Goal: Transaction & Acquisition: Purchase product/service

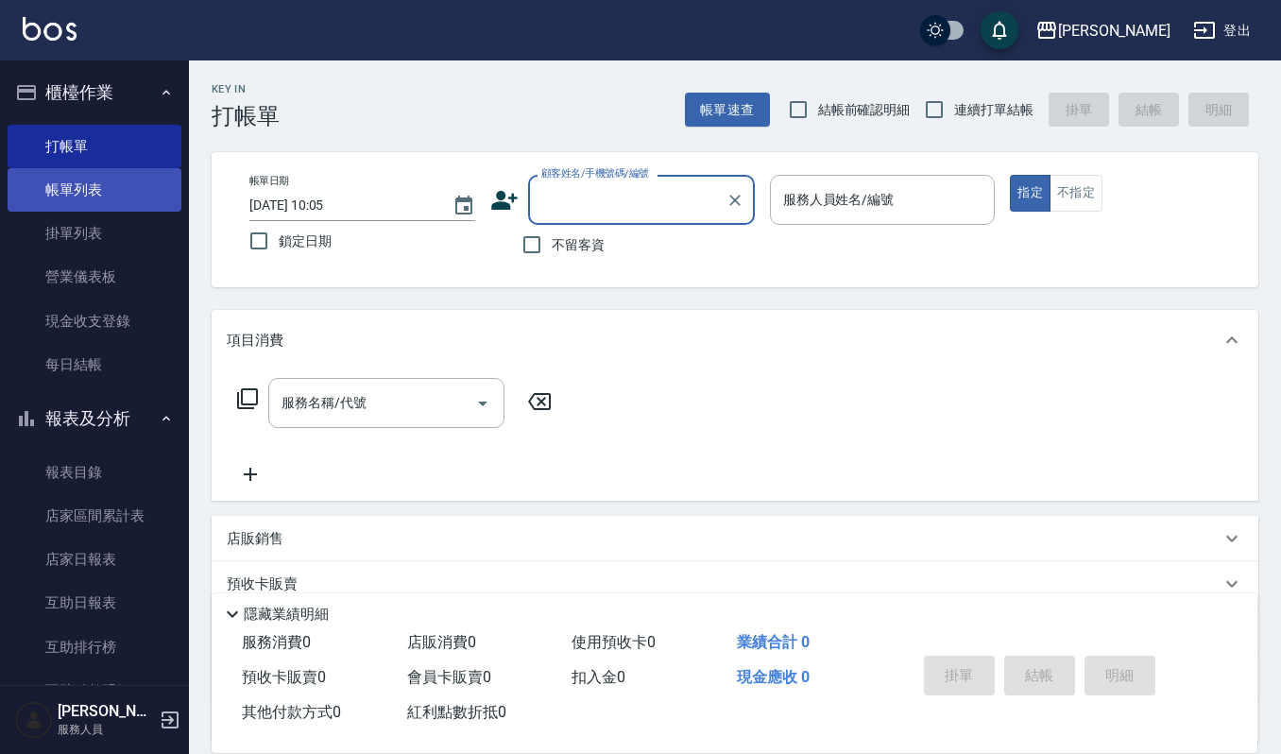
click at [117, 181] on link "帳單列表" at bounding box center [95, 189] width 174 height 43
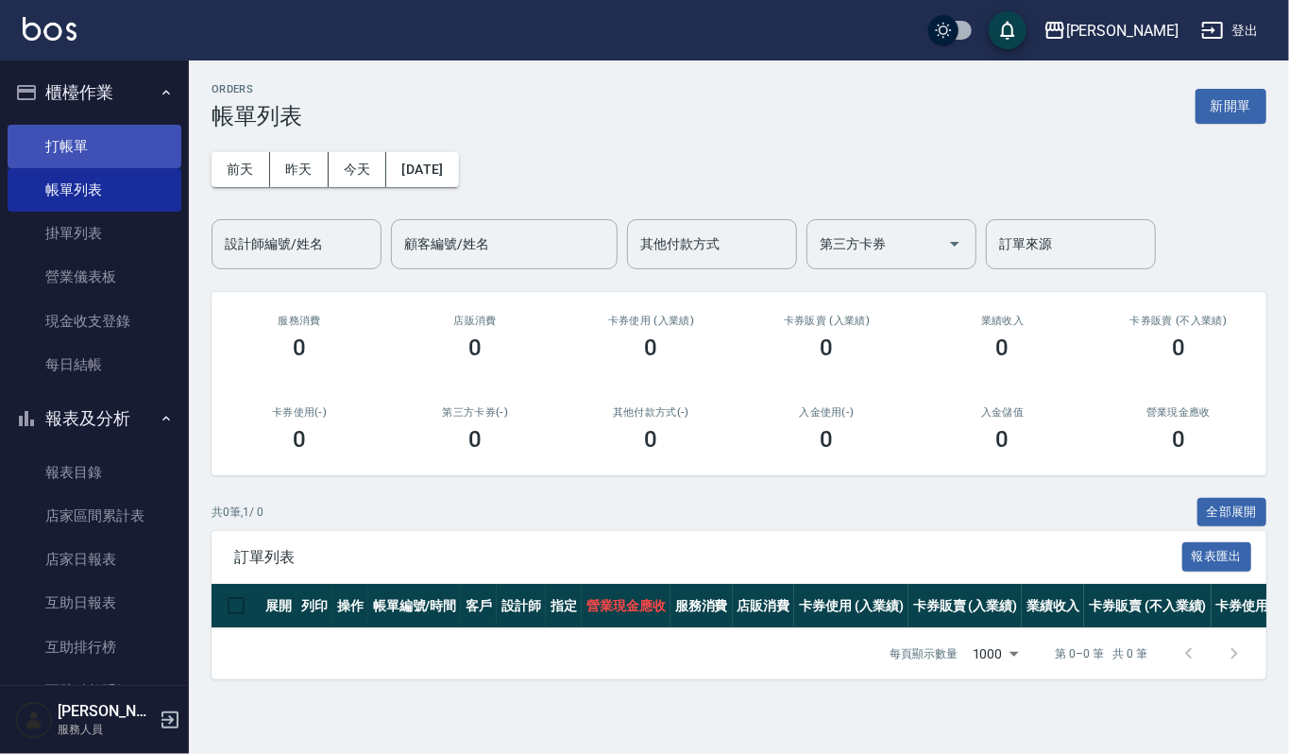
click at [61, 138] on link "打帳單" at bounding box center [95, 146] width 174 height 43
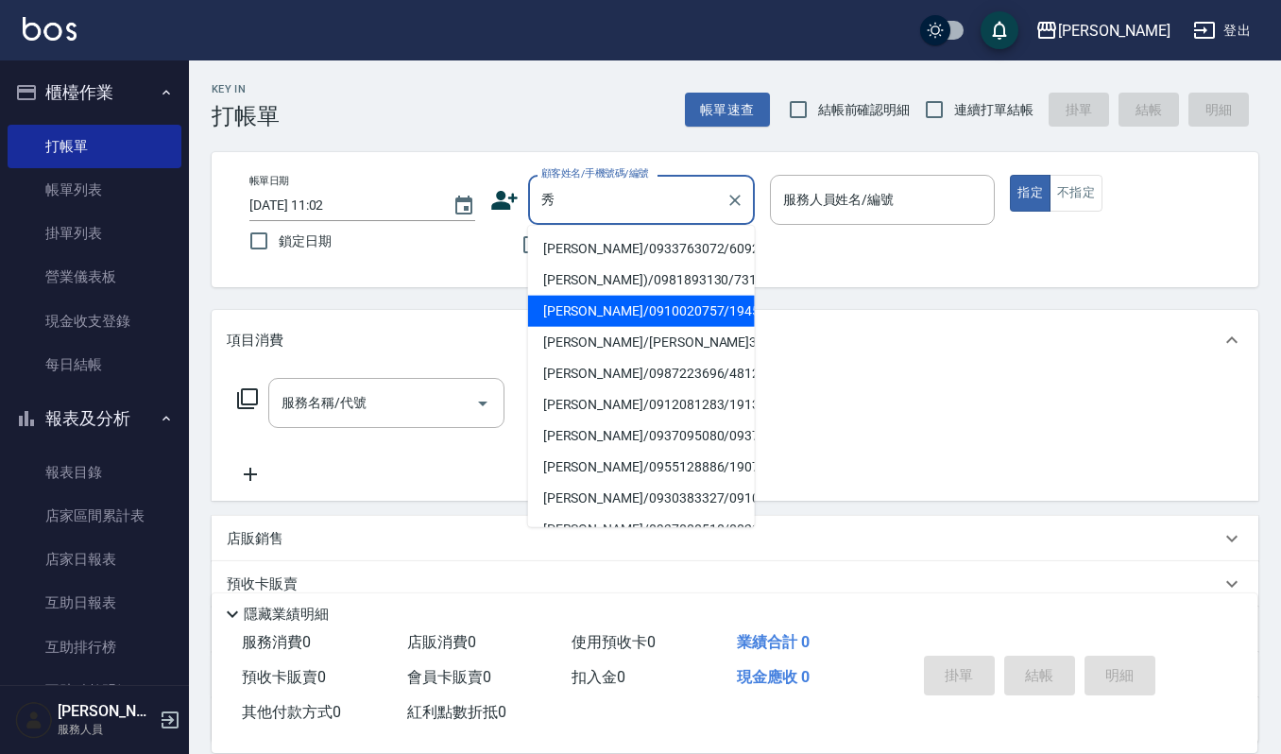
click at [627, 327] on li "[PERSON_NAME]/0910020757/1945" at bounding box center [641, 311] width 227 height 31
type input "[PERSON_NAME]/0910020757/1945"
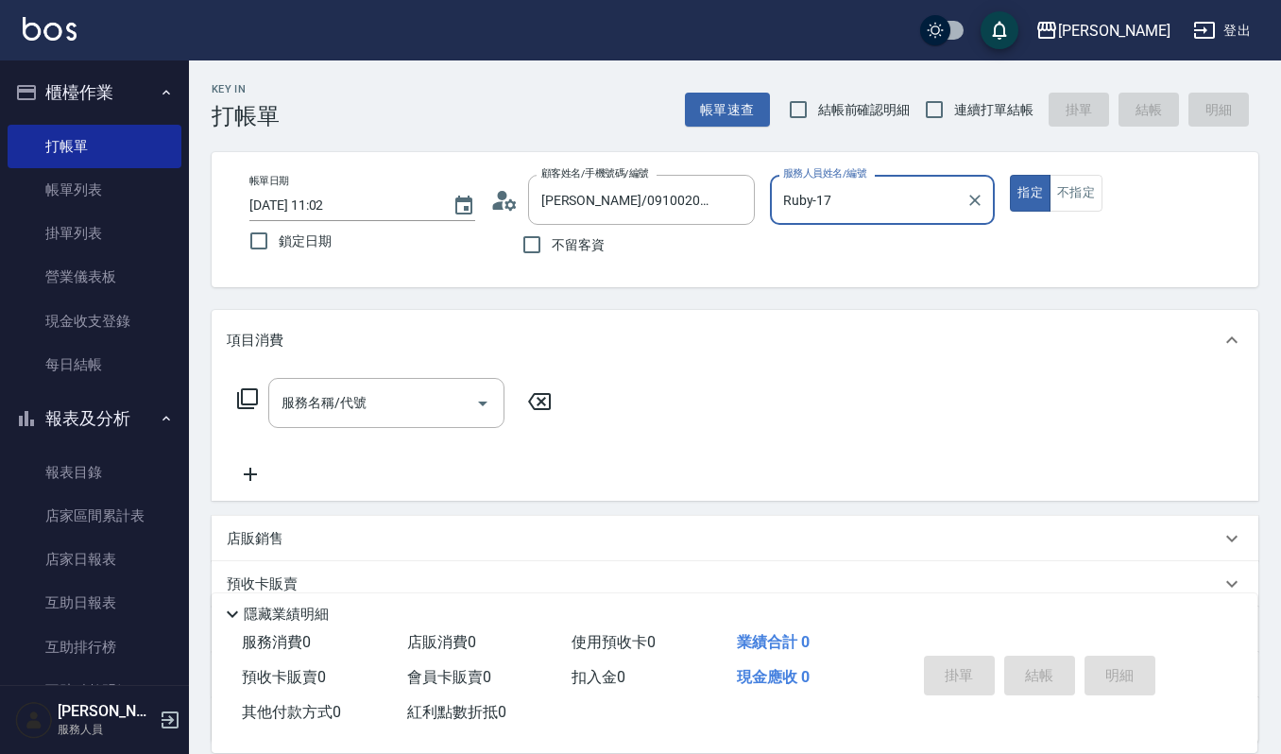
type input "Ruby-17"
click at [444, 394] on input "服務名稱/代號" at bounding box center [372, 402] width 191 height 33
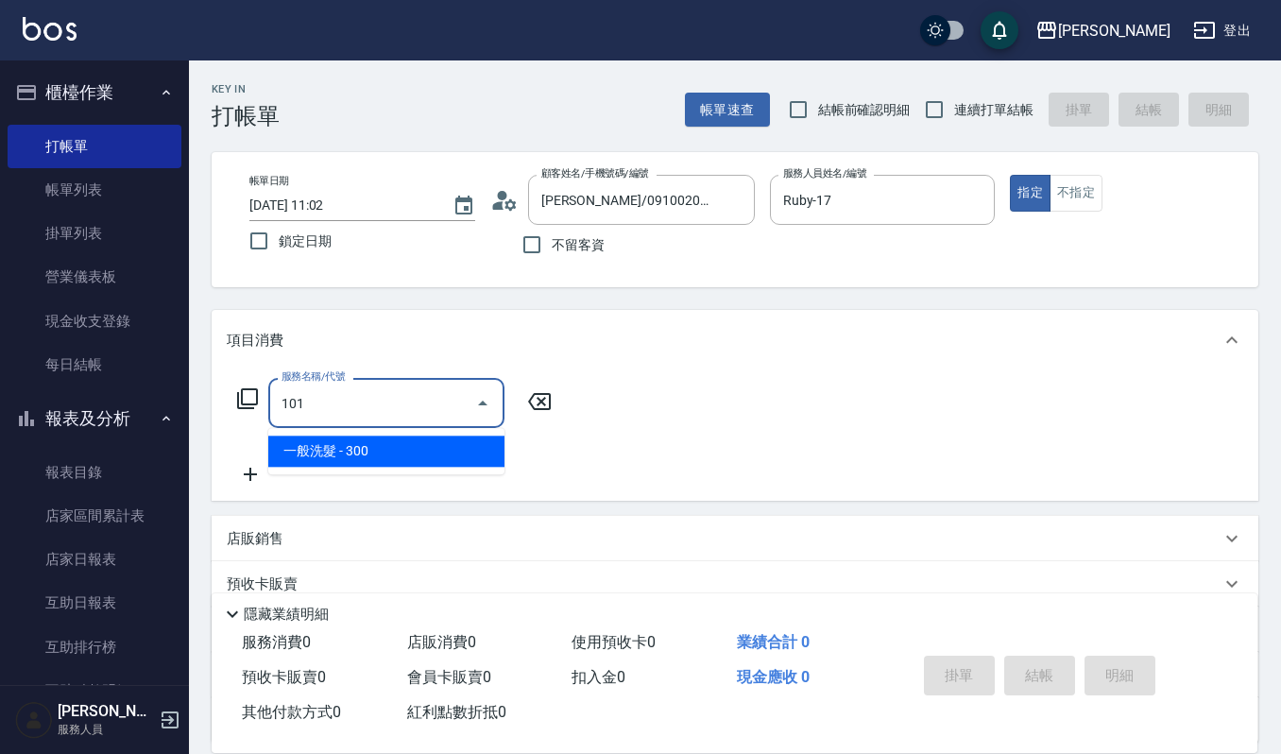
type input "一般洗髮(101)"
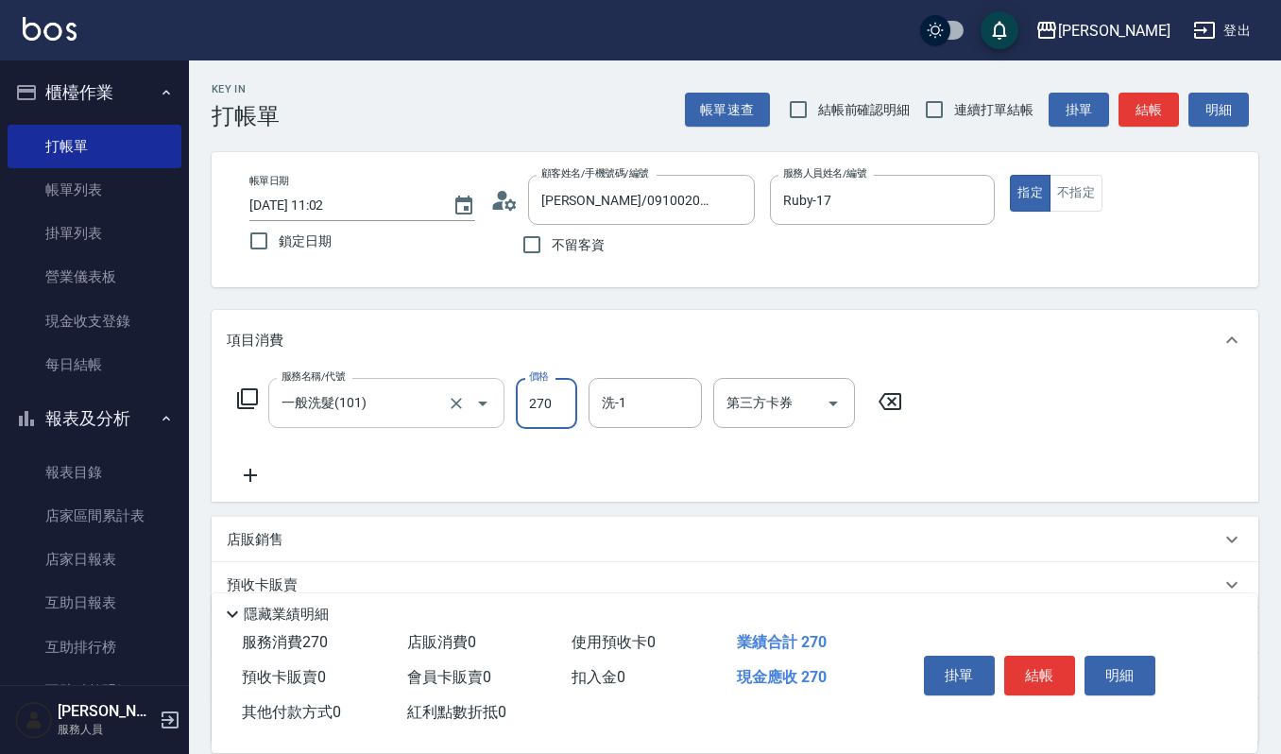
type input "270"
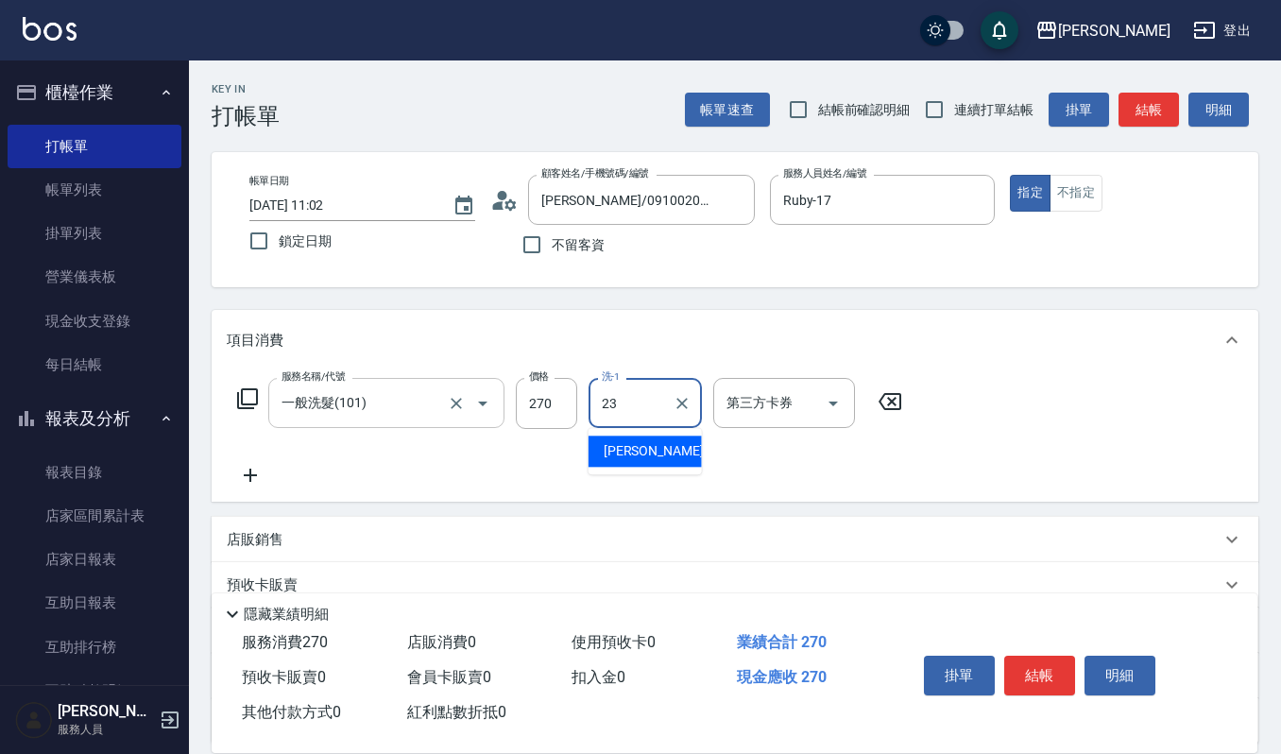
type input "郁涵-23"
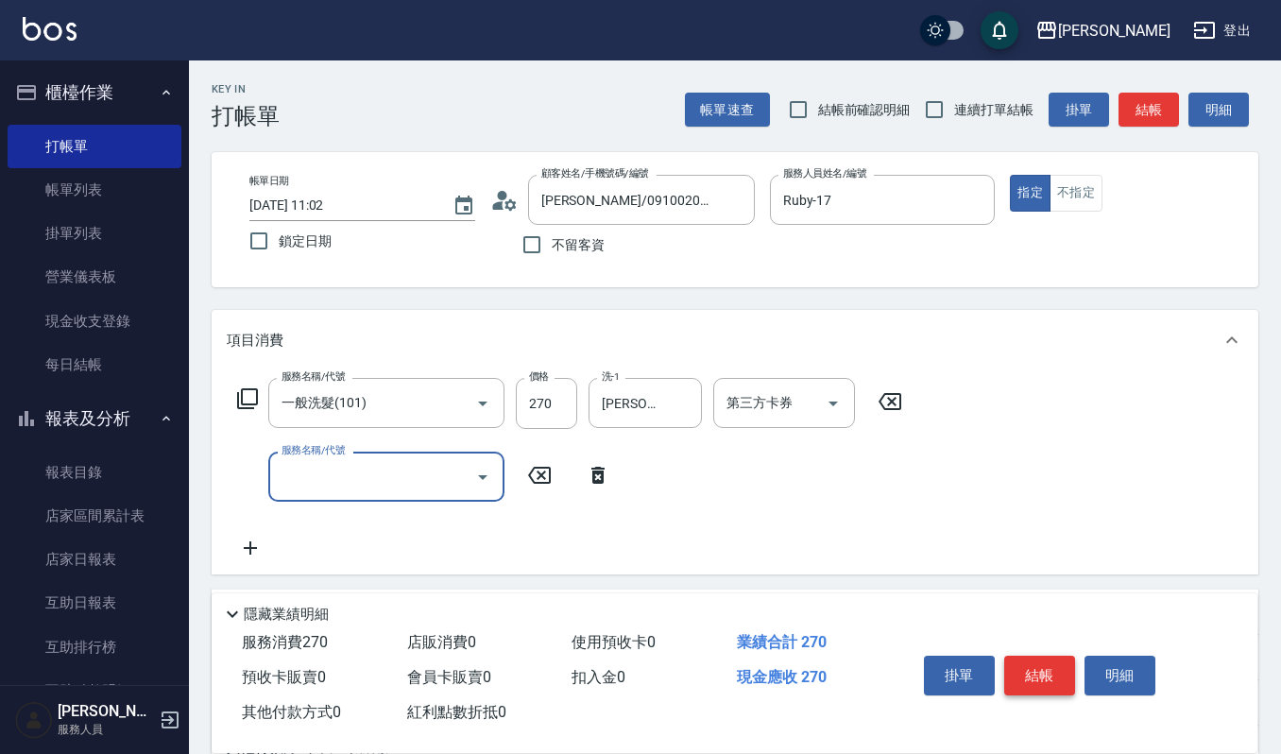
click at [1035, 674] on button "結帳" at bounding box center [1039, 675] width 71 height 40
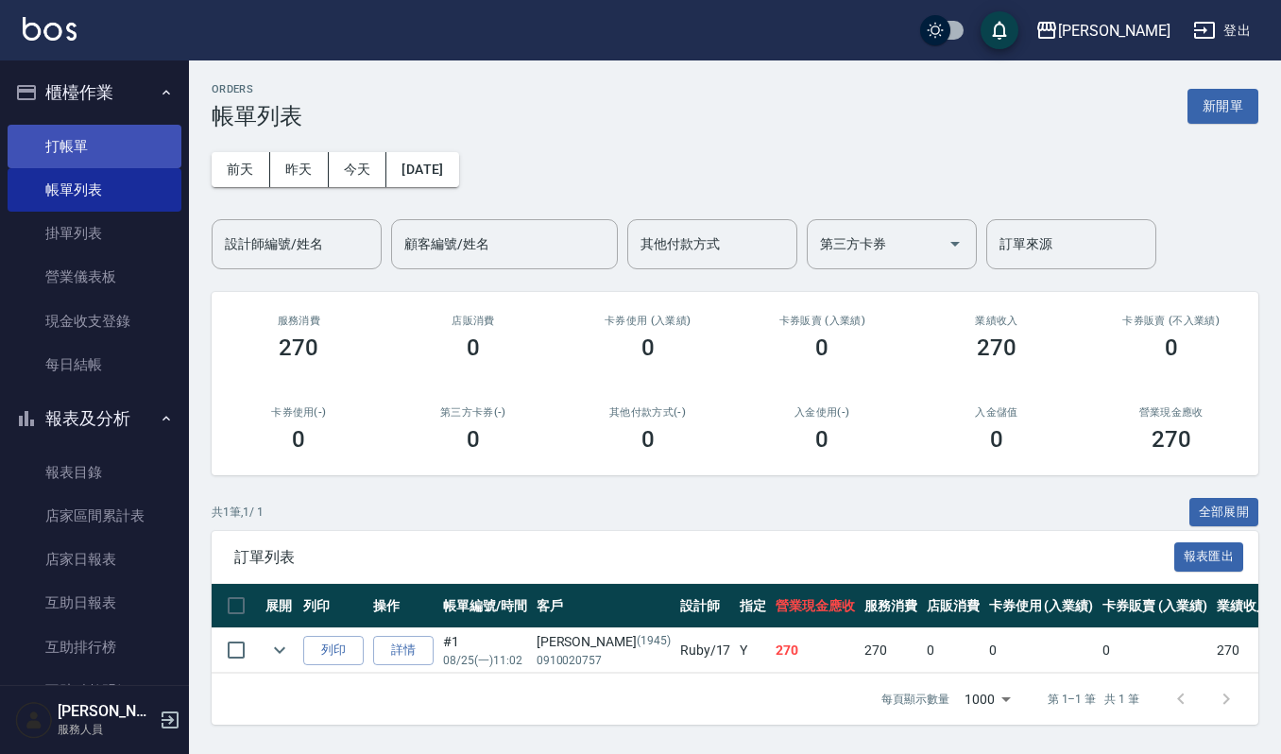
click at [137, 159] on link "打帳單" at bounding box center [95, 146] width 174 height 43
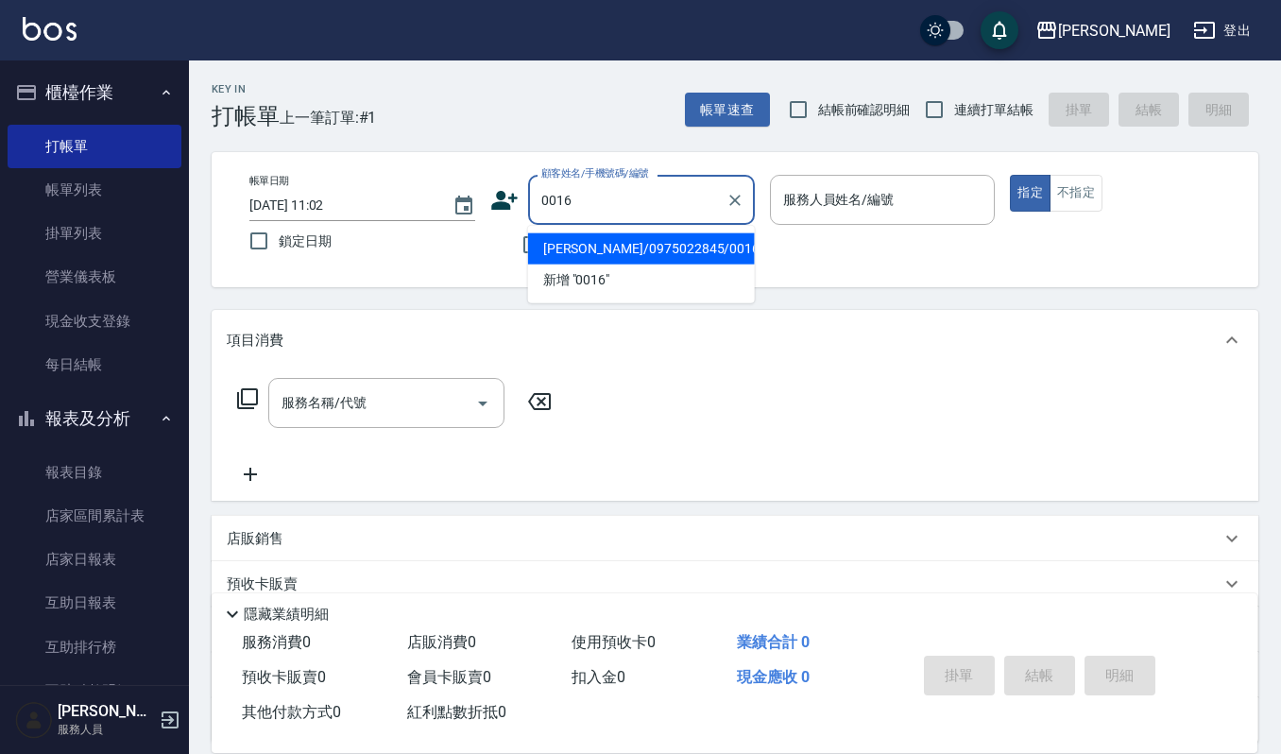
type input "[PERSON_NAME]/0975022845/0016"
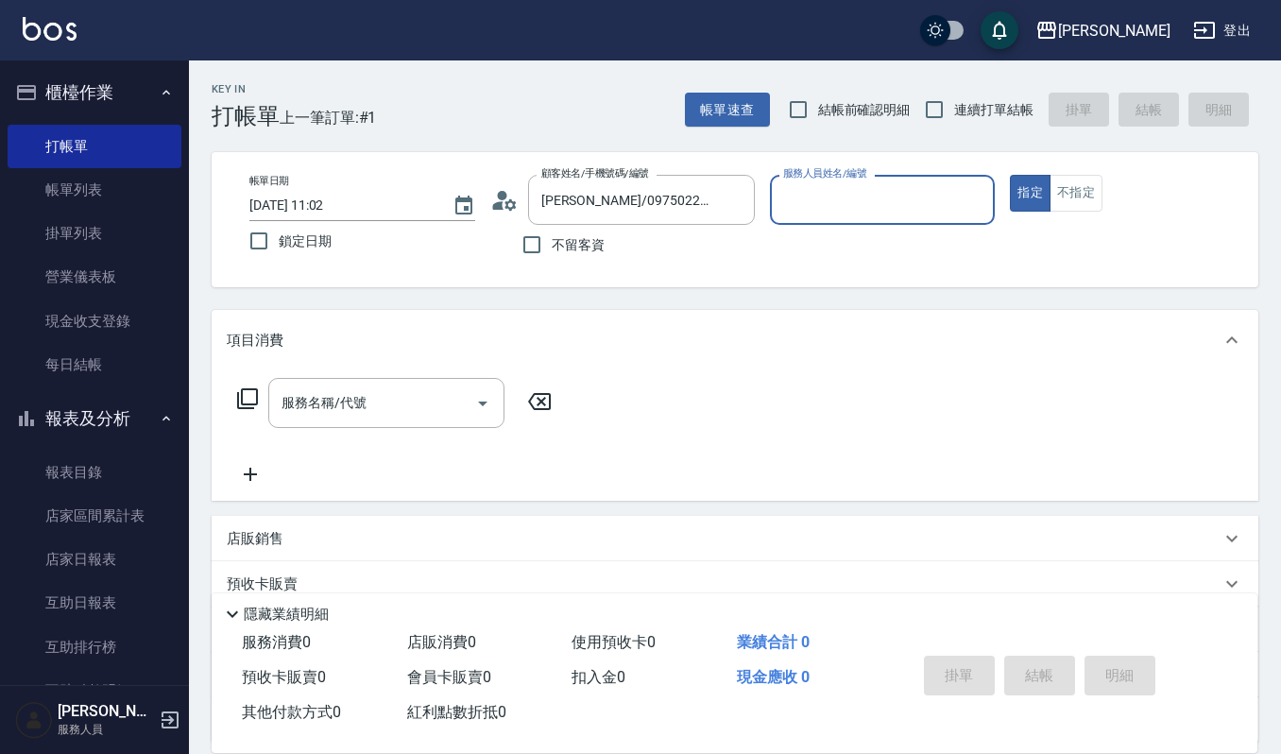
click at [1009, 175] on button "指定" at bounding box center [1029, 193] width 41 height 37
type button "true"
type input "Ruby-17"
type input "無名字/0016/null"
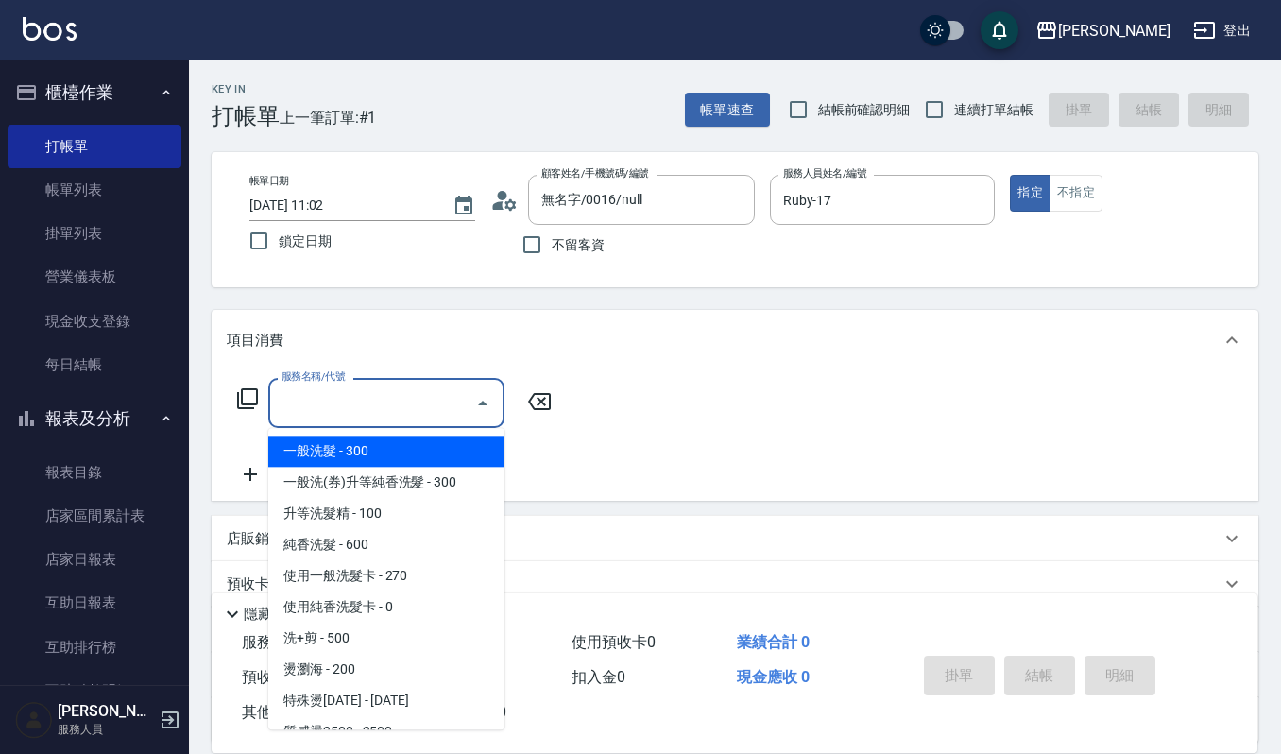
click at [387, 404] on input "服務名稱/代號" at bounding box center [372, 402] width 191 height 33
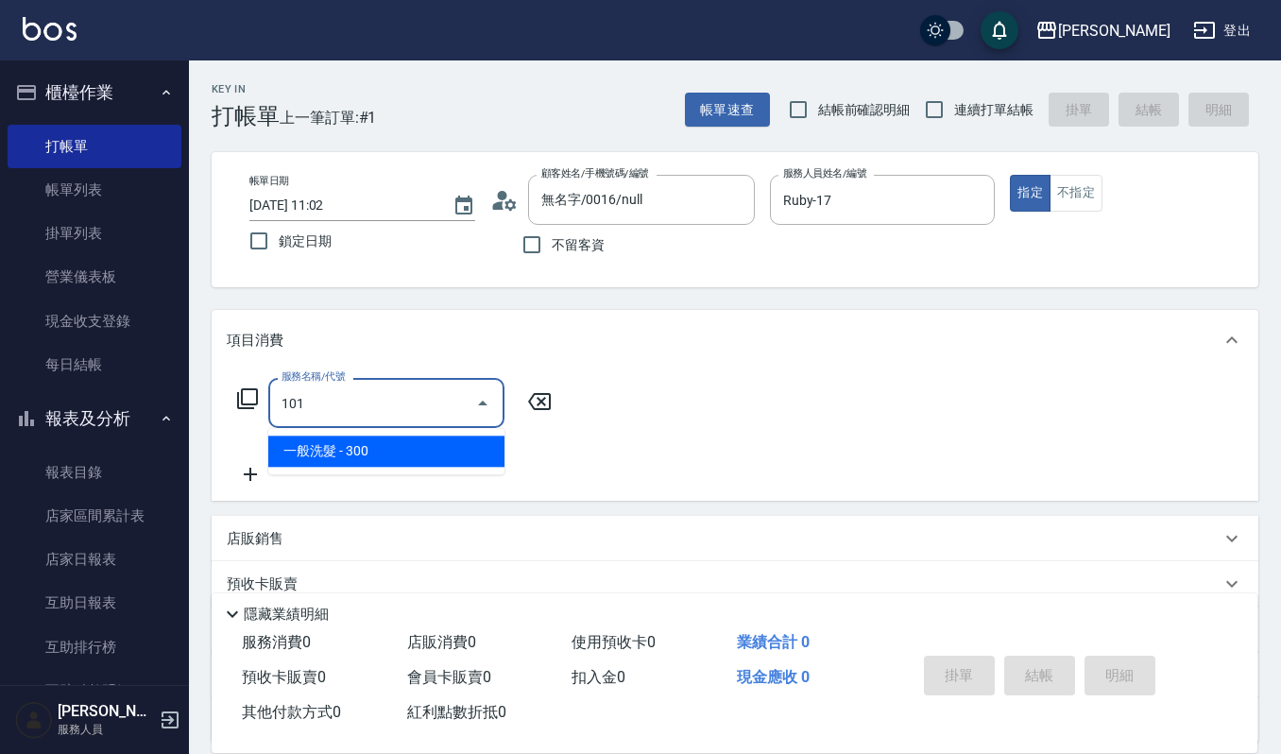
type input "一般洗髮(101)"
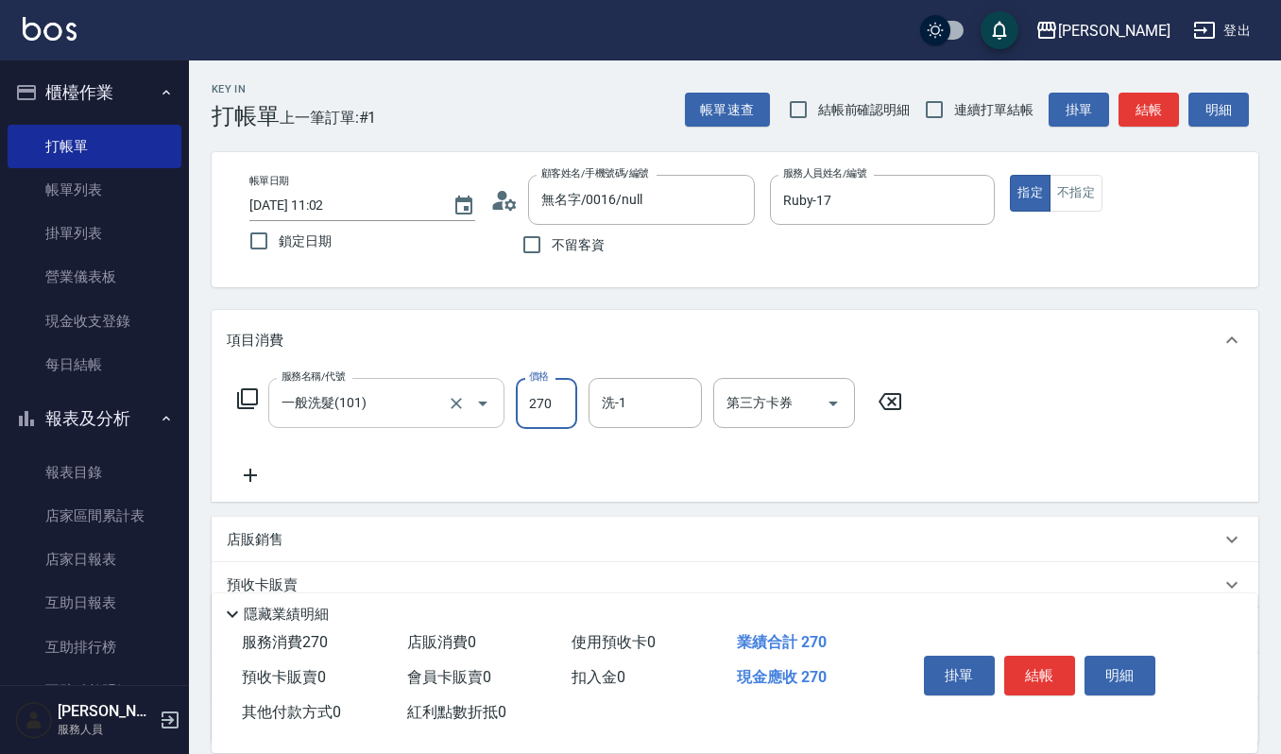
type input "270"
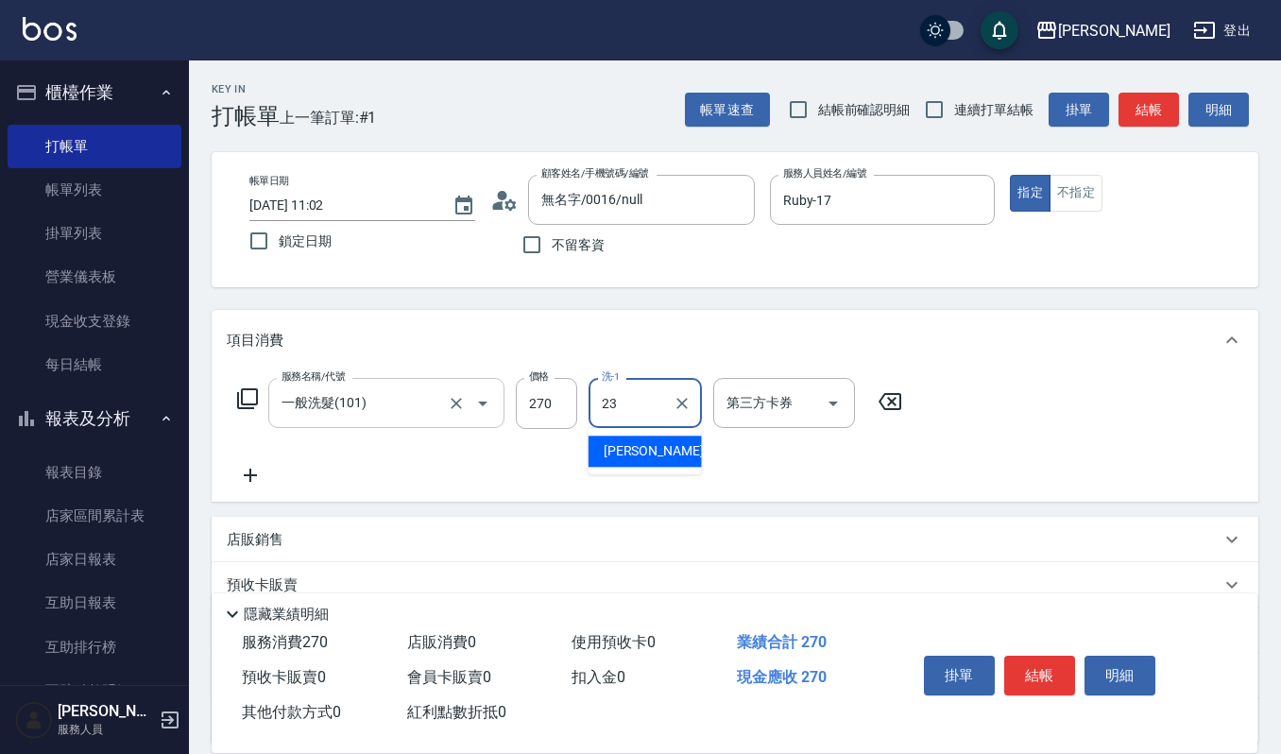
type input "[PERSON_NAME]-23"
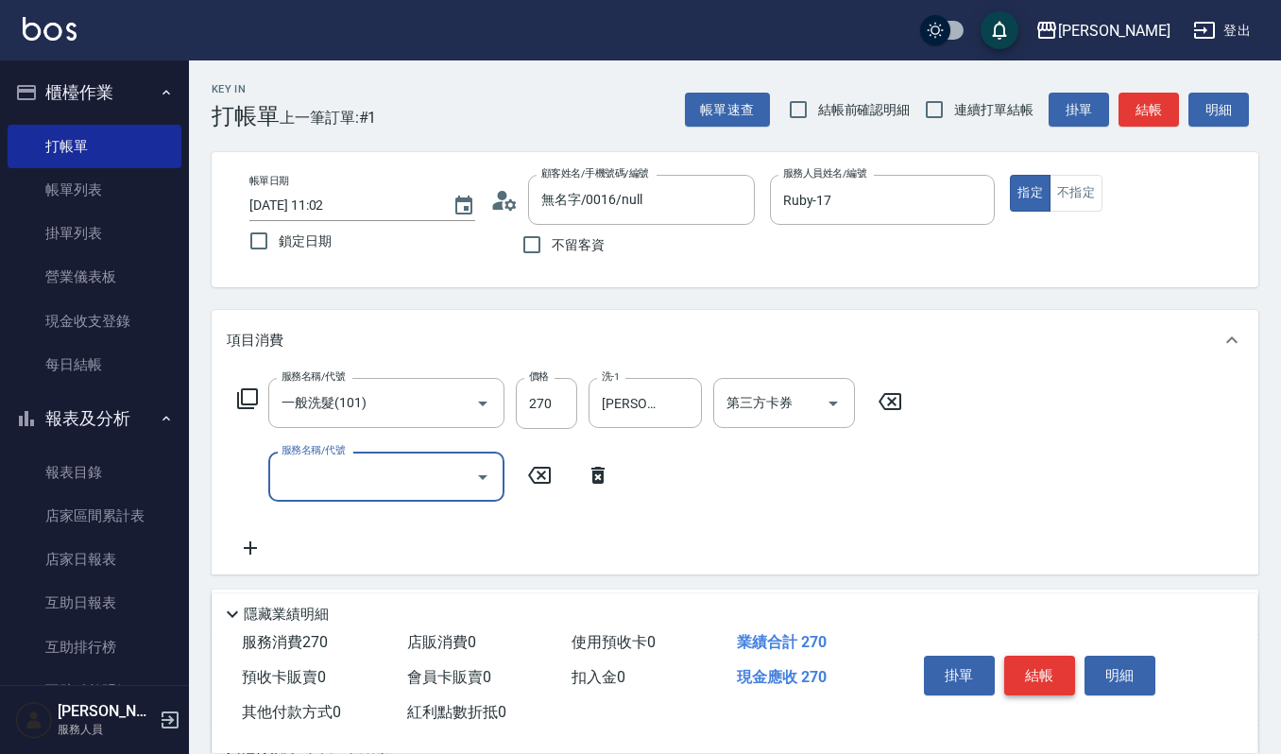
click at [1020, 661] on button "結帳" at bounding box center [1039, 675] width 71 height 40
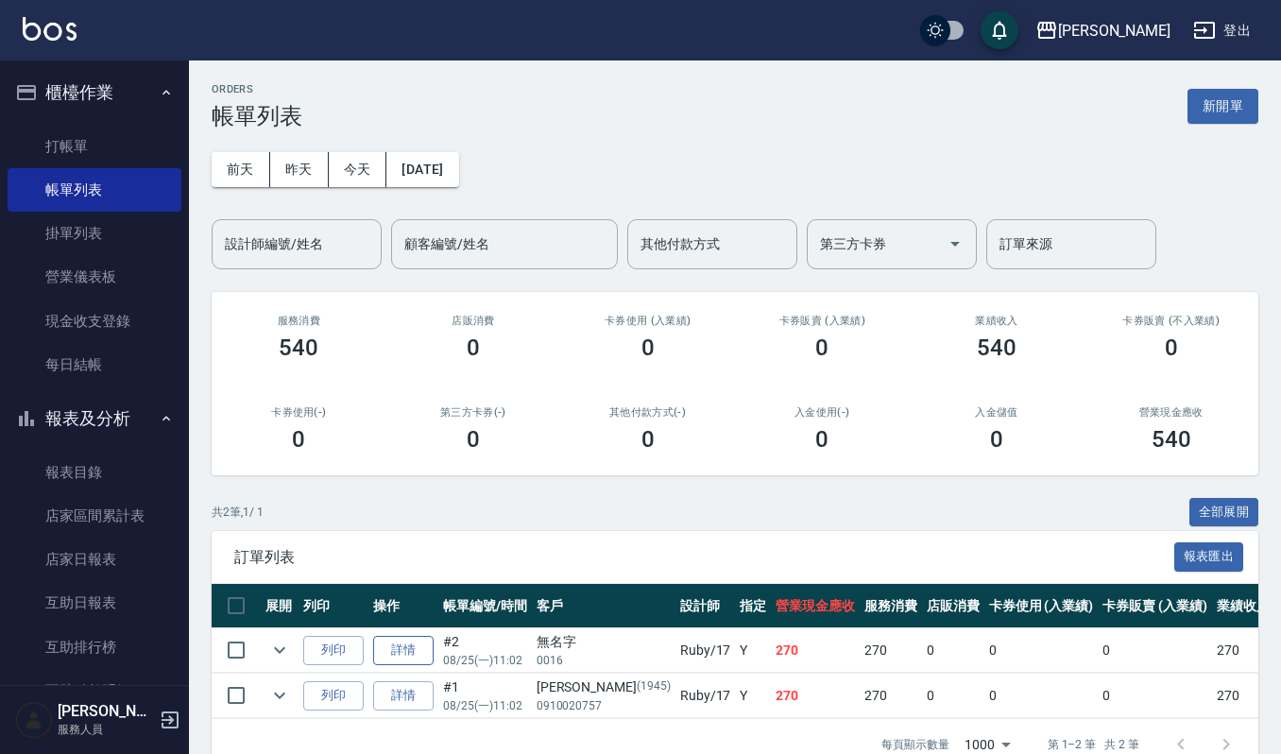
click at [414, 652] on link "詳情" at bounding box center [403, 650] width 60 height 29
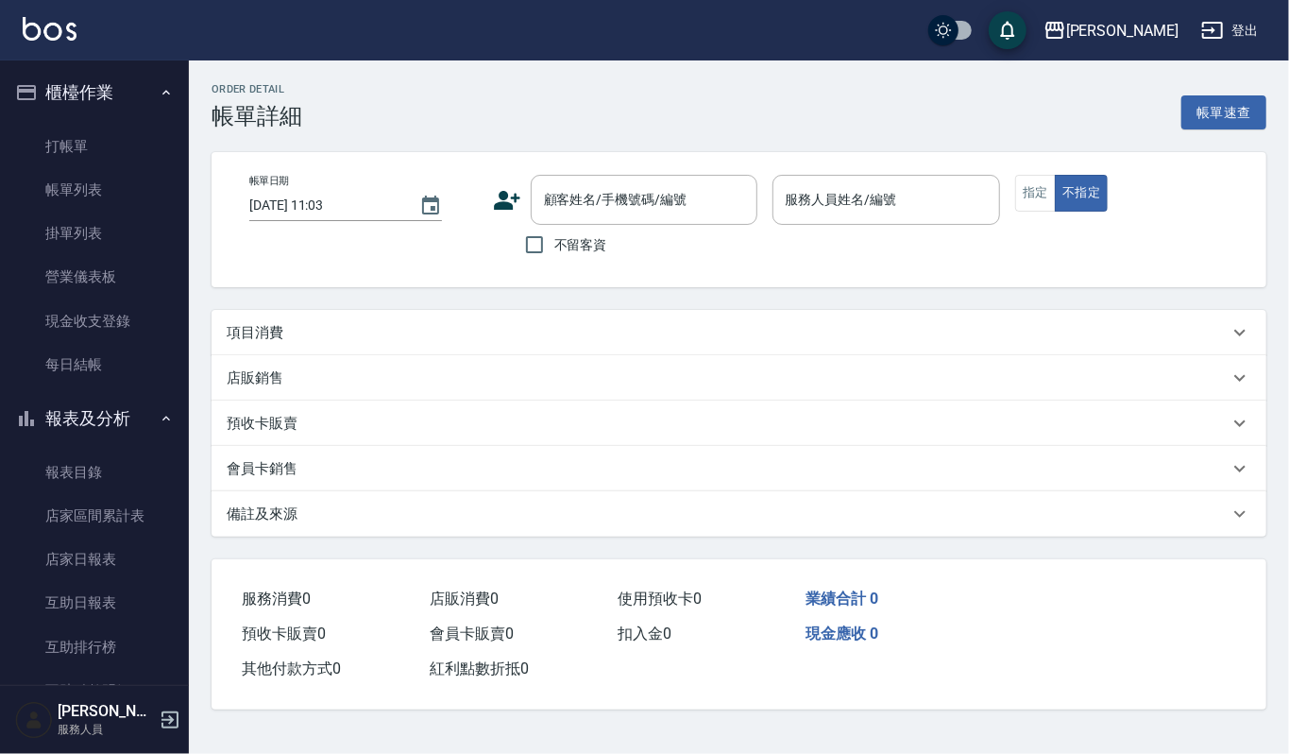
type input "2025/08/25 11:02"
type input "Ruby-17"
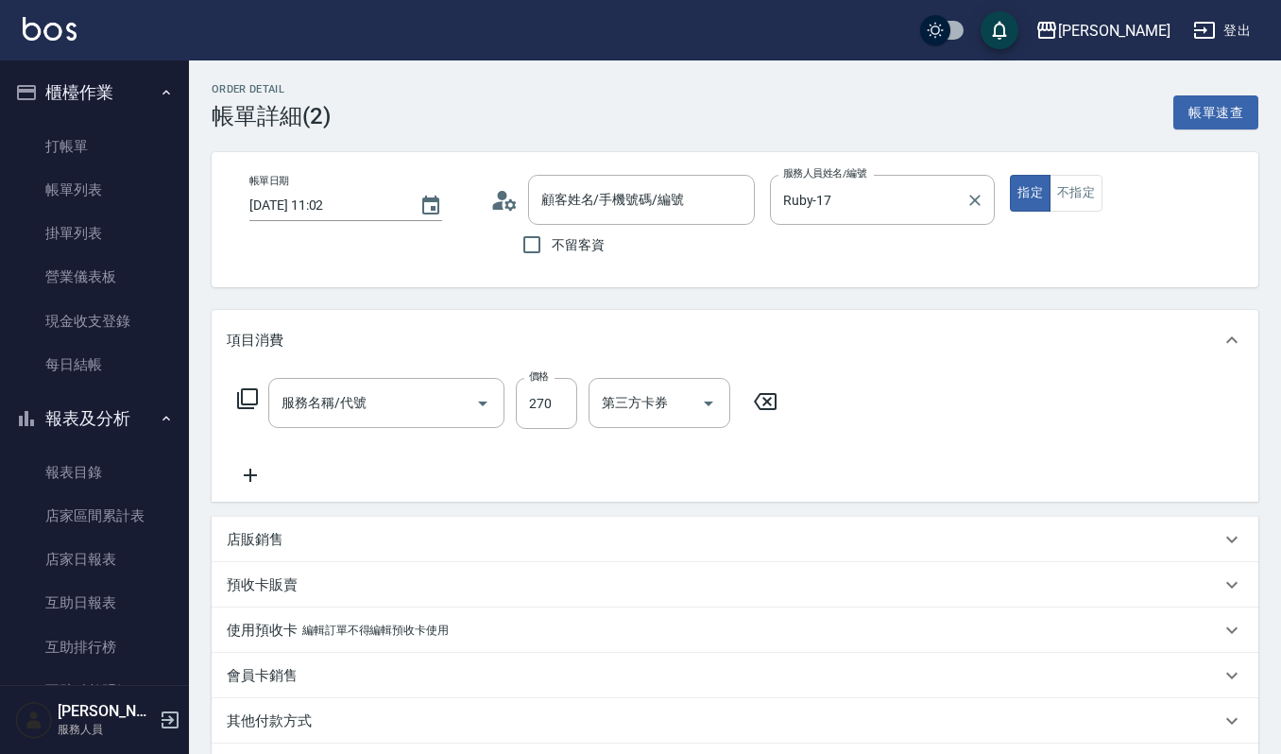
type input "無名字/0016/null"
type input "一般洗髮(101)"
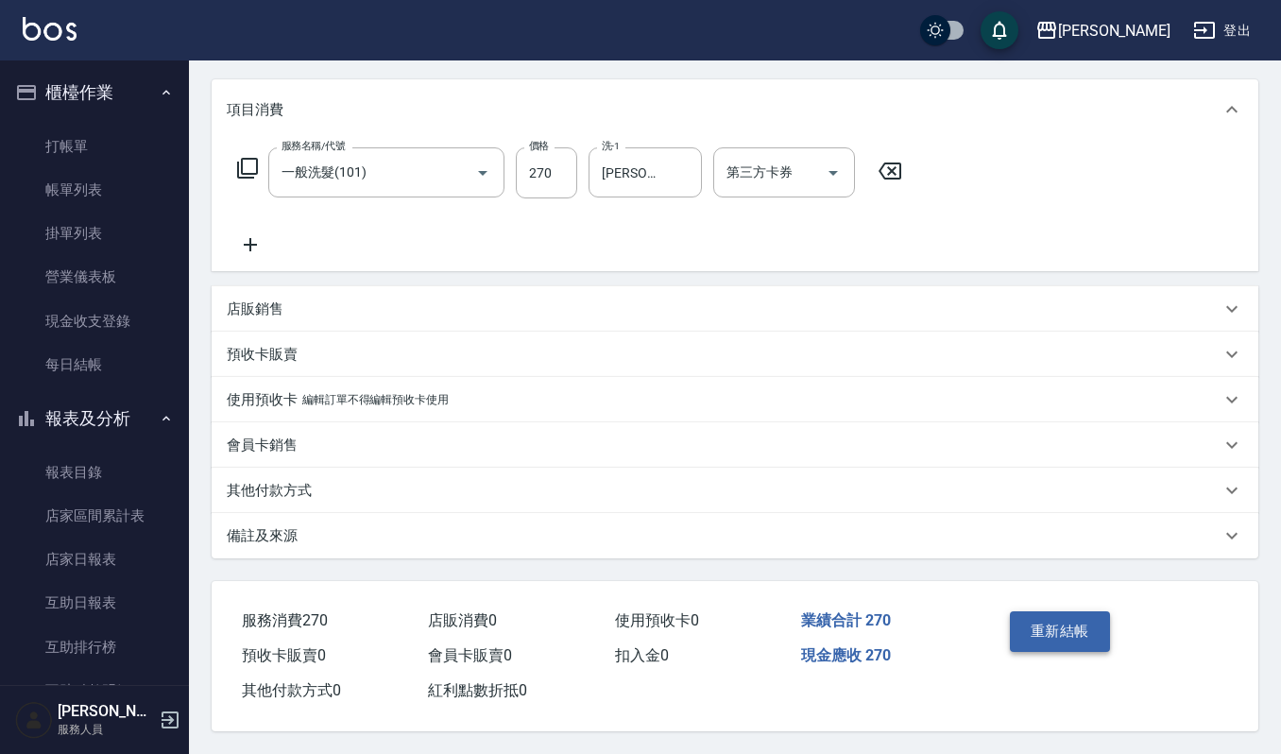
click at [1031, 623] on button "重新結帳" at bounding box center [1059, 631] width 100 height 40
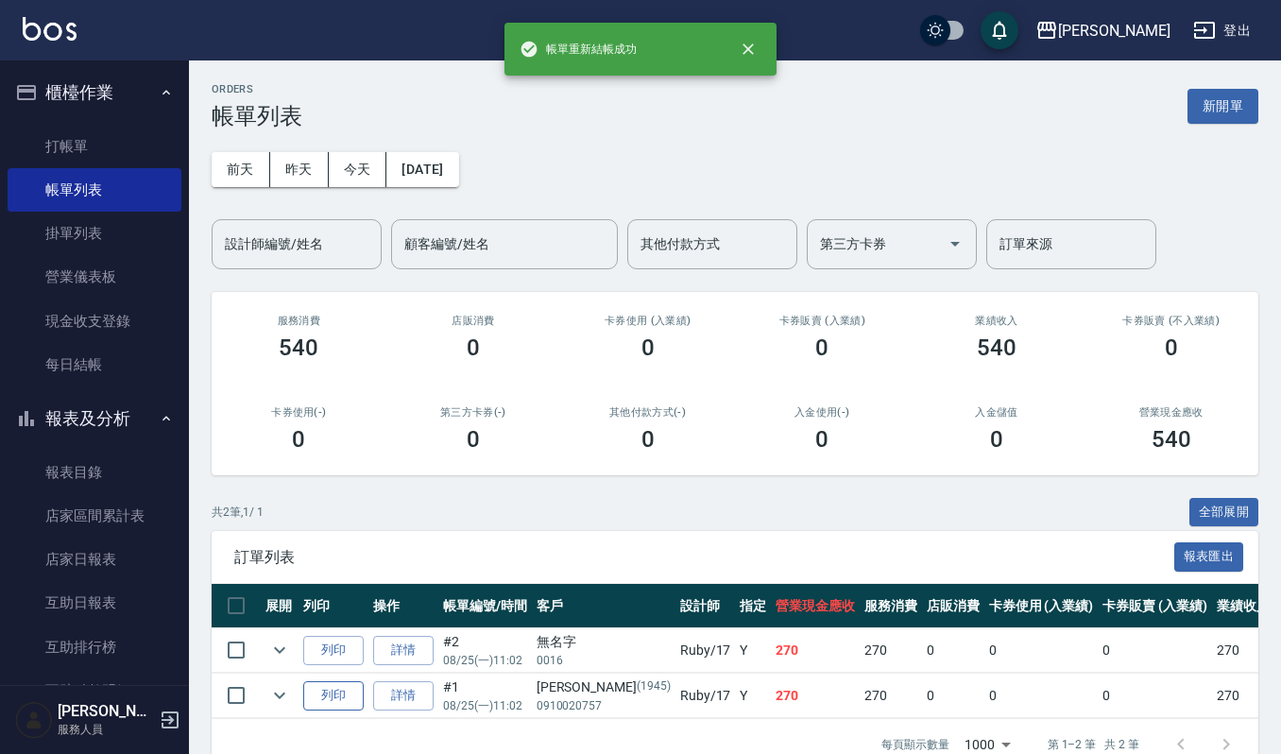
click at [323, 703] on button "列印" at bounding box center [333, 695] width 60 height 29
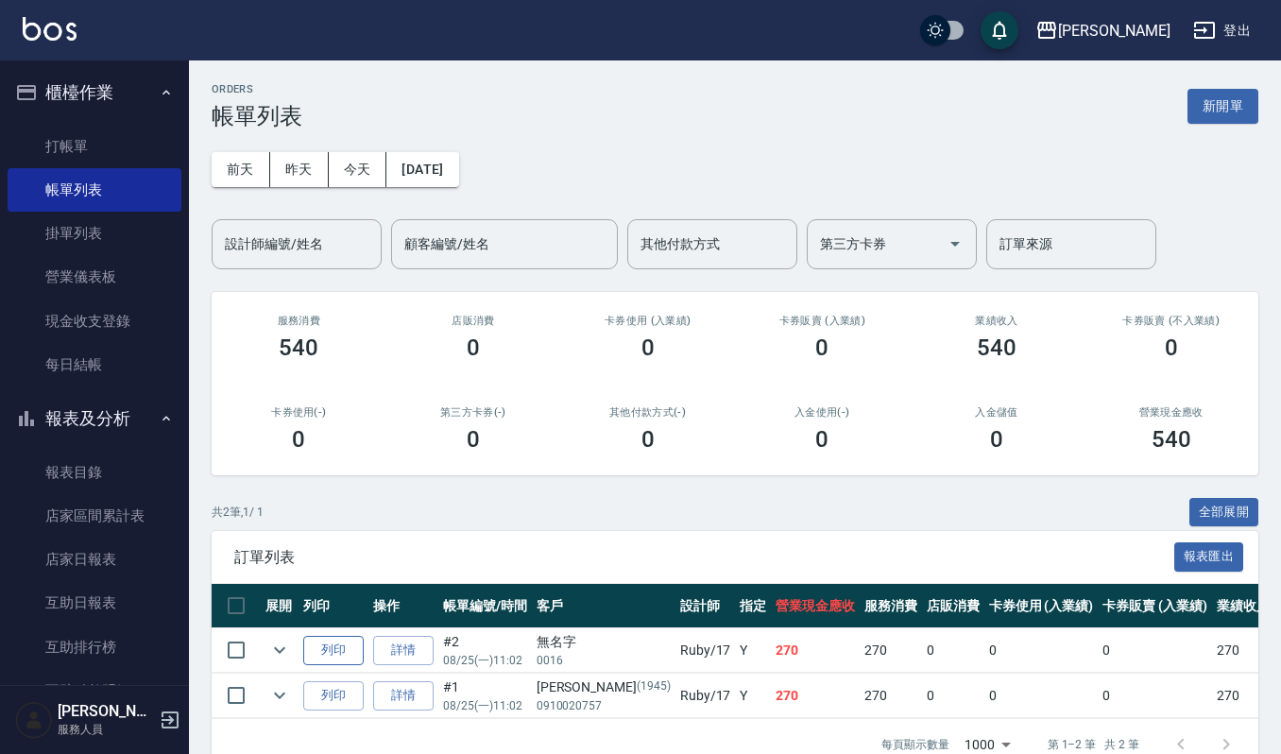
click at [346, 647] on button "列印" at bounding box center [333, 650] width 60 height 29
click at [380, 646] on link "詳情" at bounding box center [403, 650] width 60 height 29
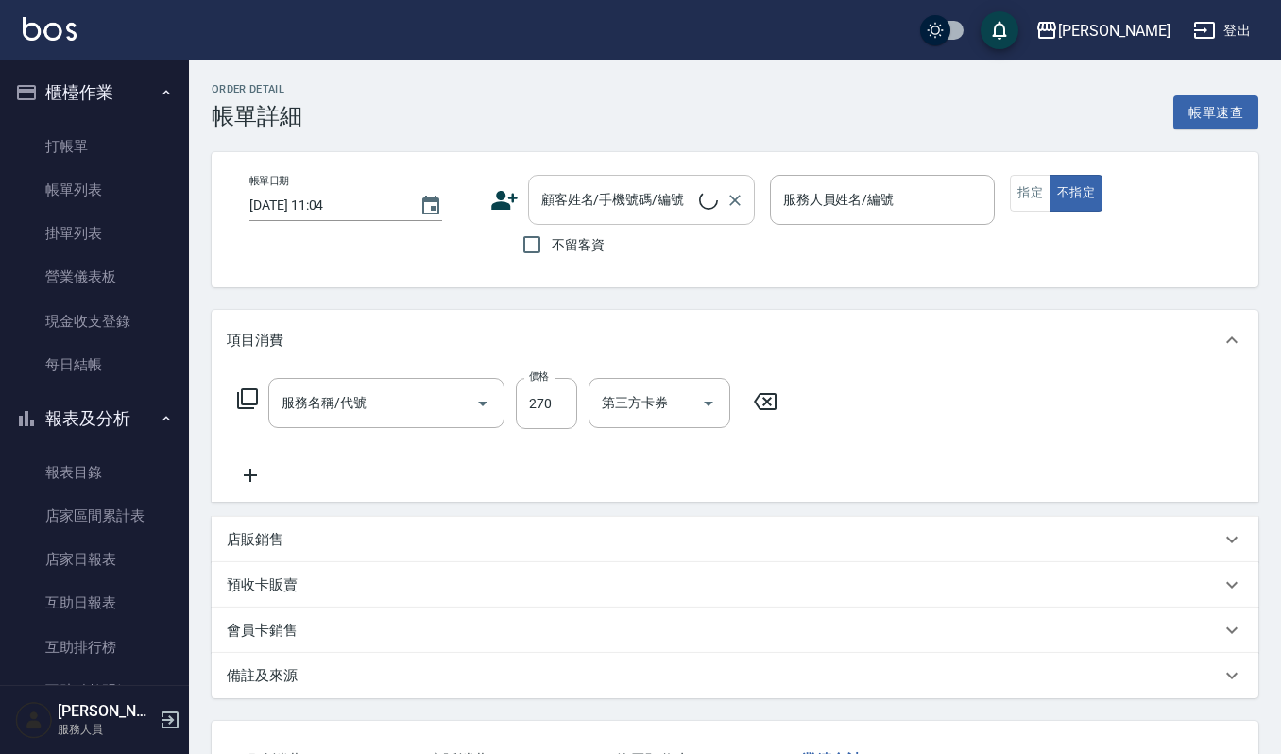
type input "一般洗髮(101)"
type input "2025/08/25 11:02"
type input "Ruby-17"
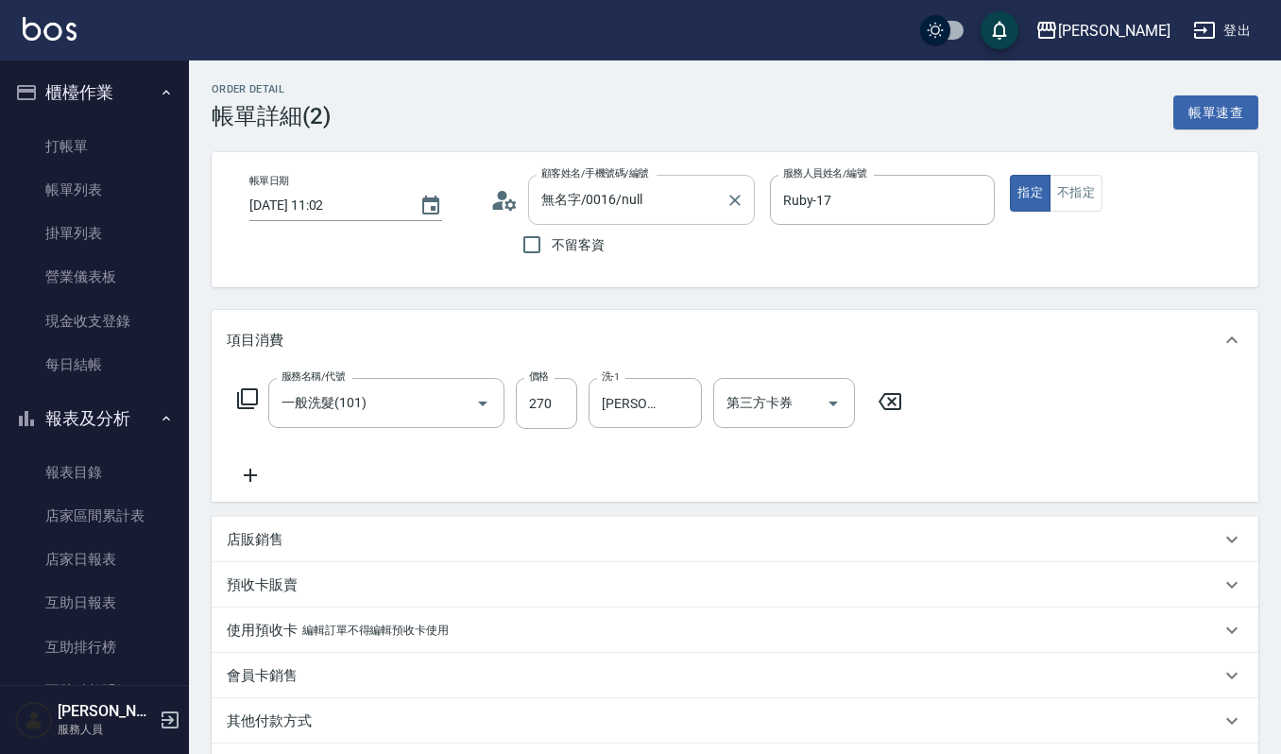
click at [619, 195] on input "無名字/0016/null" at bounding box center [626, 199] width 181 height 33
type input "0016l"
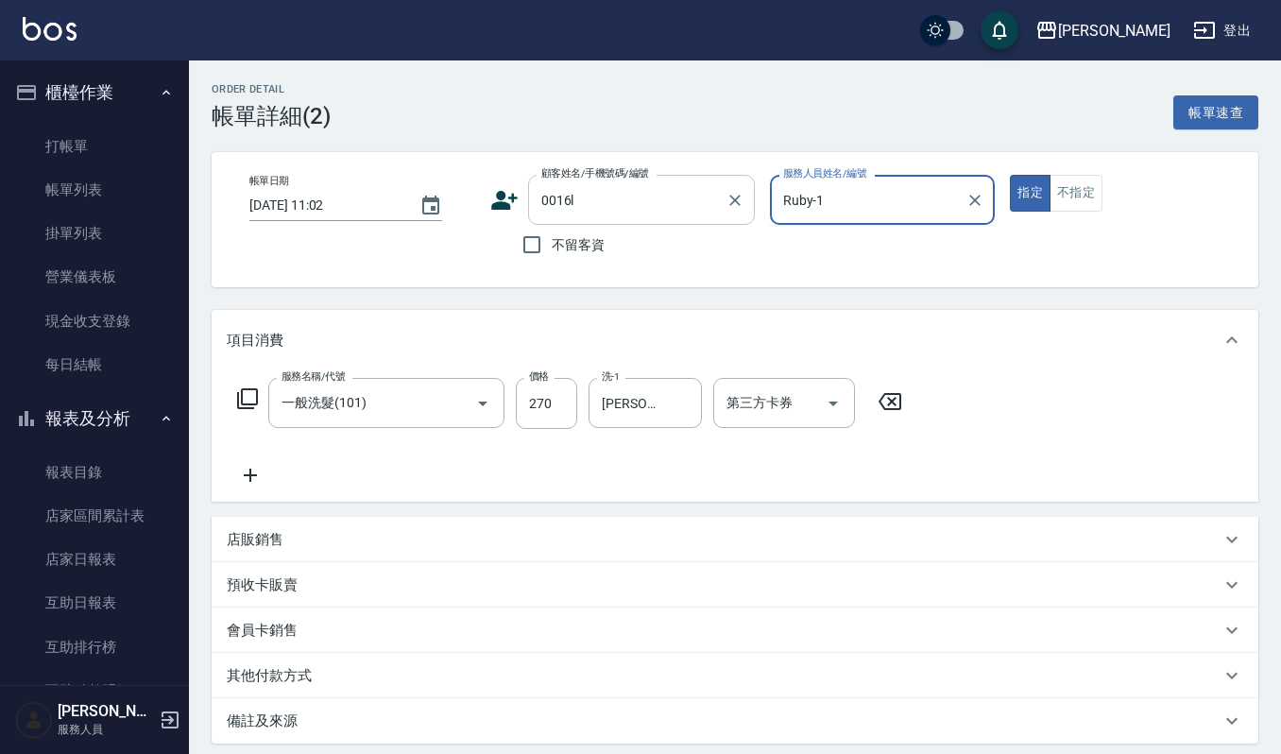
type input "Ruby-17"
click at [629, 212] on input "0016l" at bounding box center [626, 199] width 181 height 33
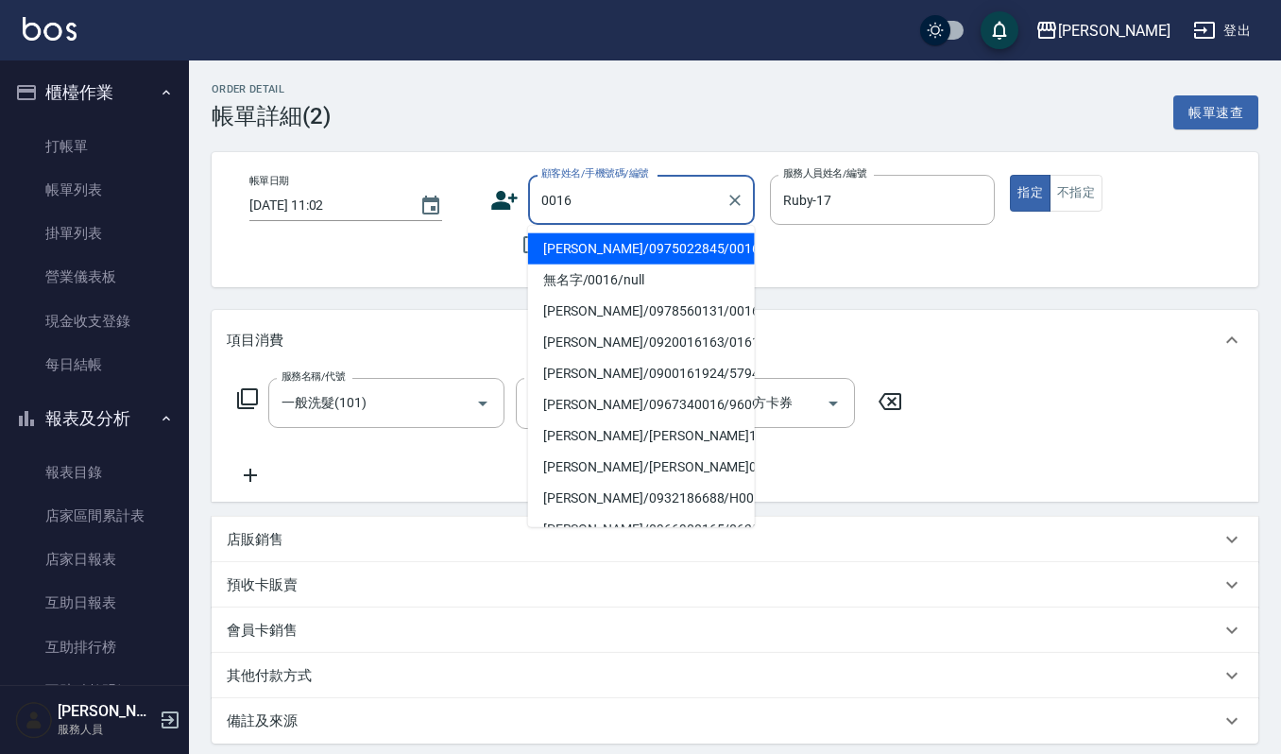
click at [639, 238] on li "林雨璇/0975022845/0016" at bounding box center [641, 248] width 227 height 31
type input "林雨璇/0975022845/0016"
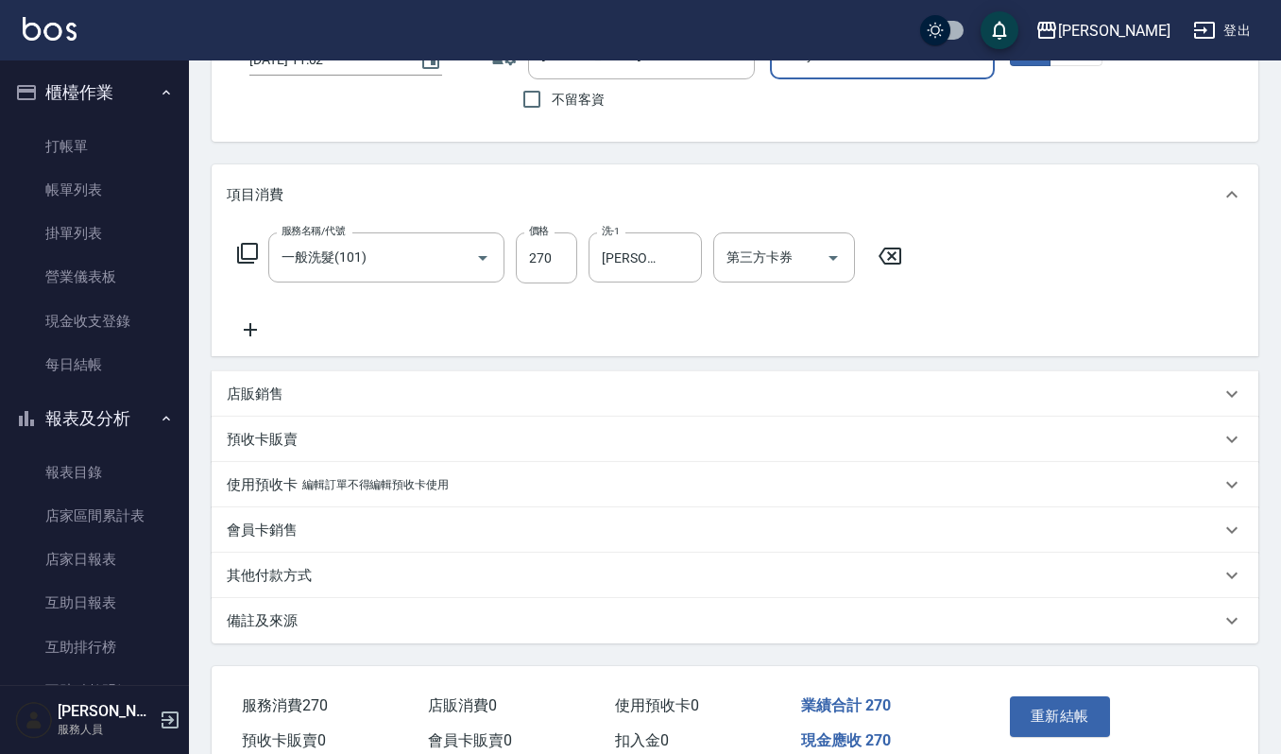
scroll to position [234, 0]
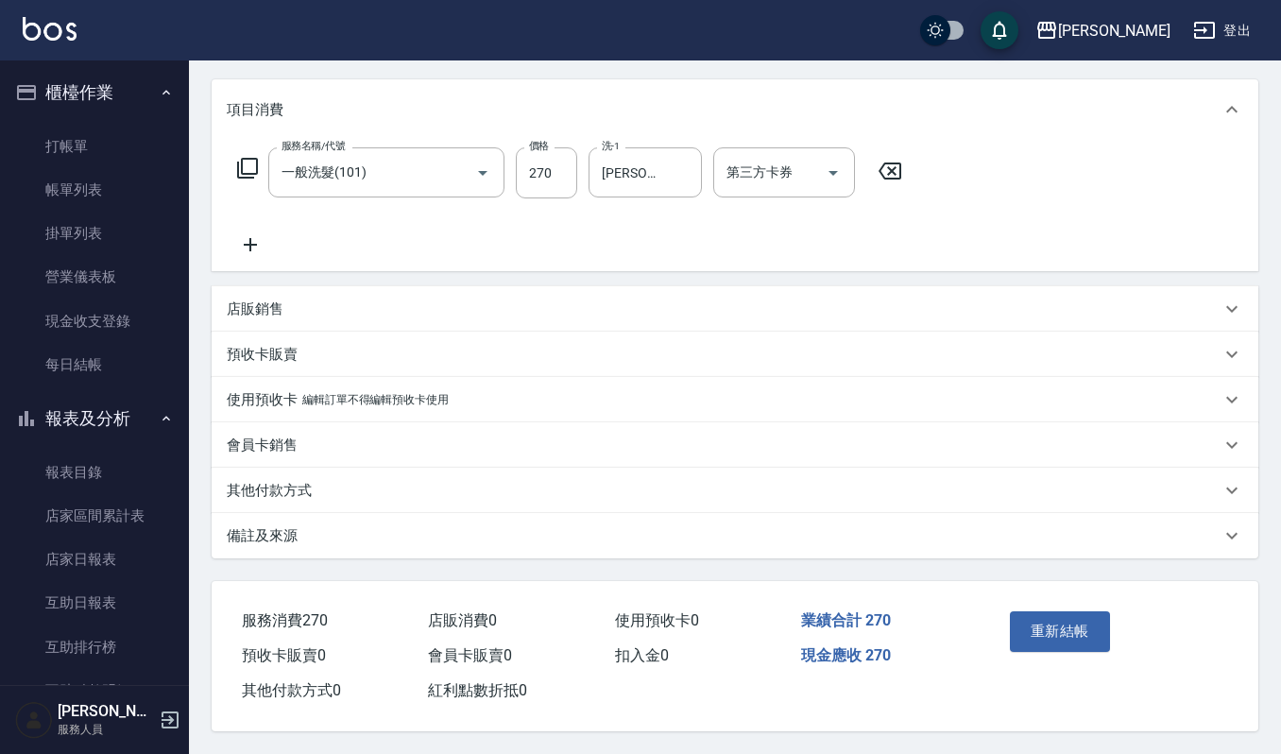
click at [1075, 605] on div "重新結帳" at bounding box center [1055, 644] width 106 height 82
click at [1024, 620] on button "重新結帳" at bounding box center [1059, 631] width 100 height 40
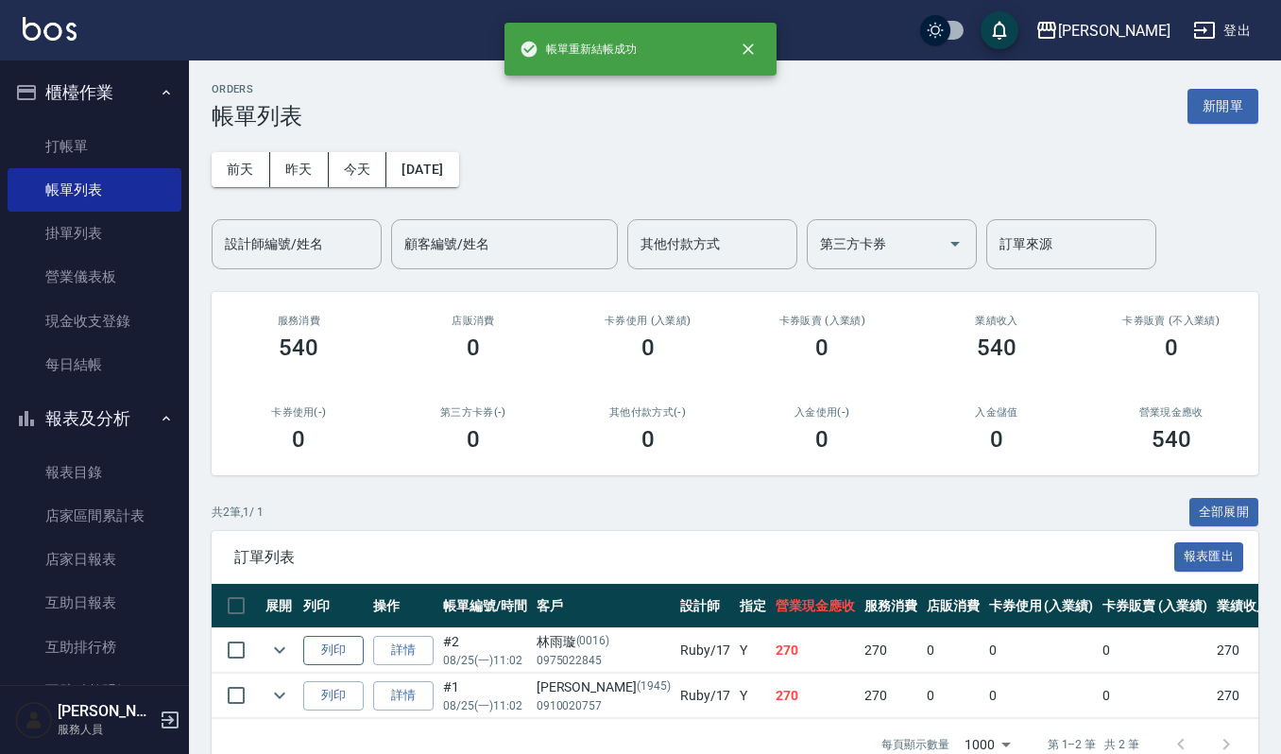
click at [321, 657] on button "列印" at bounding box center [333, 650] width 60 height 29
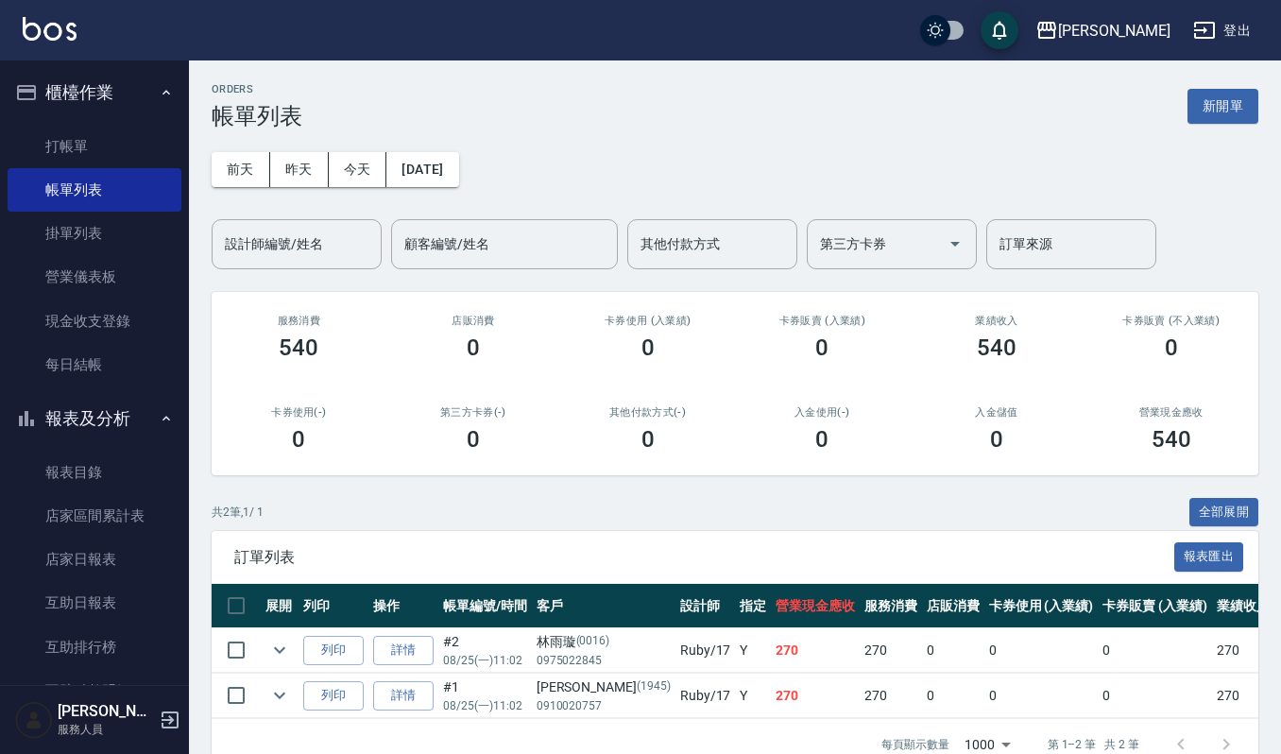
click at [431, 551] on span "訂單列表" at bounding box center [704, 557] width 940 height 19
click at [1236, 115] on button "新開單" at bounding box center [1222, 106] width 71 height 35
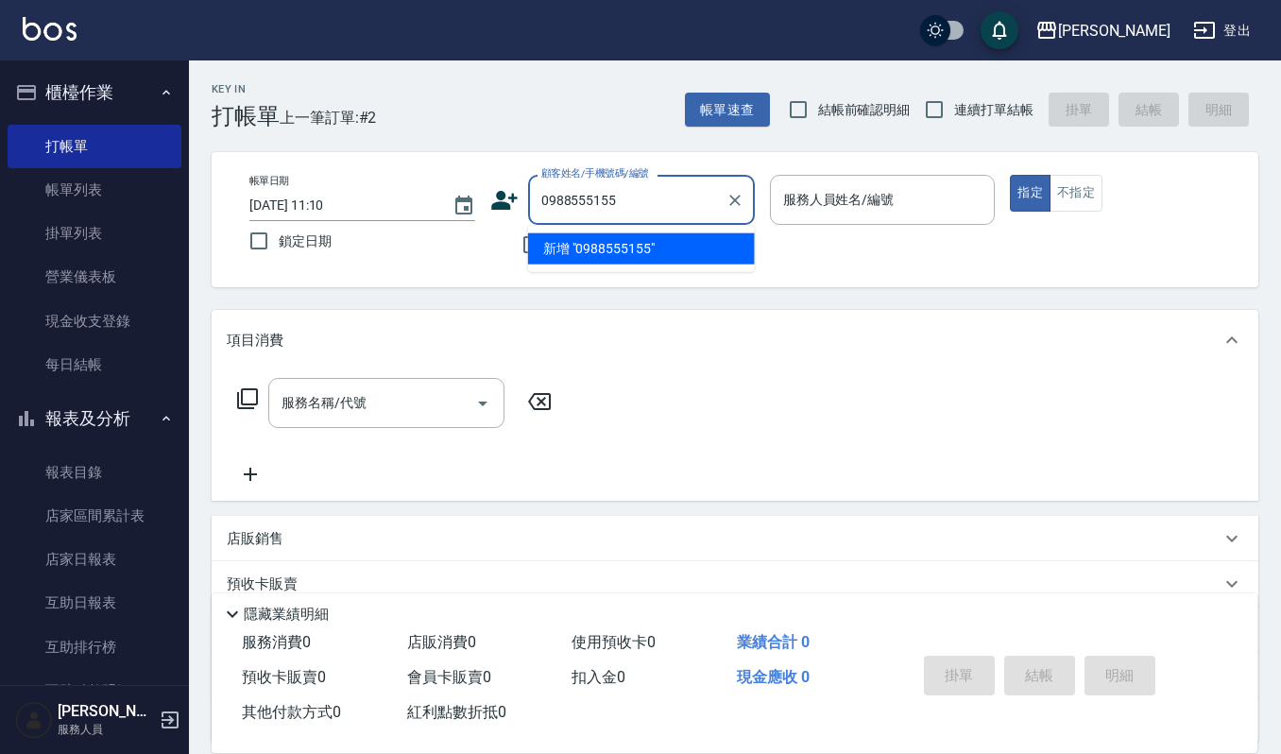
click at [633, 205] on input "0988555155" at bounding box center [626, 199] width 181 height 33
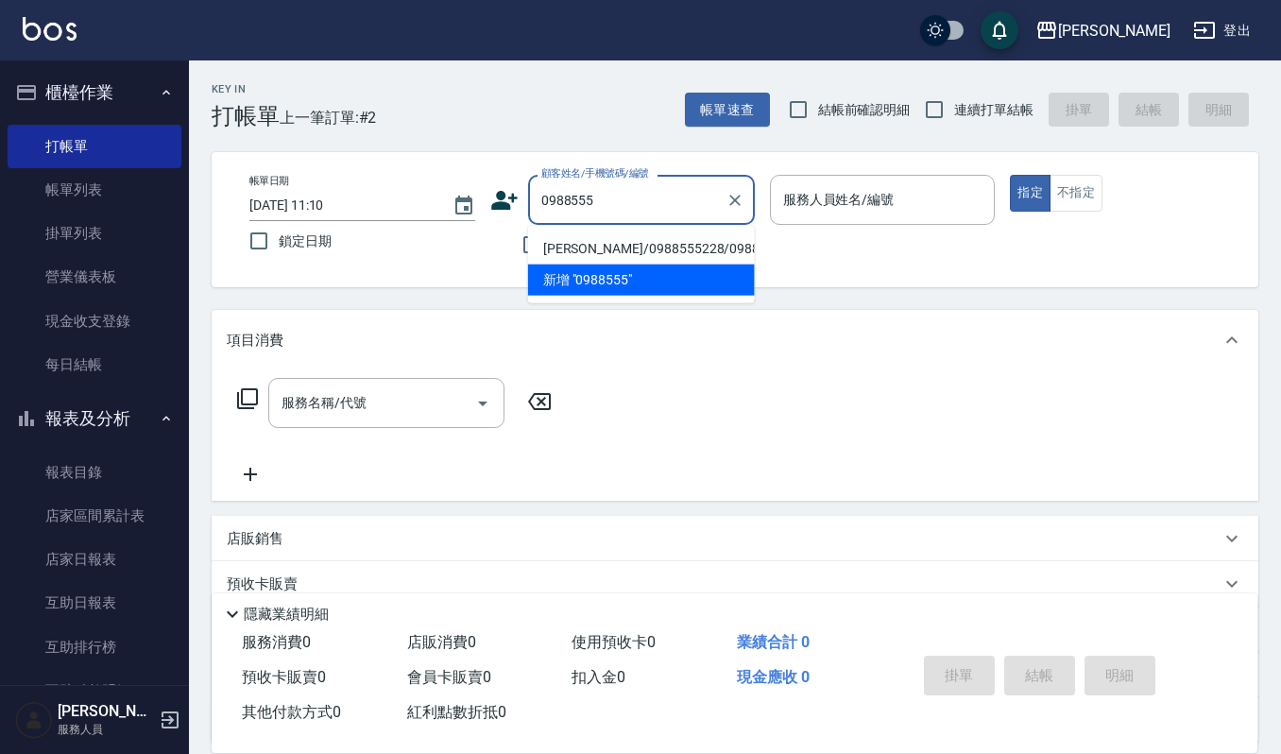
type input "0988555"
click at [496, 202] on icon at bounding box center [504, 200] width 26 height 19
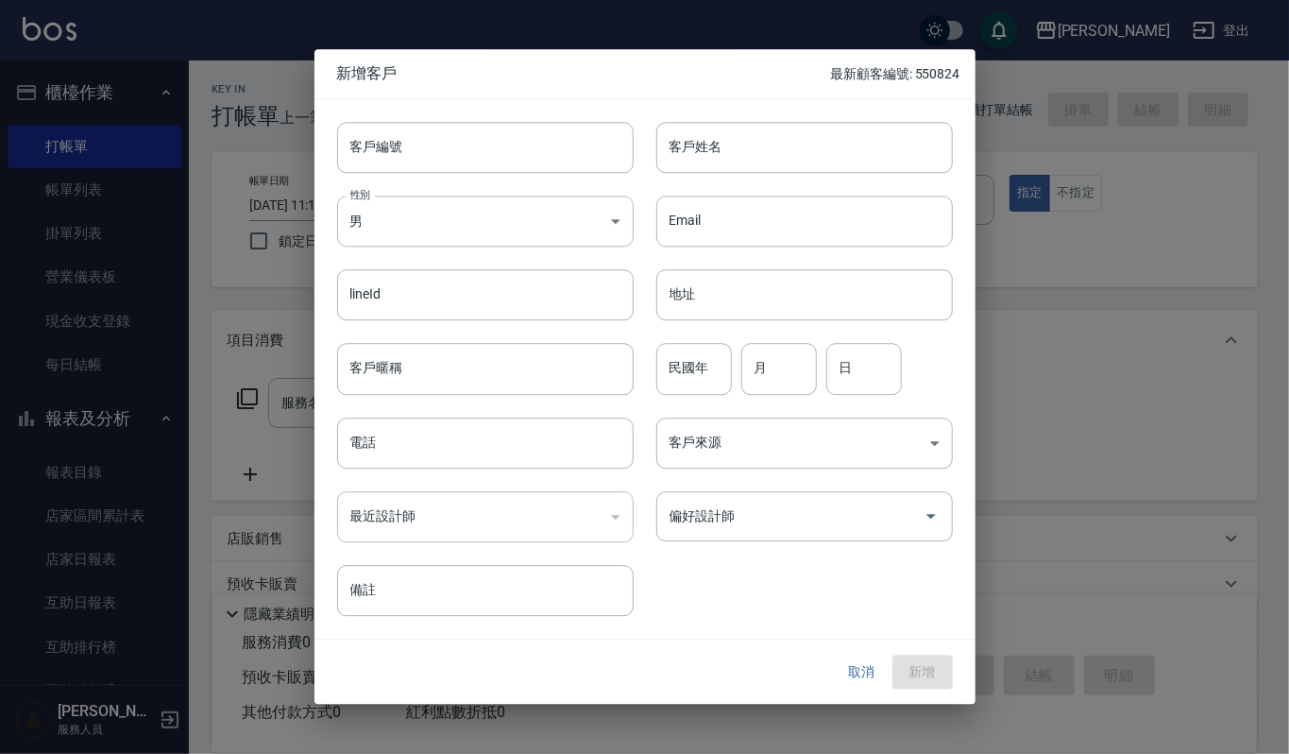
click at [870, 667] on button "取消" at bounding box center [862, 671] width 60 height 35
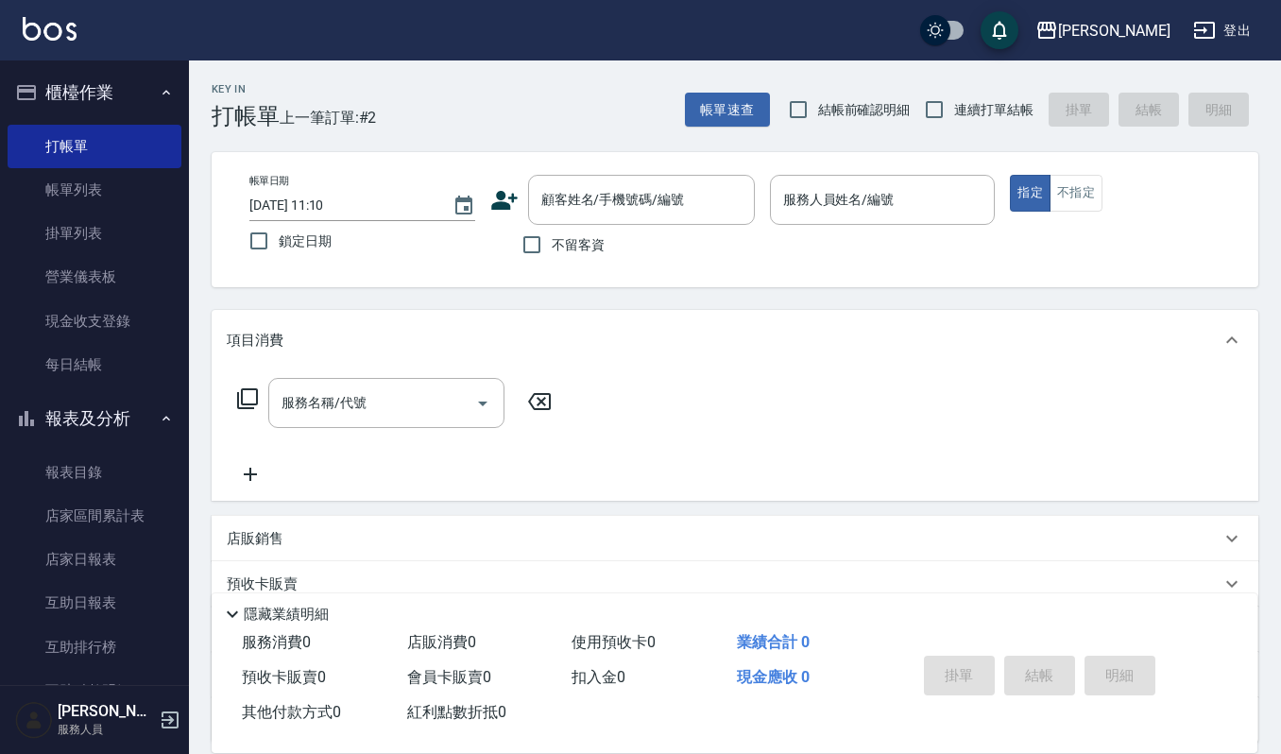
click at [642, 230] on div "不留客資" at bounding box center [622, 245] width 264 height 40
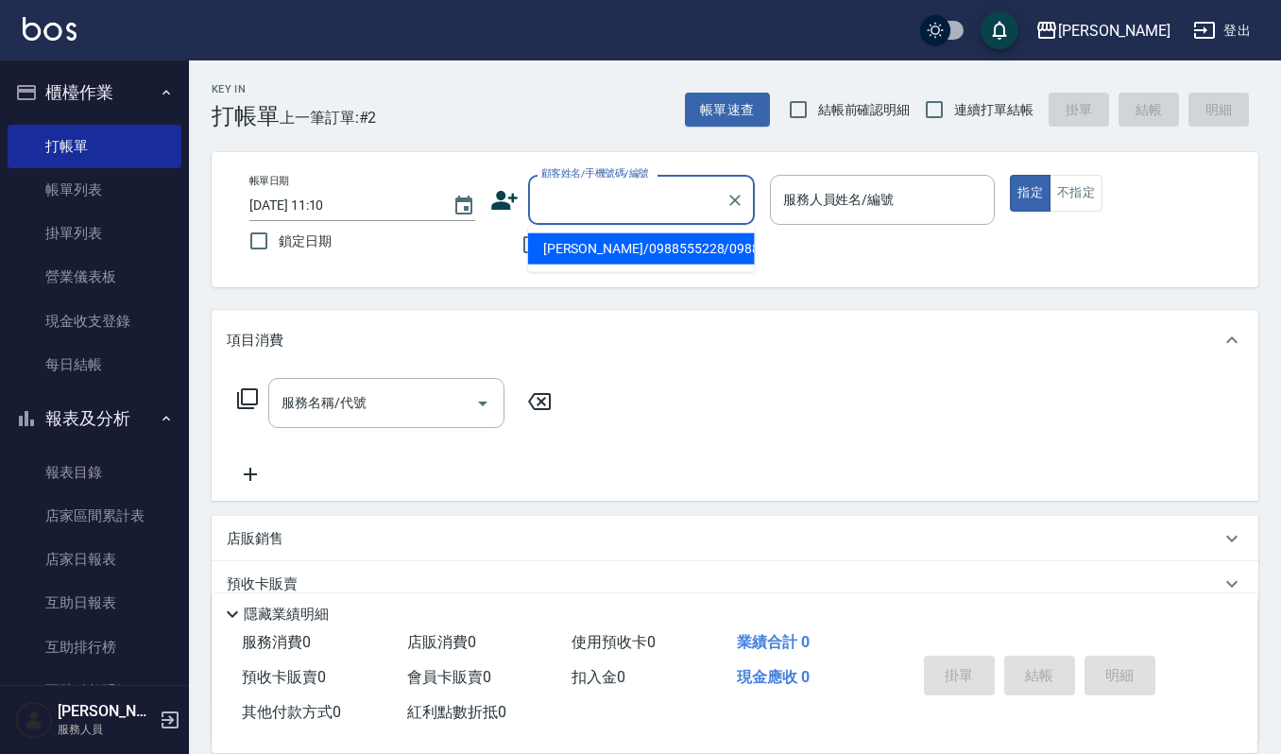
click at [636, 209] on input "顧客姓名/手機號碼/編號" at bounding box center [626, 199] width 181 height 33
click at [682, 259] on li "羅唯熙/0988555228/0988555228" at bounding box center [641, 248] width 227 height 31
type input "羅唯熙/0988555228/0988555228"
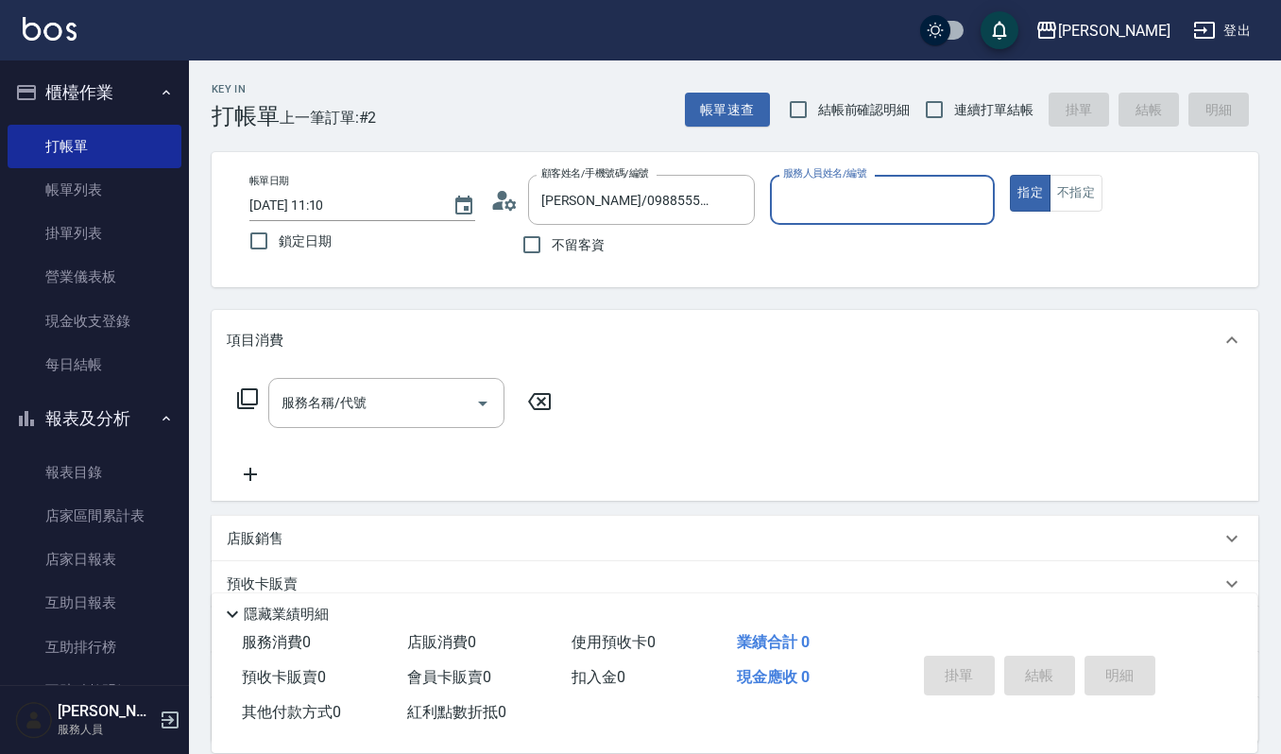
click at [499, 201] on icon at bounding box center [497, 205] width 11 height 8
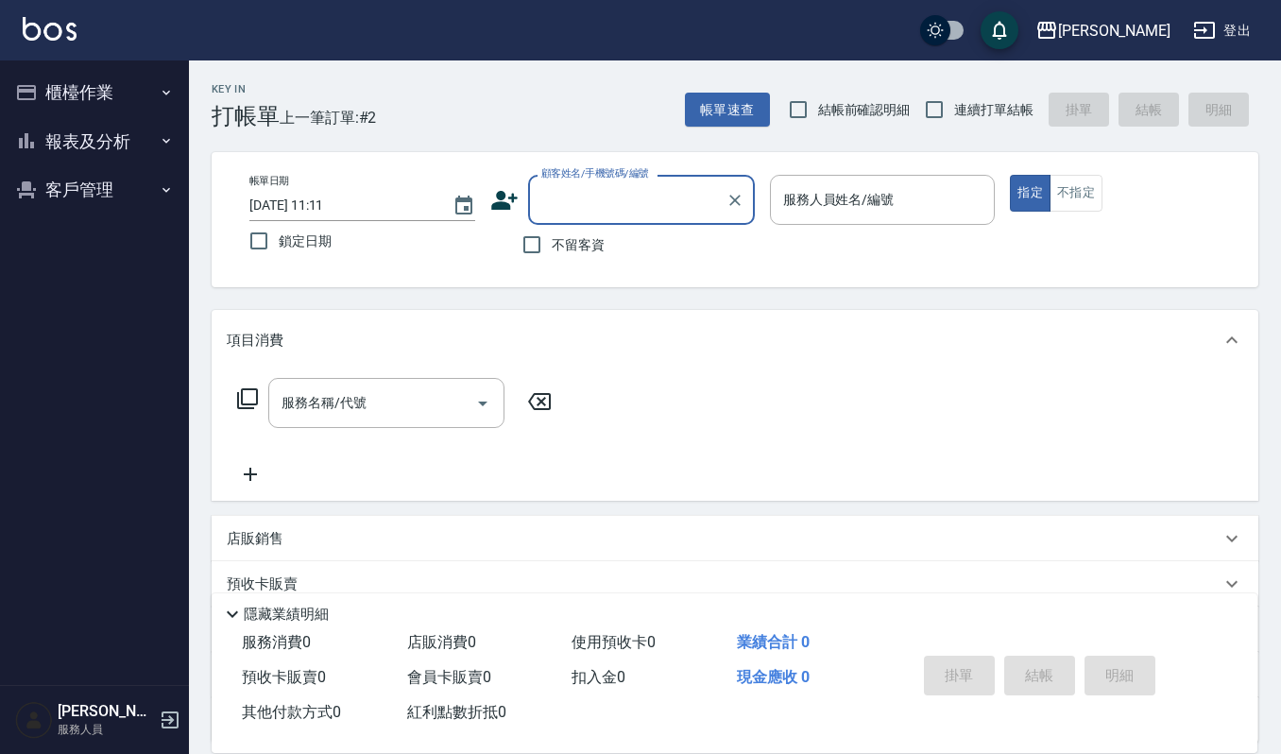
click at [99, 202] on button "客戶管理" at bounding box center [95, 189] width 174 height 49
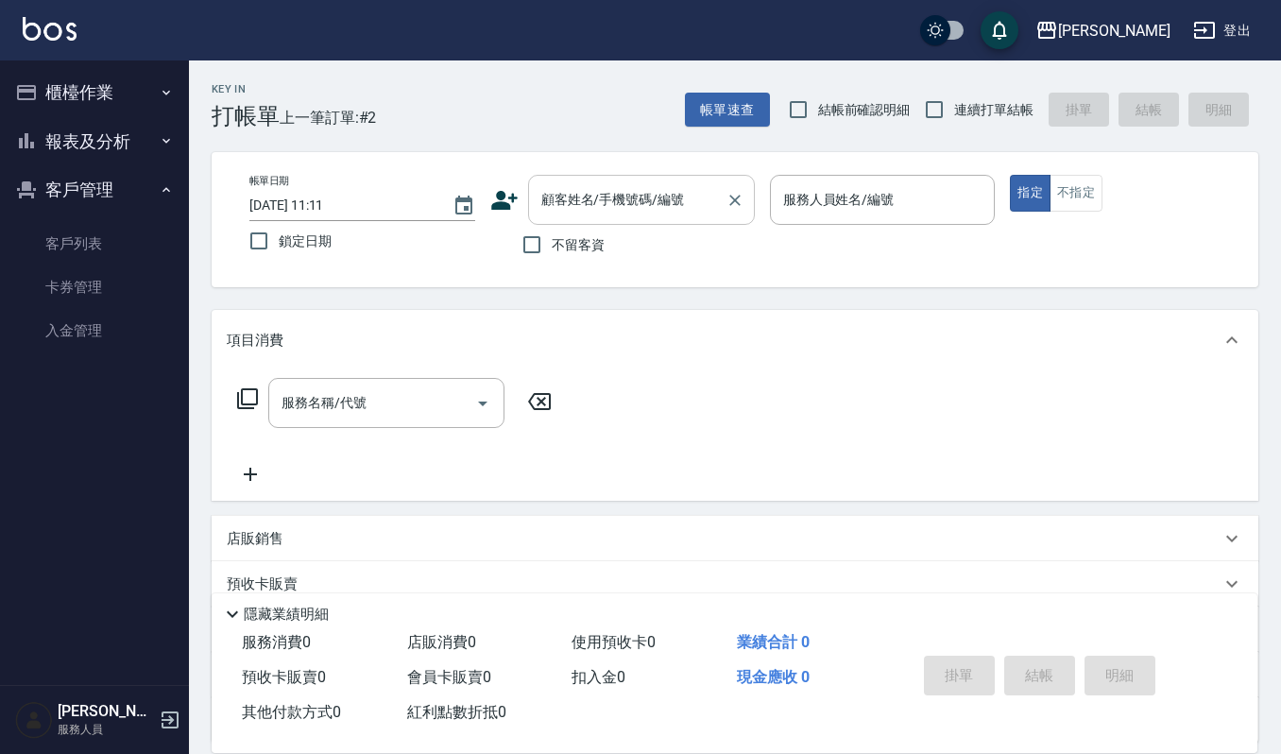
click at [568, 198] on div "顧客姓名/手機號碼/編號 顧客姓名/手機號碼/編號" at bounding box center [641, 200] width 227 height 50
click at [568, 198] on input "顧客姓名/手機號碼/編號" at bounding box center [626, 199] width 181 height 33
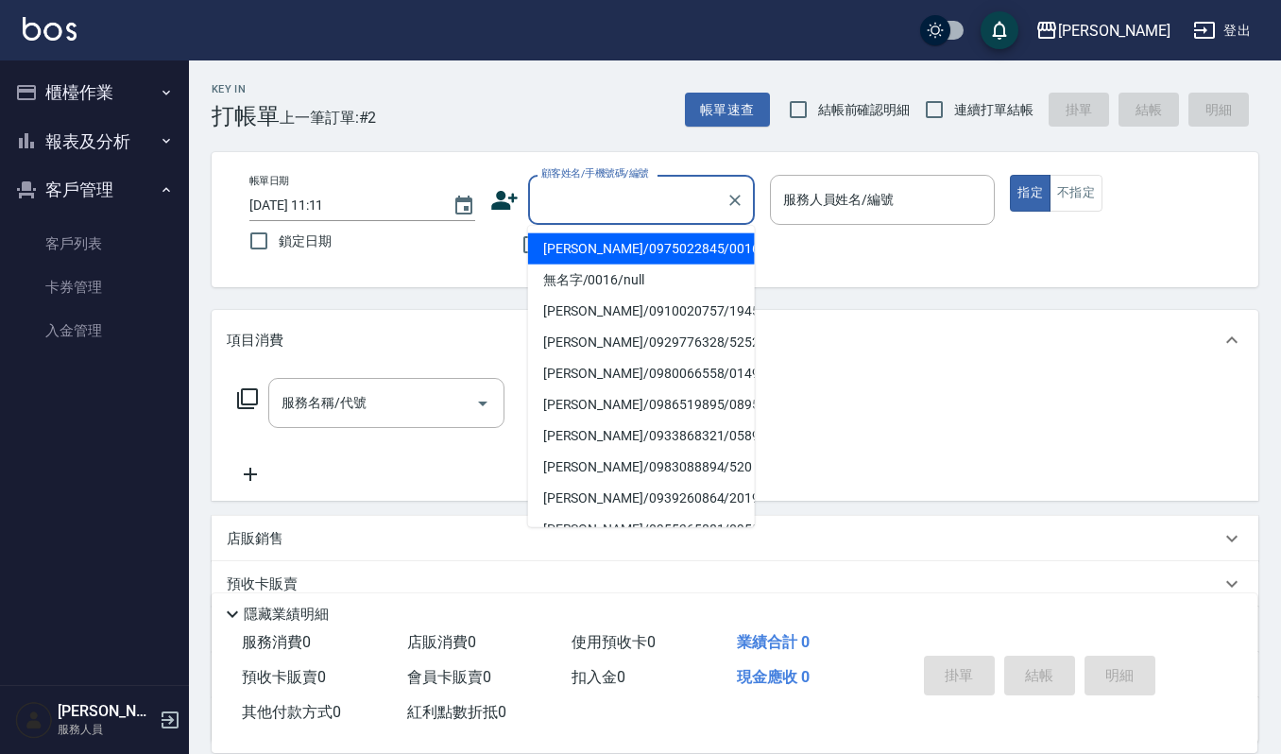
click at [598, 183] on input "顧客姓名/手機號碼/編號" at bounding box center [626, 199] width 181 height 33
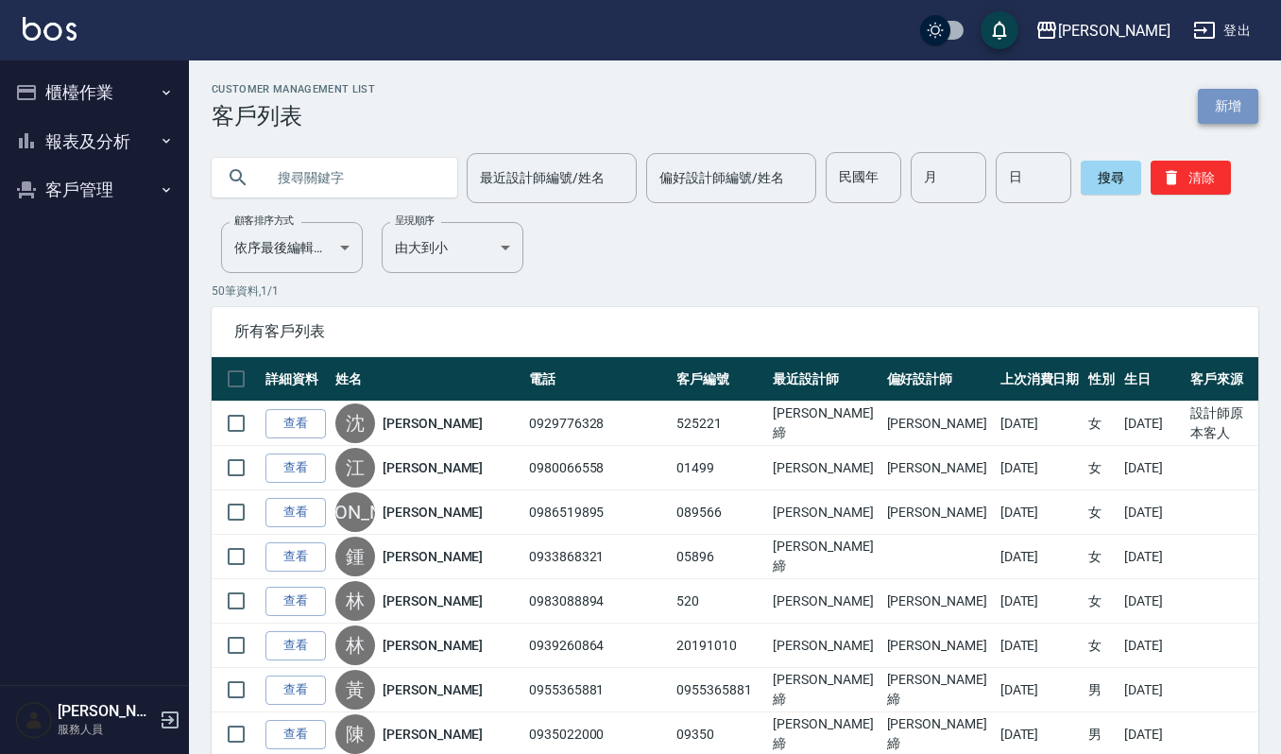
click at [1245, 102] on link "新增" at bounding box center [1227, 106] width 60 height 35
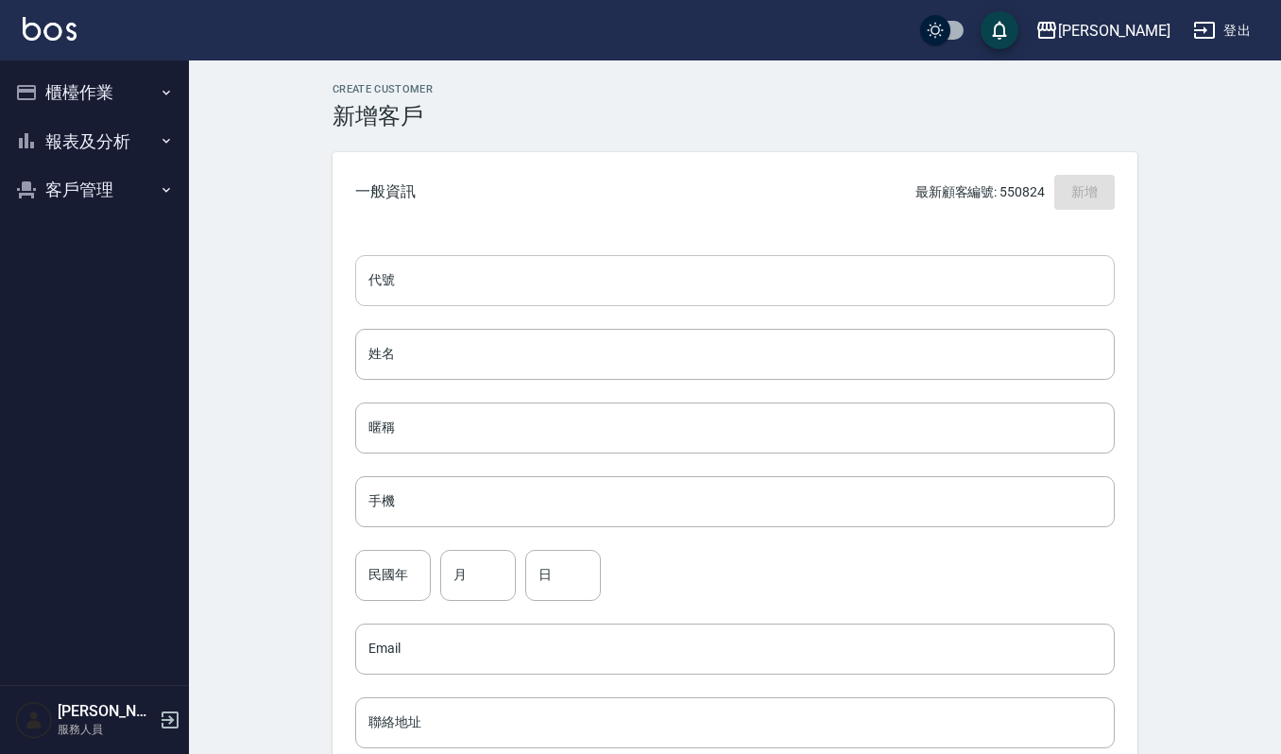
click at [462, 295] on input "代號" at bounding box center [734, 280] width 759 height 51
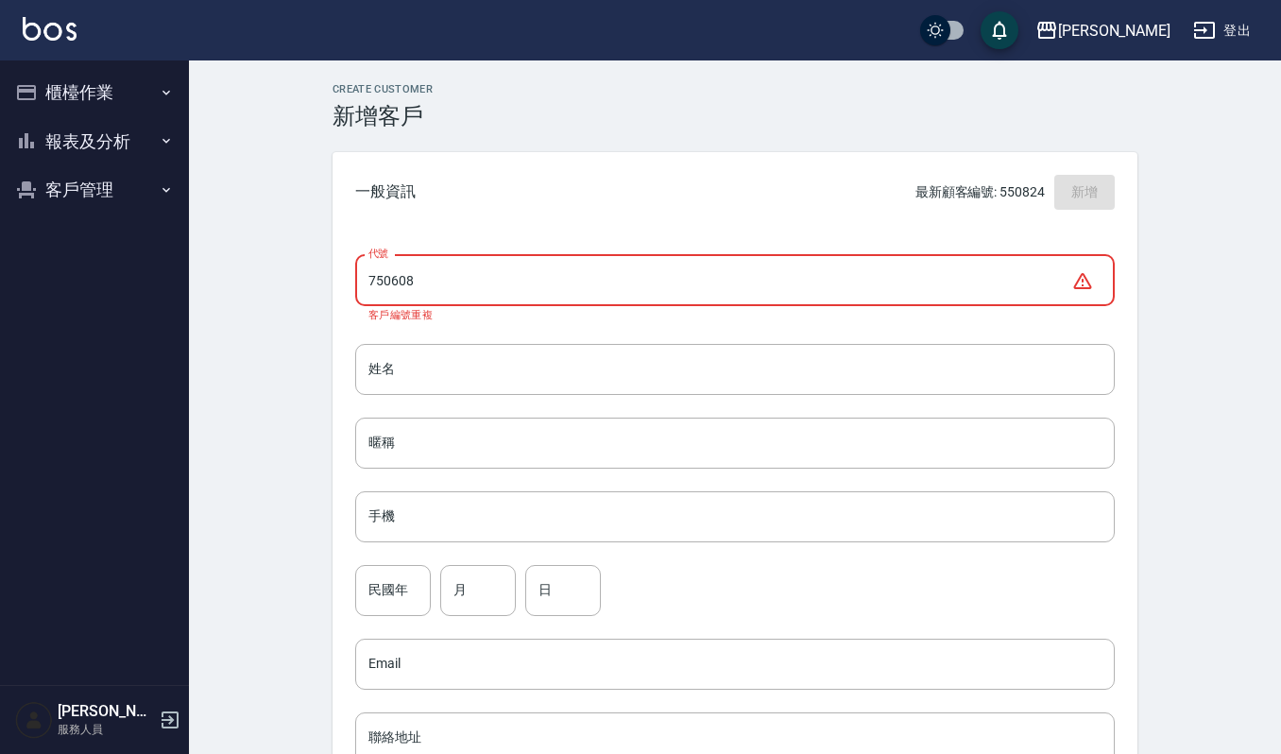
click at [446, 276] on input "750608" at bounding box center [713, 280] width 716 height 51
click at [398, 285] on input "750608" at bounding box center [713, 280] width 716 height 51
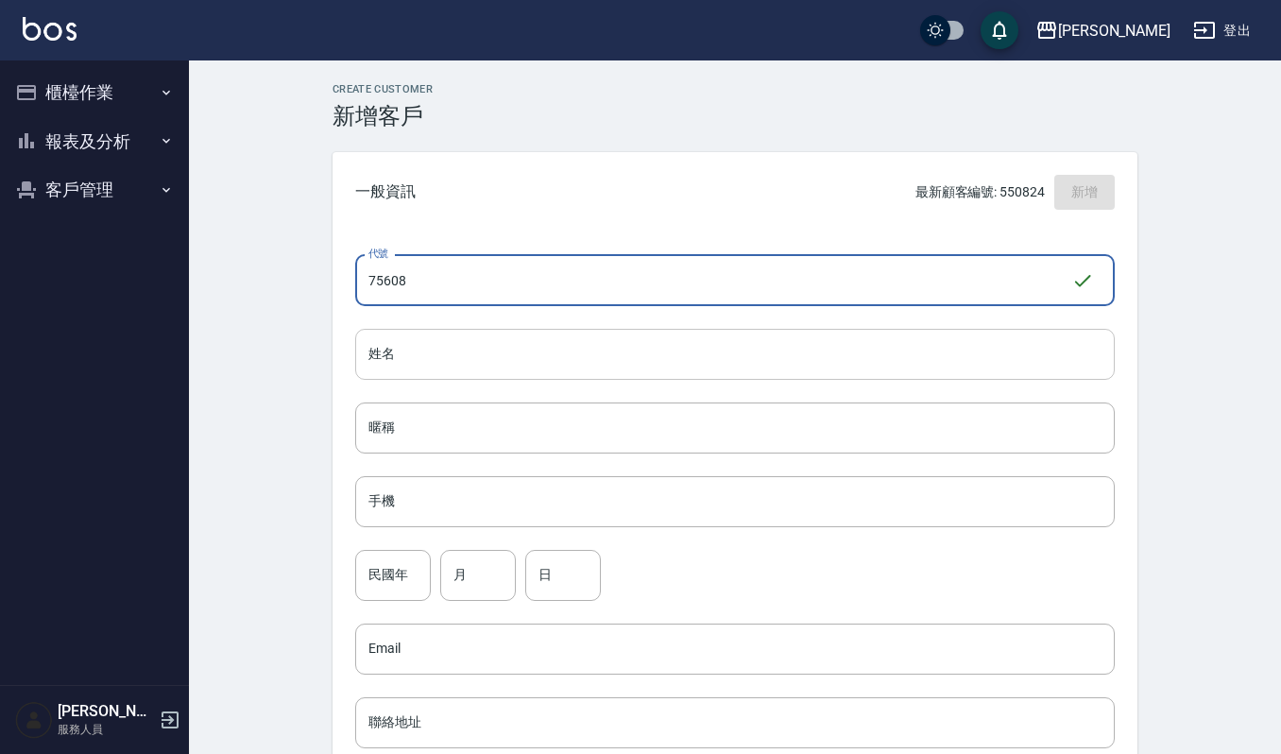
type input "75608"
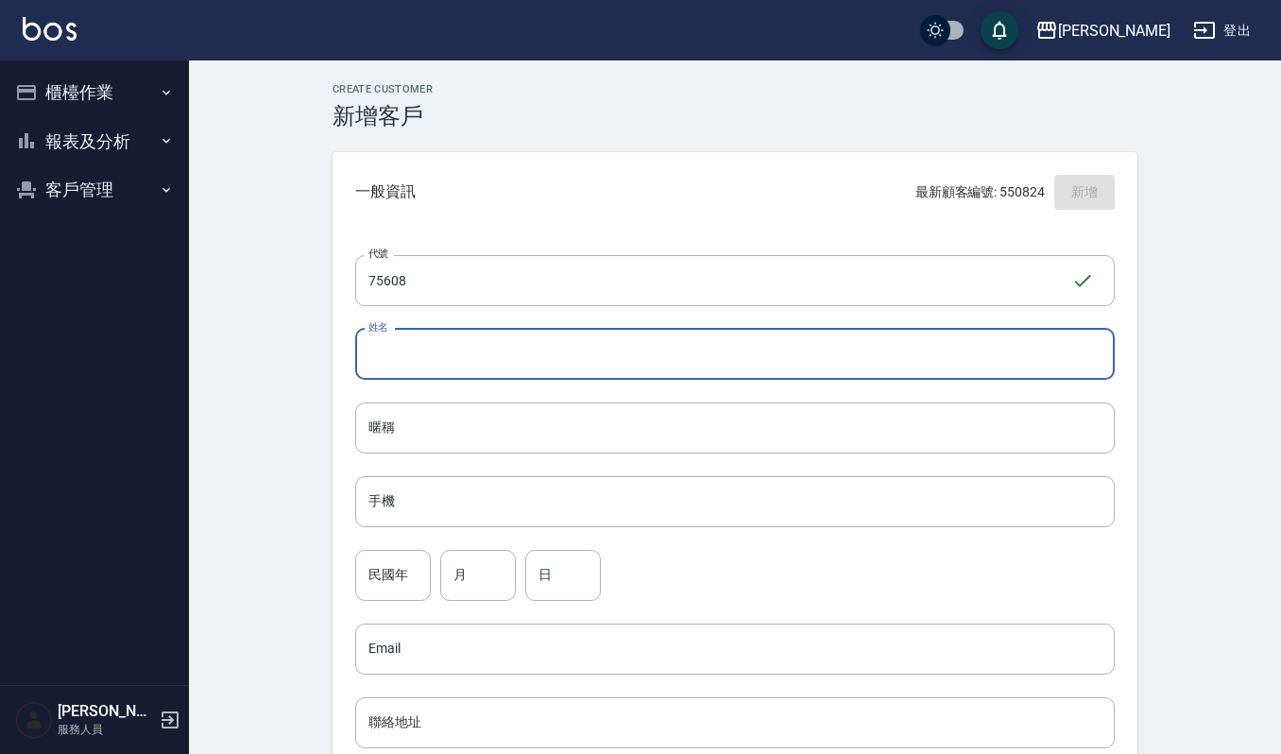
click at [457, 340] on input "姓名" at bounding box center [734, 354] width 759 height 51
type input "5"
type input "周靜玉"
click at [401, 518] on input "手機" at bounding box center [734, 501] width 759 height 51
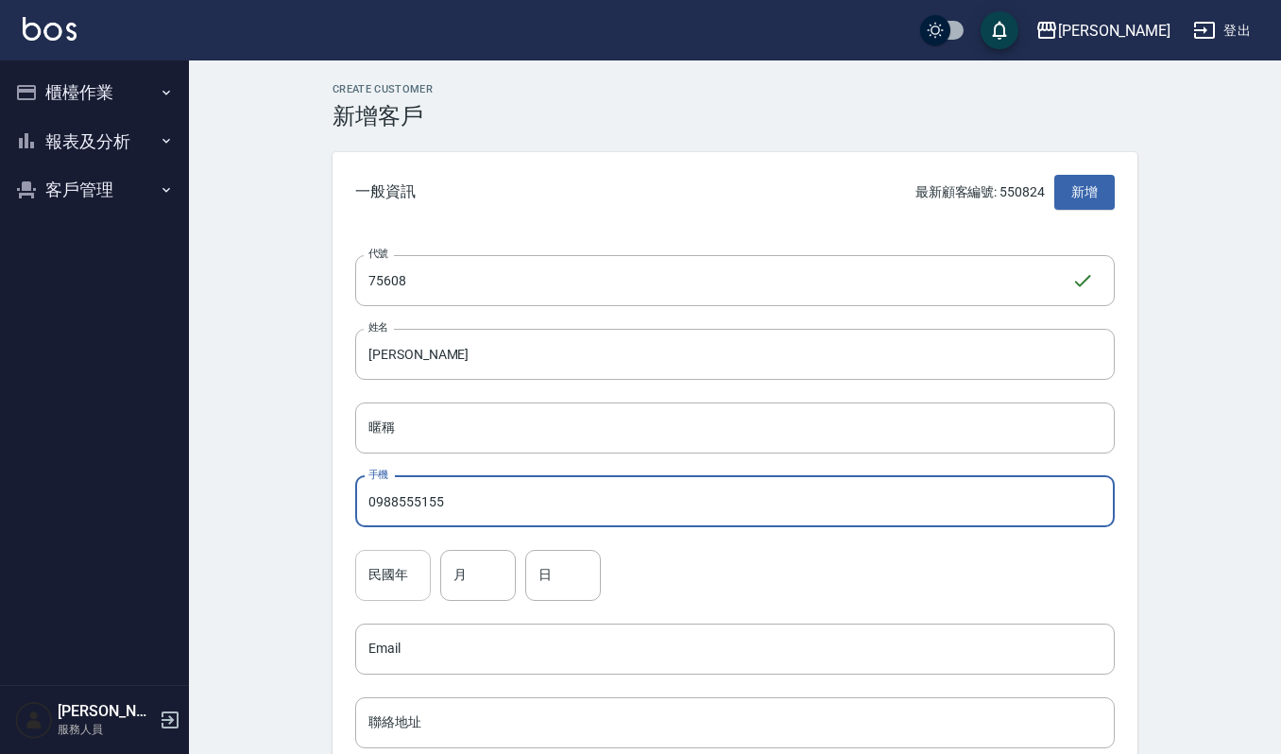
type input "0988555155"
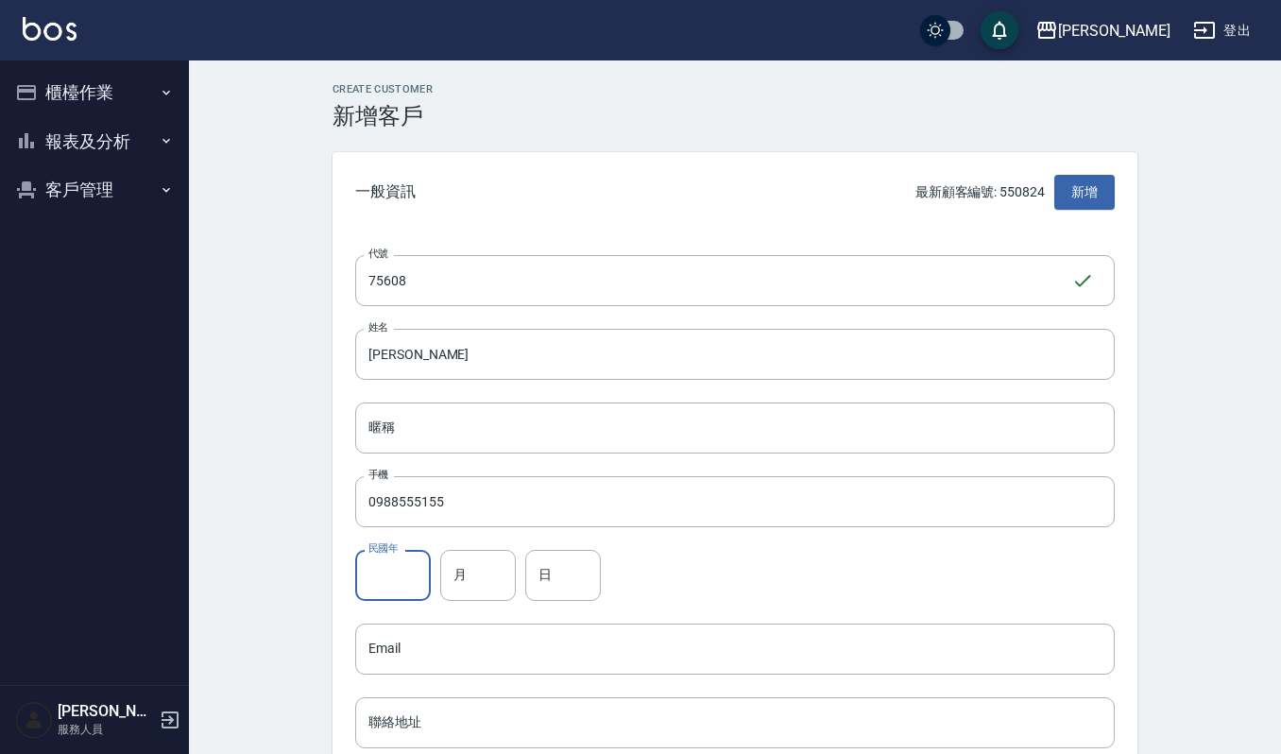
click at [385, 580] on input "民國年" at bounding box center [393, 575] width 76 height 51
type input "76"
click at [473, 579] on input "月" at bounding box center [478, 575] width 76 height 51
type input "6"
click at [599, 598] on input "日" at bounding box center [563, 575] width 76 height 51
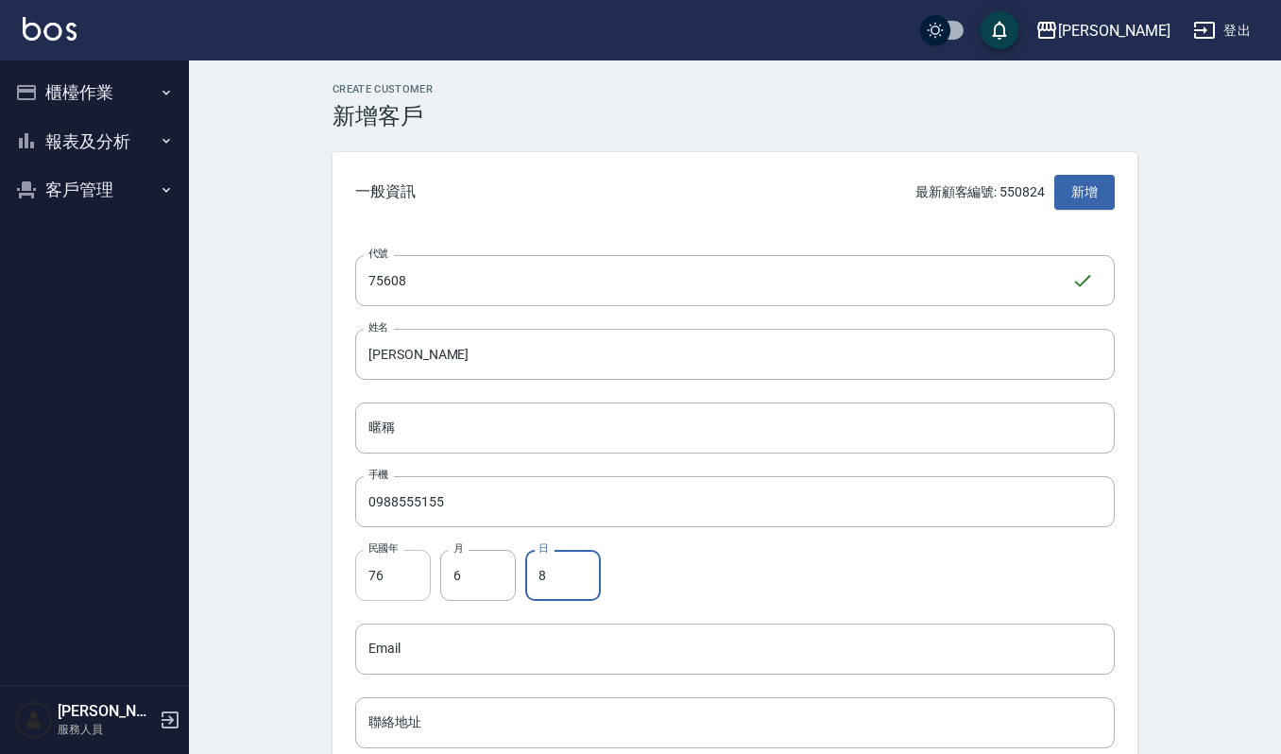
type input "8"
click at [397, 571] on input "76" at bounding box center [393, 575] width 76 height 51
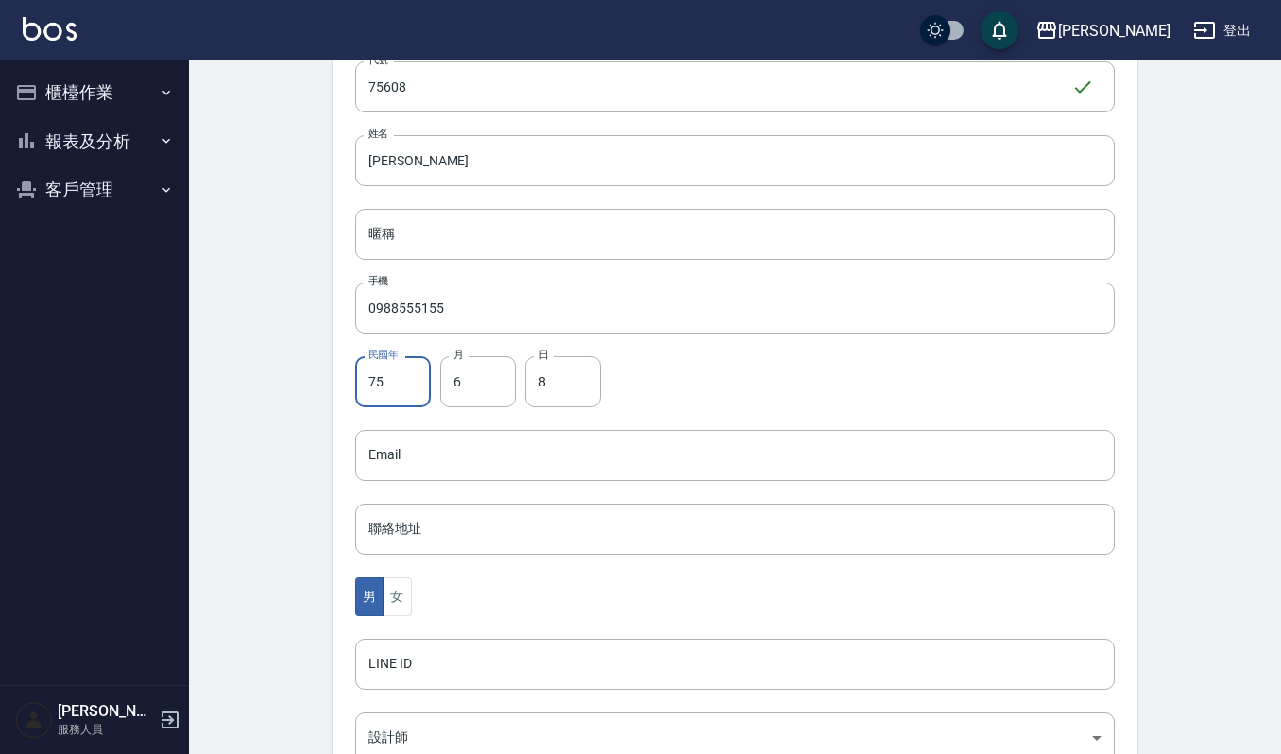
scroll to position [378, 0]
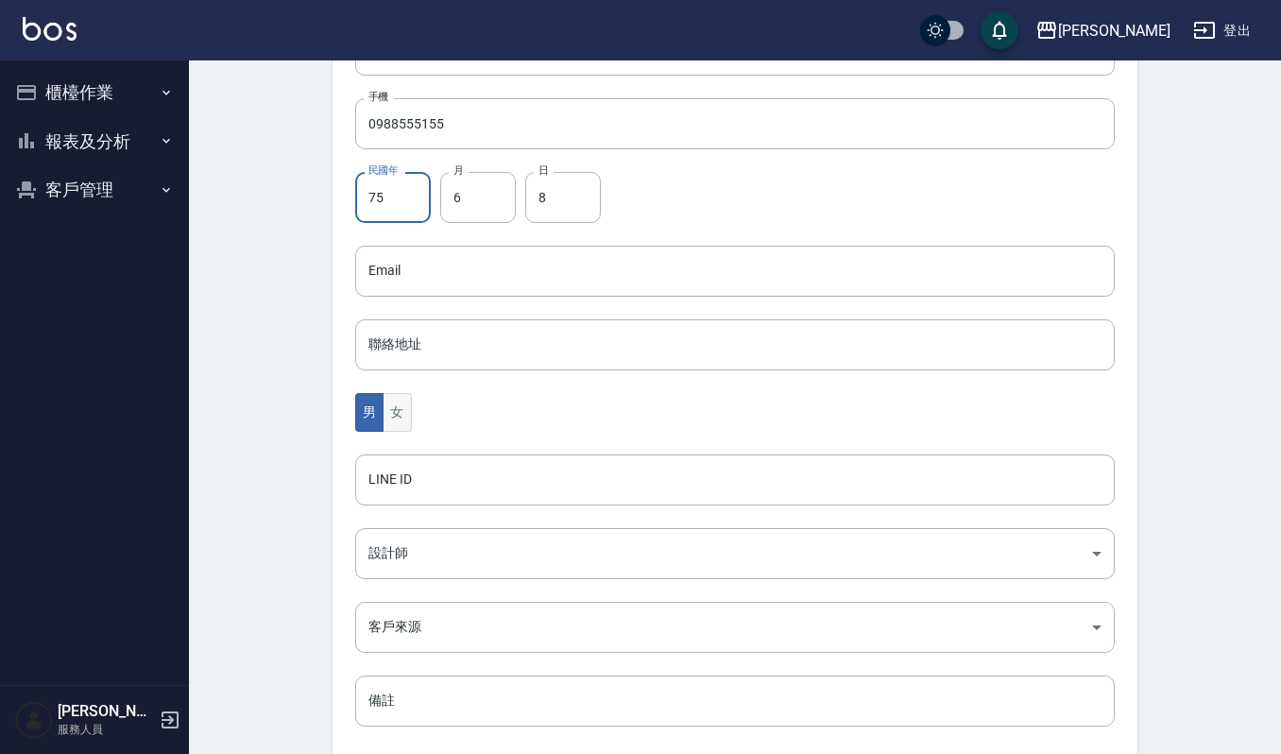
type input "75"
click at [399, 405] on button "女" at bounding box center [396, 412] width 28 height 39
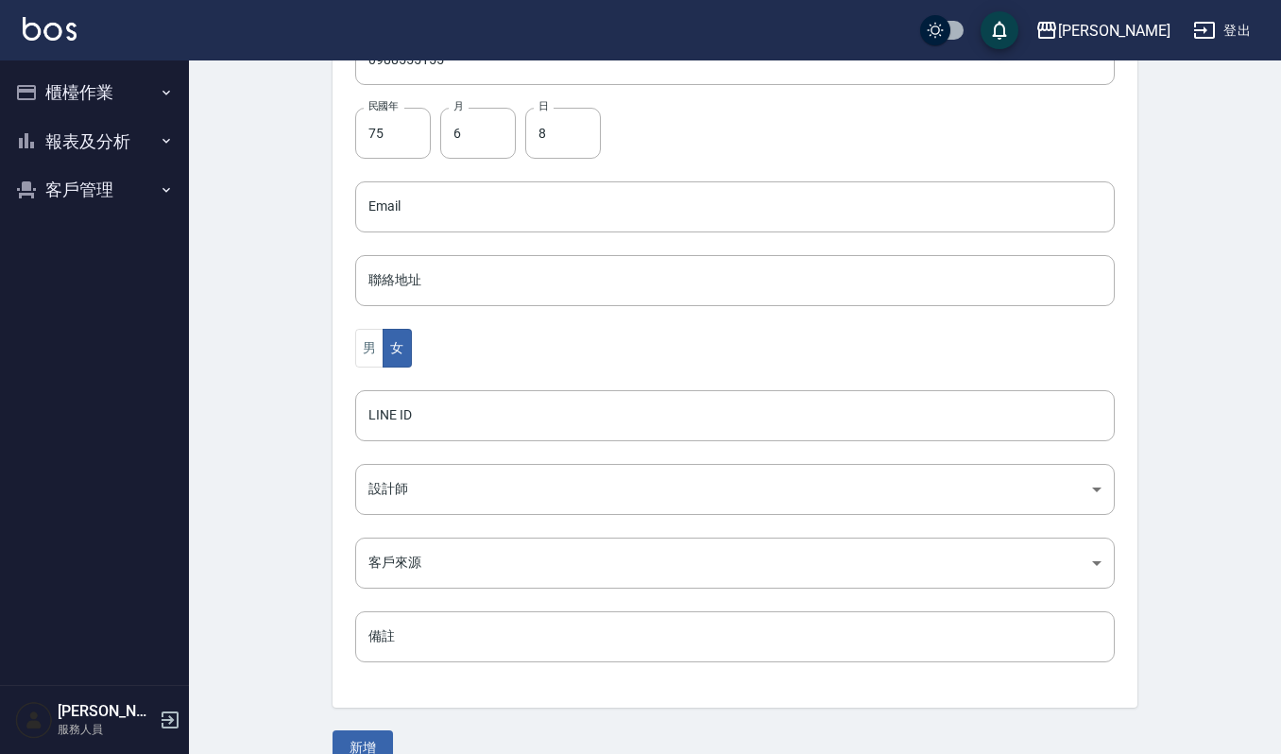
scroll to position [476, 0]
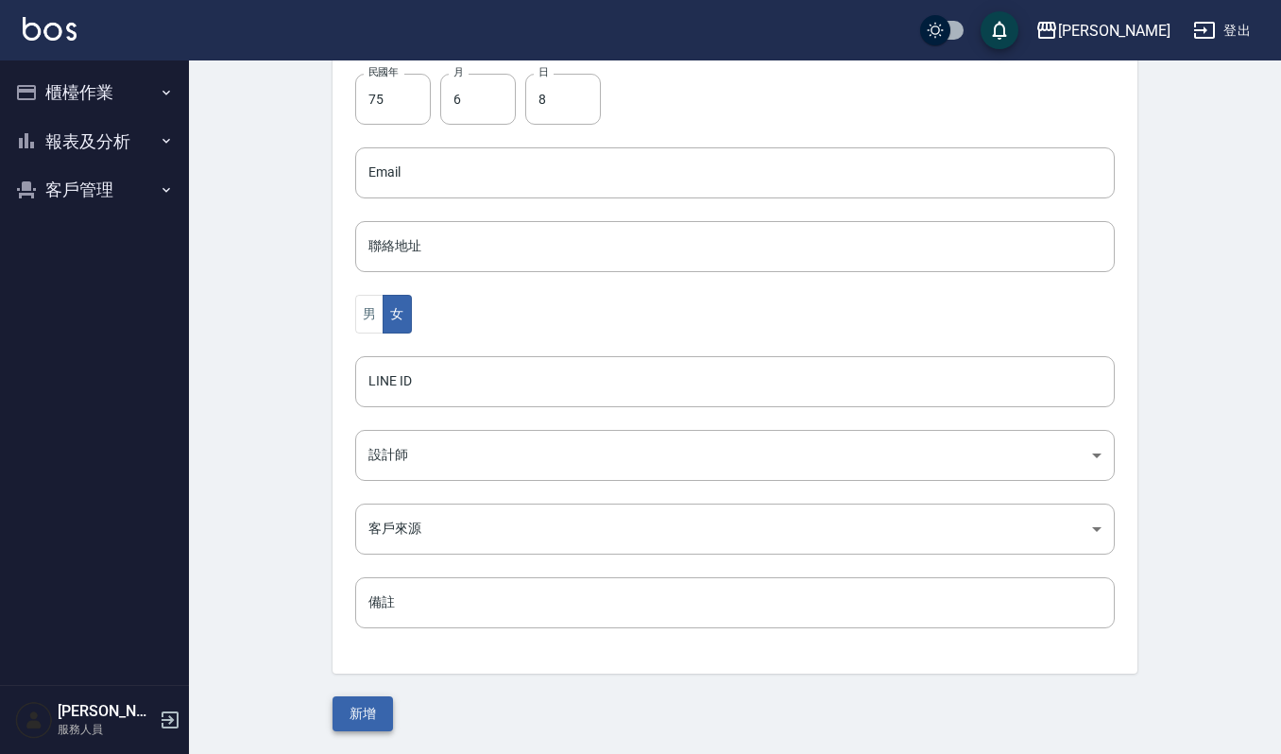
click at [368, 718] on button "新增" at bounding box center [362, 713] width 60 height 35
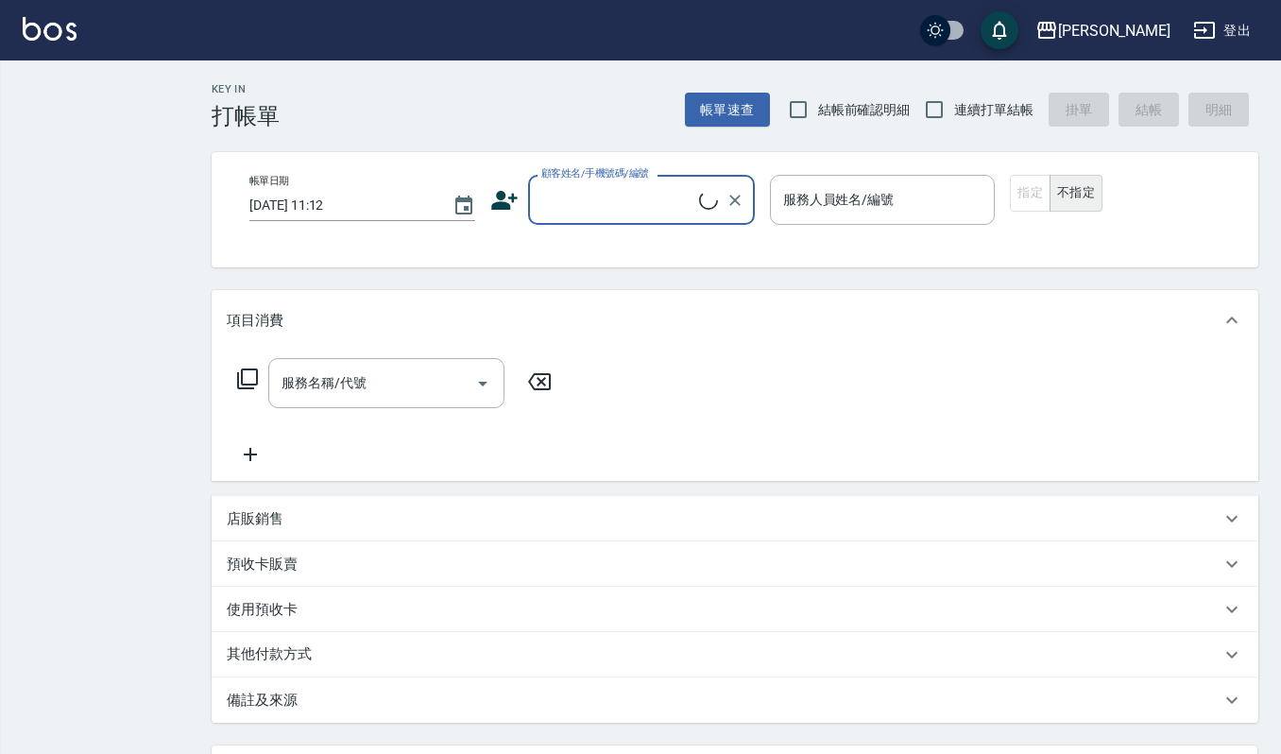
click at [608, 210] on input "顧客姓名/手機號碼/編號" at bounding box center [617, 199] width 162 height 33
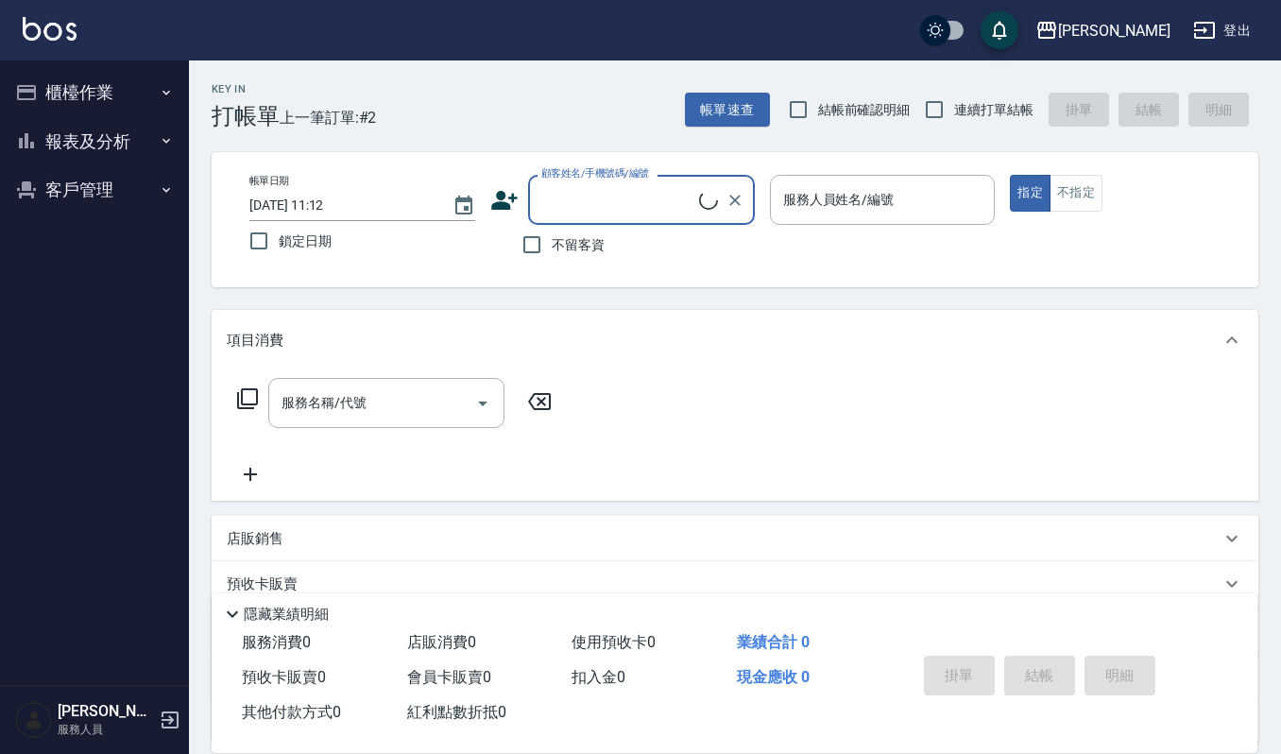
click at [608, 210] on input "顧客姓名/手機號碼/編號" at bounding box center [617, 199] width 162 height 33
click at [627, 208] on input "顧客姓名/手機號碼/編號" at bounding box center [617, 199] width 162 height 33
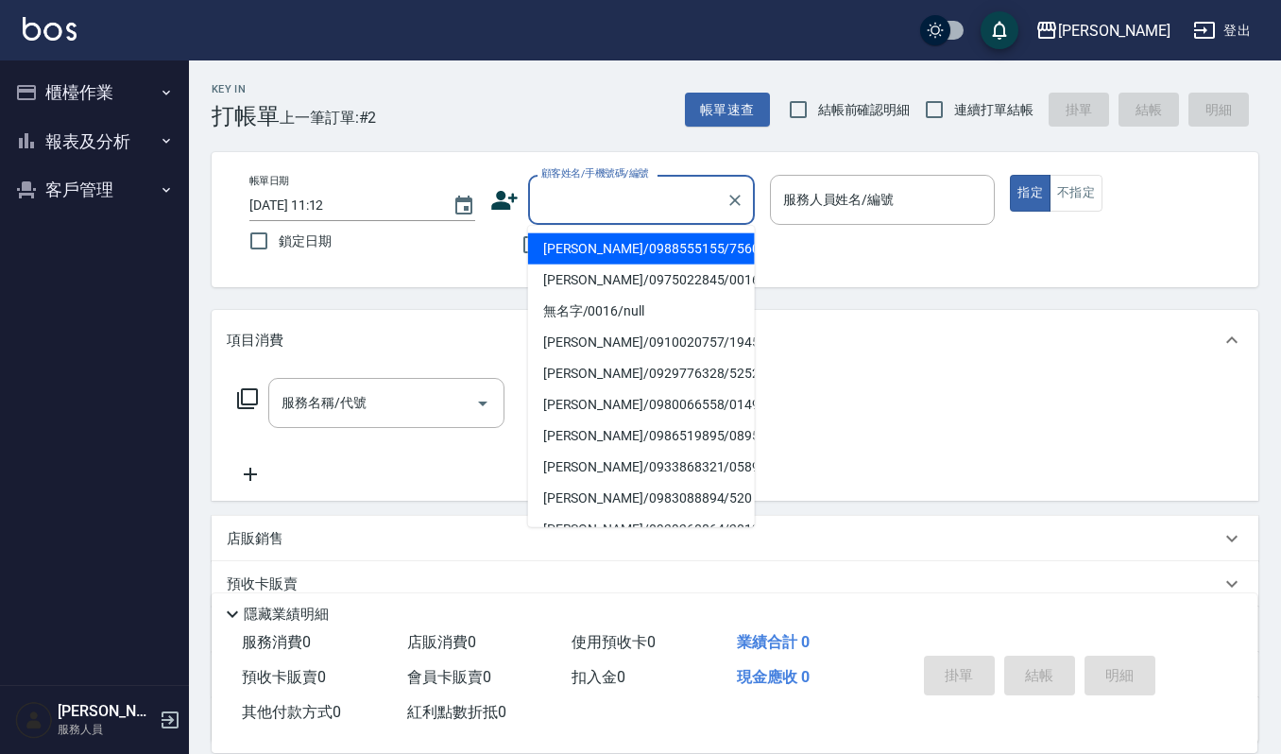
click at [620, 254] on li "周靜玉/0988555155/75608" at bounding box center [641, 248] width 227 height 31
type input "周靜玉/0988555155/75608"
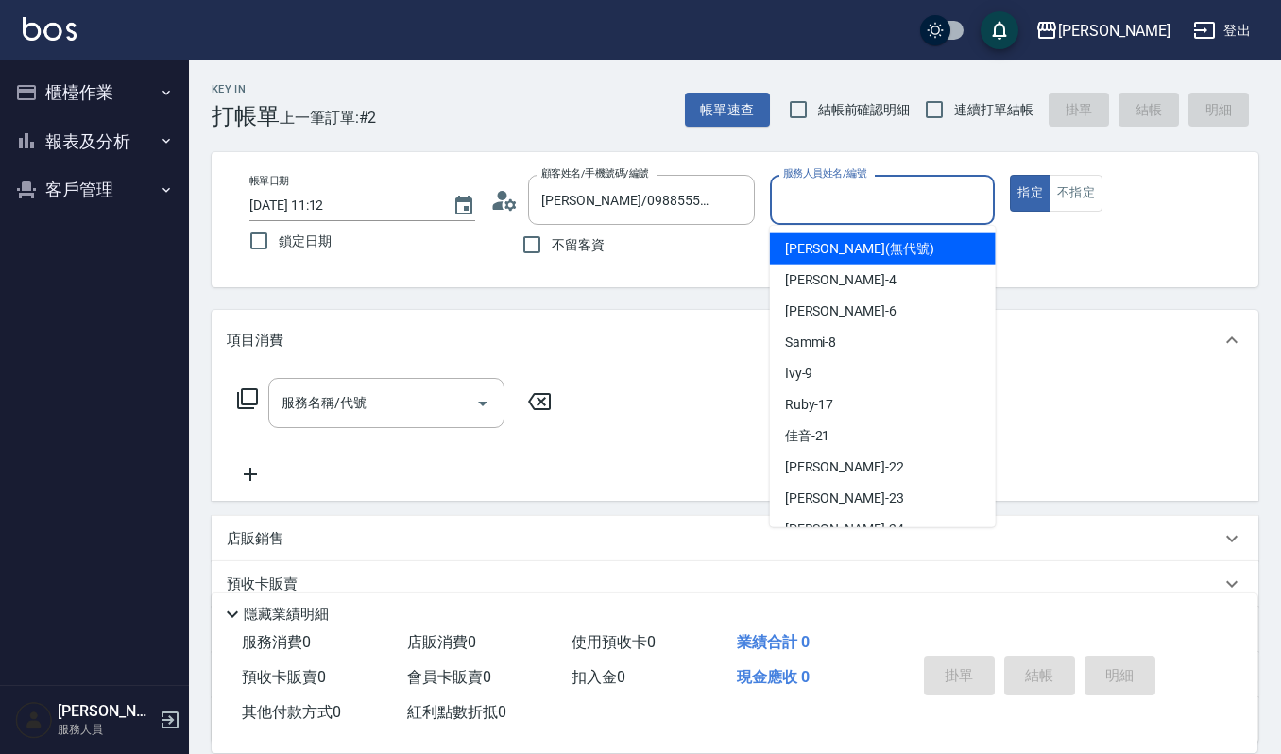
click at [930, 209] on input "服務人員姓名/編號" at bounding box center [882, 199] width 209 height 33
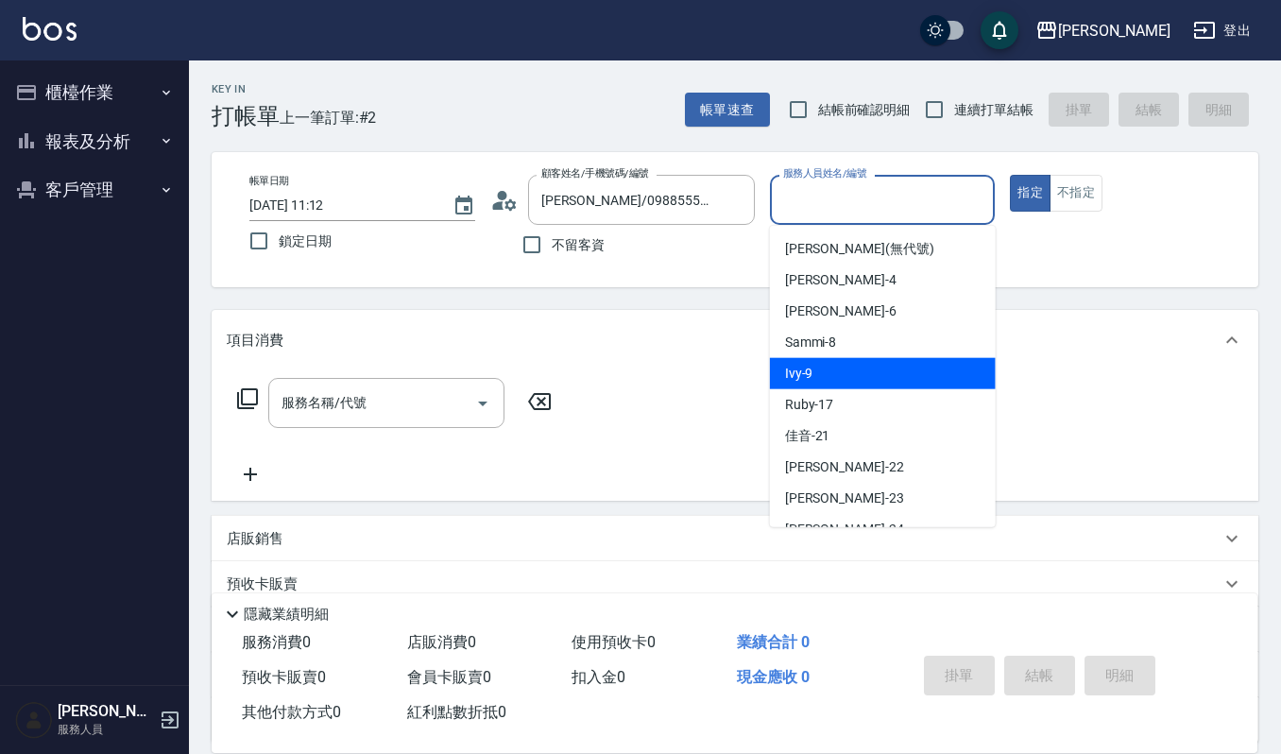
click at [840, 372] on div "Ivy -9" at bounding box center [883, 373] width 226 height 31
type input "Ivy-9"
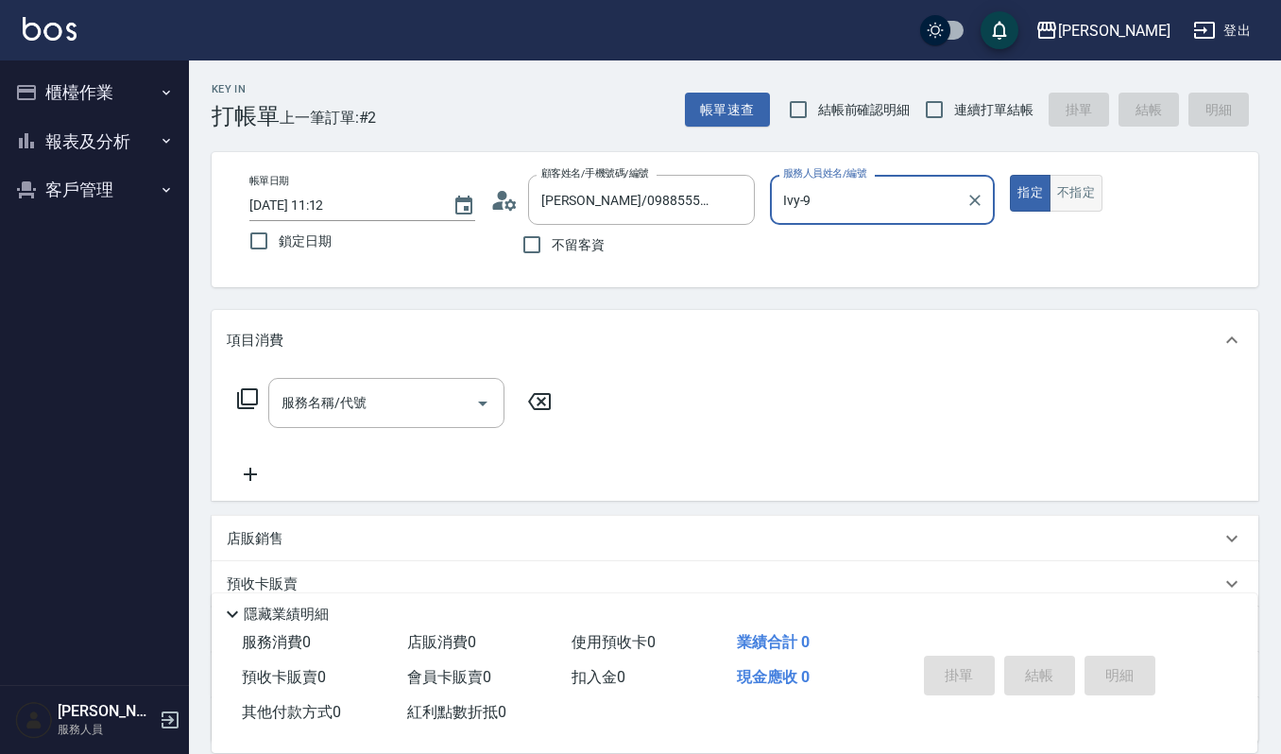
click at [1092, 195] on button "不指定" at bounding box center [1075, 193] width 53 height 37
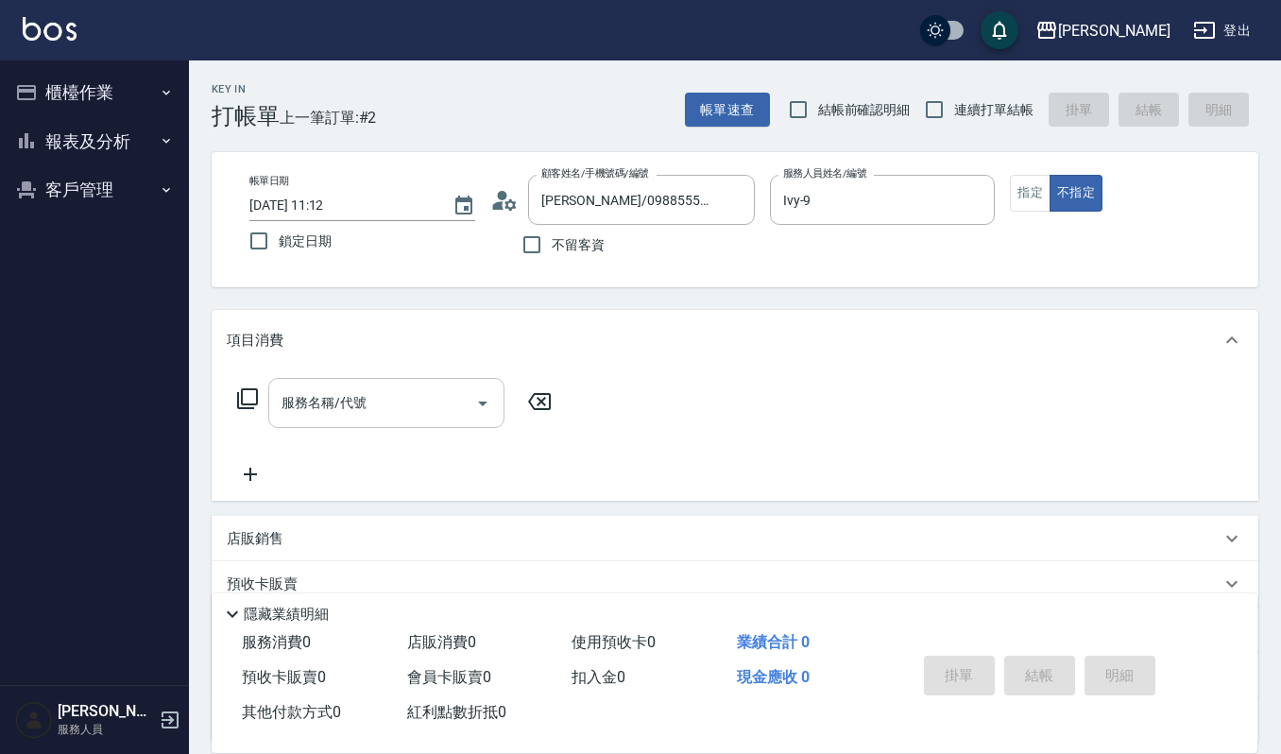
click at [356, 397] on div "服務名稱/代號 服務名稱/代號" at bounding box center [386, 403] width 236 height 50
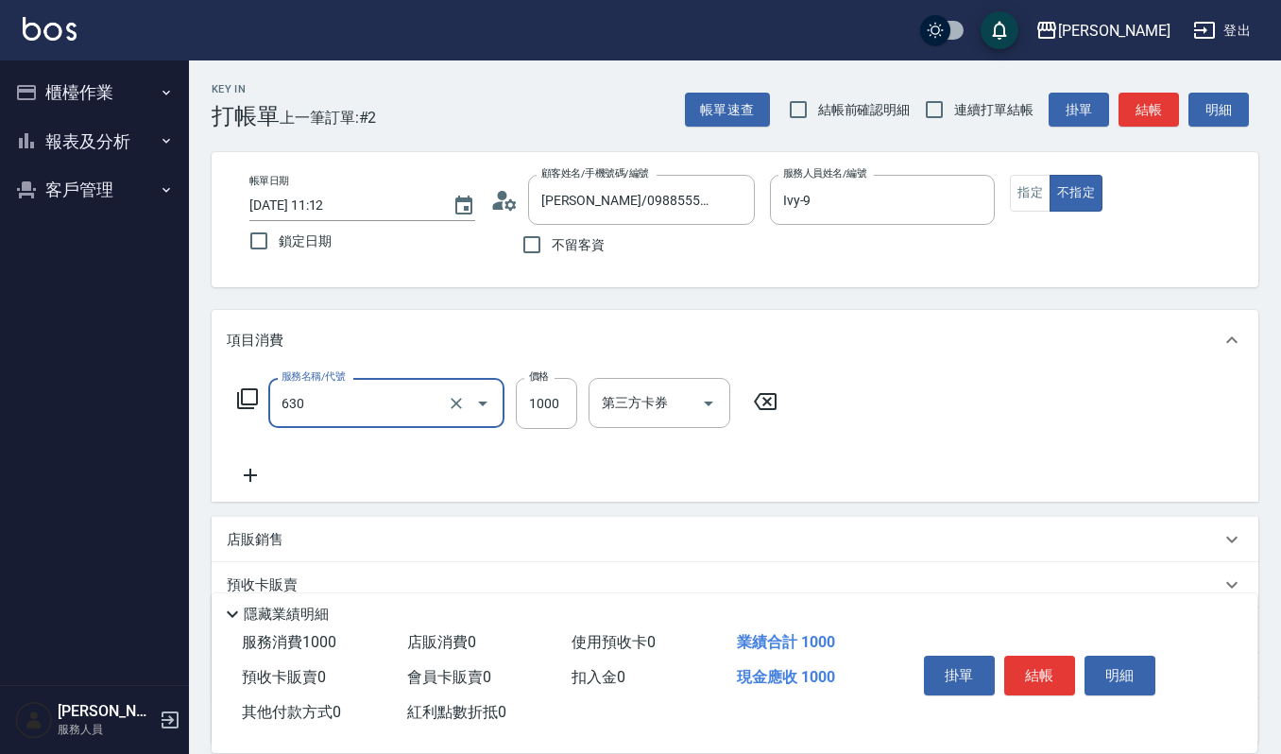
type input "洗+頭皮保養(630)"
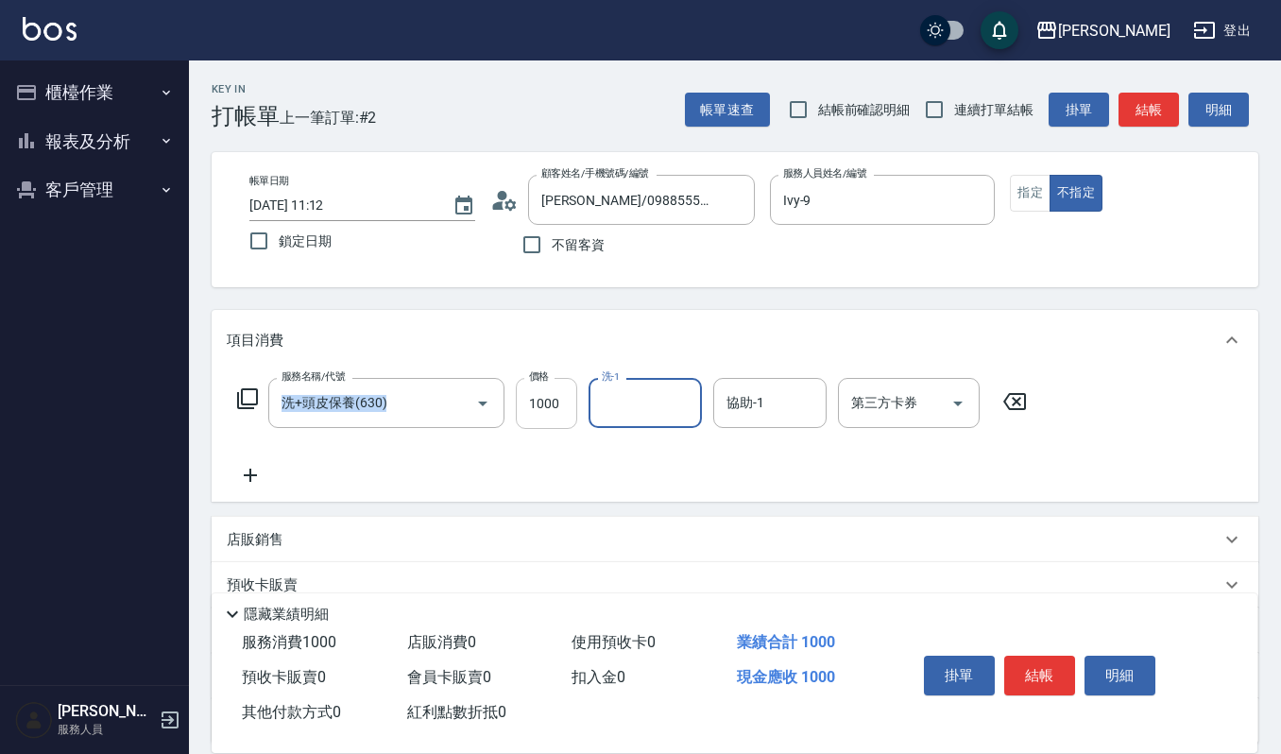
drag, startPoint x: 508, startPoint y: 382, endPoint x: 527, endPoint y: 387, distance: 19.5
click at [527, 387] on div "服務名稱/代號 洗+頭皮保養(630) 服務名稱/代號 價格 1000 價格 洗-1 洗-1 協助-1 協助-1 第三方卡券 第三方卡券" at bounding box center [632, 403] width 811 height 51
click at [527, 387] on input "1000" at bounding box center [546, 403] width 61 height 51
type input "1299"
type input "宜芳-22"
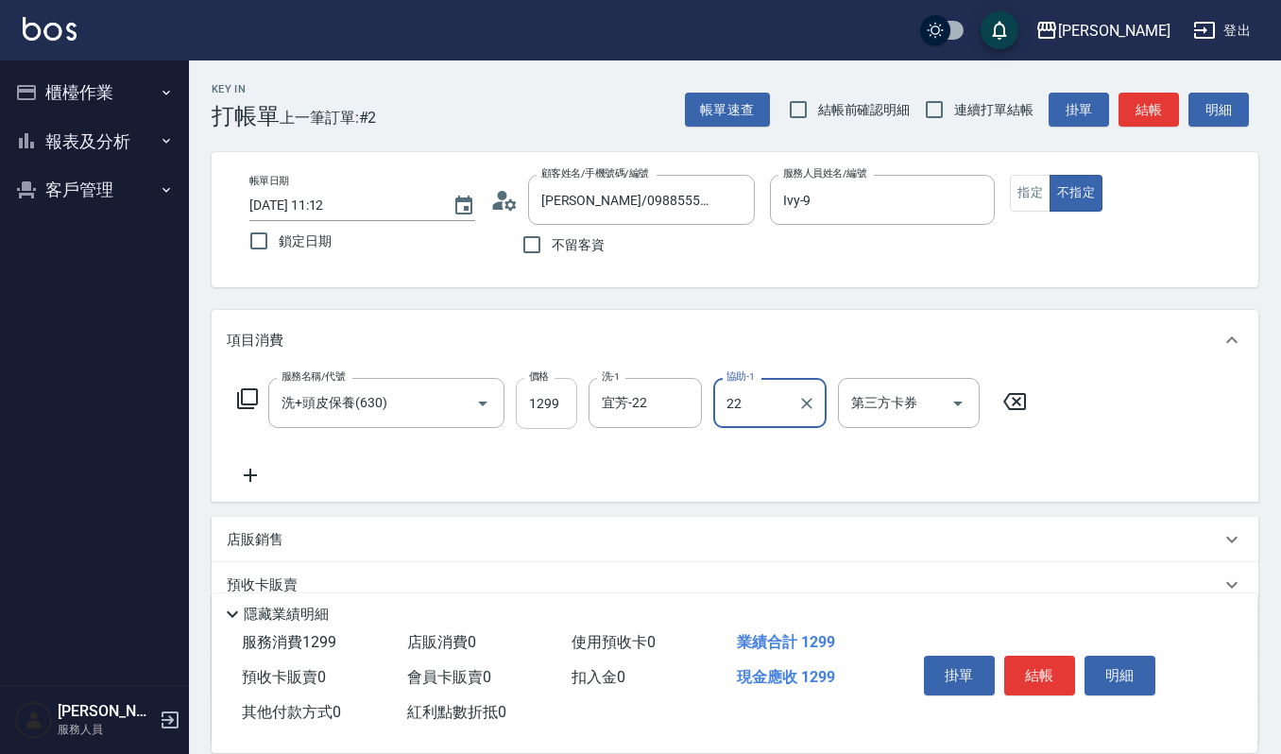
type input "宜芳-22"
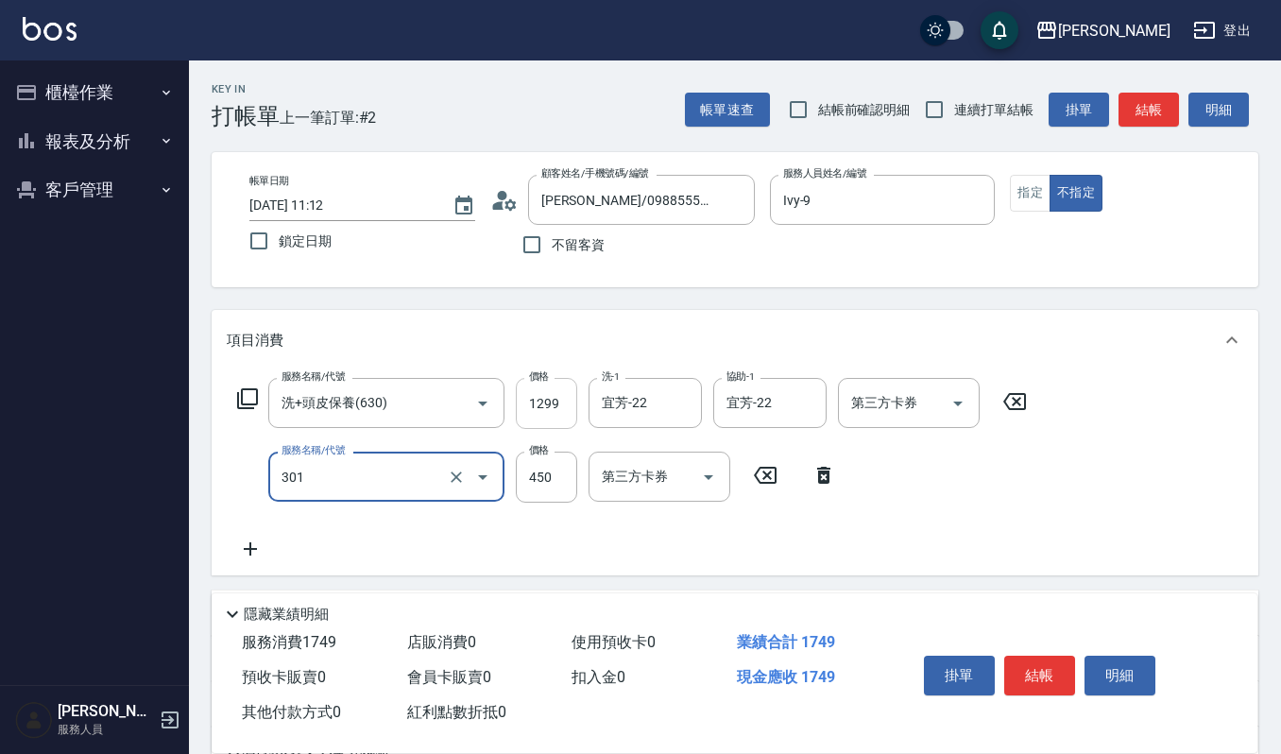
type input "創意剪髮(301)"
click at [576, 476] on input "4" at bounding box center [546, 476] width 61 height 51
click at [567, 474] on input "4" at bounding box center [546, 476] width 61 height 51
type input "450"
click at [1055, 693] on div "掛單 結帳 明細" at bounding box center [1039, 677] width 246 height 59
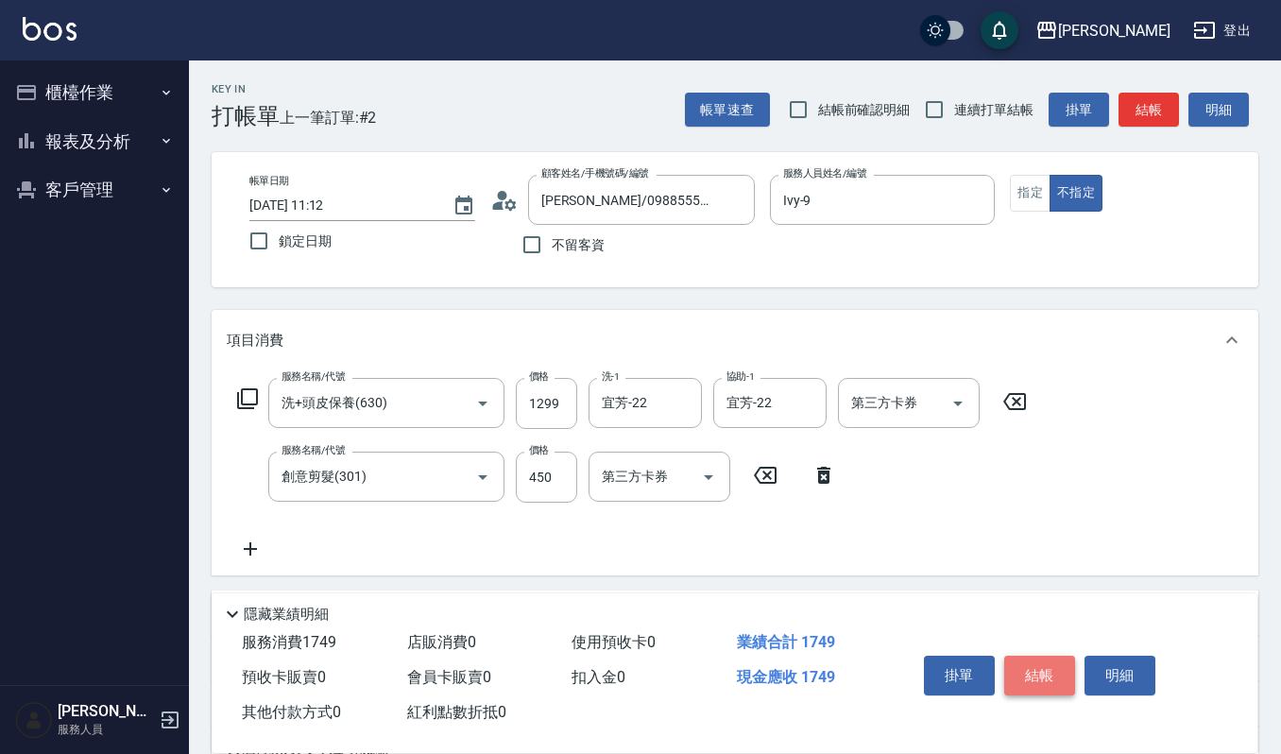
click at [1055, 667] on button "結帳" at bounding box center [1039, 675] width 71 height 40
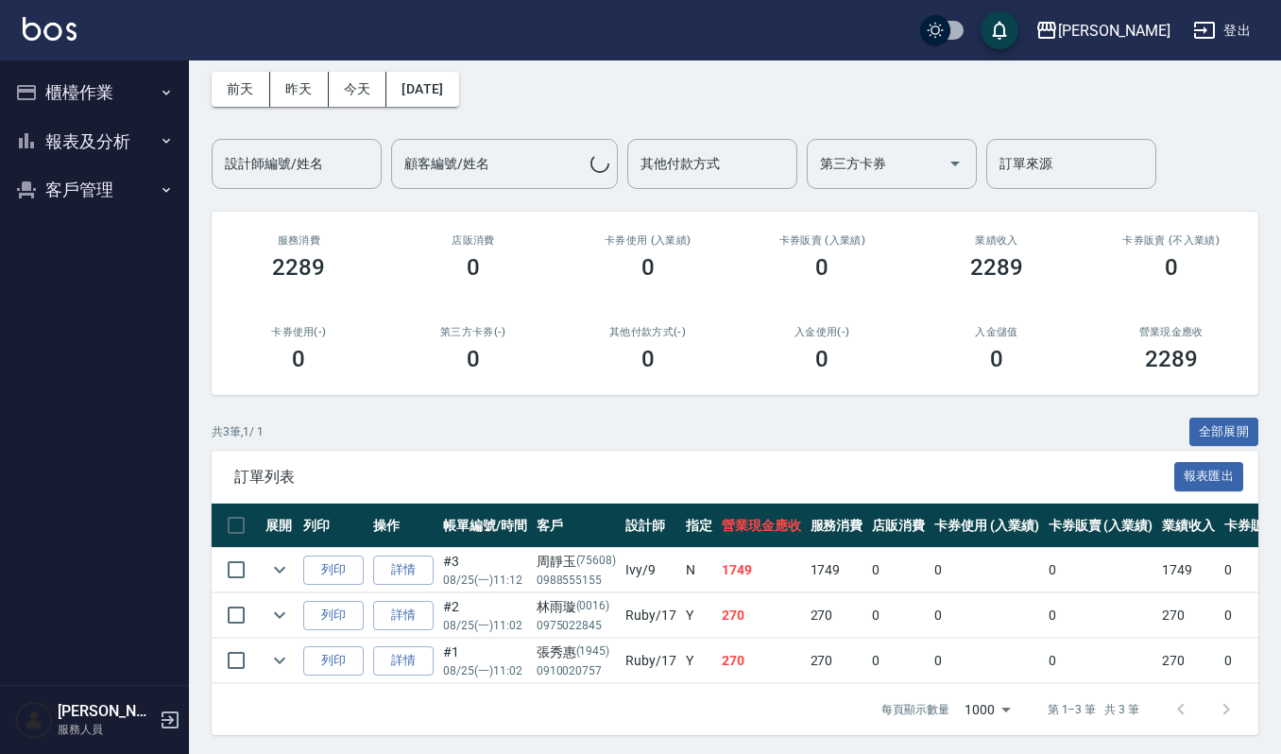
scroll to position [104, 0]
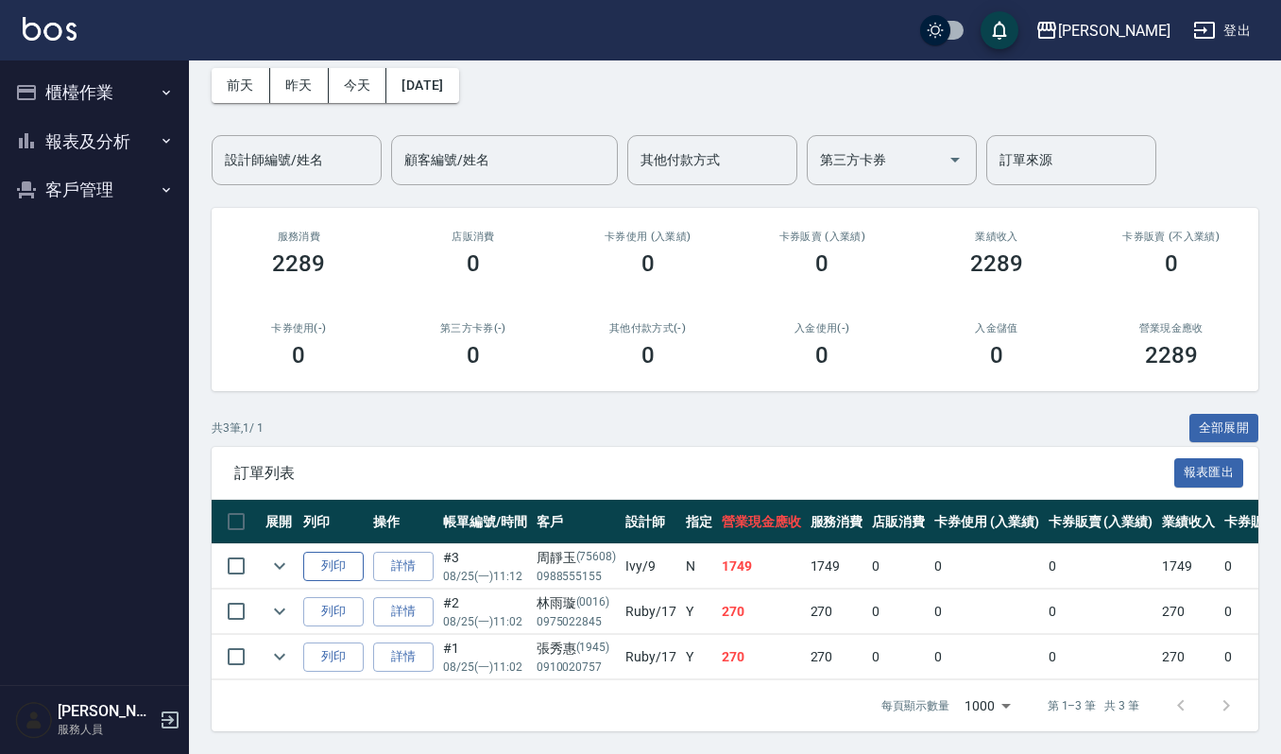
click at [345, 551] on button "列印" at bounding box center [333, 565] width 60 height 29
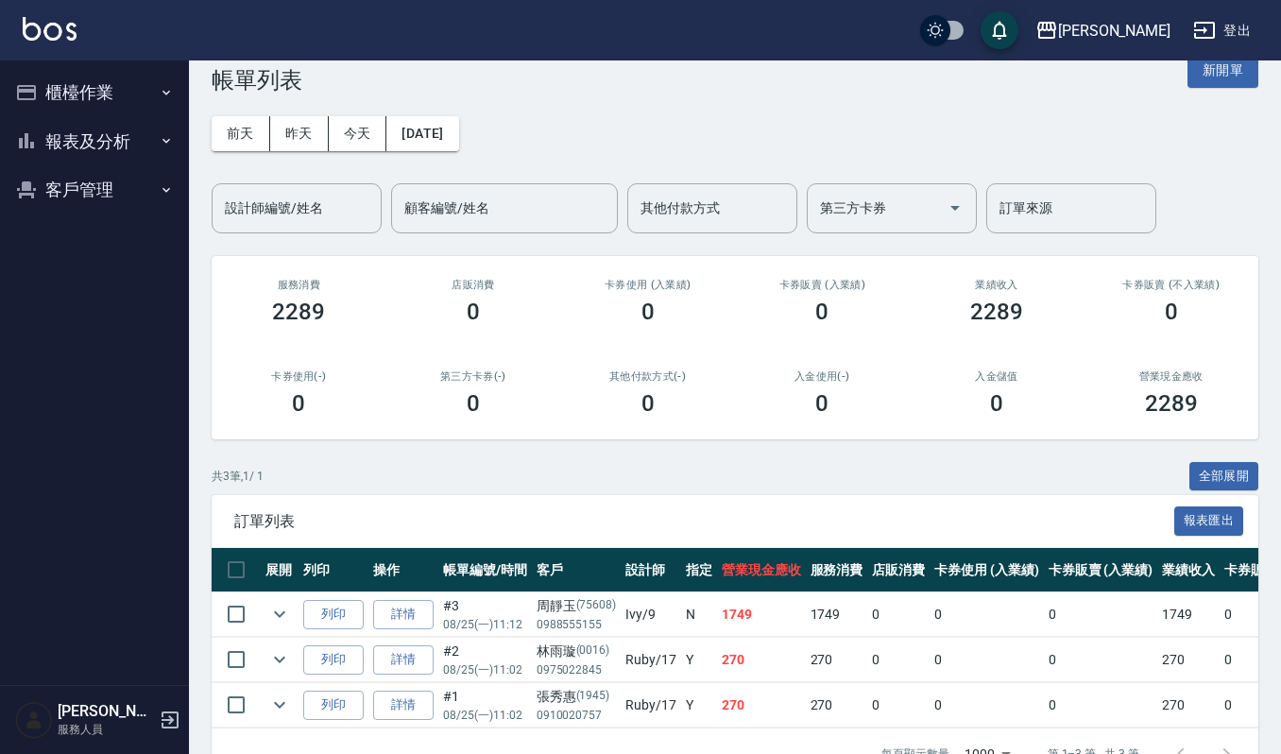
scroll to position [0, 0]
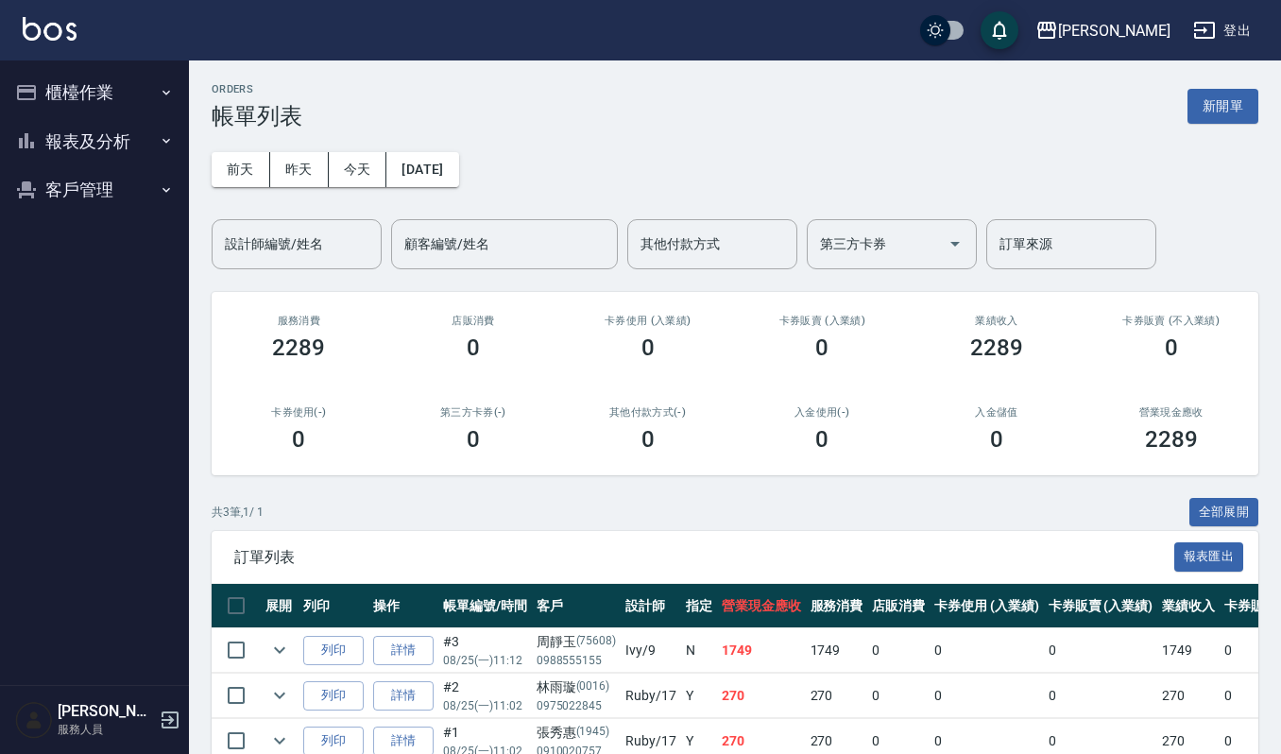
click at [79, 85] on button "櫃檯作業" at bounding box center [95, 92] width 174 height 49
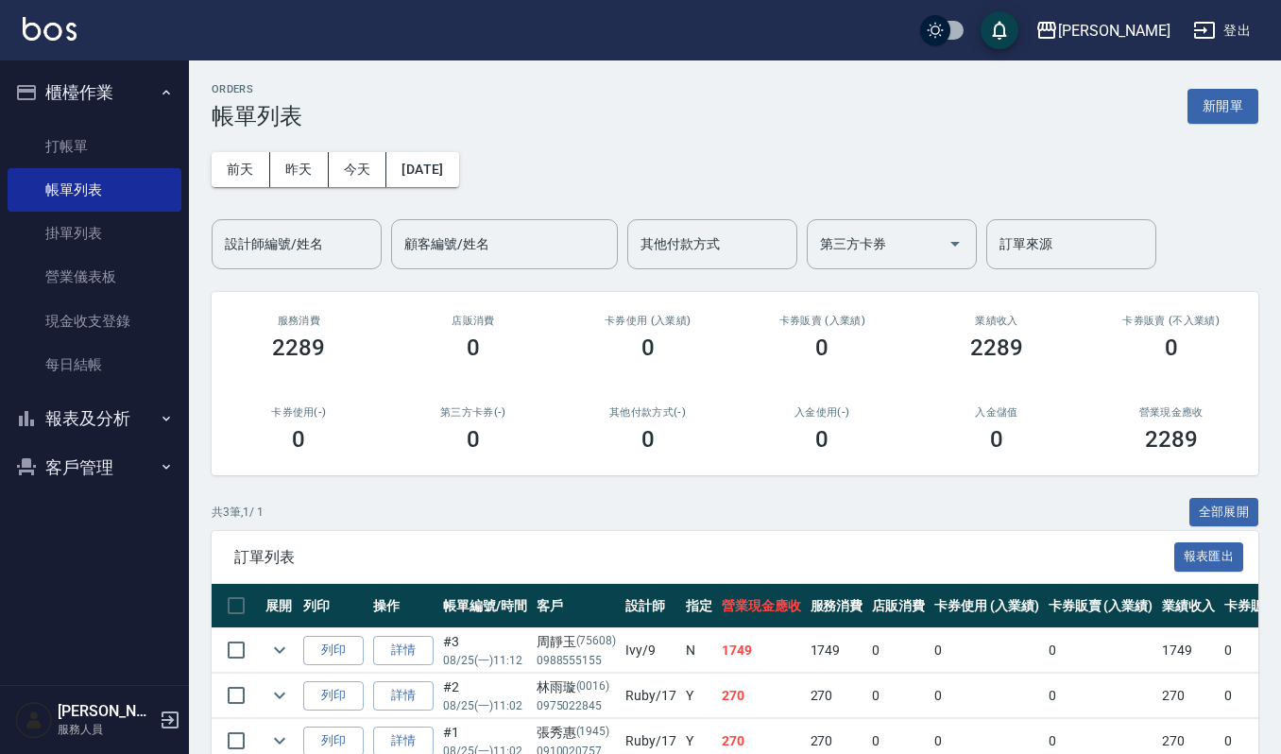
drag, startPoint x: 92, startPoint y: 160, endPoint x: 223, endPoint y: 166, distance: 131.4
click at [89, 160] on link "打帳單" at bounding box center [95, 146] width 174 height 43
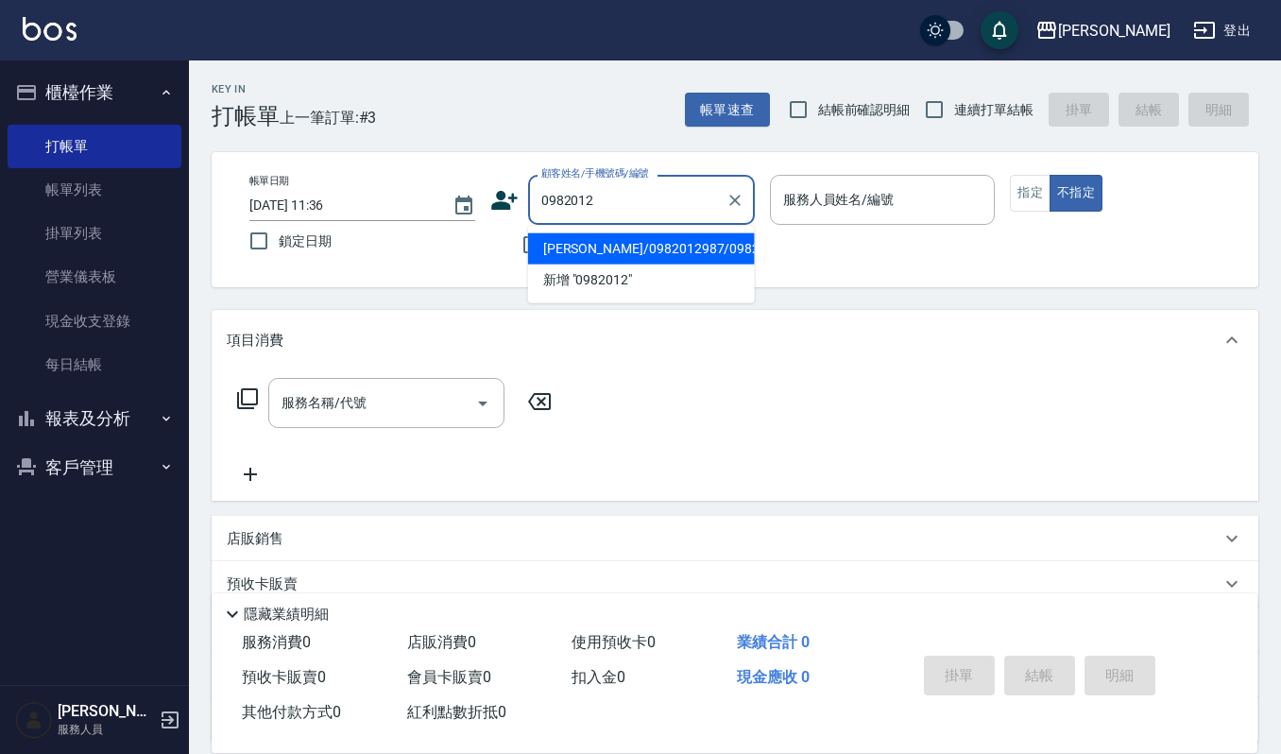
click at [697, 264] on li "[PERSON_NAME]/0982012987/0982012987" at bounding box center [641, 248] width 227 height 31
type input "[PERSON_NAME]/0982012987/0982012987"
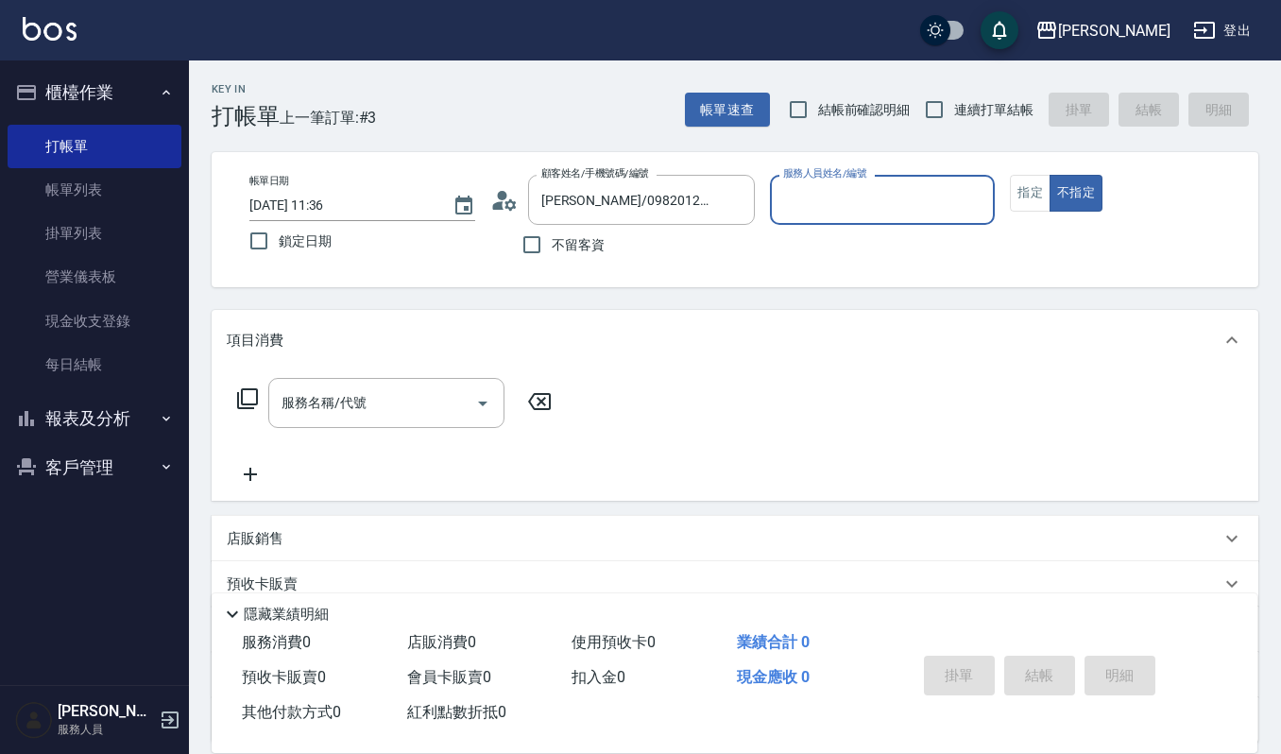
type input "Ivy-9"
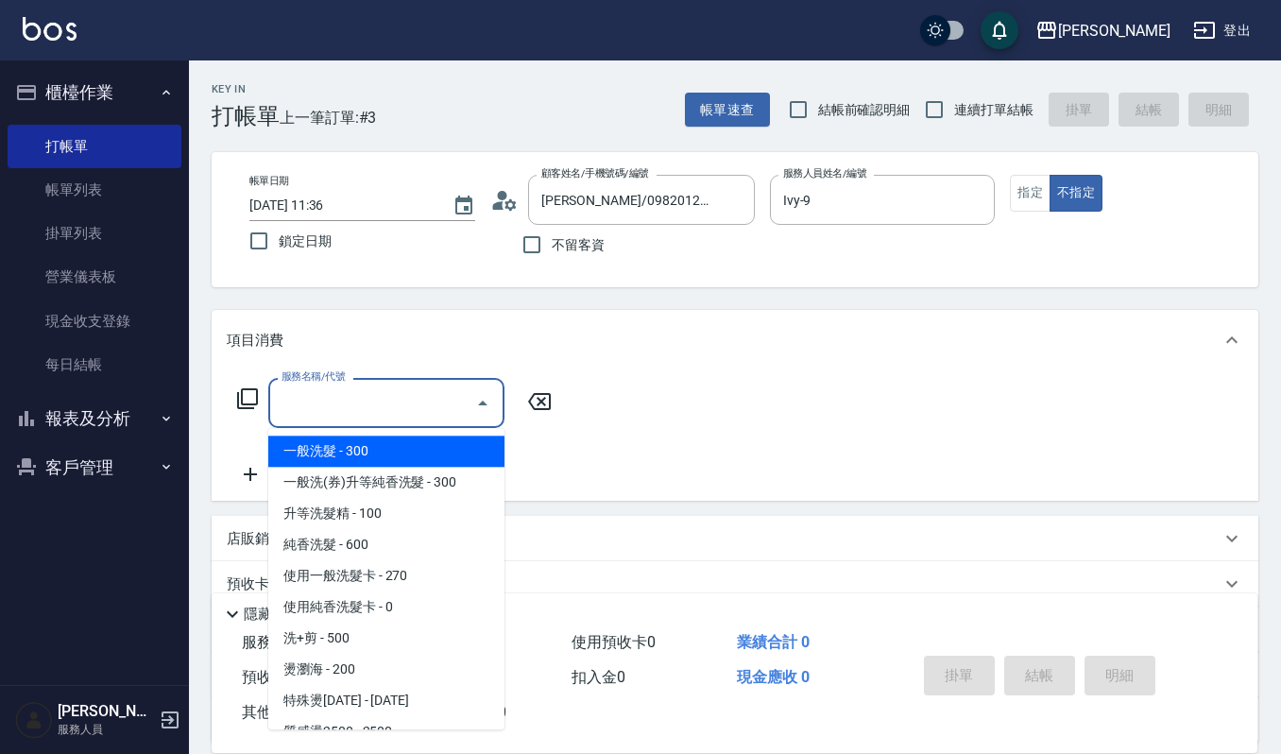
click at [353, 386] on input "服務名稱/代號" at bounding box center [372, 402] width 191 height 33
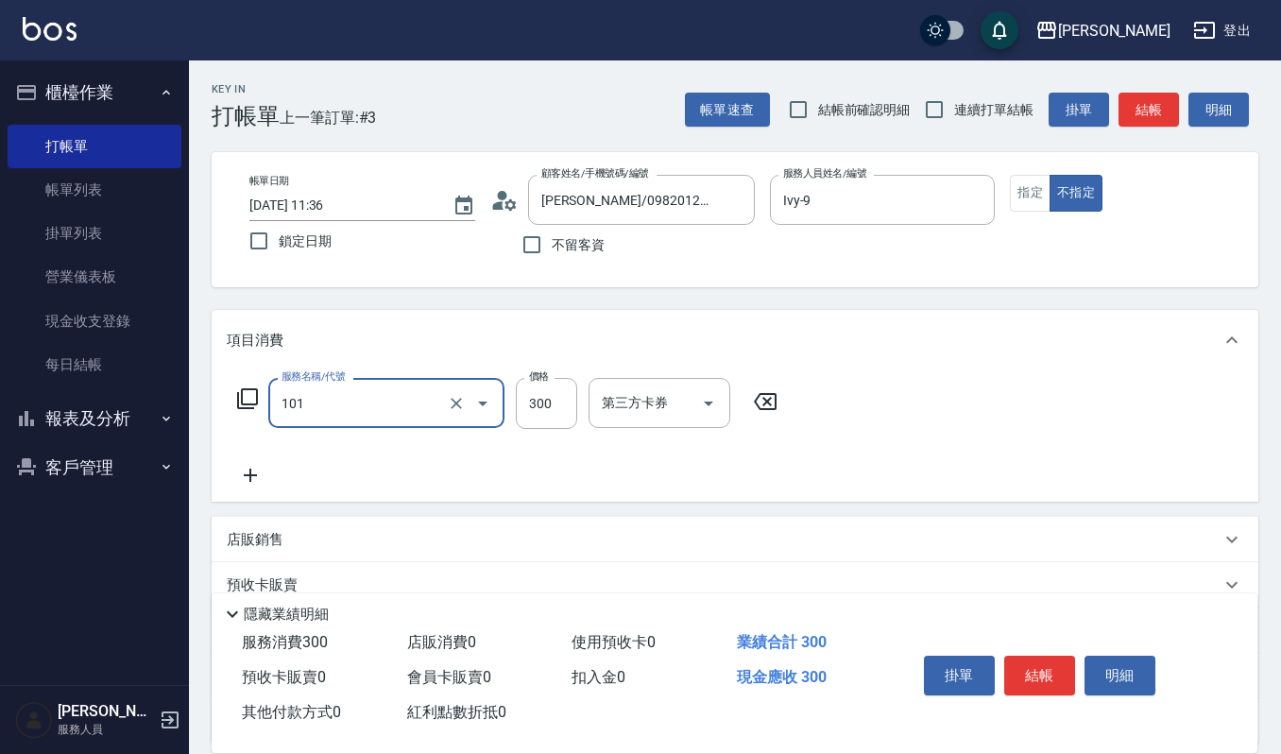
type input "一般洗髮(101)"
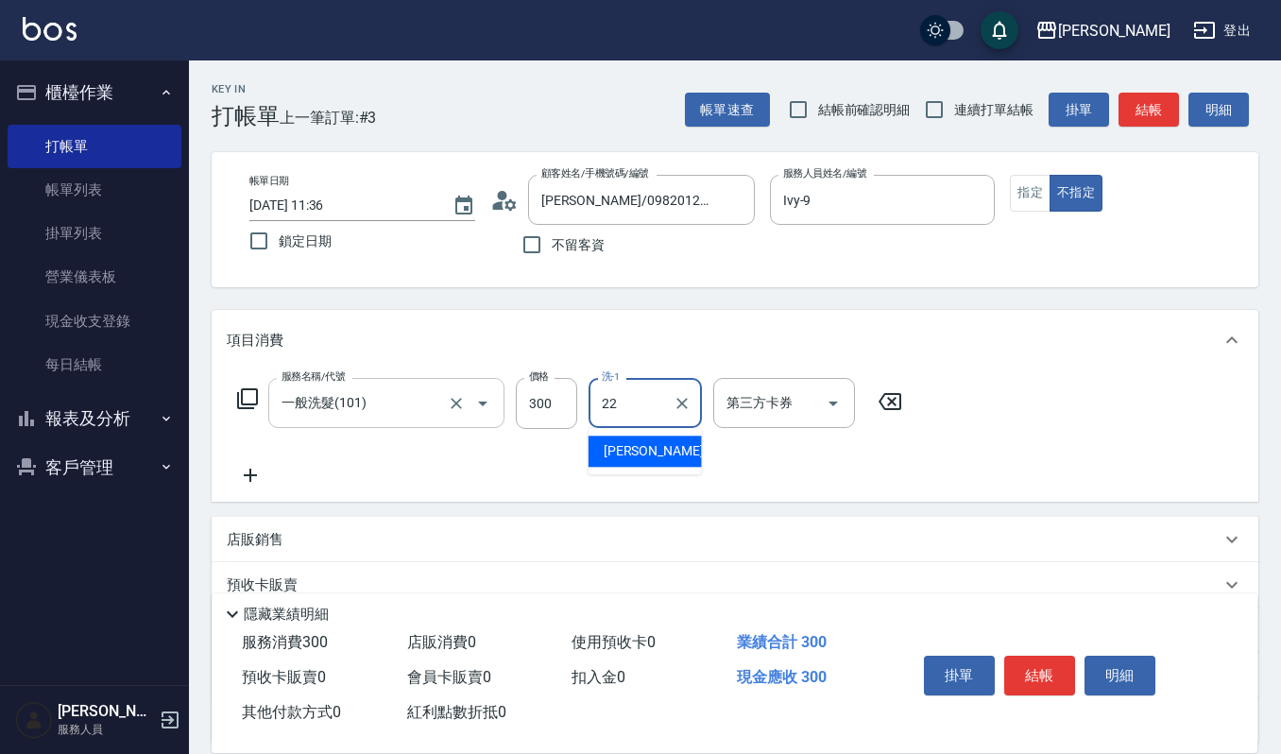
type input "宜芳-22"
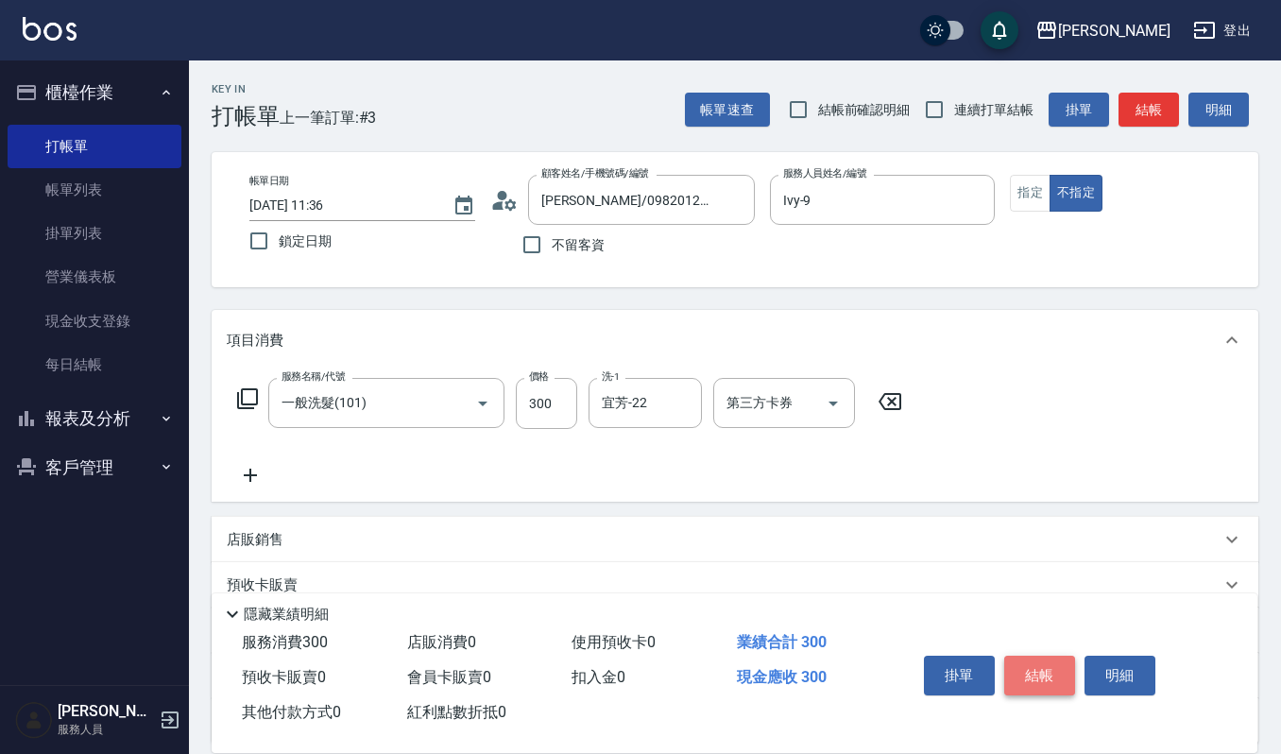
click at [1048, 670] on button "結帳" at bounding box center [1039, 675] width 71 height 40
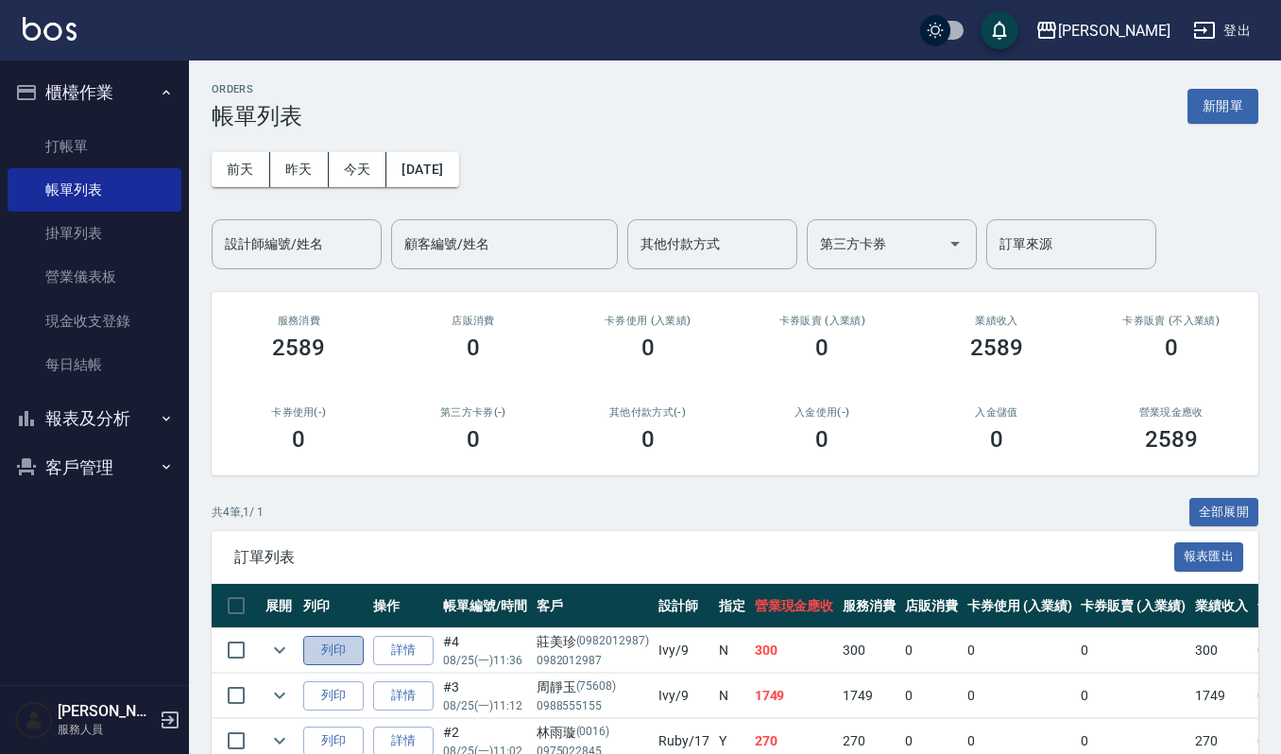
click at [334, 651] on button "列印" at bounding box center [333, 650] width 60 height 29
click at [163, 151] on link "打帳單" at bounding box center [95, 146] width 174 height 43
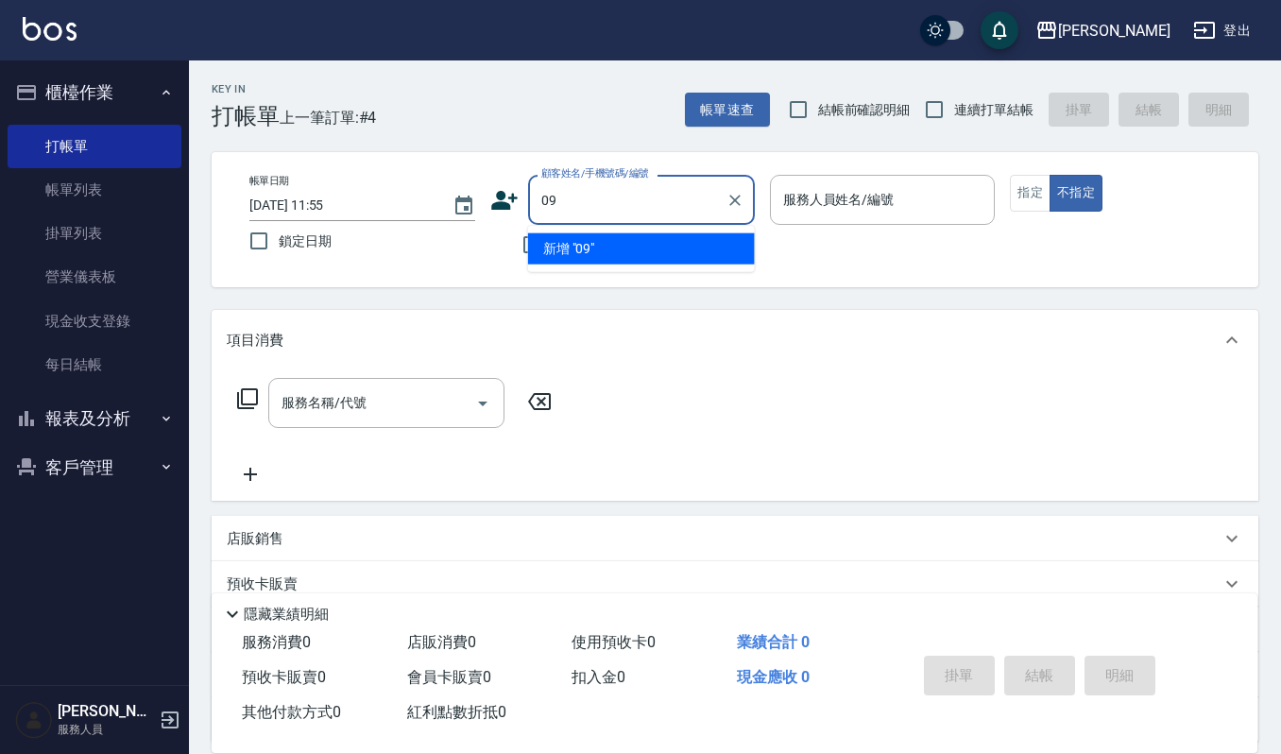
type input "0"
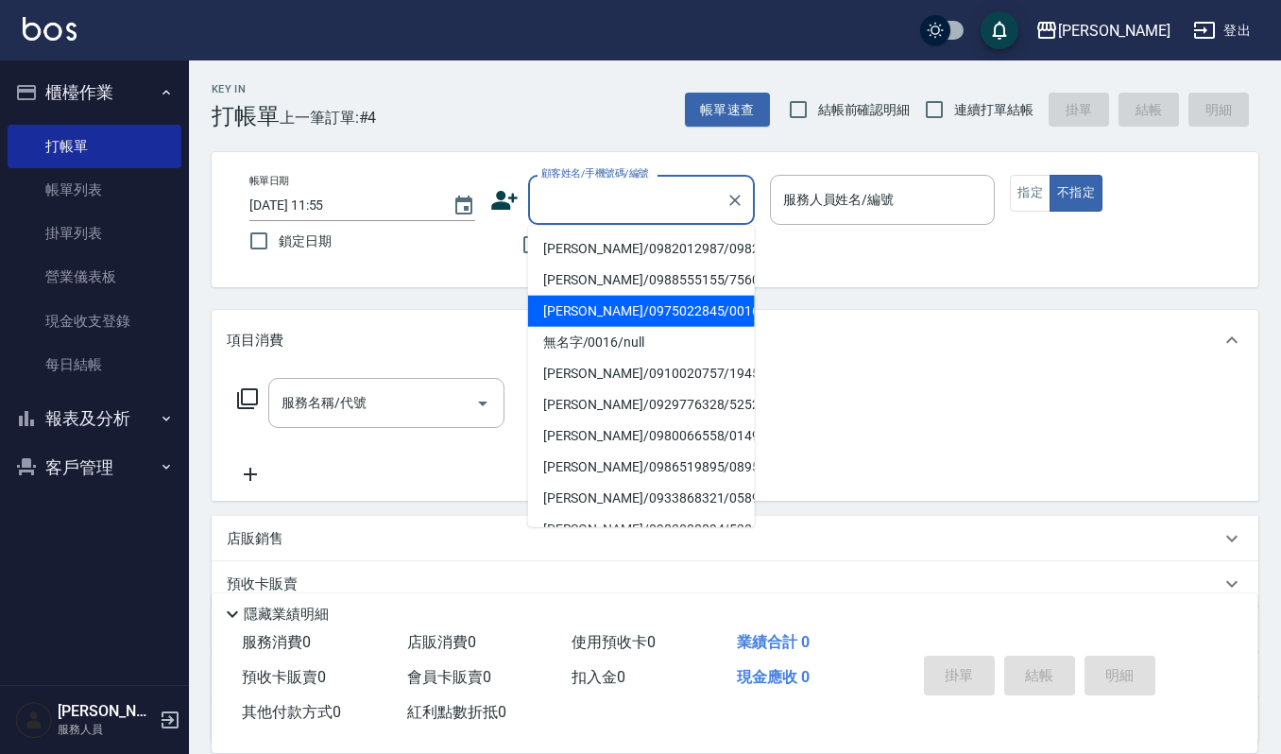
click at [85, 459] on button "客戶管理" at bounding box center [95, 467] width 174 height 49
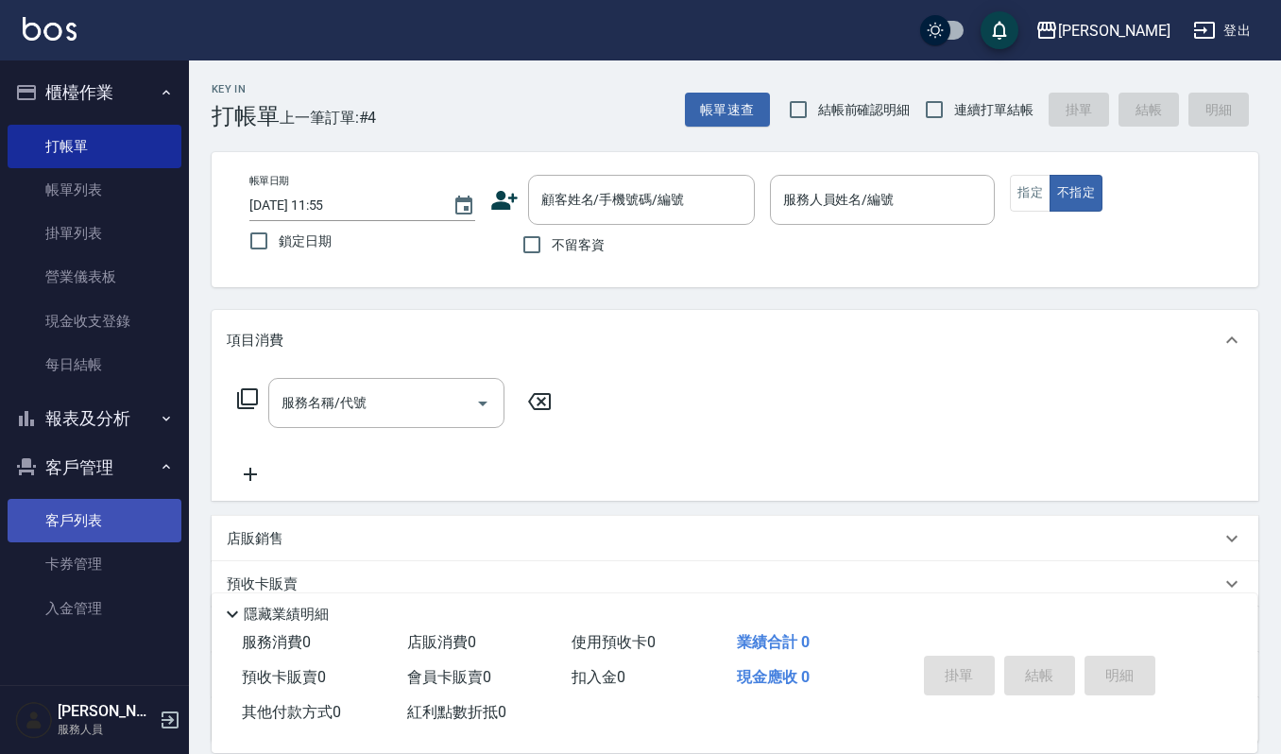
click at [107, 507] on link "客戶列表" at bounding box center [95, 520] width 174 height 43
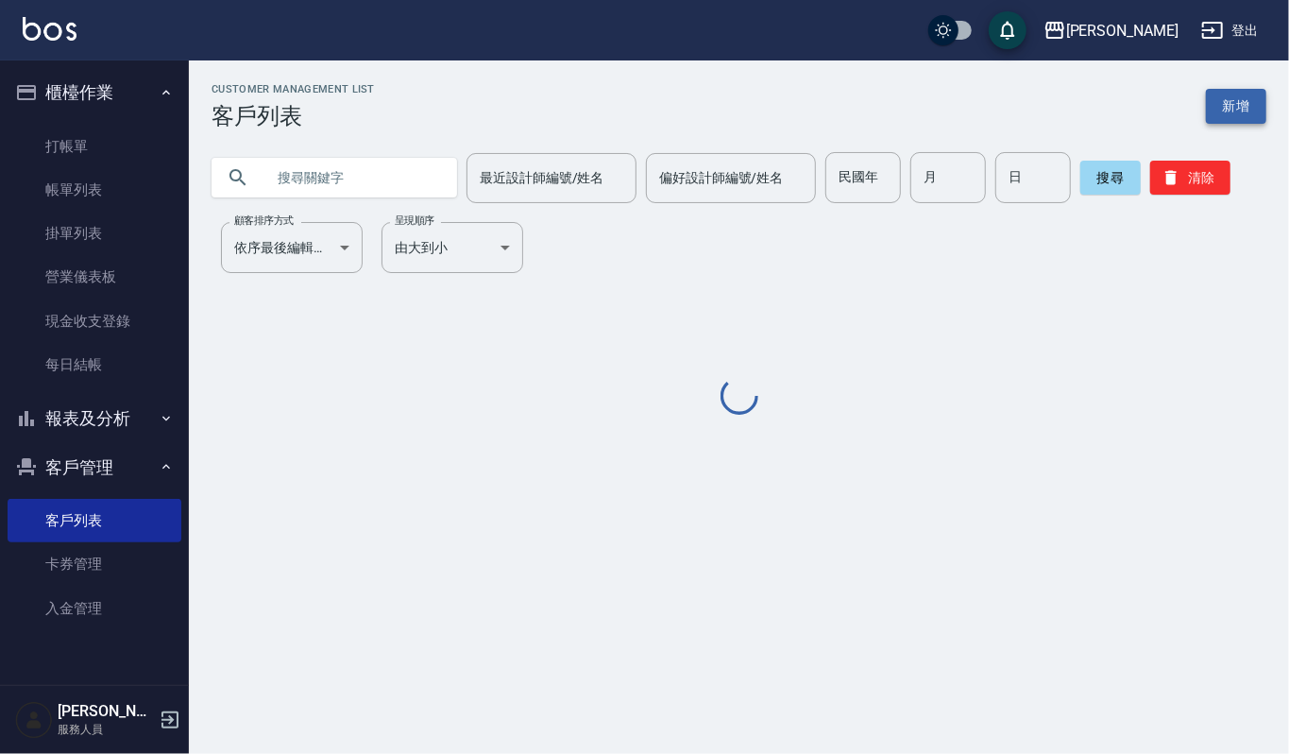
click at [1258, 100] on div "Customer Management List 客戶列表 新增 最近設計師編號/姓名 最近設計師編號/姓名 偏好設計師編號/姓名 偏好設計師編號/姓名 民國…" at bounding box center [739, 250] width 1100 height 335
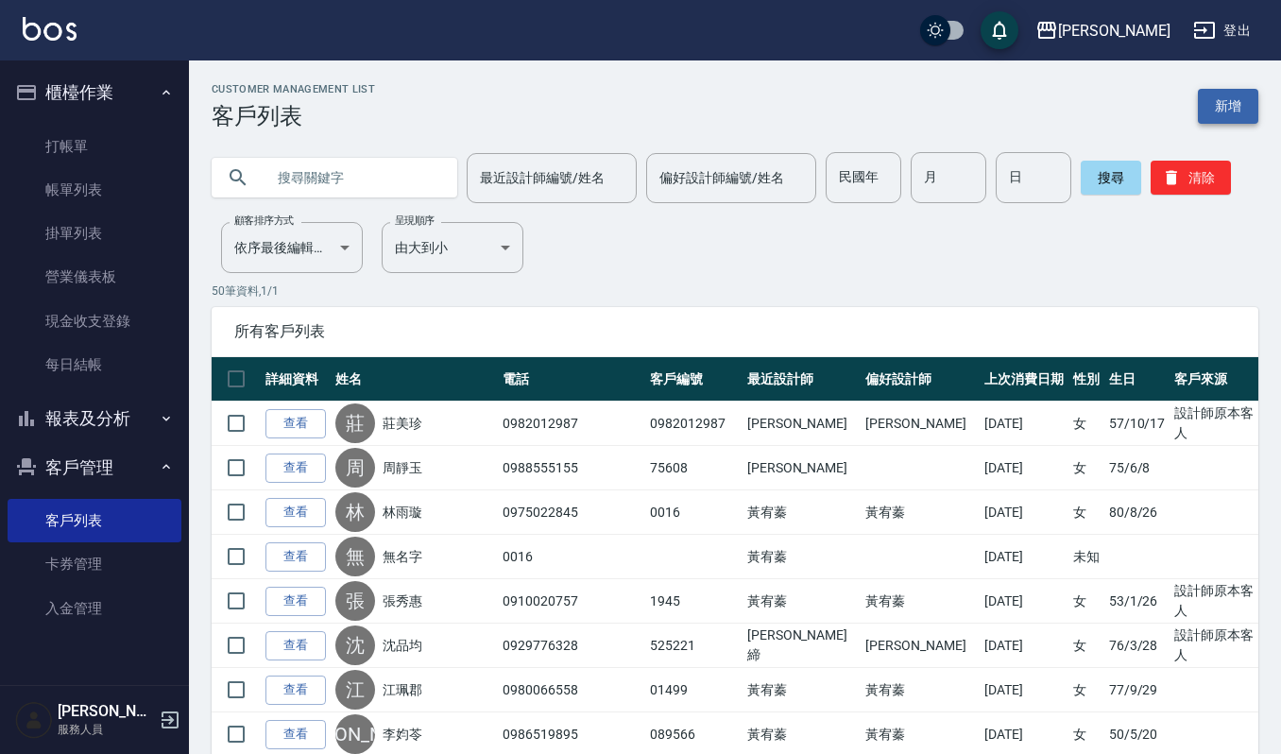
click at [1213, 104] on link "新增" at bounding box center [1227, 106] width 60 height 35
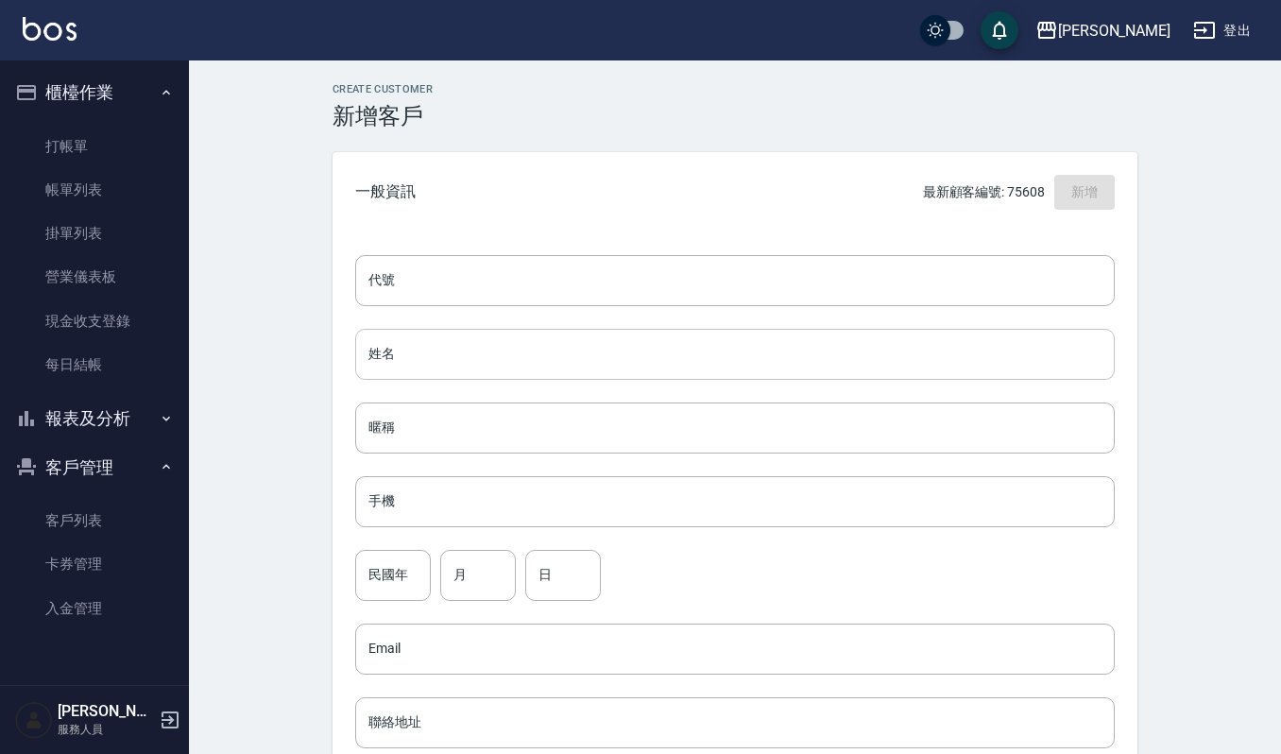
click at [421, 342] on input "姓名" at bounding box center [734, 354] width 759 height 51
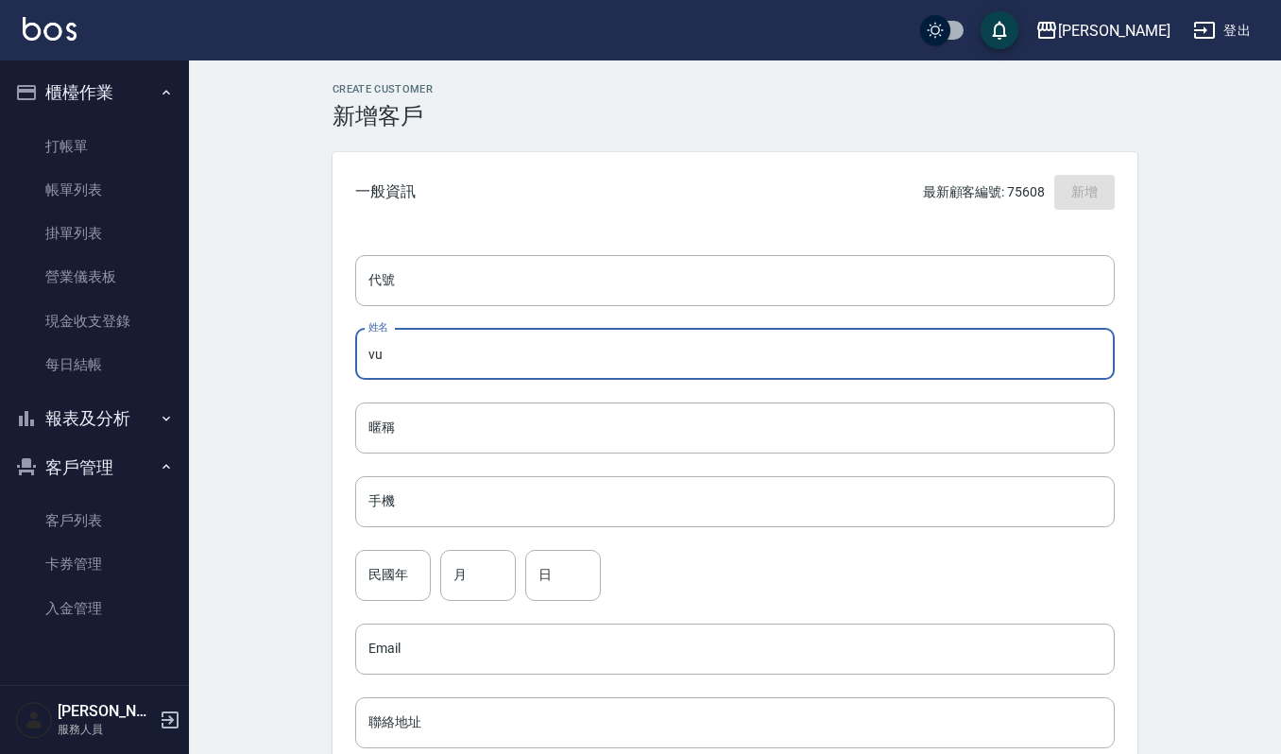
type input "v"
type input "謝佩玲"
click at [385, 519] on input "手機" at bounding box center [734, 501] width 759 height 51
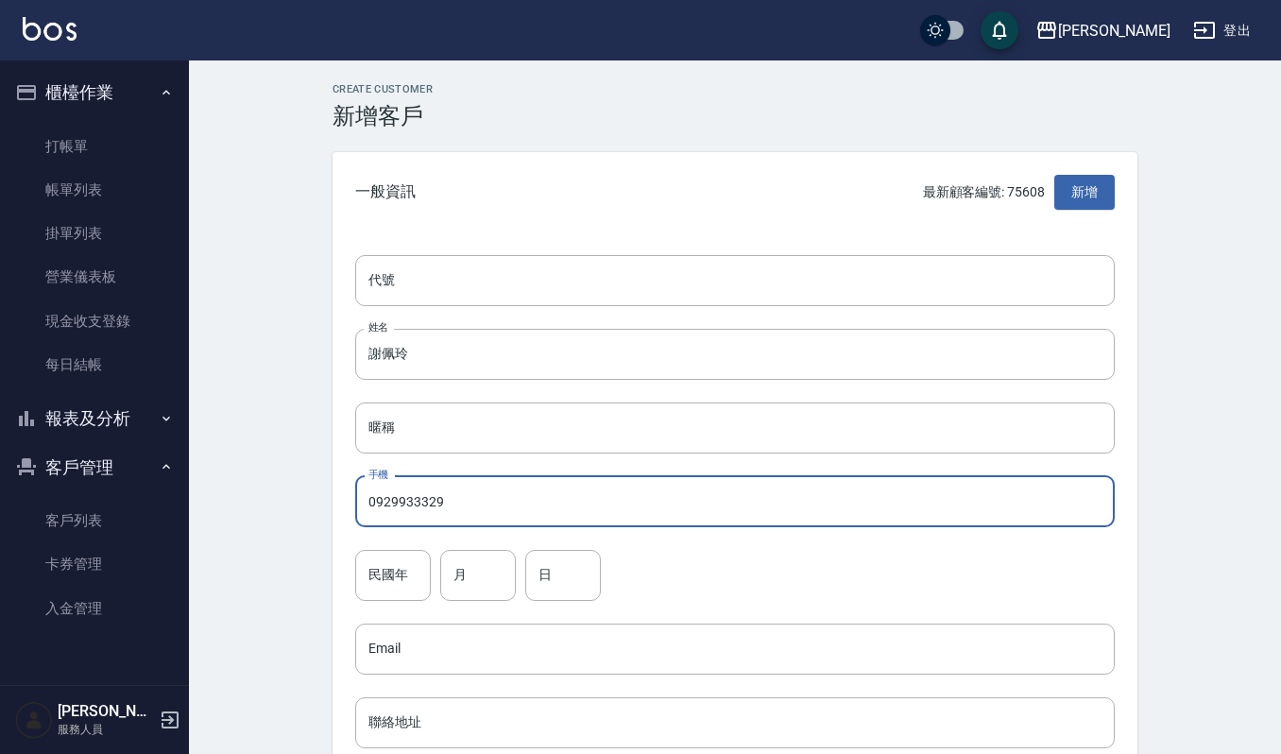
type input "0929933329"
click at [500, 296] on input "代號" at bounding box center [734, 280] width 759 height 51
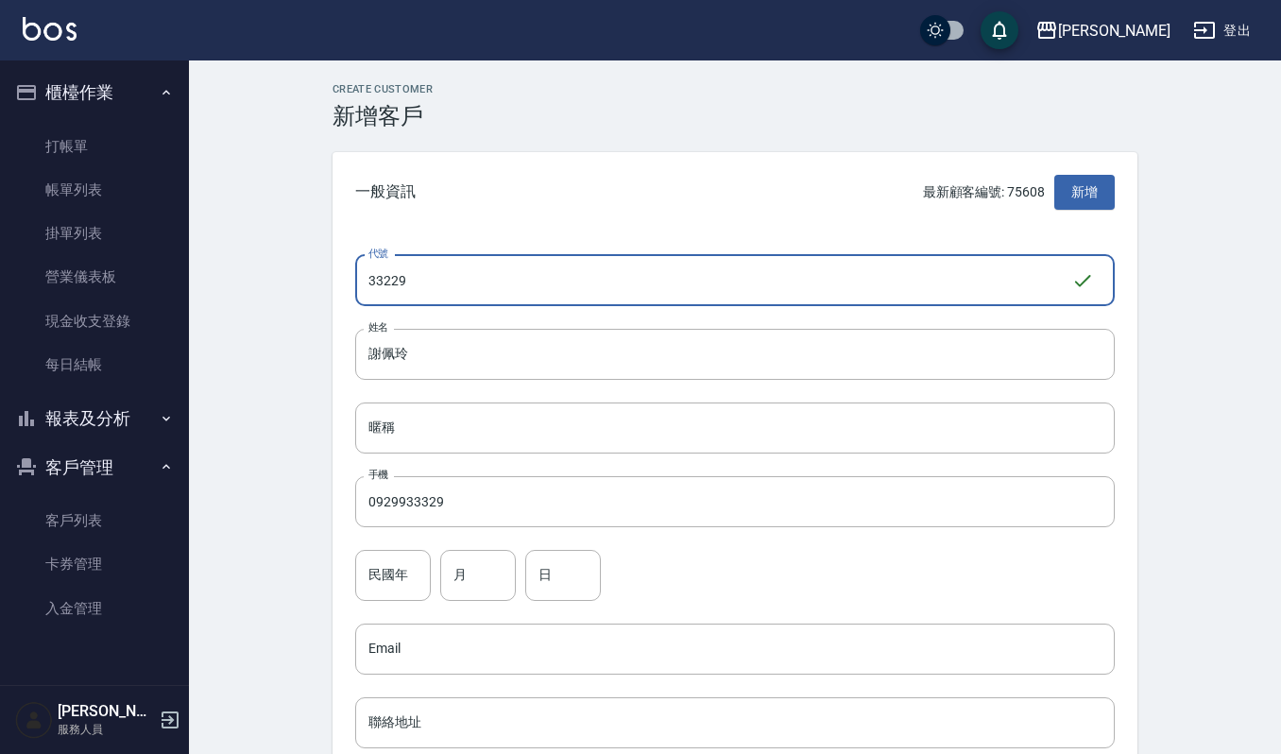
click at [395, 278] on input "33229" at bounding box center [713, 280] width 716 height 51
type input "3329"
click at [398, 590] on input "民國年" at bounding box center [393, 575] width 76 height 51
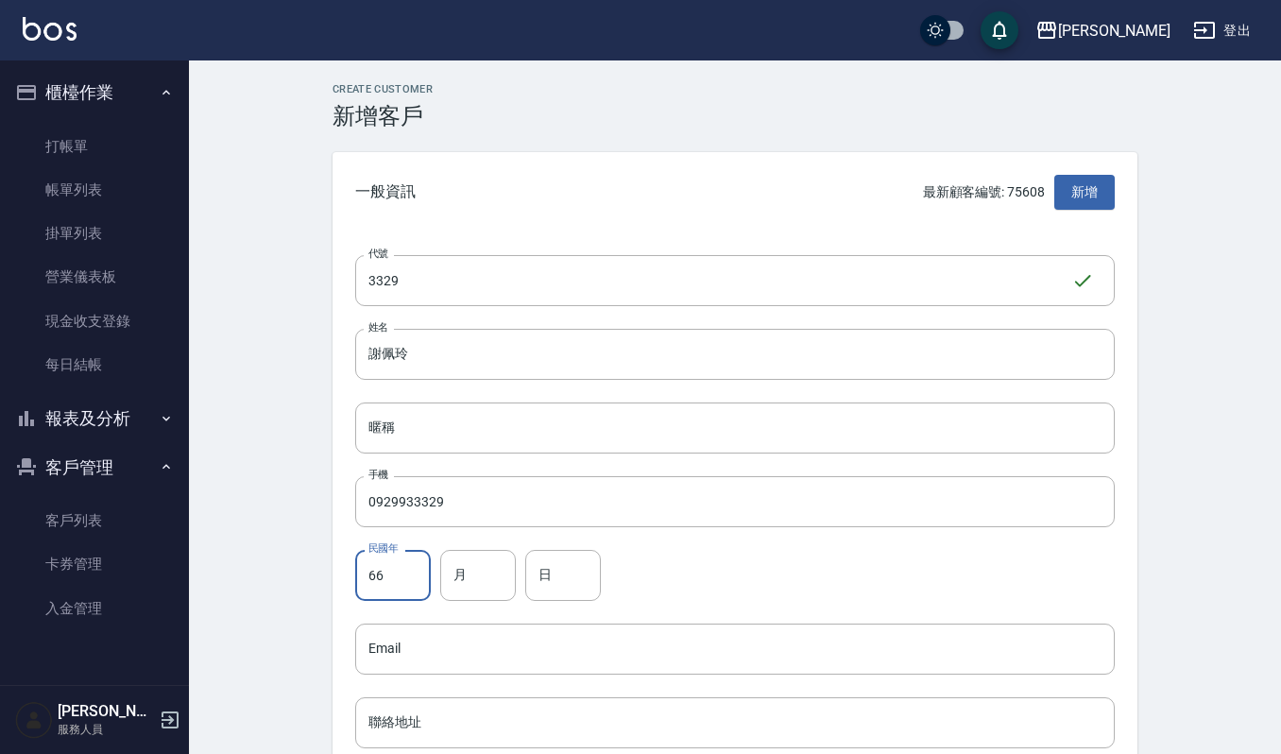
type input "66"
click at [518, 583] on div "民國年 66 民國年 月 月 日 日" at bounding box center [734, 575] width 759 height 51
click at [495, 571] on input "月" at bounding box center [478, 575] width 76 height 51
type input "3"
click at [550, 561] on input "日" at bounding box center [563, 575] width 76 height 51
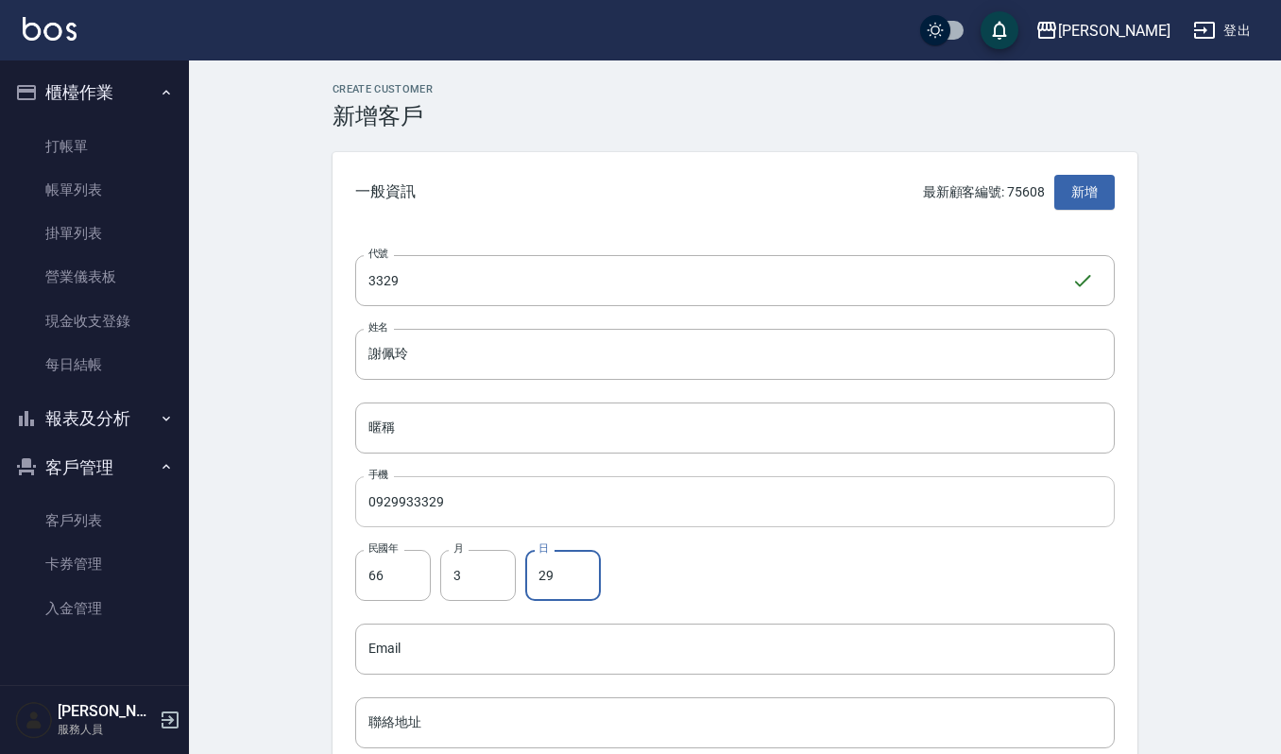
type input "29"
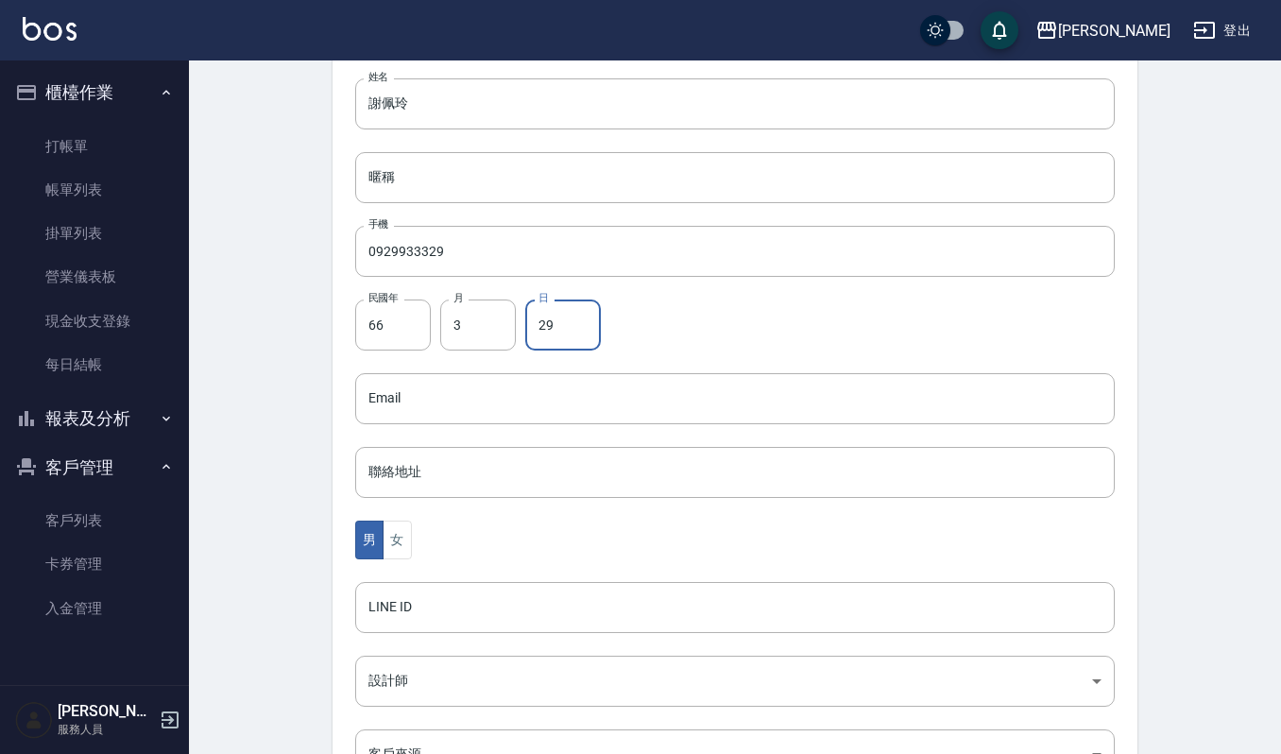
scroll to position [251, 0]
click at [405, 531] on button "女" at bounding box center [396, 538] width 28 height 39
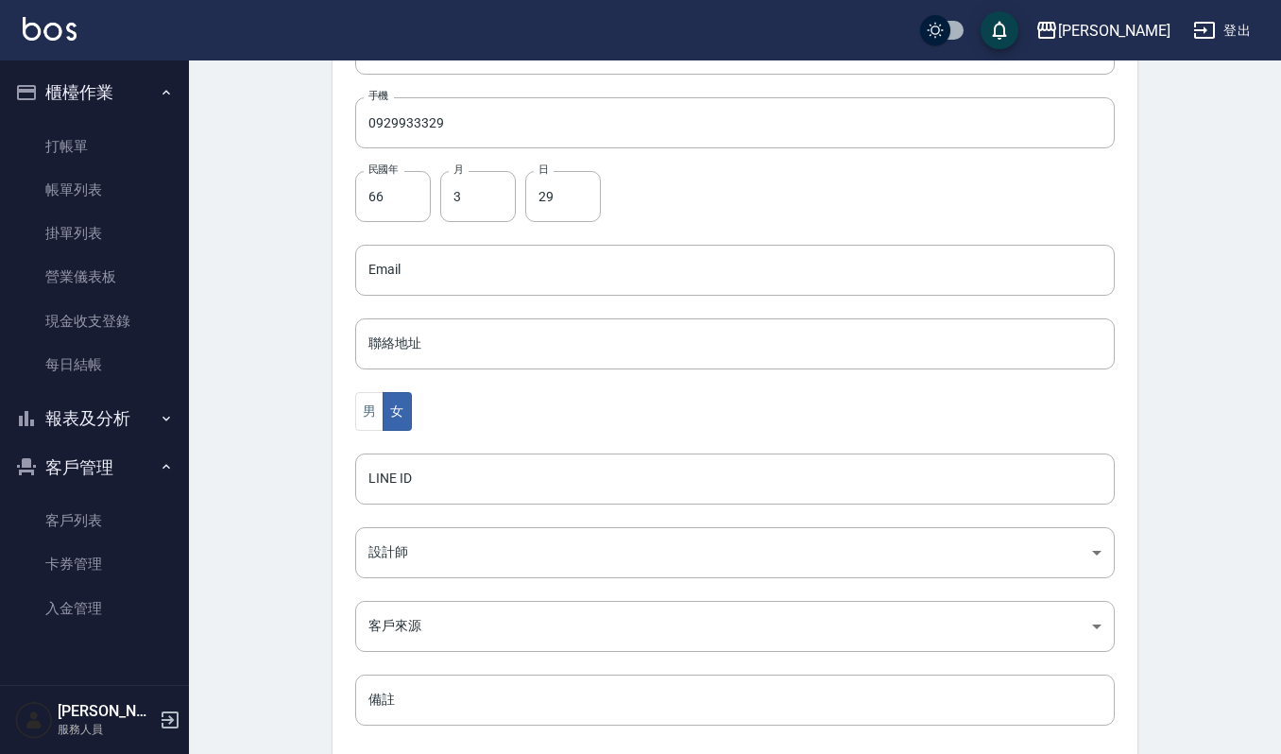
scroll to position [476, 0]
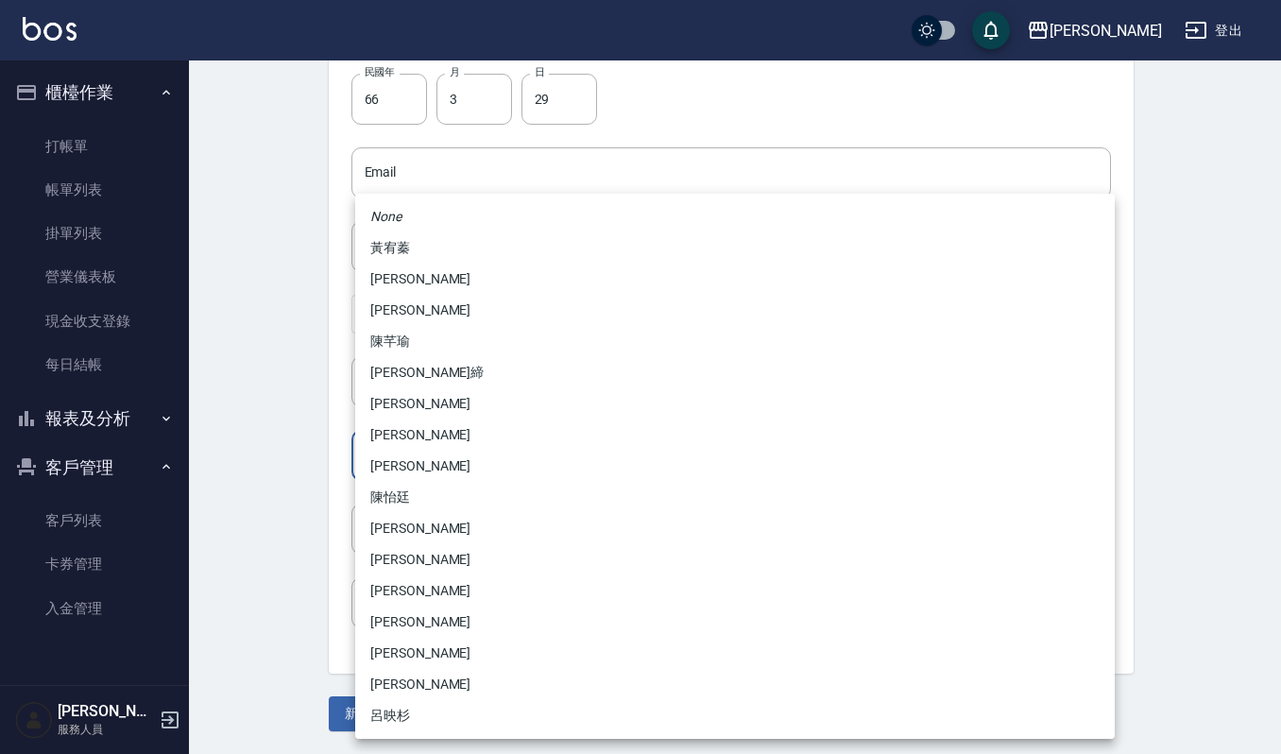
click at [380, 444] on body "上越傑森 登出 櫃檯作業 打帳單 帳單列表 掛單列表 營業儀表板 現金收支登錄 每日結帳 報表及分析 報表目錄 店家區間累計表 店家日報表 互助日報表 互助排…" at bounding box center [640, 139] width 1281 height 1230
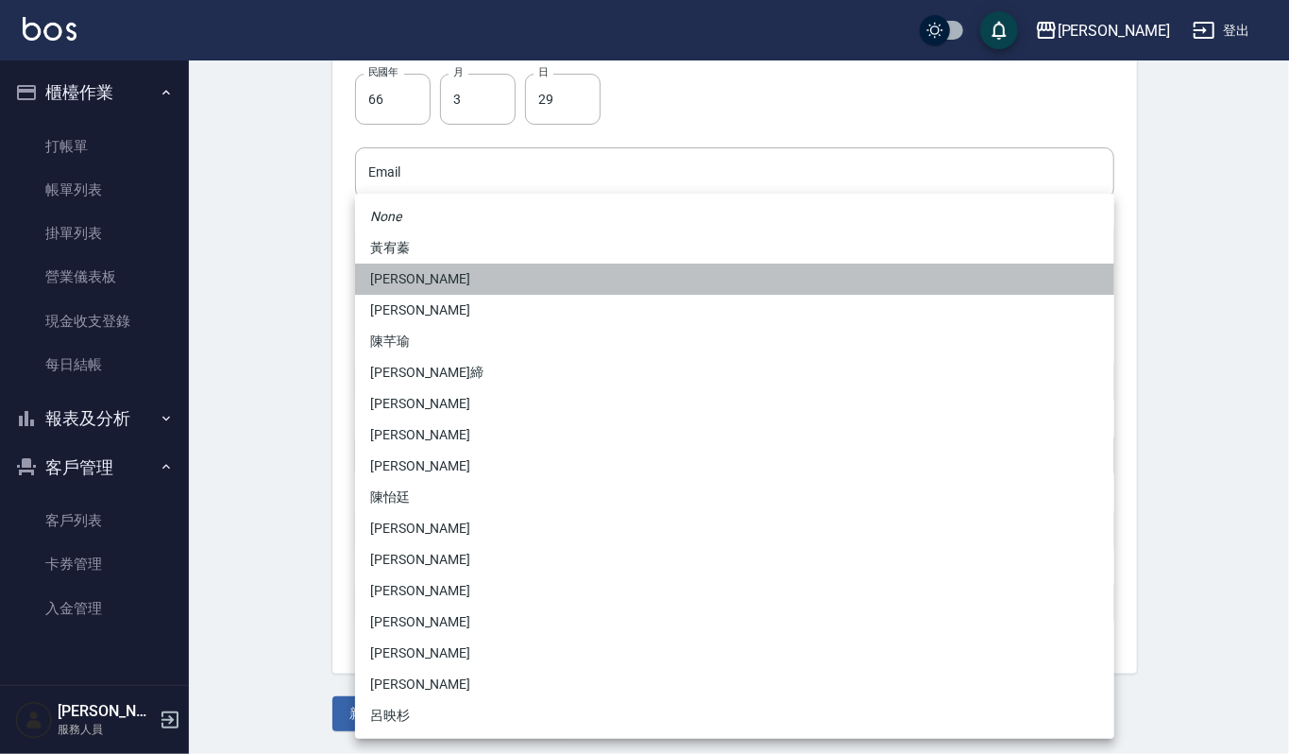
click at [453, 280] on li "[PERSON_NAME]" at bounding box center [734, 278] width 759 height 31
type input "5f0c63fe-9d83-42a0-a827-31068868de3a"
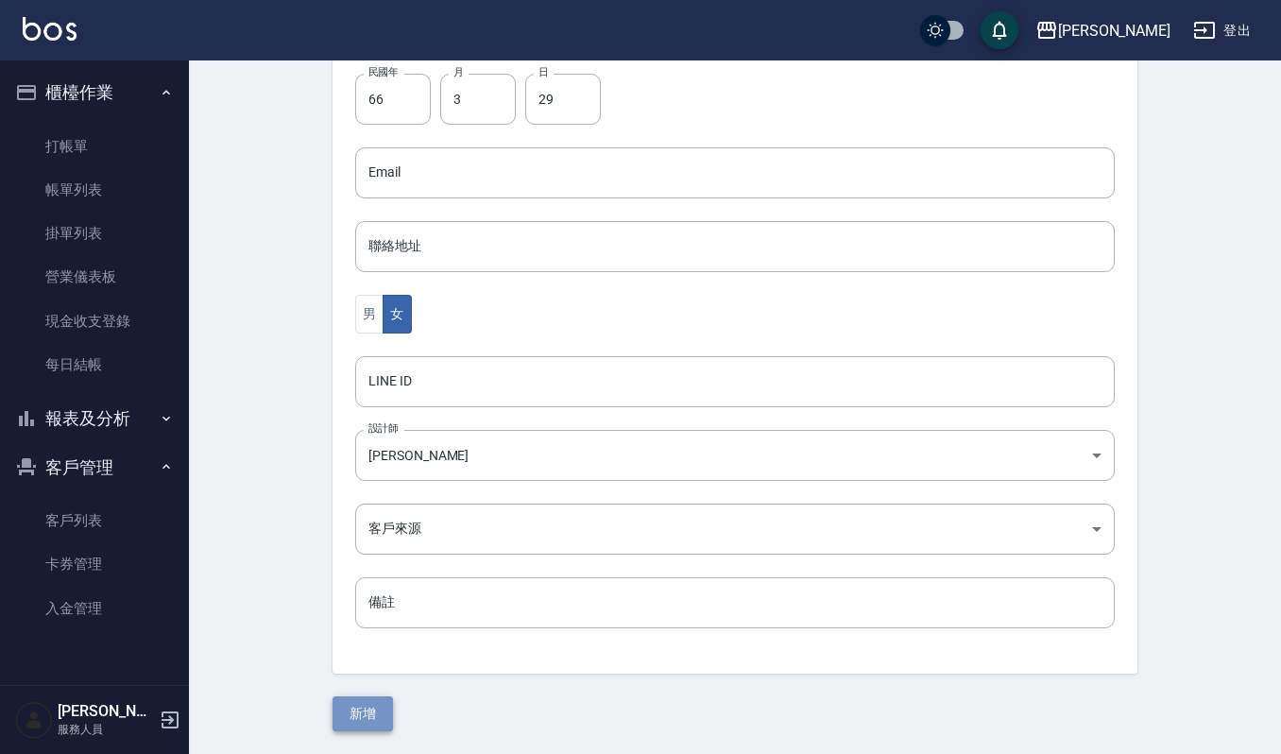
click at [348, 710] on button "新增" at bounding box center [362, 713] width 60 height 35
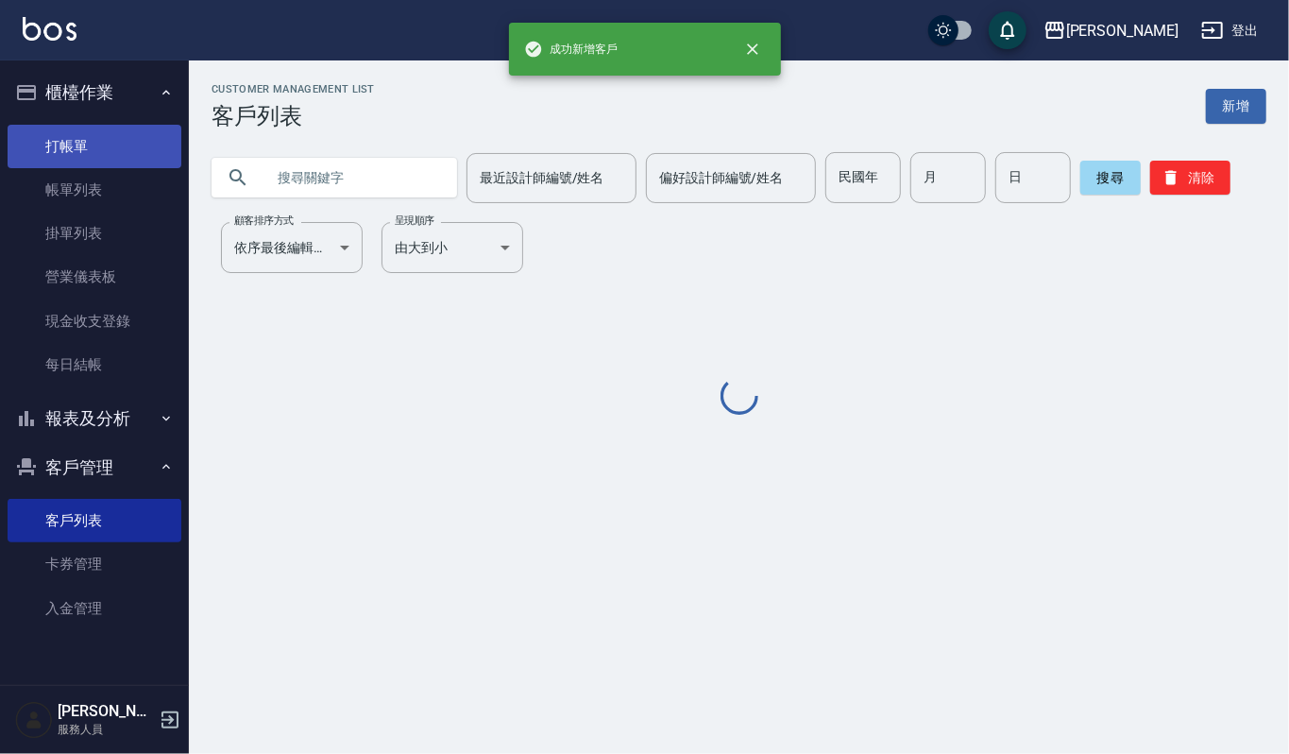
click at [110, 151] on link "打帳單" at bounding box center [95, 146] width 174 height 43
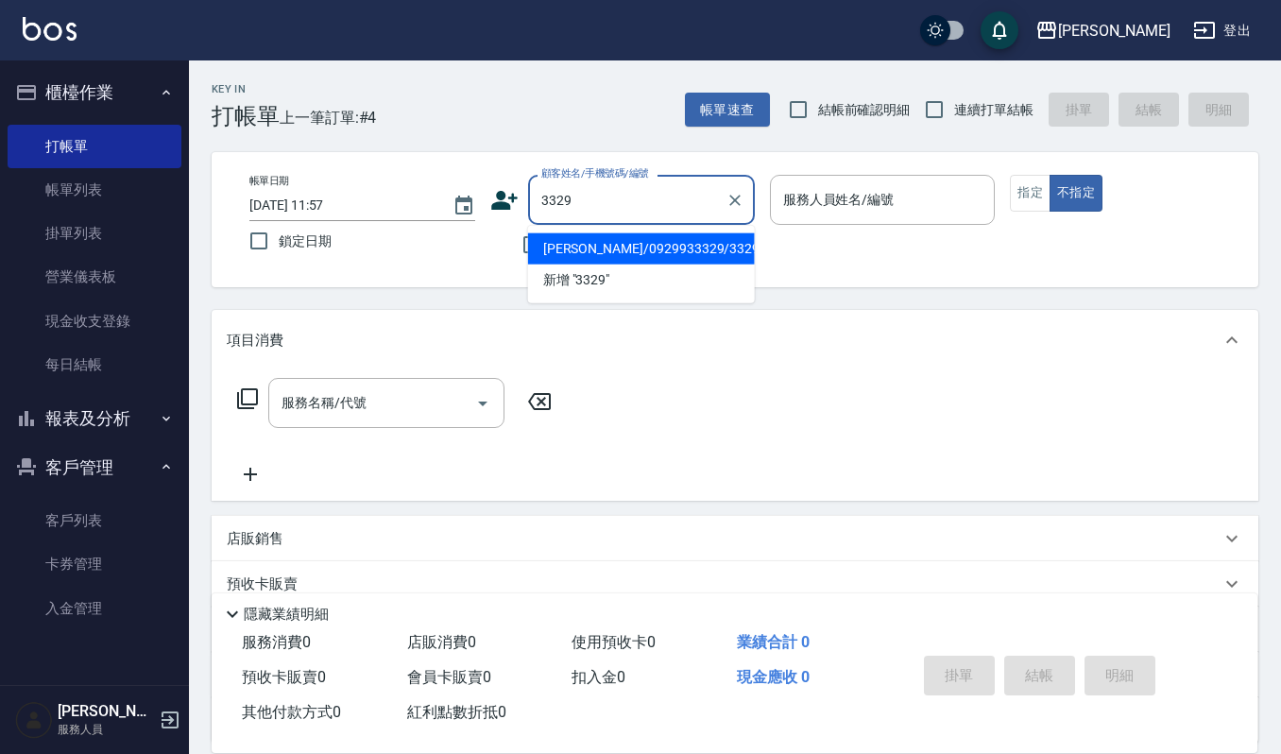
type input "[PERSON_NAME]/0929933329/3329"
type input "Sammi-8"
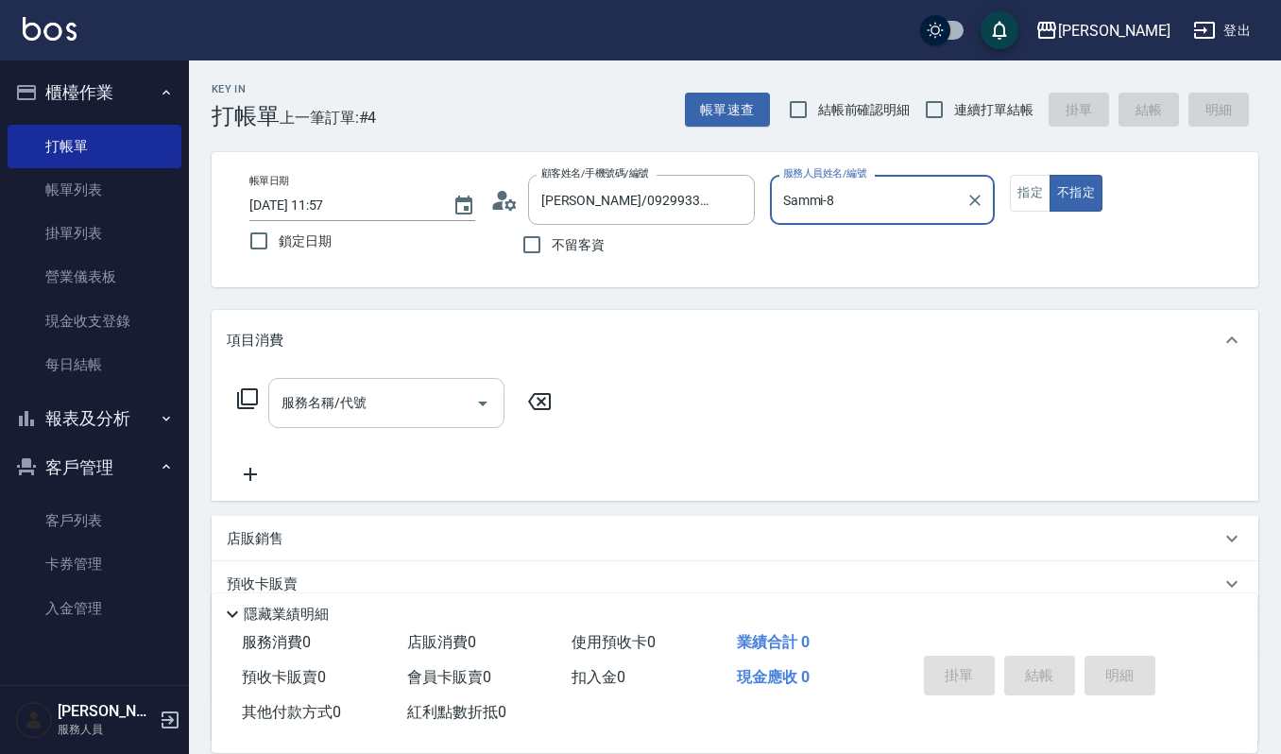
click at [408, 389] on input "服務名稱/代號" at bounding box center [372, 402] width 191 height 33
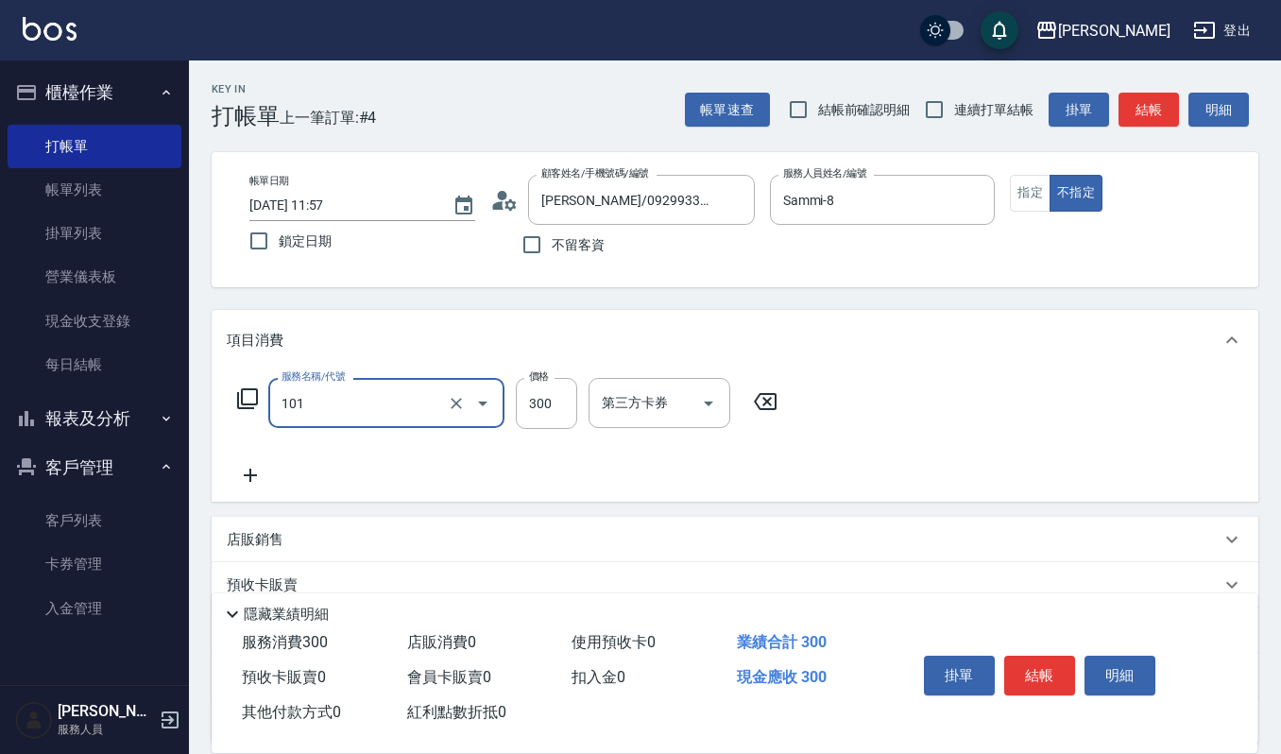
type input "一般洗髮(101)"
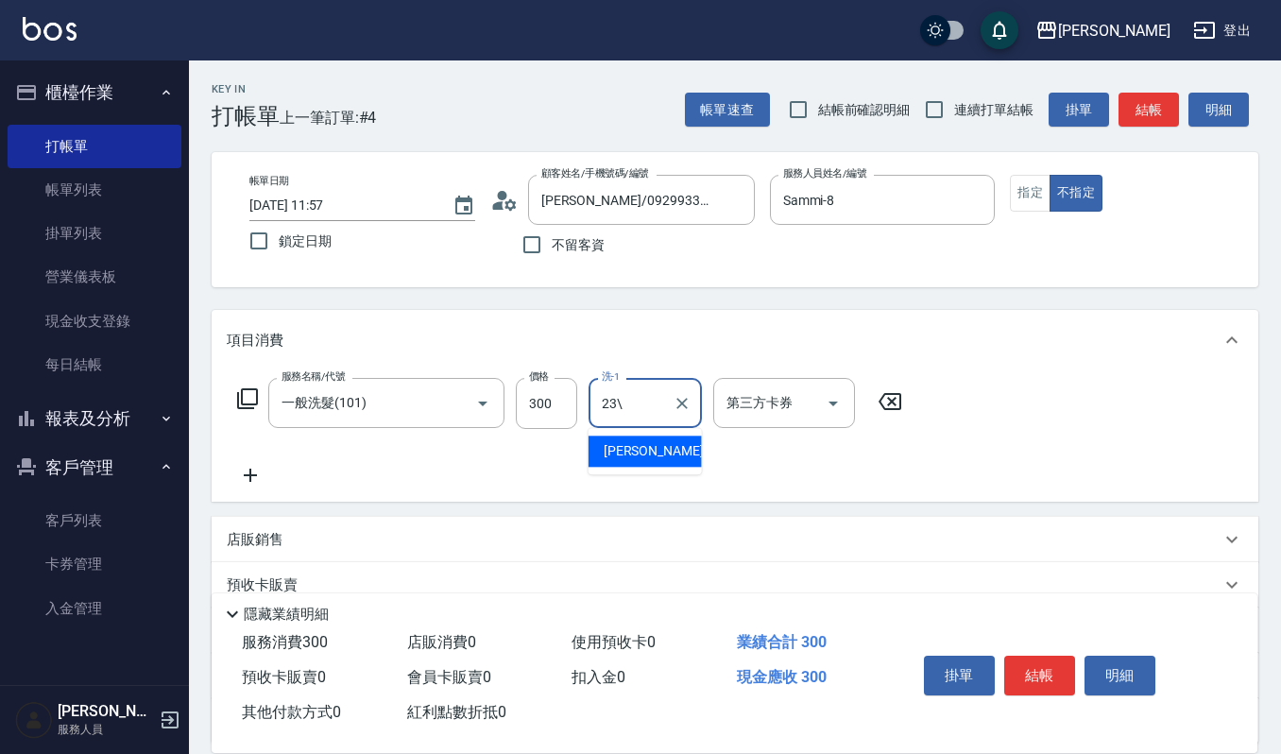
type input "23\"
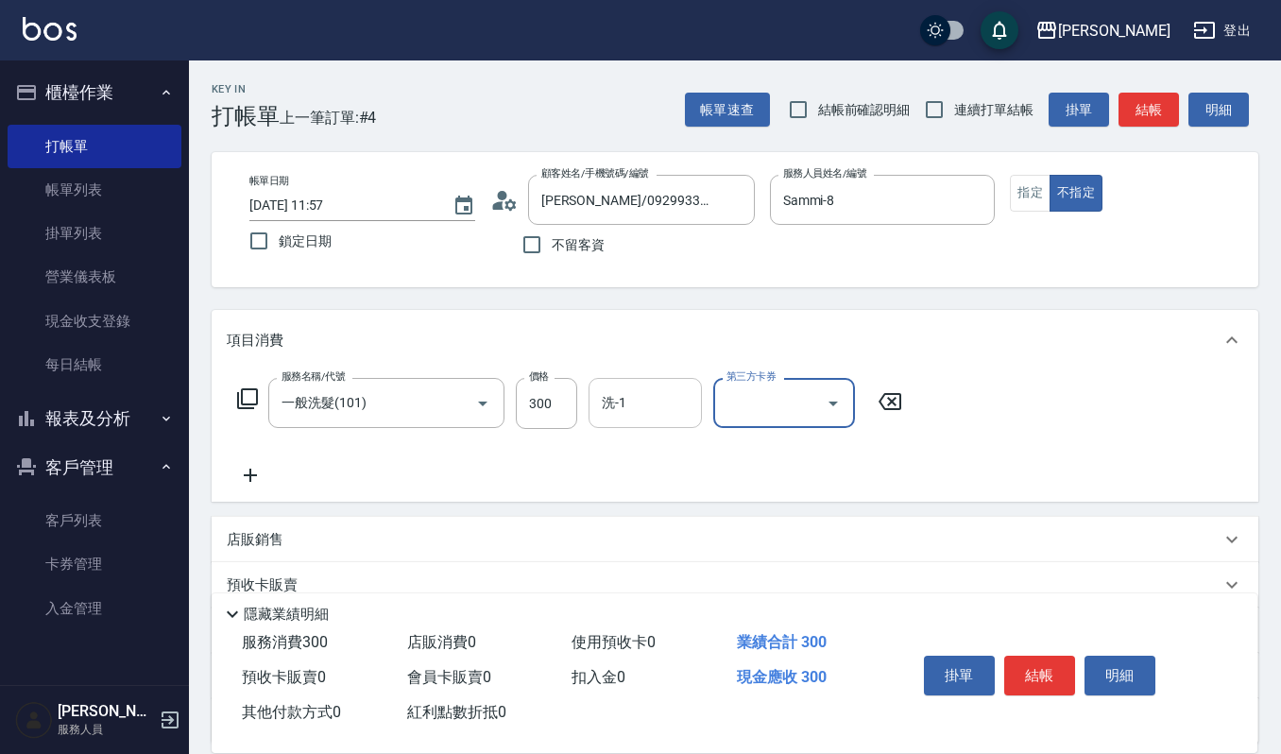
click at [591, 408] on div "洗-1" at bounding box center [644, 403] width 113 height 50
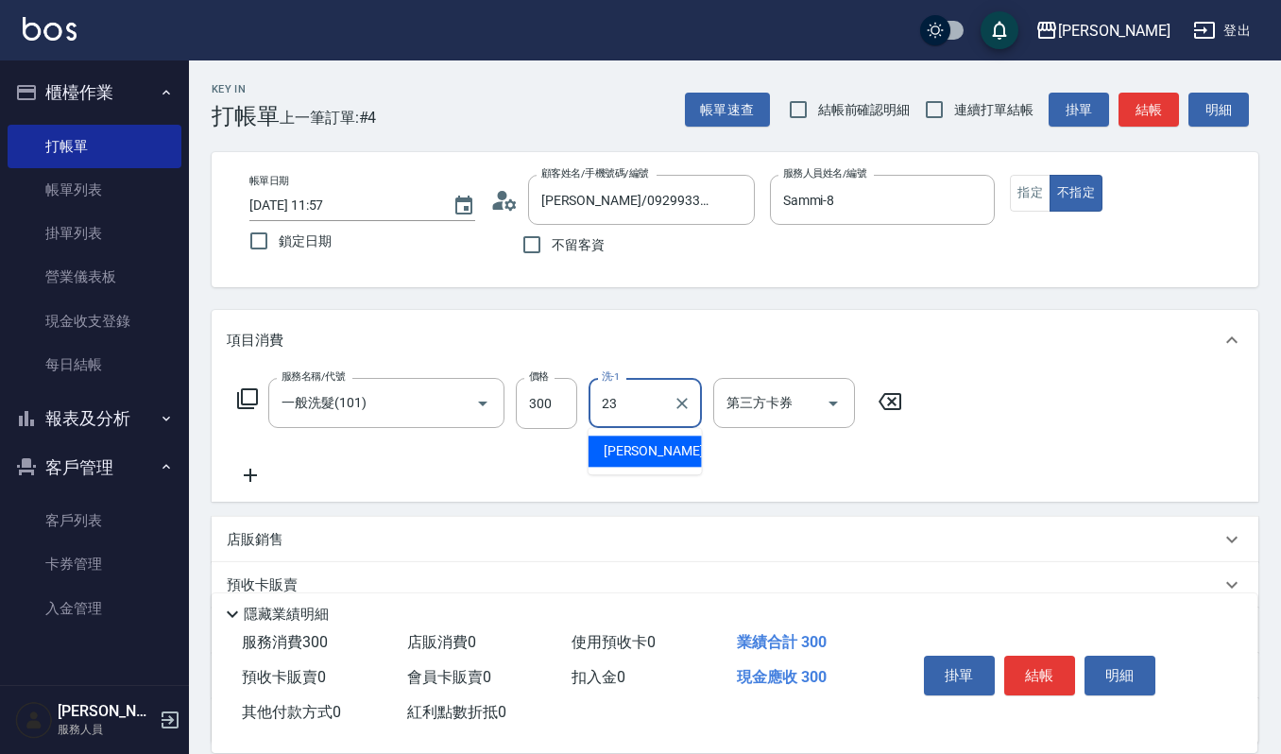
type input "郁涵-23"
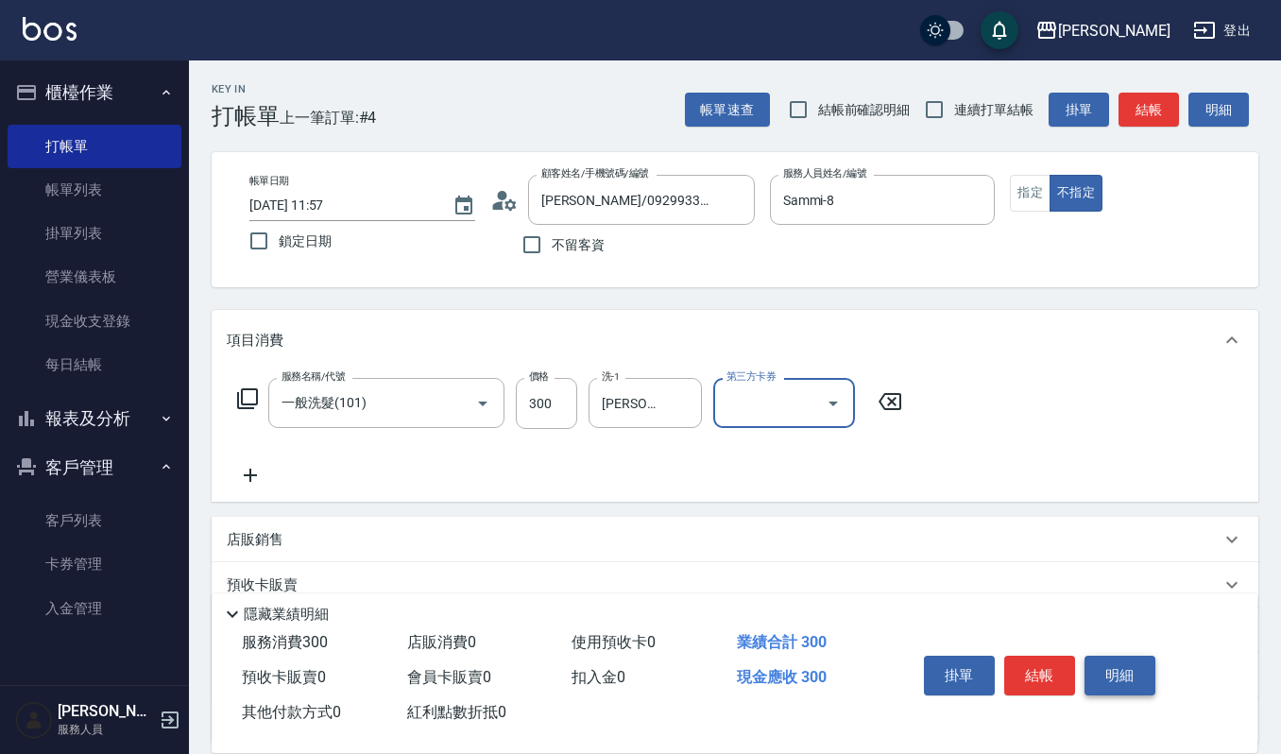
click at [1085, 672] on button "明細" at bounding box center [1119, 675] width 71 height 40
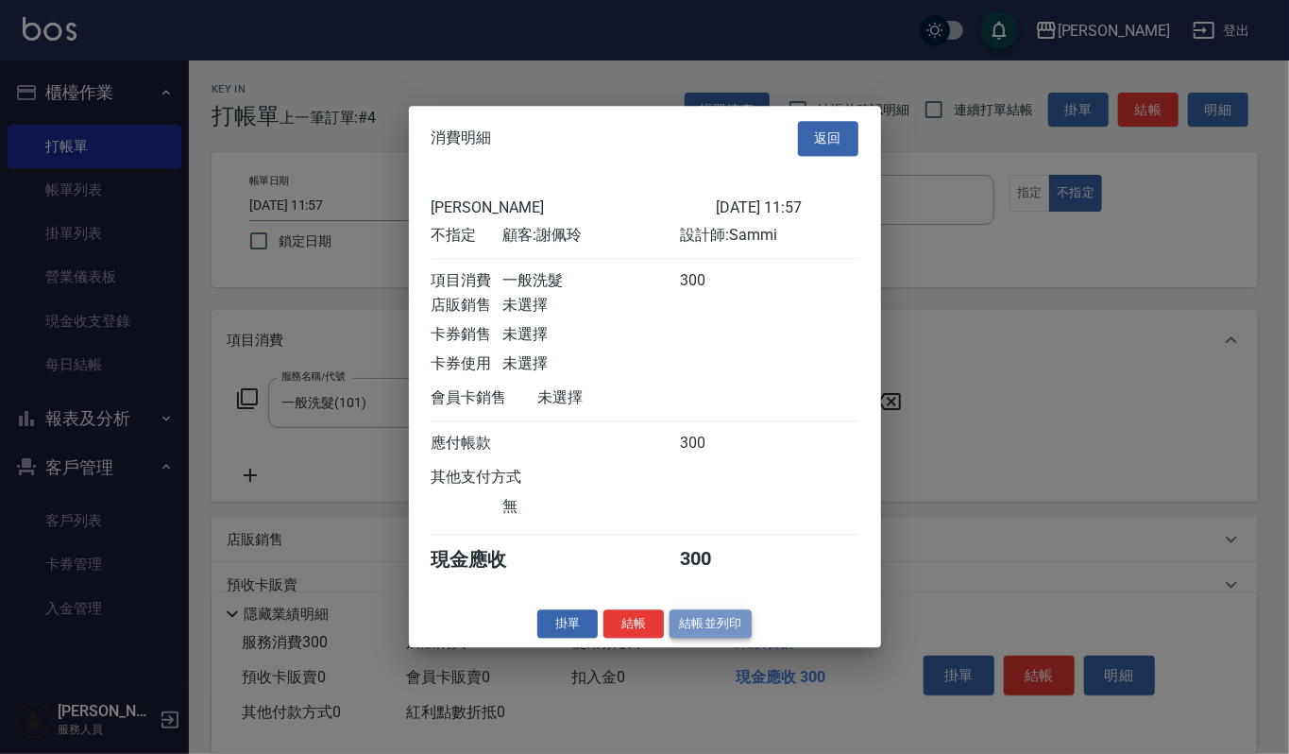
click at [719, 623] on button "結帳並列印" at bounding box center [711, 623] width 82 height 29
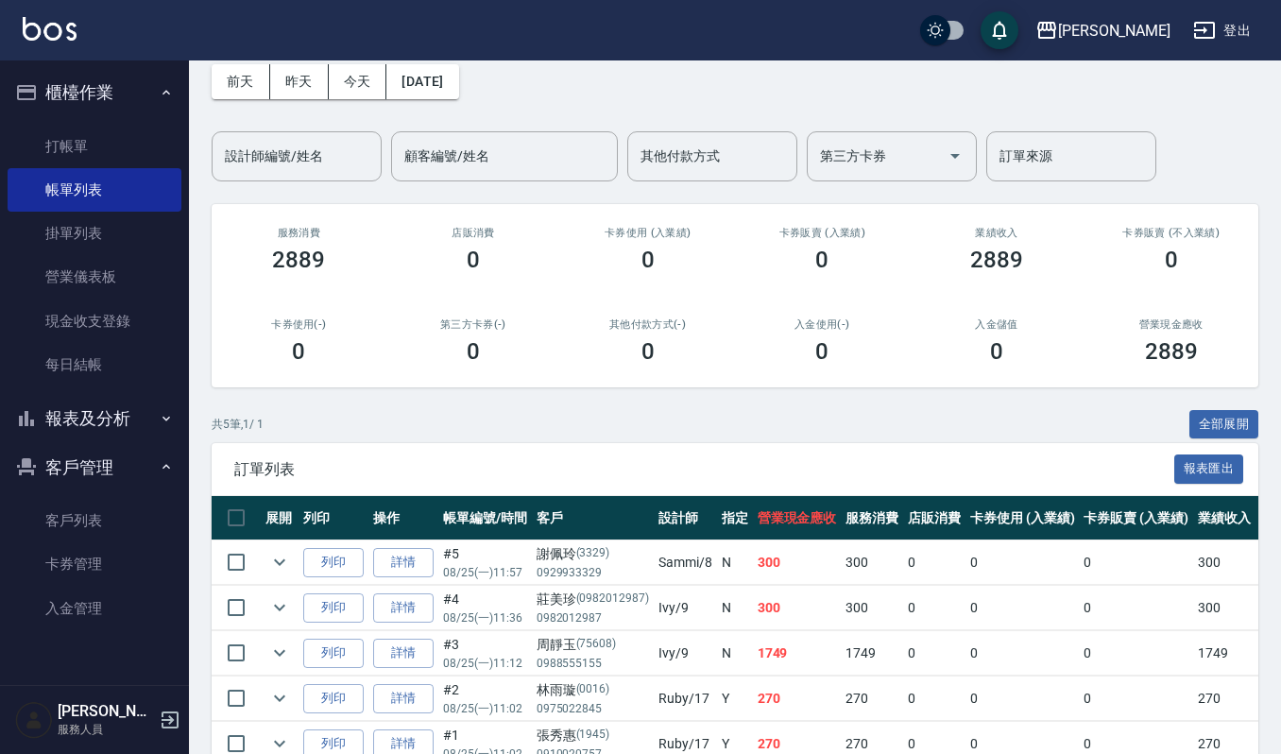
scroll to position [126, 0]
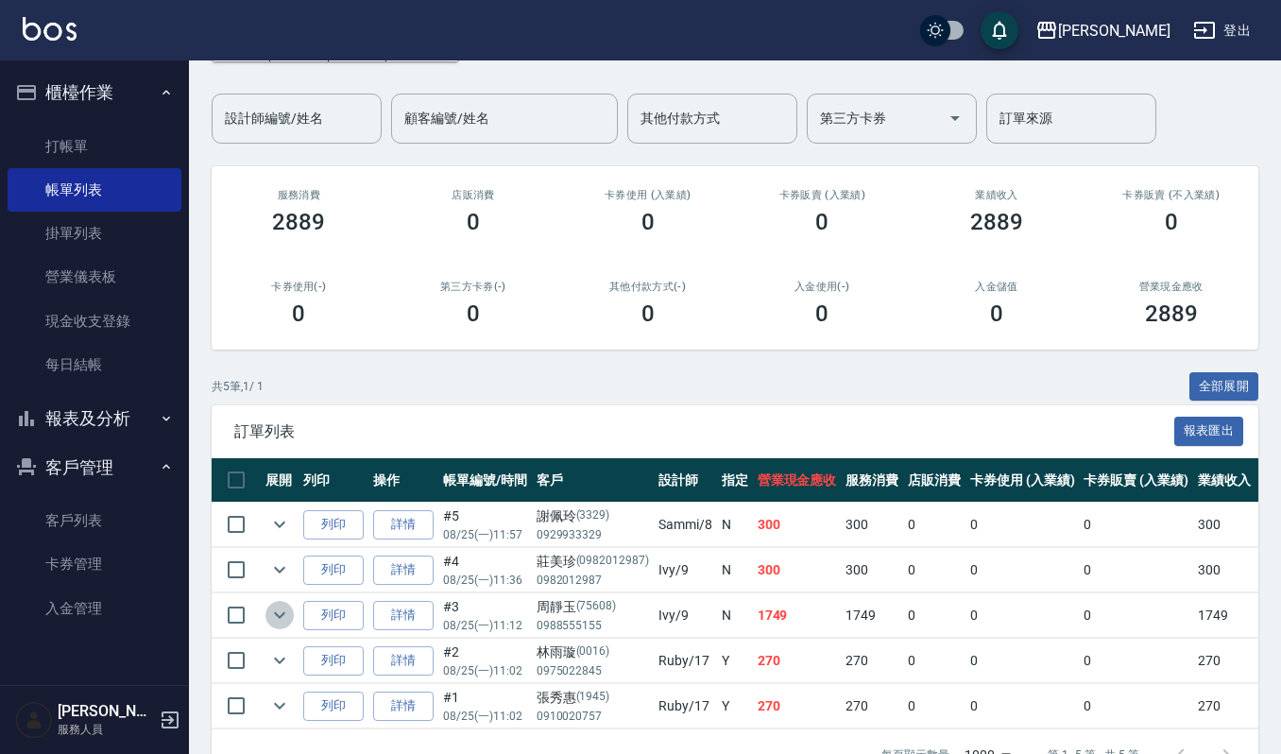
click at [278, 617] on icon "expand row" at bounding box center [279, 615] width 11 height 7
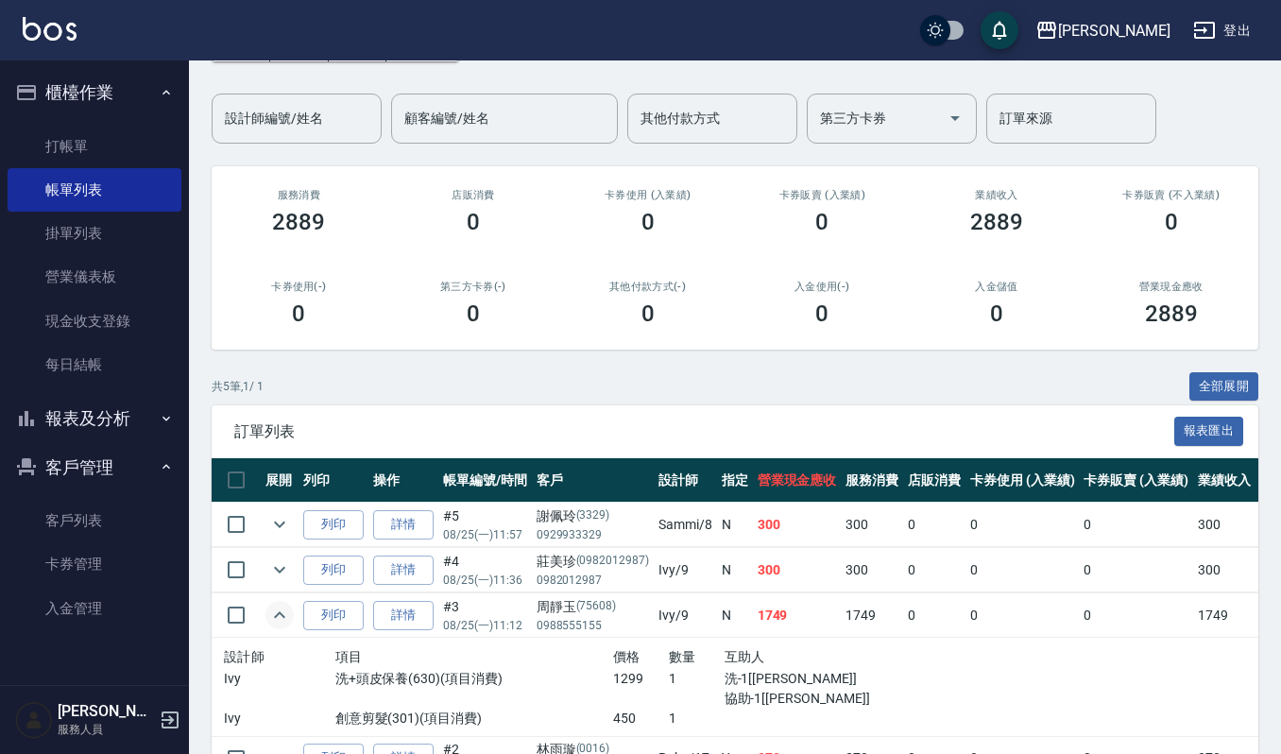
click at [278, 617] on icon "expand row" at bounding box center [279, 614] width 23 height 23
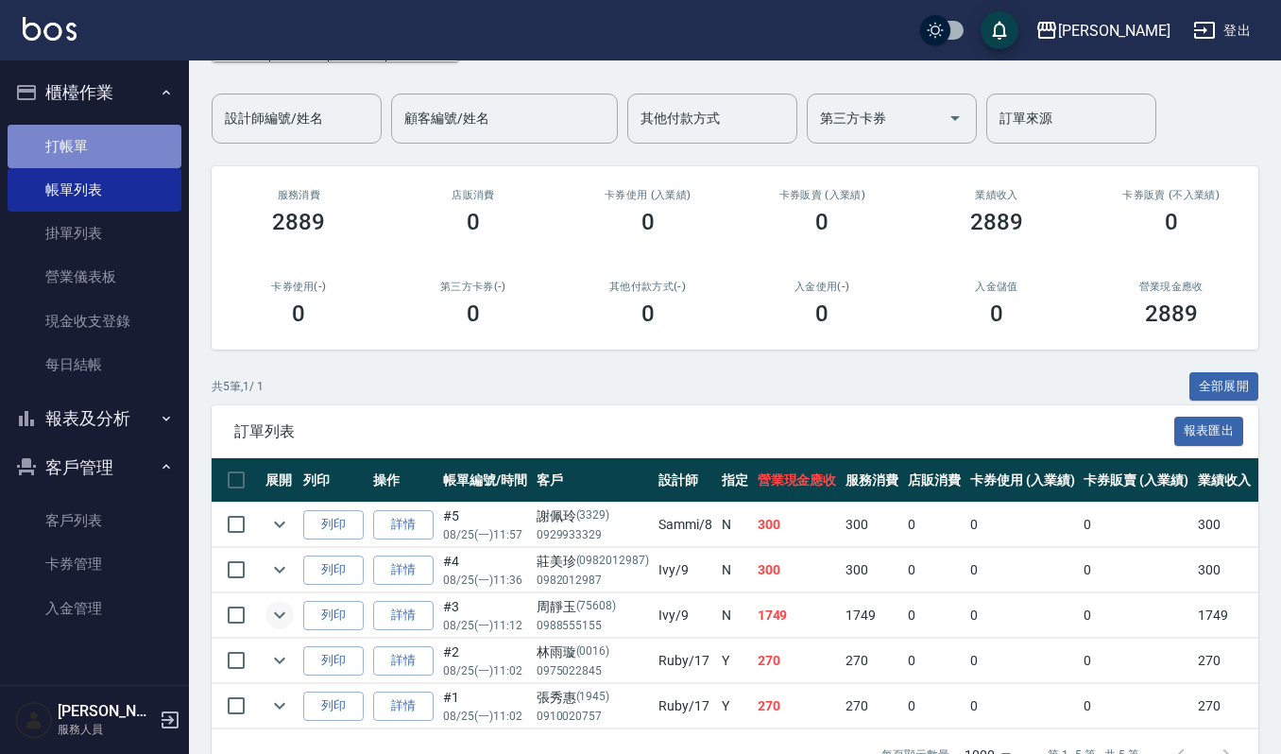
click at [70, 140] on link "打帳單" at bounding box center [95, 146] width 174 height 43
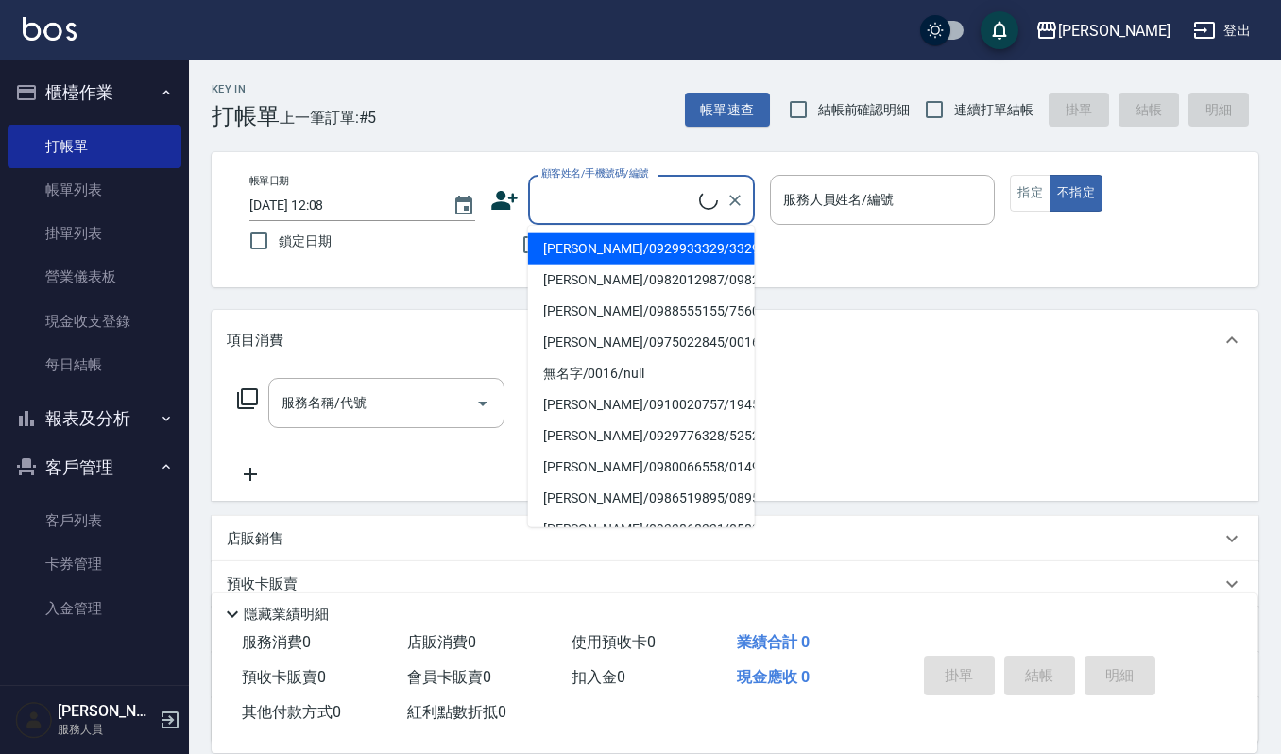
click at [677, 205] on input "顧客姓名/手機號碼/編號" at bounding box center [617, 199] width 162 height 33
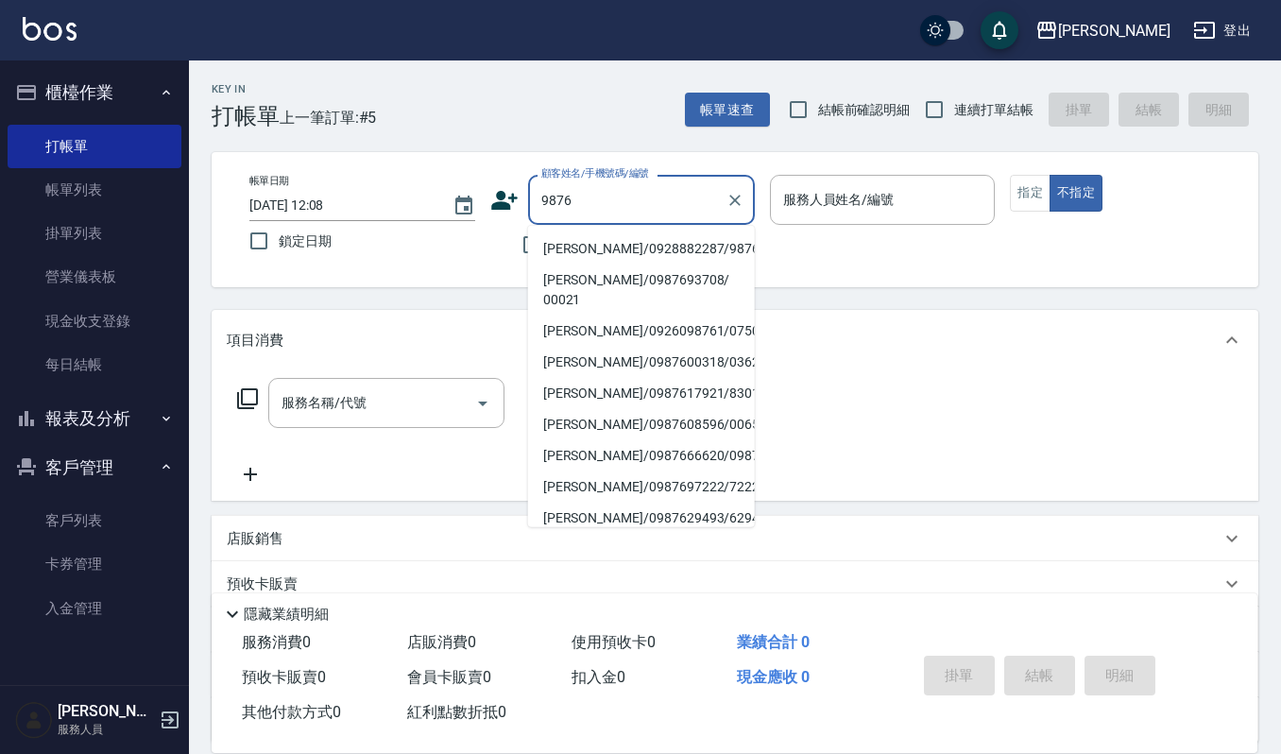
click at [602, 247] on li "[PERSON_NAME]/0928882287/9876" at bounding box center [641, 248] width 227 height 31
type input "[PERSON_NAME]/0928882287/9876"
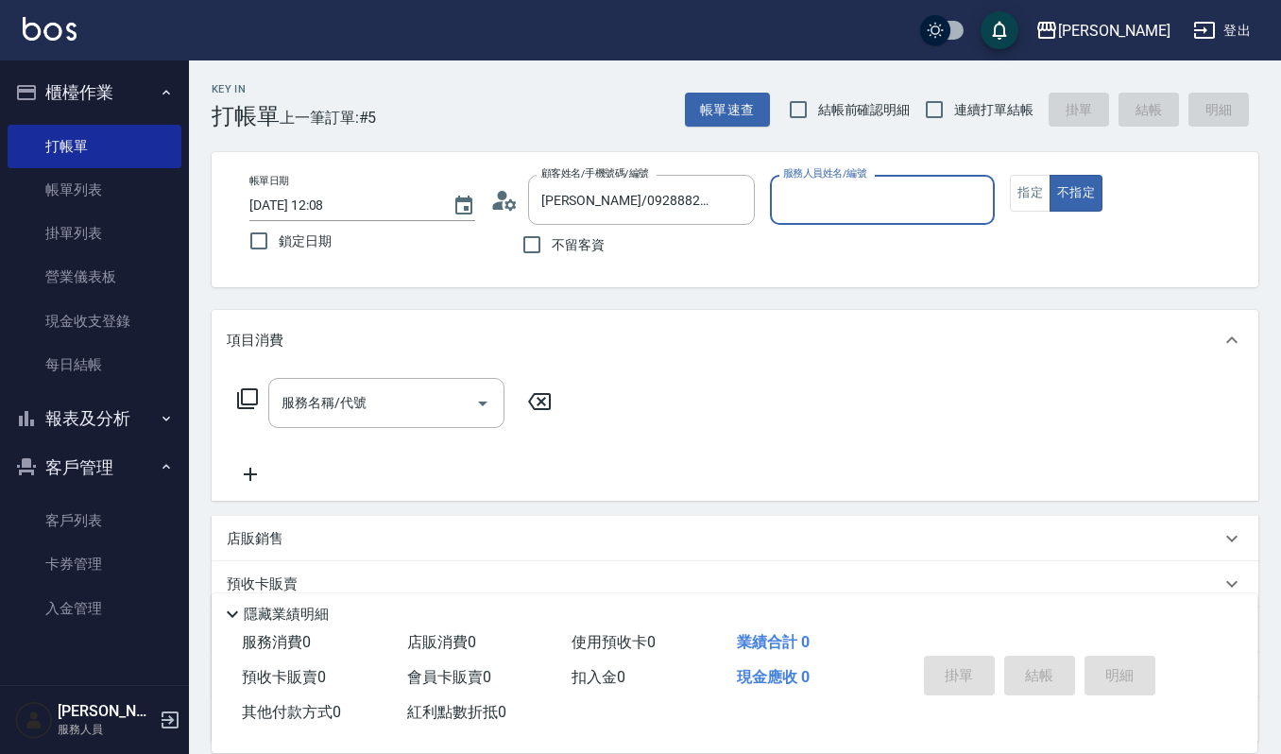
type input "Ruby-17"
click at [478, 400] on icon "Open" at bounding box center [482, 403] width 23 height 23
click at [1040, 190] on button "指定" at bounding box center [1029, 193] width 41 height 37
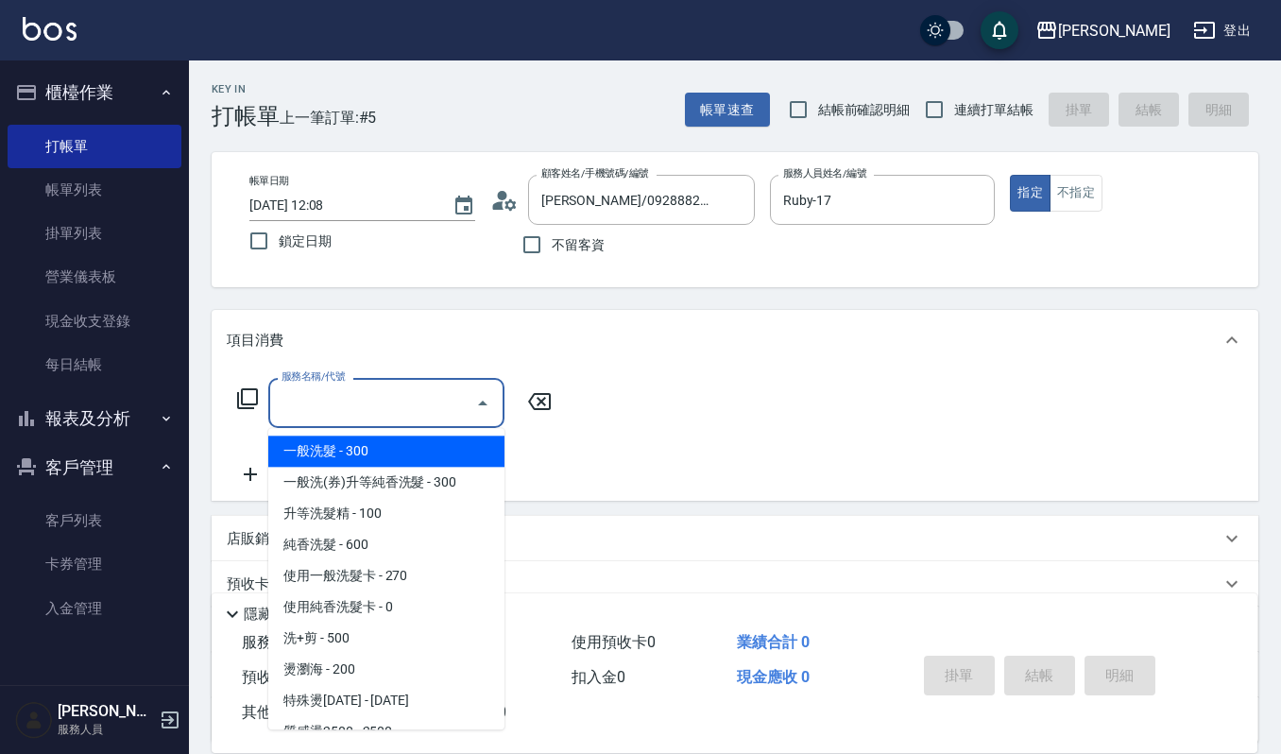
click at [311, 406] on input "服務名稱/代號" at bounding box center [372, 402] width 191 height 33
click at [331, 448] on span "一般洗髮 - 300" at bounding box center [386, 450] width 236 height 31
type input "一般洗髮(101)"
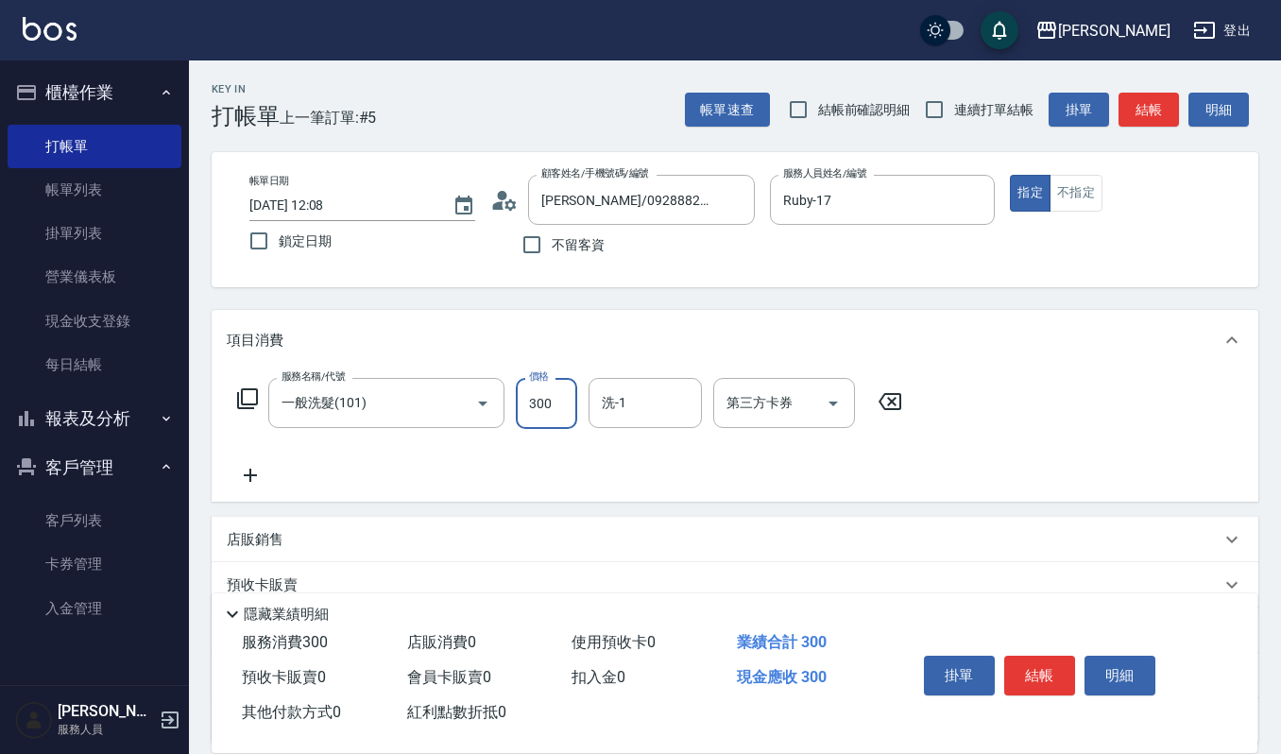
click at [553, 400] on input "300" at bounding box center [546, 403] width 61 height 51
type input "270"
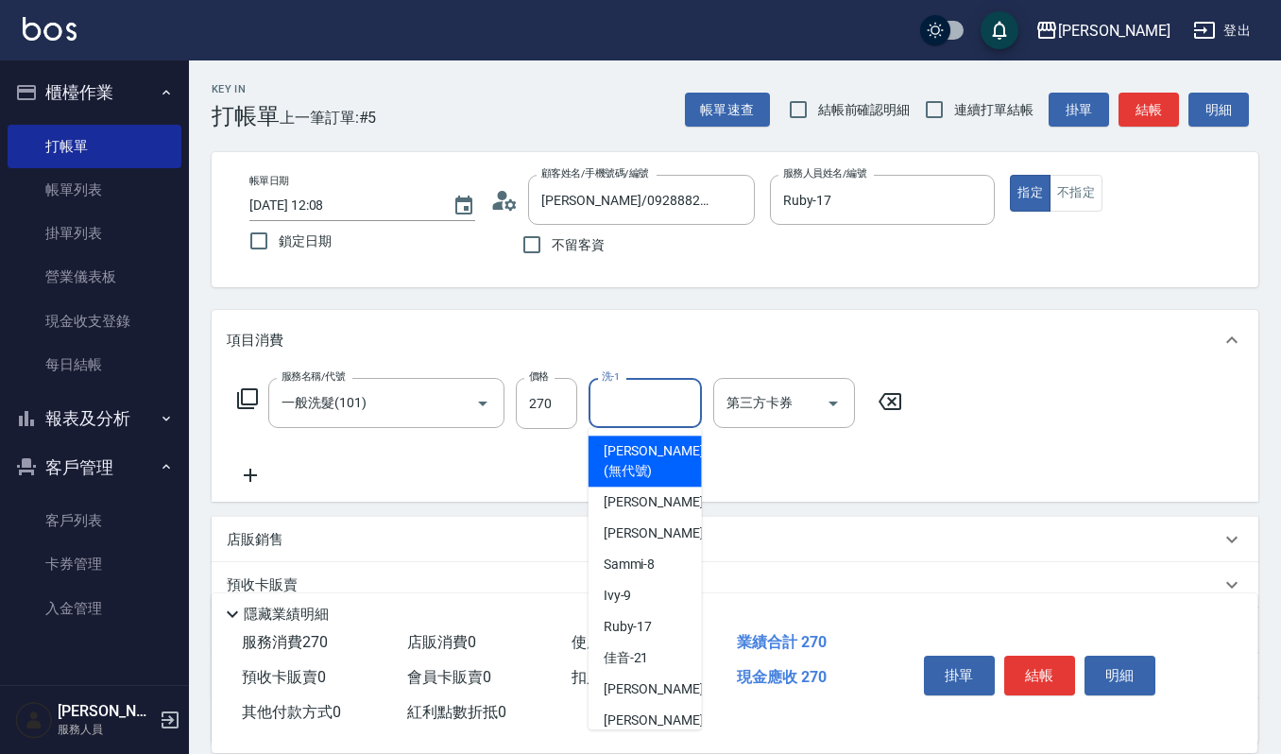
click at [618, 412] on input "洗-1" at bounding box center [645, 402] width 96 height 33
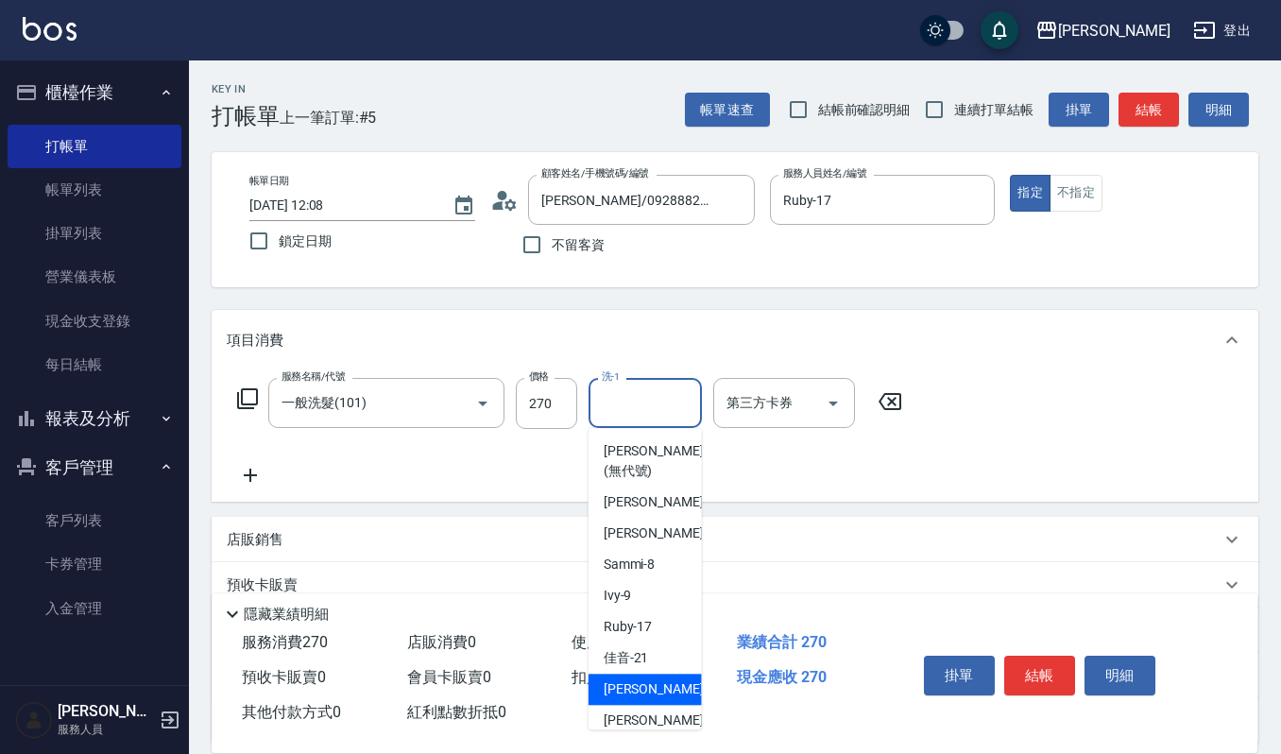
click at [648, 699] on div "宜芳 -22" at bounding box center [644, 688] width 113 height 31
type input "宜芳-22"
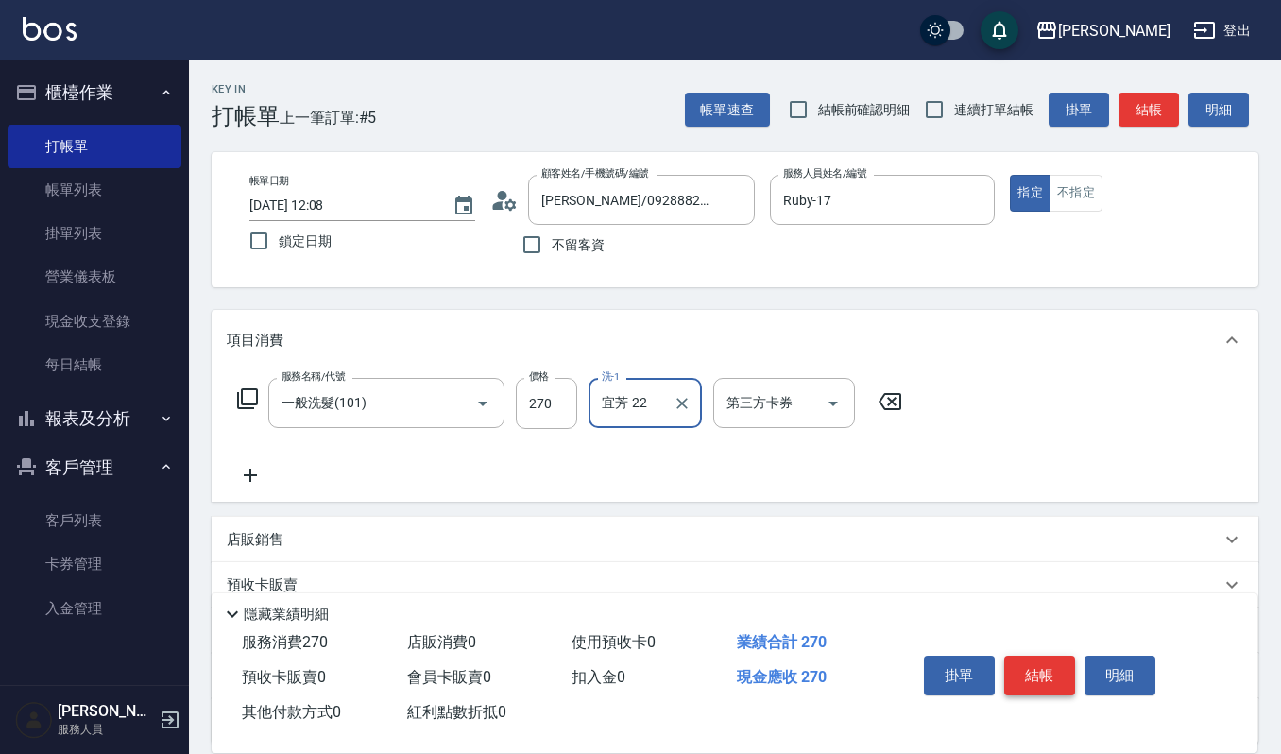
click at [1041, 662] on button "結帳" at bounding box center [1039, 675] width 71 height 40
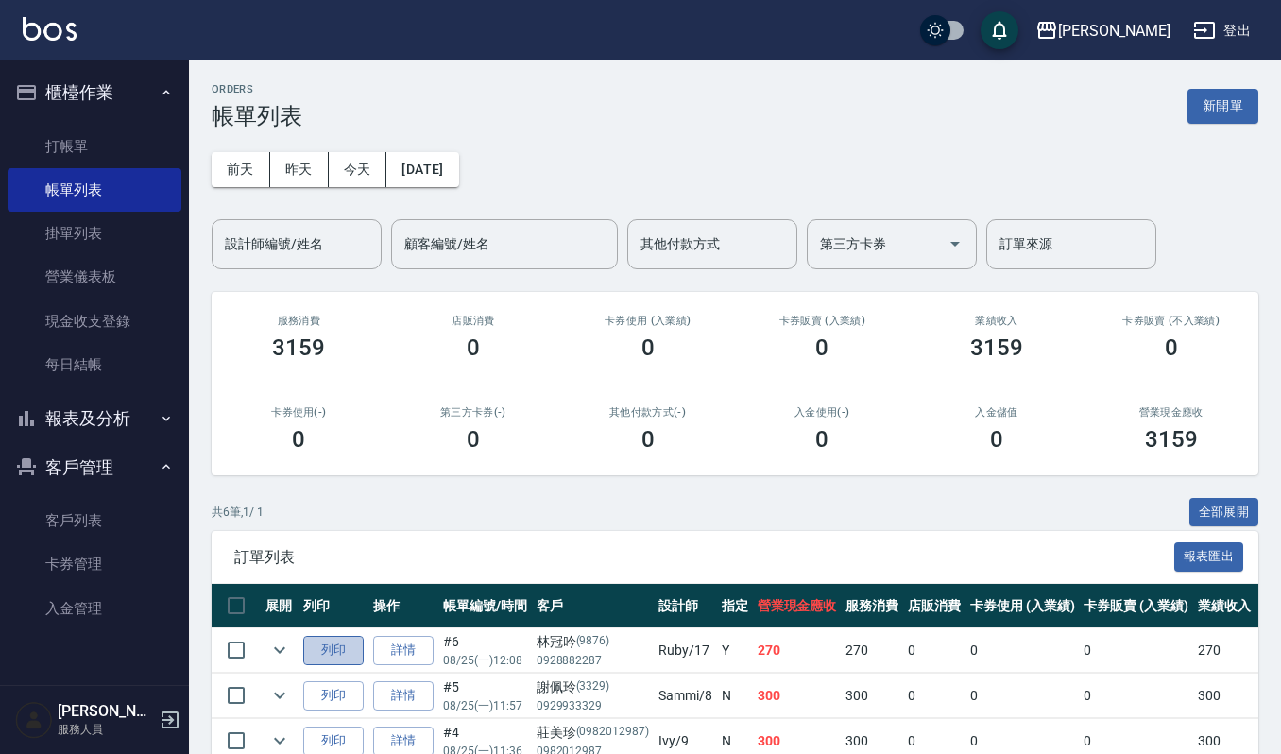
click at [338, 647] on button "列印" at bounding box center [333, 650] width 60 height 29
click at [64, 405] on button "報表及分析" at bounding box center [95, 418] width 174 height 49
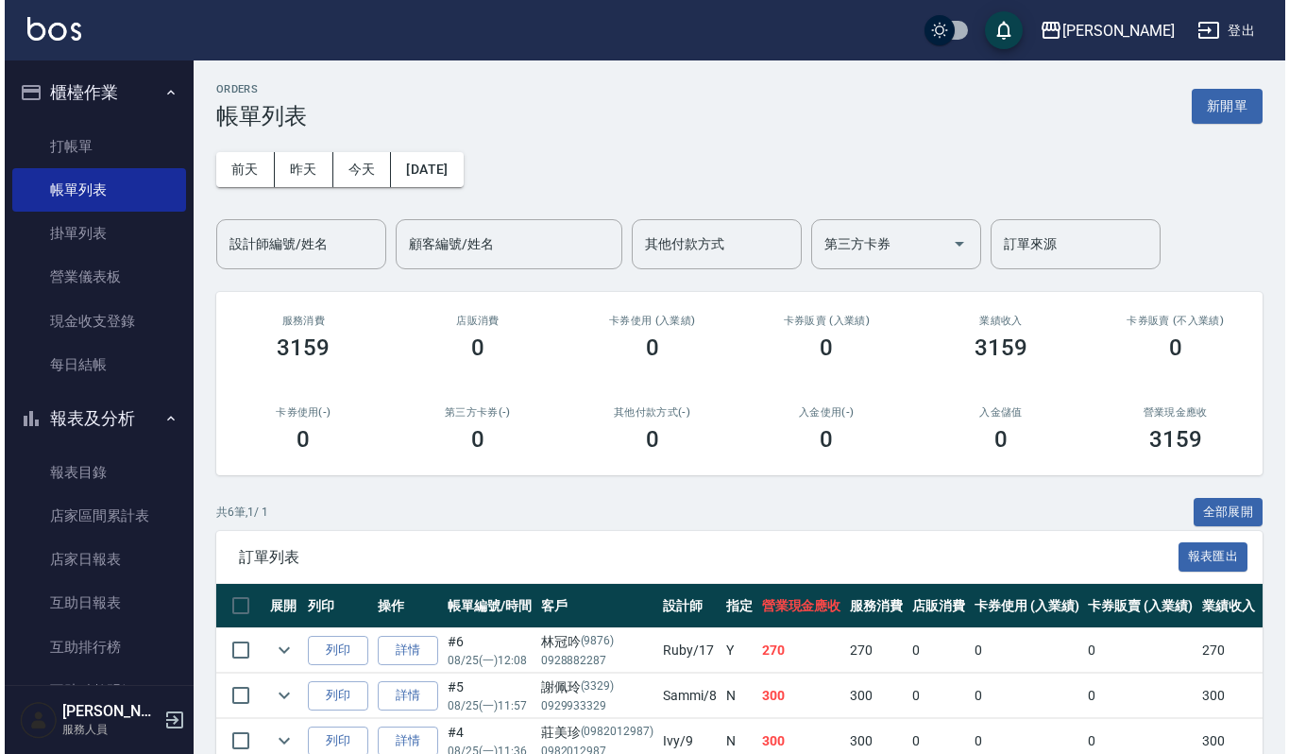
scroll to position [378, 0]
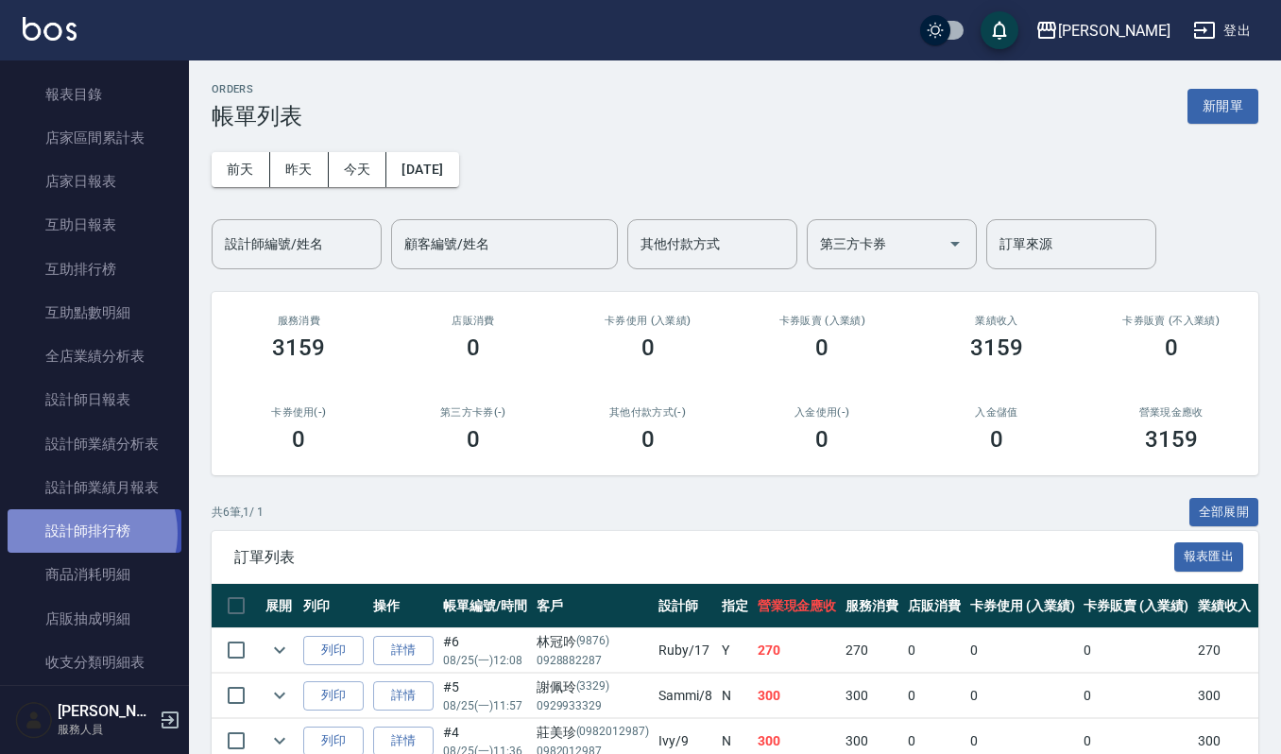
click at [85, 533] on link "設計師排行榜" at bounding box center [95, 530] width 174 height 43
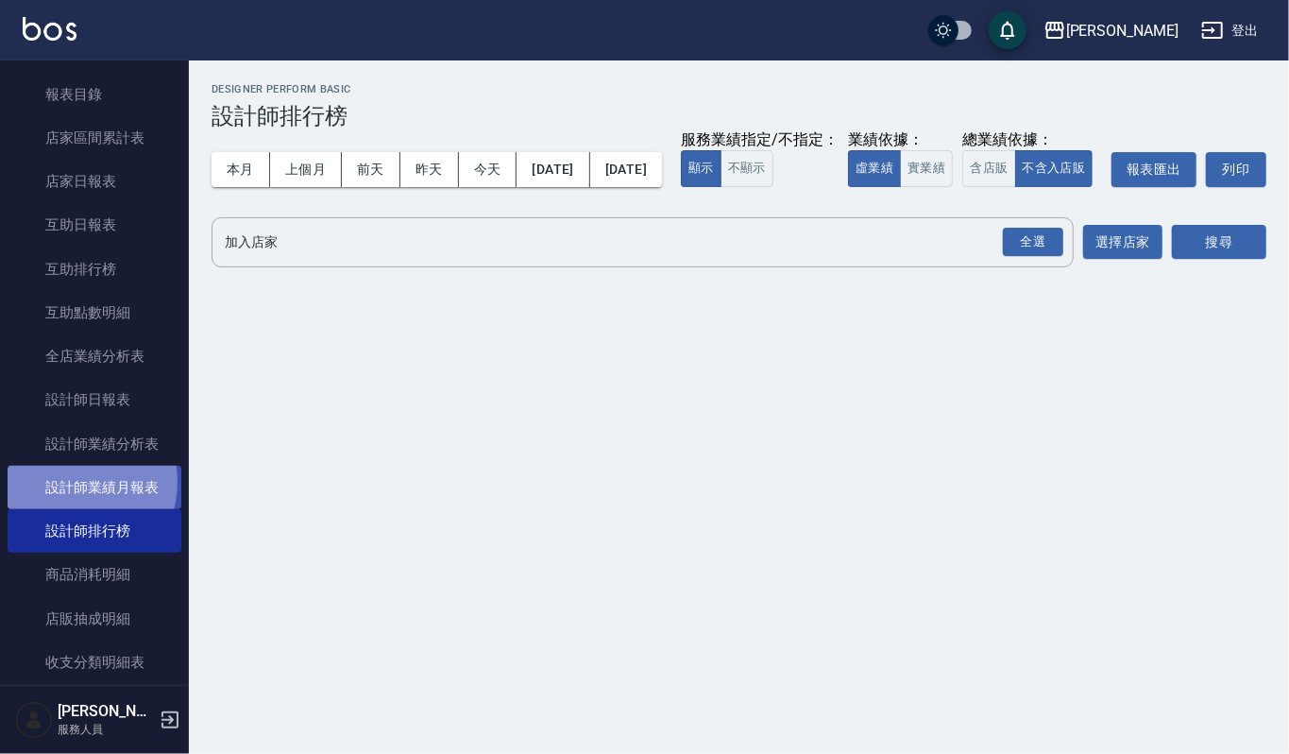
click at [68, 482] on link "設計師業績月報表" at bounding box center [95, 487] width 174 height 43
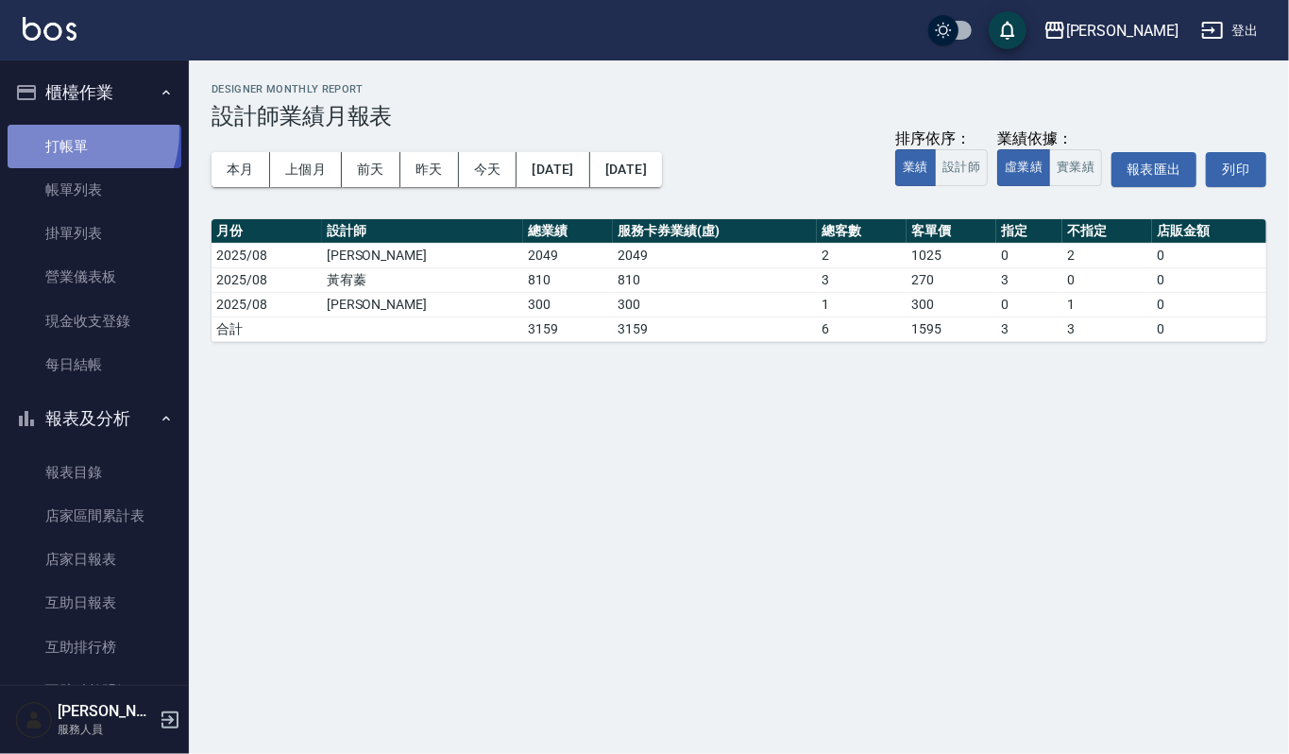
click at [58, 130] on link "打帳單" at bounding box center [95, 146] width 174 height 43
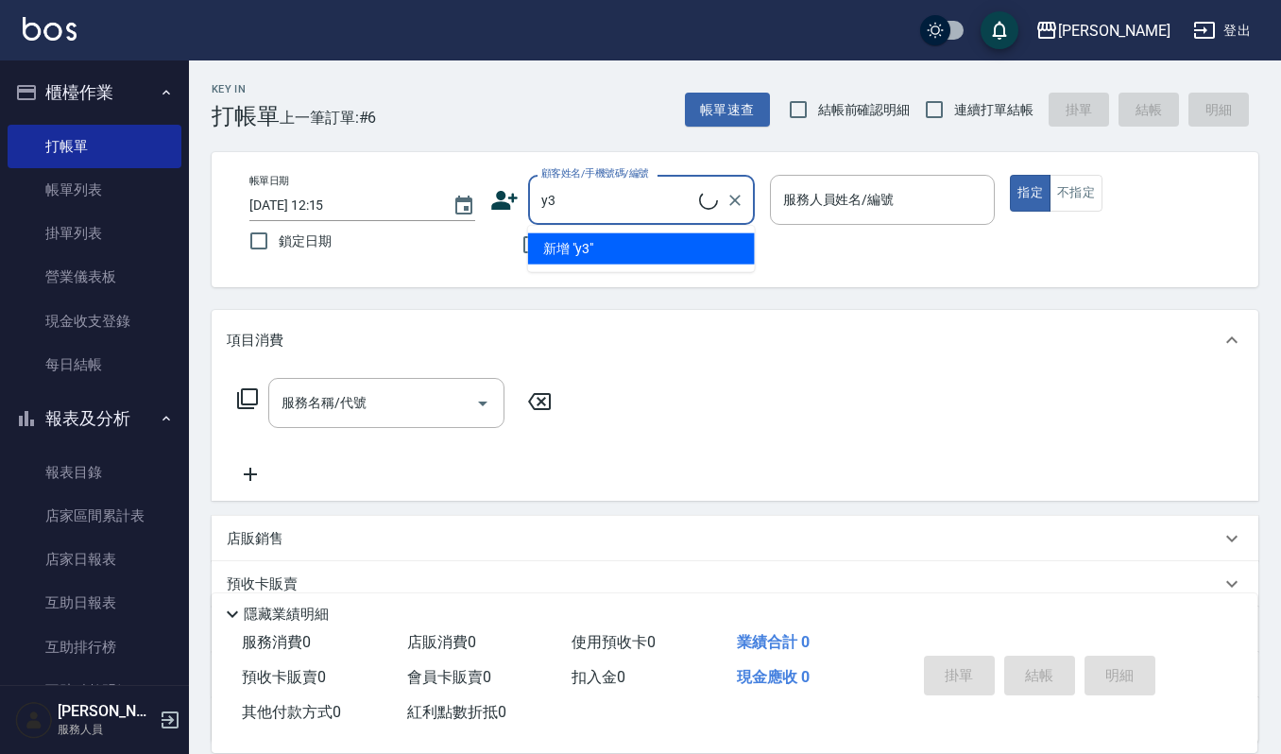
type input "y"
type input "x"
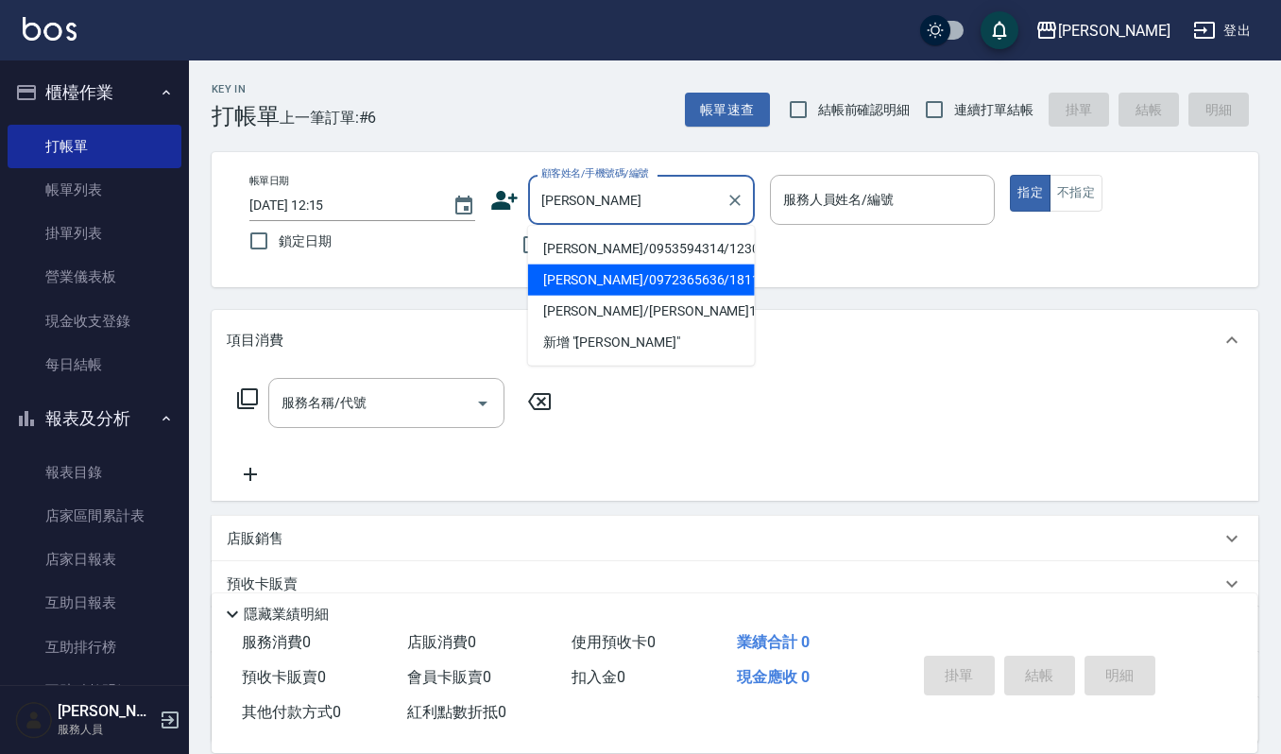
click at [653, 280] on li "[PERSON_NAME]/0972365636/1811" at bounding box center [641, 279] width 227 height 31
type input "[PERSON_NAME]/0972365636/1811"
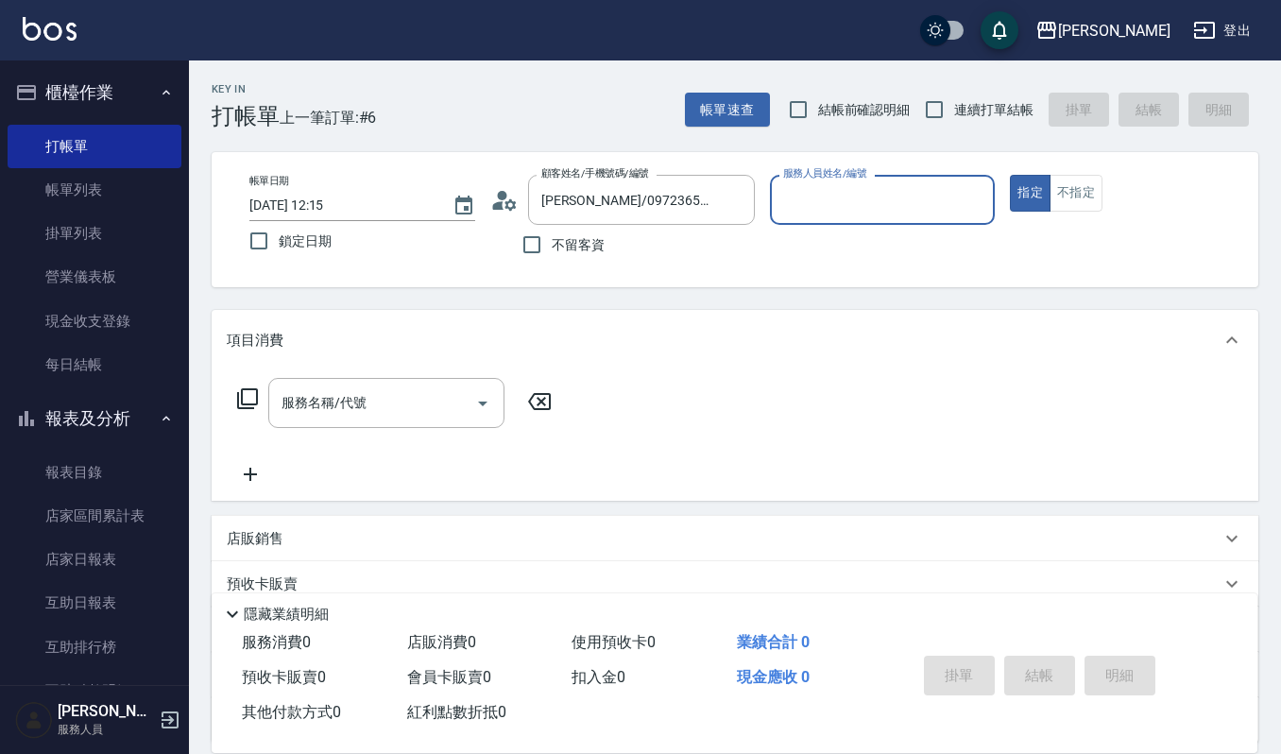
type input "[PERSON_NAME]-4"
click at [471, 401] on icon "Open" at bounding box center [482, 403] width 23 height 23
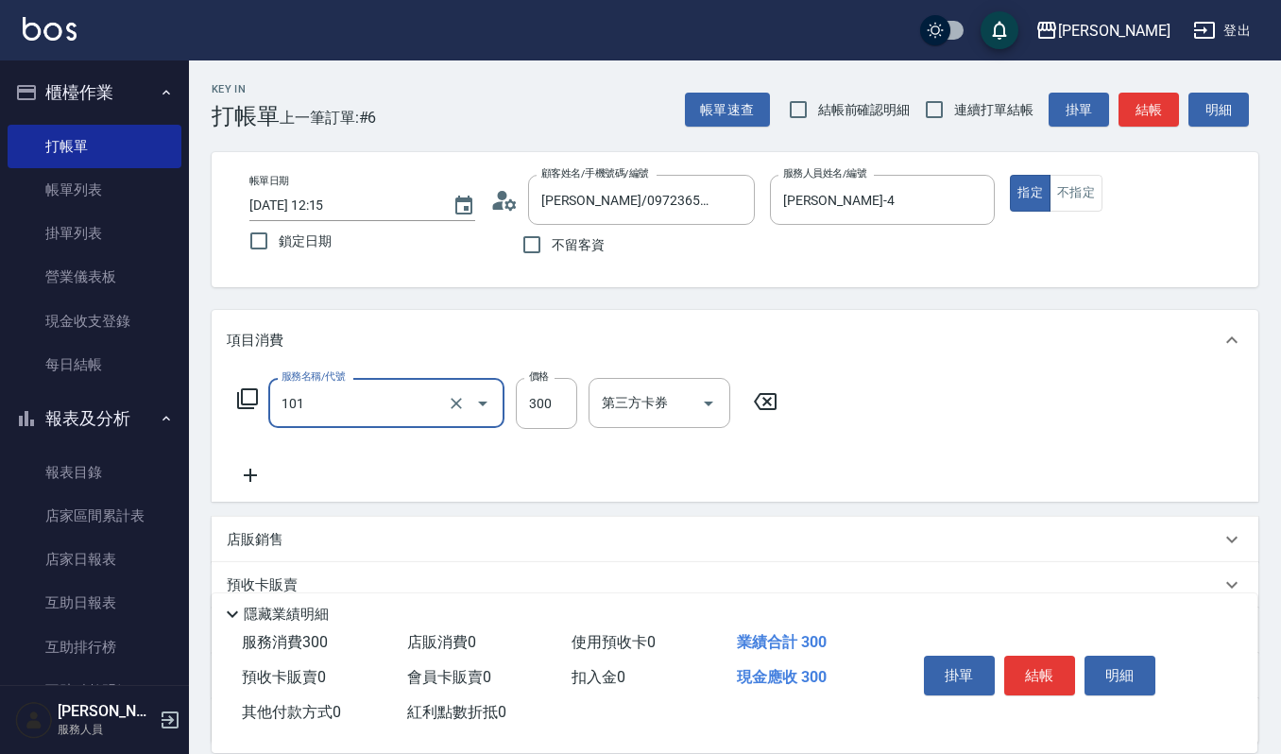
type input "一般洗髮(101)"
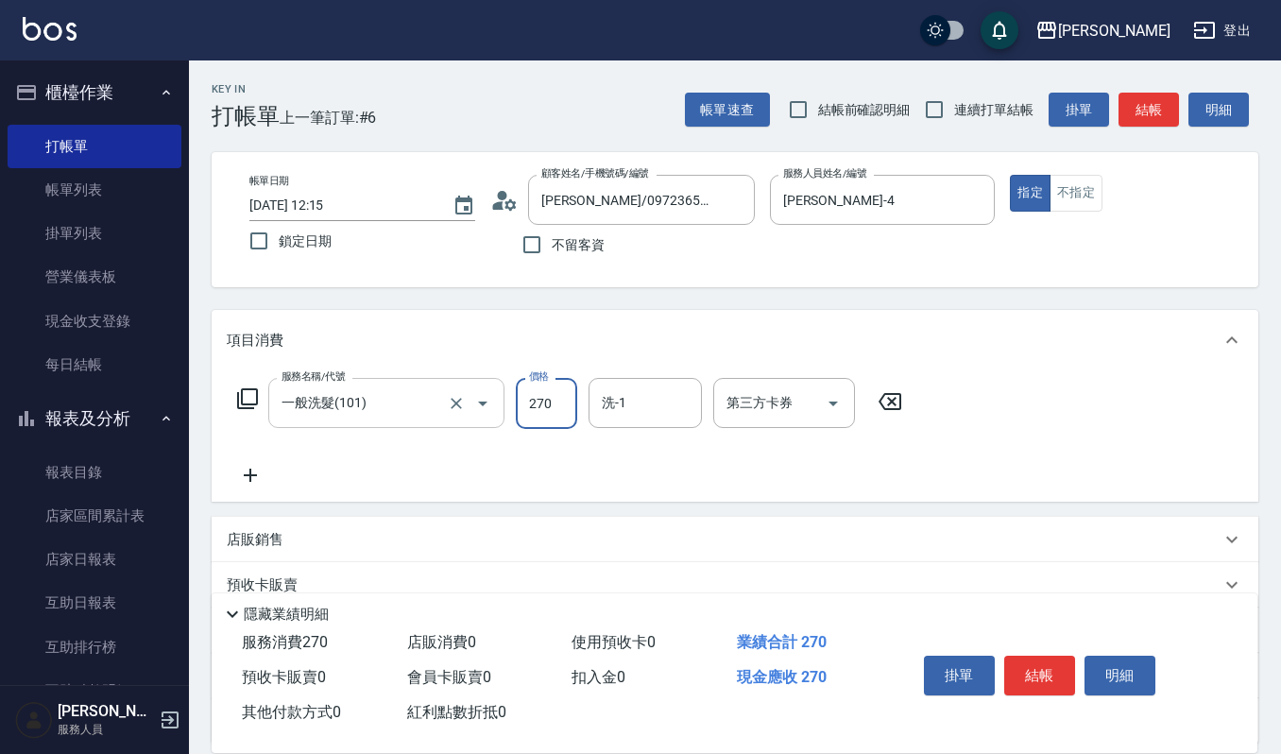
type input "270"
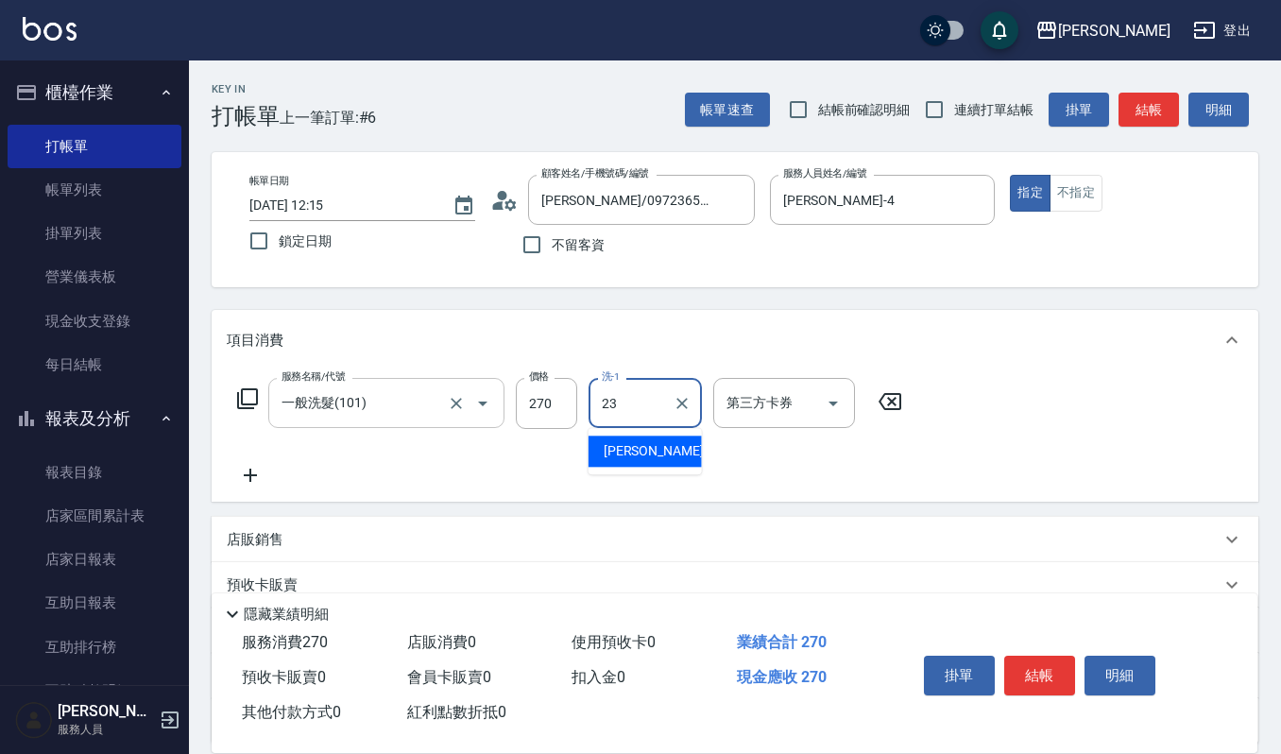
type input "郁涵-23"
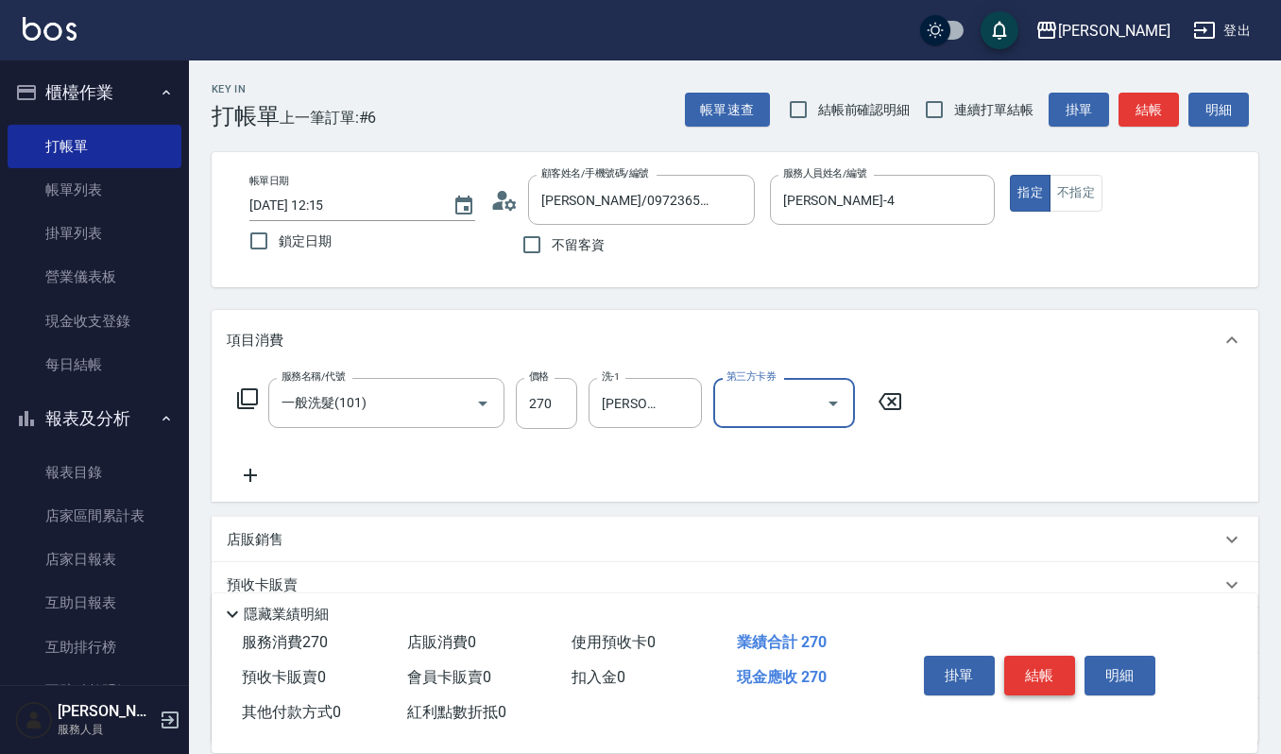
click at [1060, 684] on button "結帳" at bounding box center [1039, 675] width 71 height 40
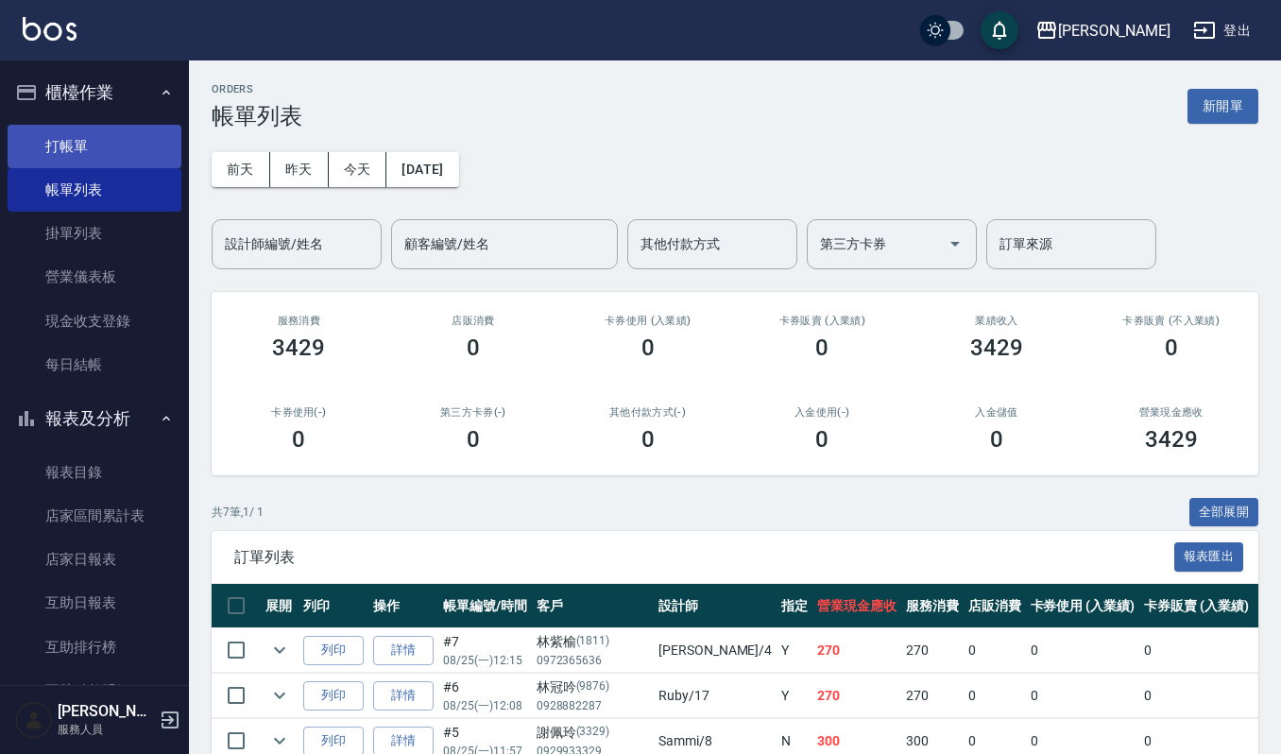
click at [69, 155] on link "打帳單" at bounding box center [95, 146] width 174 height 43
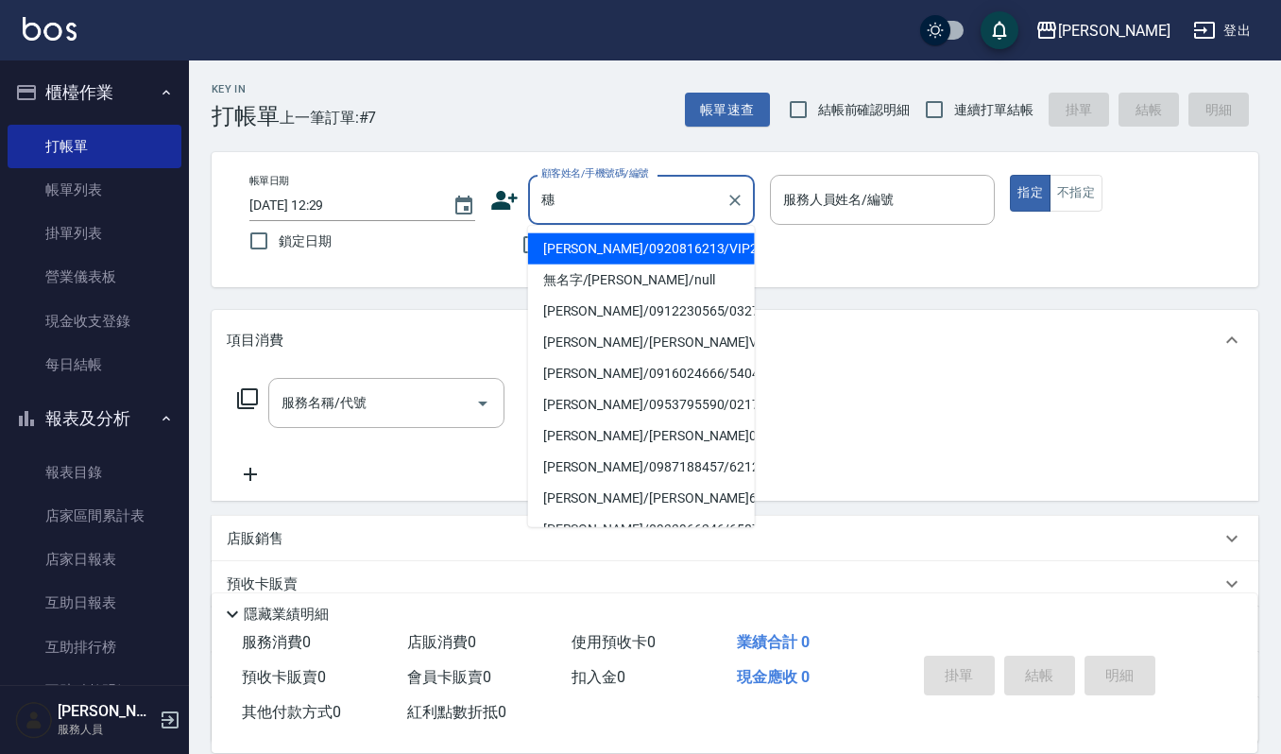
click at [602, 246] on li "黃穗玲/0920816213/VIP2026" at bounding box center [641, 248] width 227 height 31
type input "黃穗玲/0920816213/VIP2026"
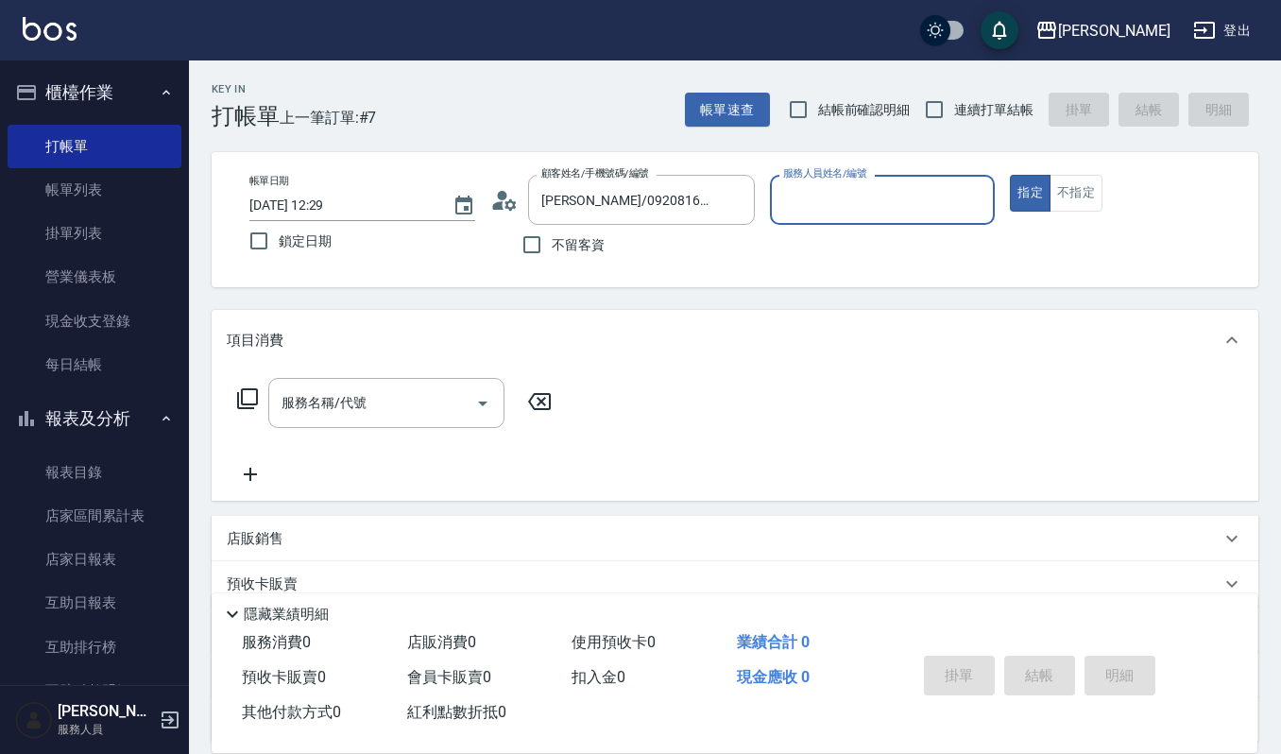
type input "Sammi-8"
click at [742, 198] on icon "Clear" at bounding box center [734, 200] width 19 height 19
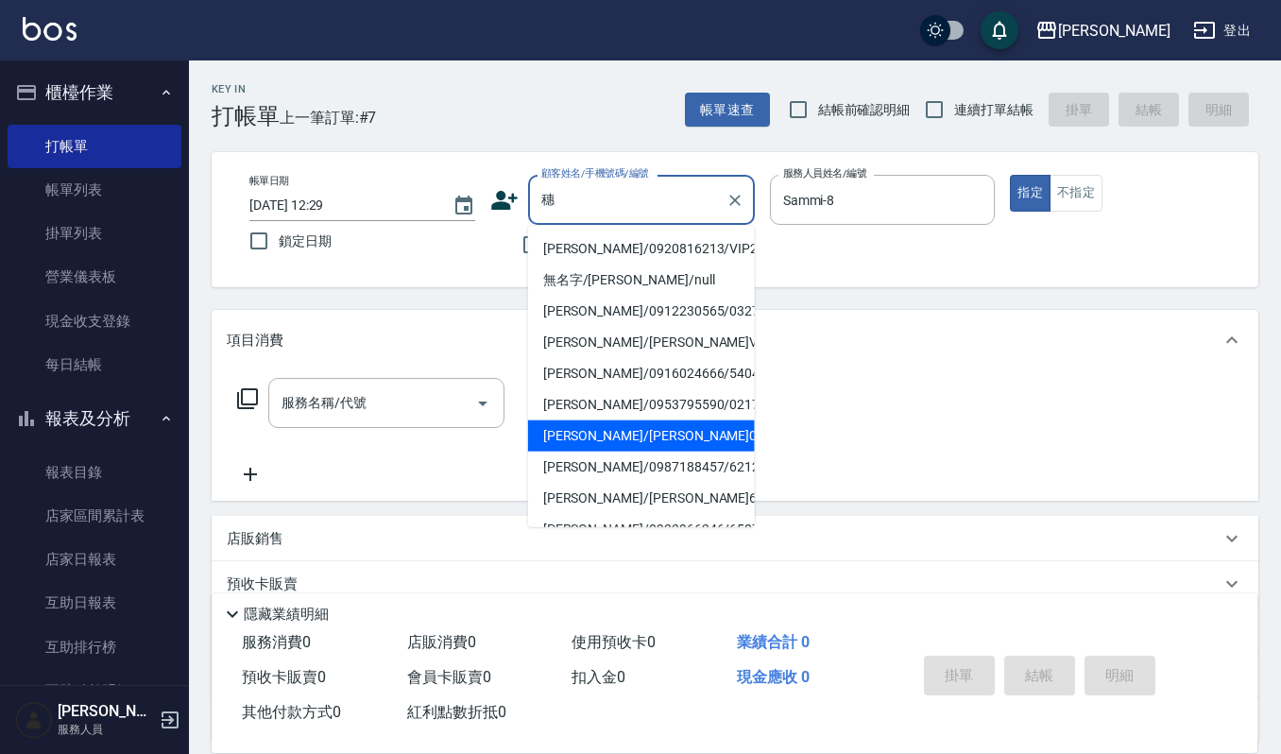
type input "穗"
click at [877, 420] on div "服務名稱/代號 服務名稱/代號" at bounding box center [735, 435] width 1046 height 130
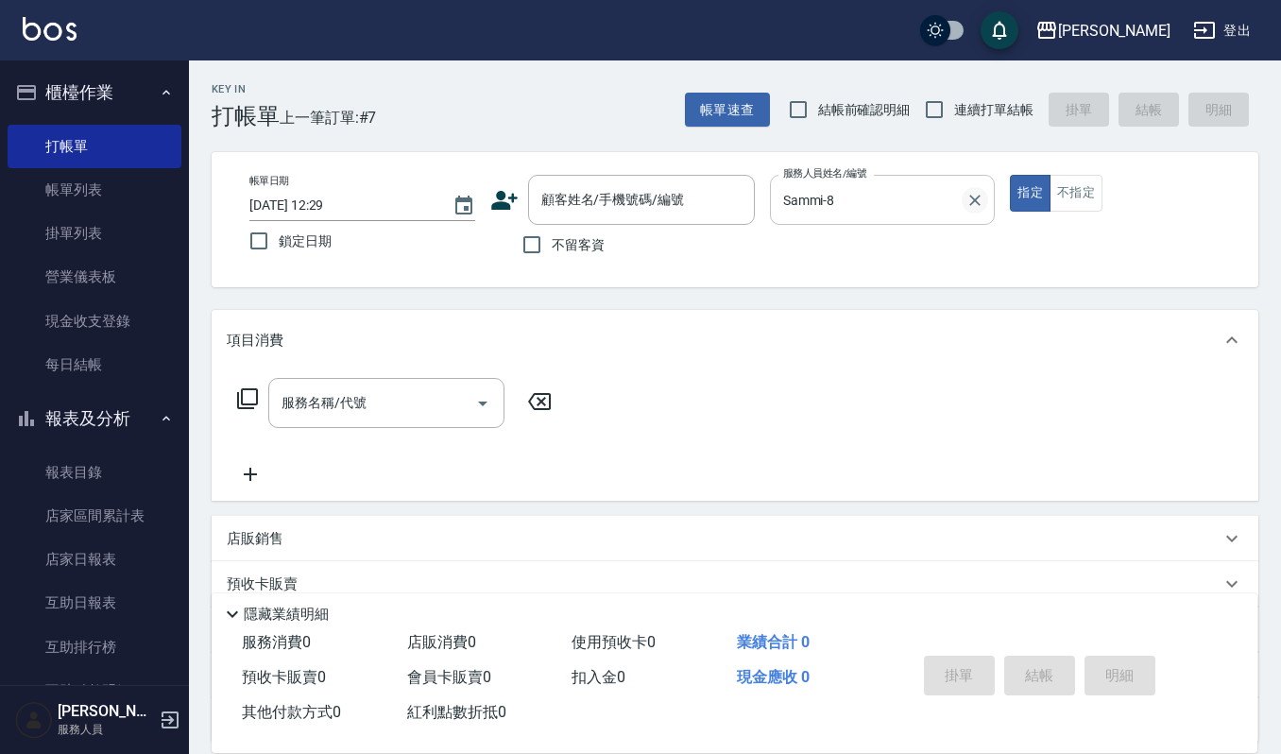
click at [973, 196] on icon "Clear" at bounding box center [974, 200] width 19 height 19
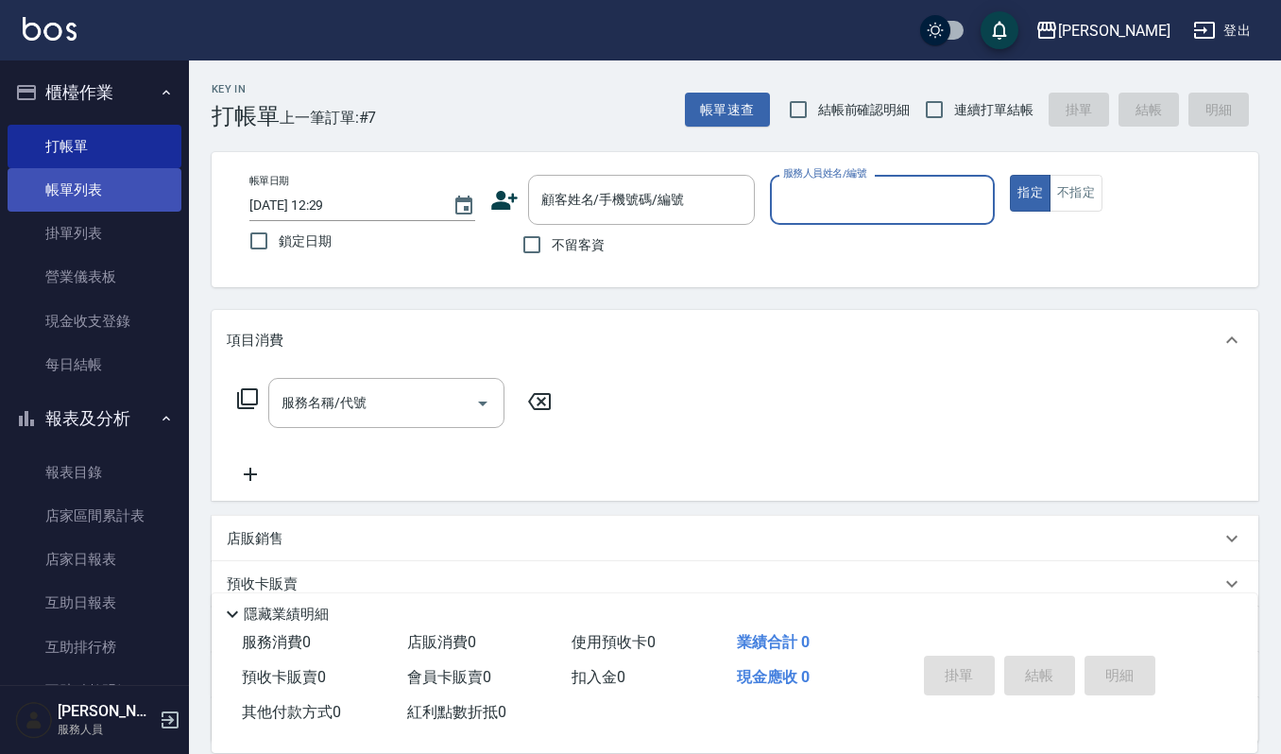
click at [77, 186] on link "帳單列表" at bounding box center [95, 189] width 174 height 43
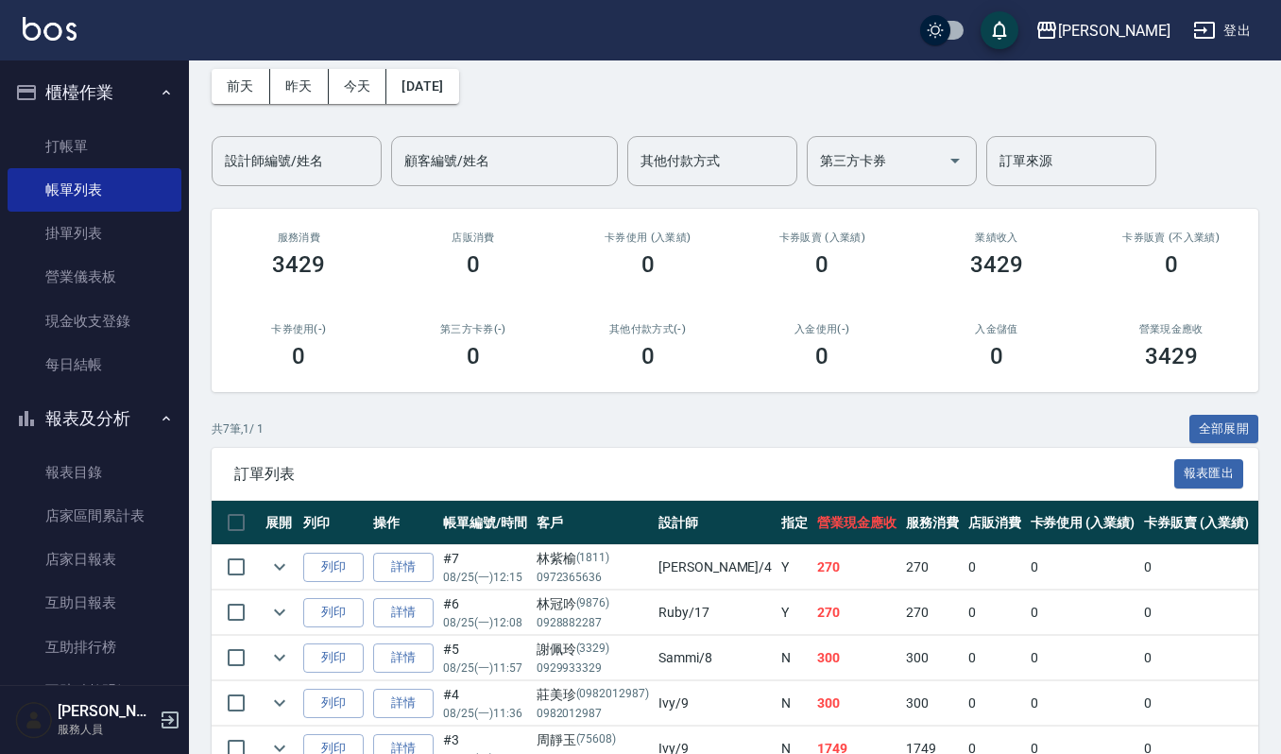
scroll to position [126, 0]
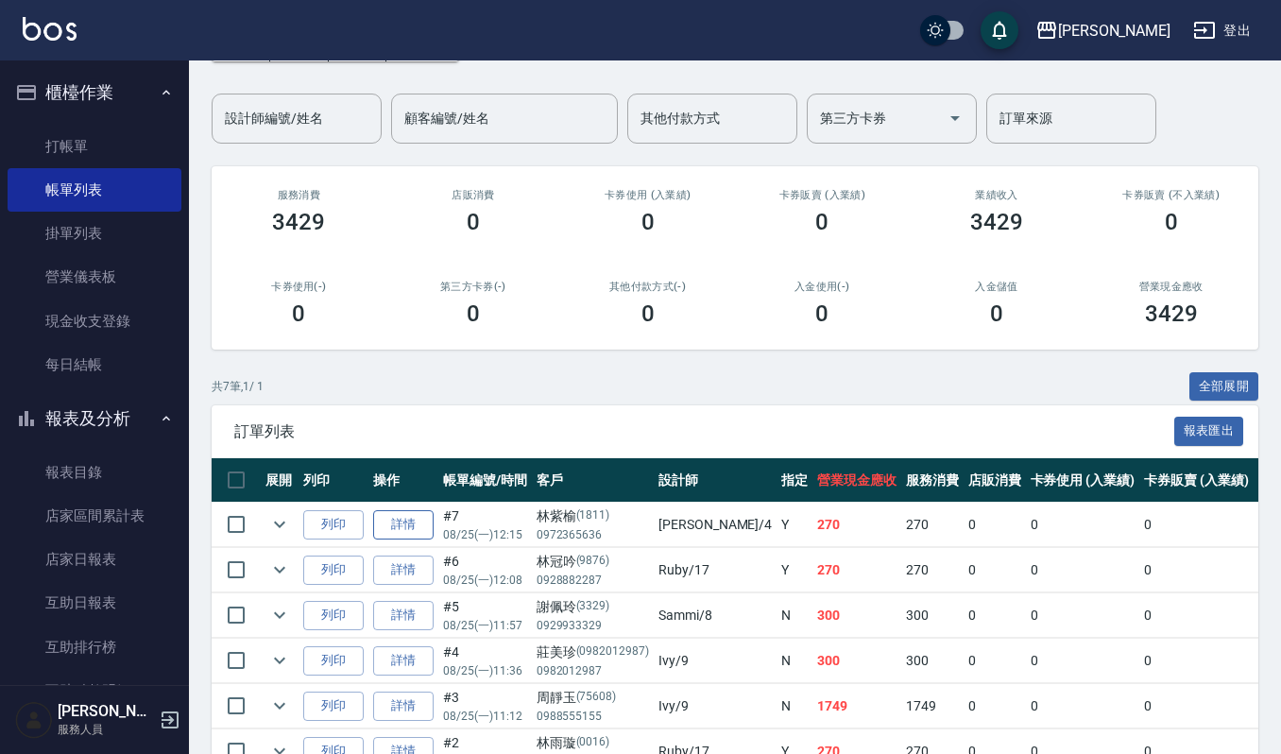
click at [382, 526] on link "詳情" at bounding box center [403, 524] width 60 height 29
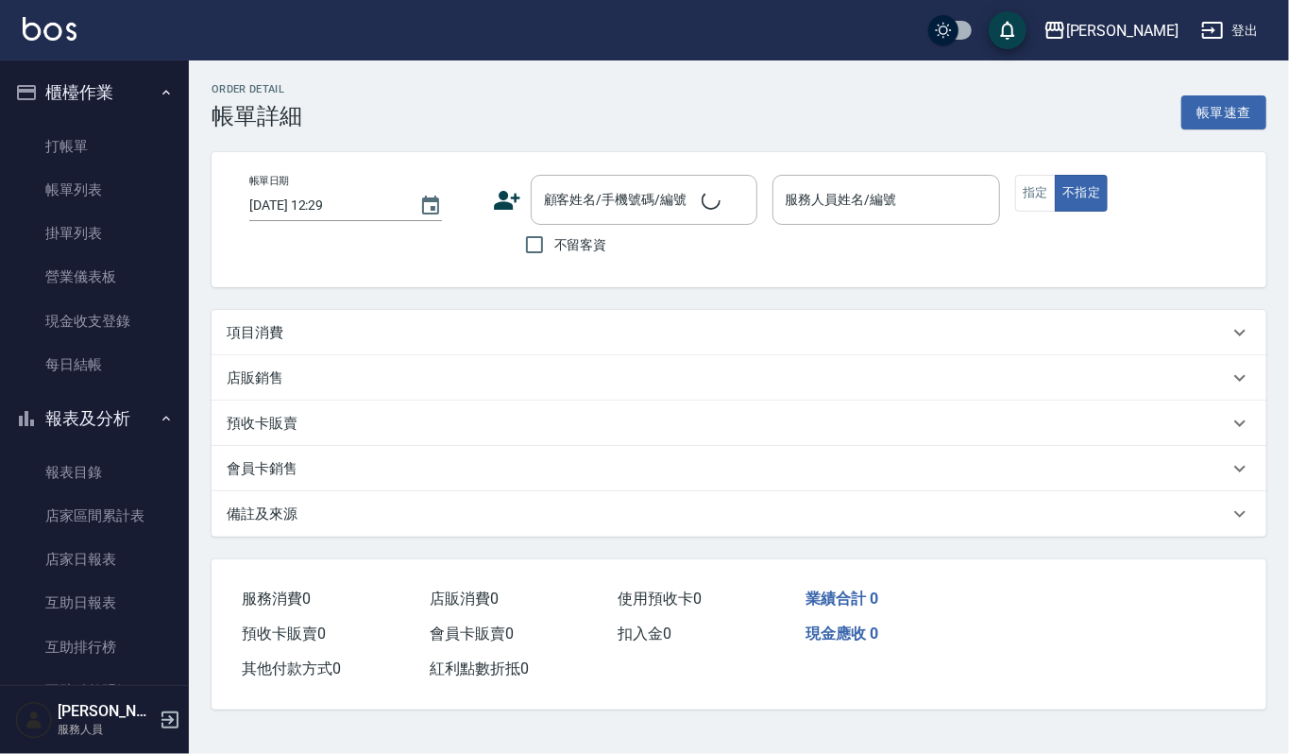
type input "2025/08/25 12:15"
type input "[PERSON_NAME]-4"
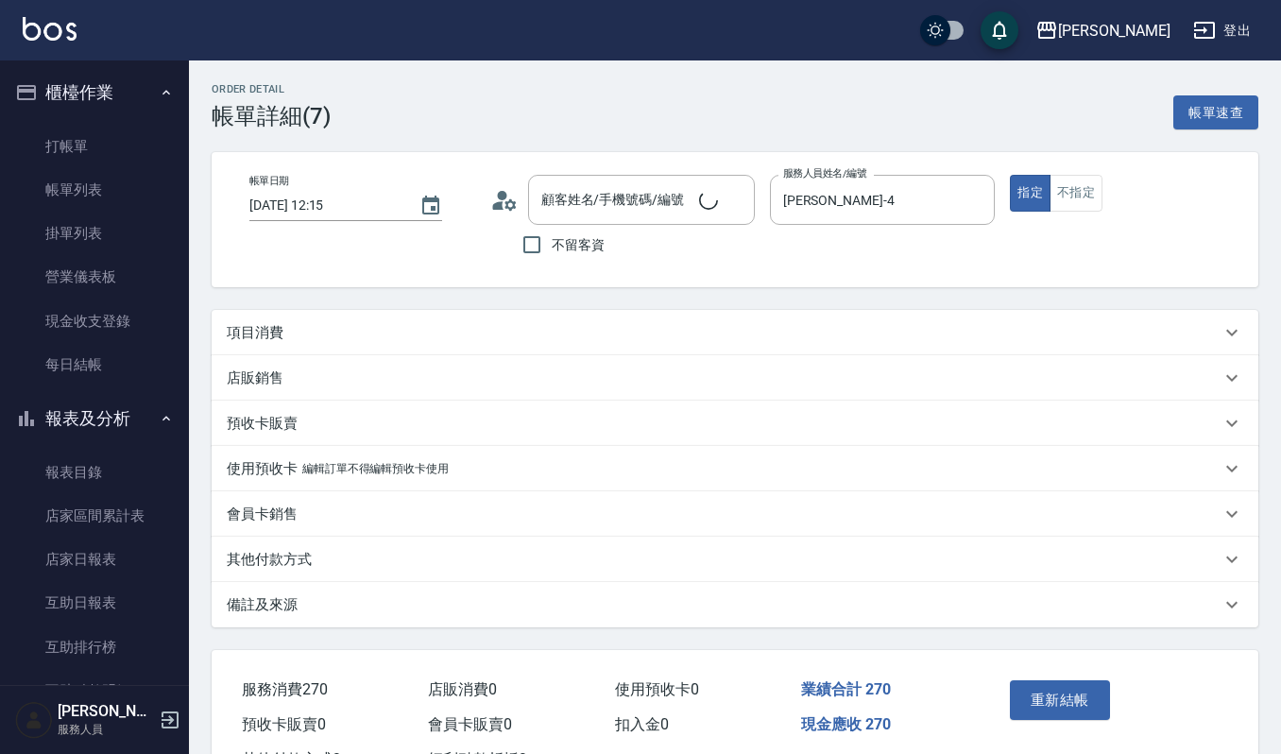
type input "[PERSON_NAME]/0972365636/1811"
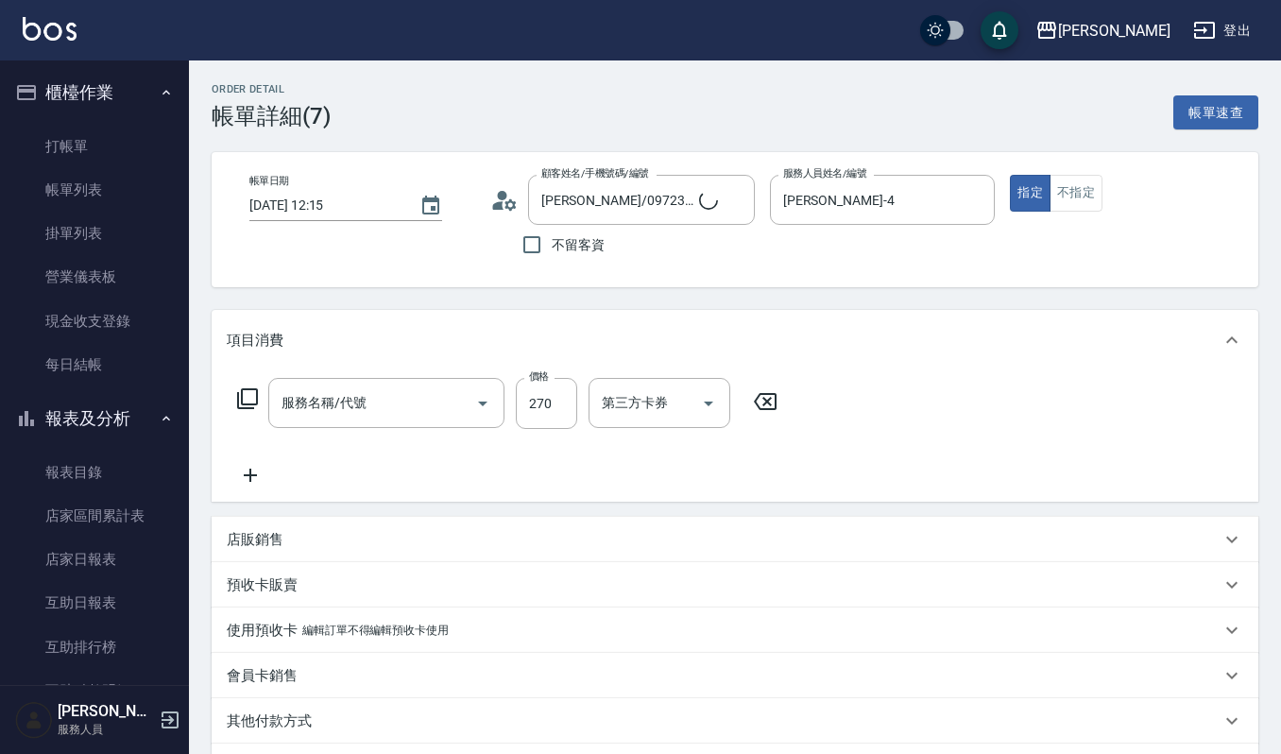
type input "一般洗髮(101)"
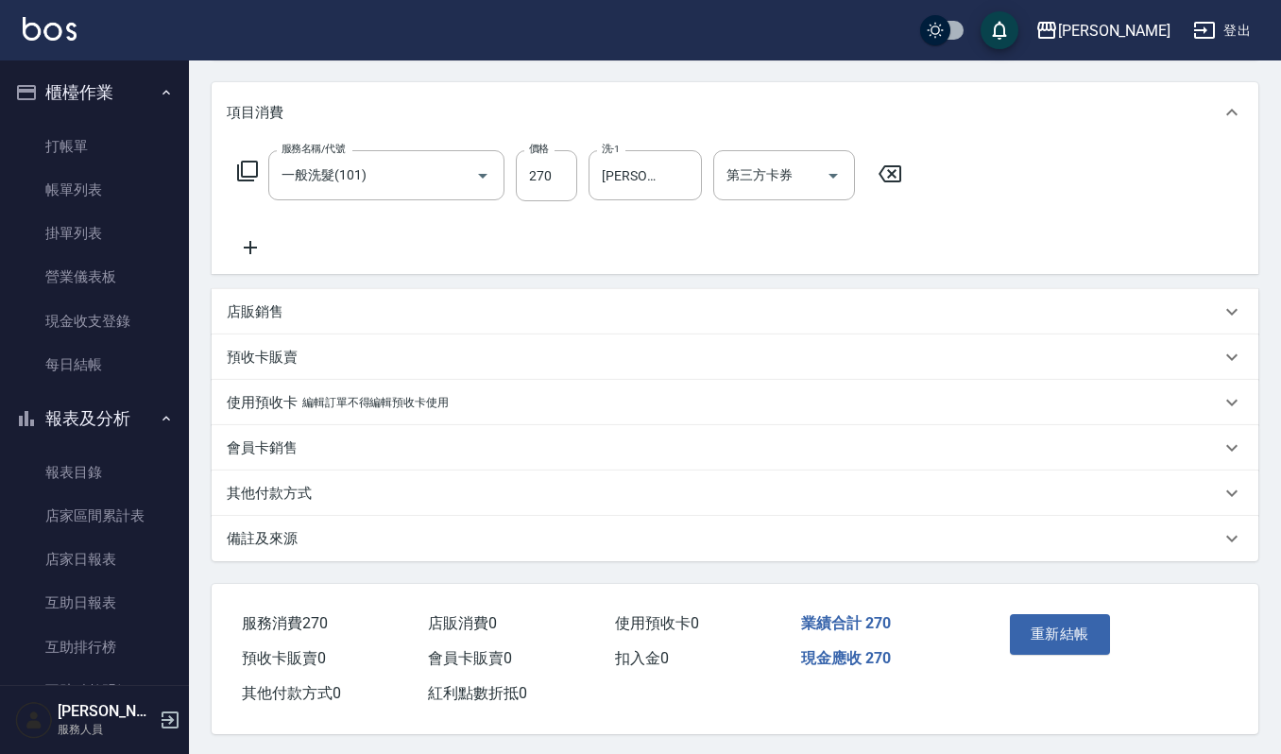
scroll to position [234, 0]
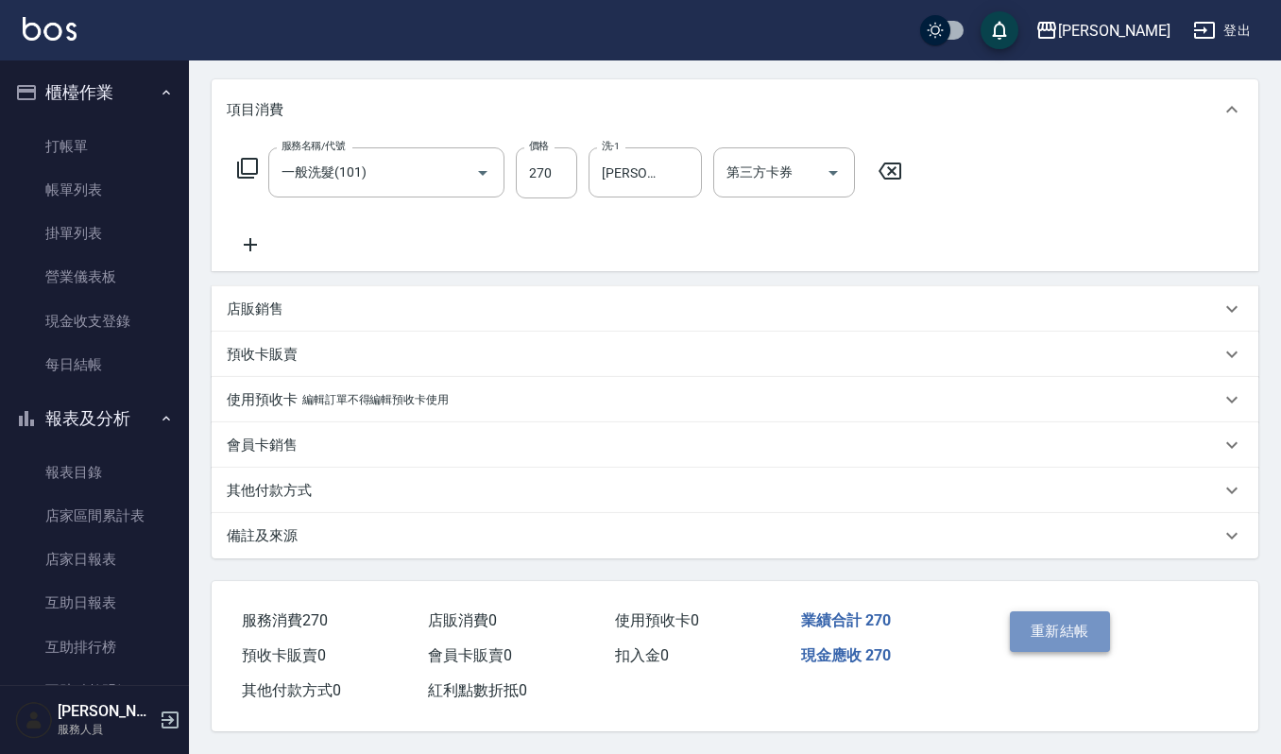
click at [1027, 613] on button "重新結帳" at bounding box center [1059, 631] width 100 height 40
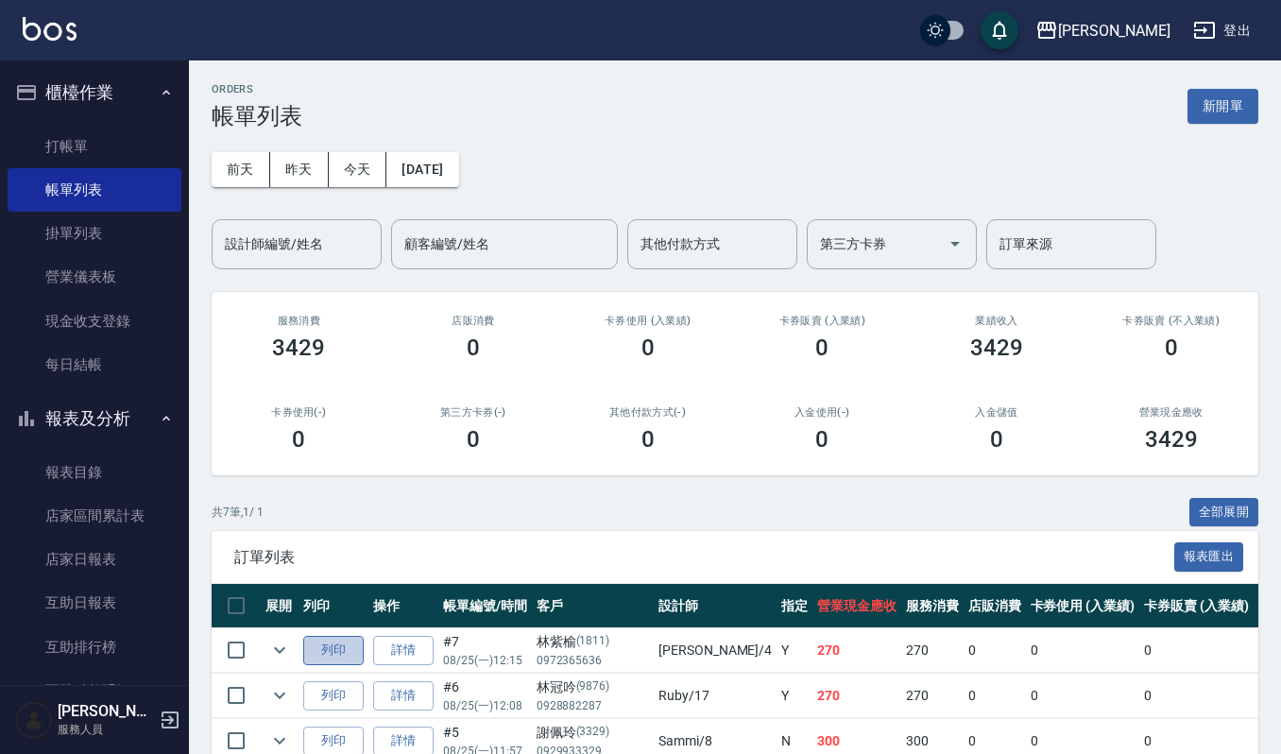
click at [342, 653] on button "列印" at bounding box center [333, 650] width 60 height 29
click at [140, 144] on link "打帳單" at bounding box center [95, 146] width 174 height 43
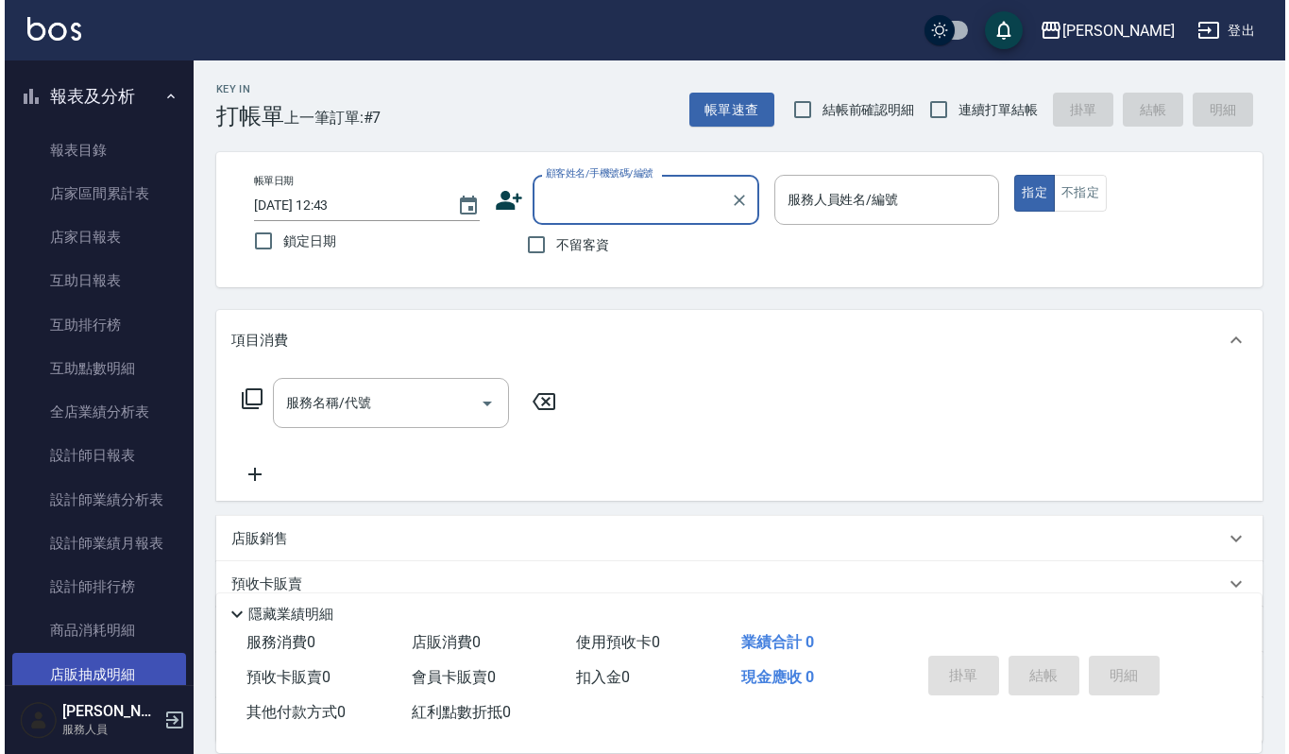
scroll to position [503, 0]
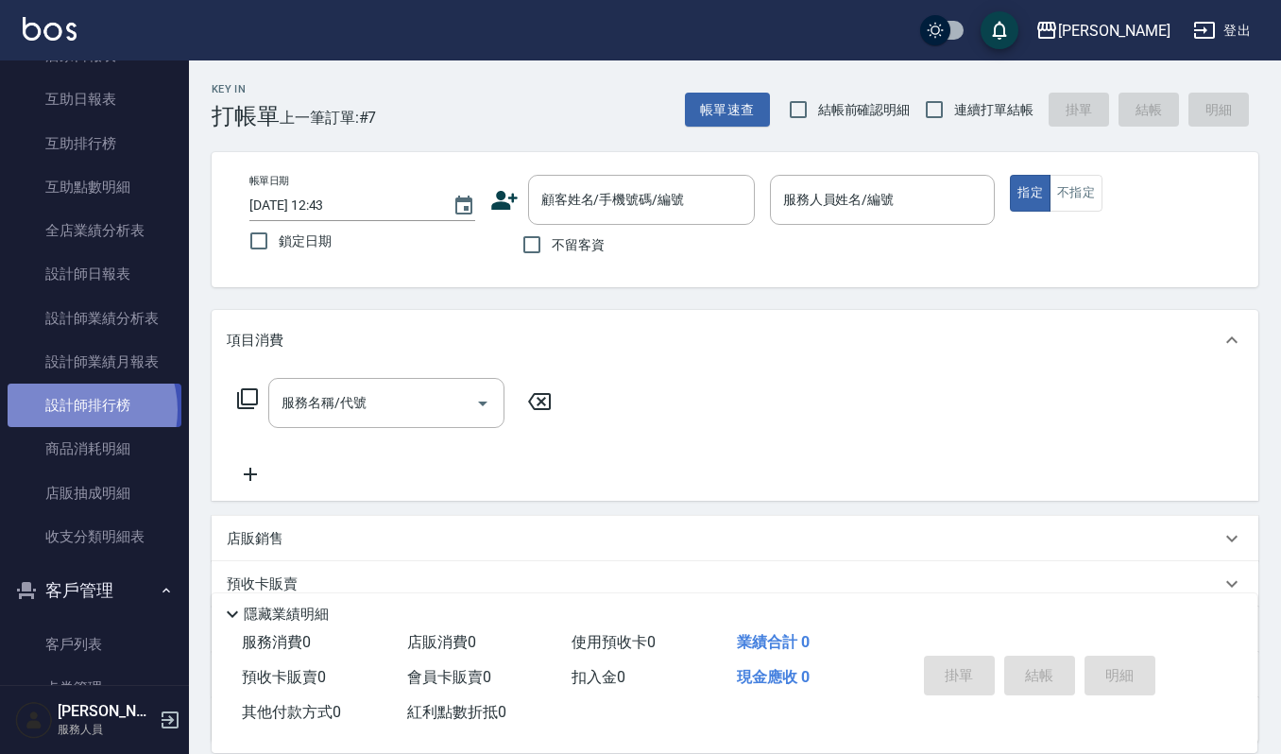
click at [73, 410] on link "設計師排行榜" at bounding box center [95, 404] width 174 height 43
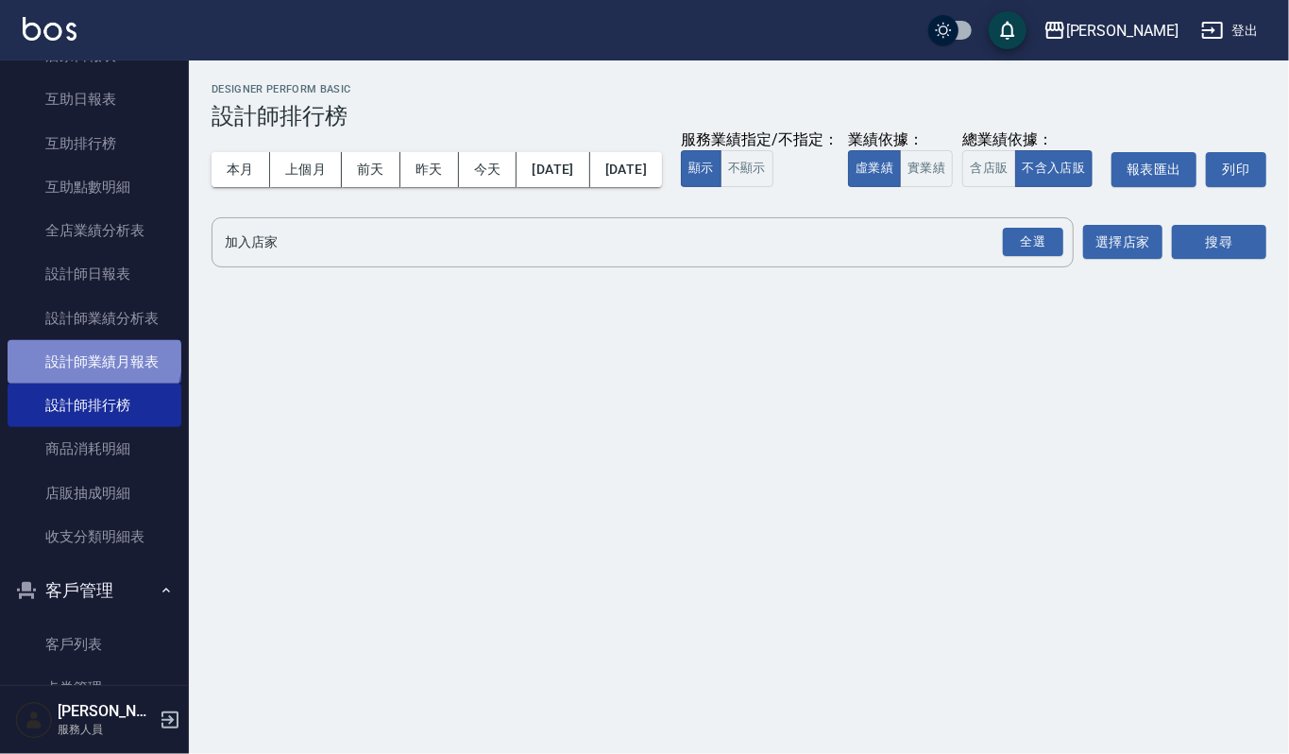
click at [93, 357] on link "設計師業績月報表" at bounding box center [95, 361] width 174 height 43
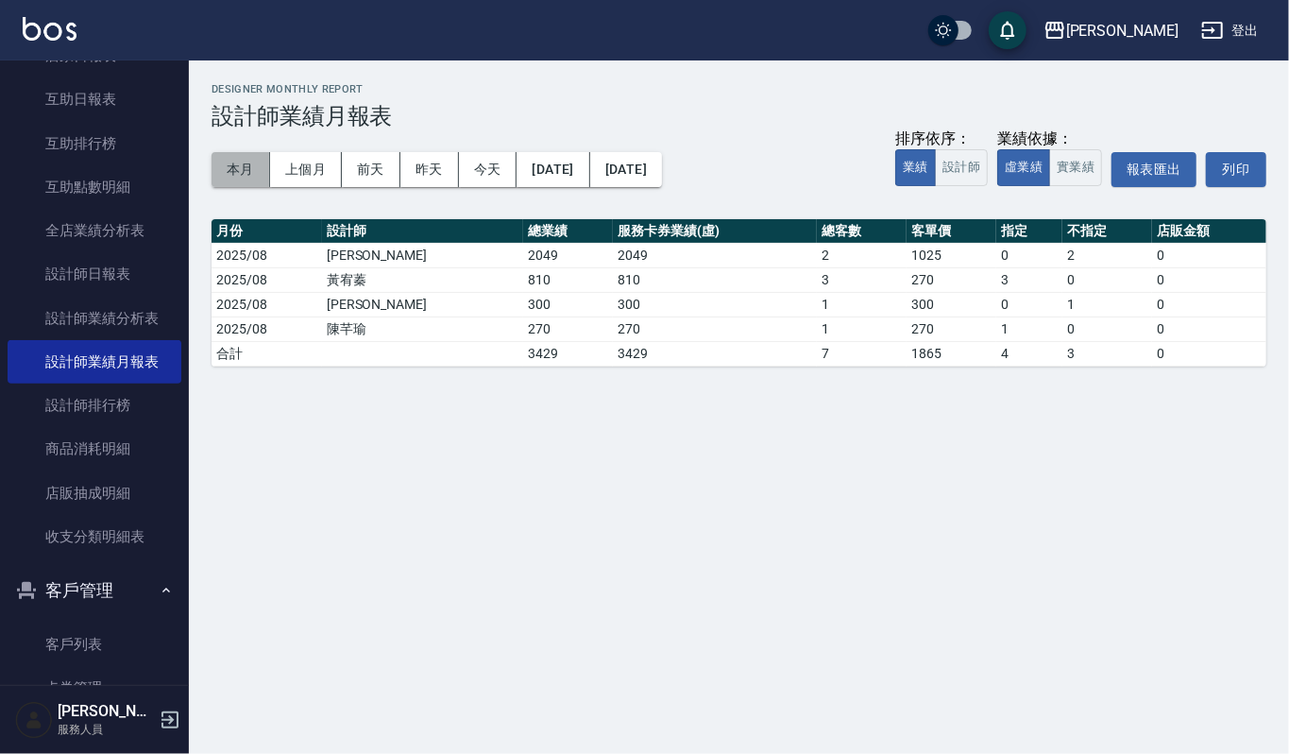
click at [246, 176] on button "本月" at bounding box center [241, 169] width 59 height 35
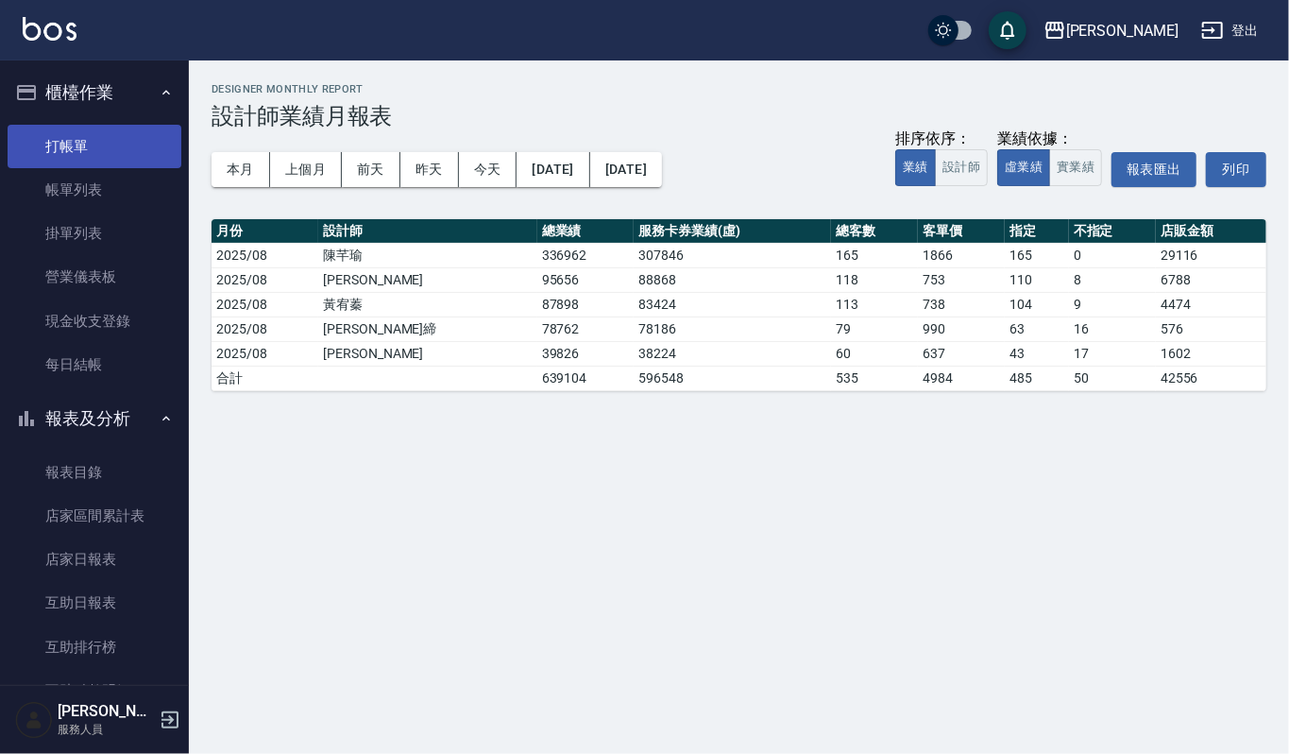
click at [76, 145] on link "打帳單" at bounding box center [95, 146] width 174 height 43
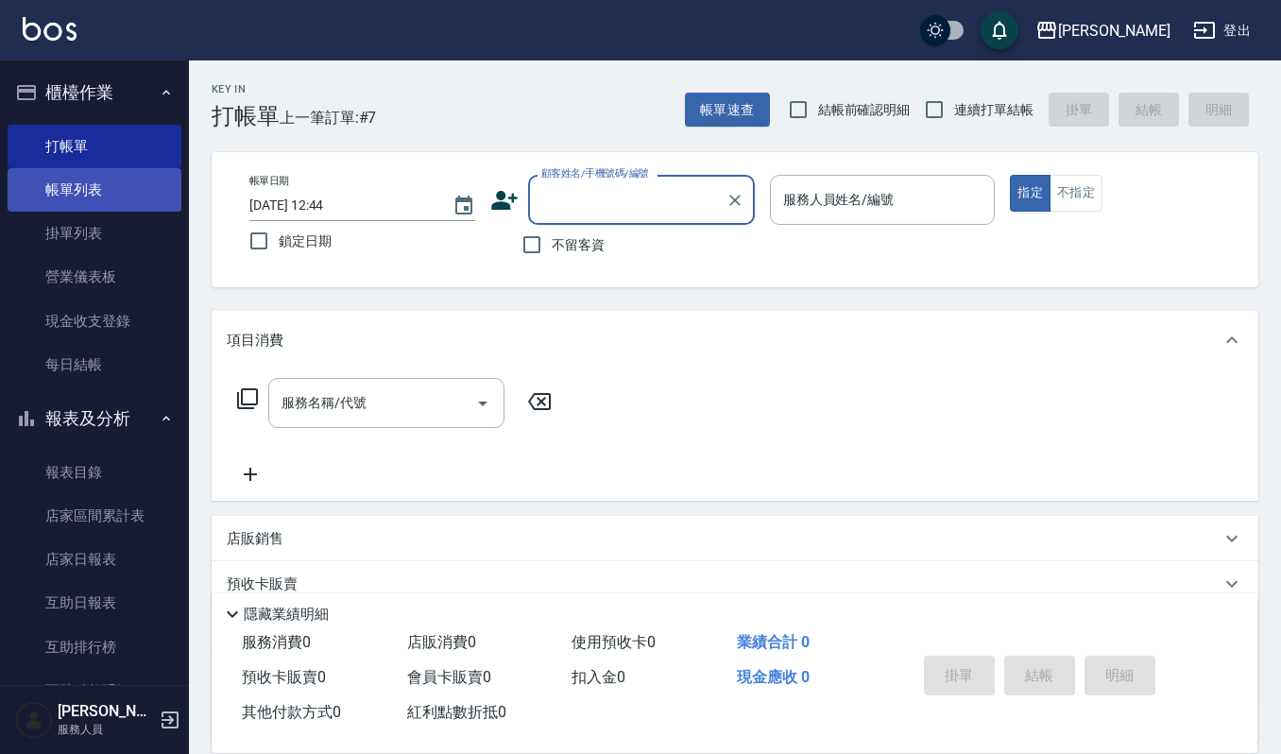
click at [74, 187] on link "帳單列表" at bounding box center [95, 189] width 174 height 43
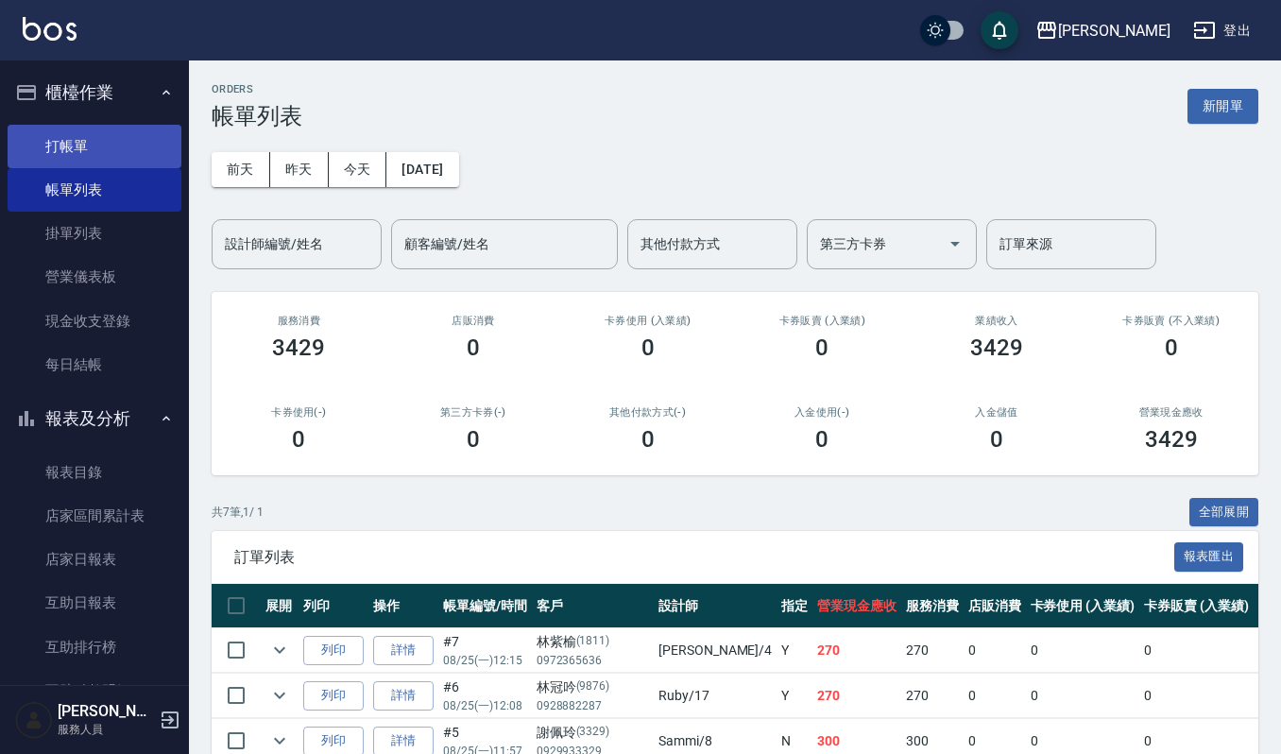
click at [121, 155] on link "打帳單" at bounding box center [95, 146] width 174 height 43
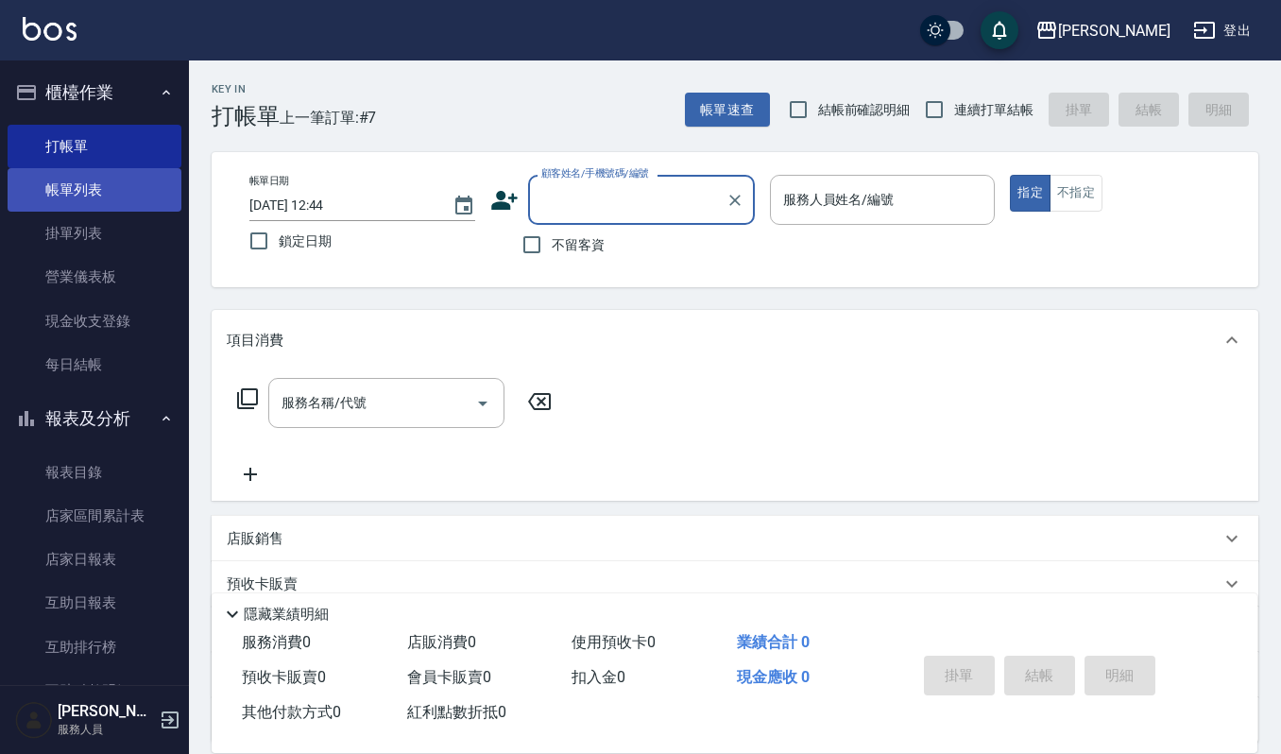
click at [98, 197] on link "帳單列表" at bounding box center [95, 189] width 174 height 43
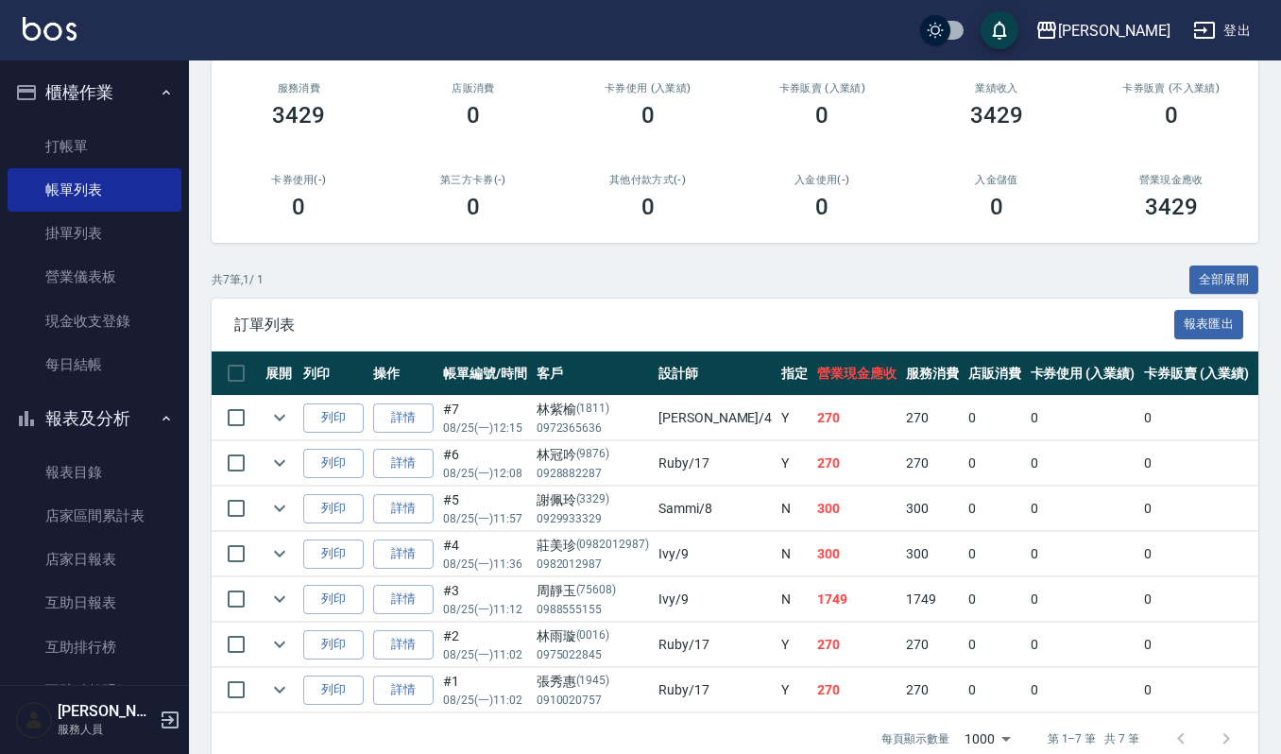
scroll to position [251, 0]
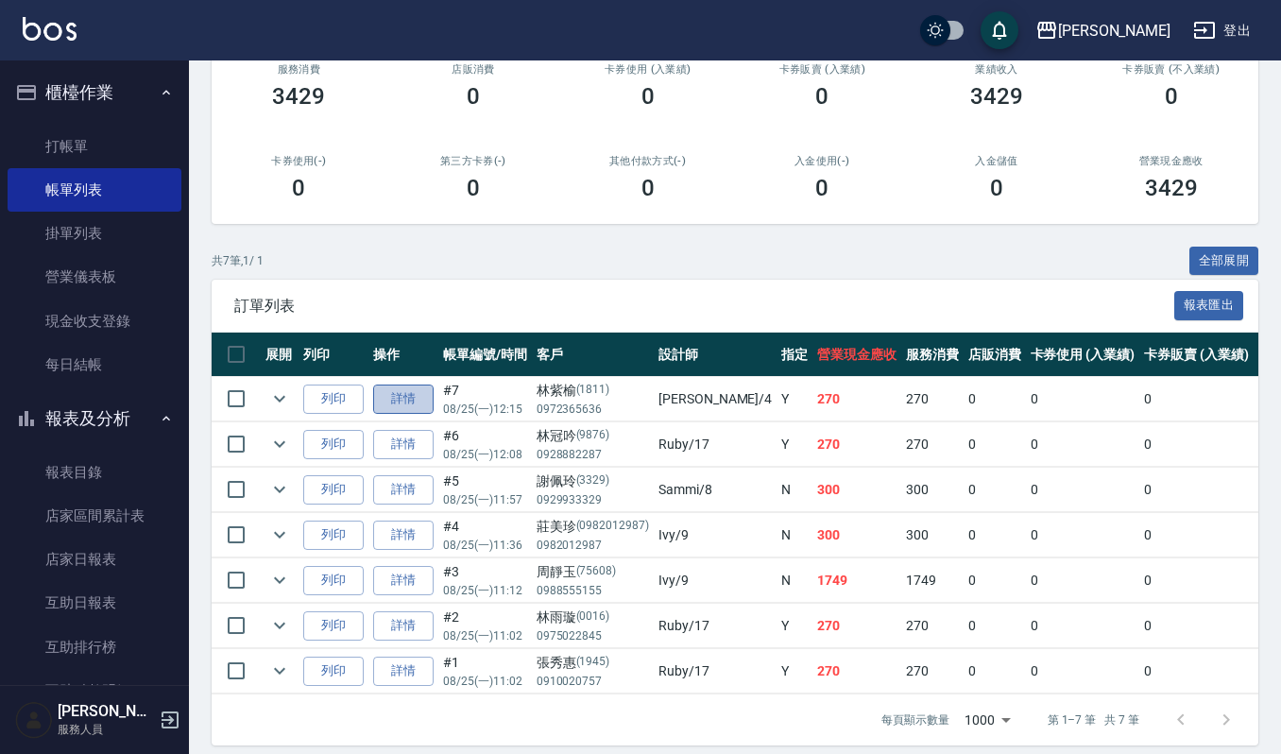
click at [401, 393] on link "詳情" at bounding box center [403, 398] width 60 height 29
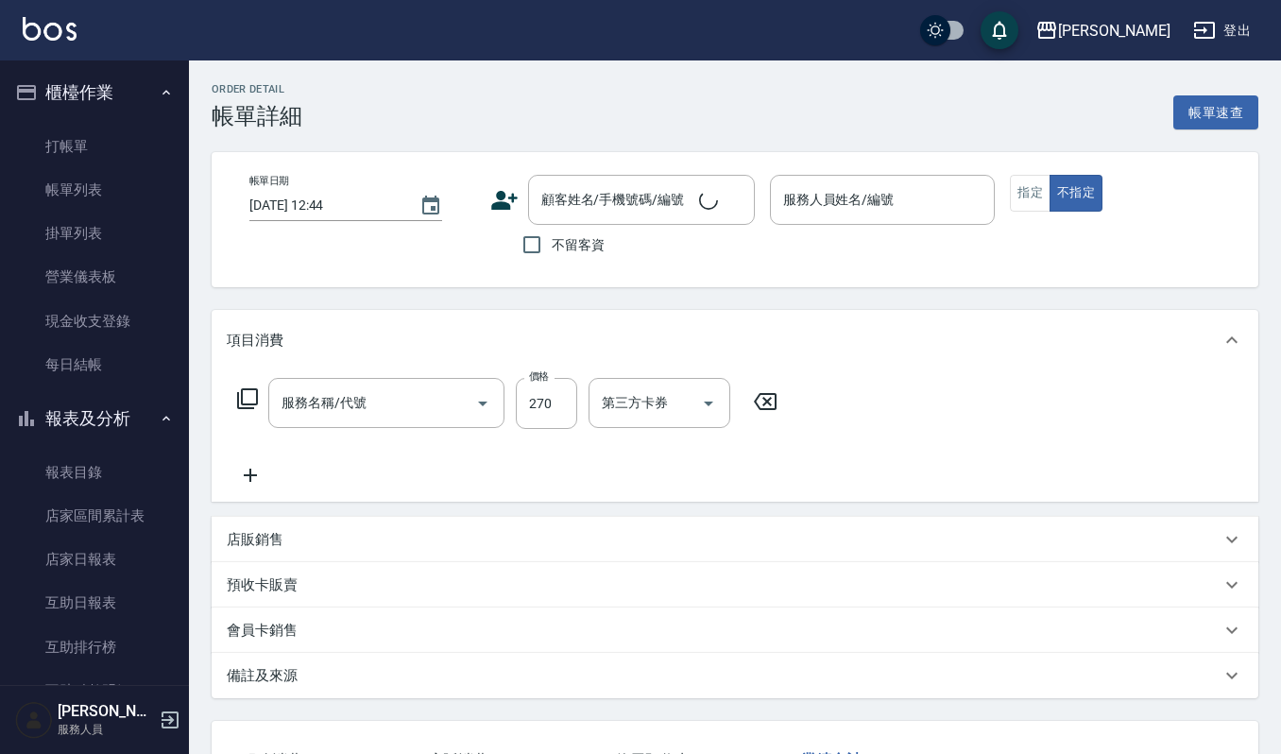
type input "2025/08/25 12:15"
type input "[PERSON_NAME]-4"
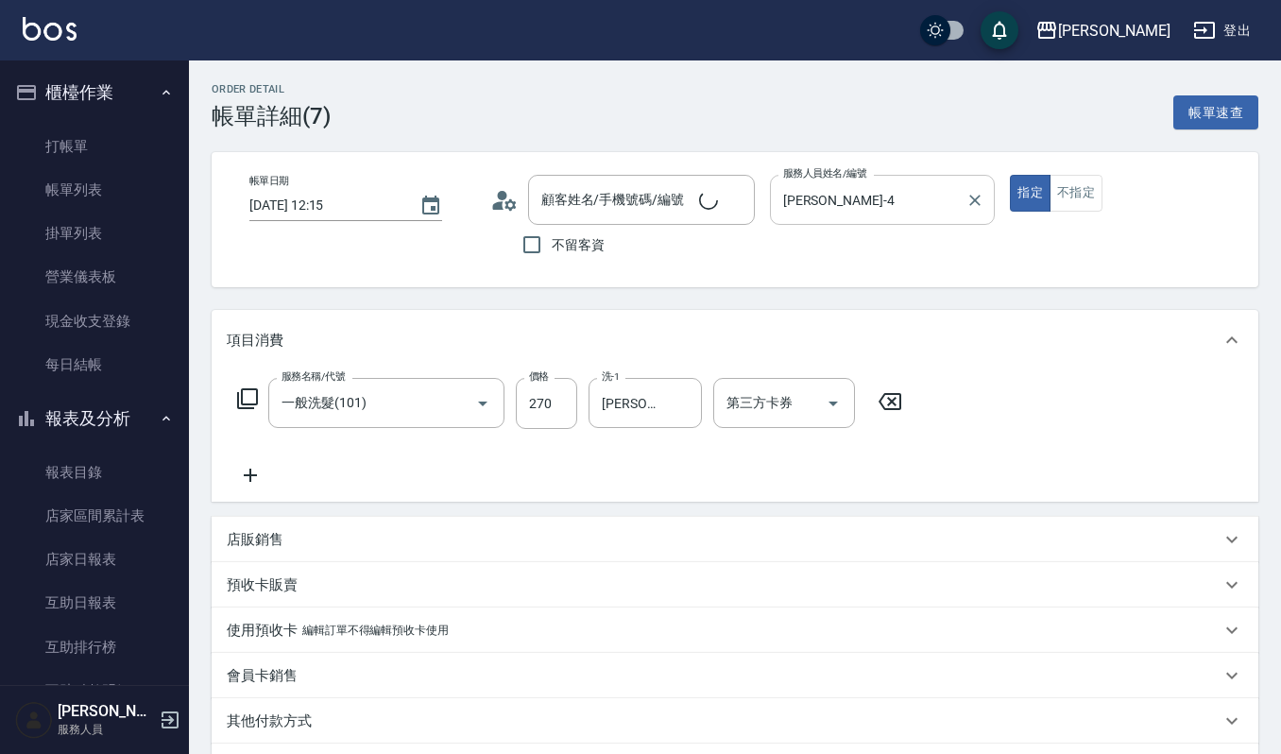
type input "一般洗髮(101)"
type input "[PERSON_NAME]/0972365636/1811"
click at [251, 477] on icon at bounding box center [250, 475] width 47 height 23
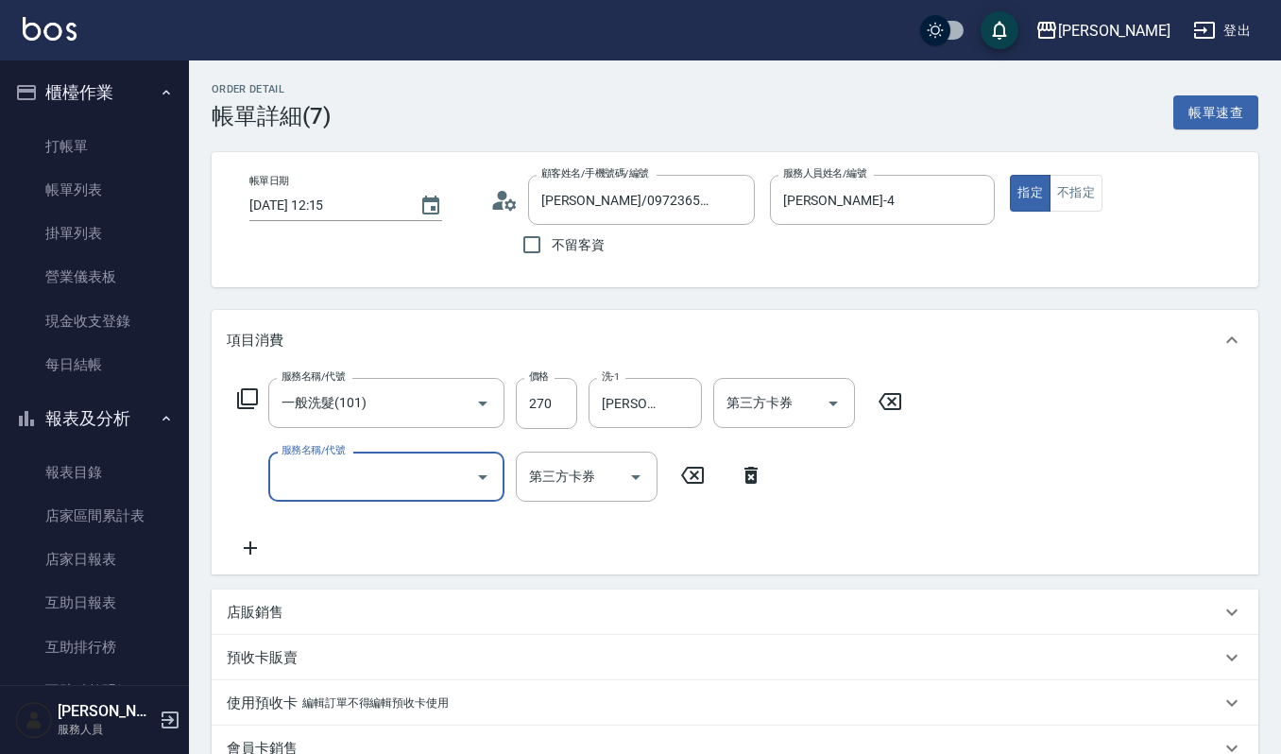
click at [484, 477] on icon "Open" at bounding box center [482, 477] width 9 height 5
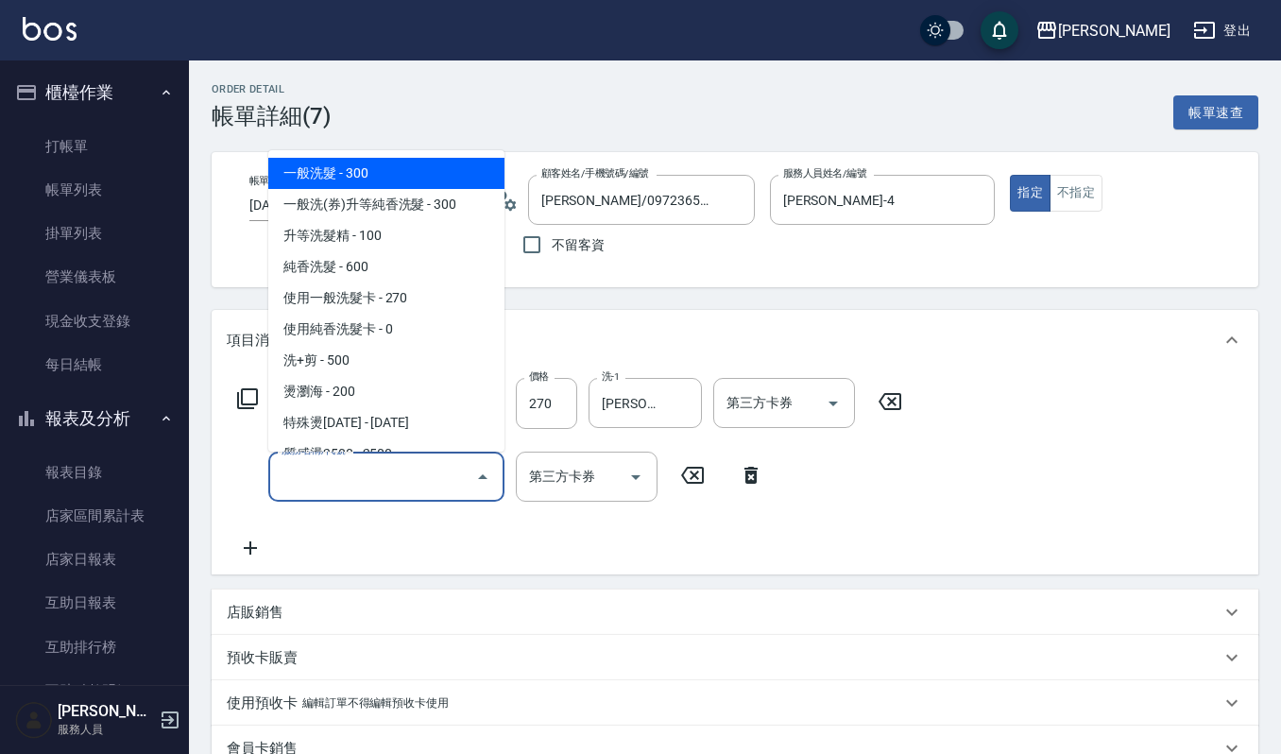
click at [432, 171] on span "一般洗髮 - 300" at bounding box center [386, 173] width 236 height 31
type input "一般洗髮(101)"
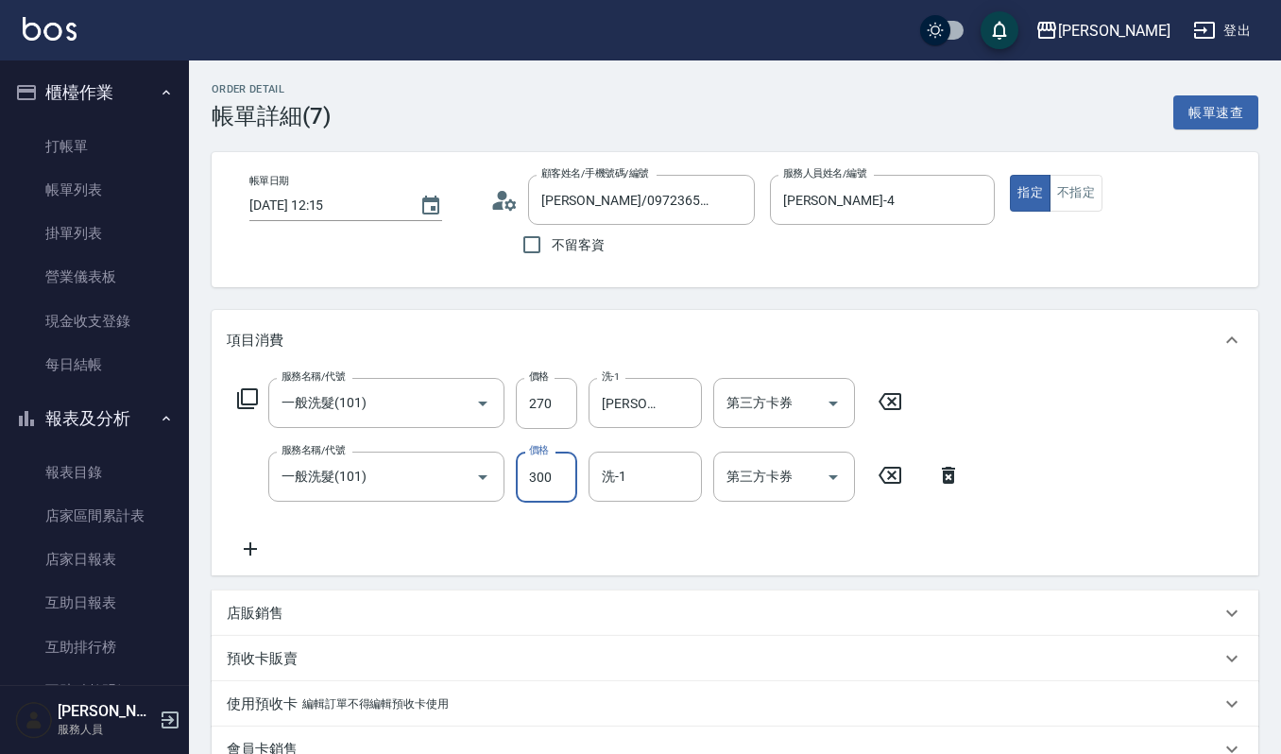
click at [559, 472] on input "300" at bounding box center [546, 476] width 61 height 51
type input "270"
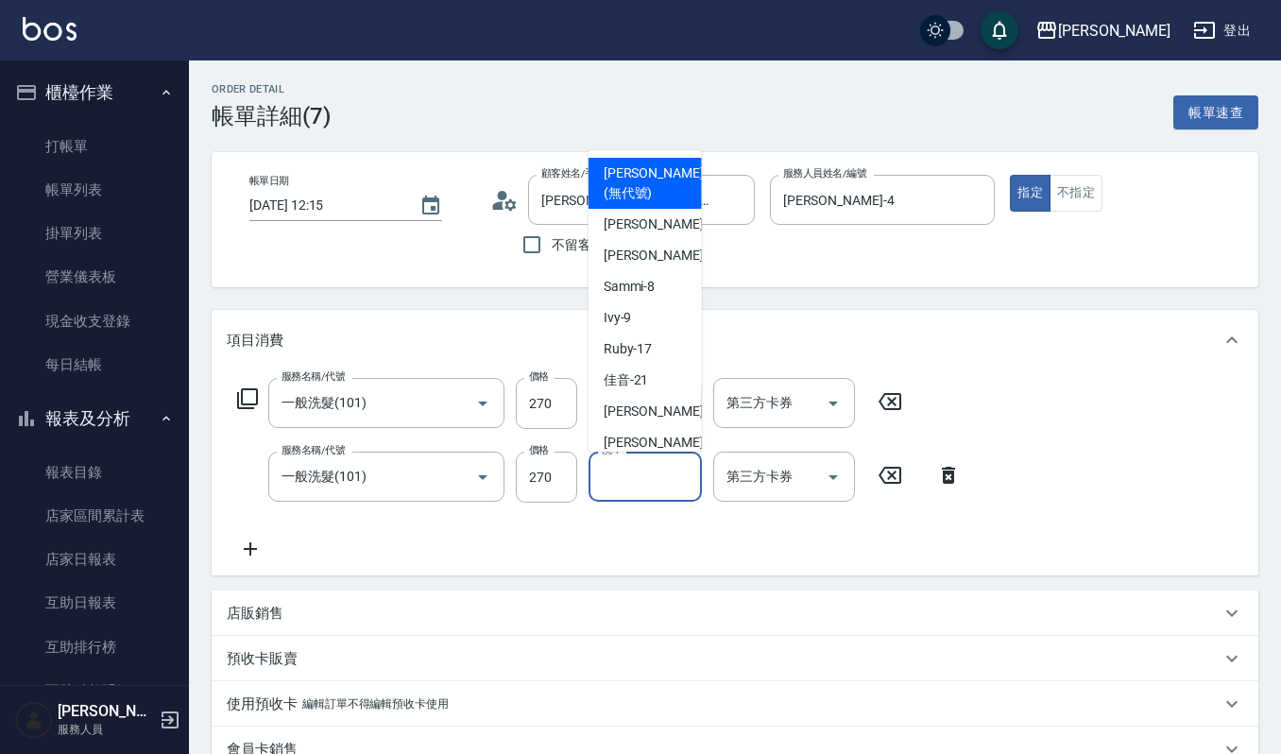
click at [623, 484] on input "洗-1" at bounding box center [645, 476] width 96 height 33
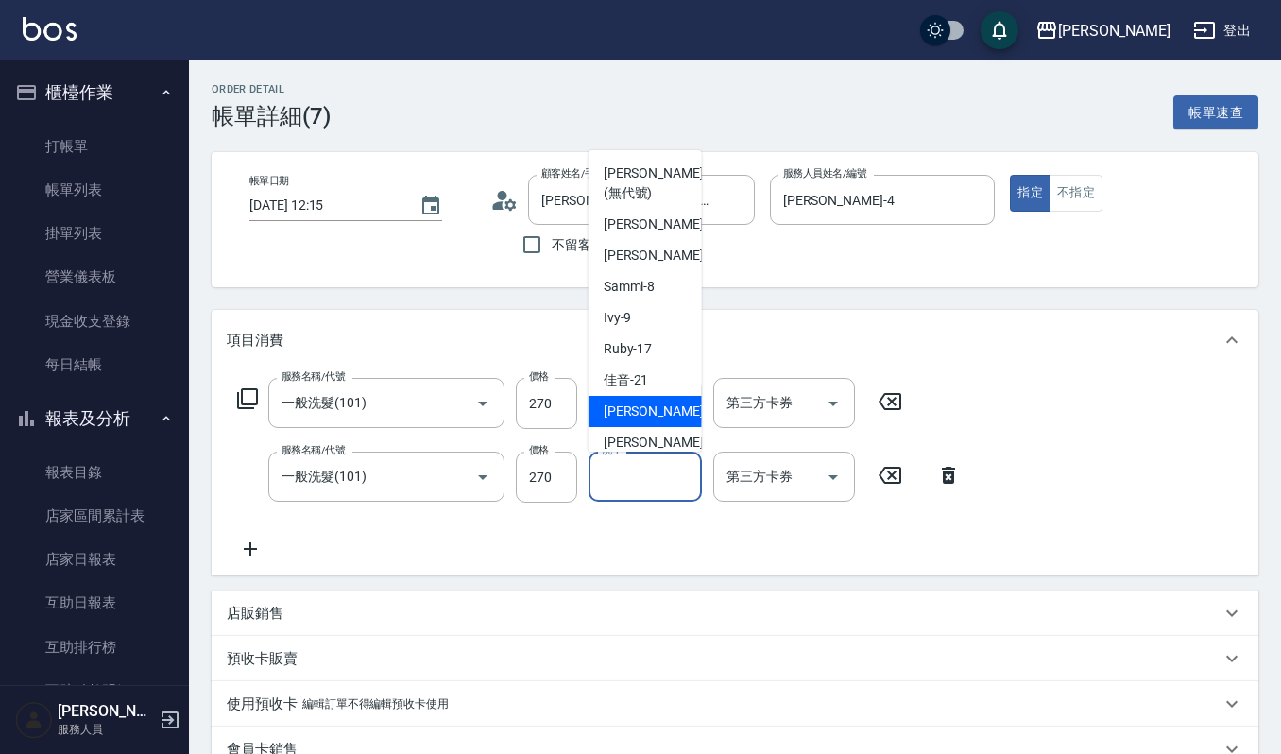
click at [633, 423] on div "宜芳 -22" at bounding box center [644, 411] width 113 height 31
type input "宜芳-22"
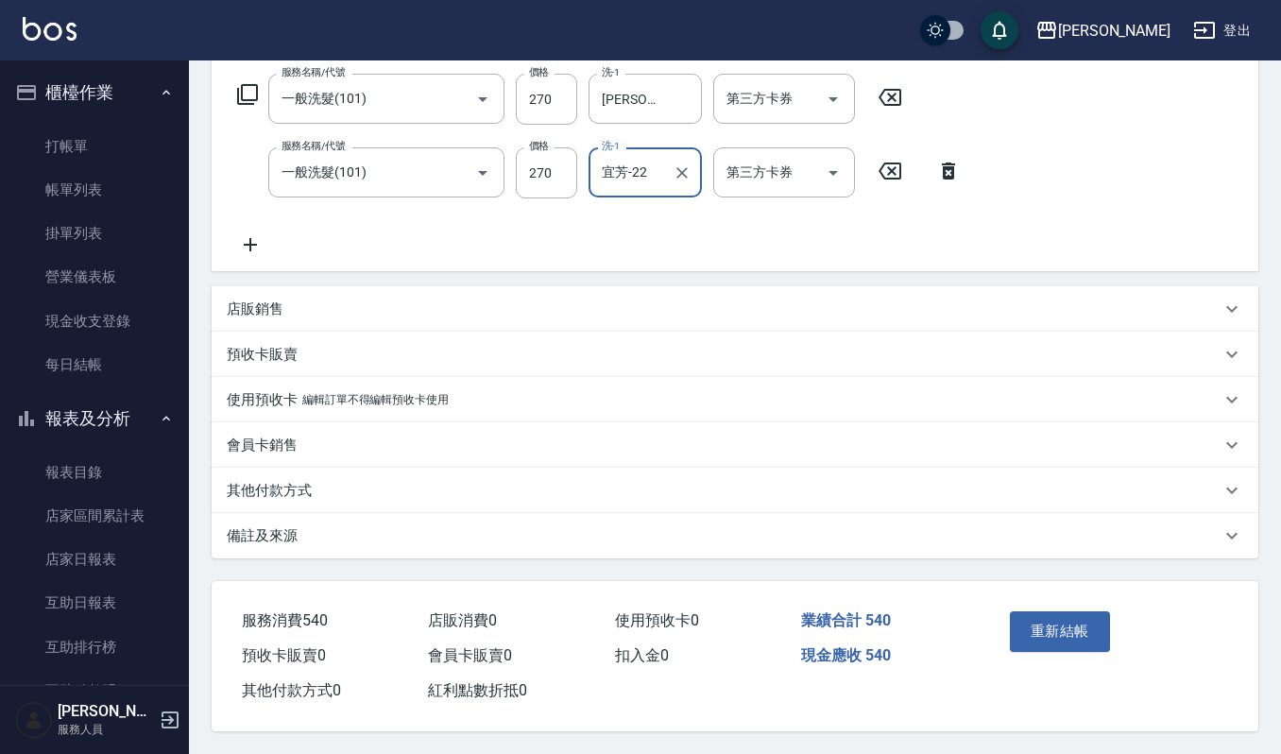
scroll to position [308, 0]
click at [1039, 614] on button "重新結帳" at bounding box center [1059, 631] width 100 height 40
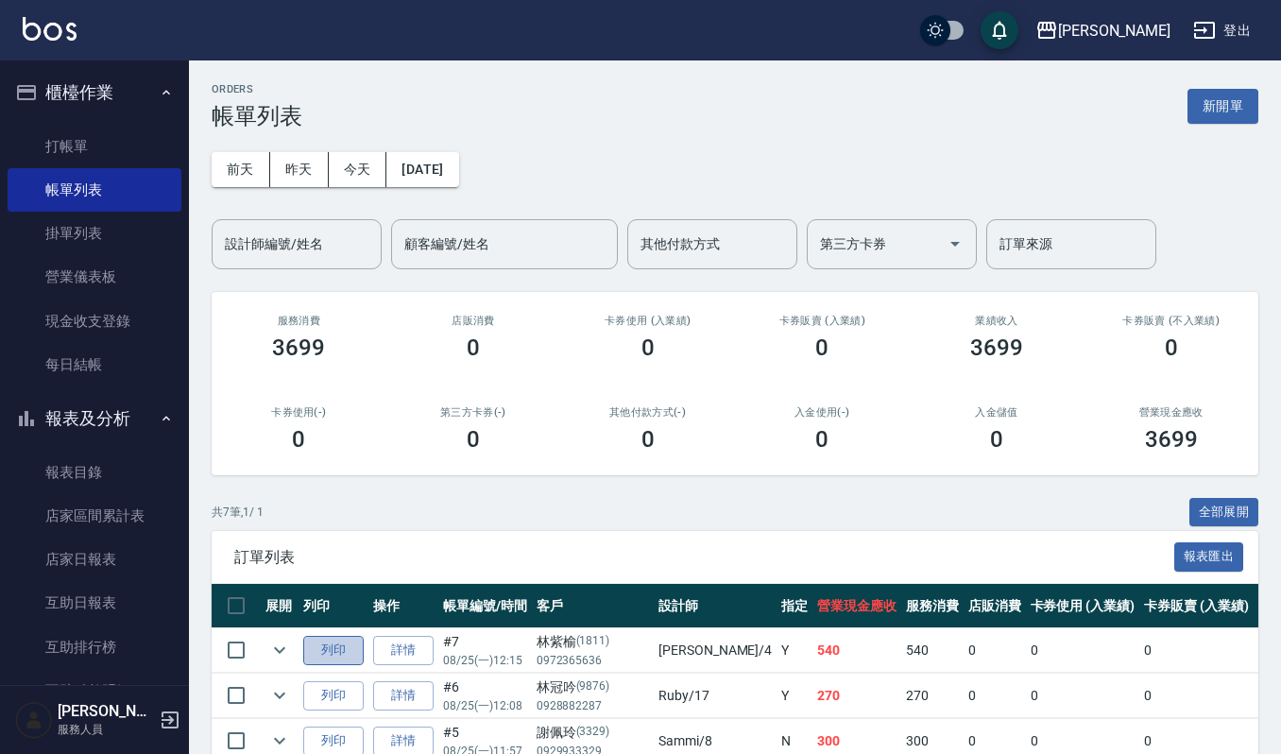
click at [333, 644] on button "列印" at bounding box center [333, 650] width 60 height 29
click at [80, 138] on link "打帳單" at bounding box center [95, 146] width 174 height 43
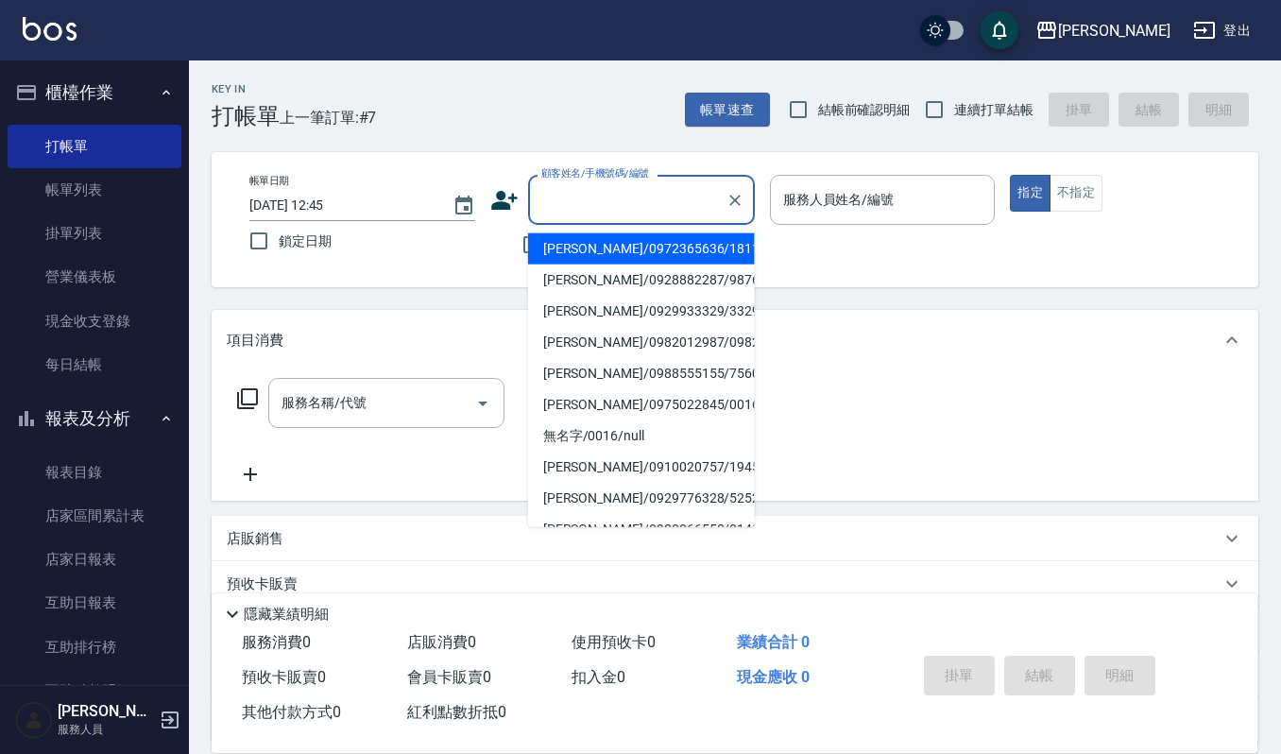
click at [631, 212] on input "顧客姓名/手機號碼/編號" at bounding box center [626, 199] width 181 height 33
click at [618, 244] on li "[PERSON_NAME]/0972365636/1811" at bounding box center [641, 248] width 227 height 31
type input "[PERSON_NAME]/0972365636/1811"
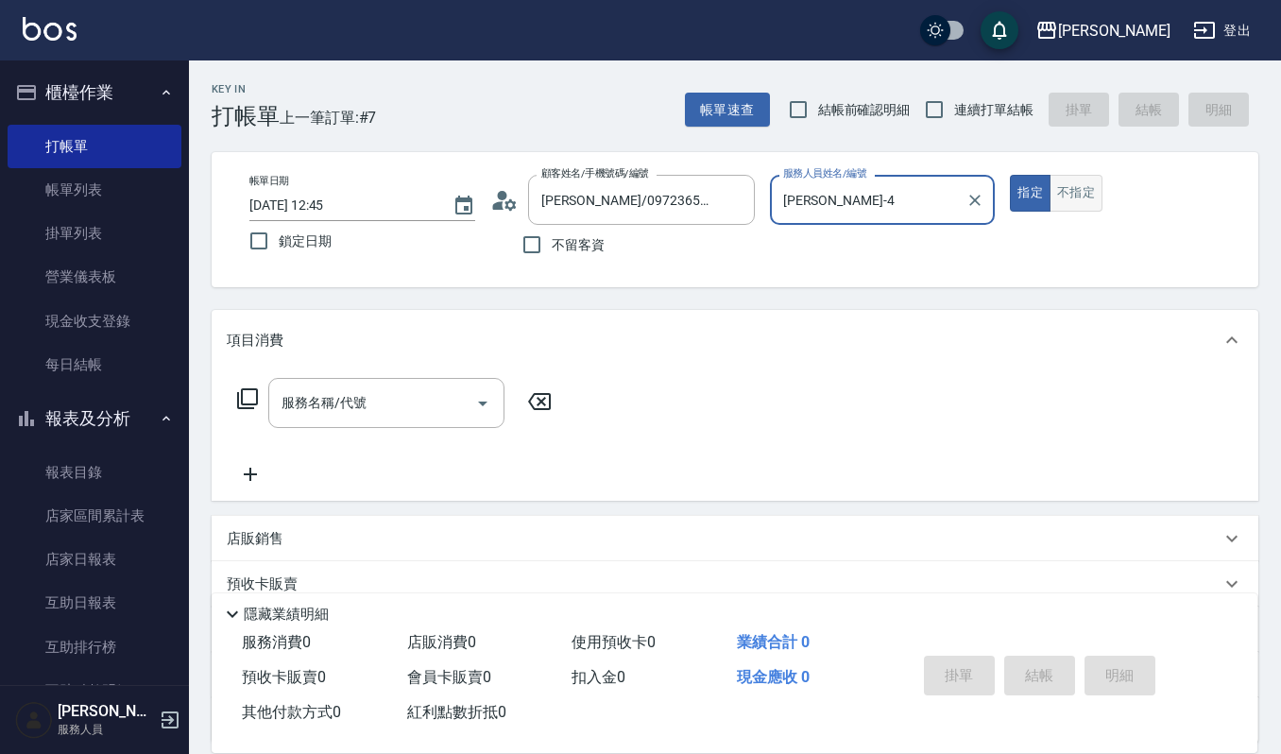
click at [1073, 187] on button "不指定" at bounding box center [1075, 193] width 53 height 37
click at [881, 205] on input "[PERSON_NAME]-4" at bounding box center [868, 199] width 180 height 33
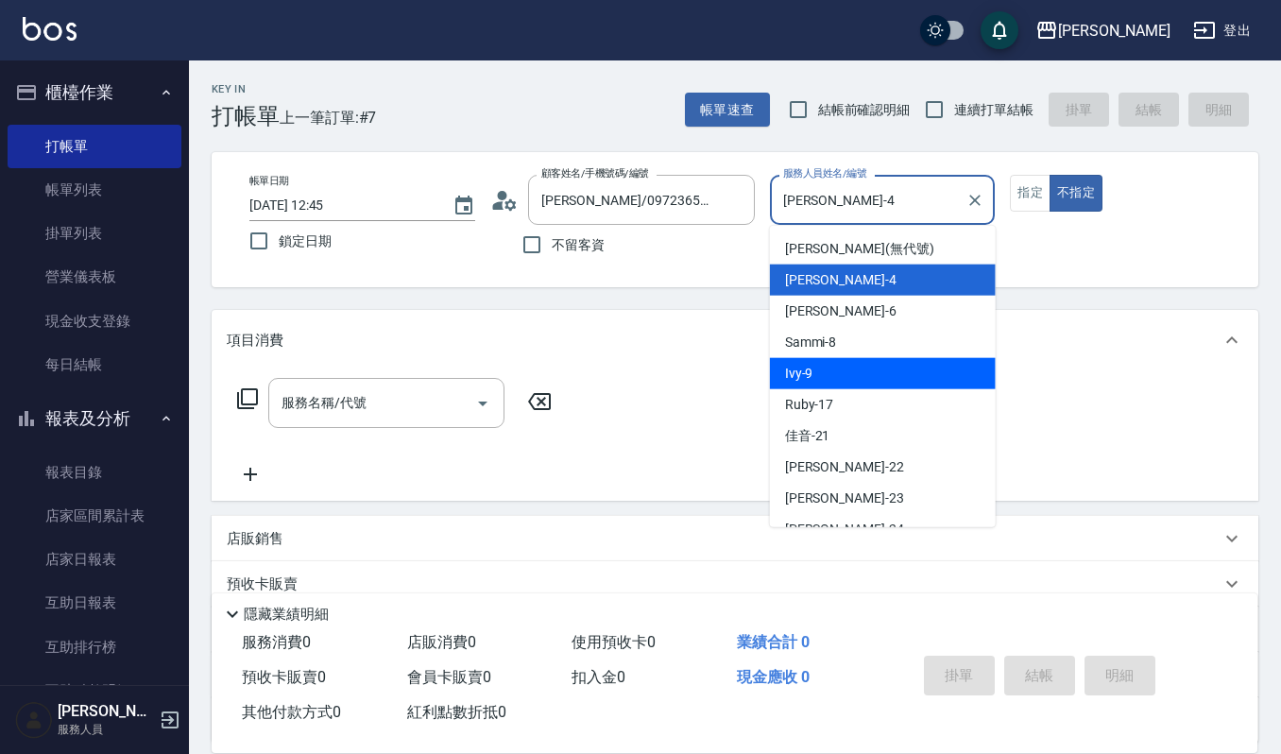
click at [814, 365] on div "Ivy -9" at bounding box center [883, 373] width 226 height 31
type input "Ivy-9"
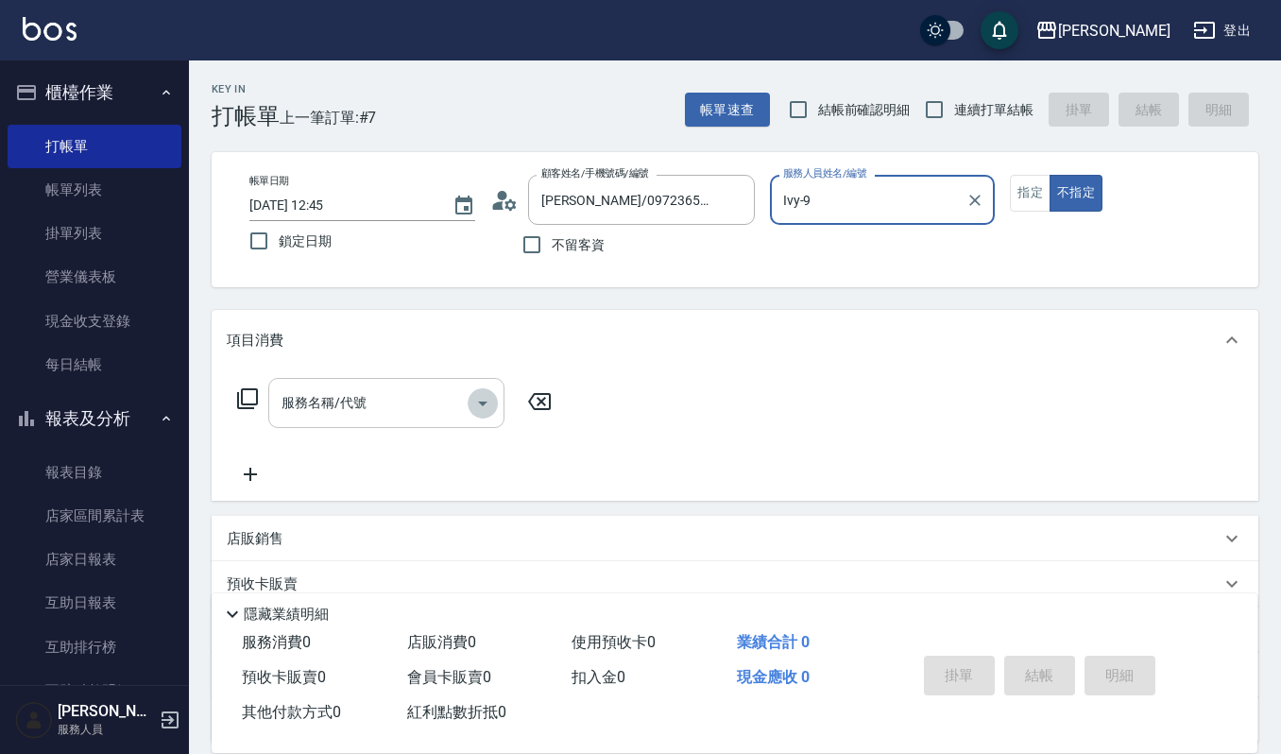
click at [481, 400] on icon "Open" at bounding box center [482, 403] width 23 height 23
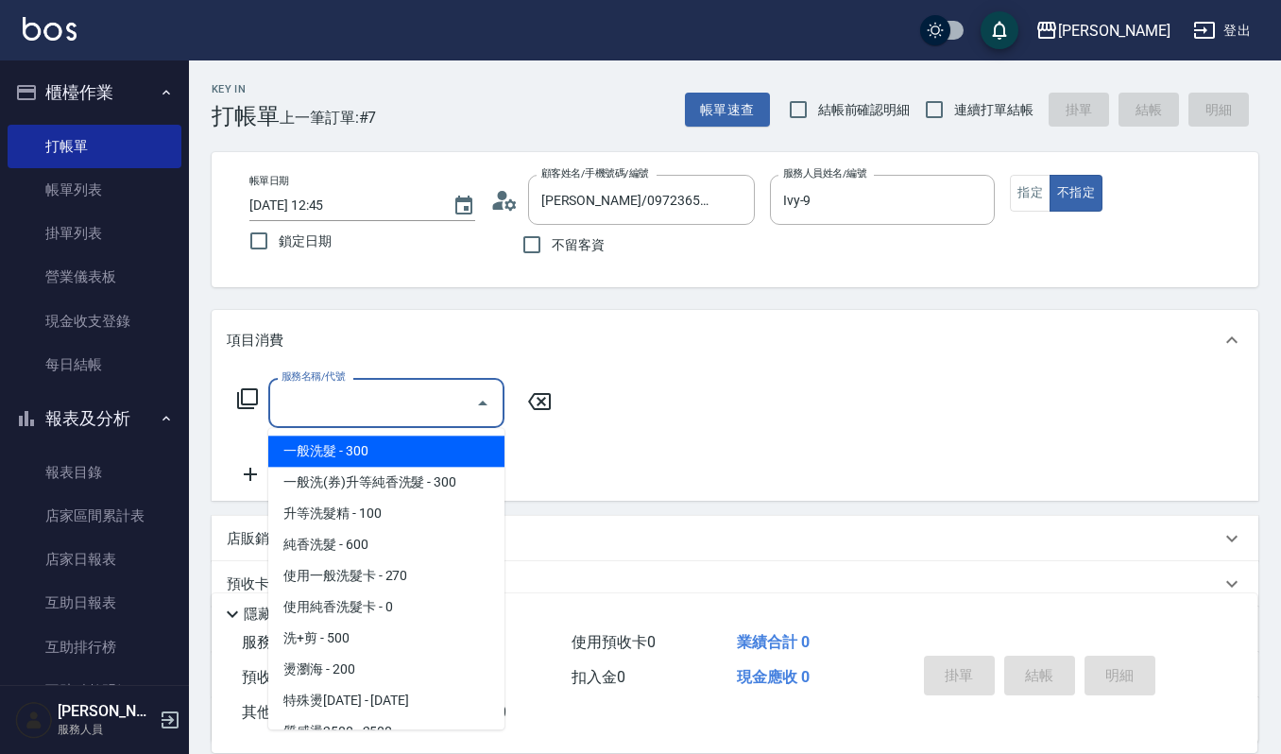
click at [427, 450] on span "一般洗髮 - 300" at bounding box center [386, 450] width 236 height 31
type input "一般洗髮(101)"
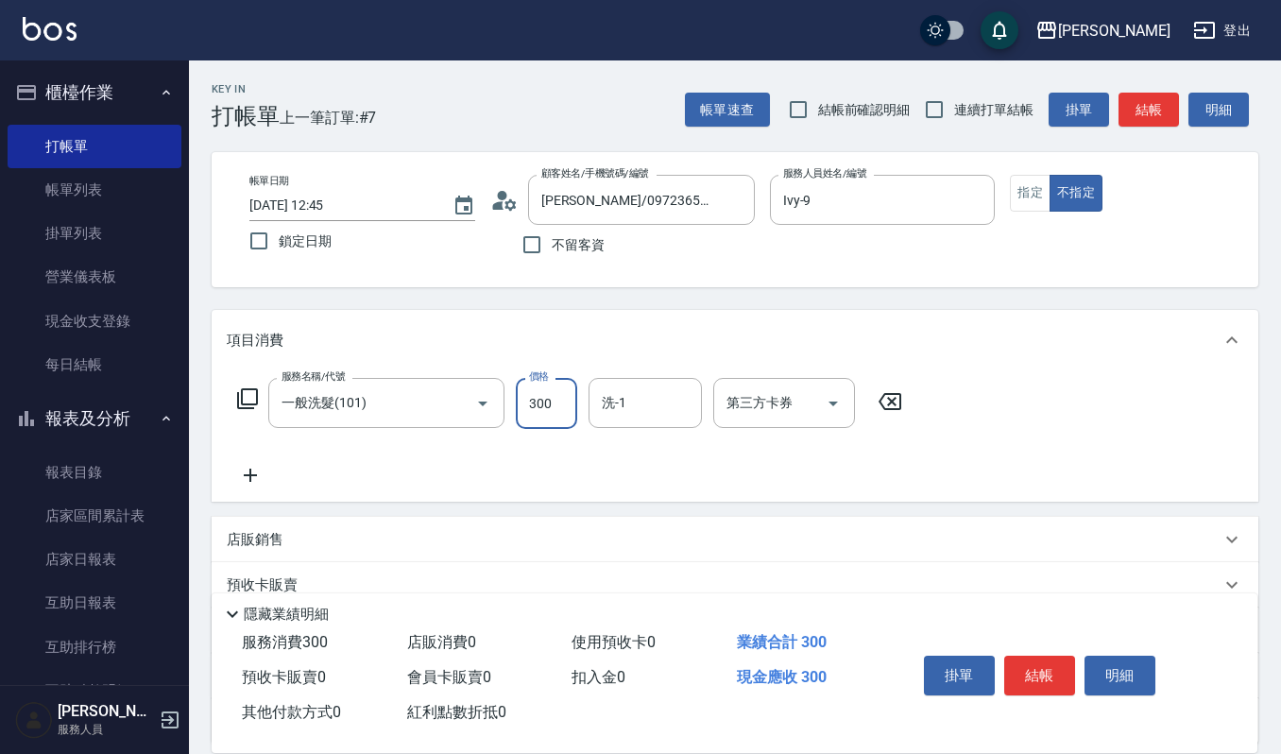
click at [555, 398] on input "300" at bounding box center [546, 403] width 61 height 51
type input "270"
click at [609, 395] on input "洗-1" at bounding box center [645, 402] width 96 height 33
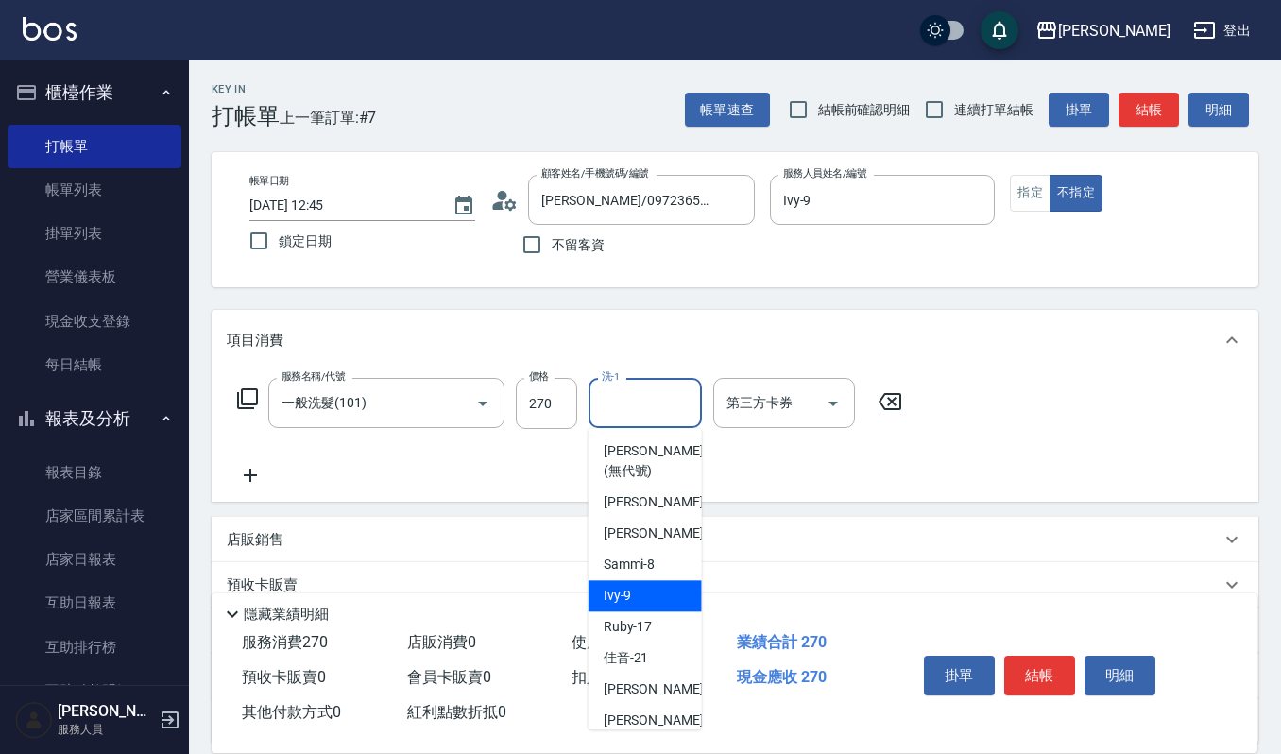
click at [646, 605] on div "Ivy -9" at bounding box center [644, 595] width 113 height 31
type input "Ivy-9"
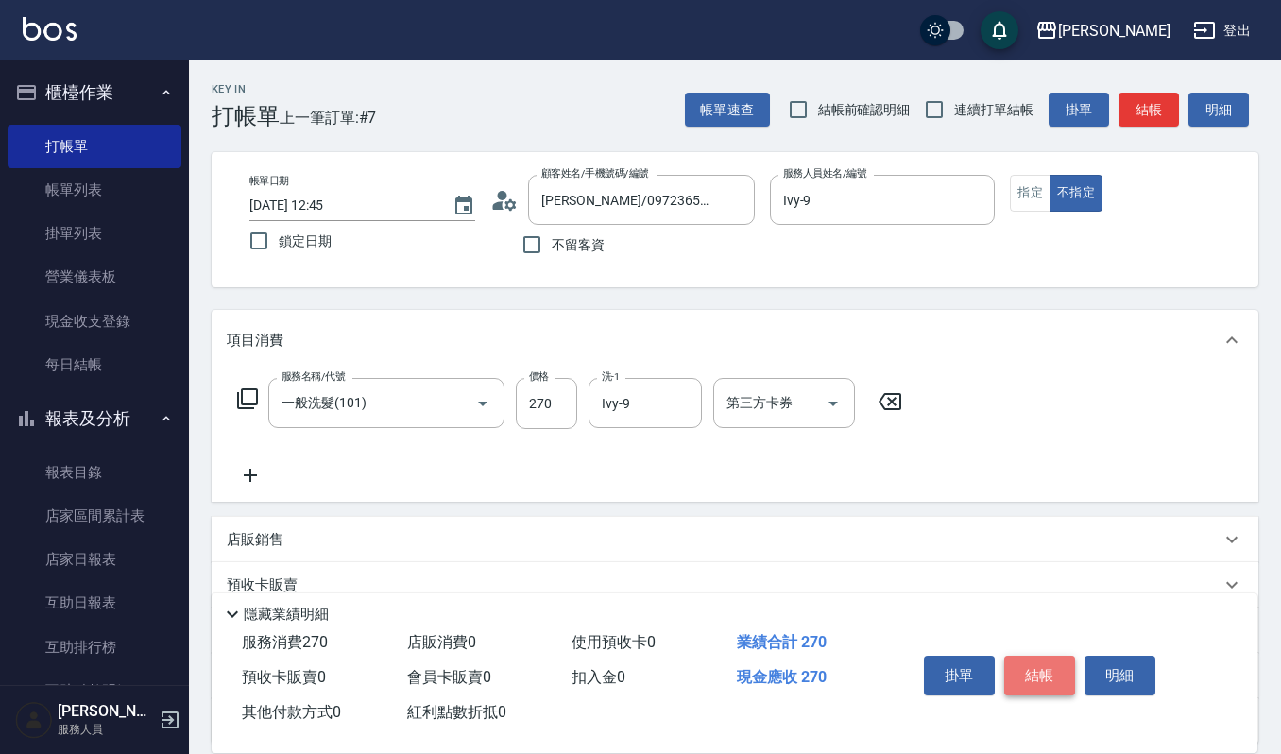
click at [1043, 677] on button "結帳" at bounding box center [1039, 675] width 71 height 40
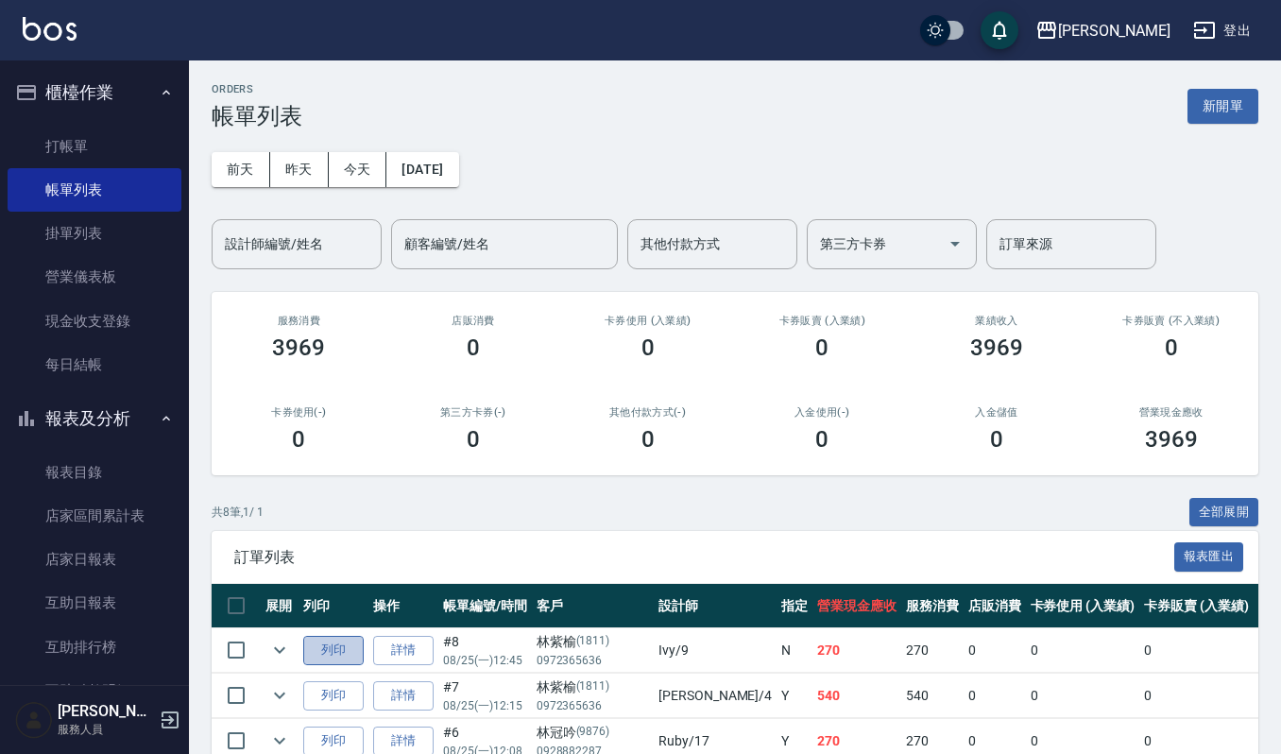
click at [334, 650] on button "列印" at bounding box center [333, 650] width 60 height 29
click at [1240, 118] on button "新開單" at bounding box center [1222, 106] width 71 height 35
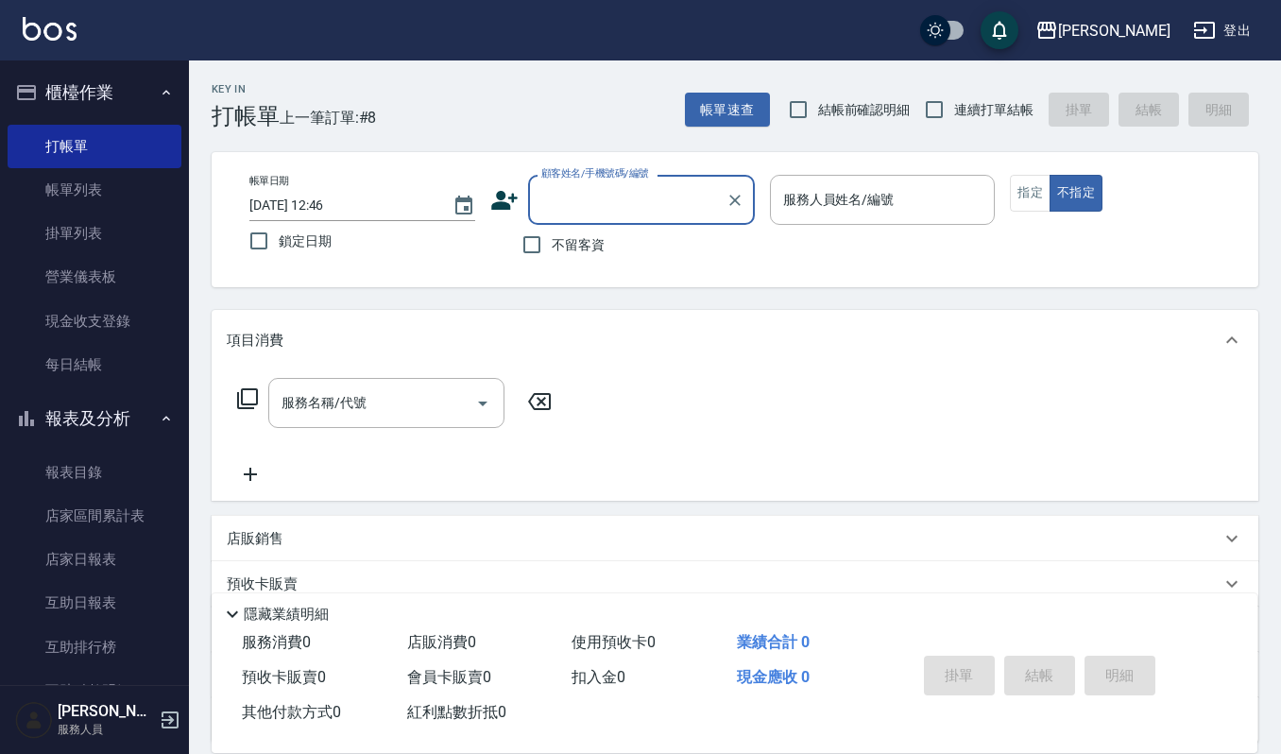
click at [632, 198] on input "顧客姓名/手機號碼/編號" at bounding box center [626, 199] width 181 height 33
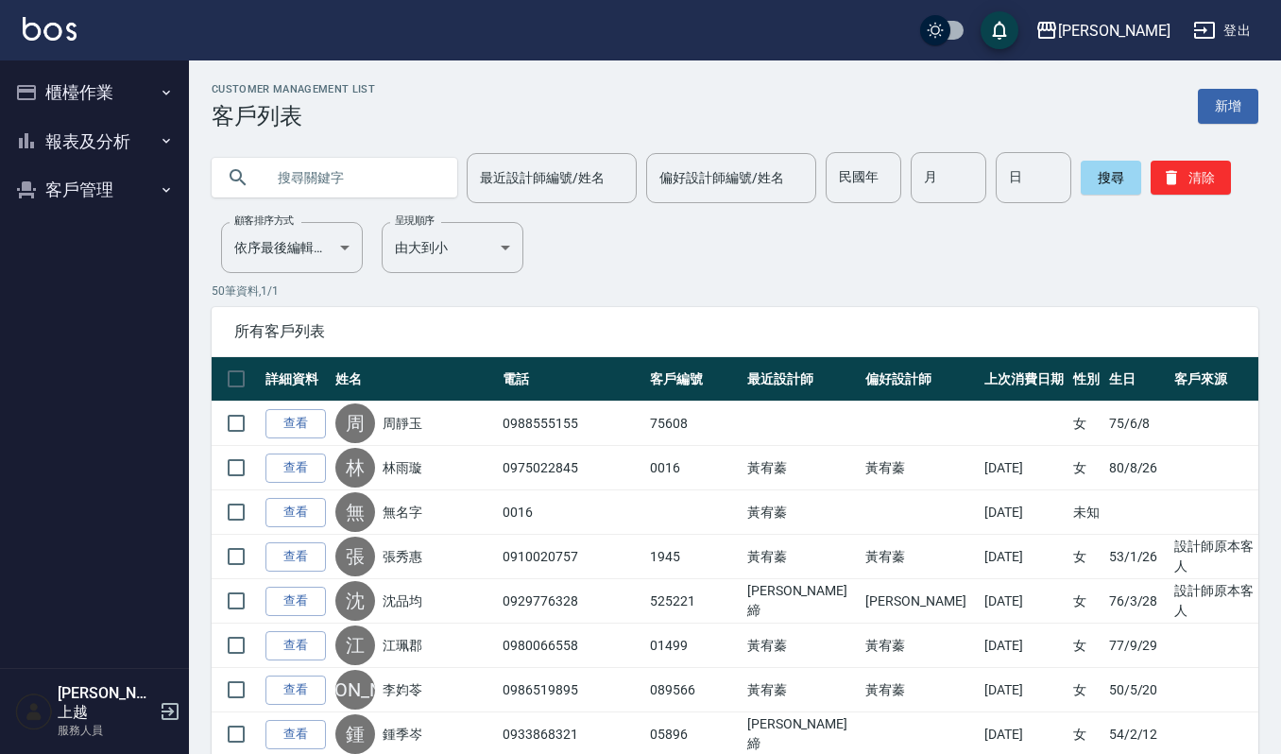
click at [400, 178] on input "text" at bounding box center [353, 177] width 178 height 51
type input "王愛珠"
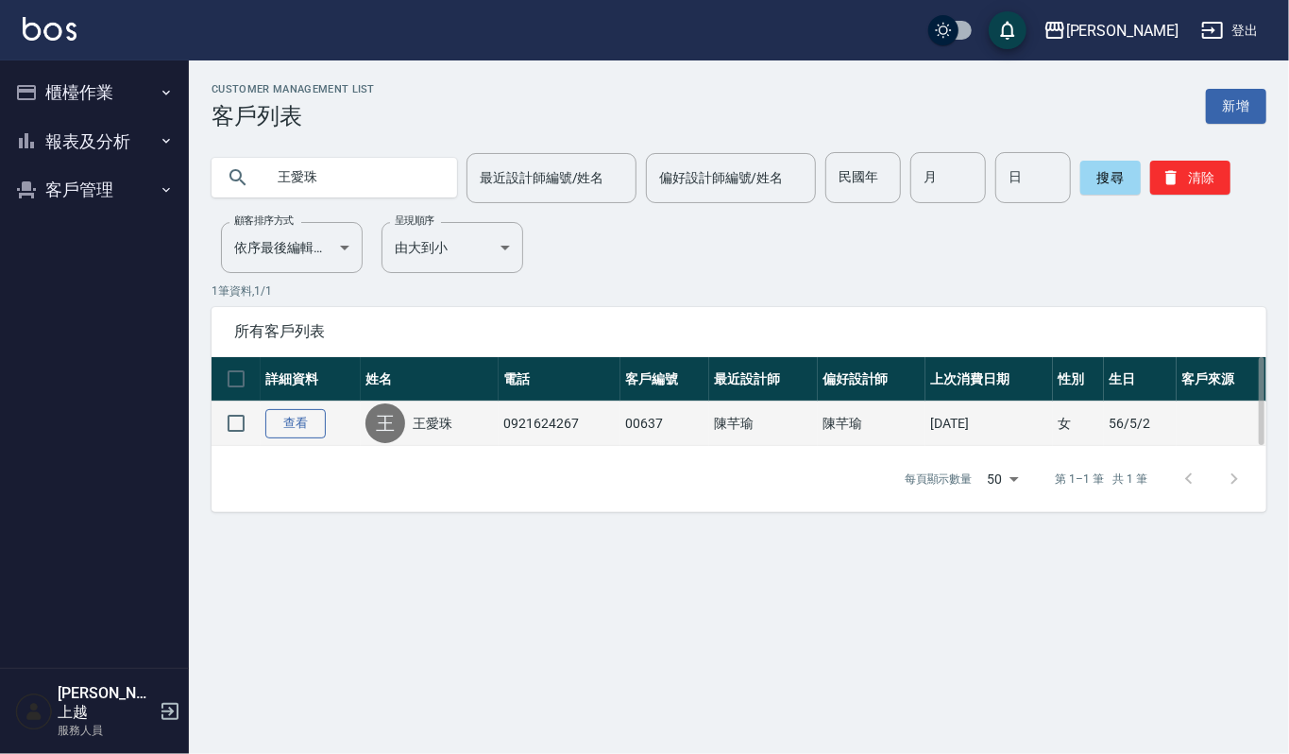
click at [298, 433] on link "查看" at bounding box center [295, 423] width 60 height 29
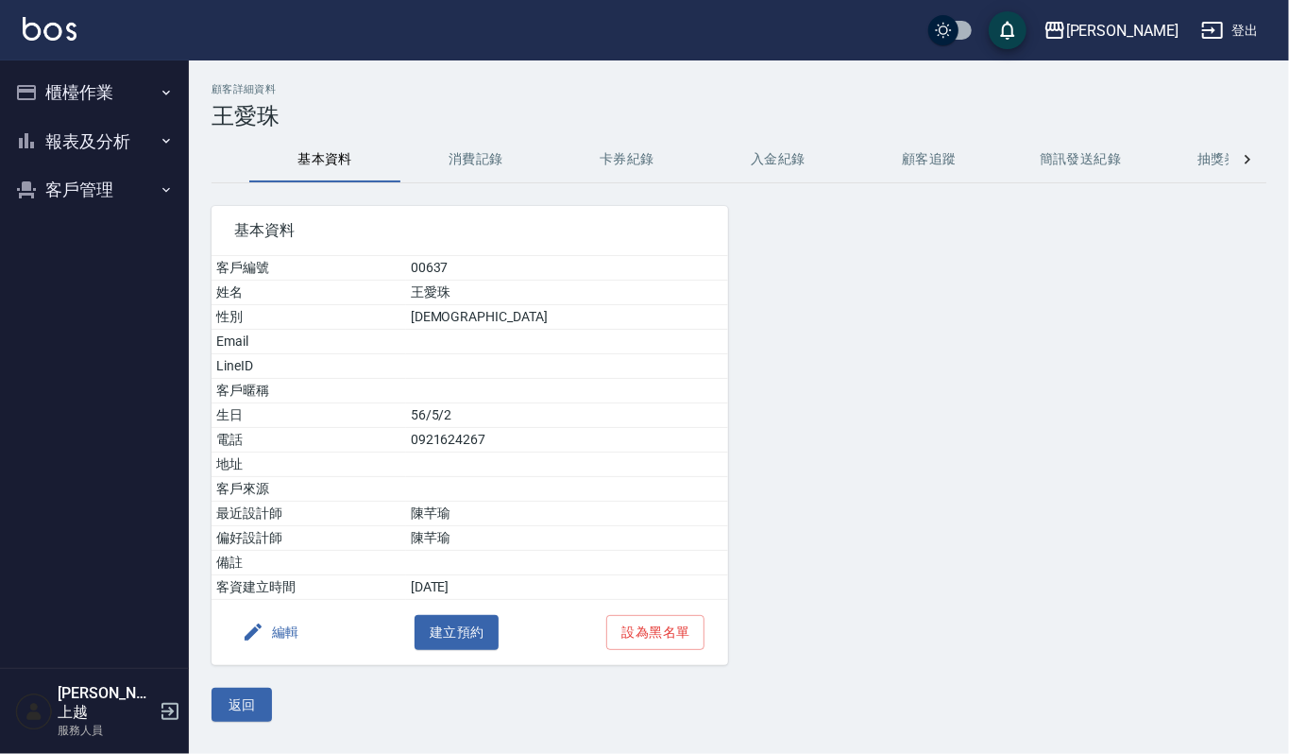
click at [455, 137] on button "消費記錄" at bounding box center [475, 159] width 151 height 45
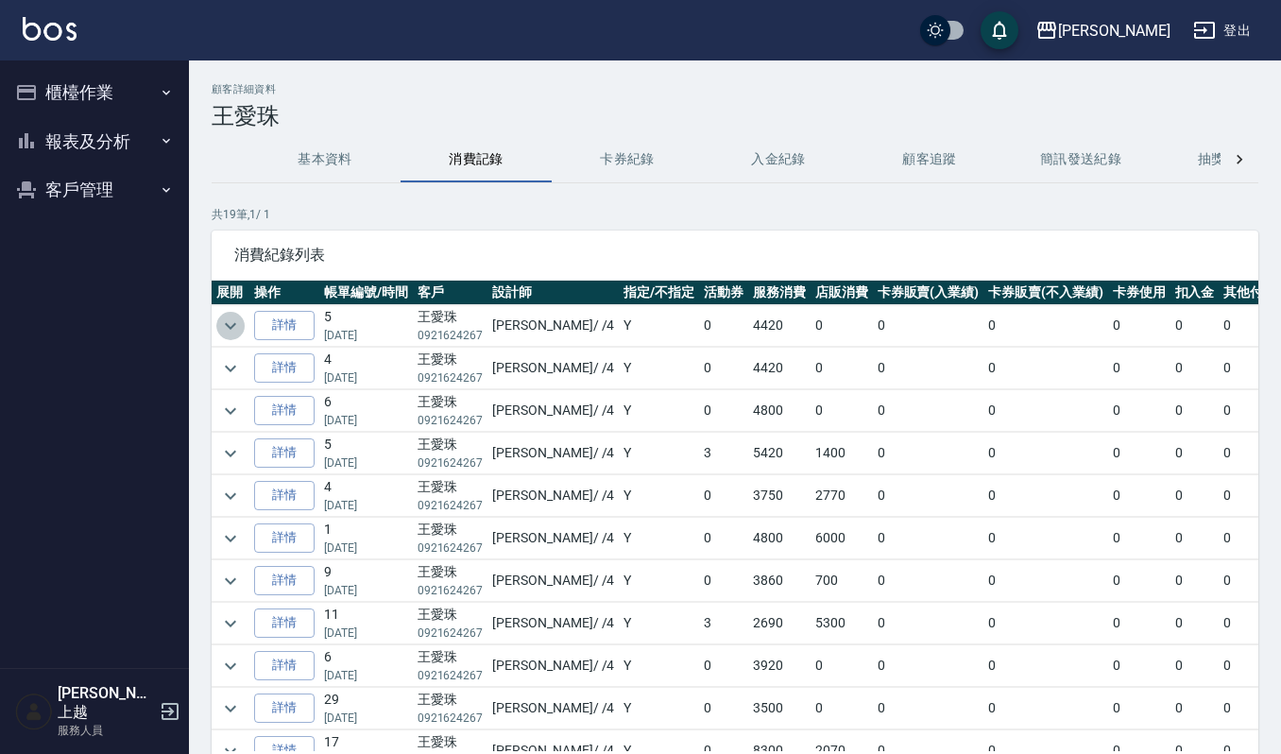
click at [217, 319] on button "expand row" at bounding box center [230, 326] width 28 height 28
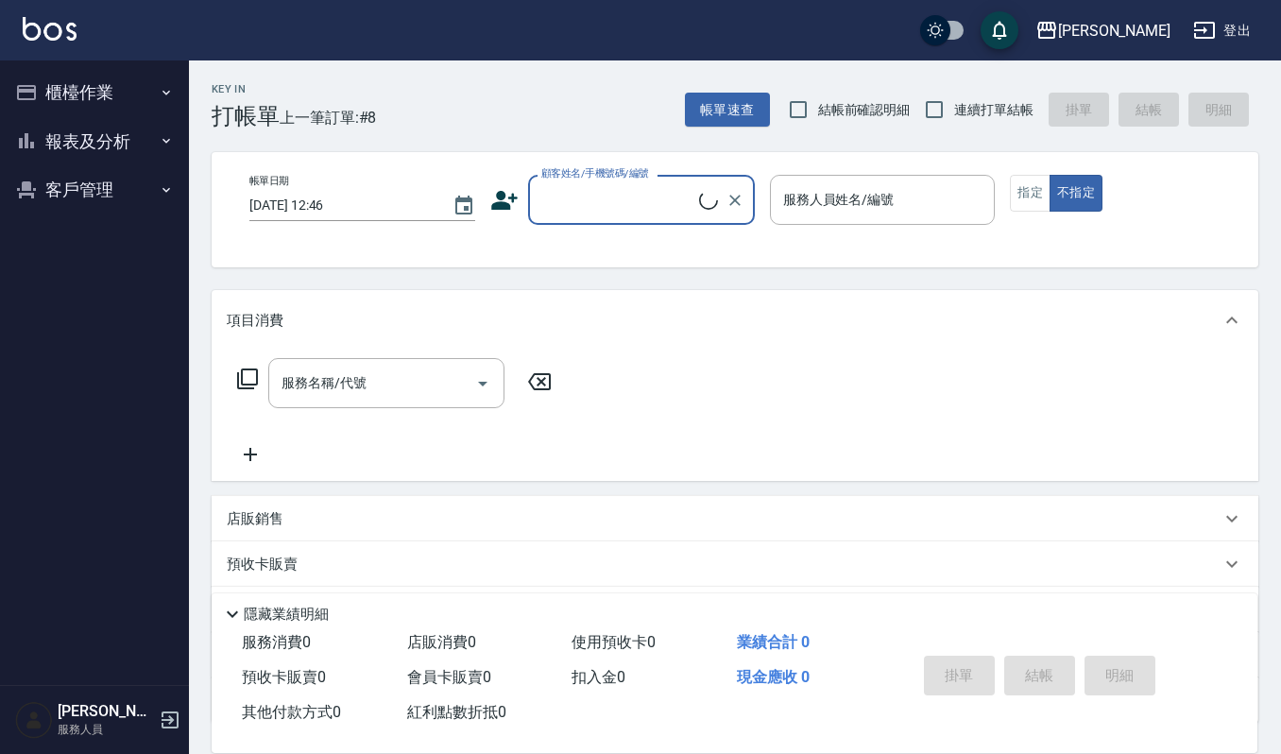
click at [601, 185] on input "顧客姓名/手機號碼/編號" at bounding box center [617, 199] width 162 height 33
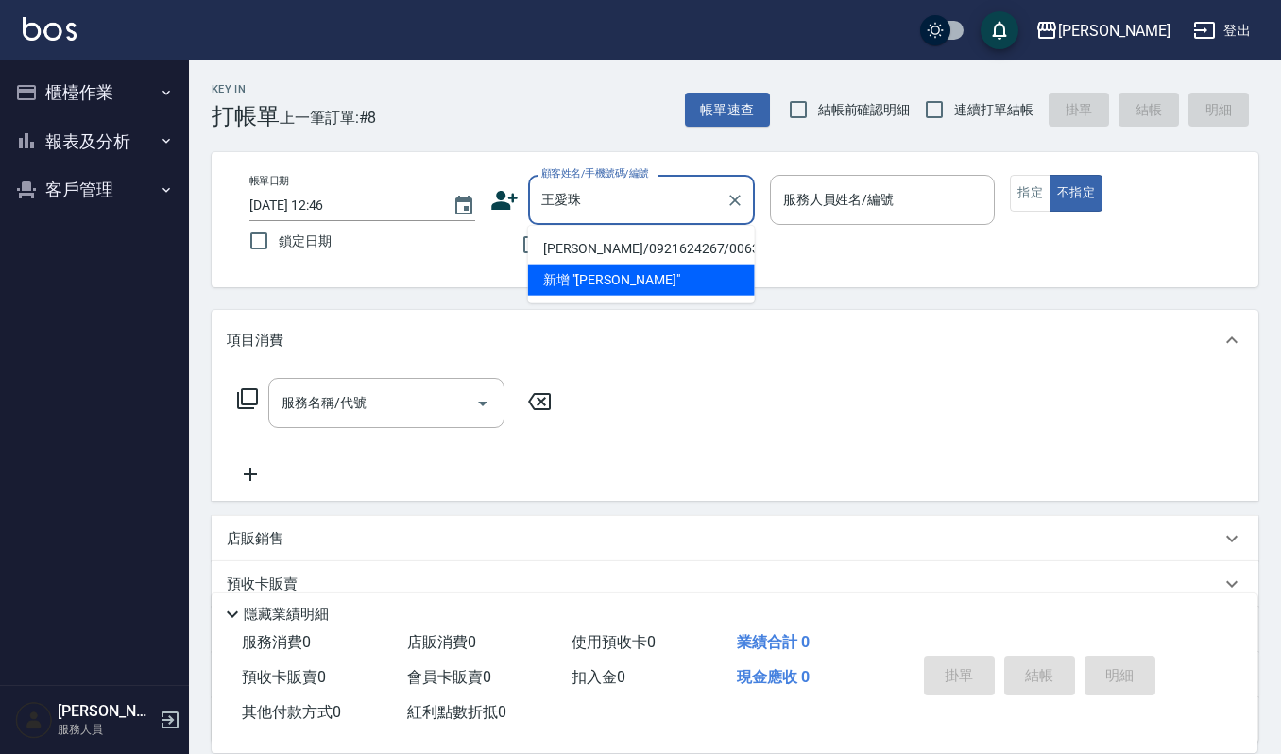
click at [621, 246] on li "[PERSON_NAME]/0921624267/00637" at bounding box center [641, 248] width 227 height 31
type input "[PERSON_NAME]/0921624267/00637"
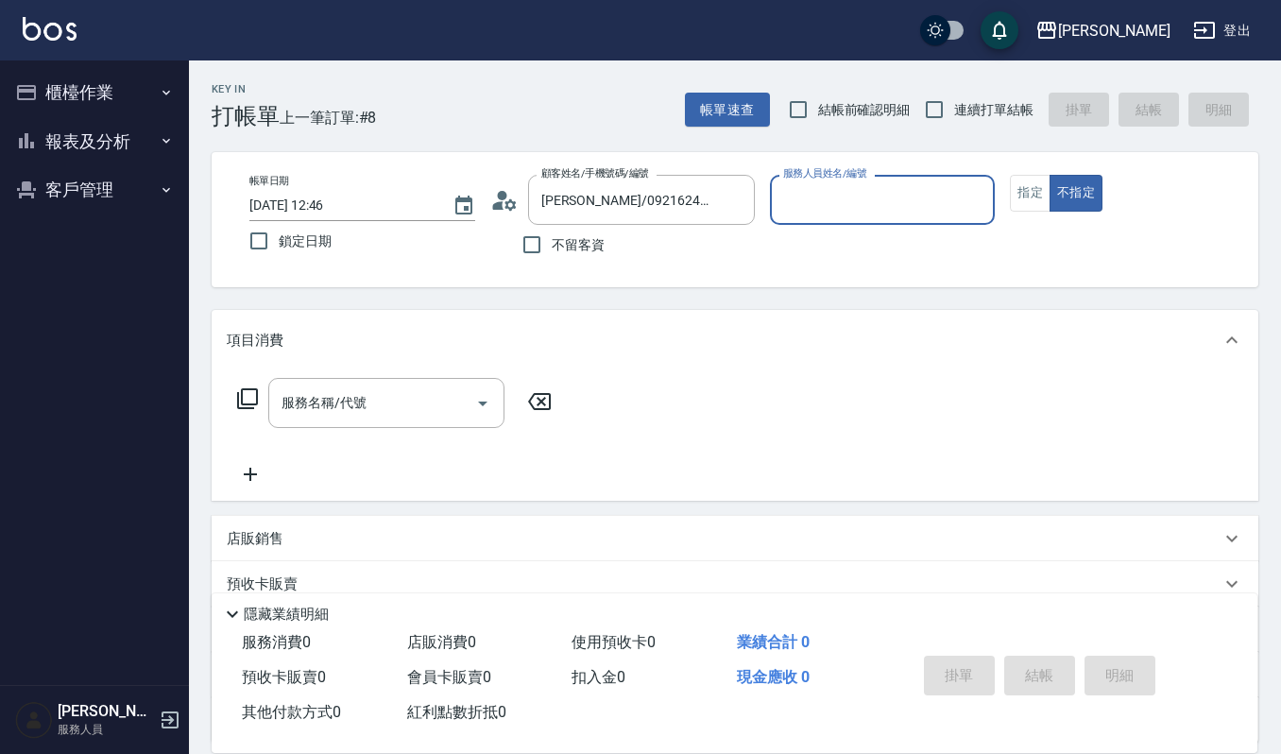
type input "[PERSON_NAME]-4"
click at [1036, 182] on button "指定" at bounding box center [1029, 193] width 41 height 37
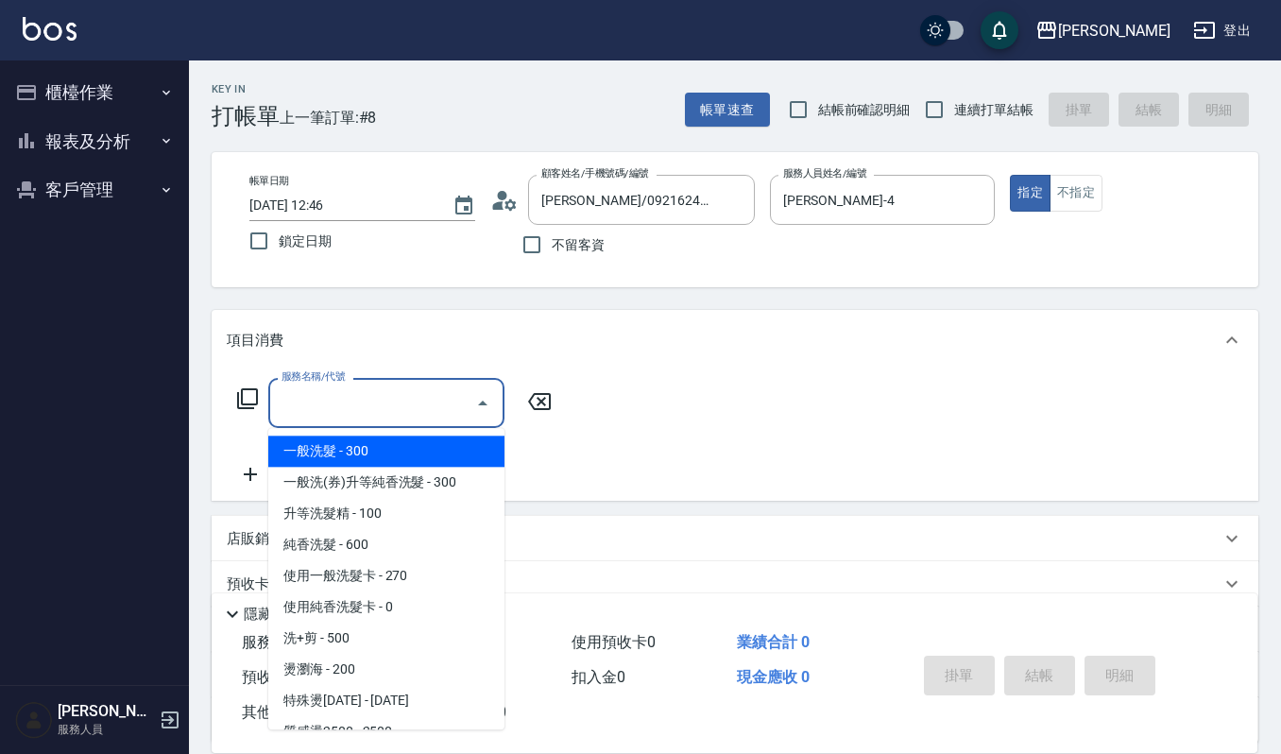
click at [414, 416] on input "服務名稱/代號" at bounding box center [372, 402] width 191 height 33
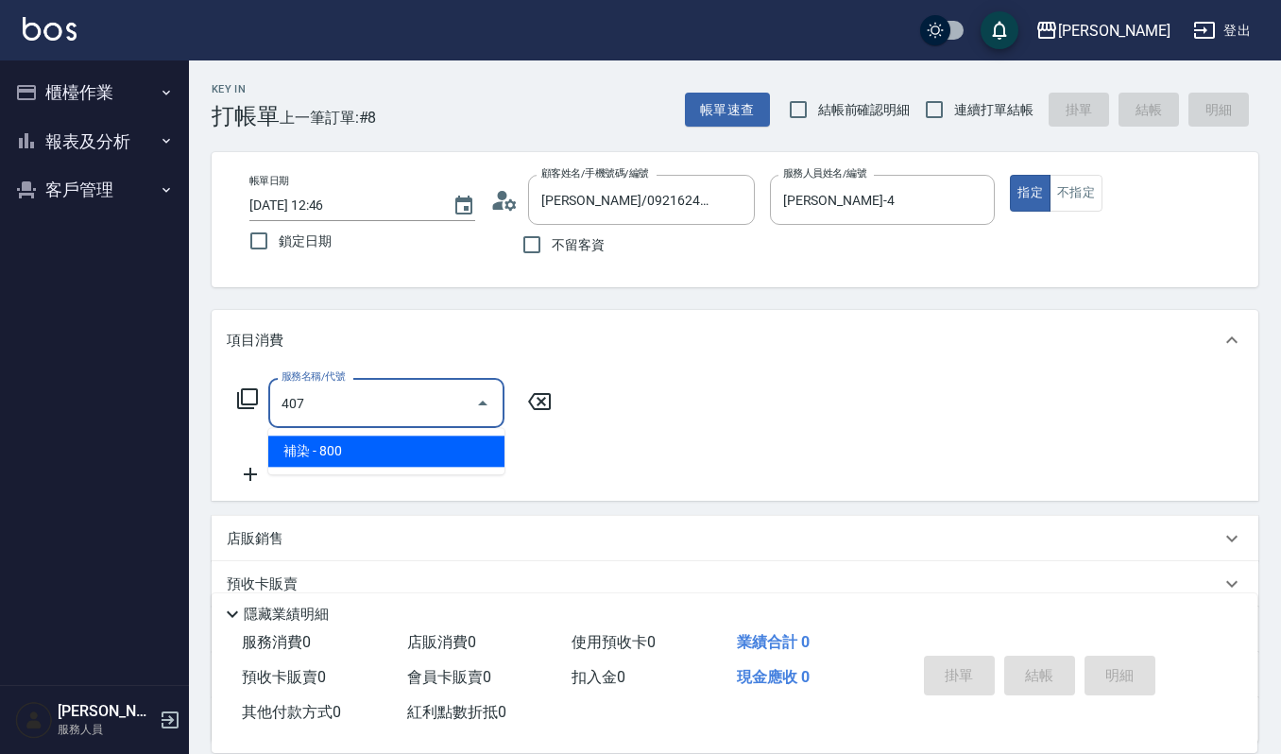
type input "補染(407)"
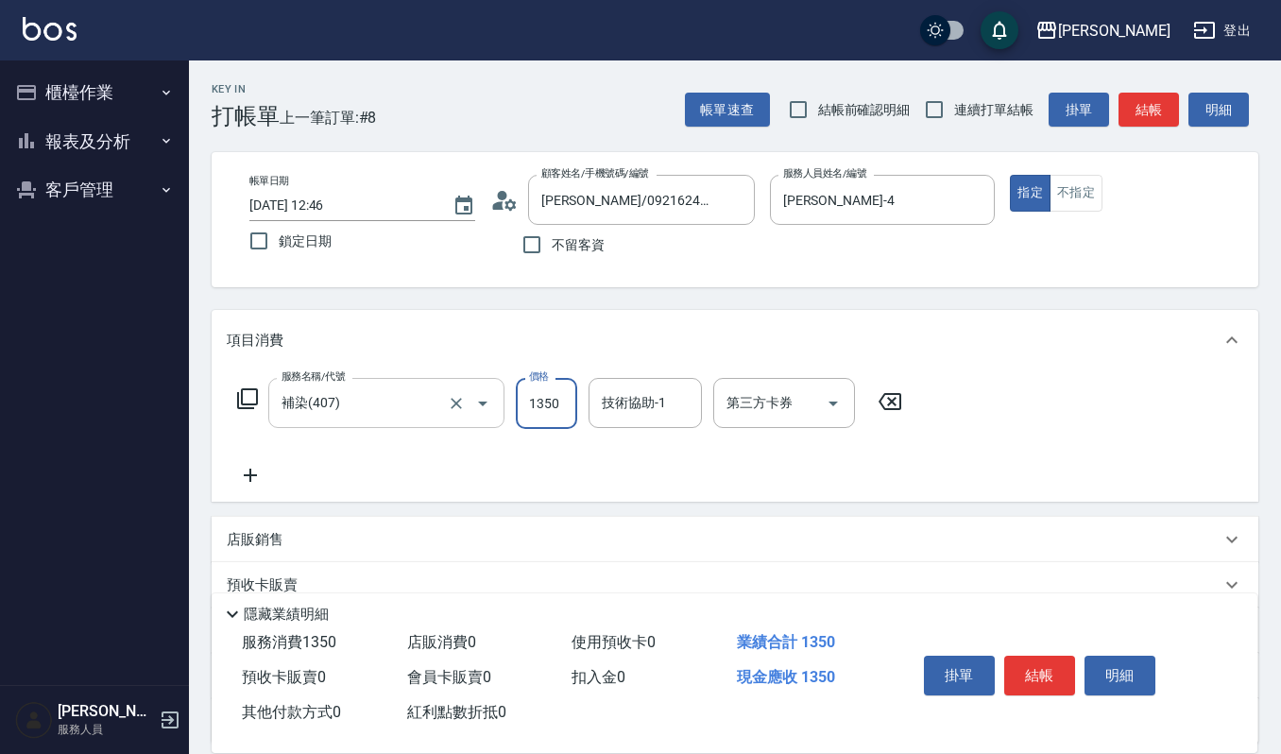
type input "1350"
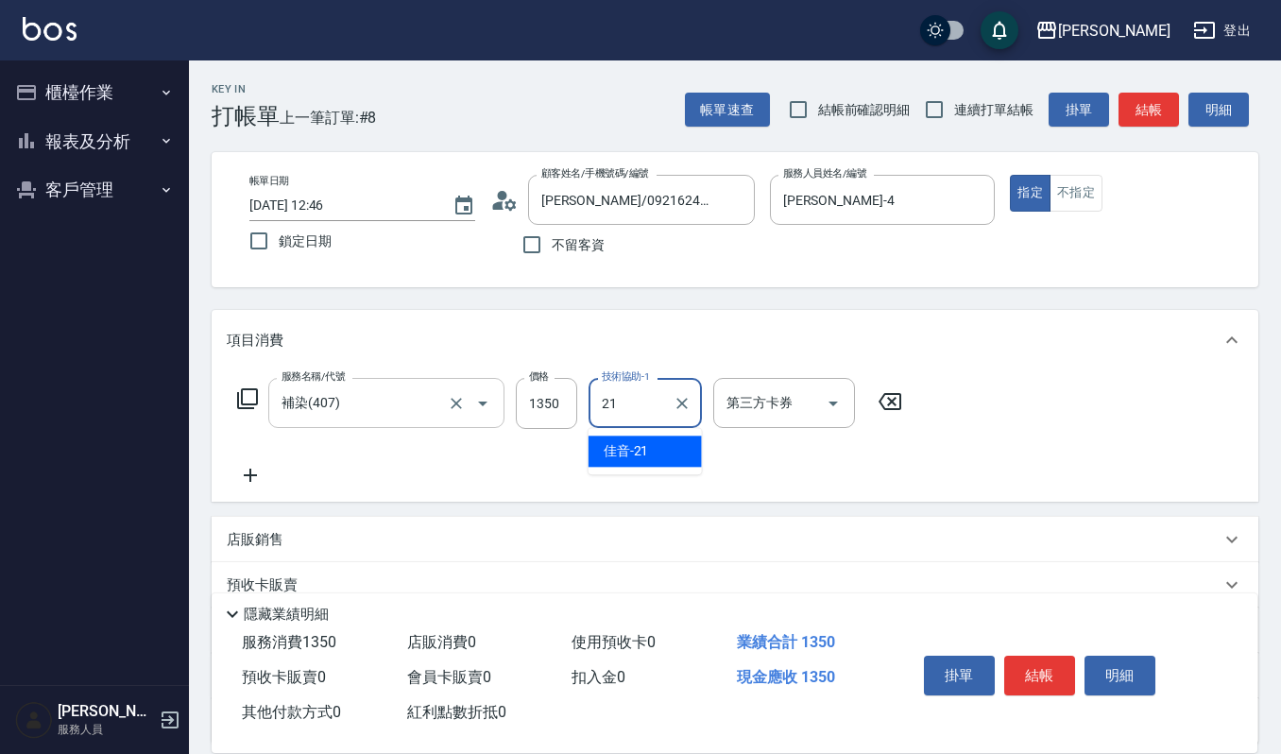
type input "佳音-21"
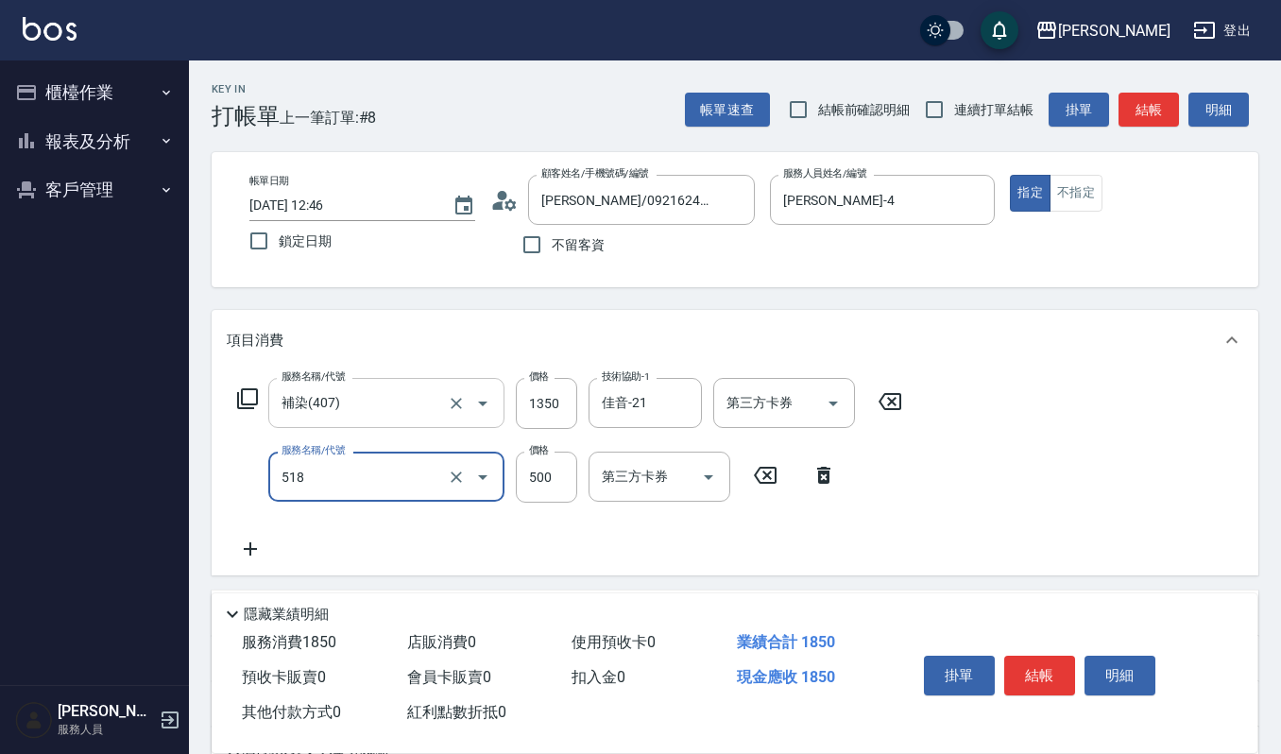
type input "(雲提)燙染前頭皮防護(518)"
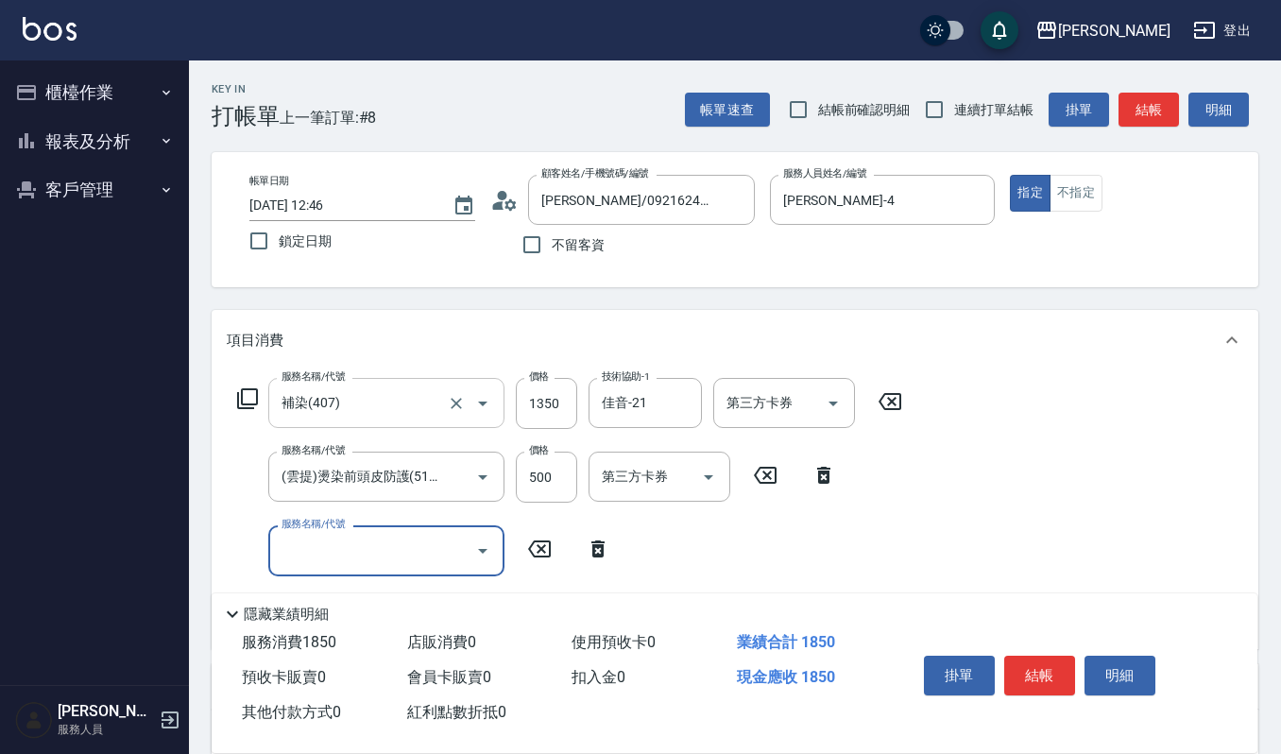
scroll to position [126, 0]
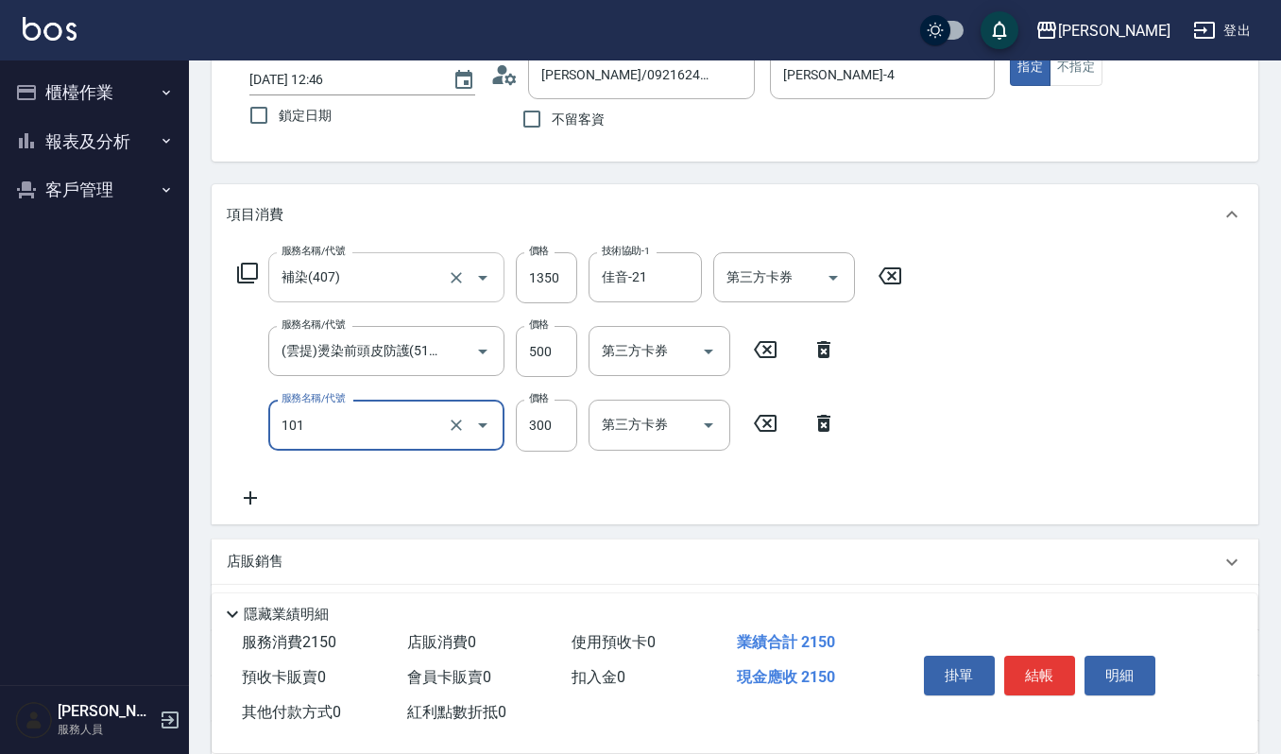
type input "一般洗髮(101)"
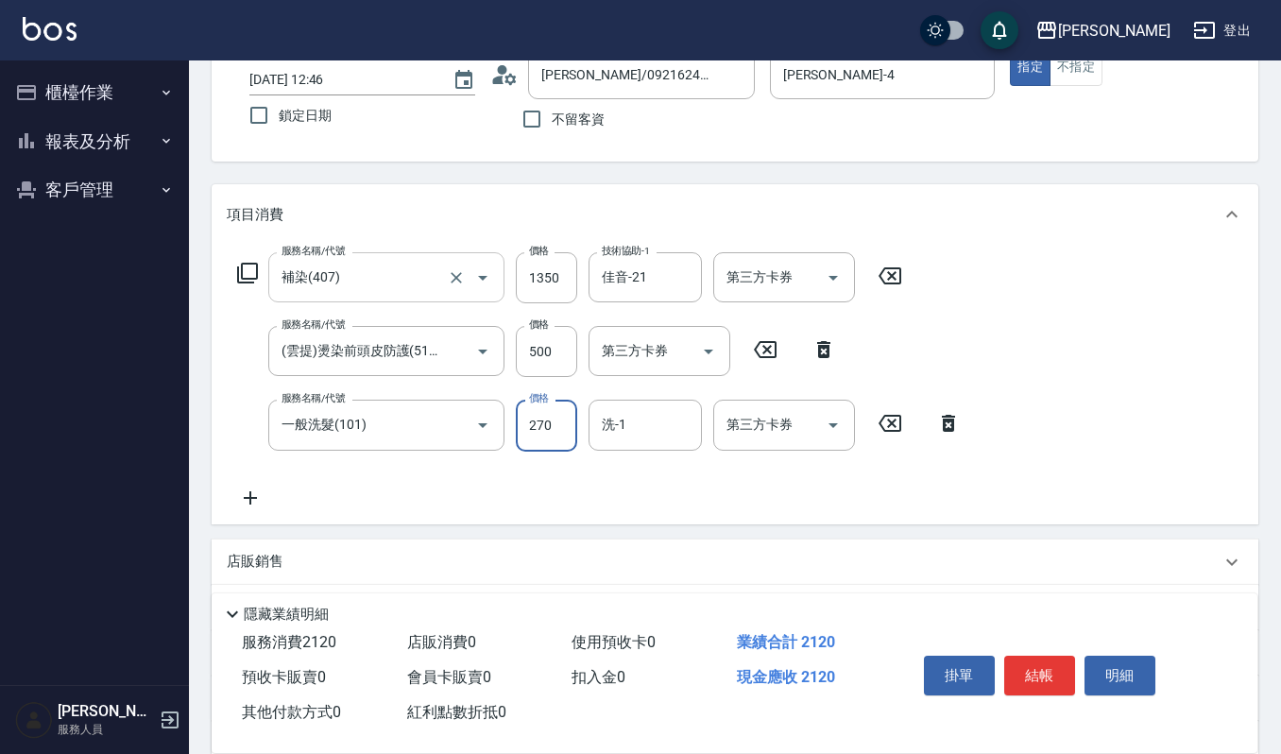
type input "270"
type input "[PERSON_NAME]-4"
click at [261, 500] on icon at bounding box center [250, 497] width 47 height 23
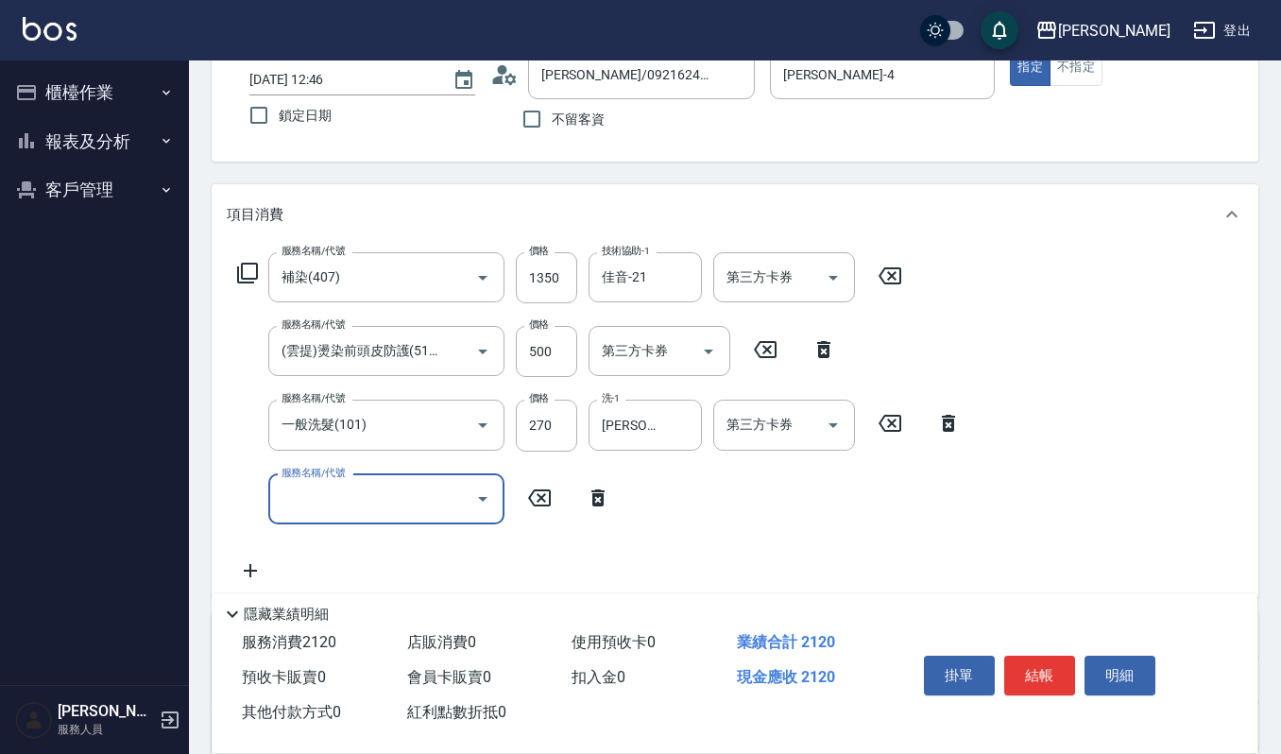
scroll to position [0, 0]
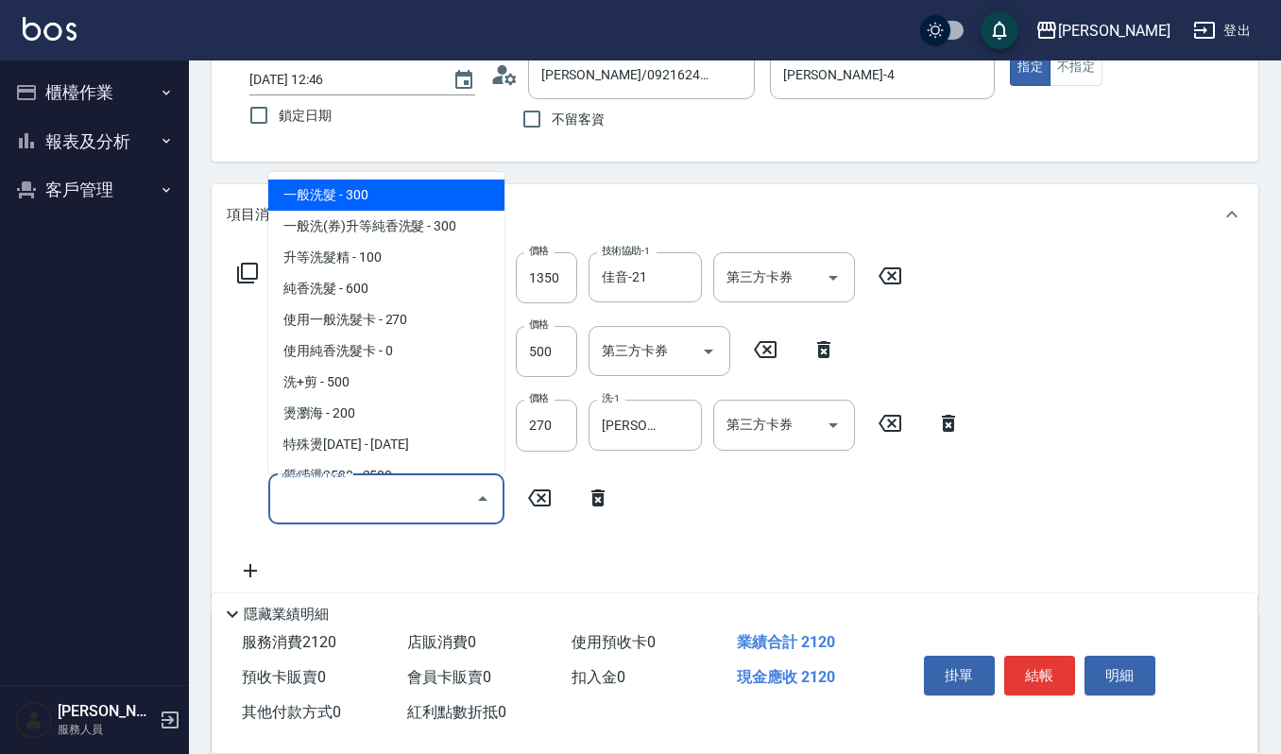
click at [293, 488] on input "服務名稱/代號" at bounding box center [372, 499] width 191 height 33
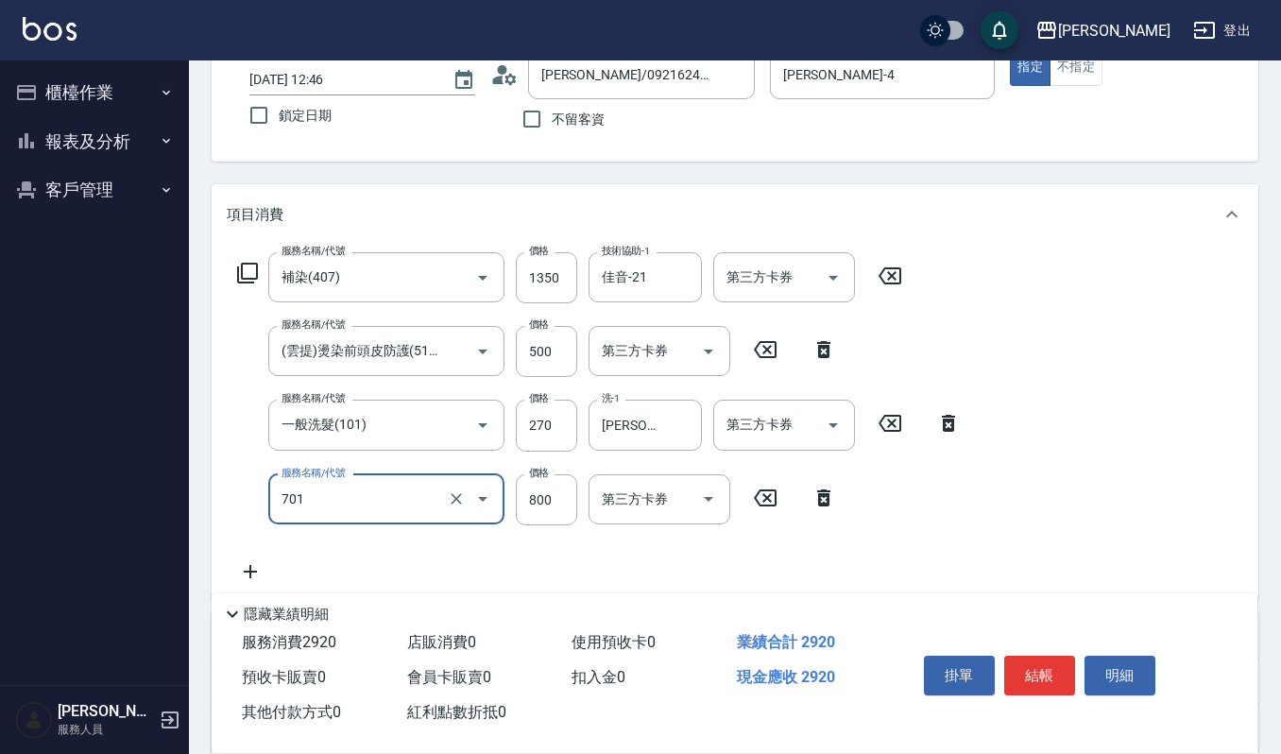
type input "CMC加購護(701)"
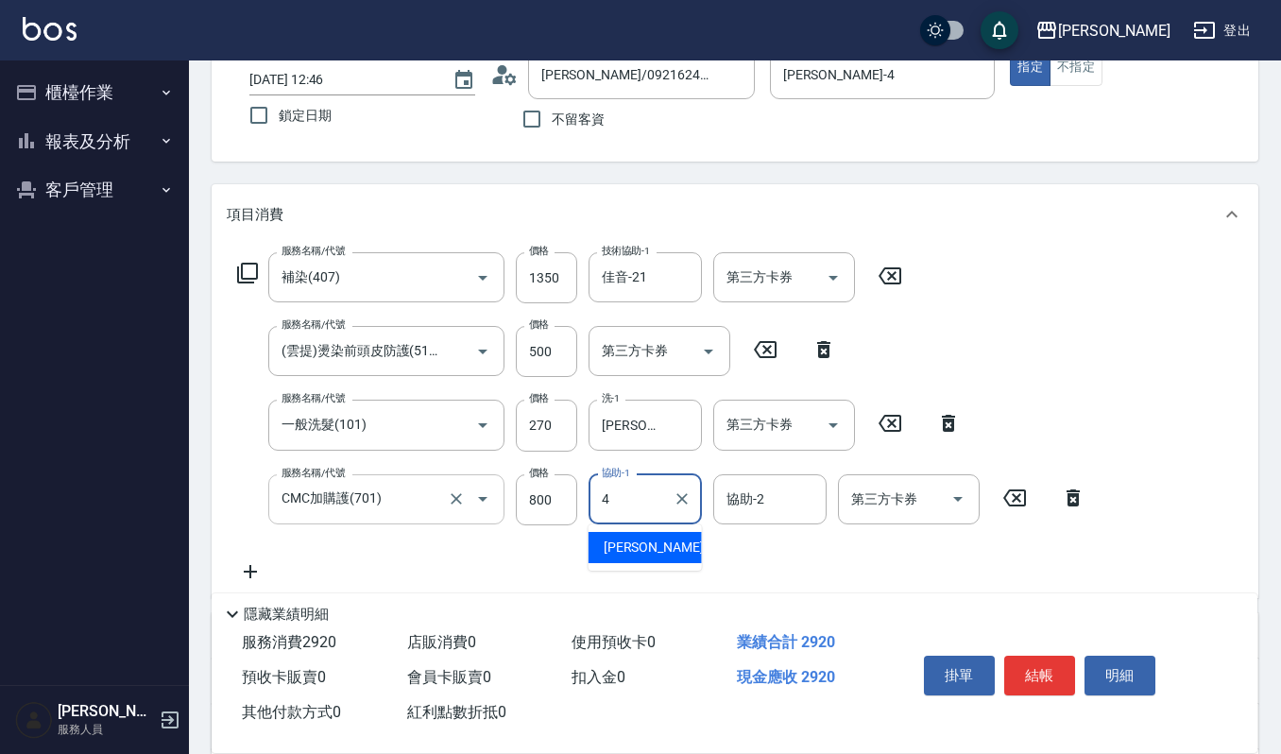
type input "吉兒-4"
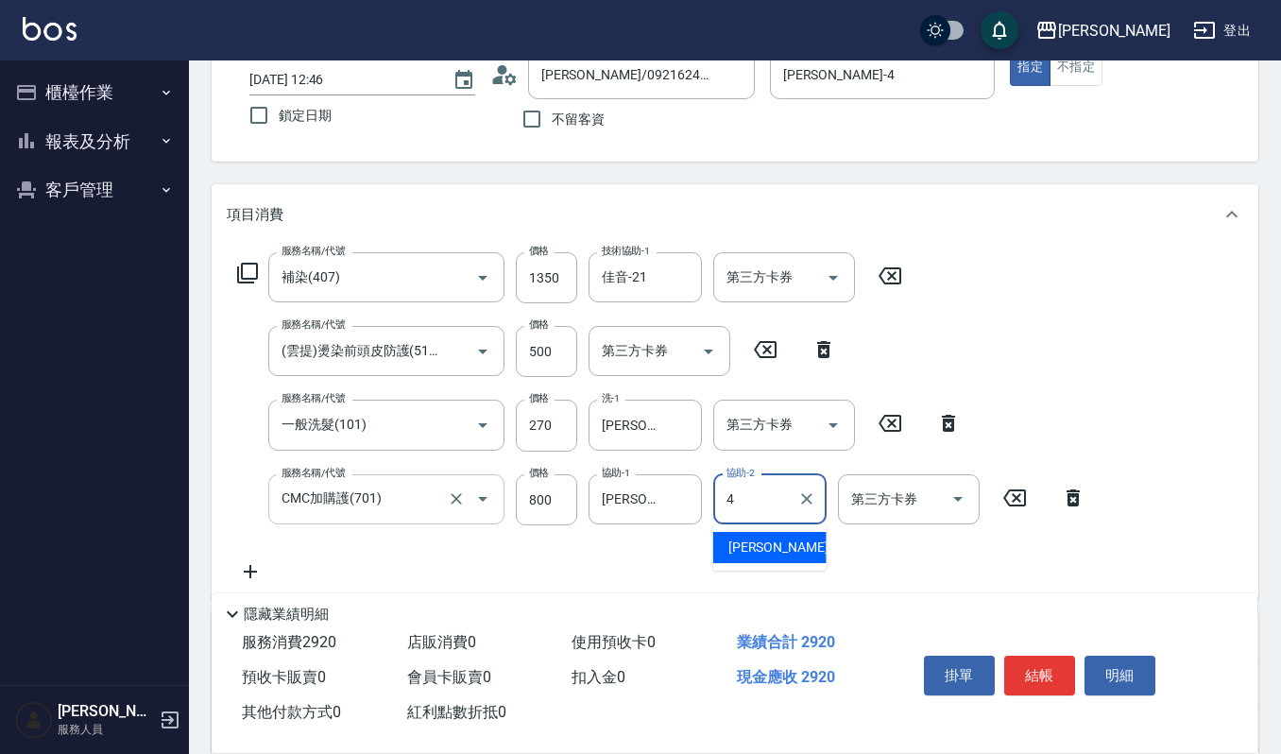
type input "吉兒-4"
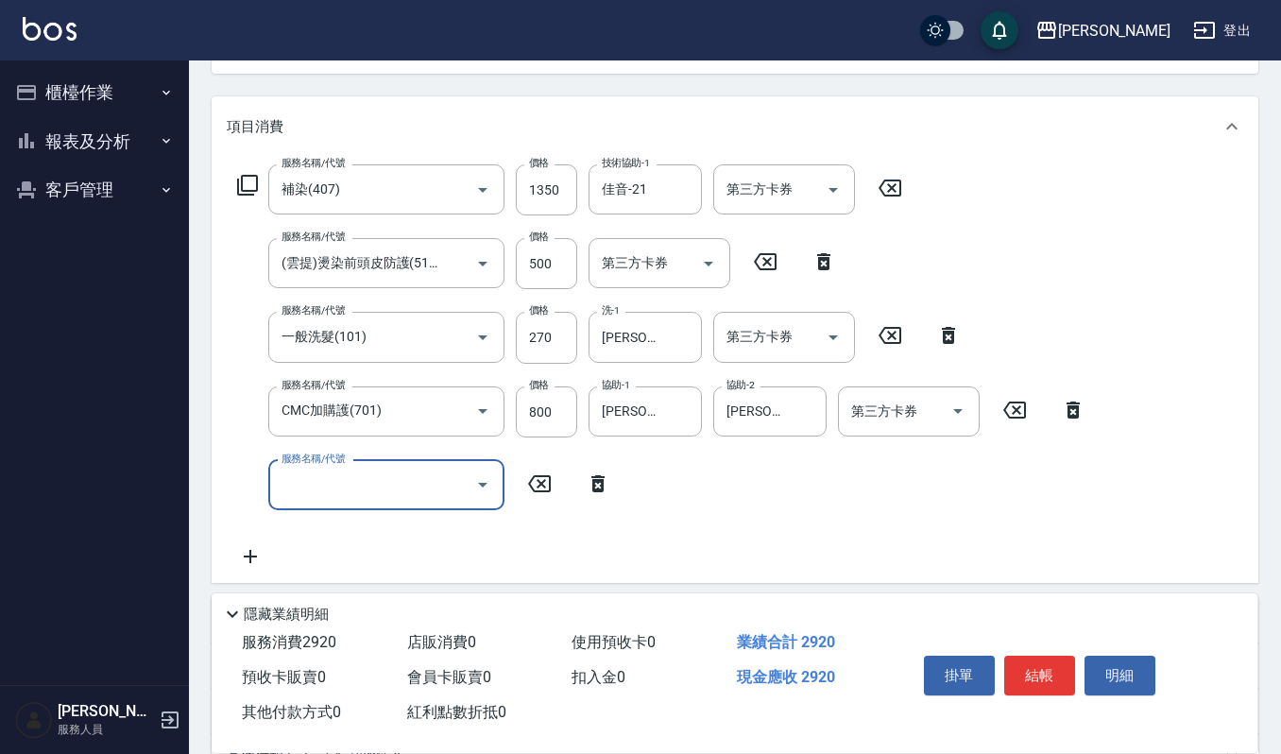
scroll to position [251, 0]
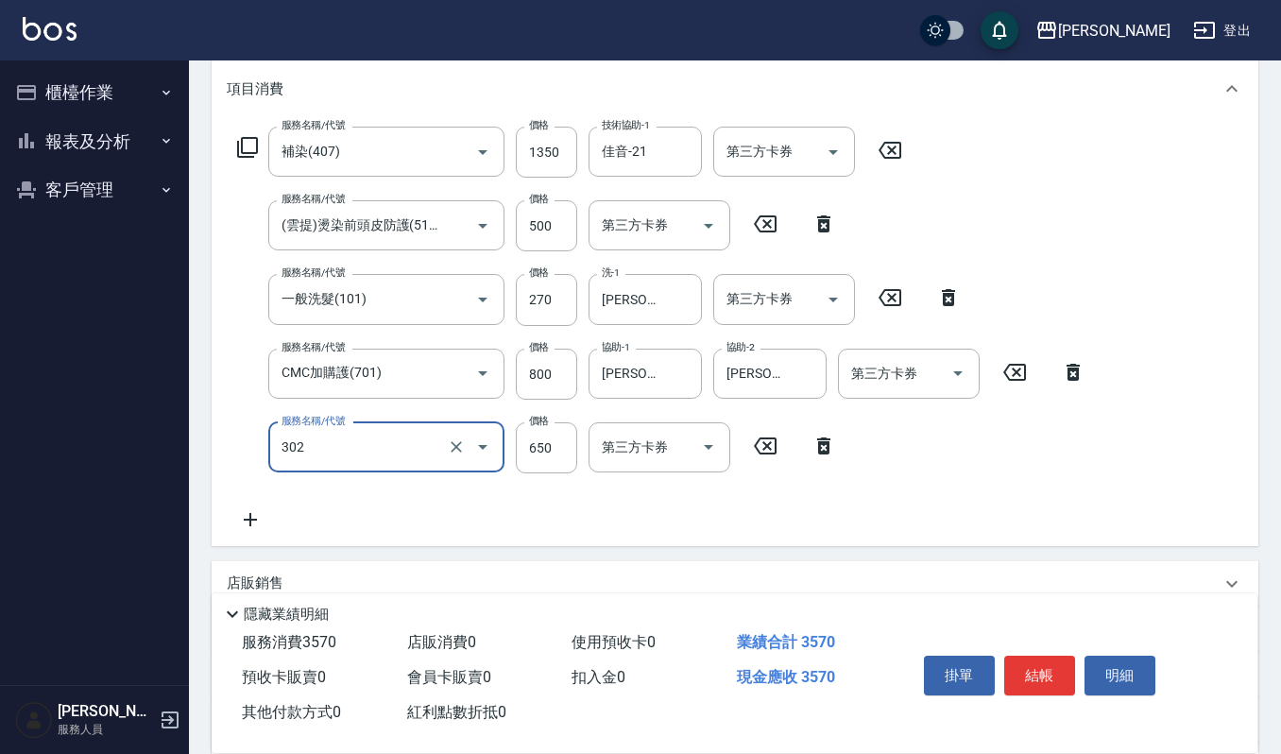
type input "經典剪髮-Gill(302)"
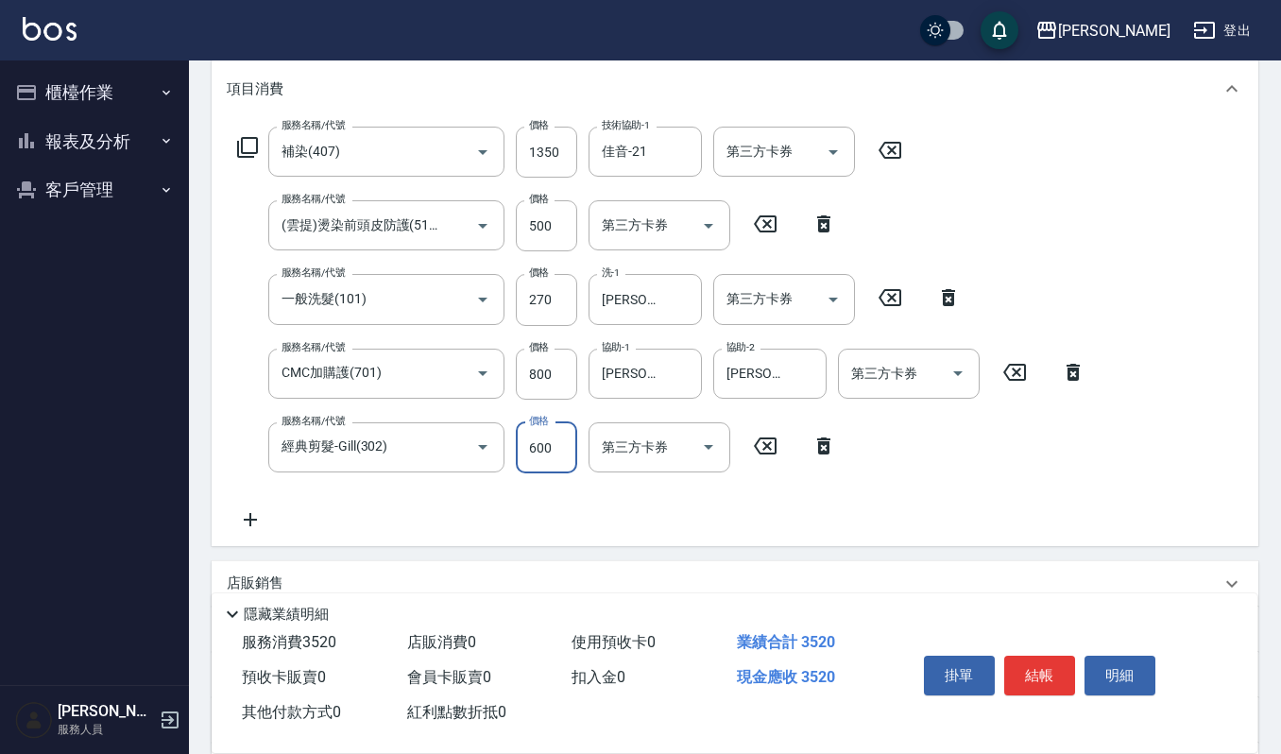
type input "600"
click at [1028, 666] on button "結帳" at bounding box center [1039, 675] width 71 height 40
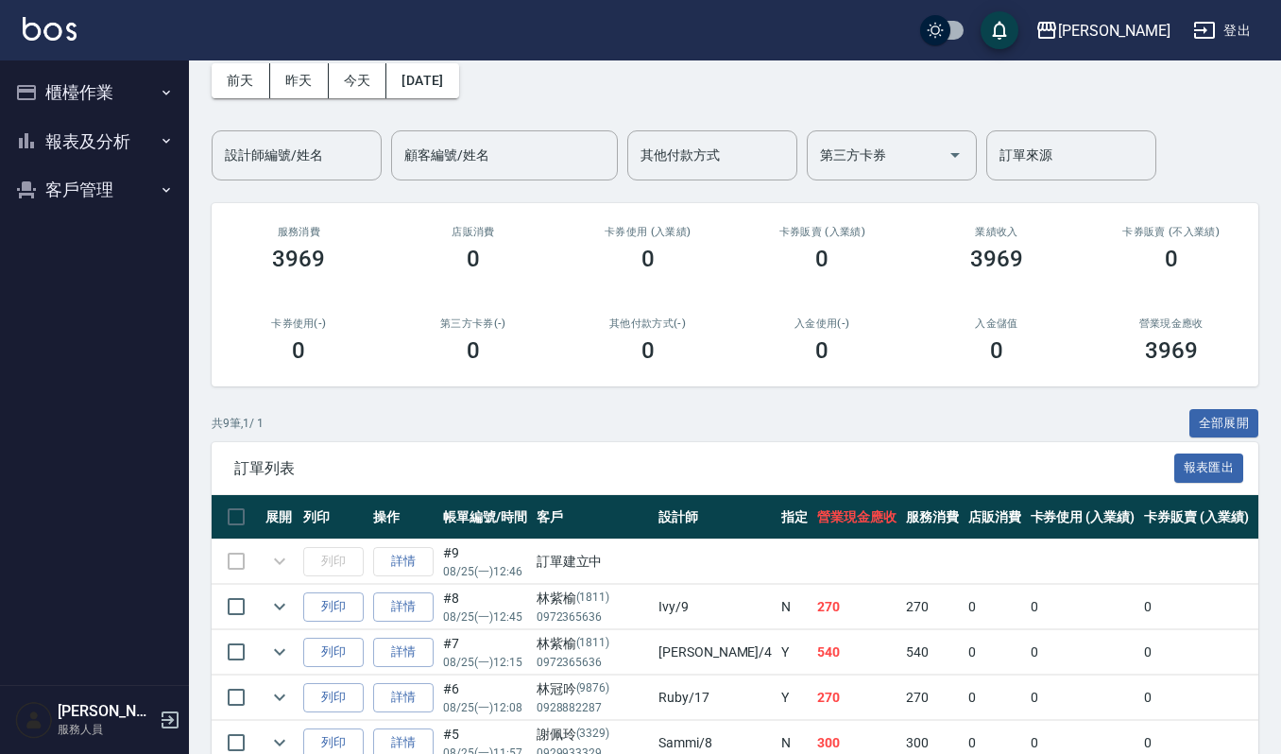
scroll to position [126, 0]
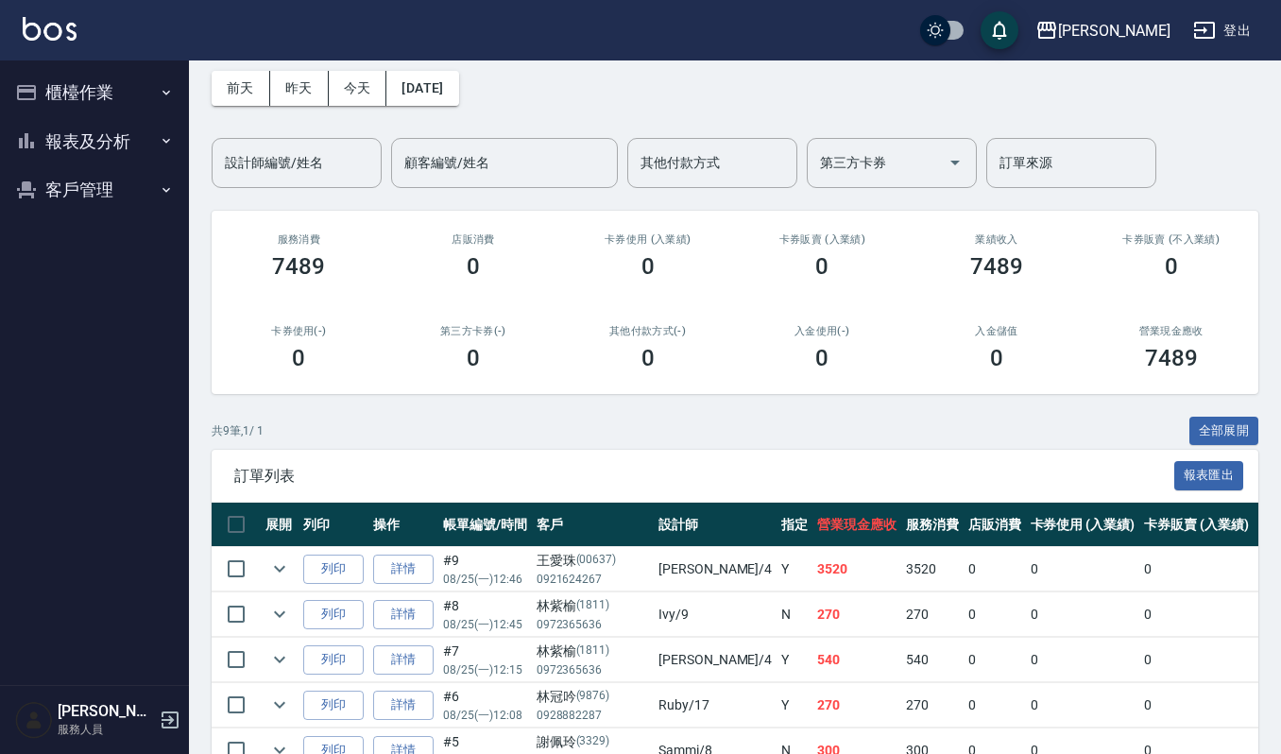
scroll to position [126, 0]
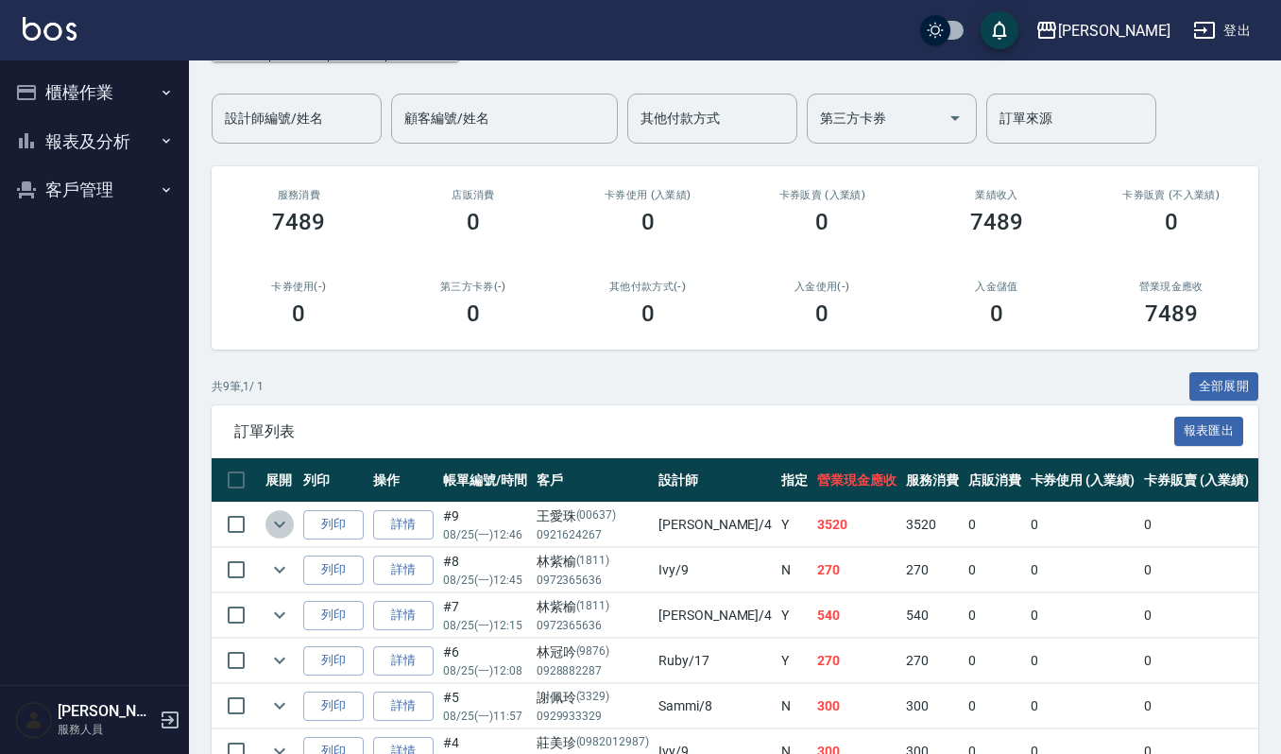
click at [284, 530] on button "expand row" at bounding box center [279, 524] width 28 height 28
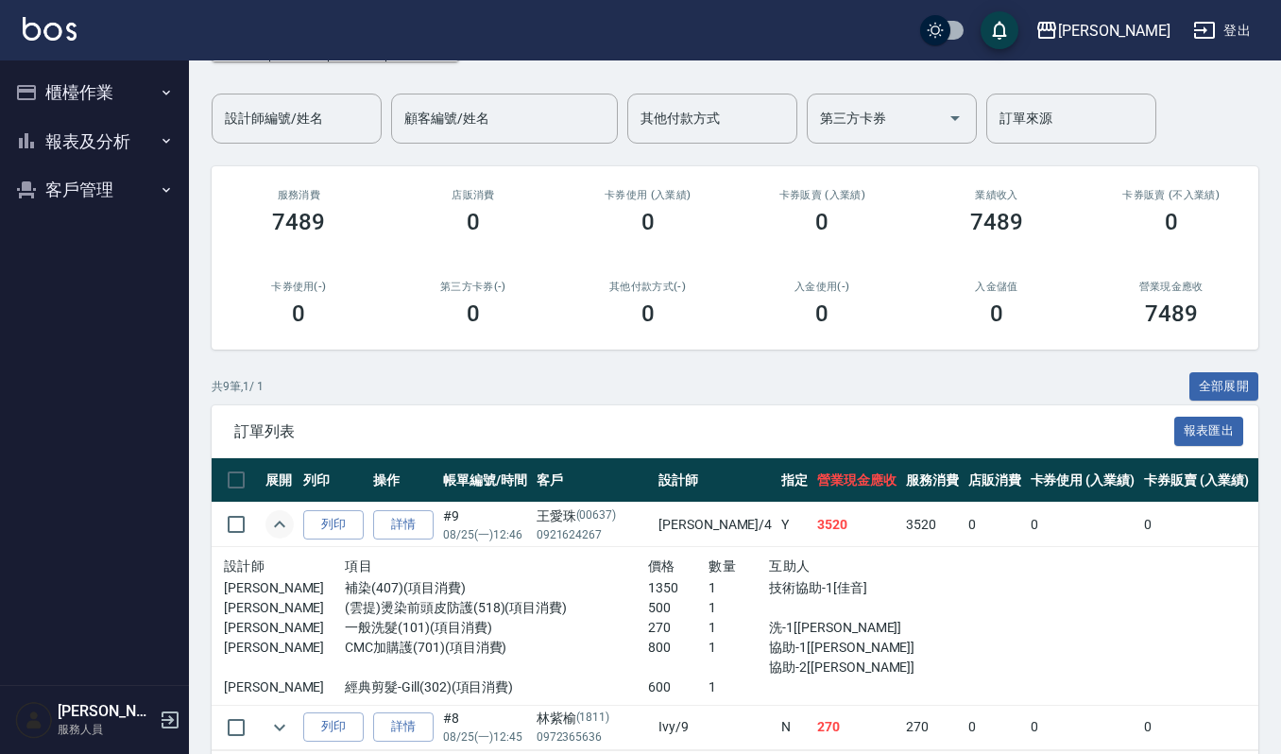
scroll to position [251, 0]
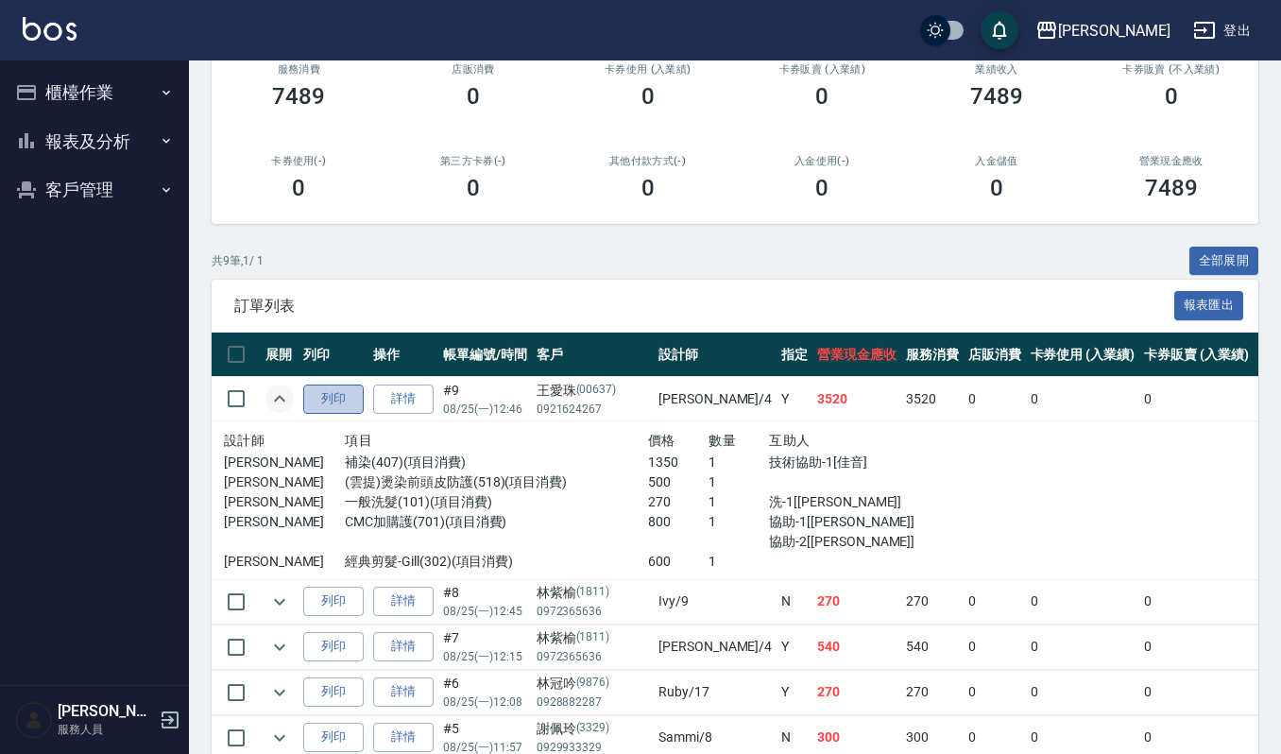
click at [338, 398] on button "列印" at bounding box center [333, 398] width 60 height 29
click at [409, 394] on link "詳情" at bounding box center [403, 398] width 60 height 29
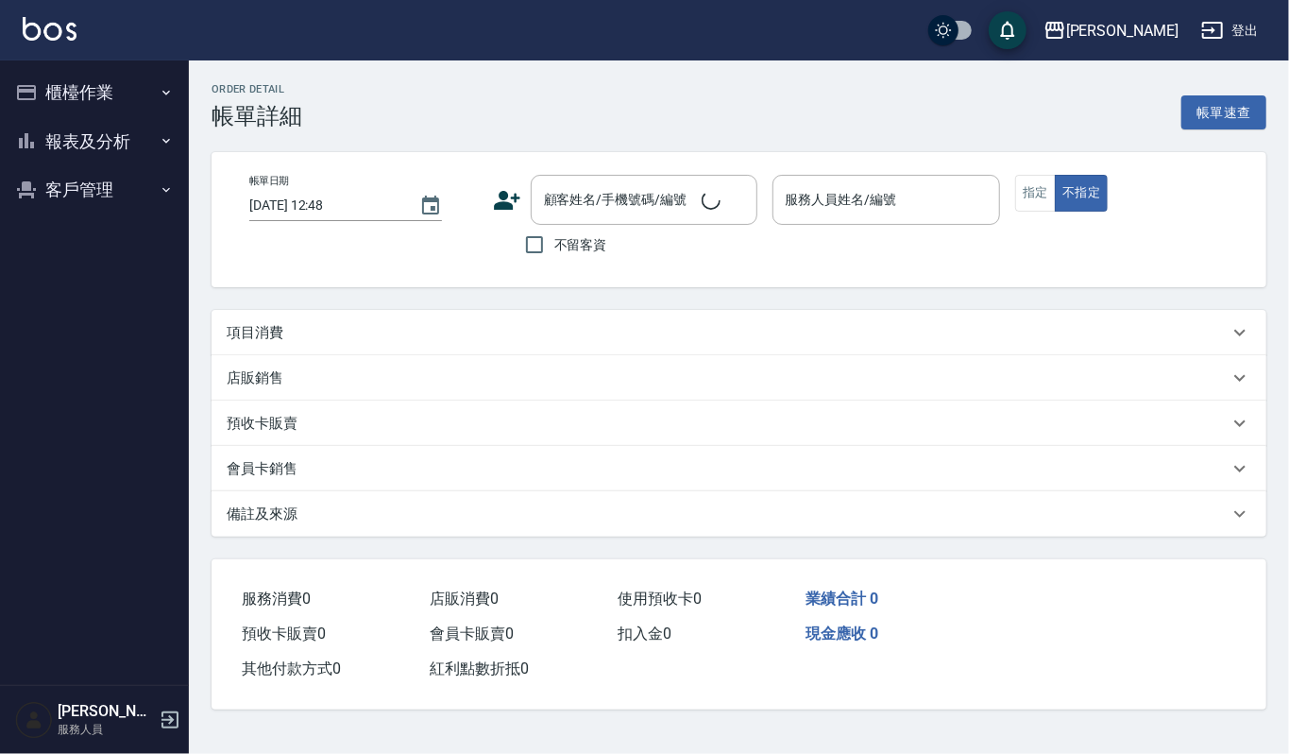
type input "[DATE] 12:46"
type input "[PERSON_NAME]-4"
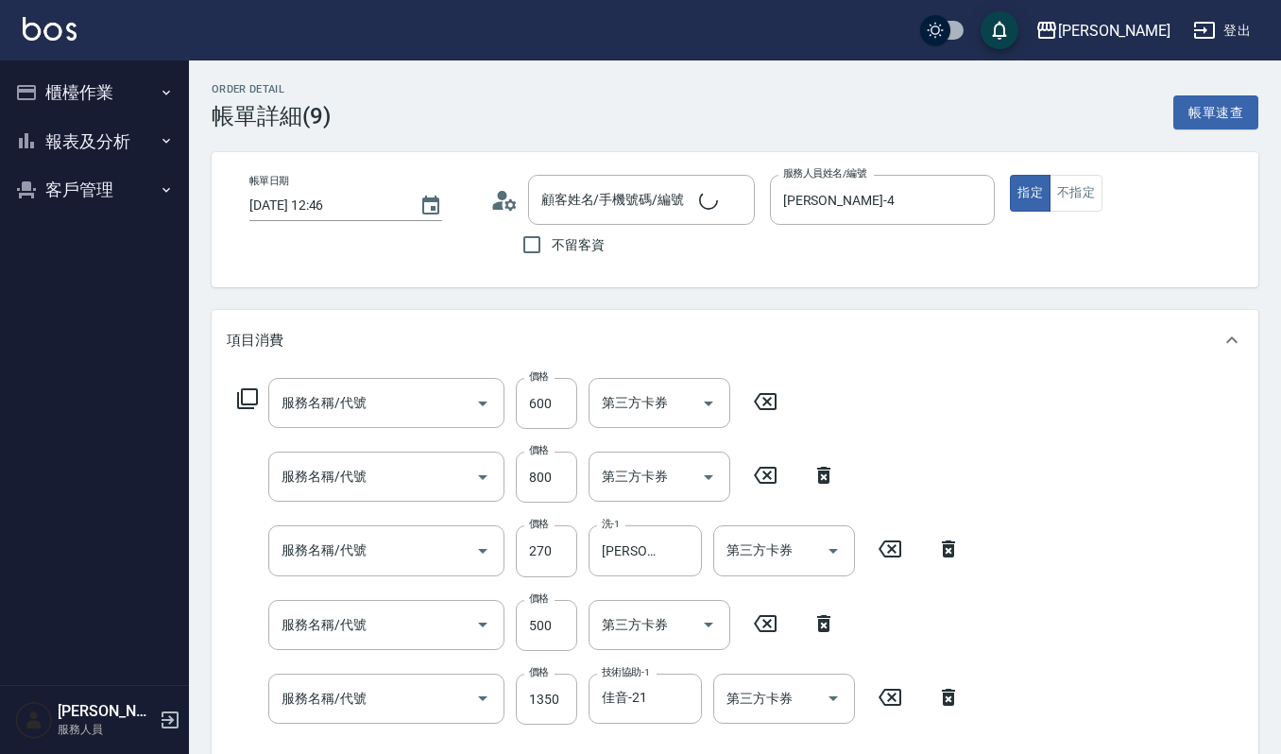
type input "[PERSON_NAME]/0921624267/00637"
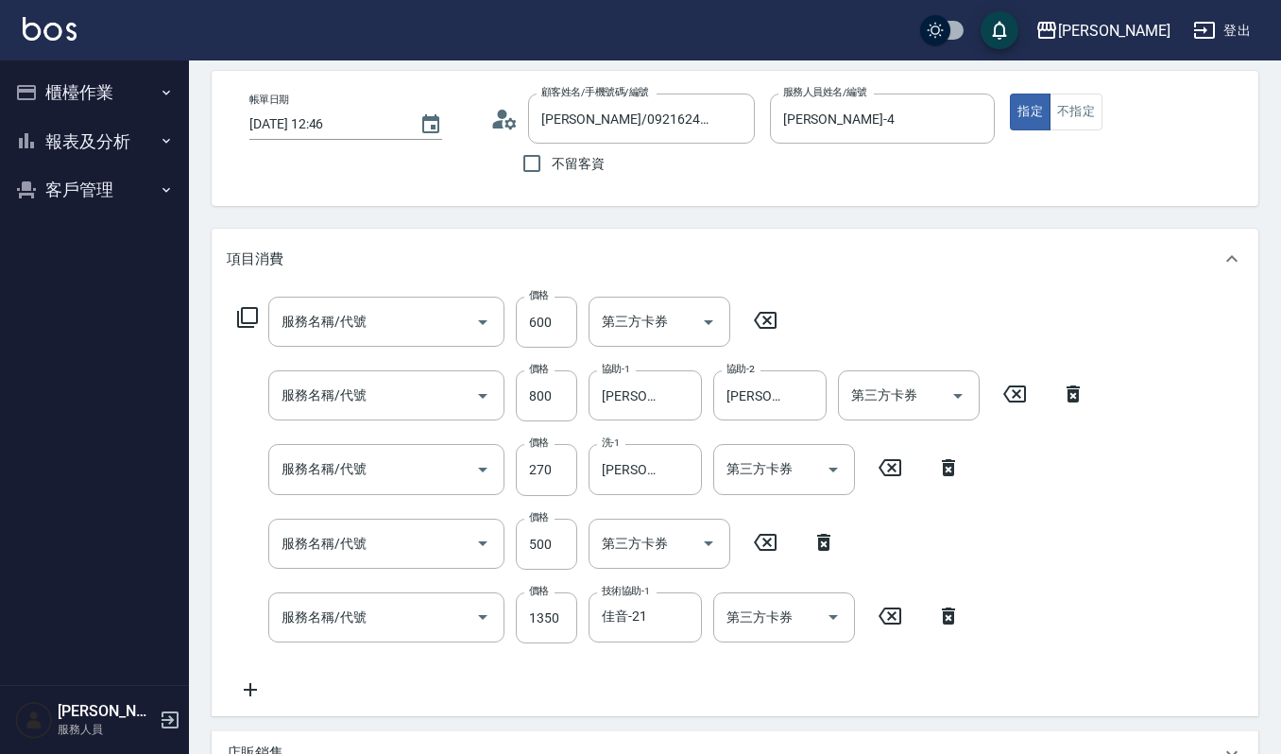
scroll to position [126, 0]
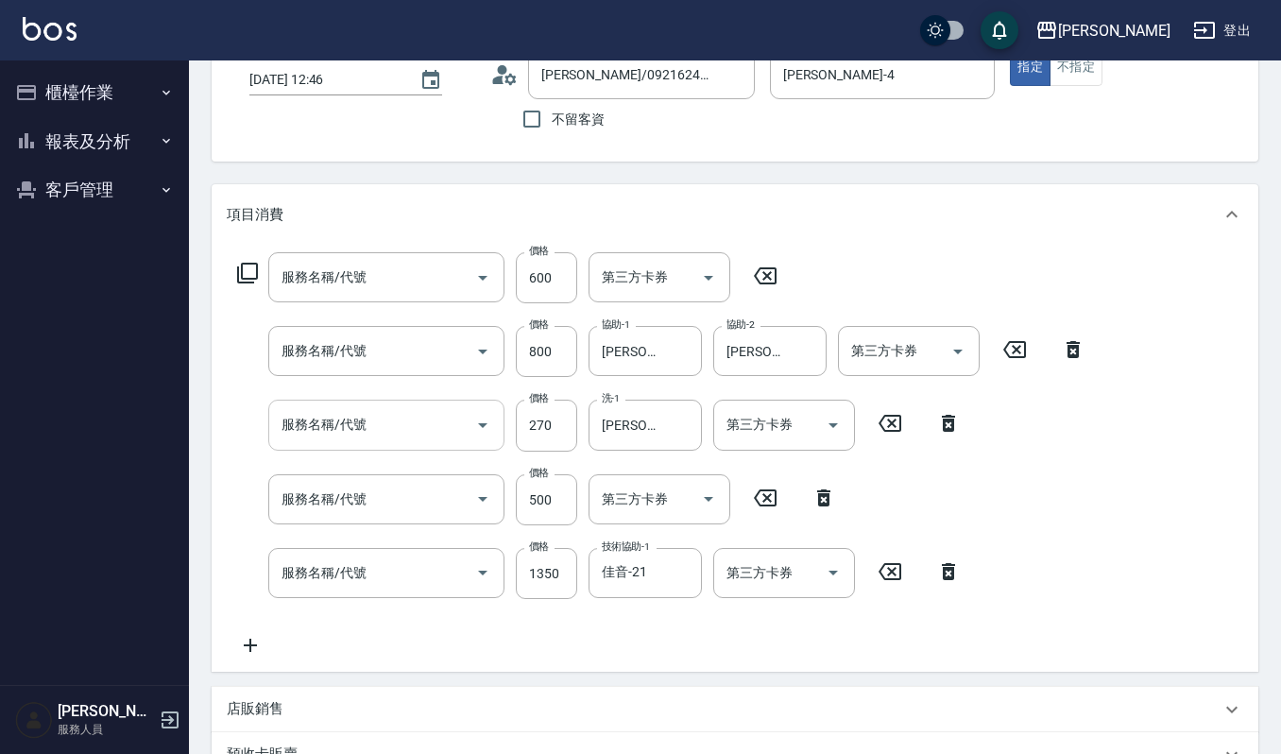
type input "經典剪髮-Gill(302)"
type input "CMC加購護(701)"
type input "一般洗髮(101)"
type input "(雲提)燙染前頭皮防護(518)"
type input "補染(407)"
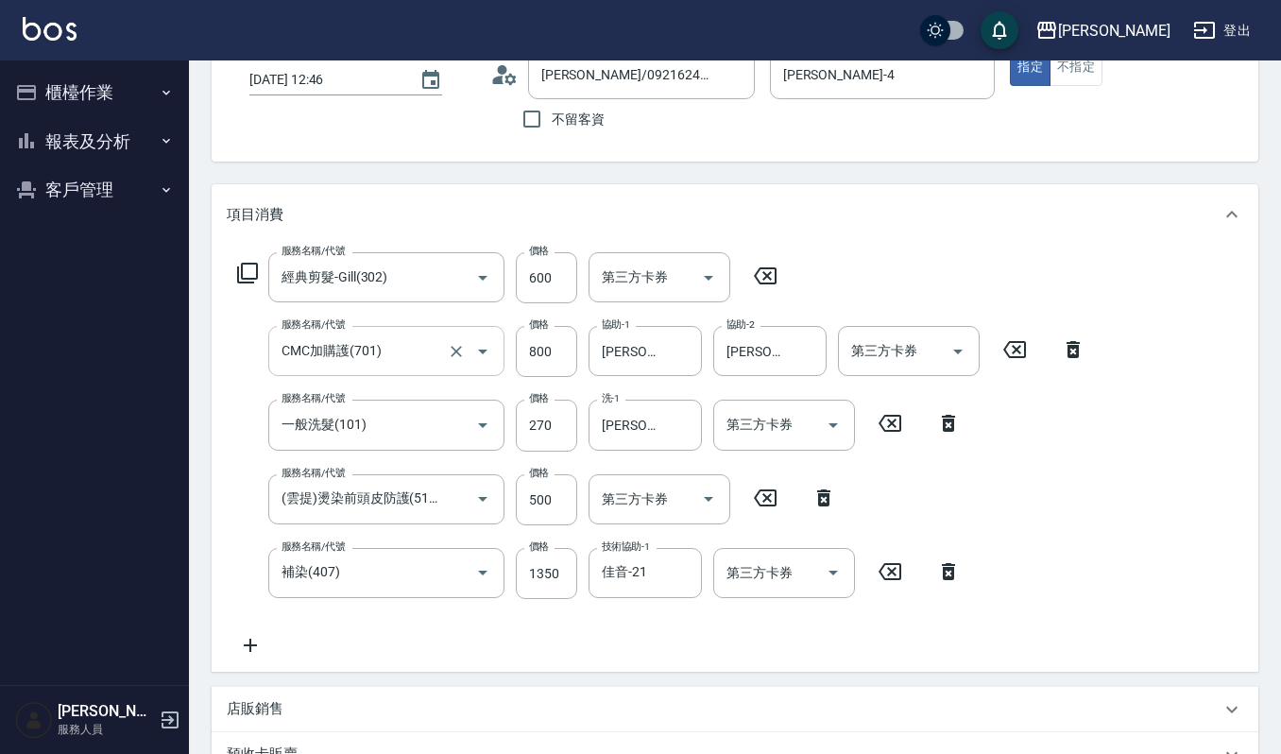
click at [380, 349] on input "CMC加購護(701)" at bounding box center [360, 350] width 166 height 33
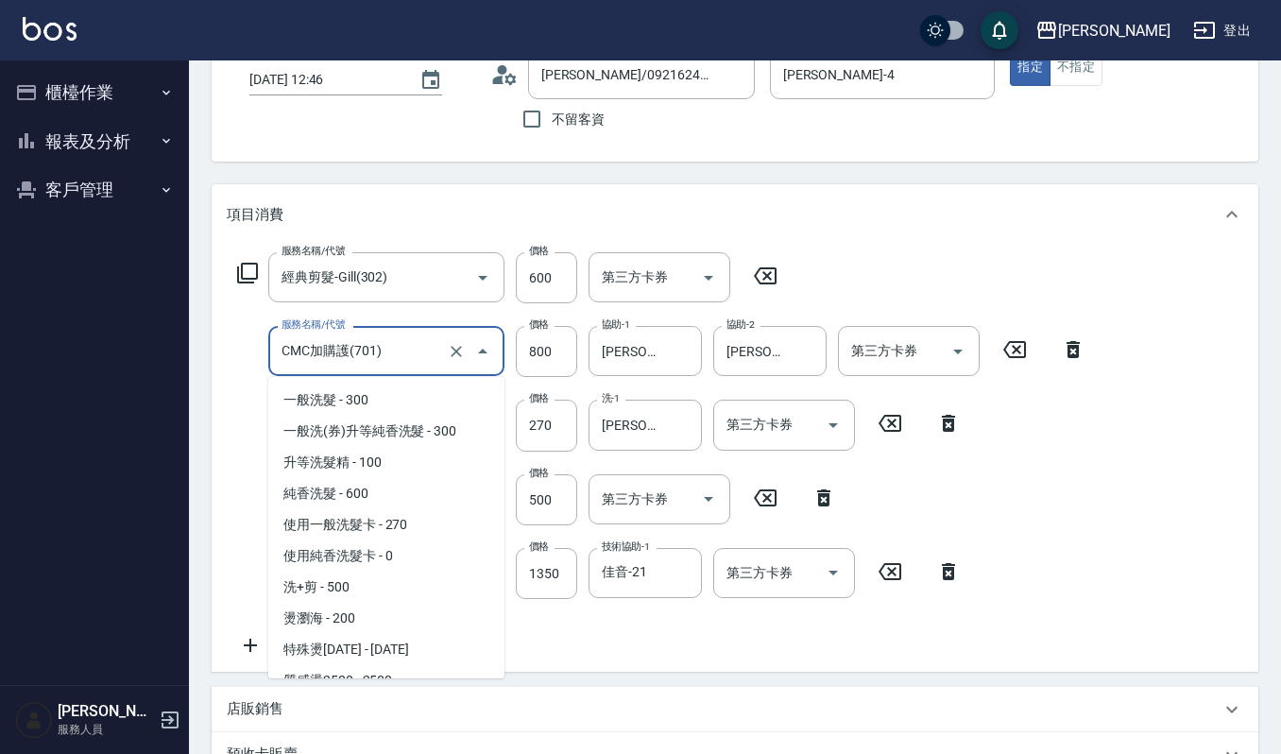
scroll to position [3131, 0]
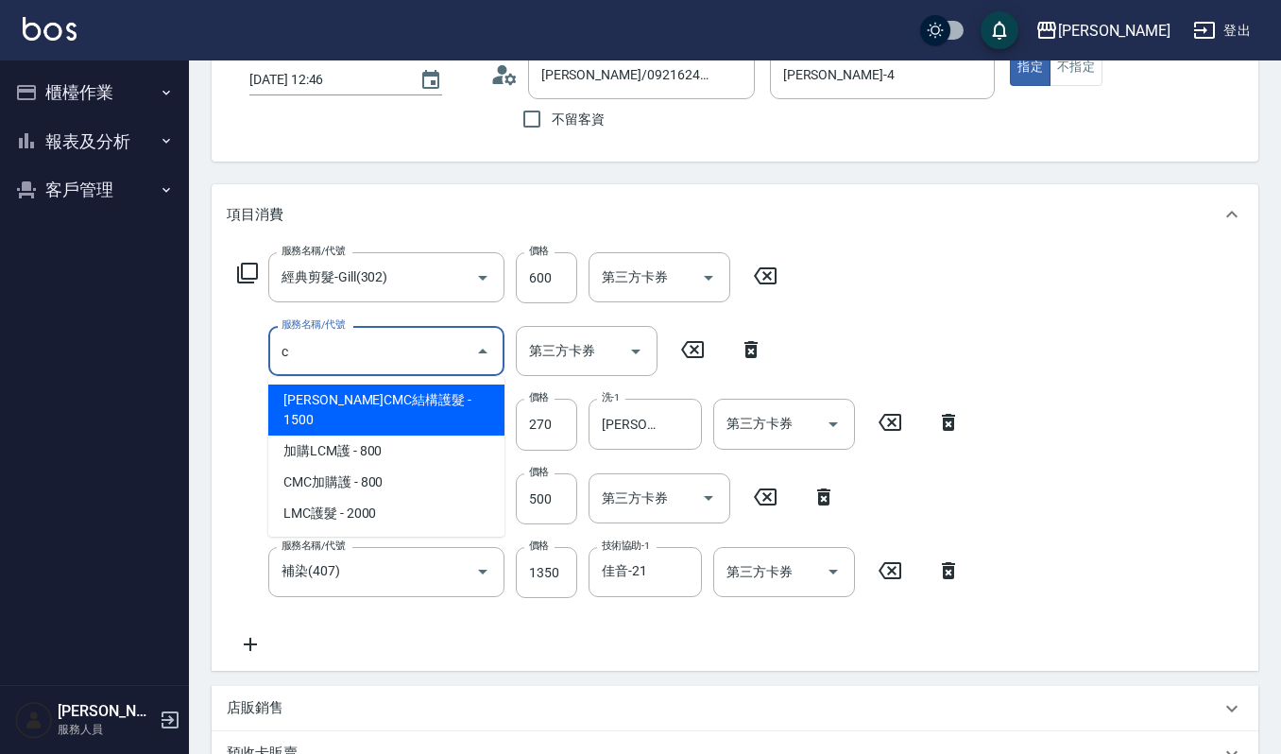
click at [394, 398] on span "荷昀CMC結構護髮 - 1500" at bounding box center [386, 409] width 236 height 51
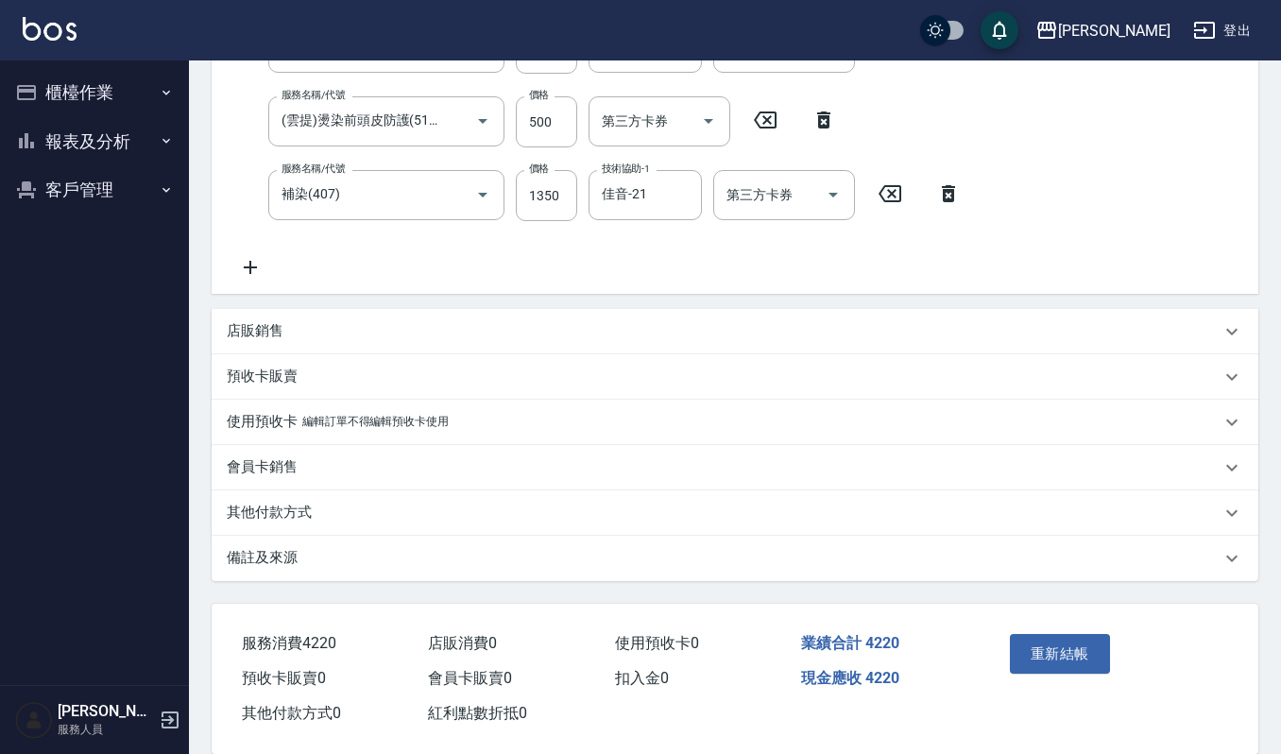
scroll to position [530, 0]
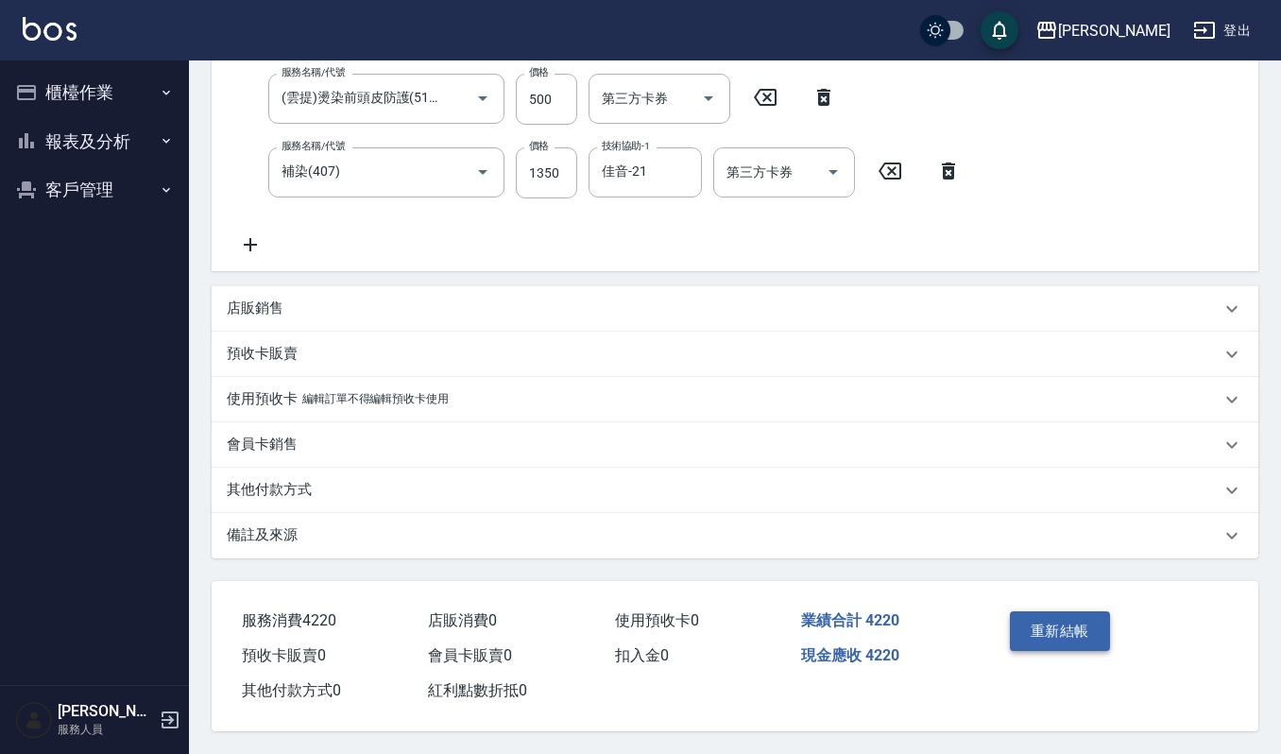
type input "荷昀CMC結構護髮(585)"
click at [1088, 625] on button "重新結帳" at bounding box center [1059, 631] width 100 height 40
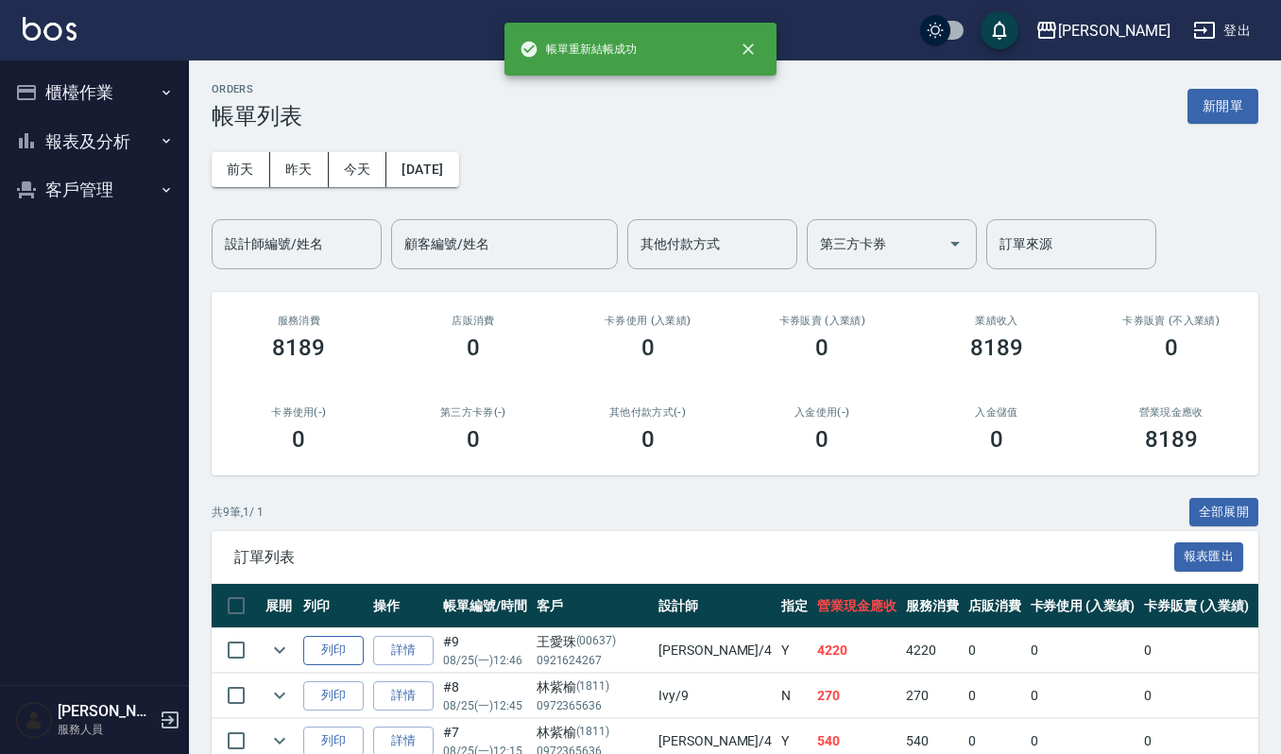
click at [334, 644] on button "列印" at bounding box center [333, 650] width 60 height 29
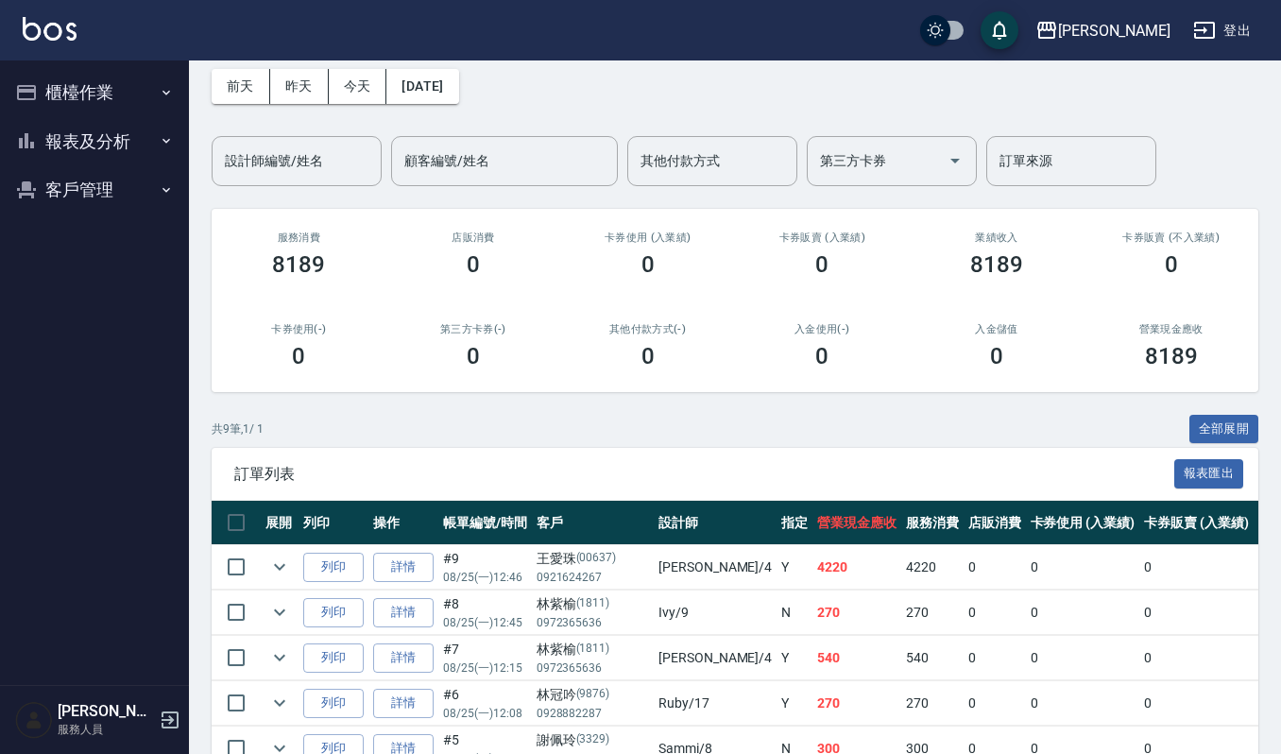
scroll to position [126, 0]
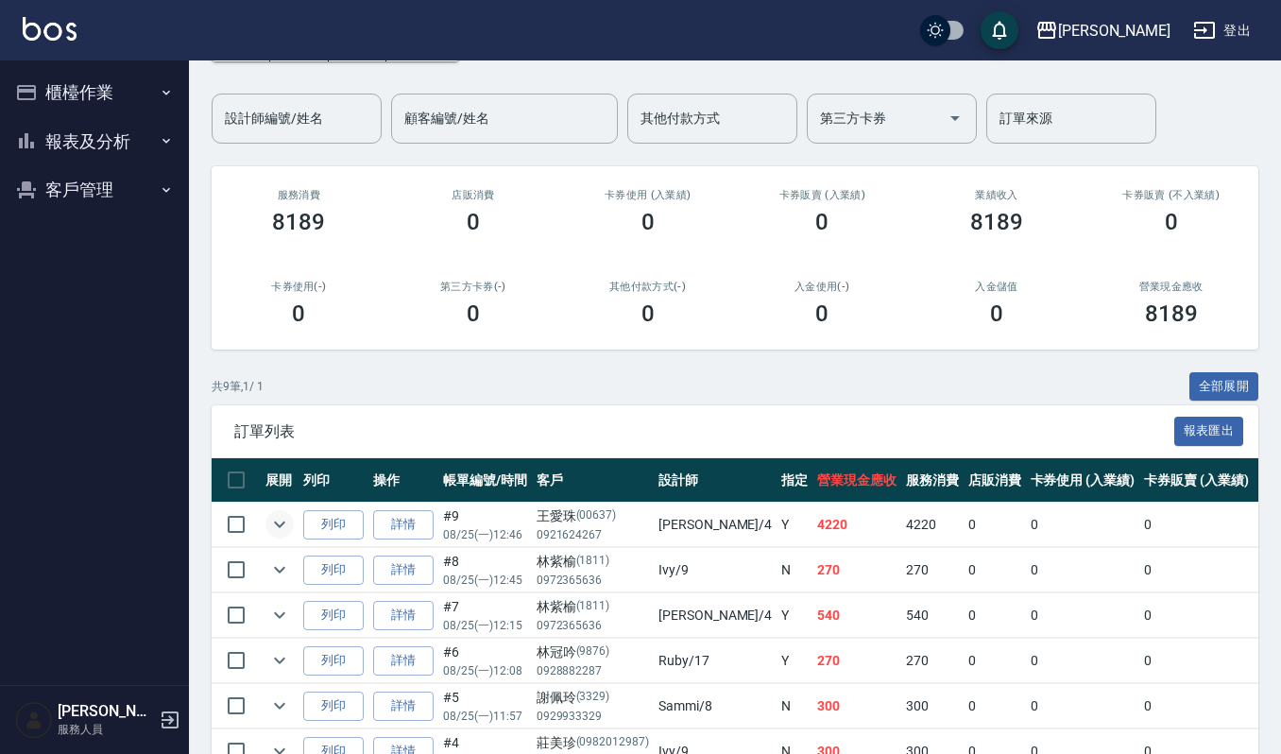
drag, startPoint x: 280, startPoint y: 531, endPoint x: 292, endPoint y: 527, distance: 12.8
click at [280, 531] on icon "expand row" at bounding box center [279, 524] width 23 height 23
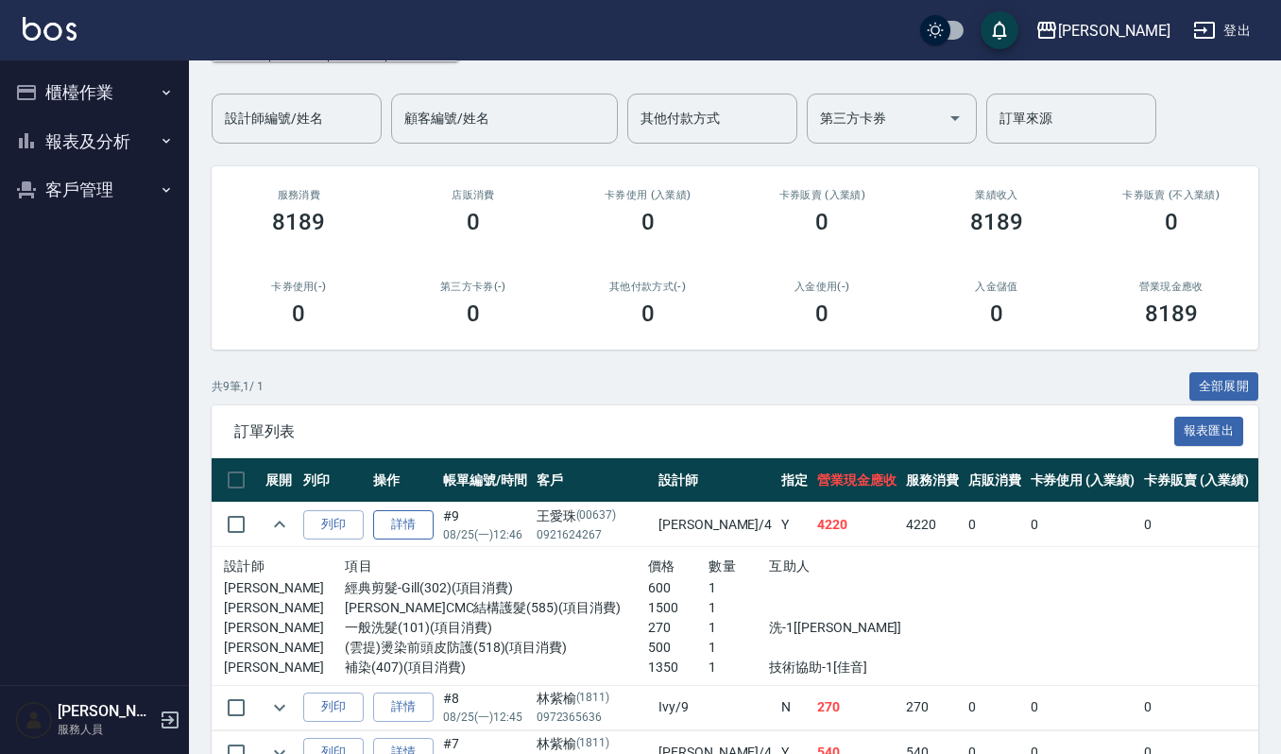
click at [413, 512] on link "詳情" at bounding box center [403, 524] width 60 height 29
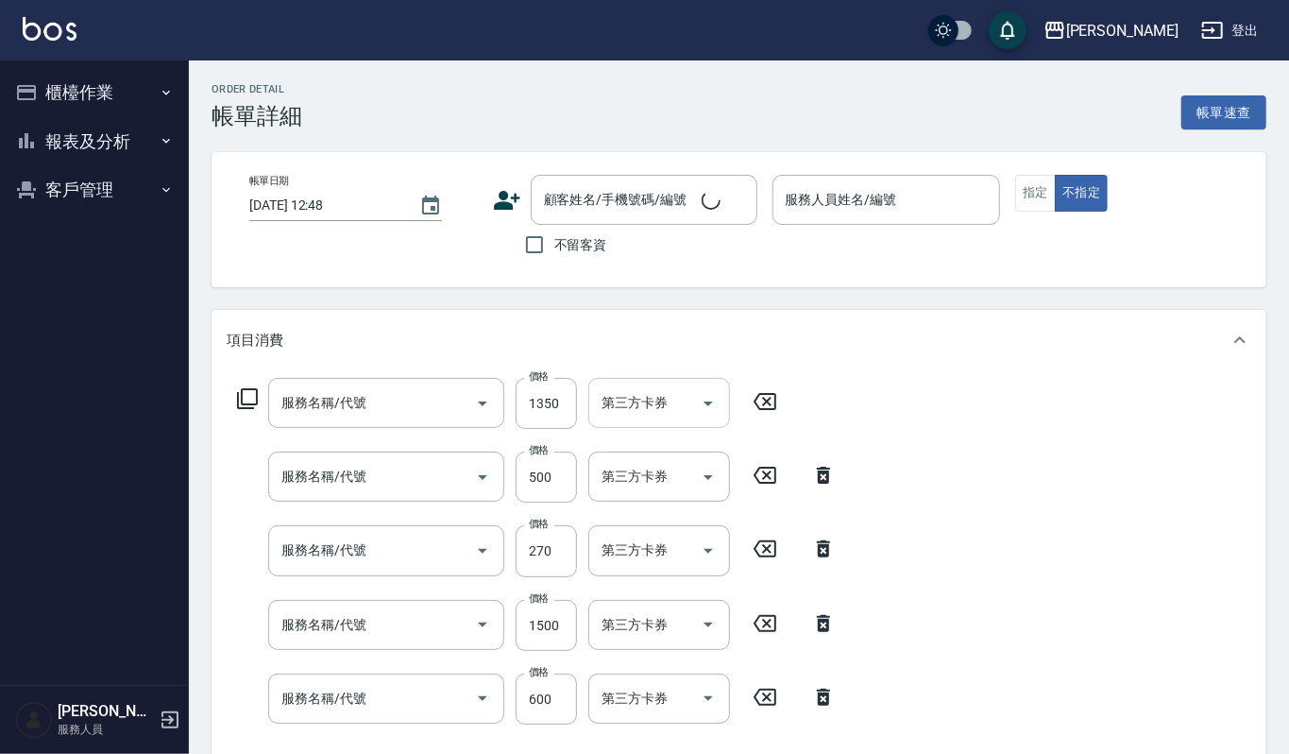
type input "2025/08/25 12:46"
type input "[PERSON_NAME]-4"
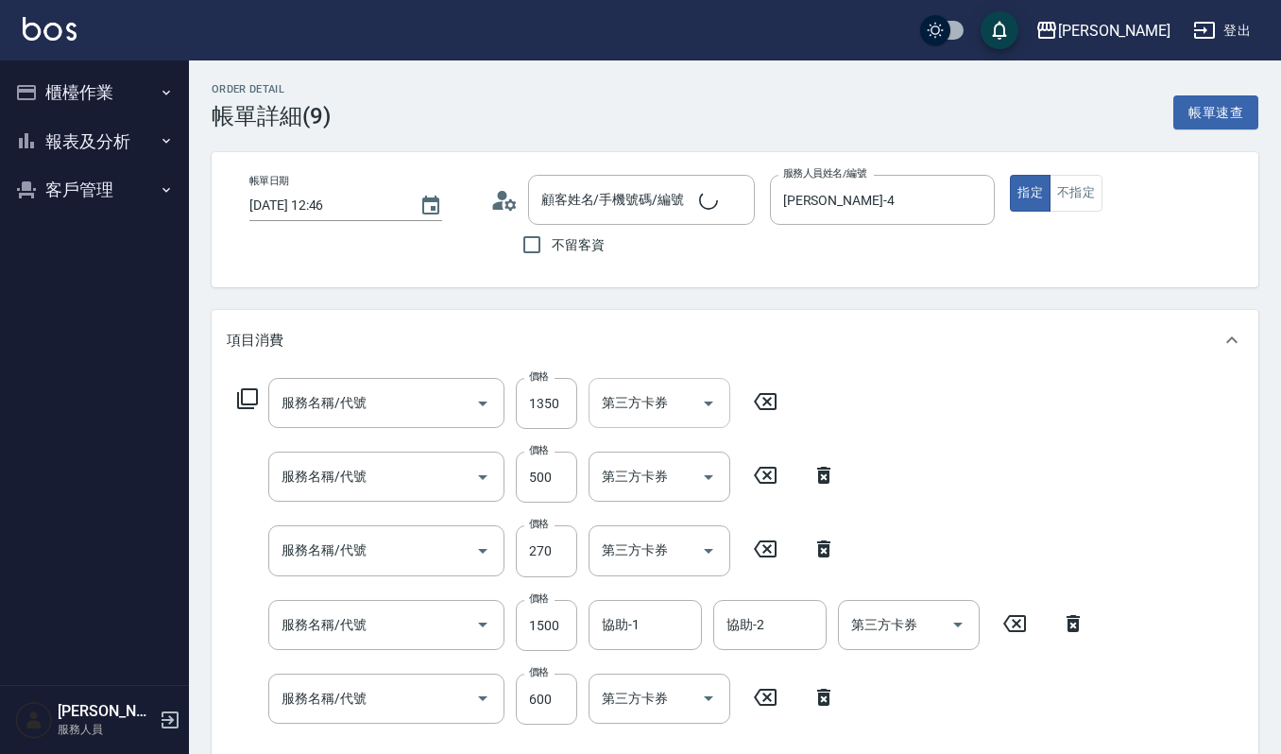
type input "補染(407)"
type input "(雲提)燙染前頭皮防護(518)"
type input "一般洗髮(101)"
type input "荷昀CMC結構護髮(585)"
type input "經典剪髮-Gill(302)"
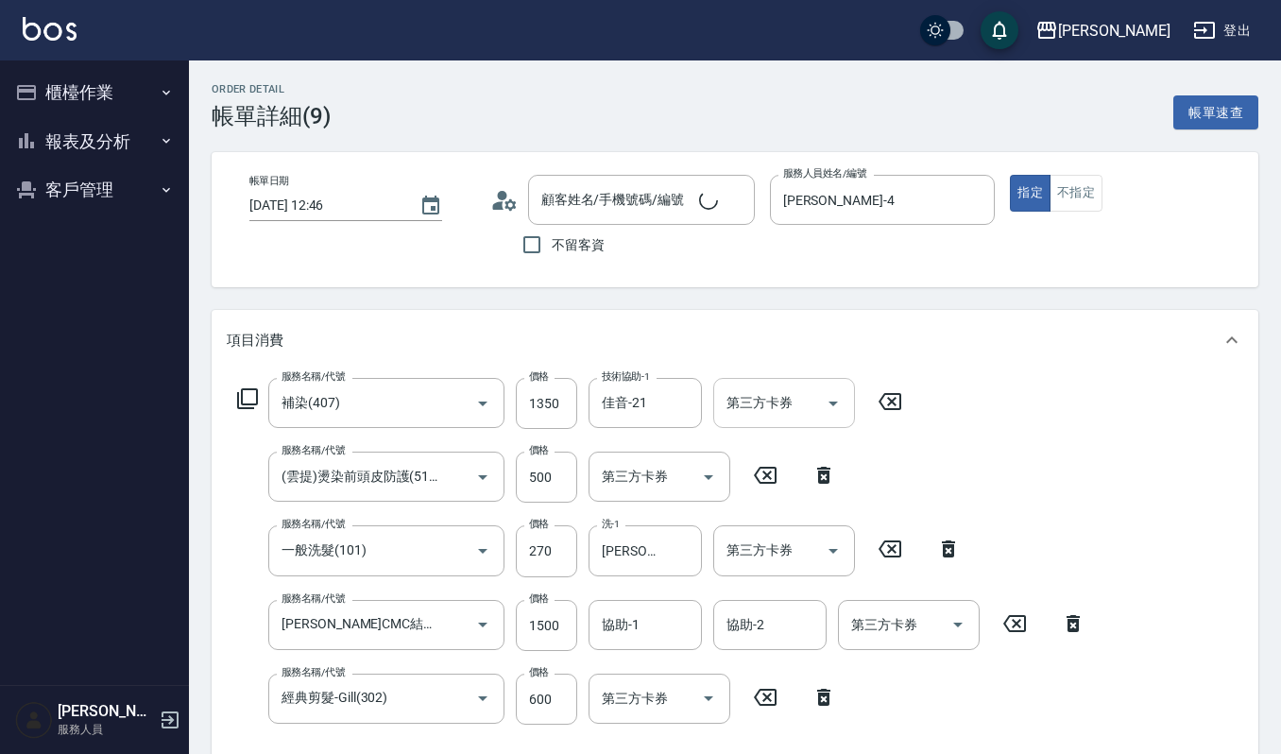
type input "[PERSON_NAME]/0921624267/00637"
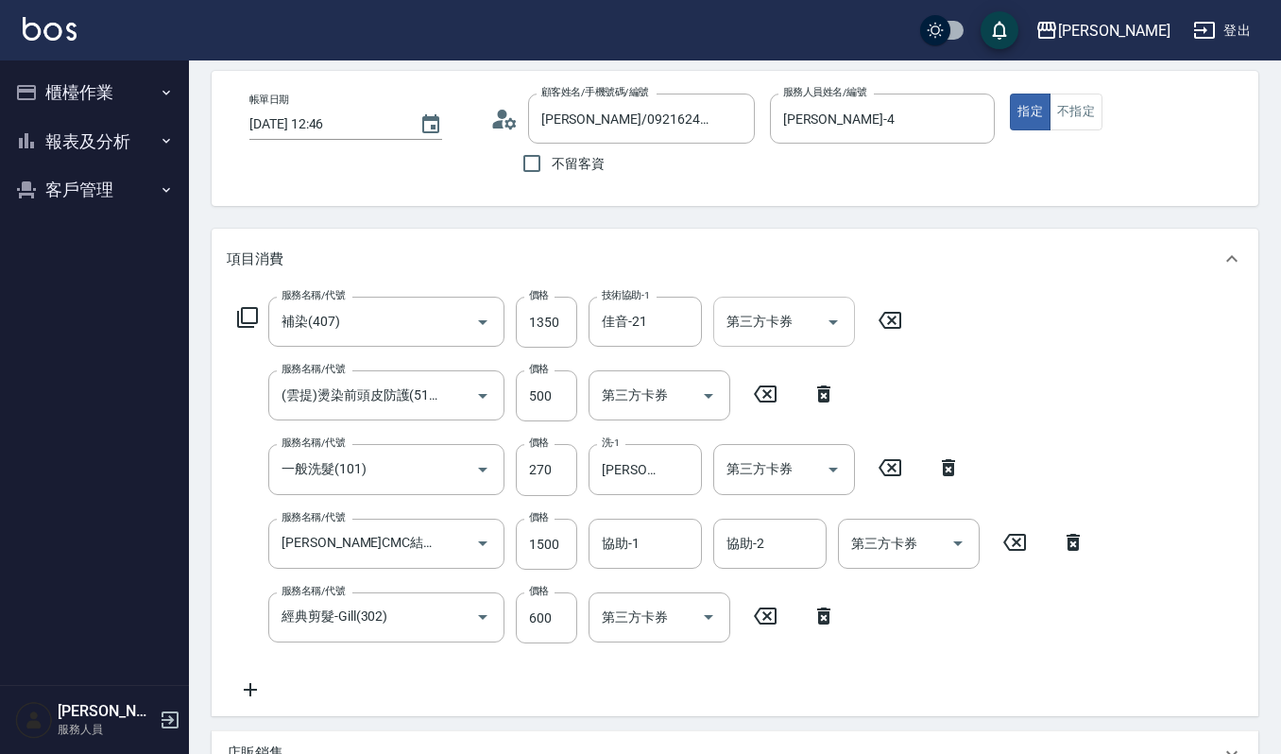
scroll to position [126, 0]
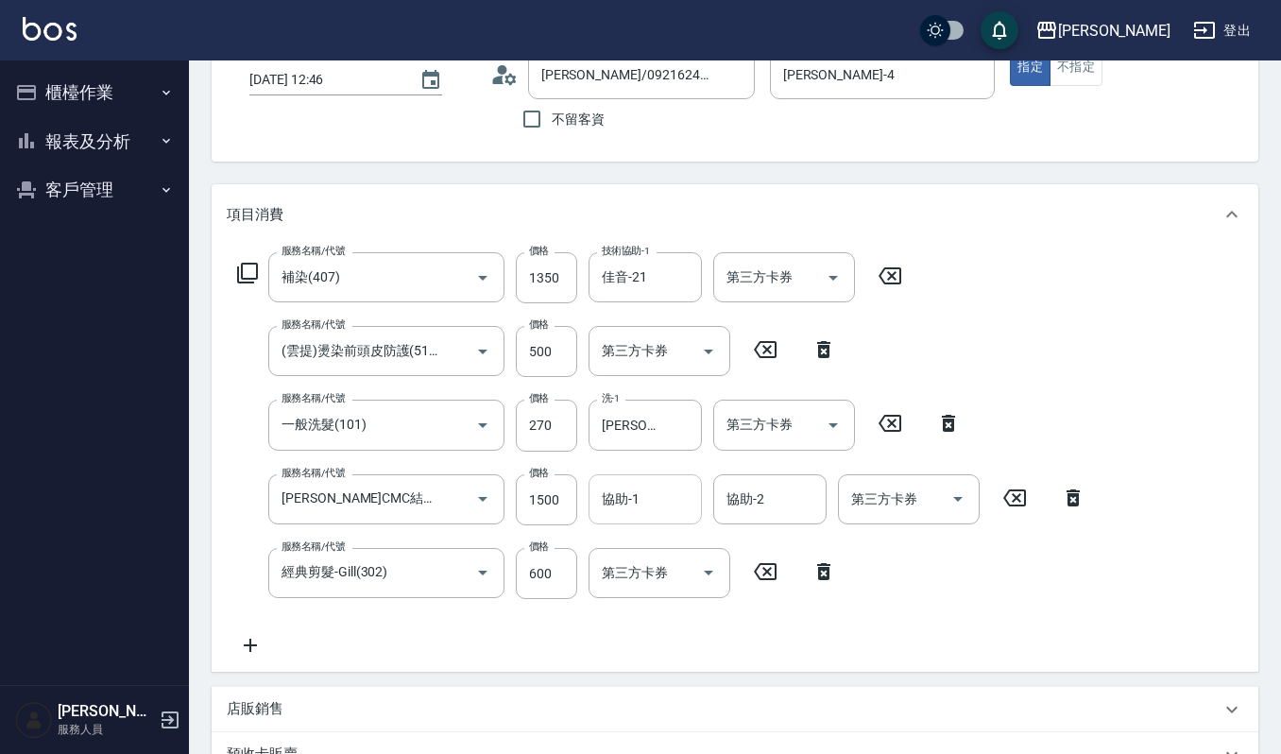
click at [625, 502] on input "協助-1" at bounding box center [645, 499] width 96 height 33
type input "[PERSON_NAME]-4"
click at [1044, 627] on div "服務名稱/代號 補染(407) 服務名稱/代號 價格 1350 價格 技術協助-1 佳音-21 技術協助-1 第三方卡券 第三方卡券 服務名稱/代號 (雲提)…" at bounding box center [662, 454] width 870 height 404
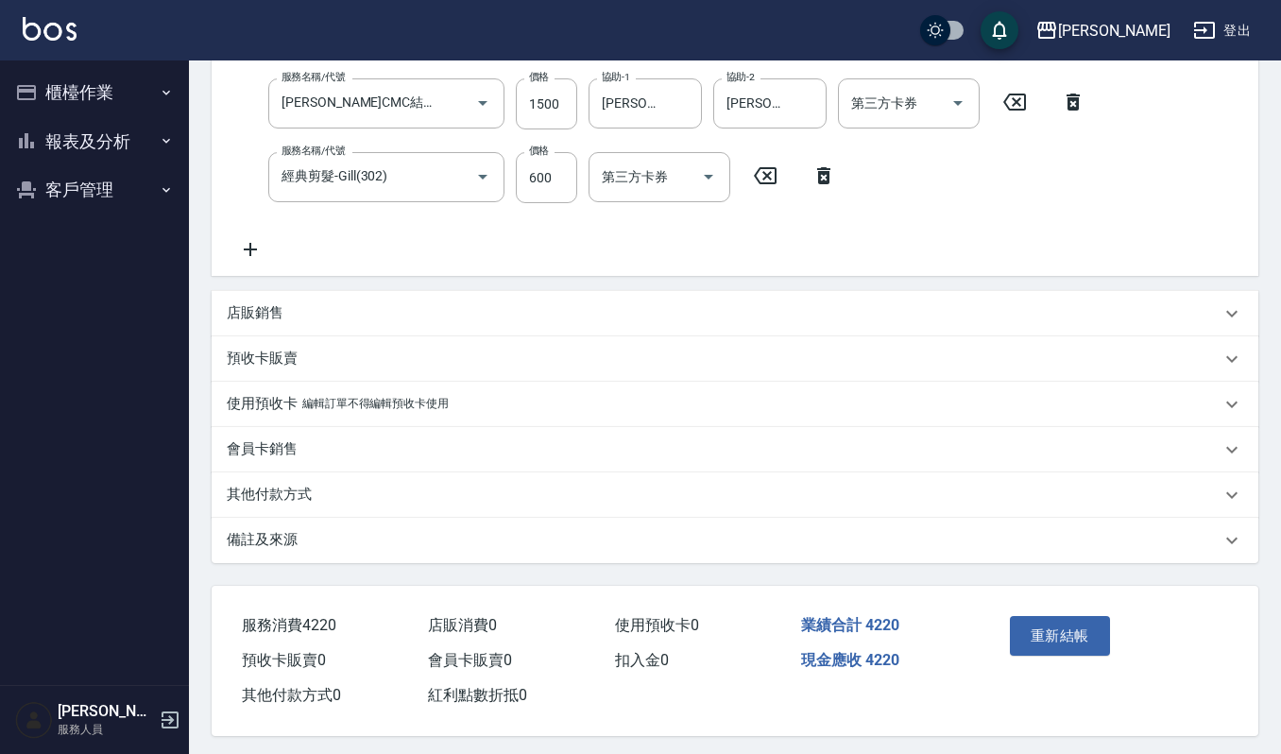
scroll to position [530, 0]
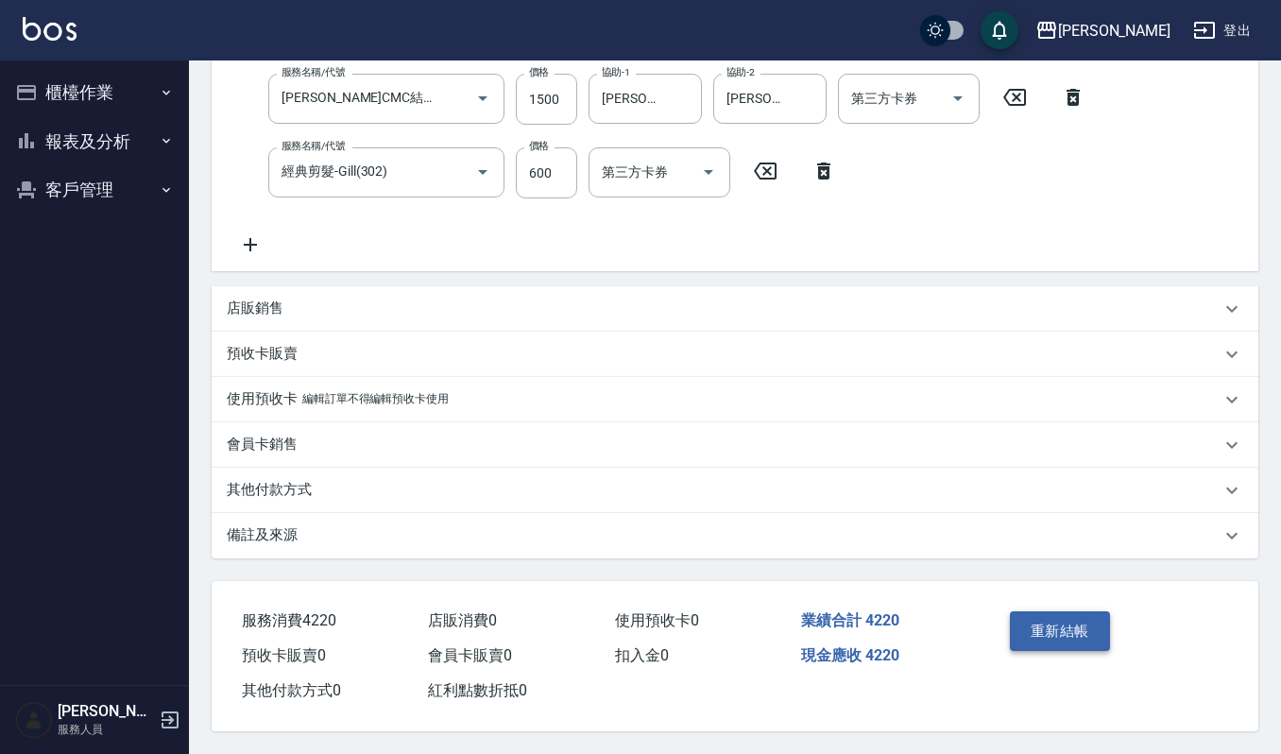
click at [1078, 632] on button "重新結帳" at bounding box center [1059, 631] width 100 height 40
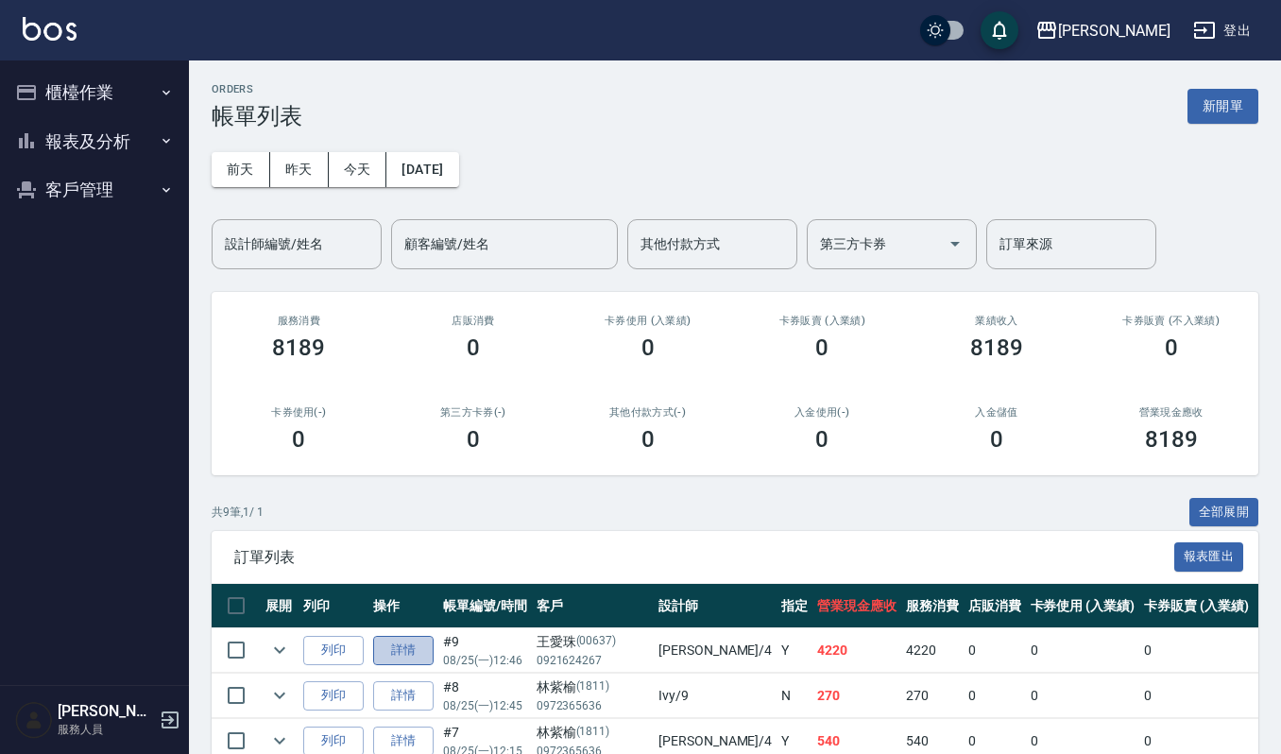
click at [405, 648] on link "詳情" at bounding box center [403, 650] width 60 height 29
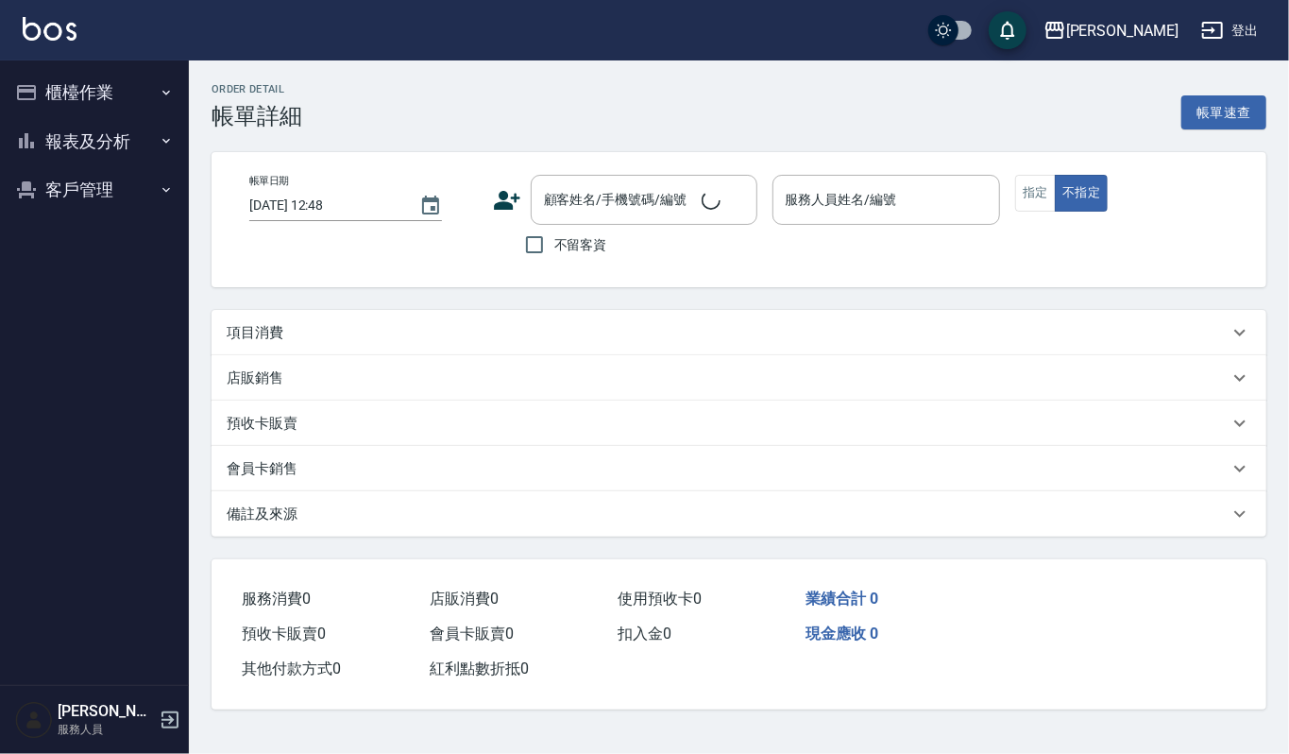
type input "2025/08/25 12:46"
type input "[PERSON_NAME]-4"
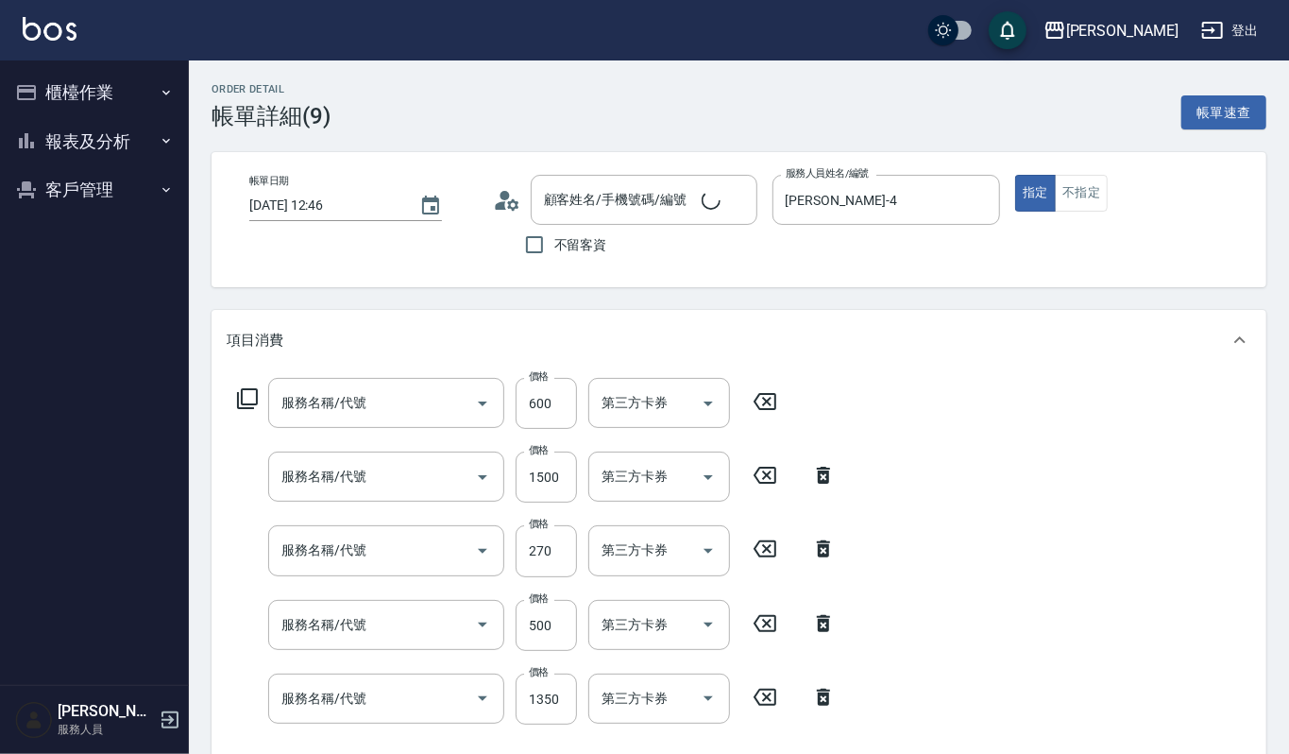
type input "[PERSON_NAME]/0921624267/00637"
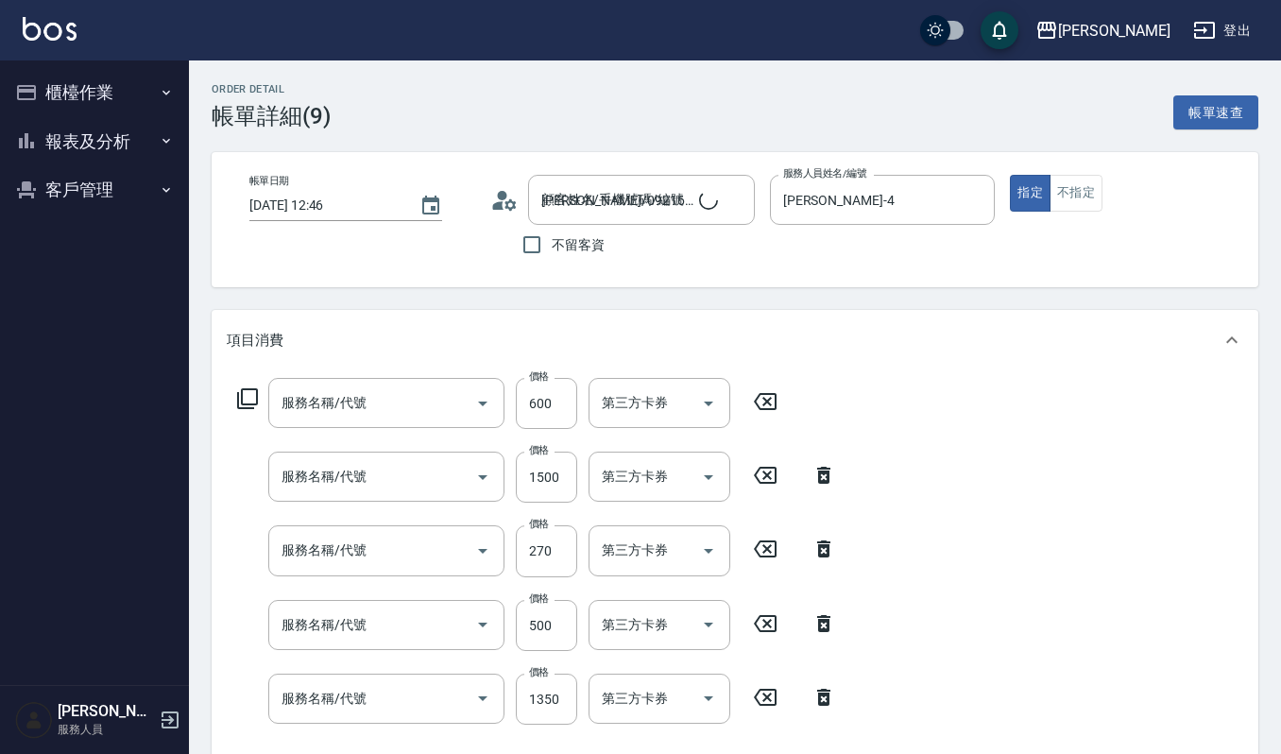
type input "經典剪髮-Gill(302)"
type input "荷昀CMC結構護髮(585)"
type input "一般洗髮(101)"
type input "(雲提)燙染前頭皮防護(518)"
type input "補染(407)"
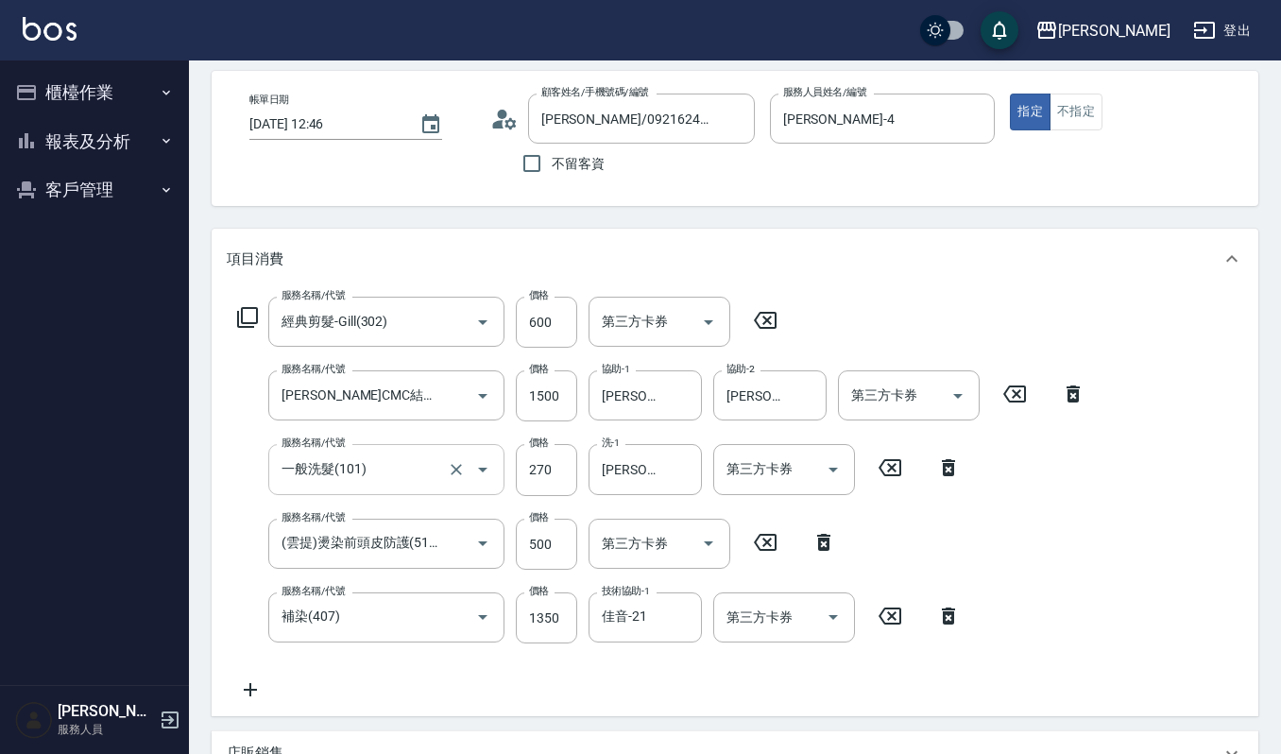
scroll to position [126, 0]
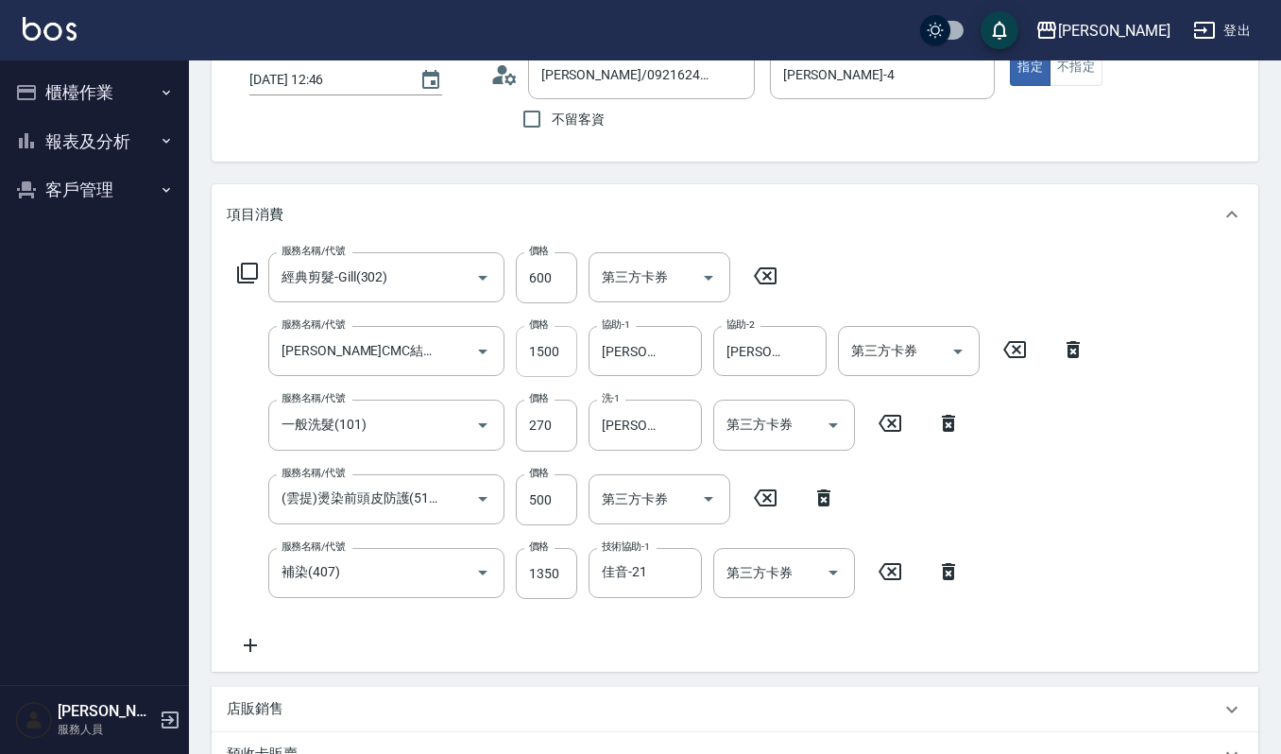
click at [567, 344] on input "1500" at bounding box center [546, 351] width 61 height 51
type input "1200"
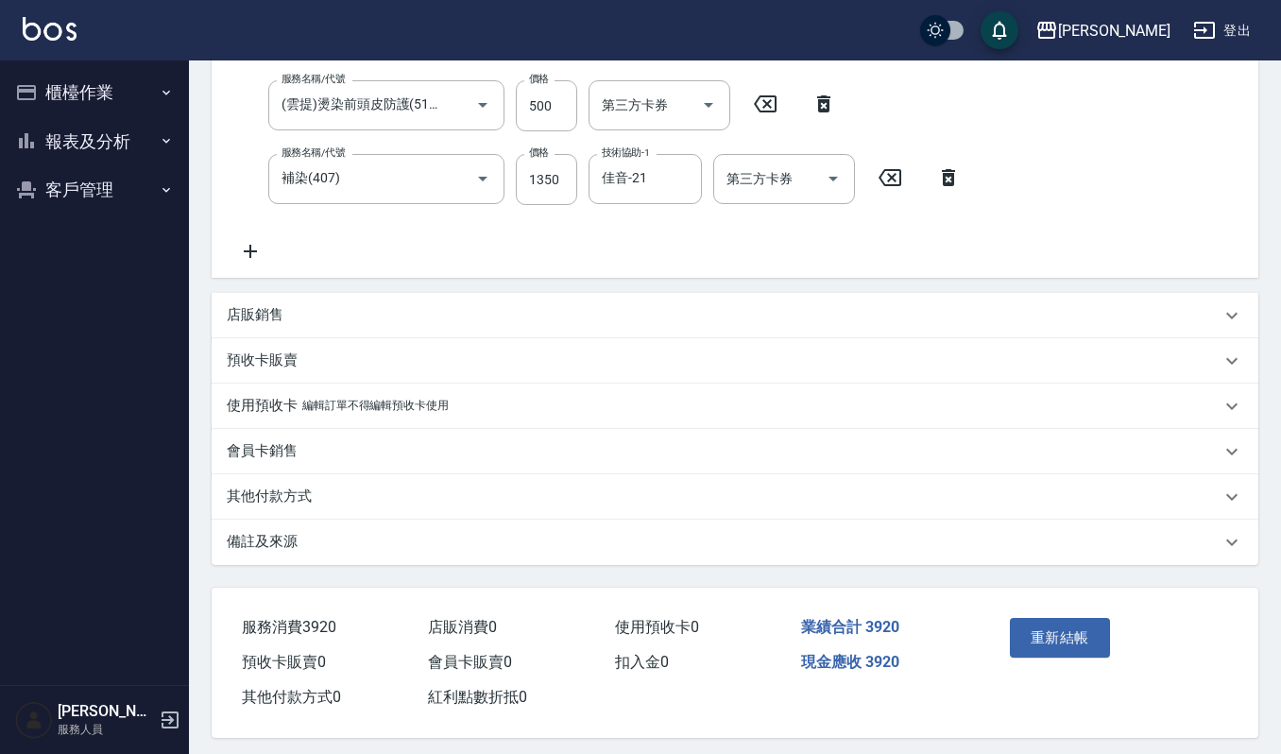
scroll to position [530, 0]
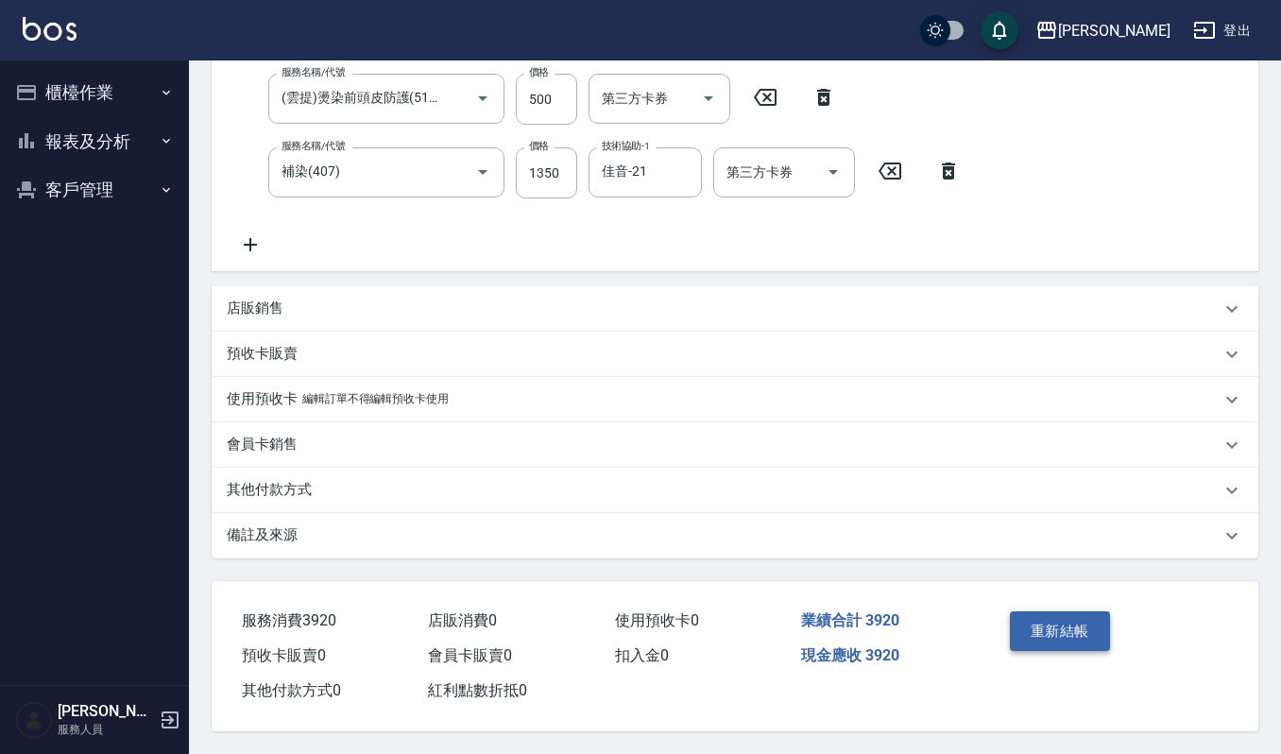
click at [1062, 625] on button "重新結帳" at bounding box center [1059, 631] width 100 height 40
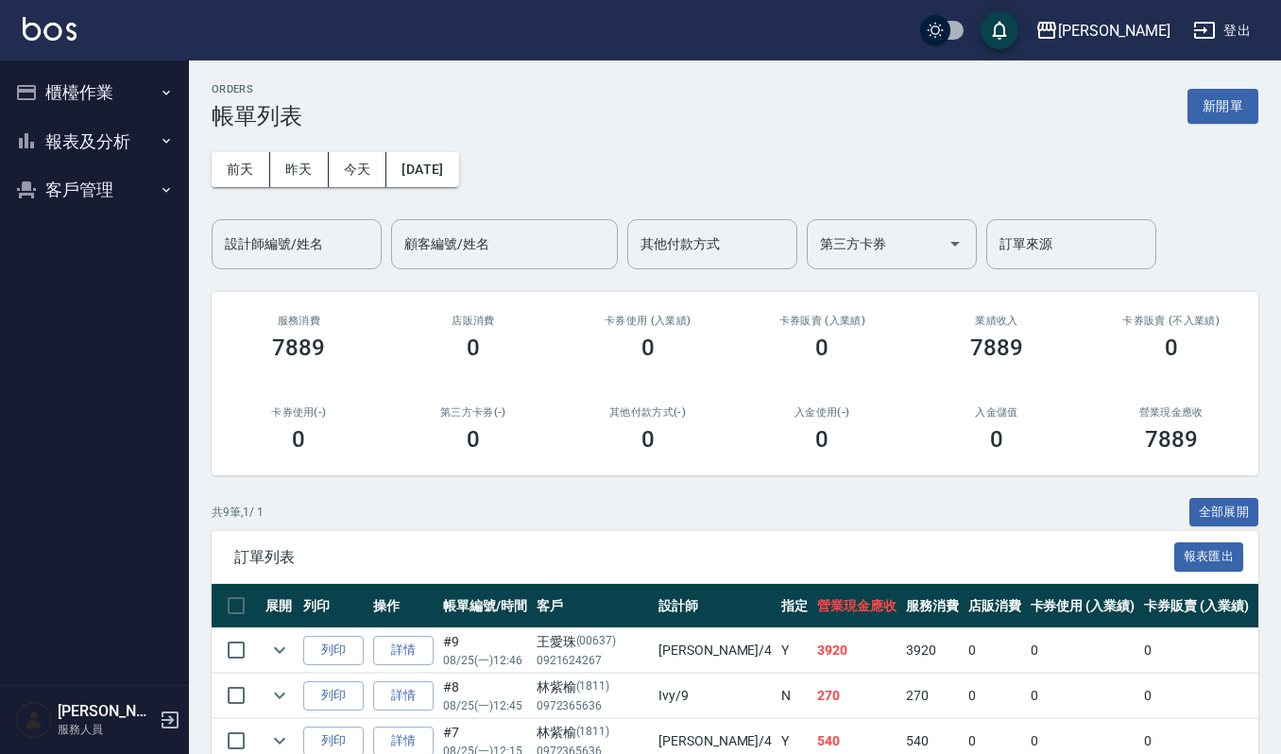
click at [748, 508] on div "共 9 筆, 1 / 1 全部展開" at bounding box center [735, 512] width 1046 height 29
click at [92, 190] on button "客戶管理" at bounding box center [95, 189] width 174 height 49
click at [85, 244] on link "客戶列表" at bounding box center [95, 243] width 174 height 43
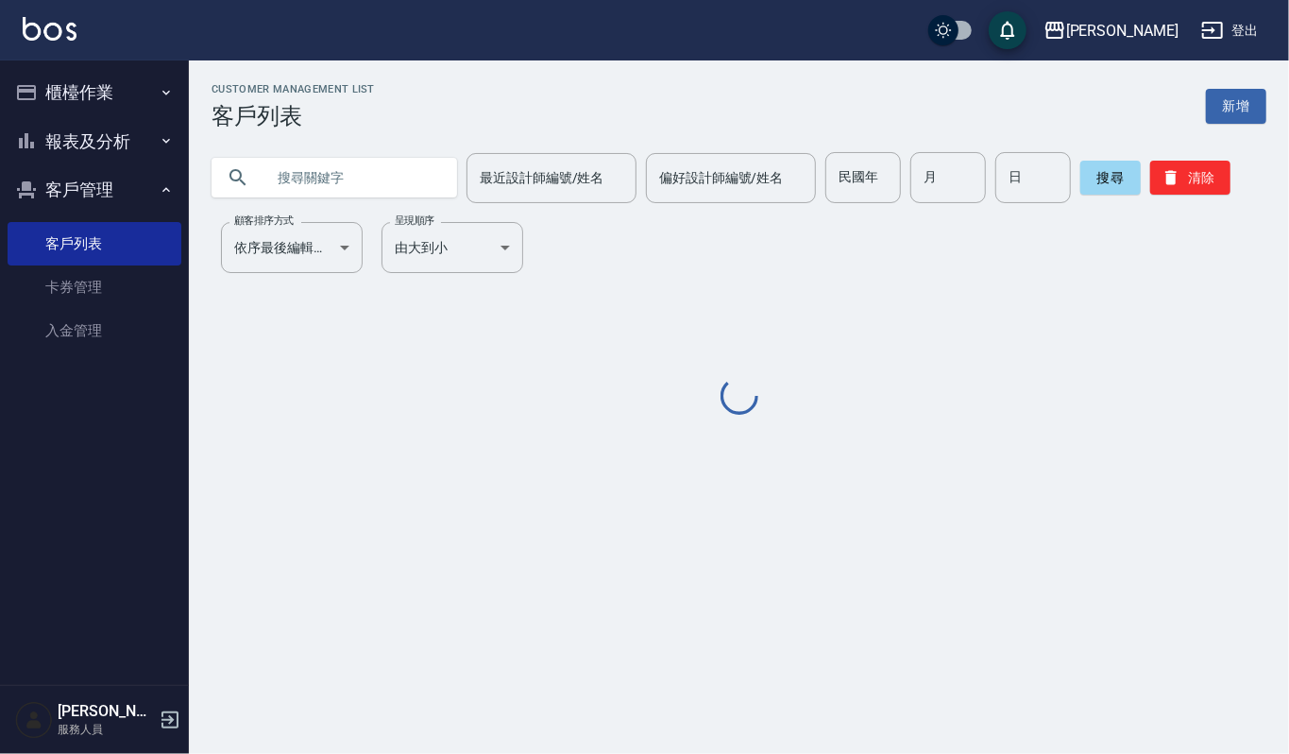
click at [420, 183] on input "text" at bounding box center [353, 177] width 178 height 51
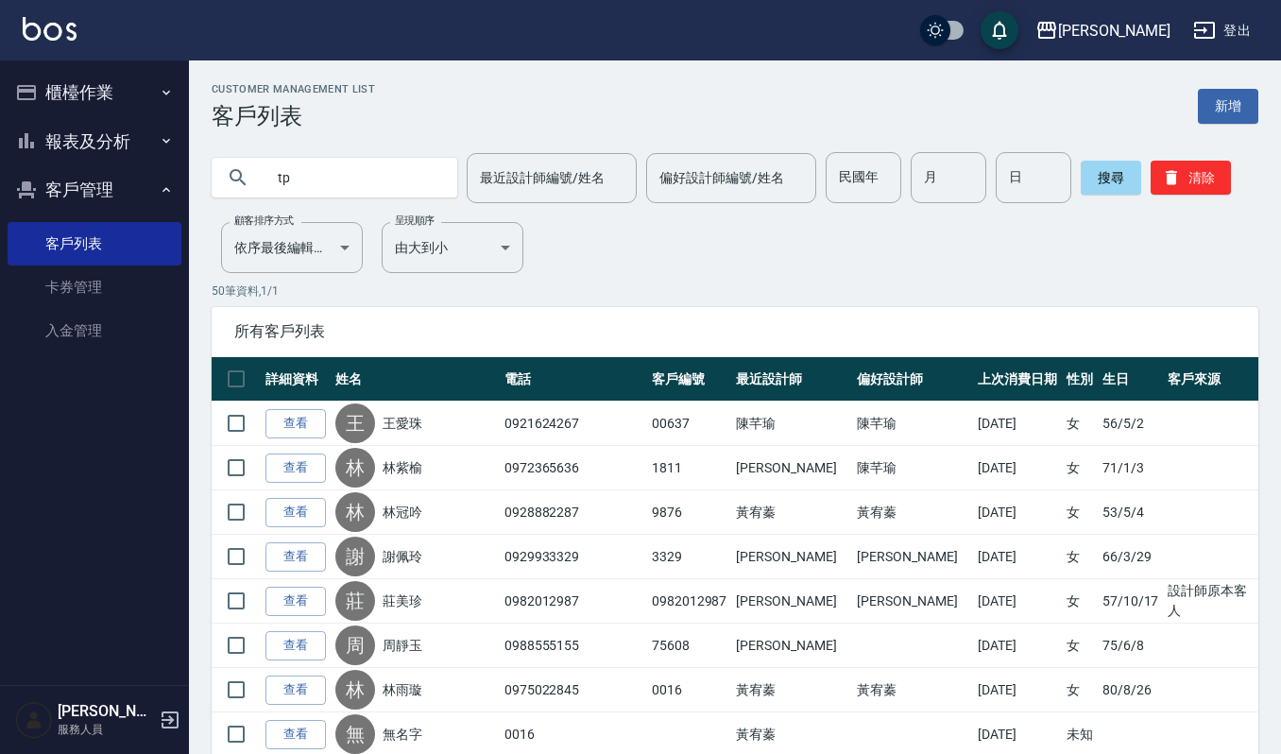
type input "t"
type input "陳秀靜"
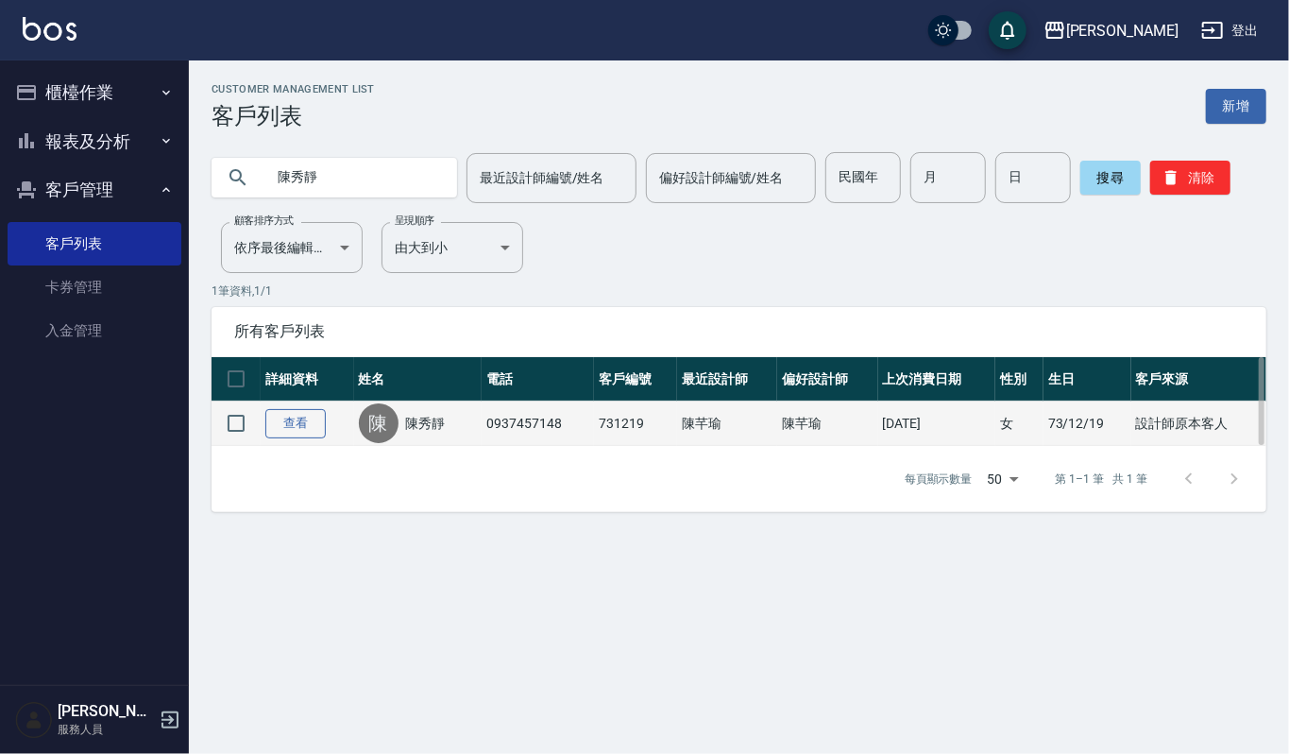
click at [266, 416] on link "查看" at bounding box center [295, 423] width 60 height 29
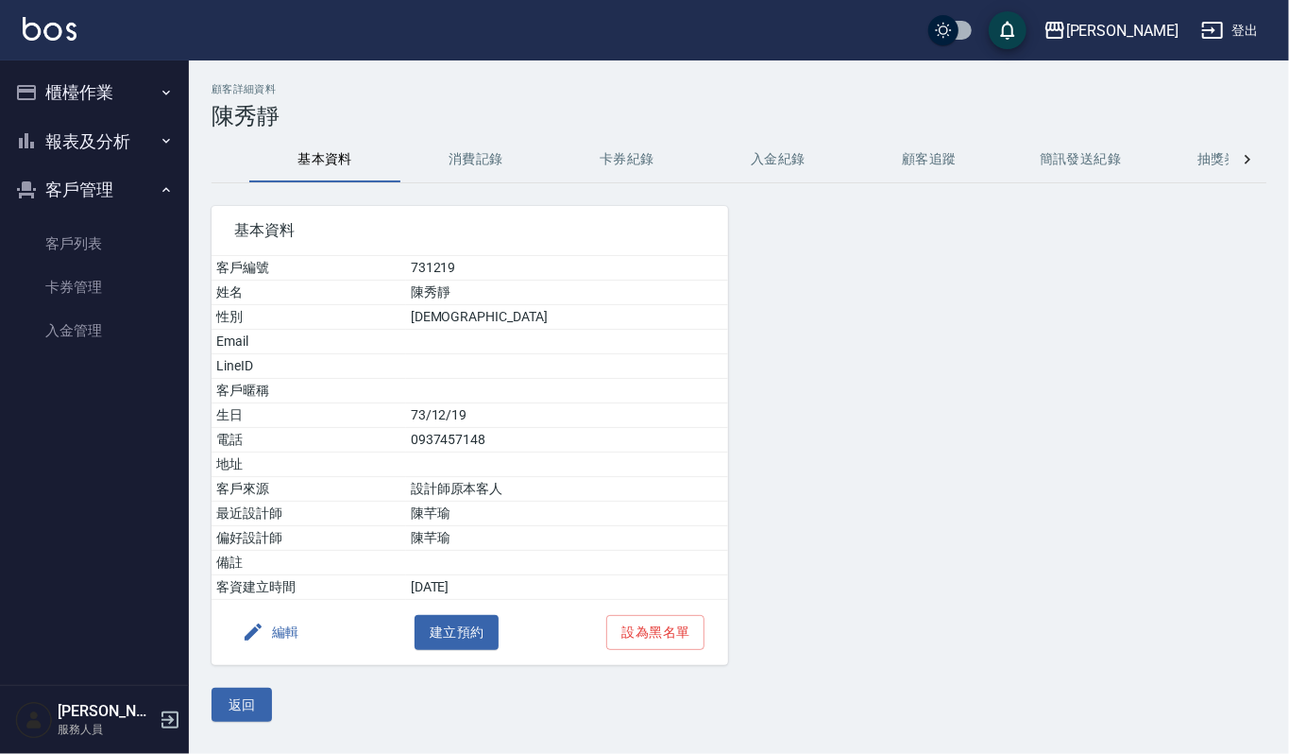
click at [459, 162] on button "消費記錄" at bounding box center [475, 159] width 151 height 45
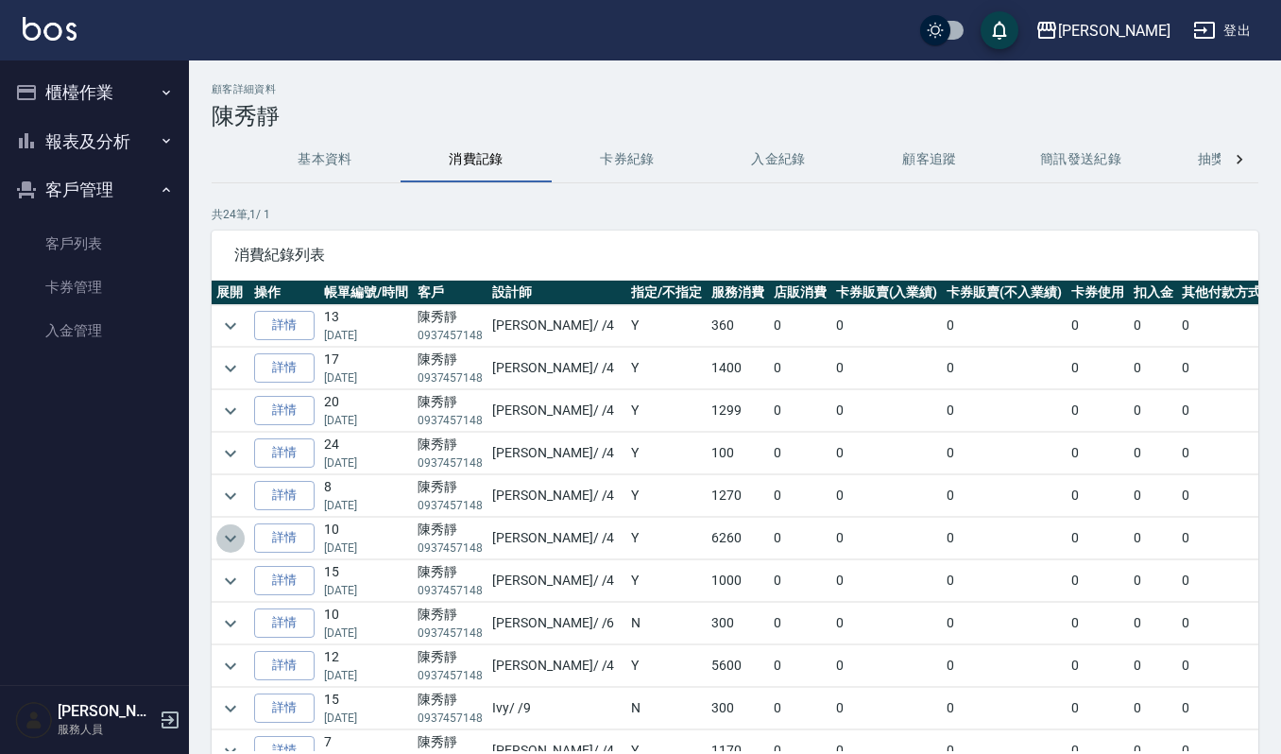
click at [227, 548] on icon "expand row" at bounding box center [230, 538] width 23 height 23
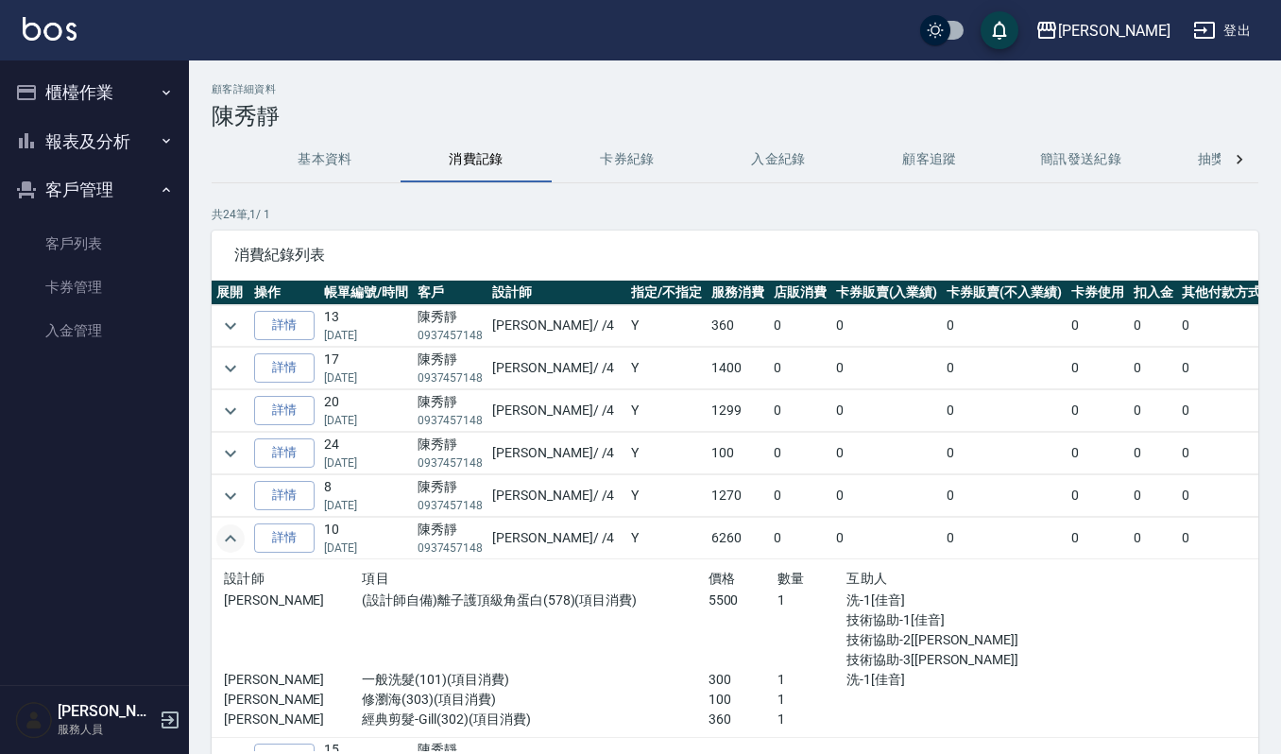
scroll to position [126, 0]
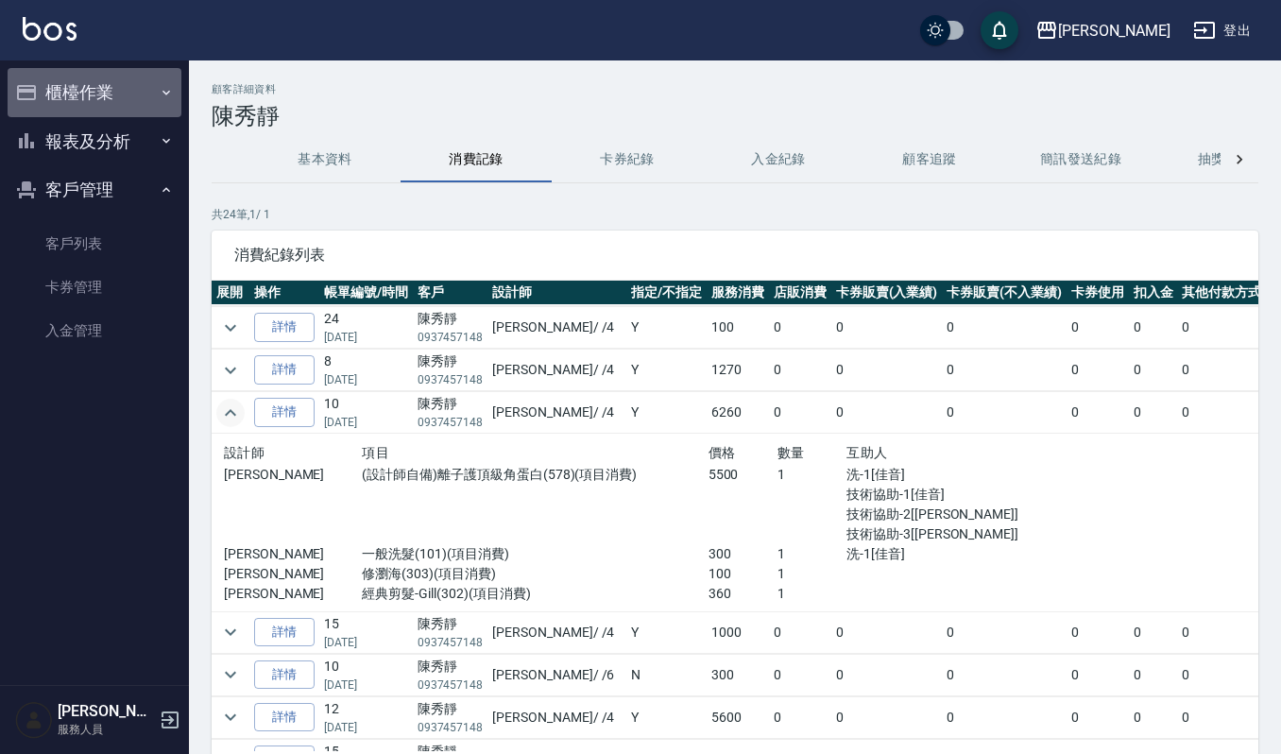
click at [91, 81] on button "櫃檯作業" at bounding box center [95, 92] width 174 height 49
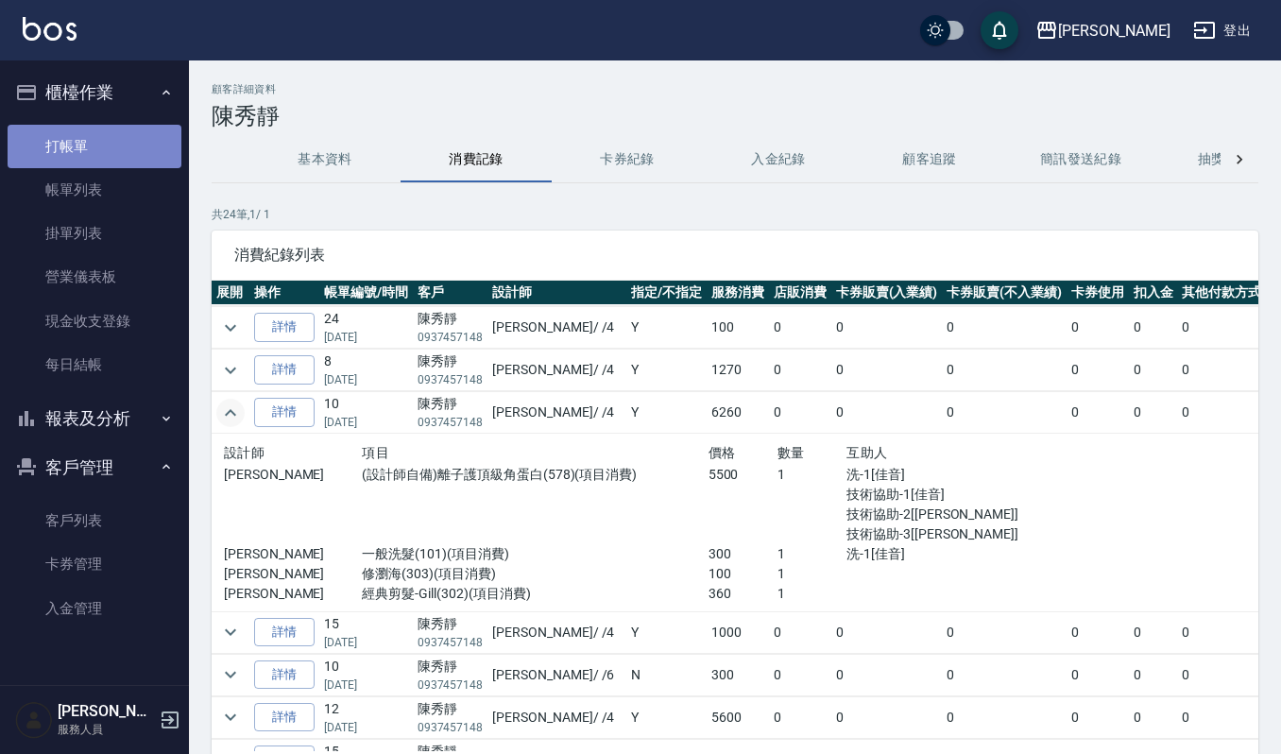
click at [91, 138] on link "打帳單" at bounding box center [95, 146] width 174 height 43
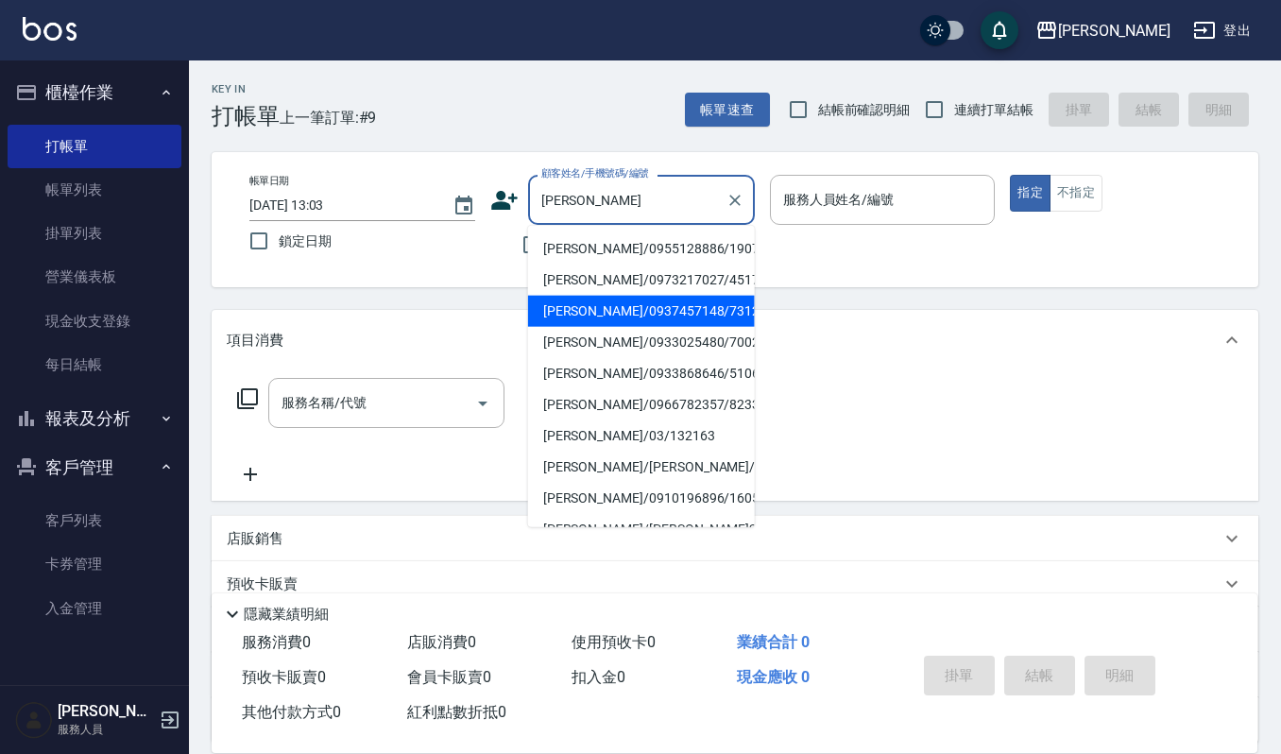
click at [602, 307] on li "[PERSON_NAME]/0937457148/731219" at bounding box center [641, 311] width 227 height 31
type input "[PERSON_NAME]/0937457148/731219"
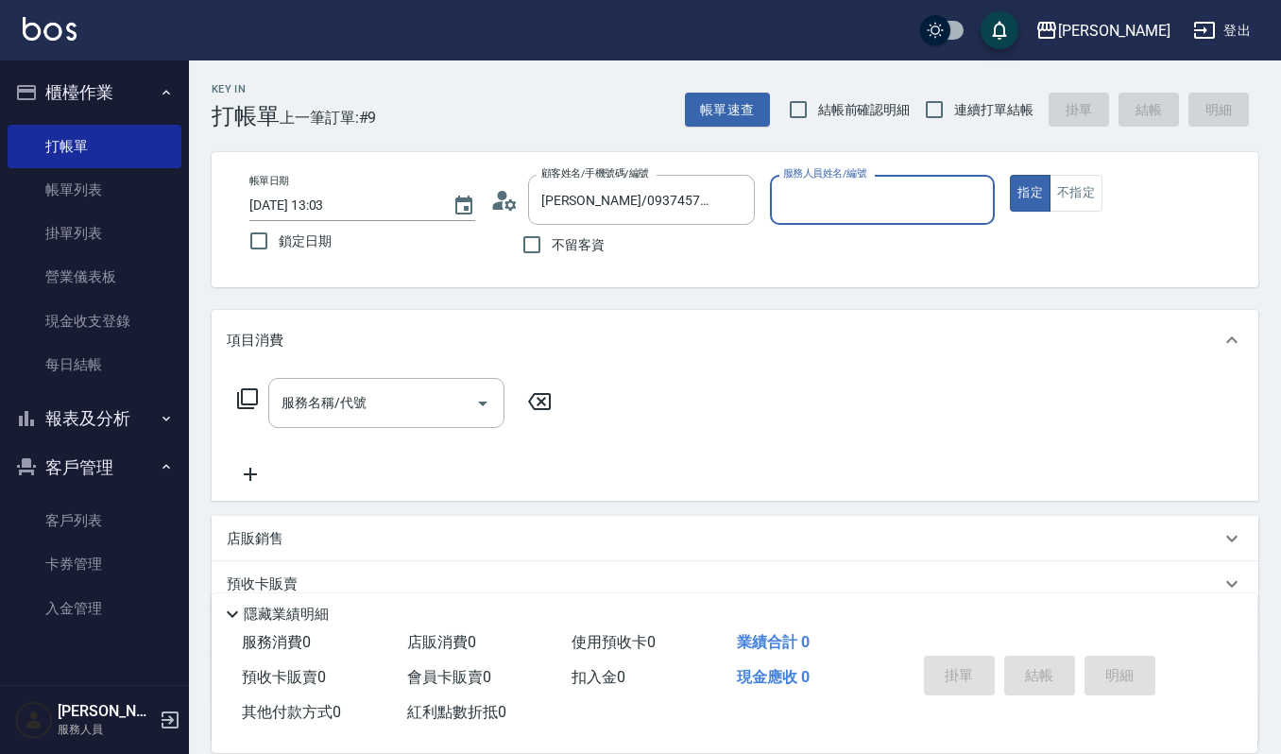
type input "[PERSON_NAME]-4"
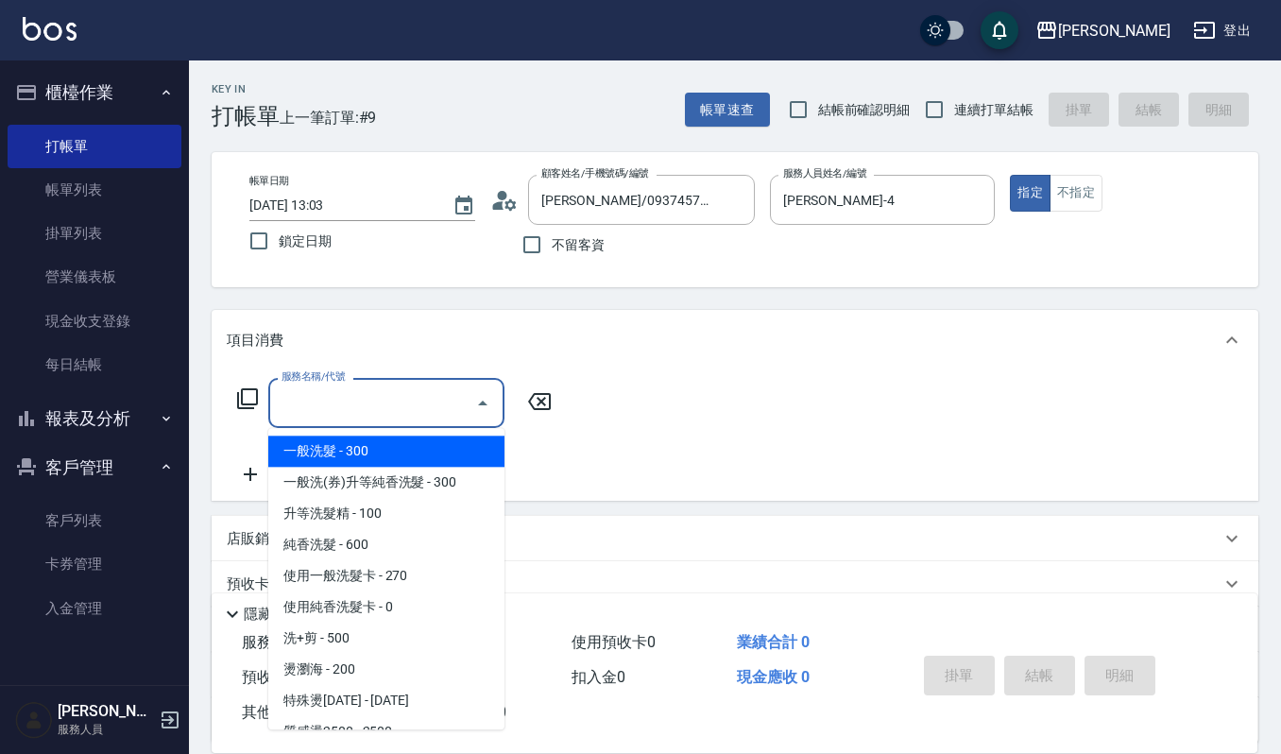
click at [404, 412] on input "服務名稱/代號" at bounding box center [372, 402] width 191 height 33
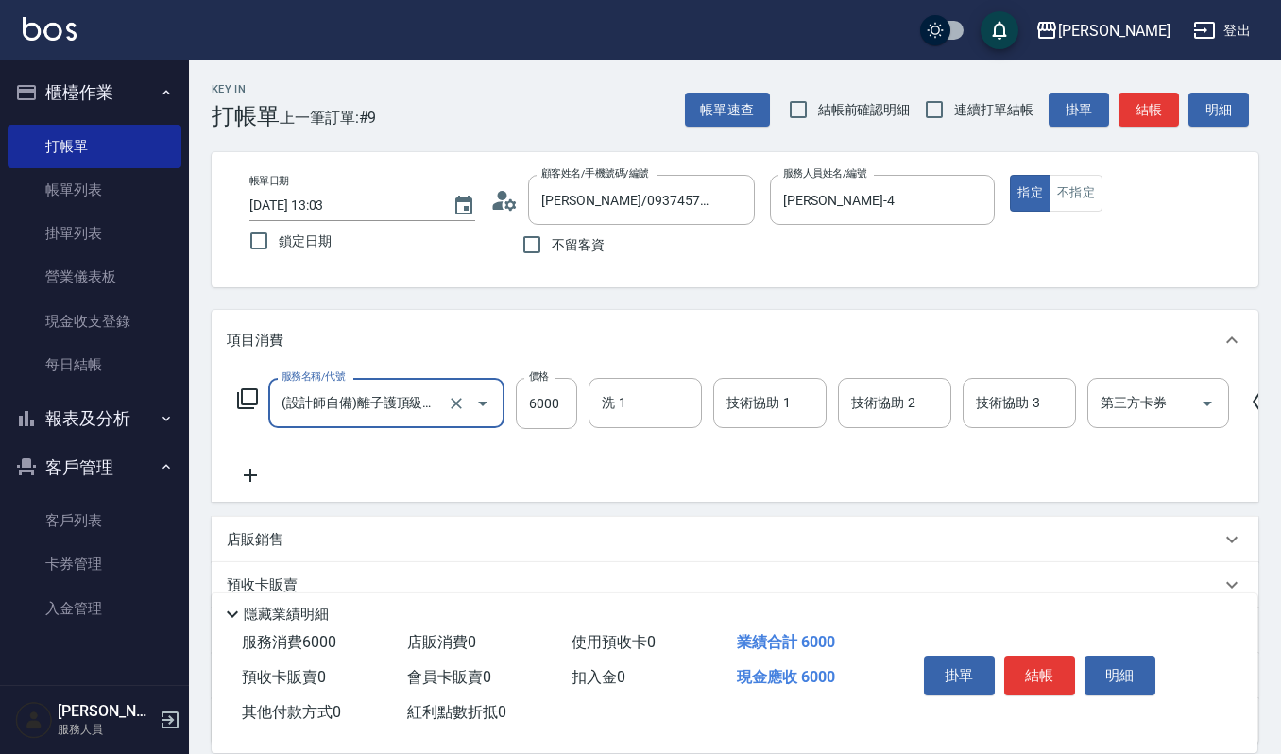
type input "(設計師自備)離子護頂級角蛋白(578)"
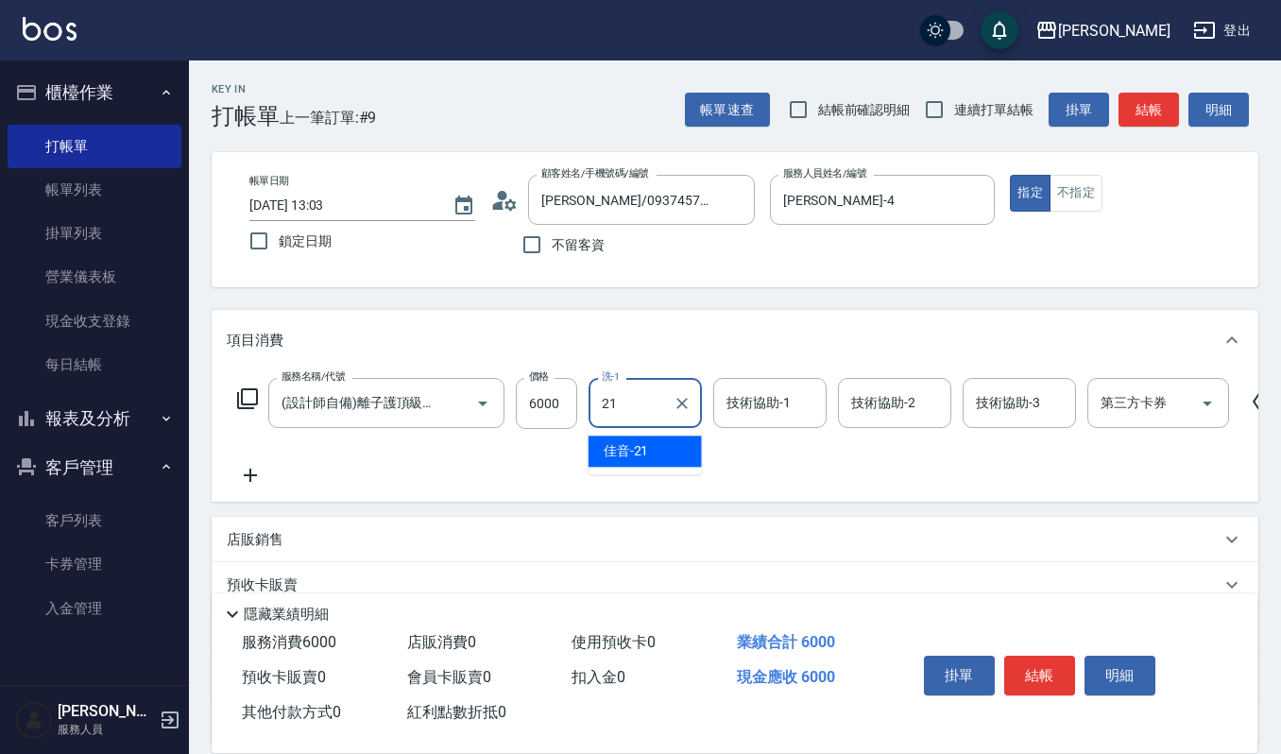
type input "佳音-21"
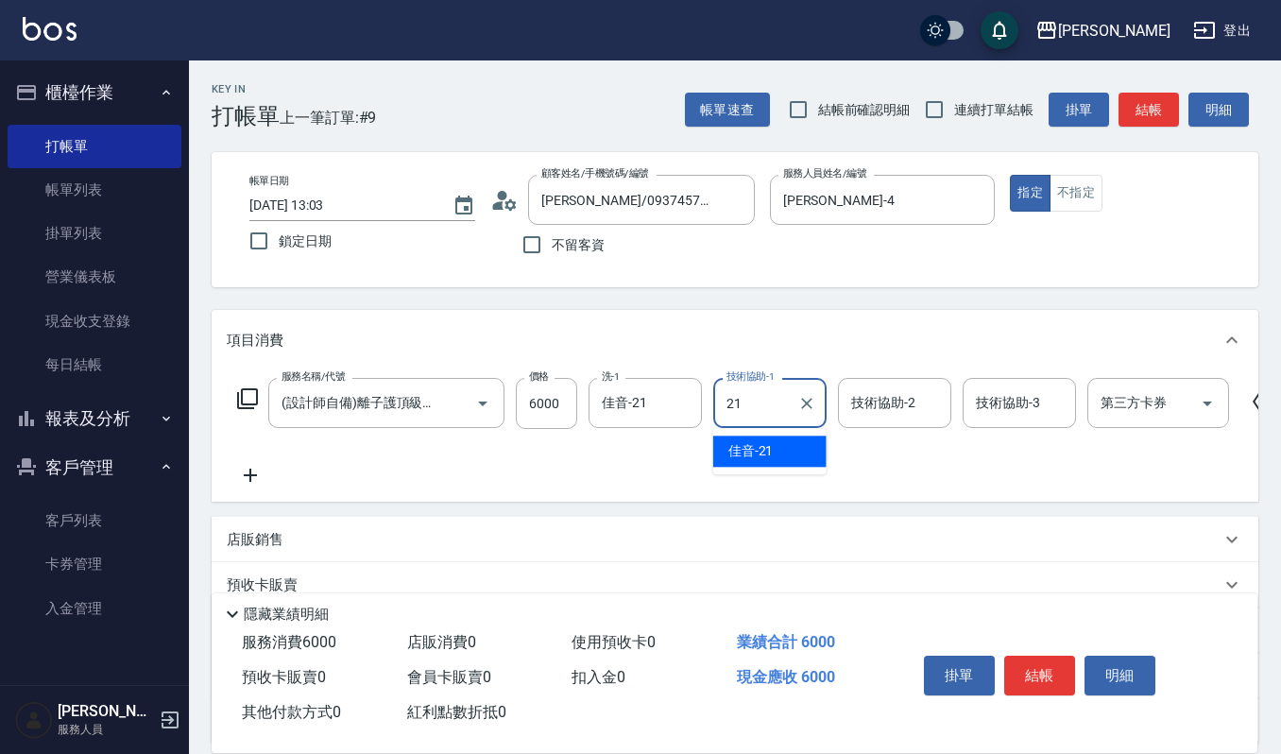
type input "佳音-21"
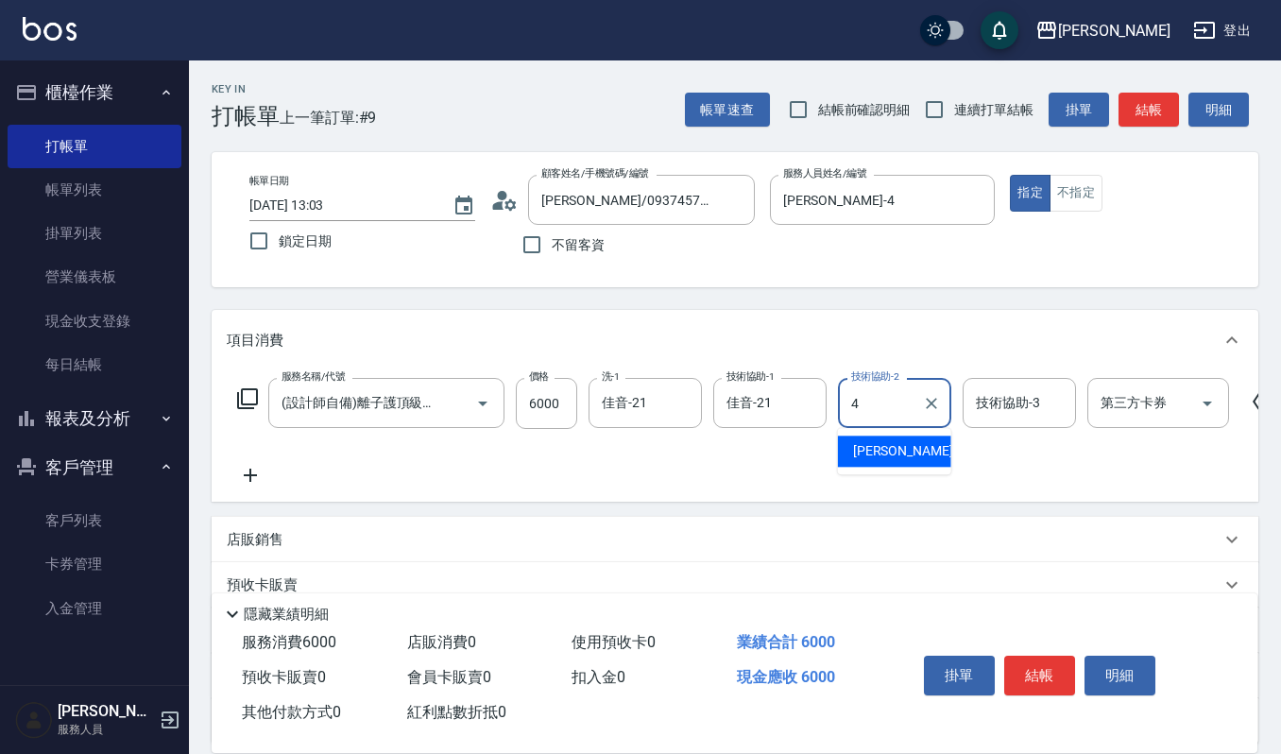
type input "[PERSON_NAME]-4"
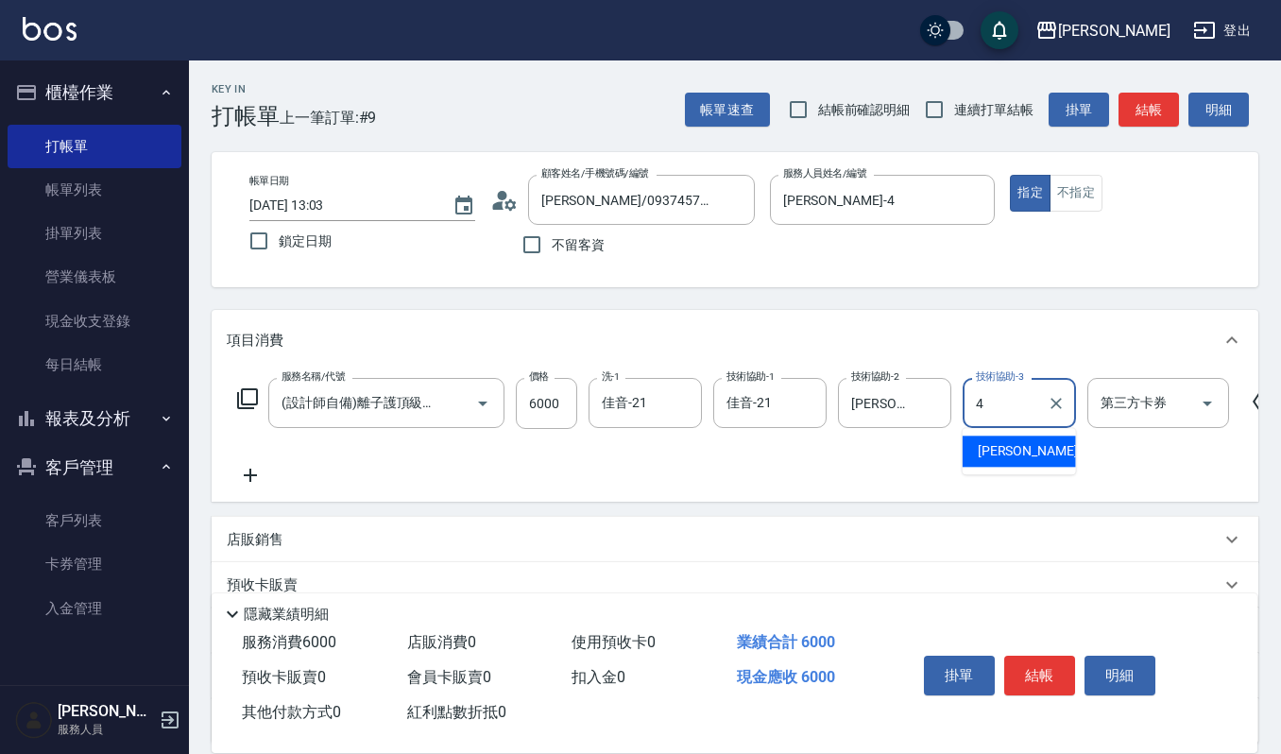
type input "[PERSON_NAME]-4"
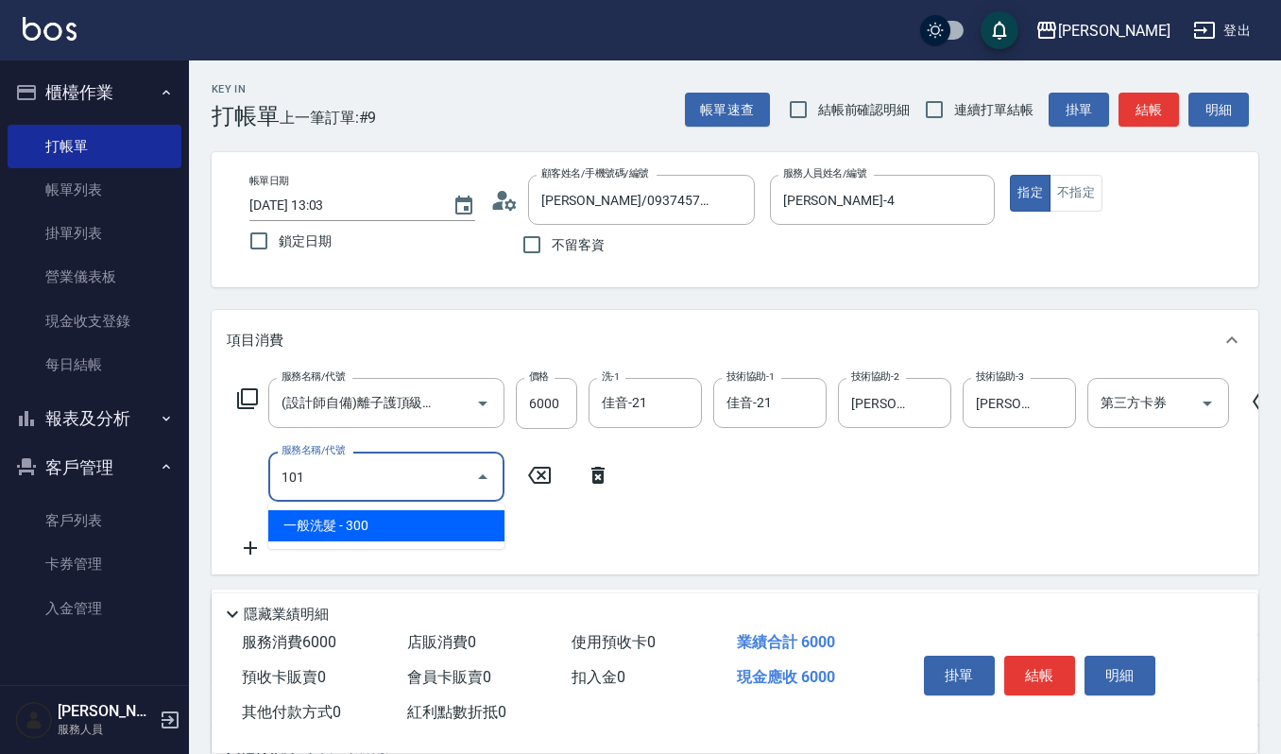
type input "一般洗髮(101)"
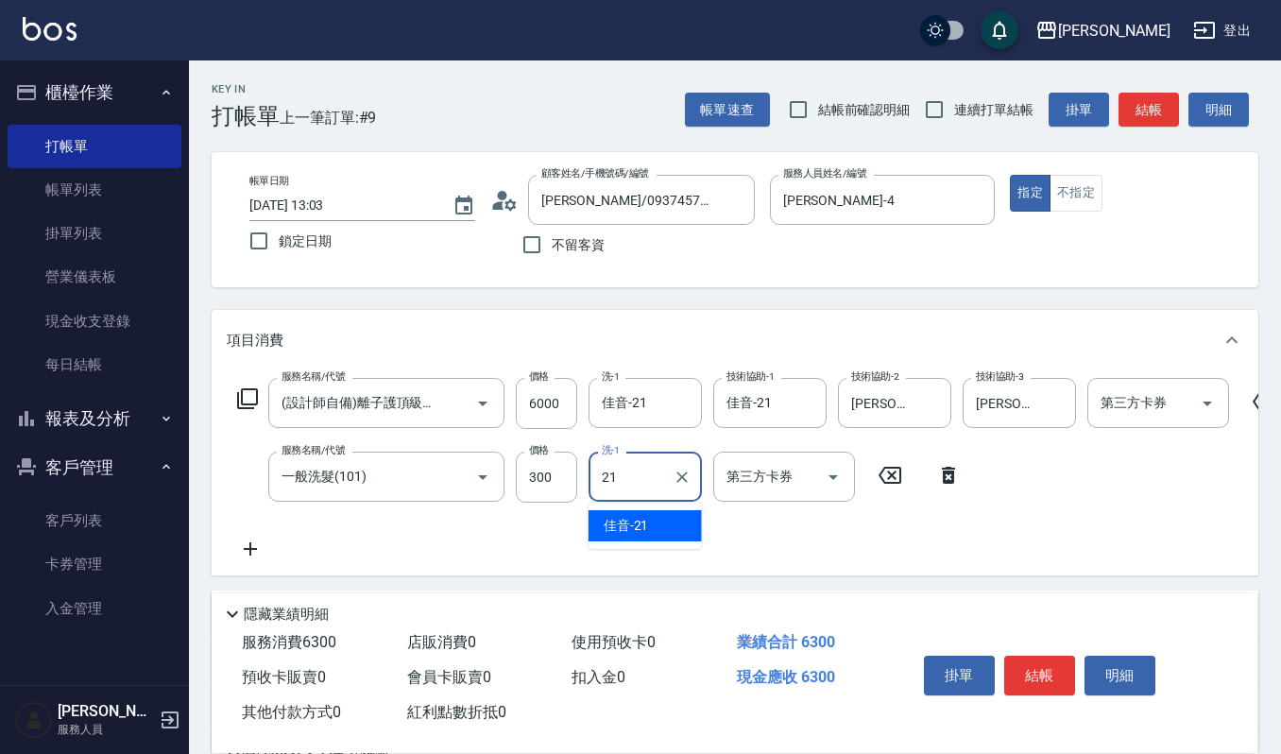
type input "佳音-21"
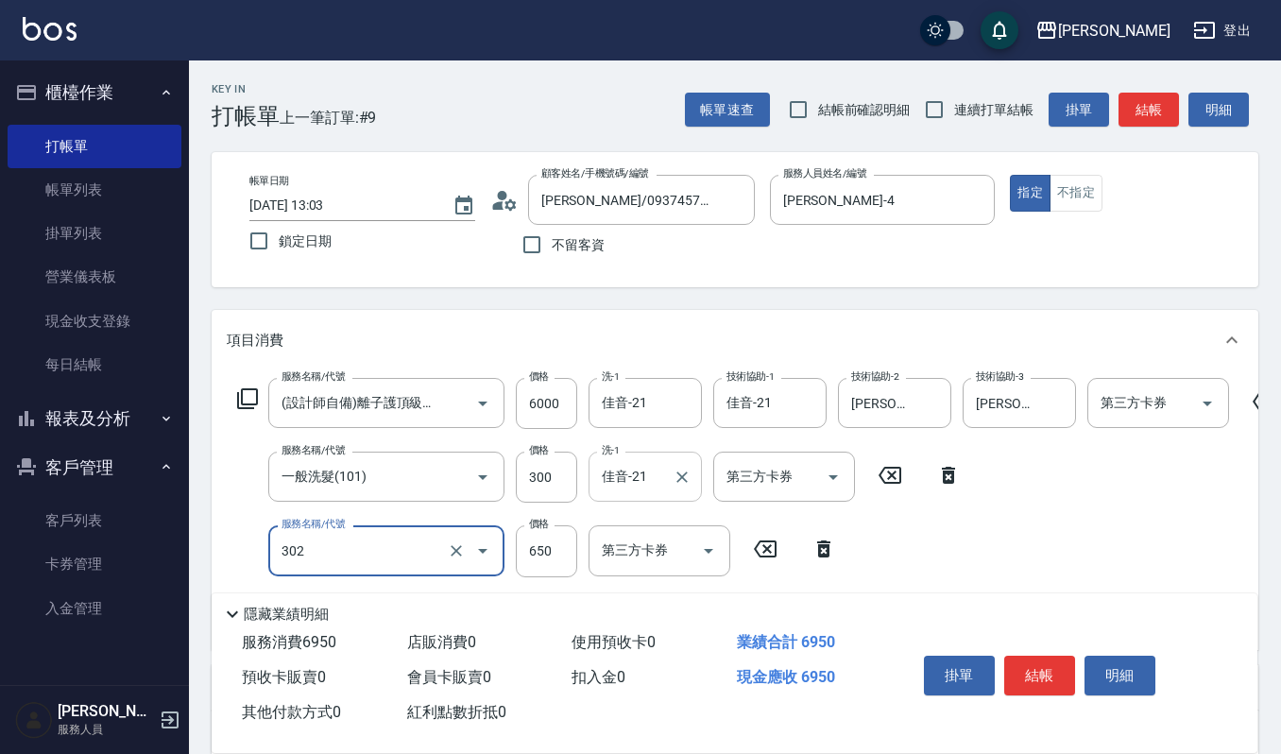
type input "經典剪髮-Gill(302)"
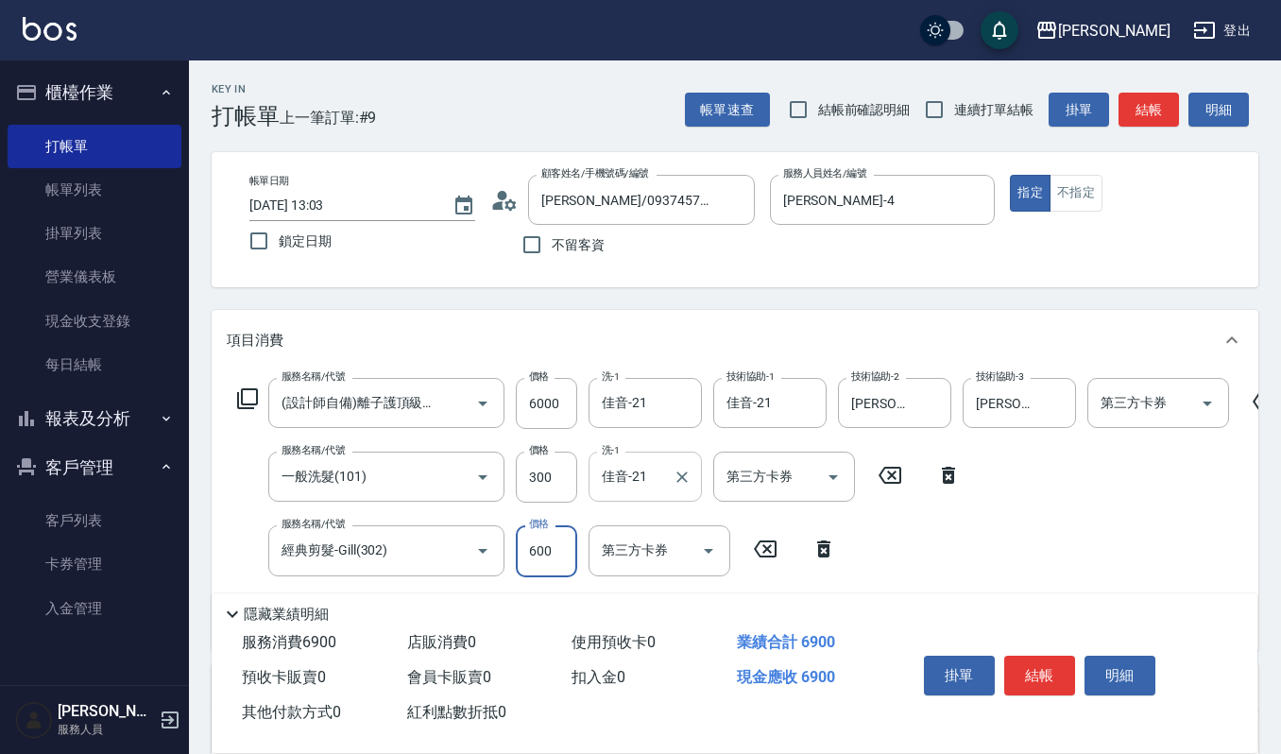
type input "600"
click at [1085, 667] on button "明細" at bounding box center [1119, 675] width 71 height 40
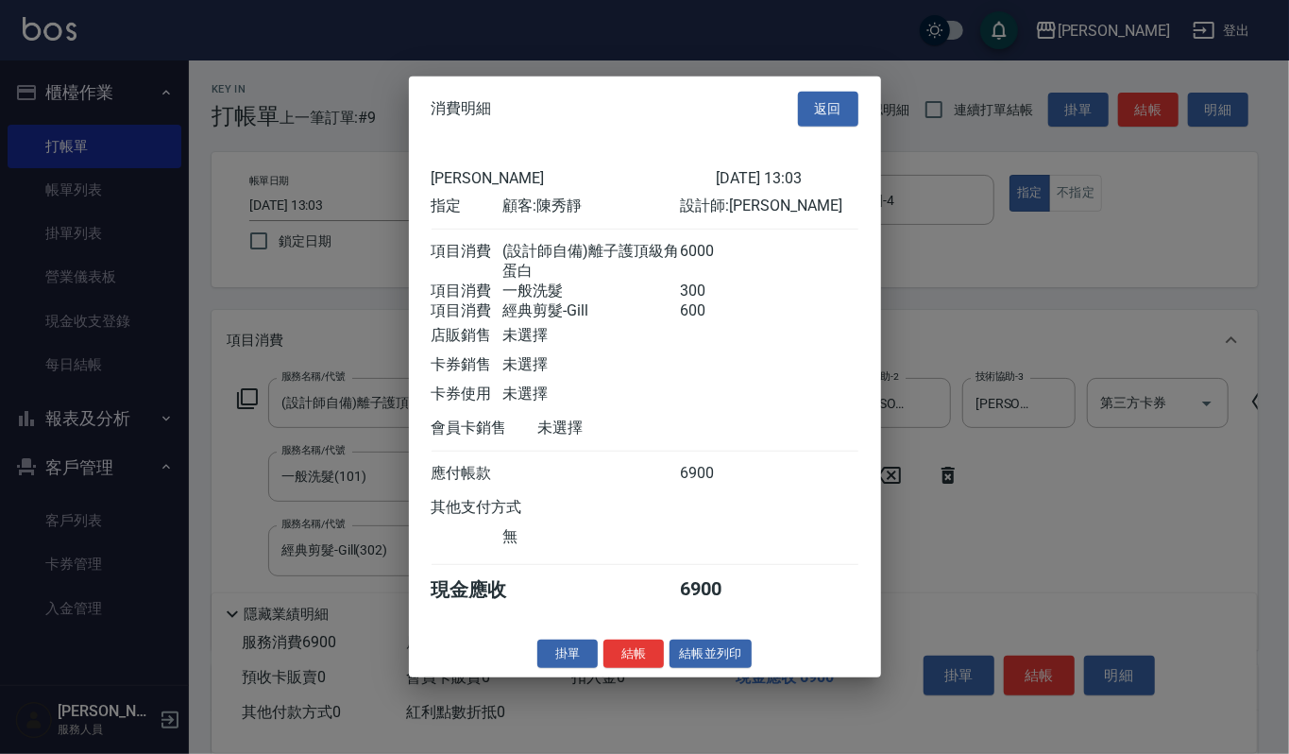
click at [699, 650] on div "消費明細 返回 上越傑森 2025/08/25 13:03 指定 顧客: 陳秀靜 設計師: 吉兒 項目消費 (設計師自備)離子護頂級角蛋白 6000 項目消費…" at bounding box center [645, 376] width 472 height 601
click at [704, 666] on button "結帳並列印" at bounding box center [711, 652] width 82 height 29
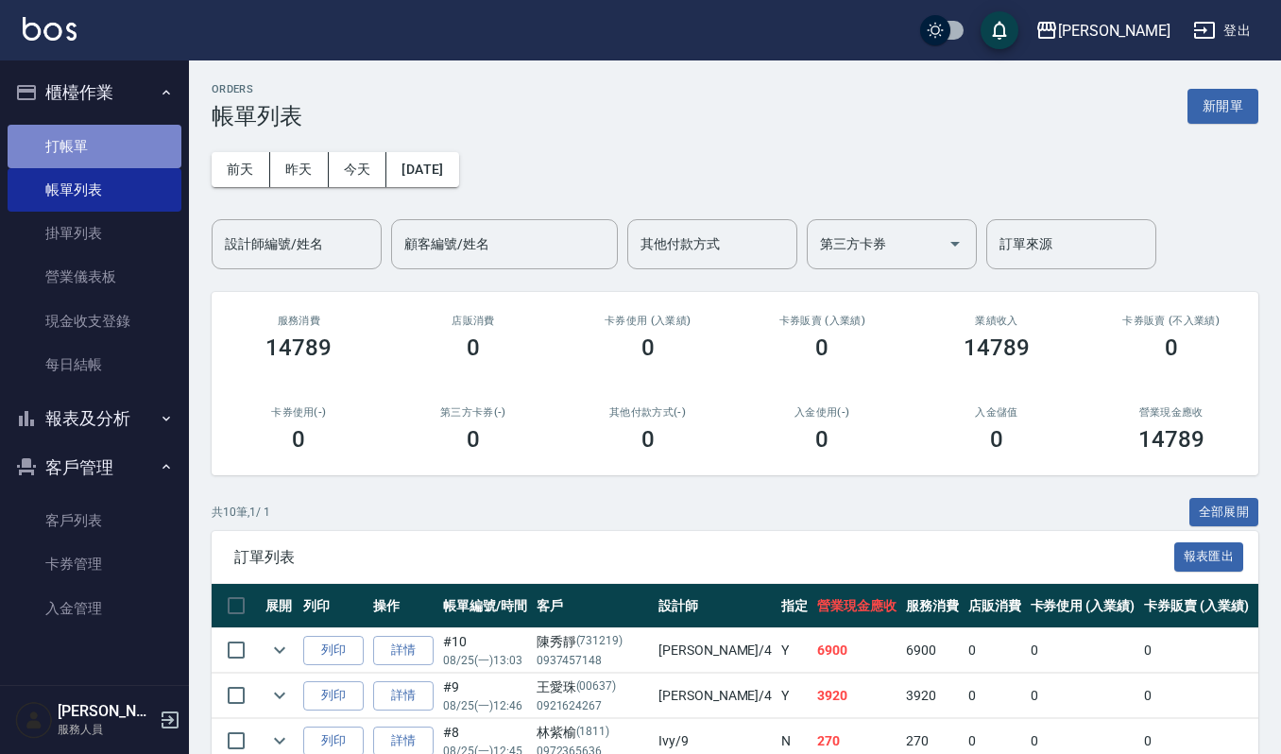
click at [149, 137] on link "打帳單" at bounding box center [95, 146] width 174 height 43
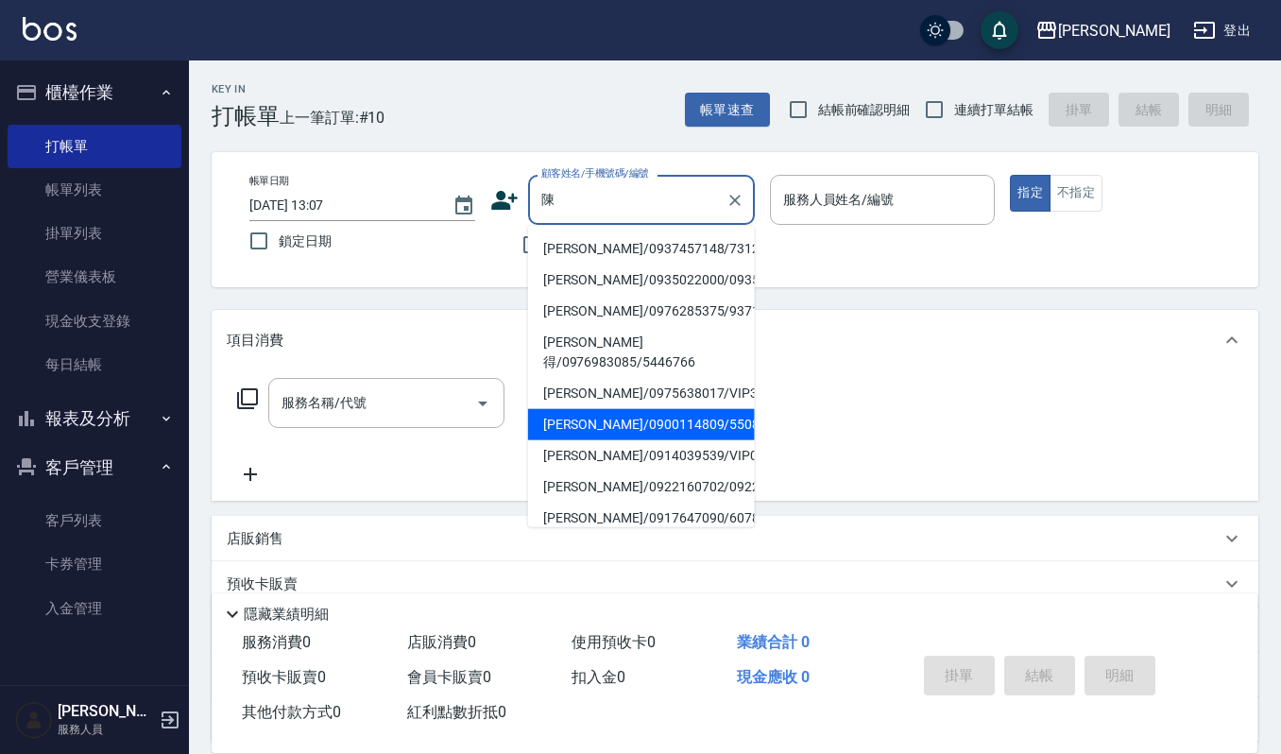
click at [632, 412] on li "[PERSON_NAME]/0900114809/550818" at bounding box center [641, 424] width 227 height 31
type input "[PERSON_NAME]/0900114809/550818"
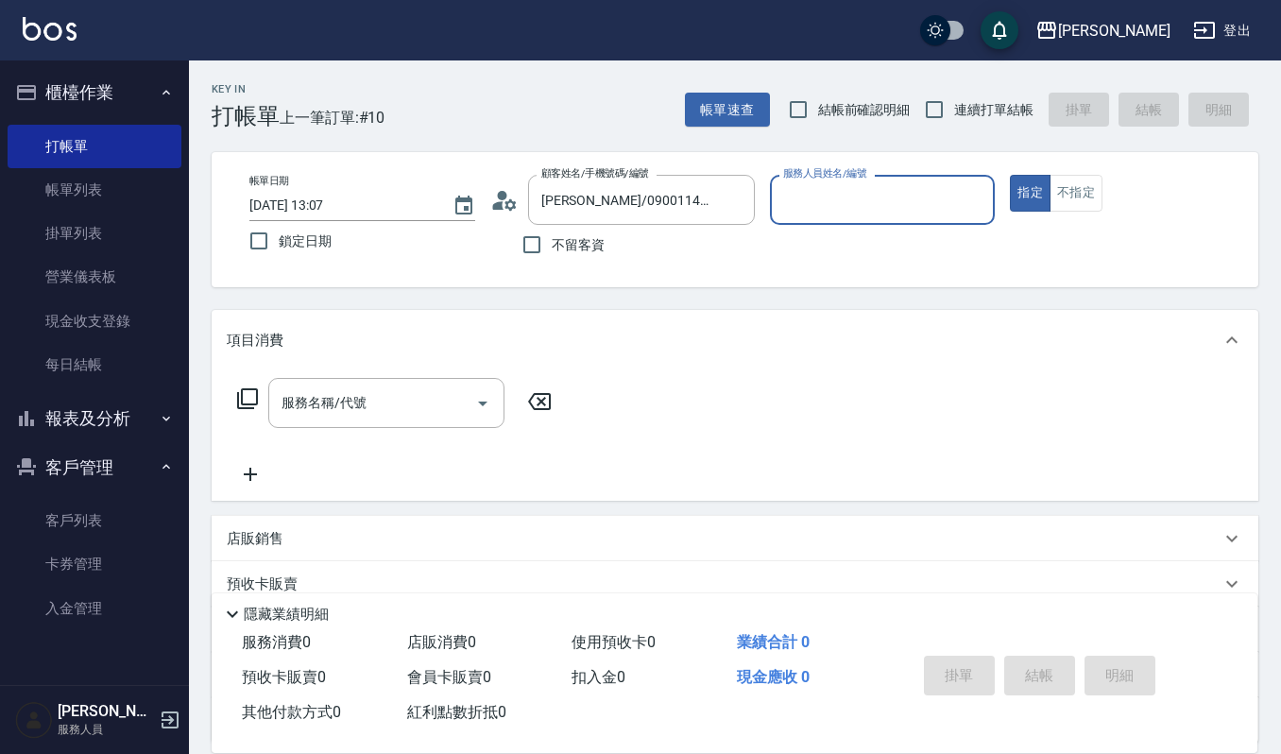
type input "Sammi-8"
click at [434, 397] on input "服務名稱/代號" at bounding box center [372, 402] width 191 height 33
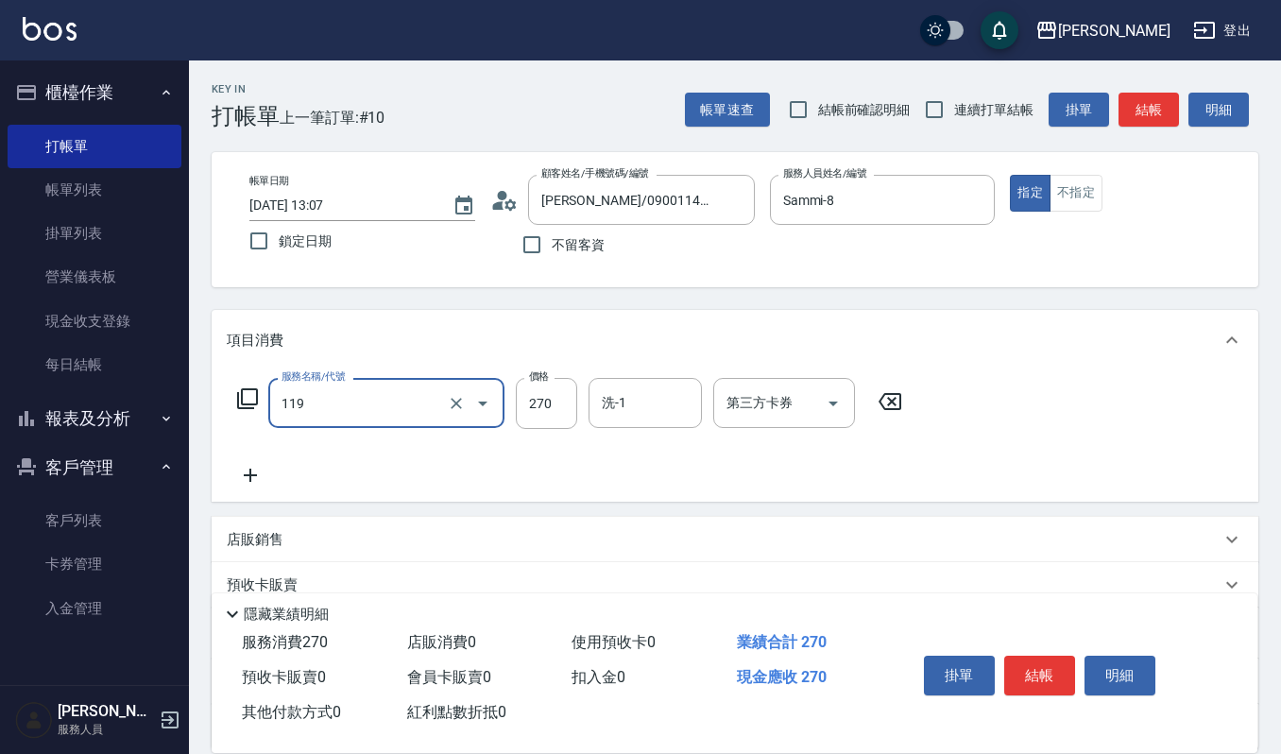
type input "使用一般洗髮卡(119)"
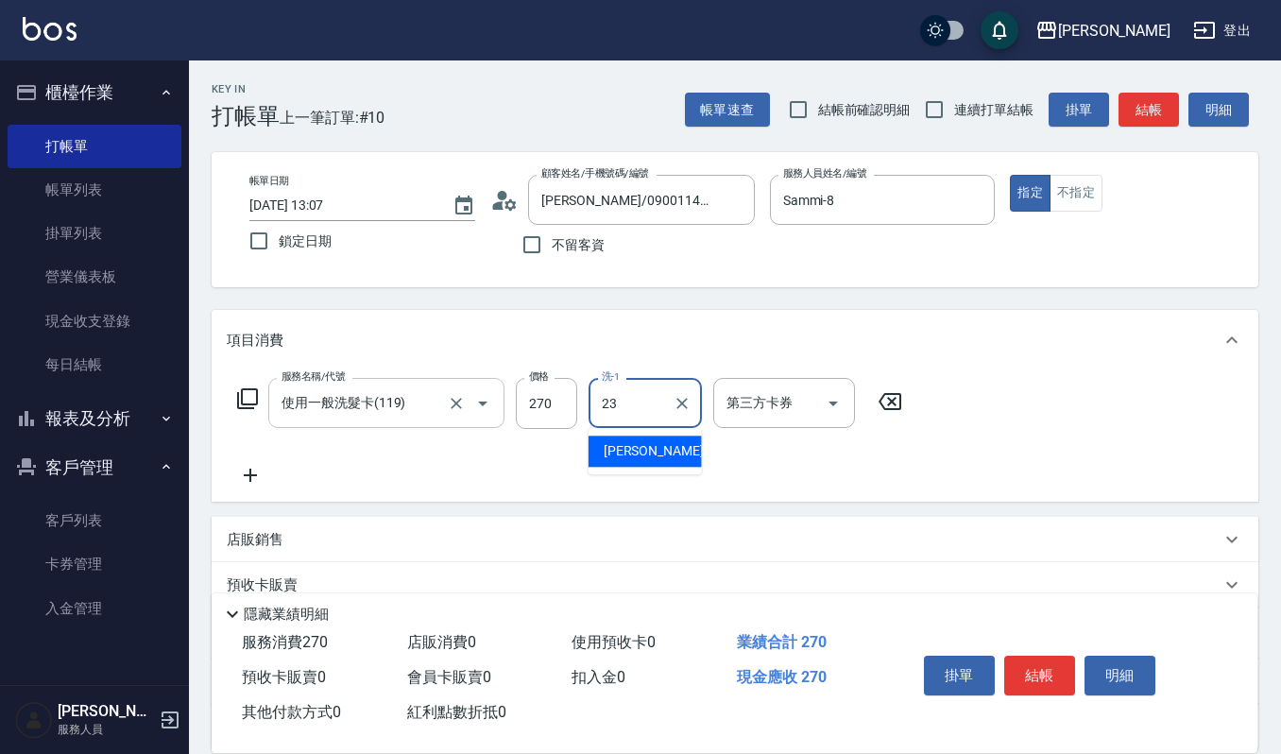
type input "郁涵-23"
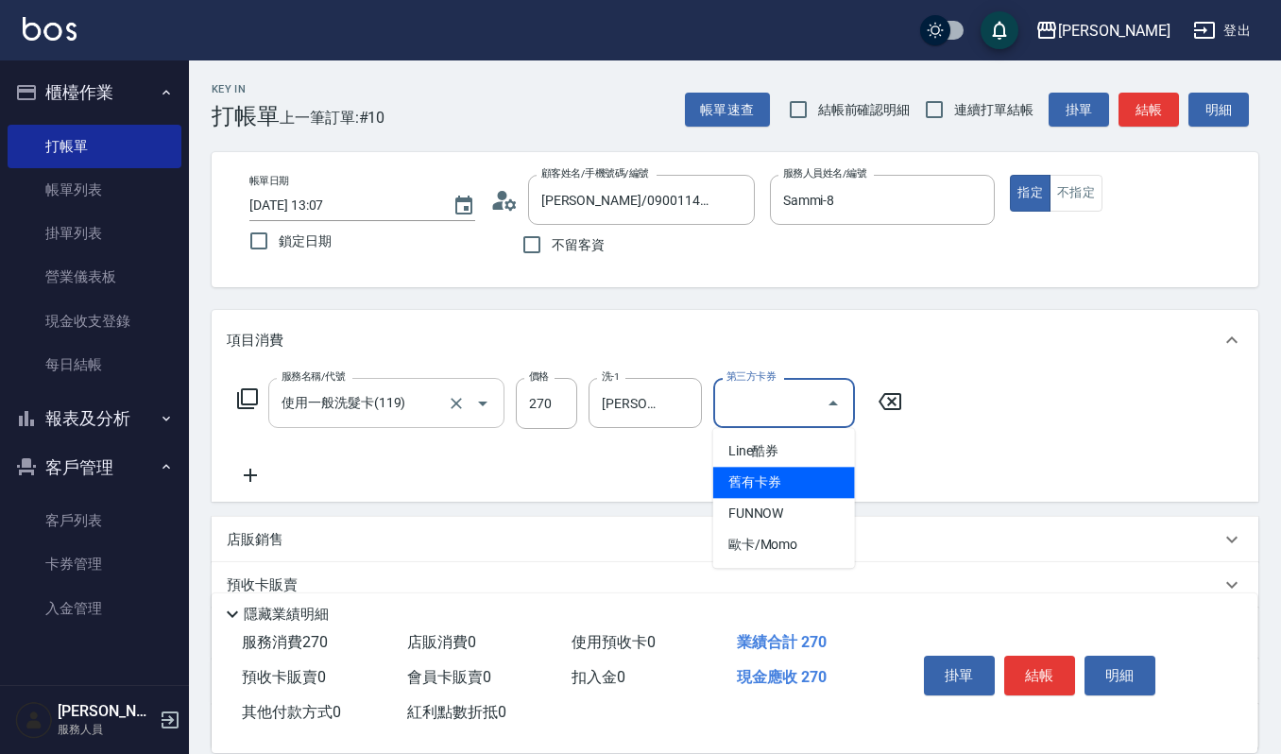
type input "舊有卡券"
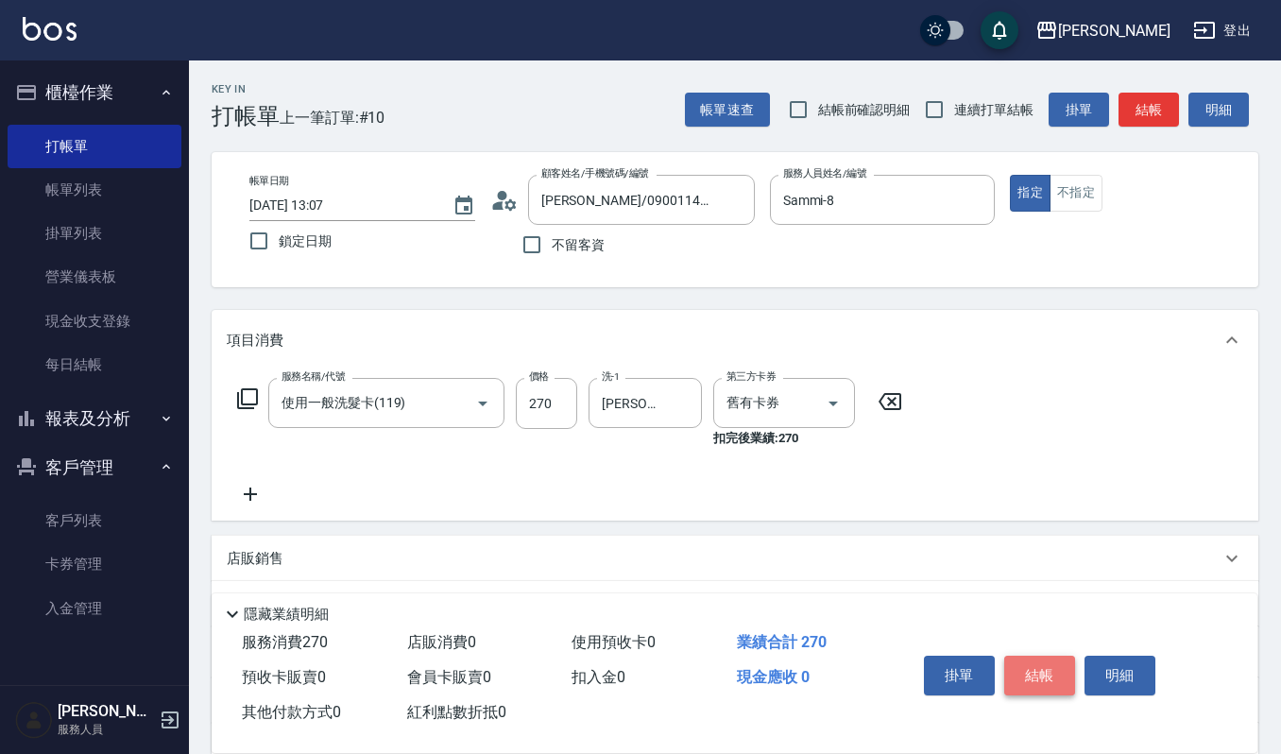
click at [1024, 658] on button "結帳" at bounding box center [1039, 675] width 71 height 40
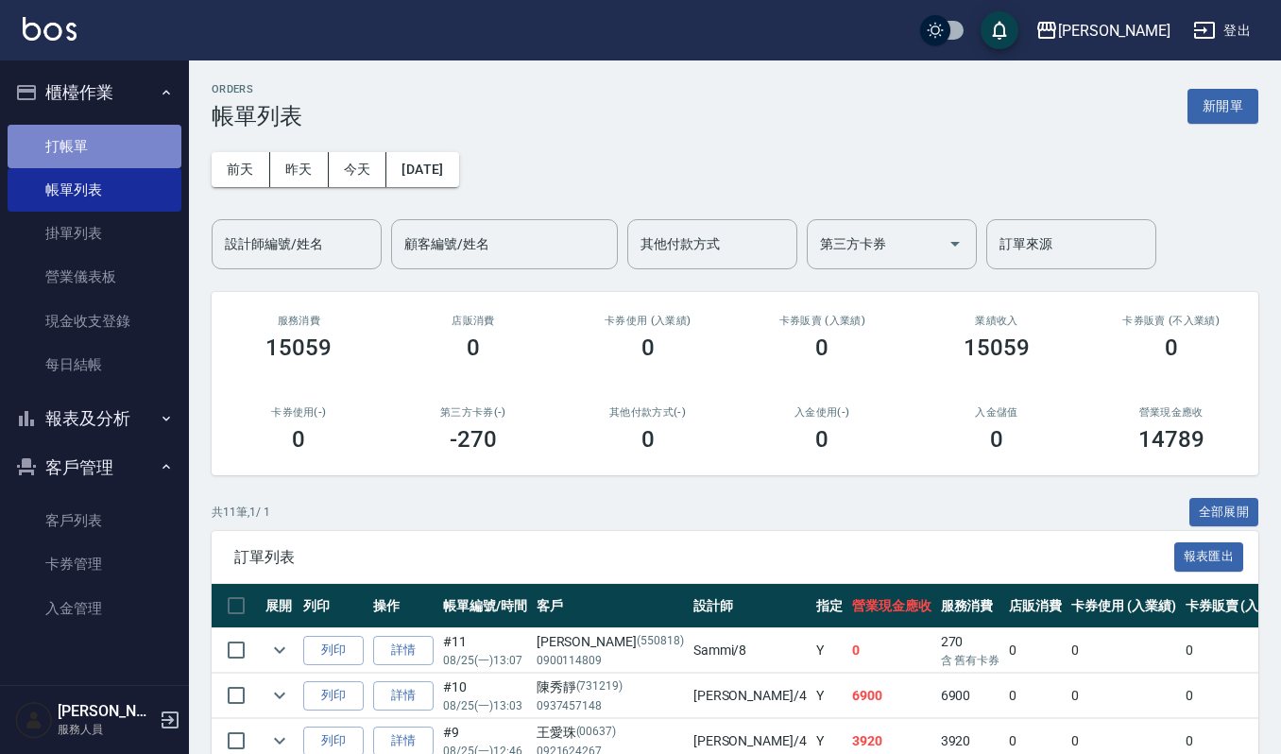
click at [84, 152] on link "打帳單" at bounding box center [95, 146] width 174 height 43
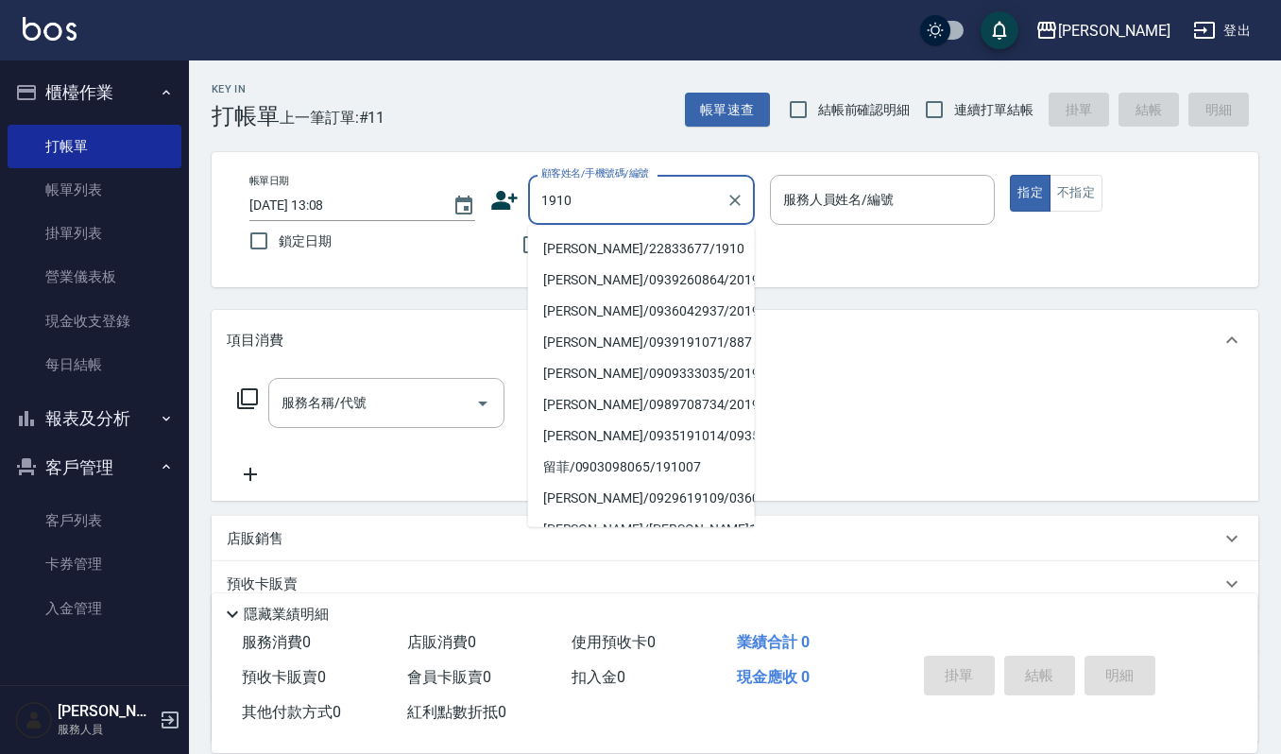
type input "[PERSON_NAME]/22833677/1910"
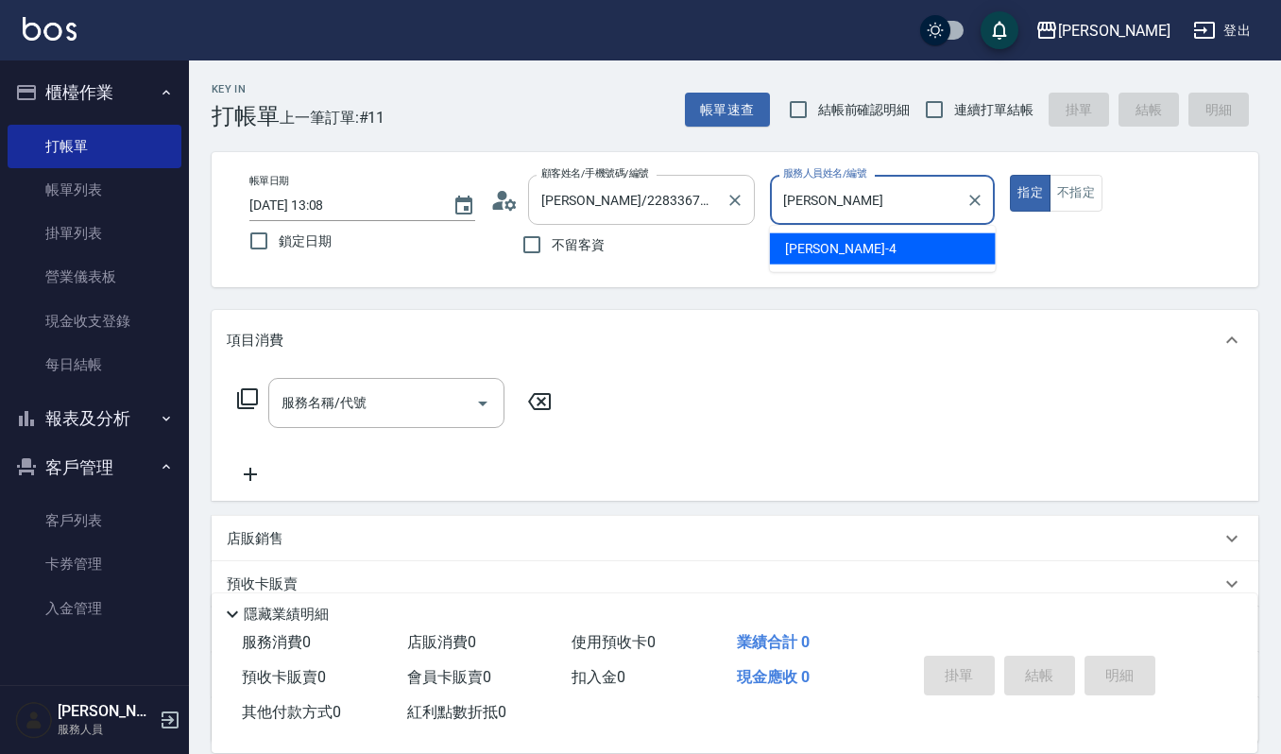
type input "吉"
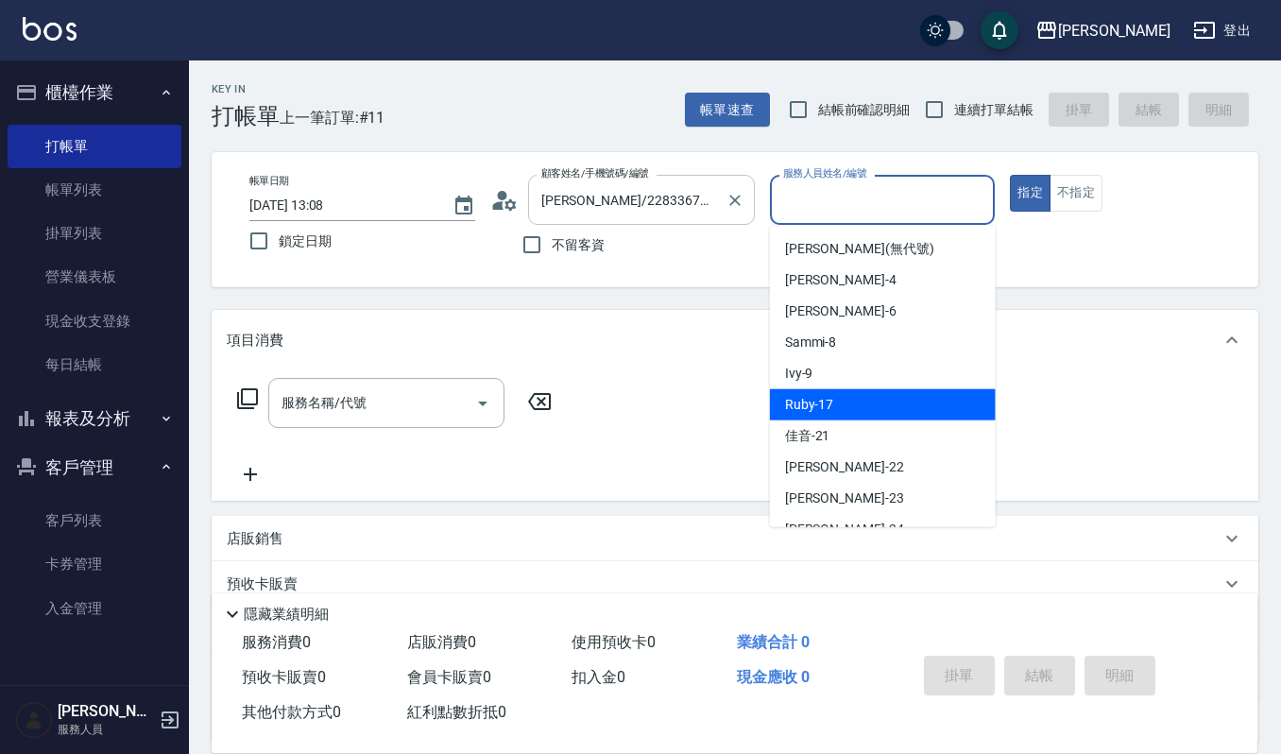
type input "Ruby-17"
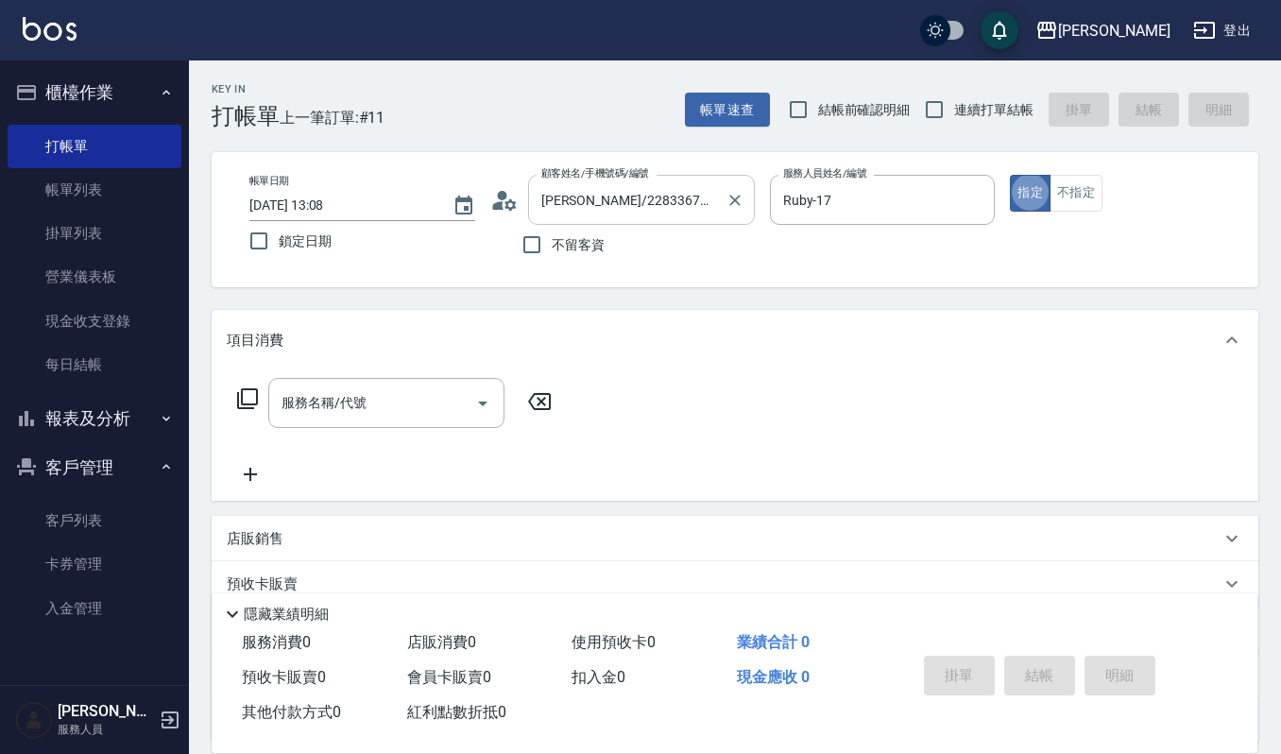
type button "true"
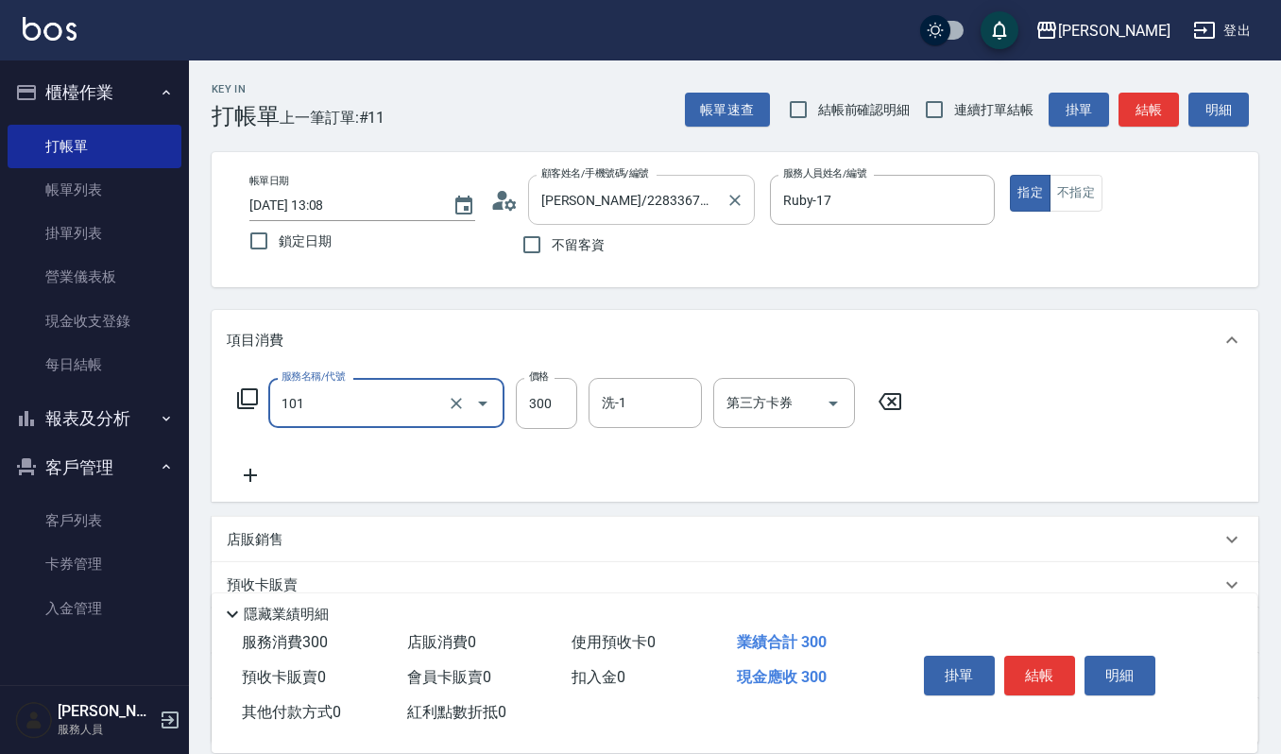
type input "一般洗髮(101)"
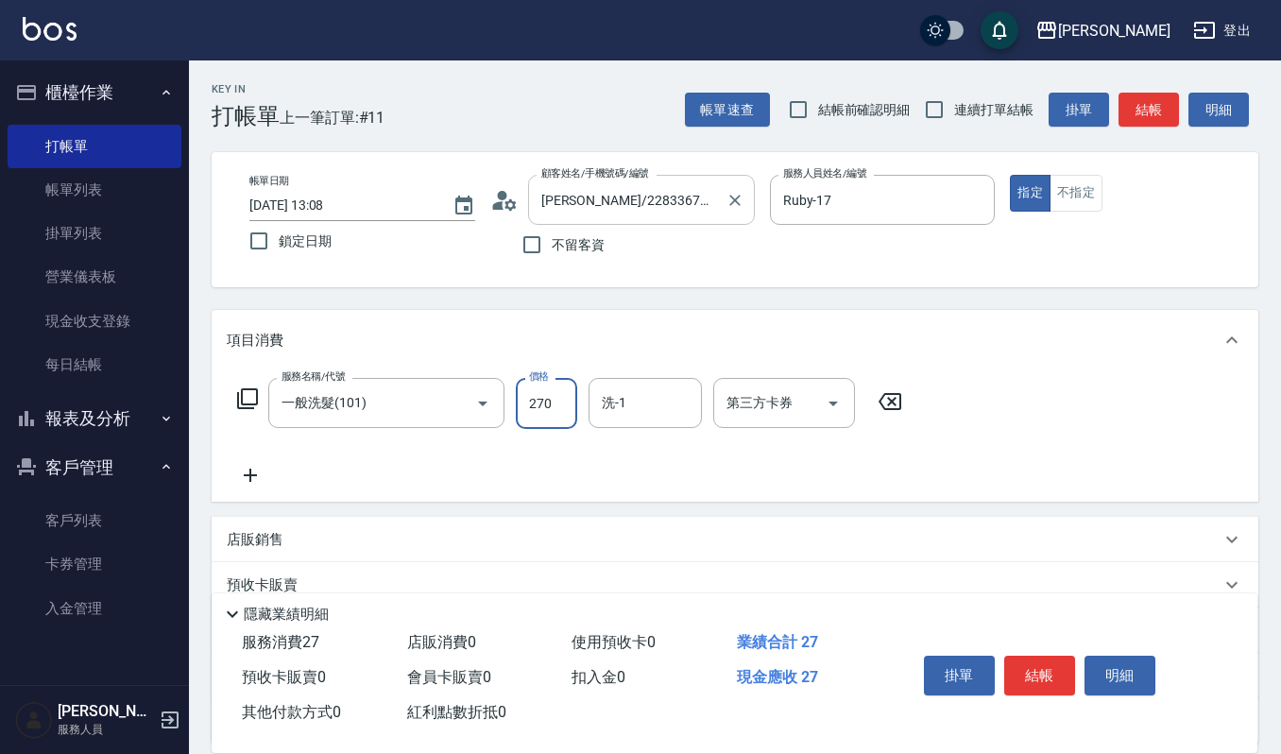
type input "270"
type input "宜芳-22"
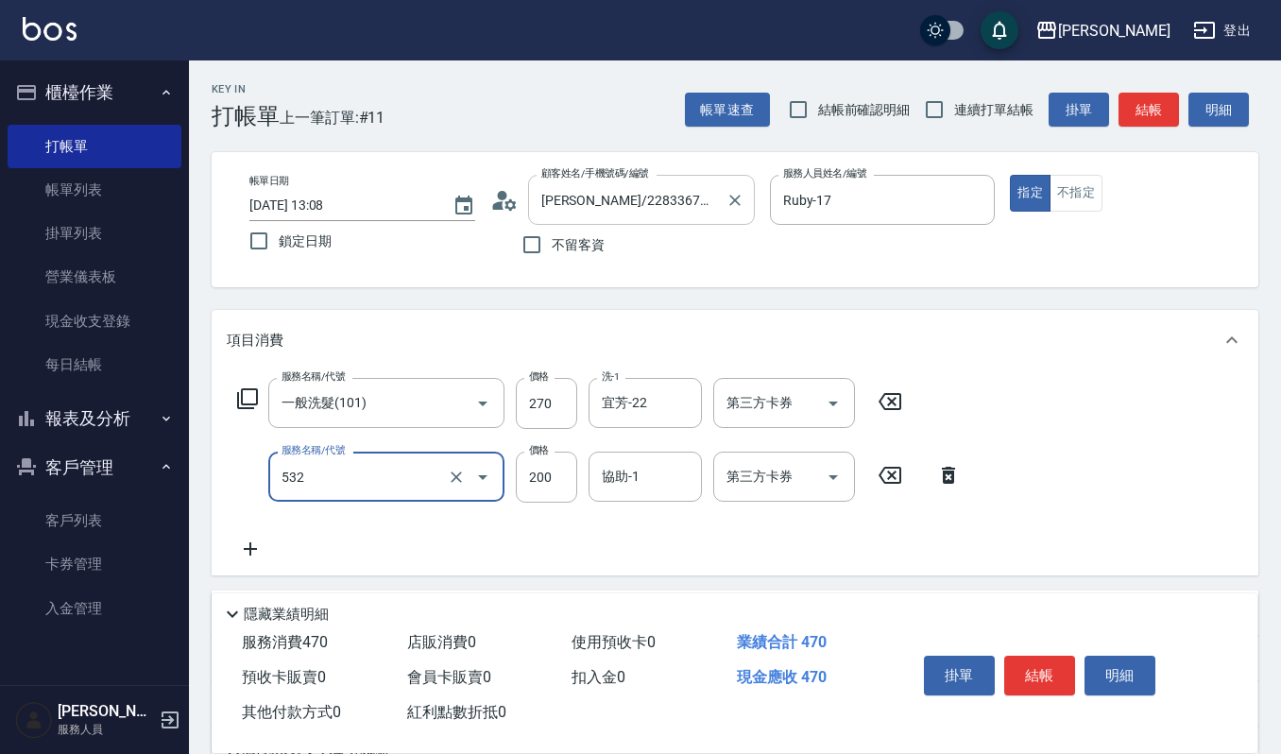
type input "自備複方.亞士(532)"
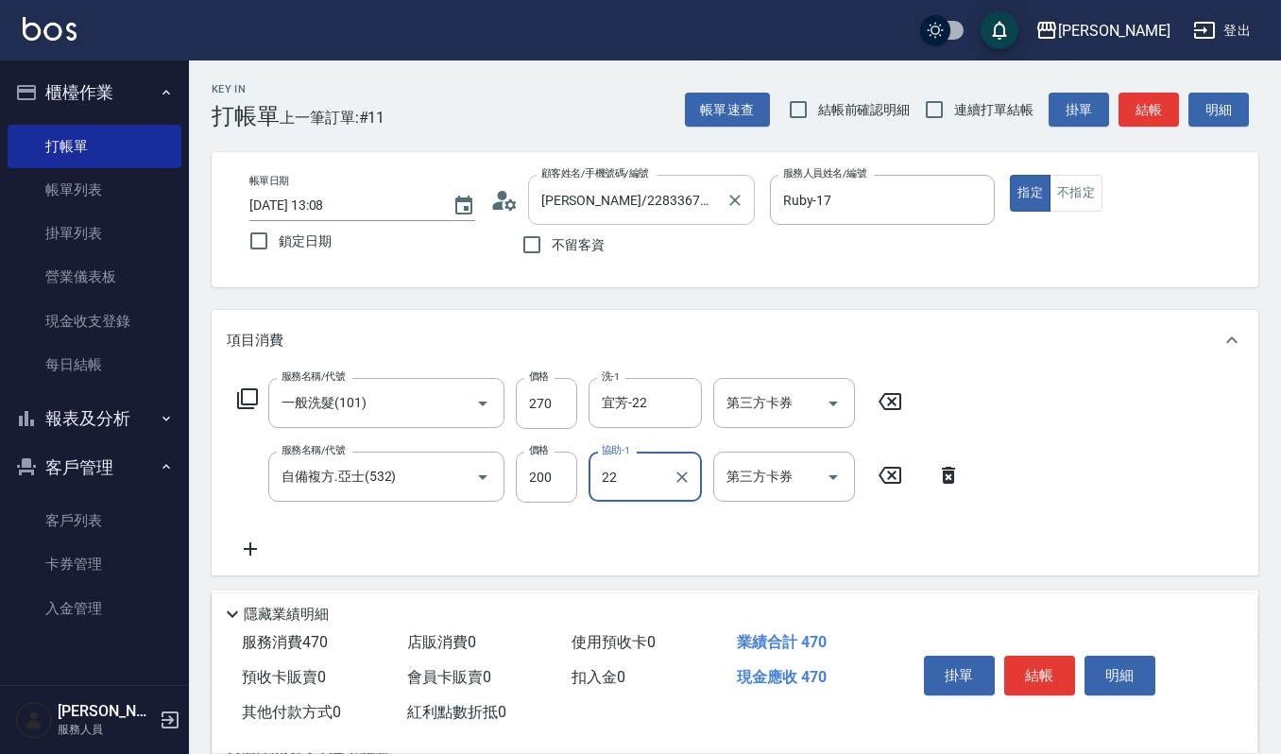
type input "宜芳-22"
click at [1039, 670] on button "結帳" at bounding box center [1039, 675] width 71 height 40
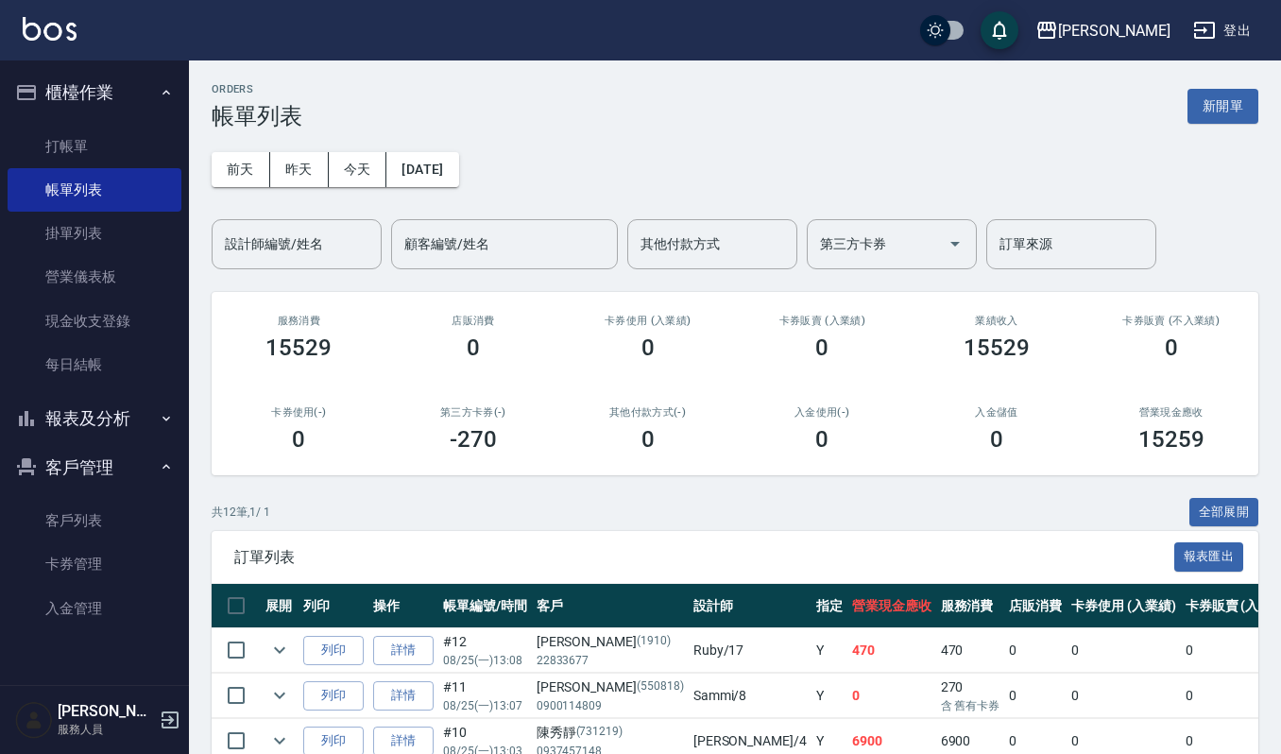
click at [406, 666] on td "詳情" at bounding box center [403, 650] width 70 height 44
click at [408, 651] on link "詳情" at bounding box center [403, 650] width 60 height 29
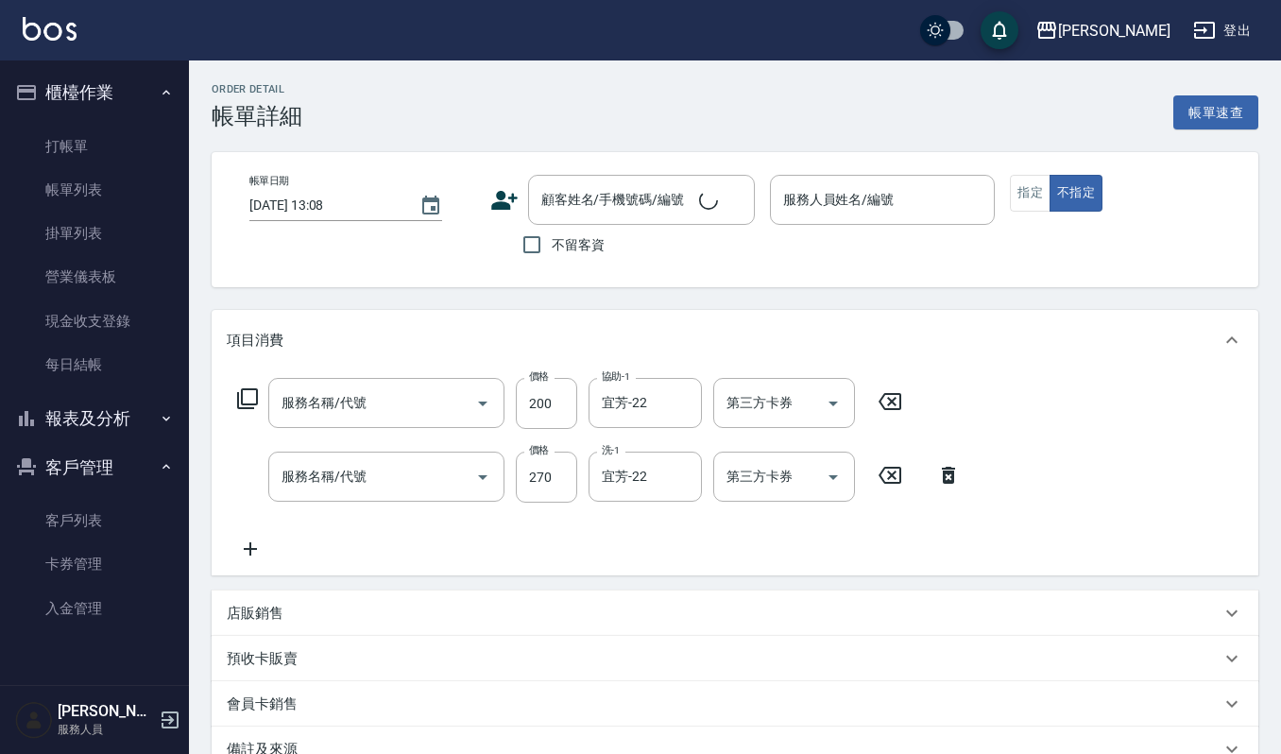
type input "自備複方.亞士(532)"
type input "一般洗髮(101)"
type input "Ruby-17"
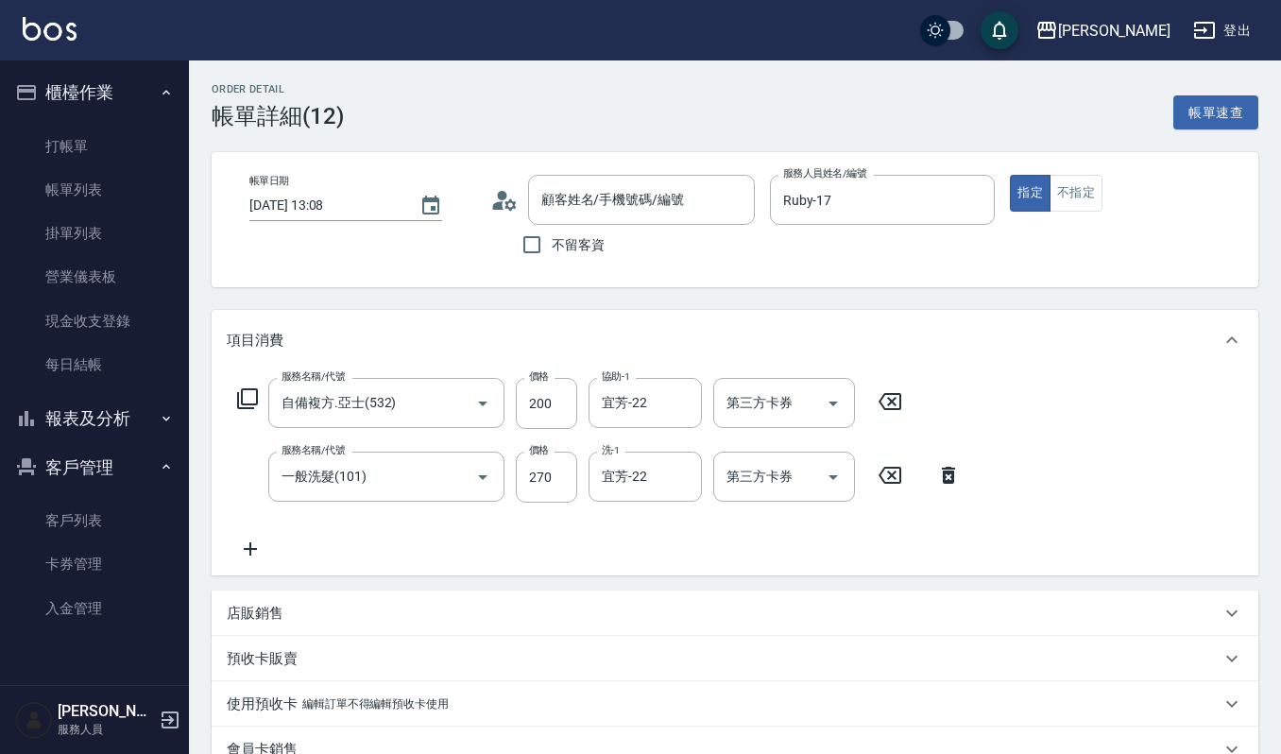
type input "[PERSON_NAME]/22833677/1910"
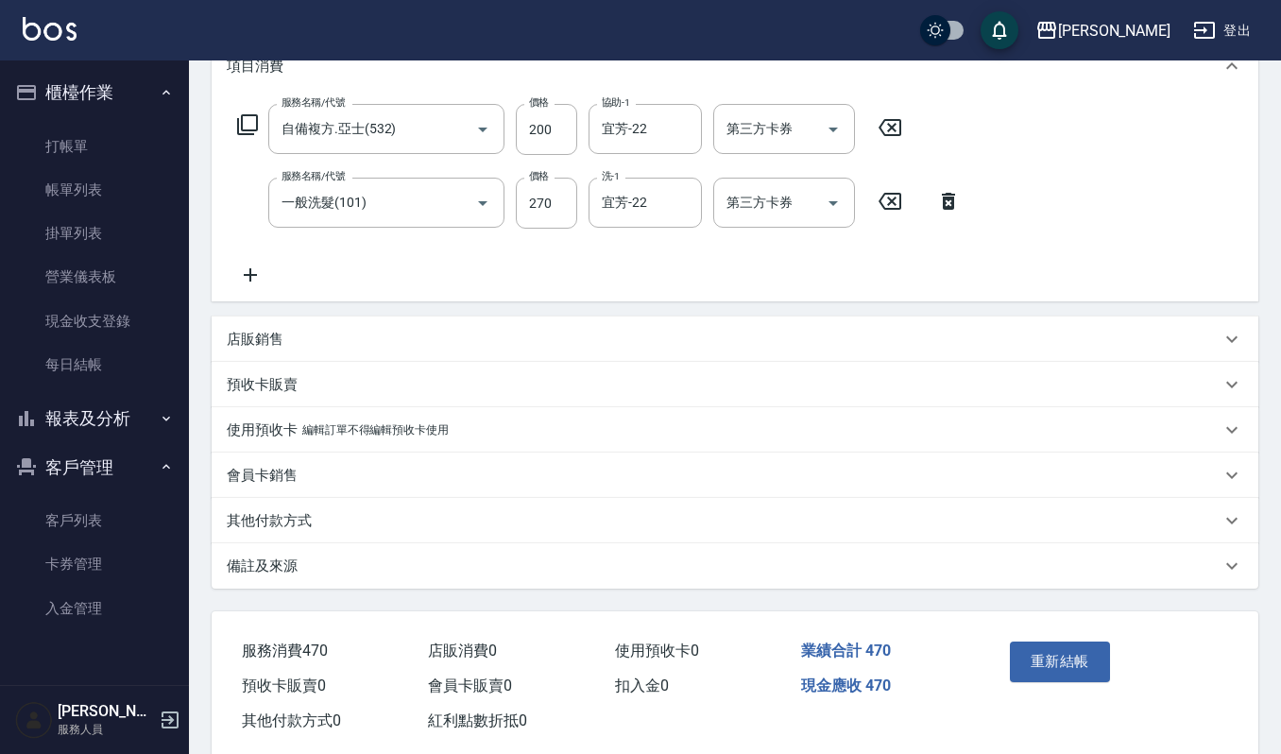
scroll to position [308, 0]
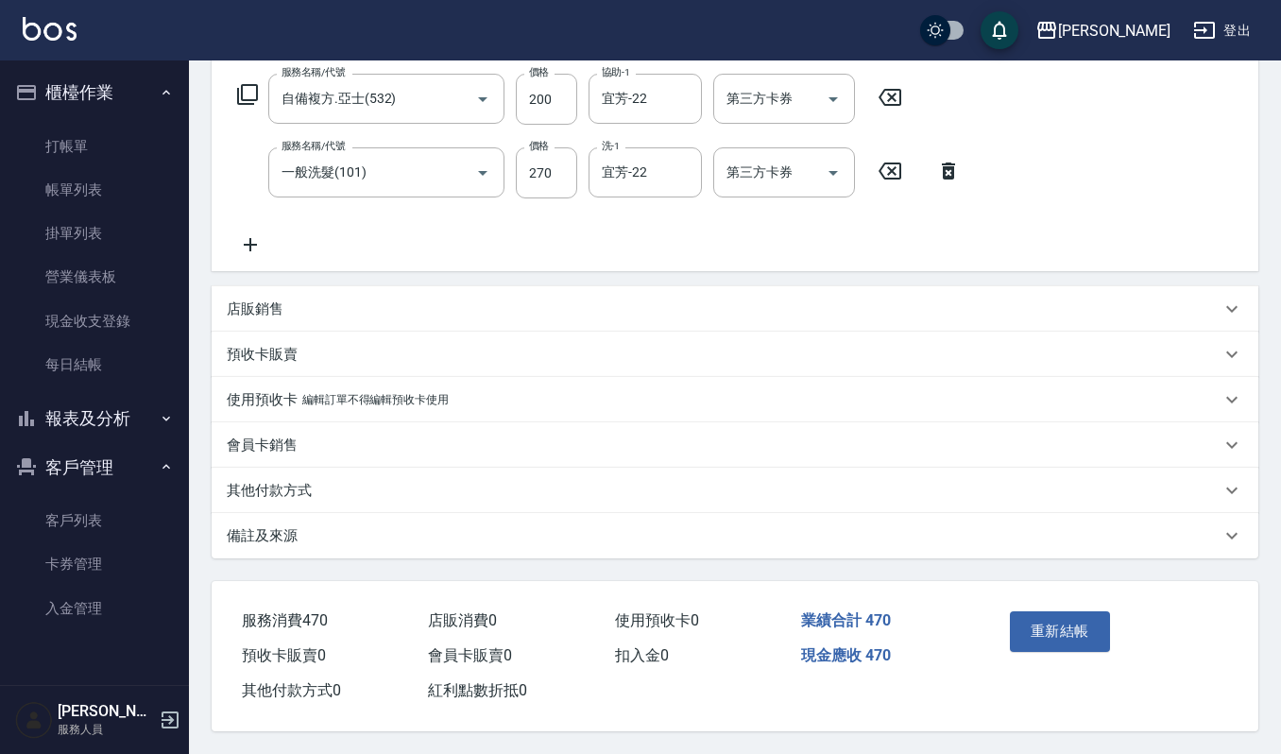
click at [268, 394] on p "使用預收卡" at bounding box center [262, 400] width 71 height 20
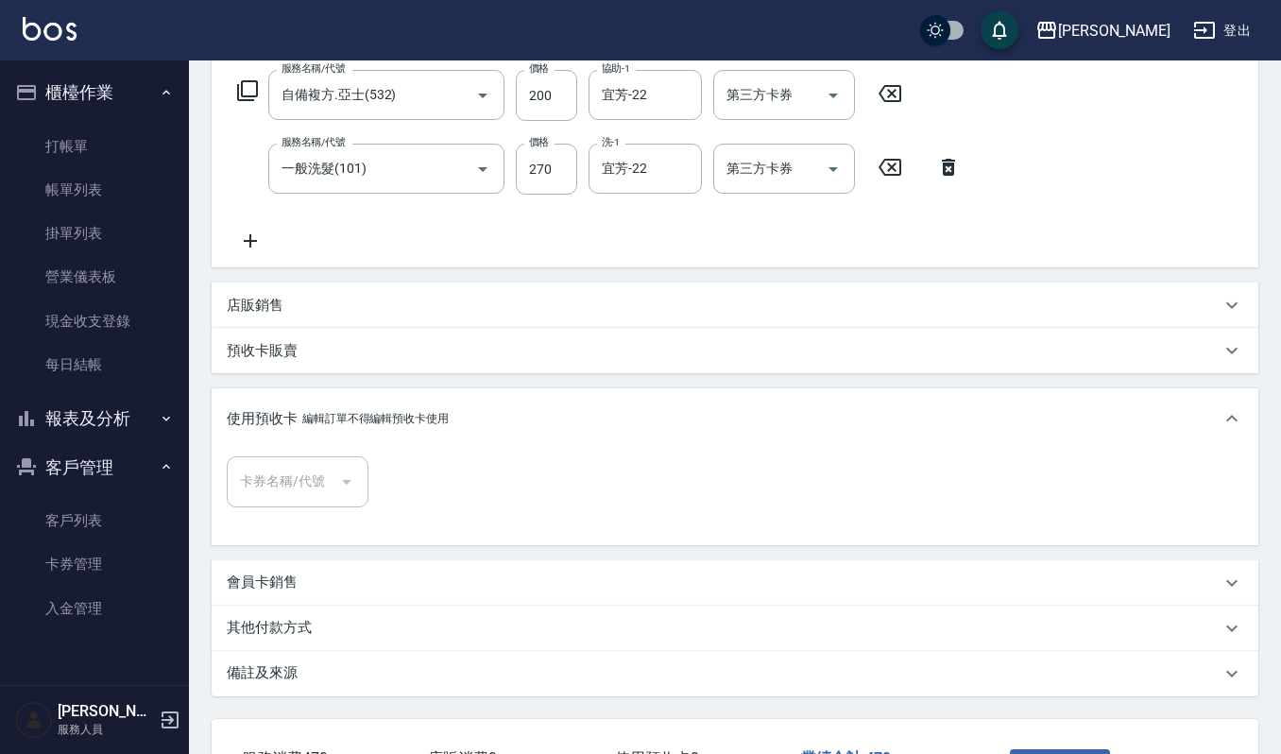
click at [272, 623] on p "其他付款方式" at bounding box center [269, 628] width 85 height 20
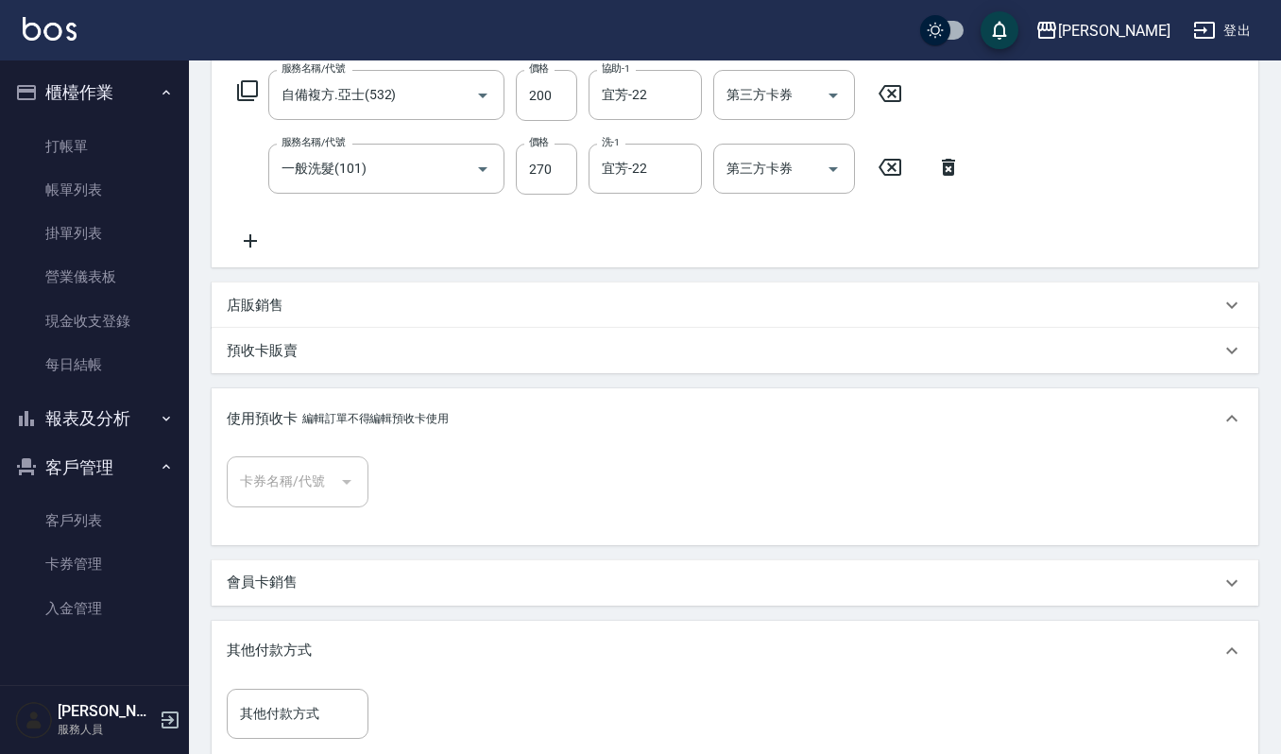
scroll to position [560, 0]
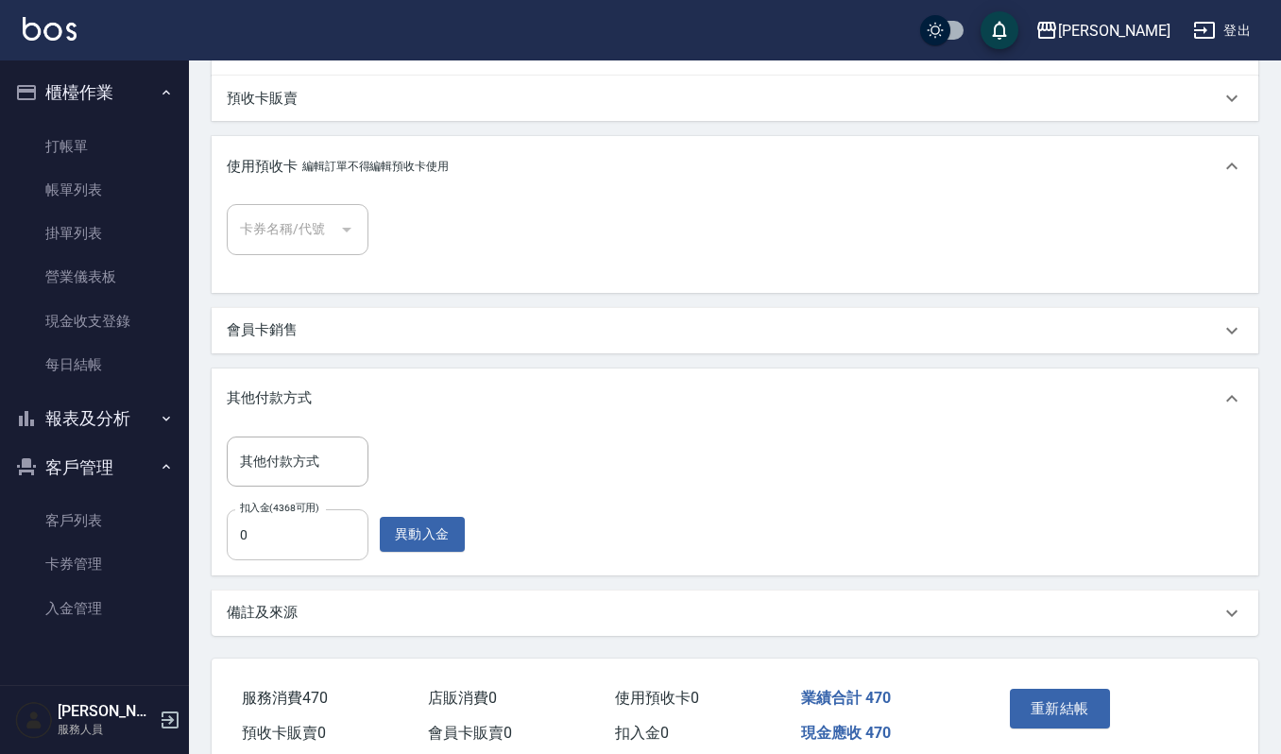
click at [289, 536] on input "0" at bounding box center [298, 534] width 142 height 51
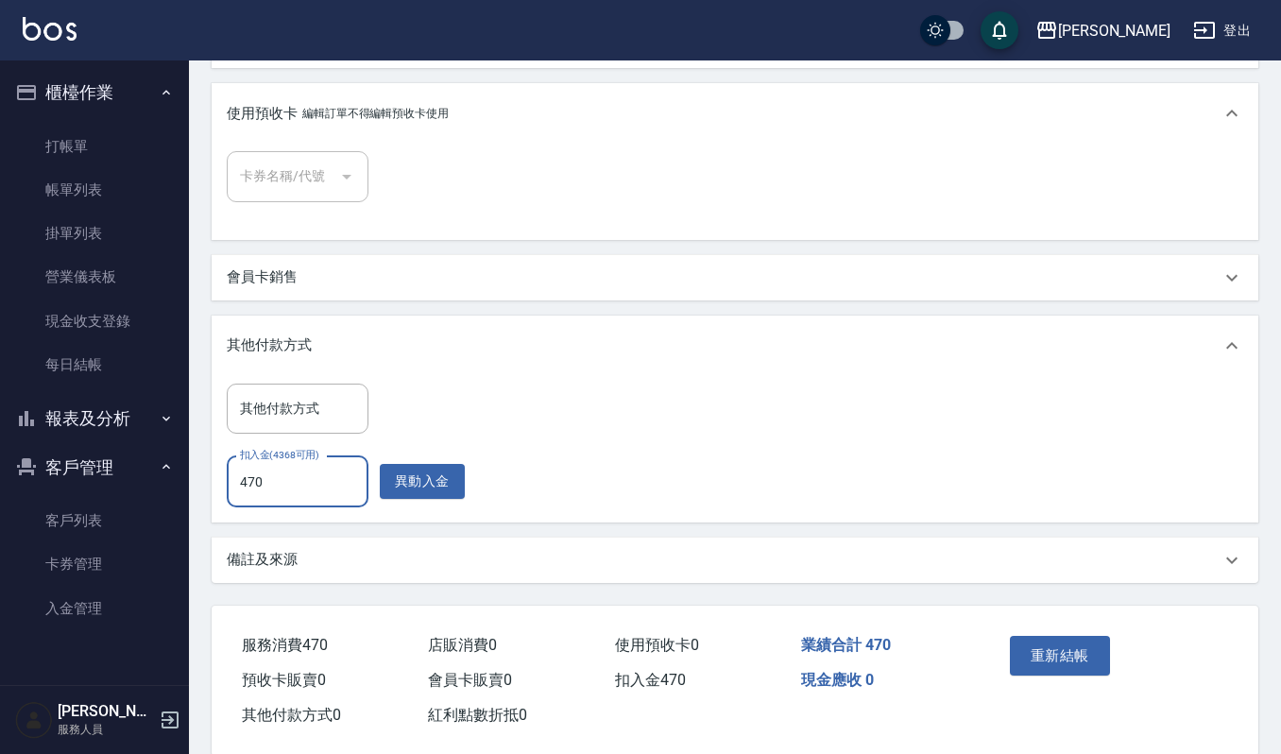
scroll to position [640, 0]
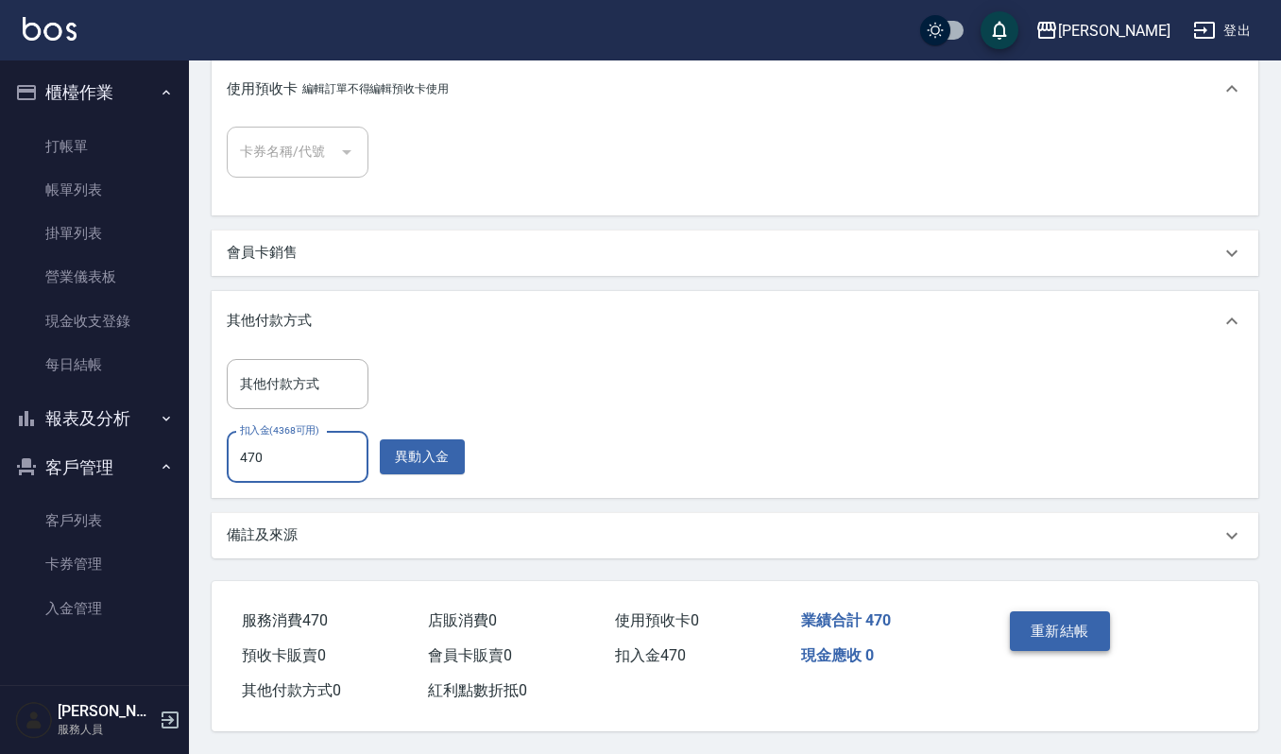
type input "470"
click at [1066, 632] on button "重新結帳" at bounding box center [1059, 631] width 100 height 40
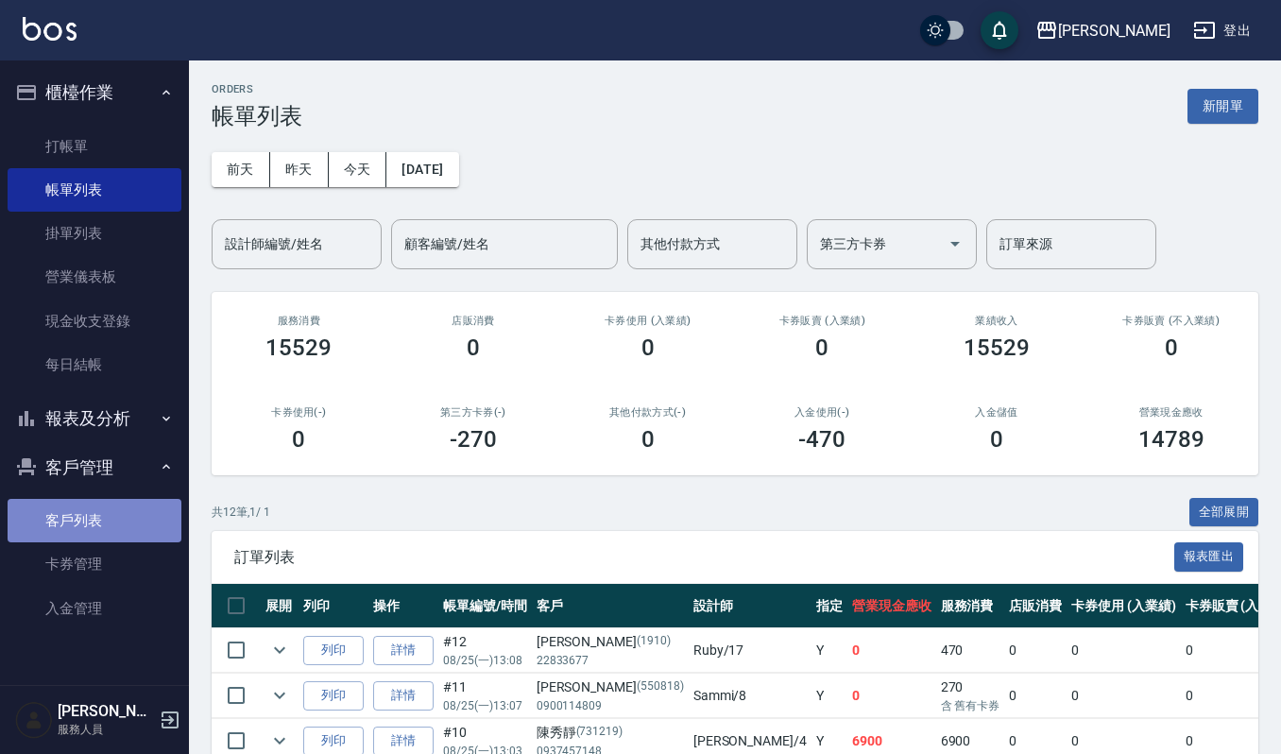
click at [76, 521] on link "客戶列表" at bounding box center [95, 520] width 174 height 43
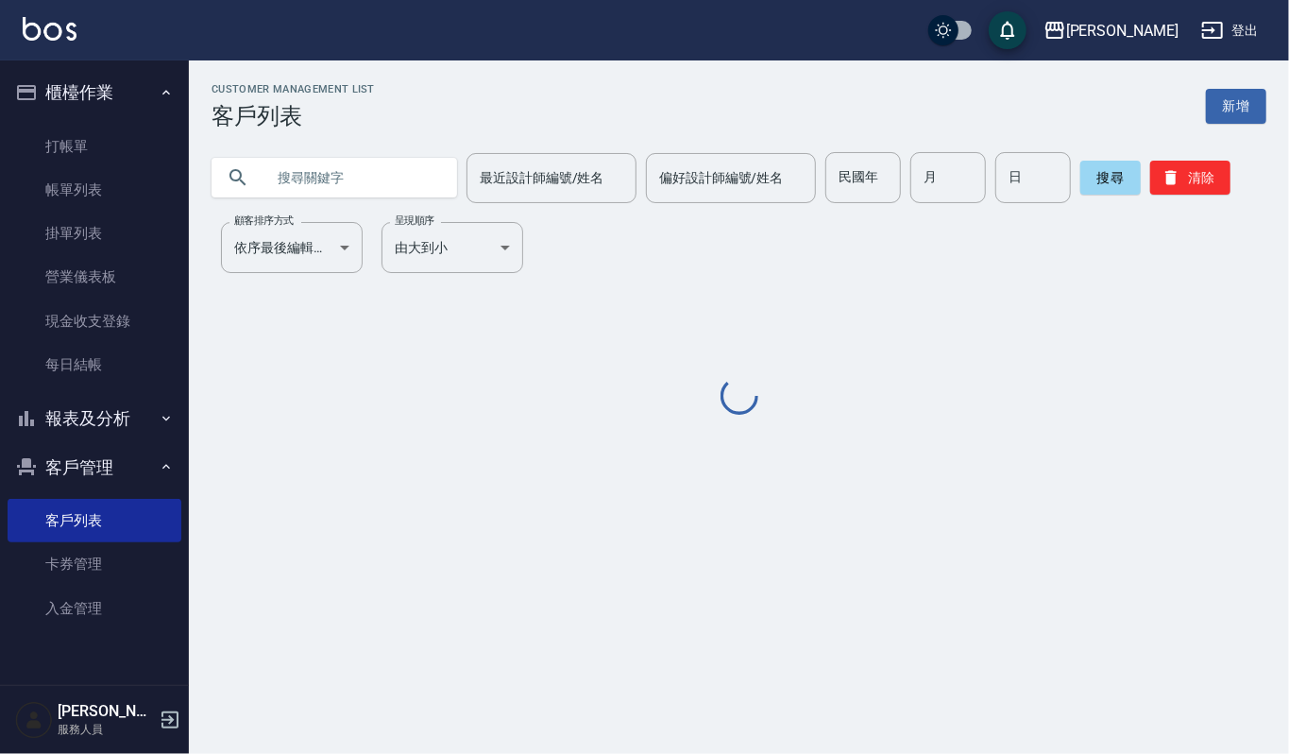
click at [360, 176] on input "text" at bounding box center [353, 177] width 178 height 51
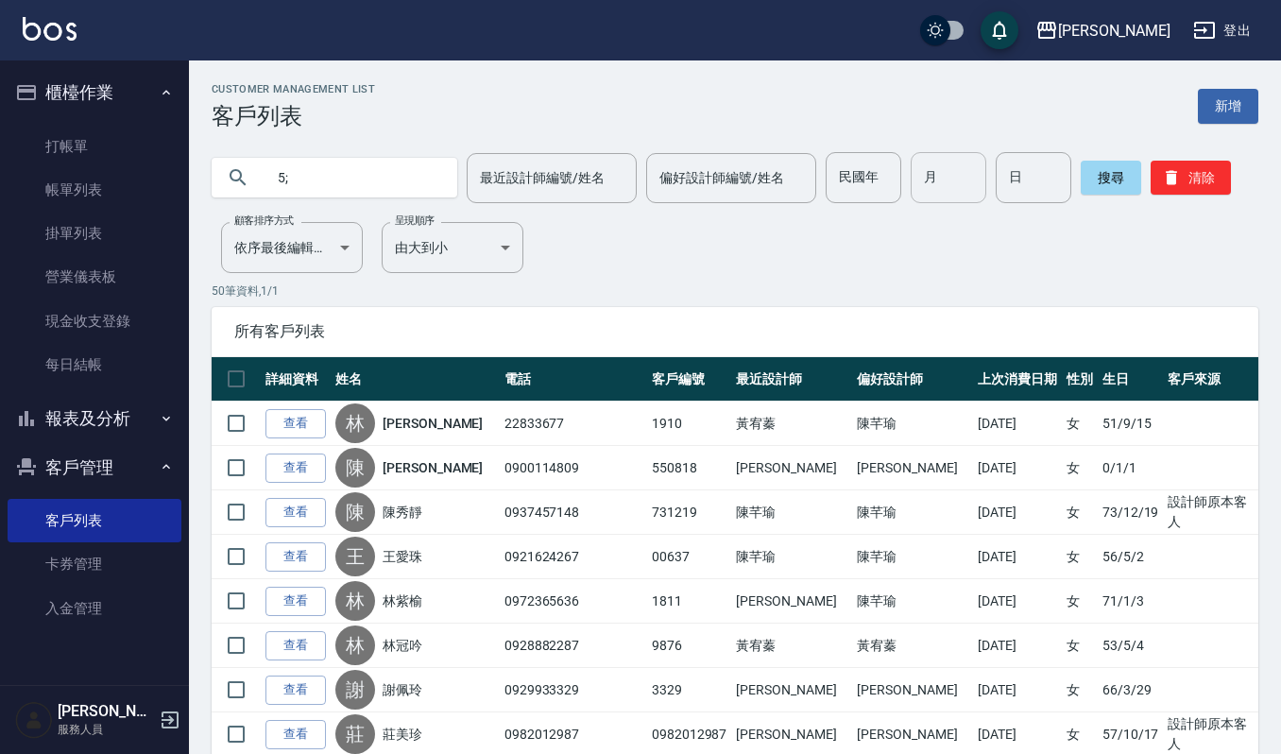
type input "5"
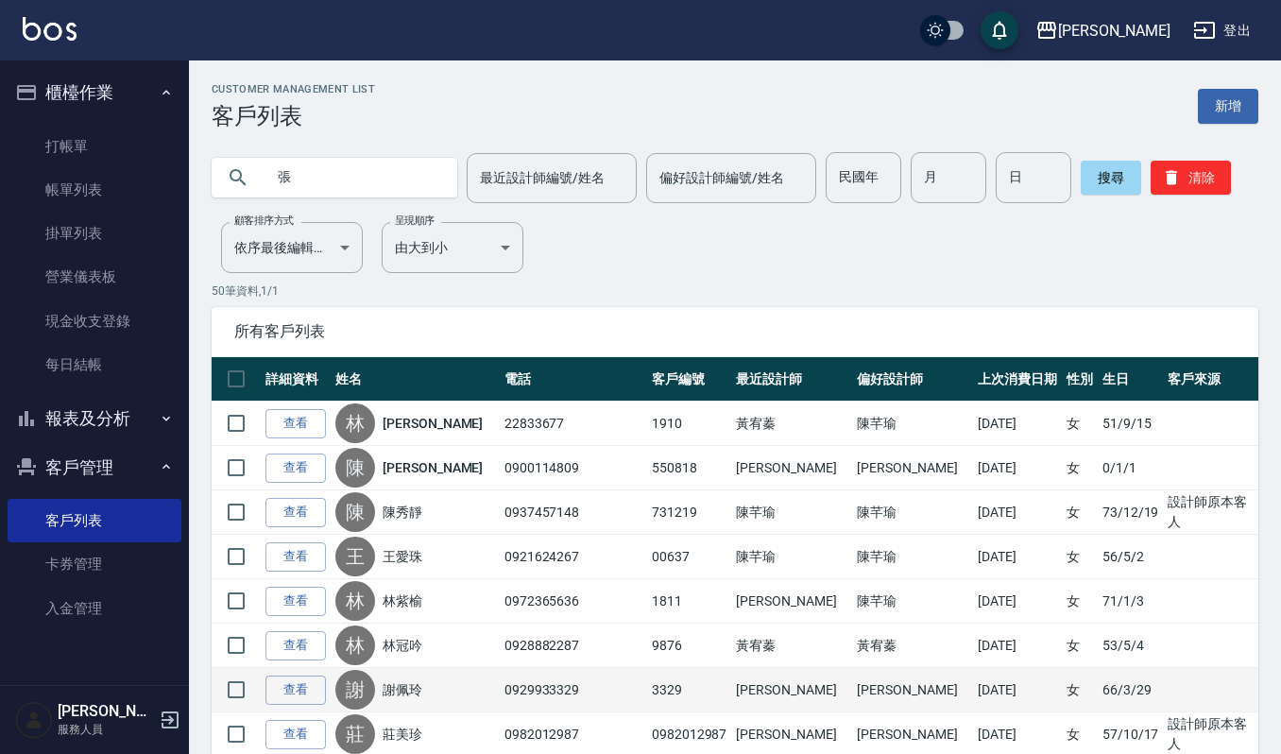
type input "張"
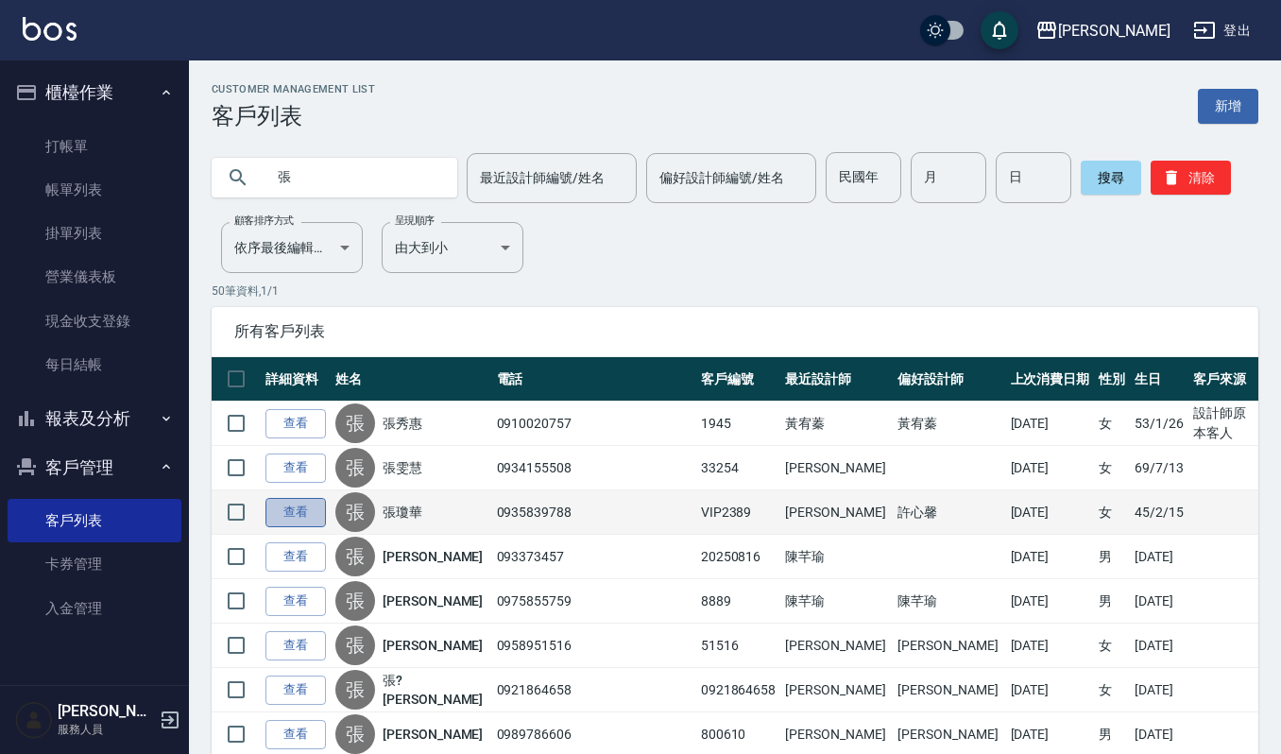
click at [291, 511] on link "查看" at bounding box center [295, 512] width 60 height 29
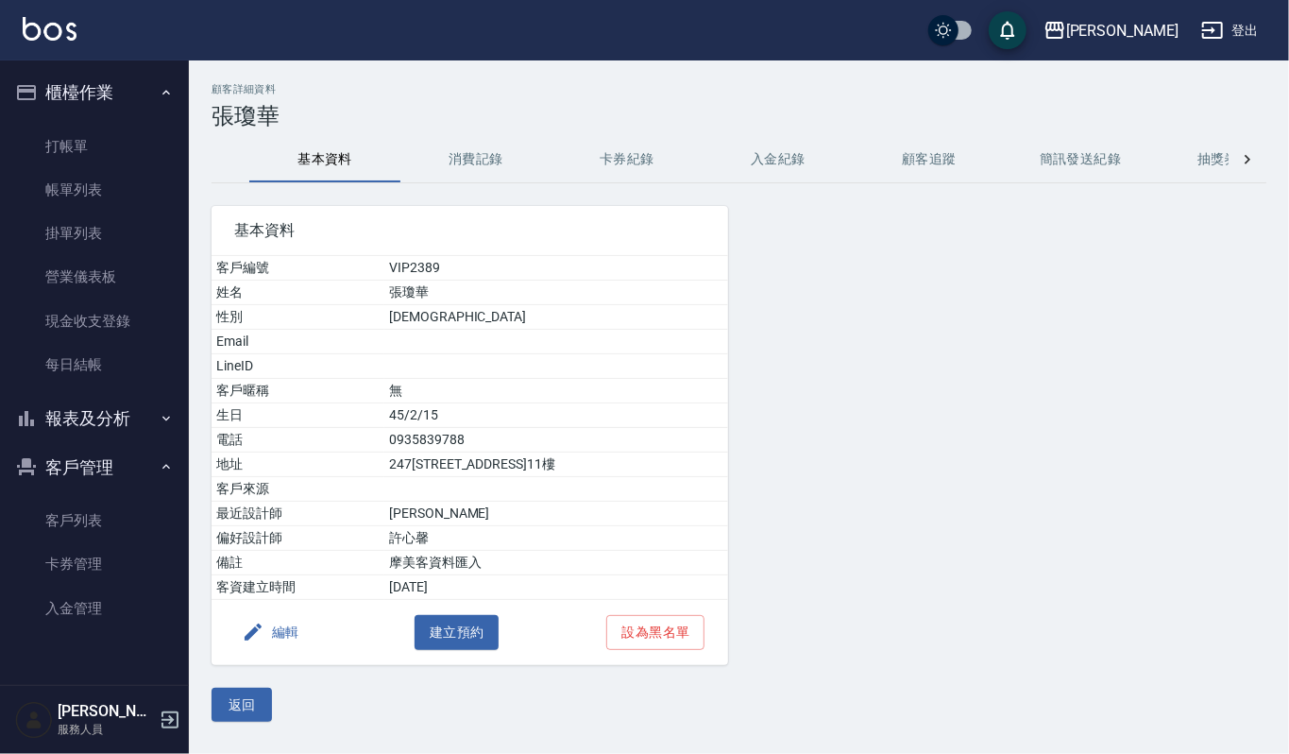
click at [480, 153] on button "消費記錄" at bounding box center [475, 159] width 151 height 45
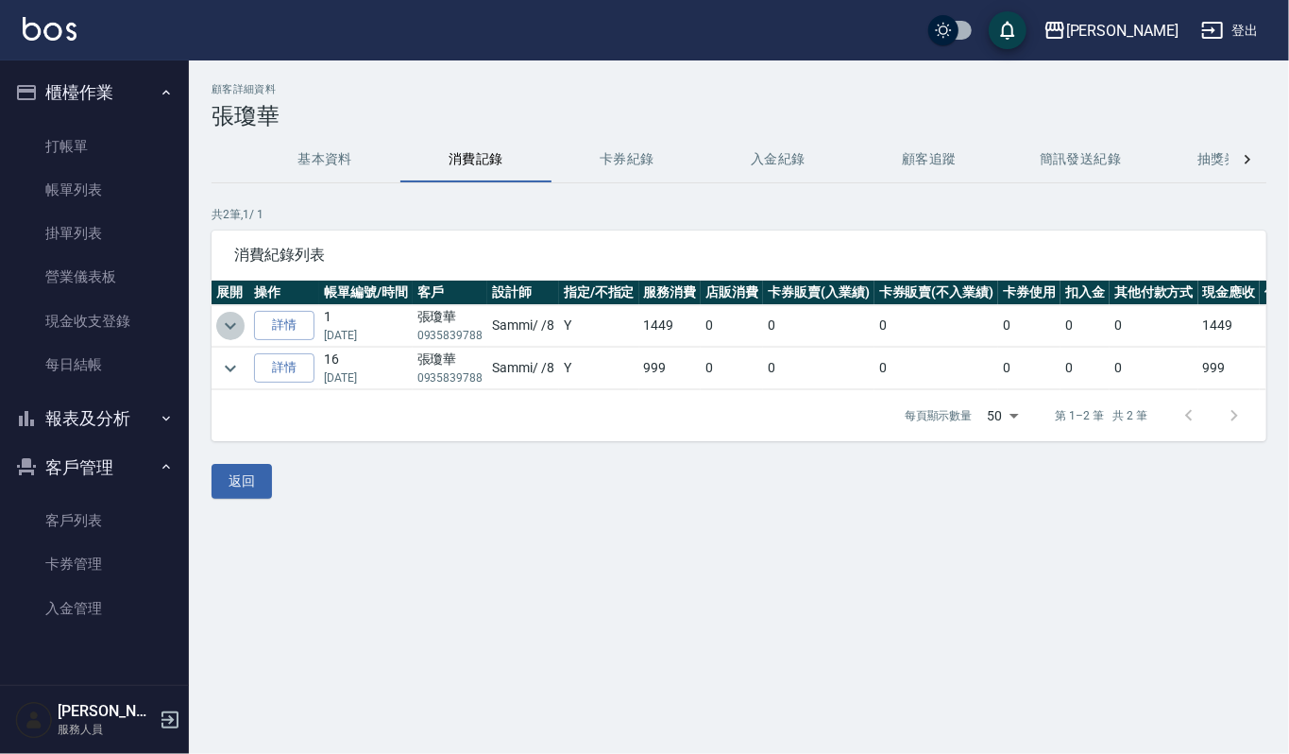
click at [234, 323] on icon "expand row" at bounding box center [230, 325] width 23 height 23
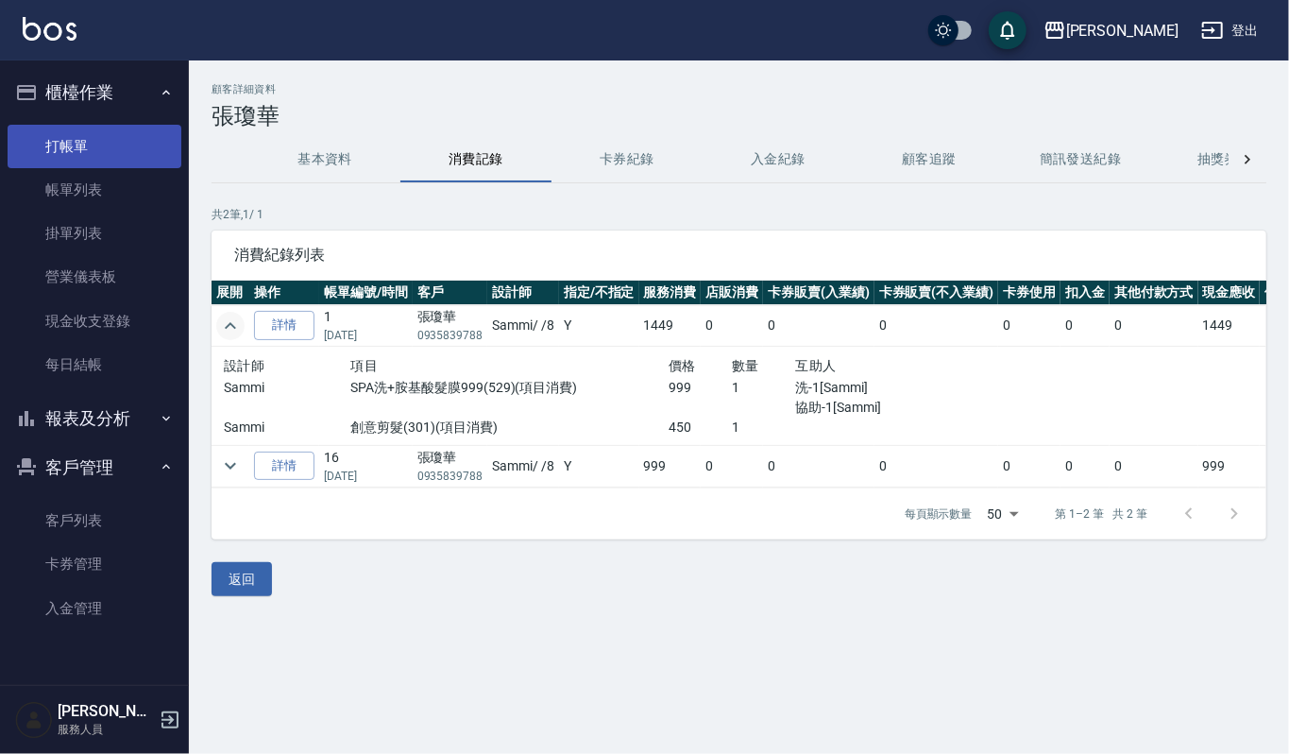
click at [54, 137] on link "打帳單" at bounding box center [95, 146] width 174 height 43
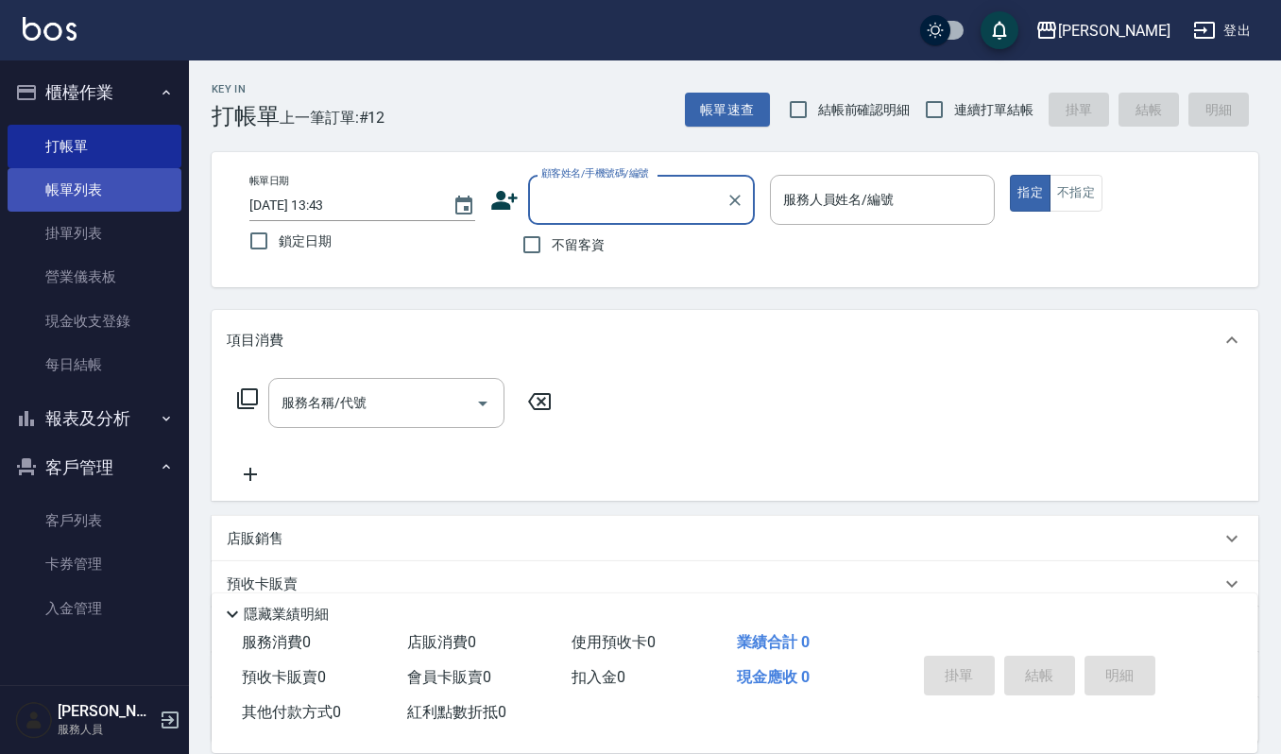
click at [42, 194] on link "帳單列表" at bounding box center [95, 189] width 174 height 43
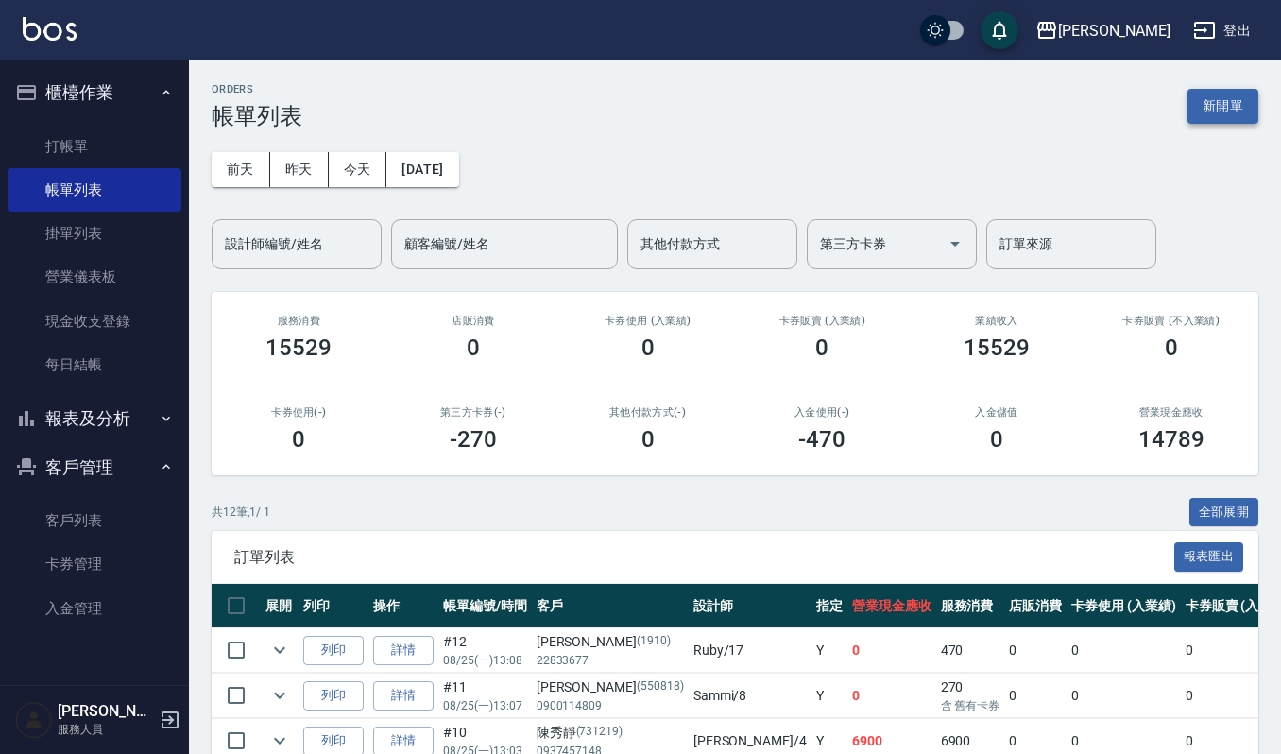
click at [1229, 110] on button "新開單" at bounding box center [1222, 106] width 71 height 35
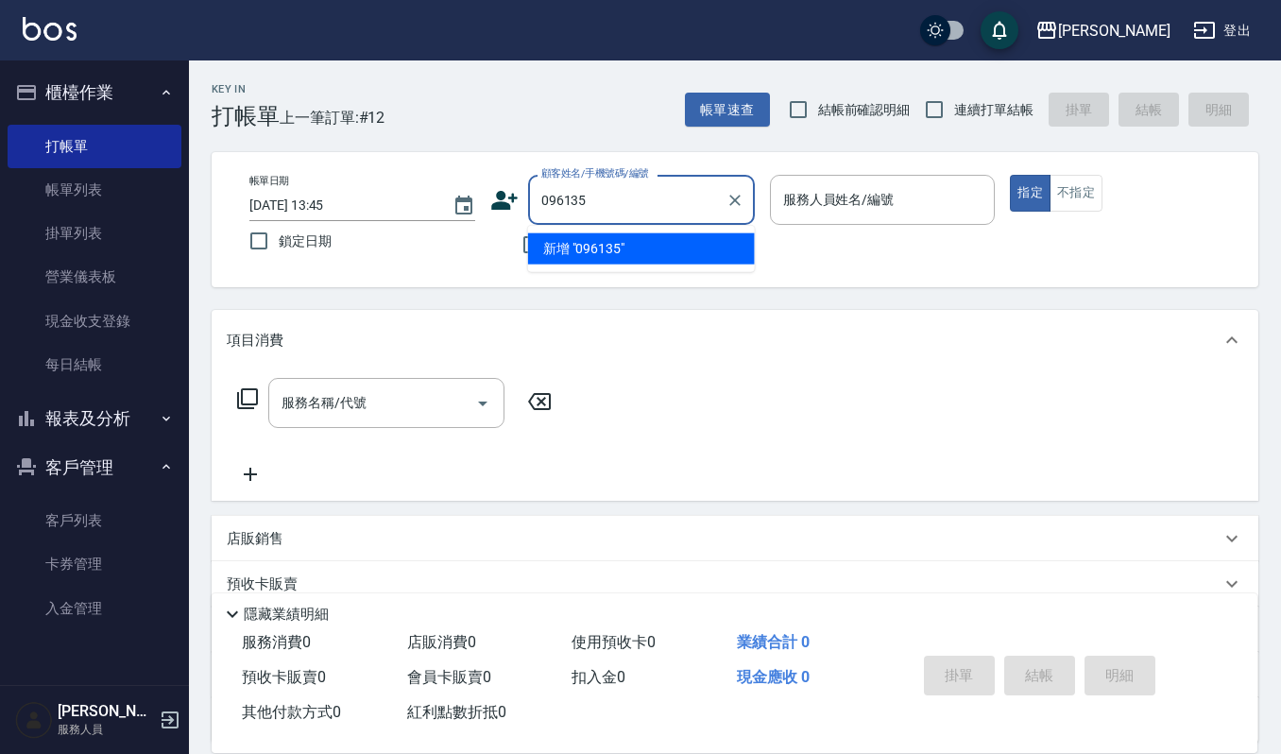
type input "0961357"
drag, startPoint x: 614, startPoint y: 200, endPoint x: 462, endPoint y: 170, distance: 155.0
click at [434, 221] on div "帳單日期 2025/08/25 13:45 鎖定日期 顧客姓名/手機號碼/編號 0961357 顧客姓名/手機號碼/編號 不留客資 服務人員姓名/編號 服務人…" at bounding box center [734, 220] width 1001 height 90
click at [593, 205] on input "顧客姓名/手機號碼/編號" at bounding box center [626, 199] width 181 height 33
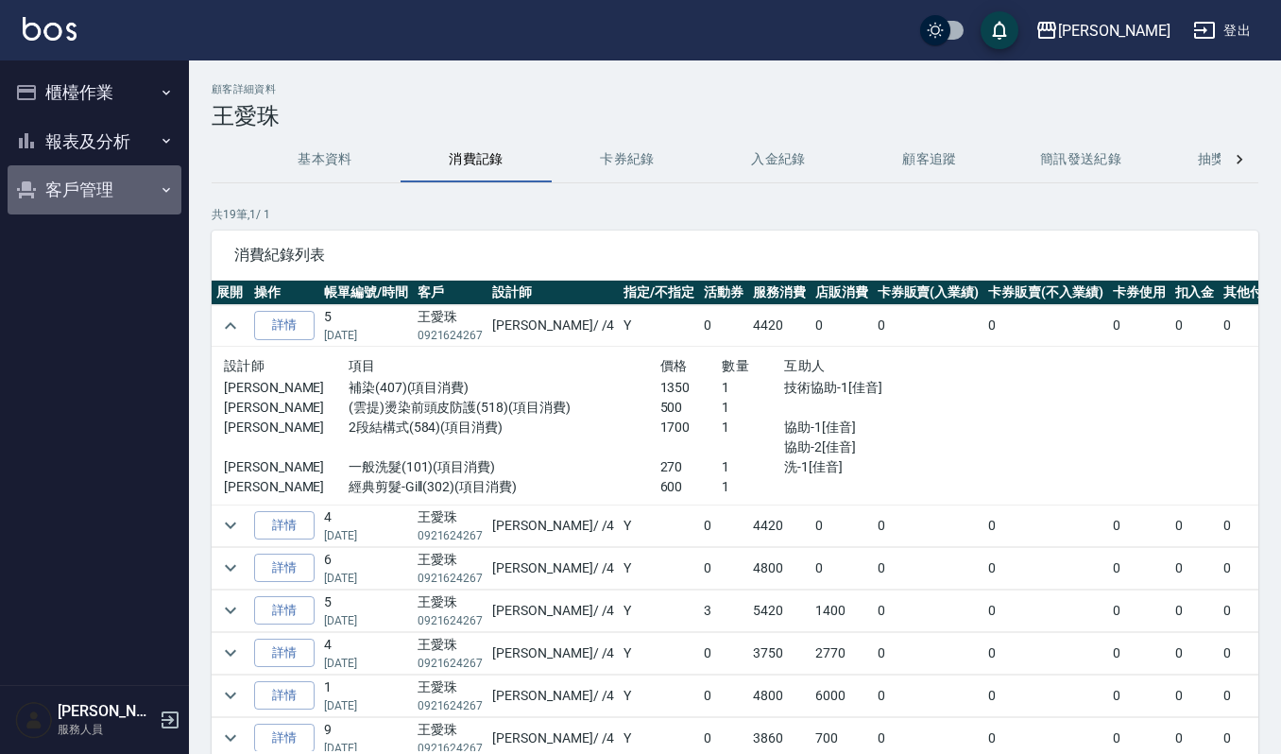
click at [94, 196] on button "客戶管理" at bounding box center [95, 189] width 174 height 49
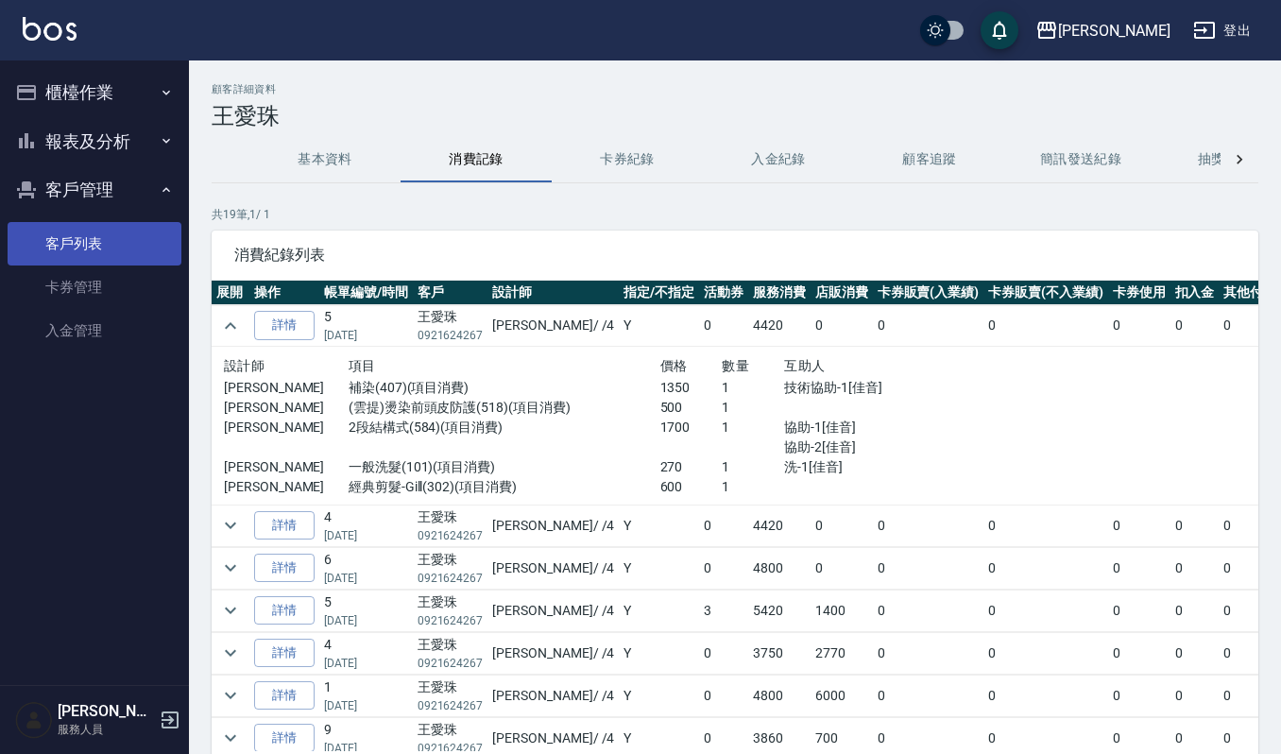
click at [113, 250] on link "客戶列表" at bounding box center [95, 243] width 174 height 43
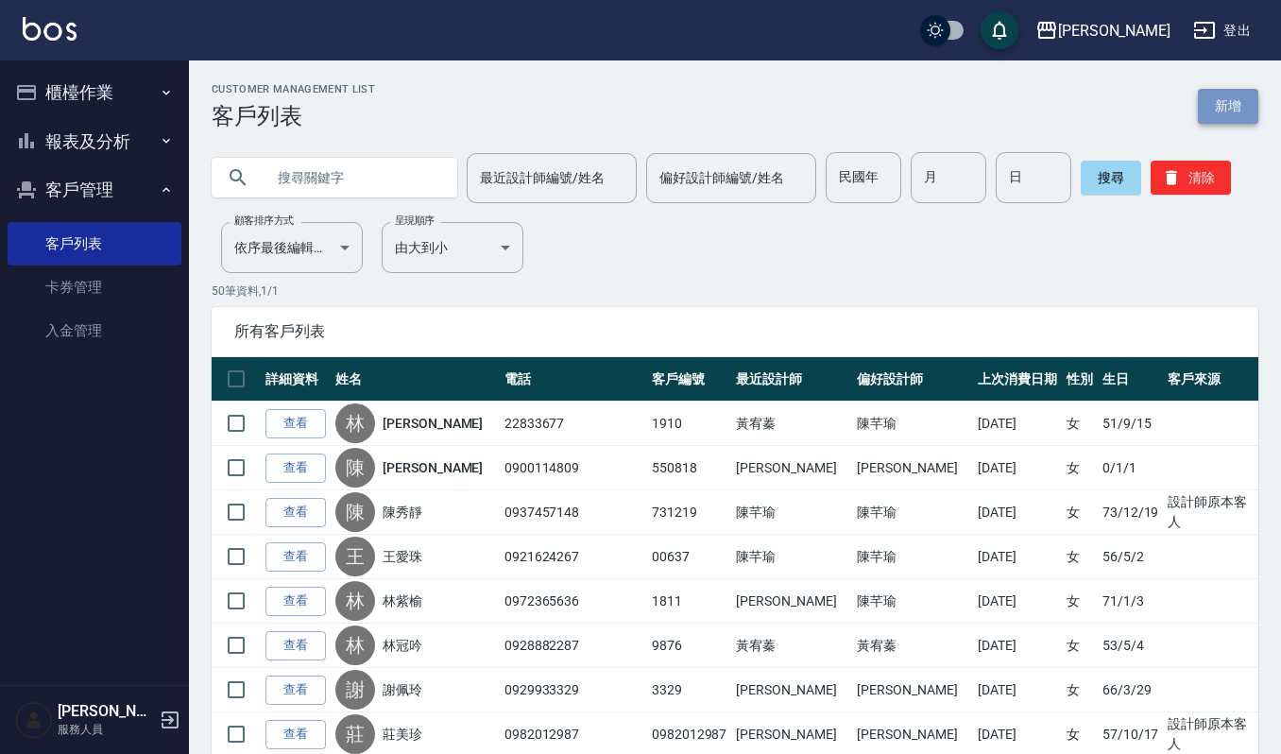
click at [1216, 110] on link "新增" at bounding box center [1227, 106] width 60 height 35
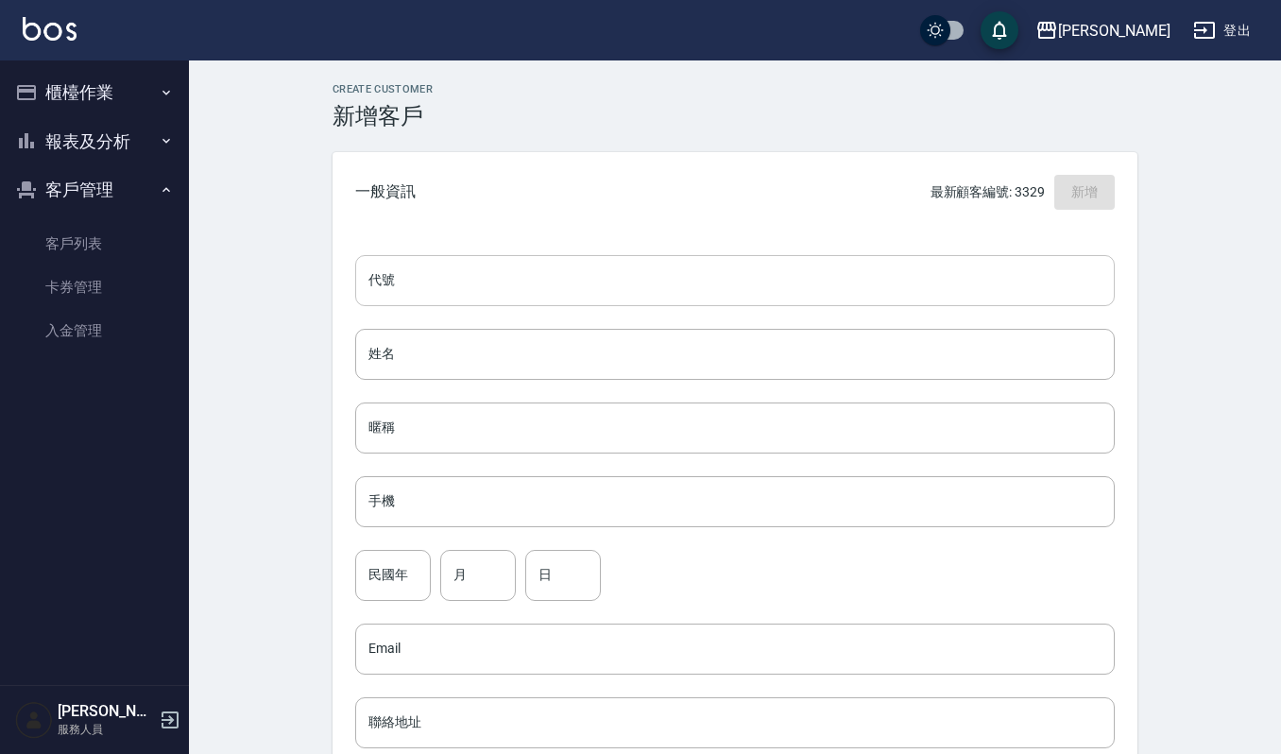
click at [425, 277] on input "代號" at bounding box center [734, 280] width 759 height 51
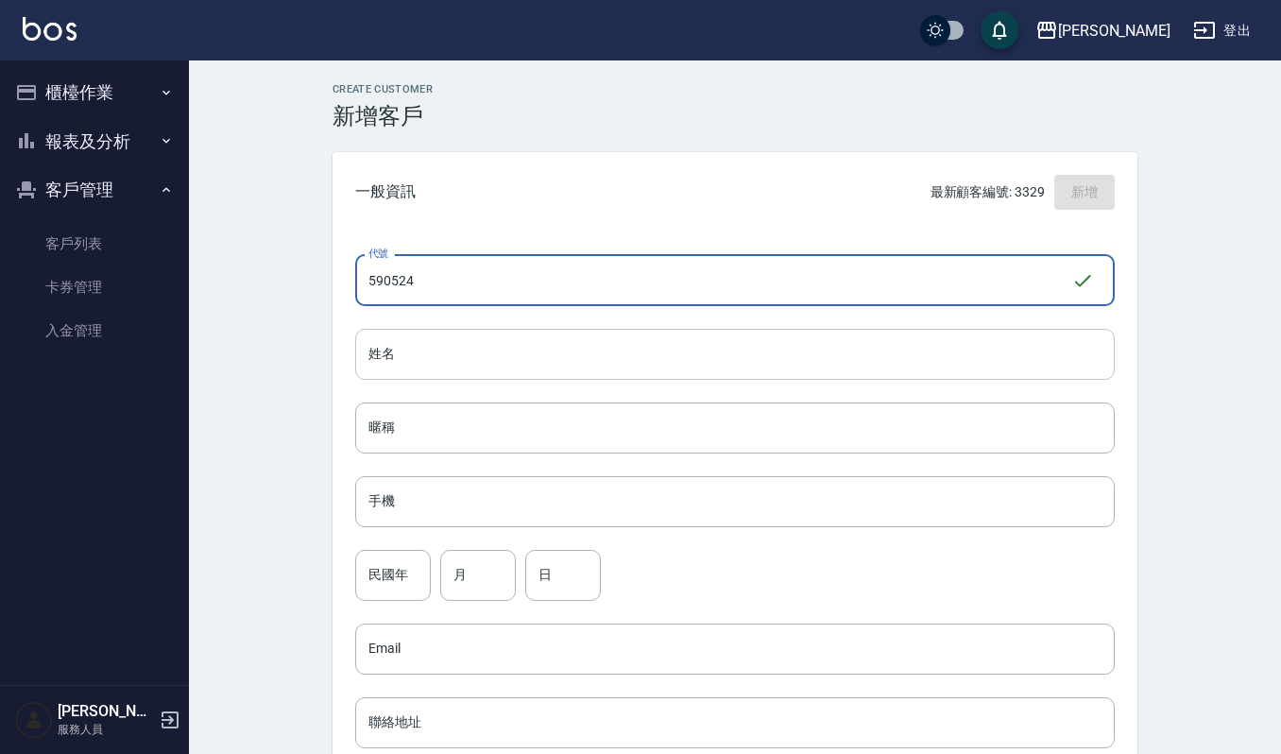
type input "590524"
click at [575, 330] on input "姓名" at bounding box center [734, 354] width 759 height 51
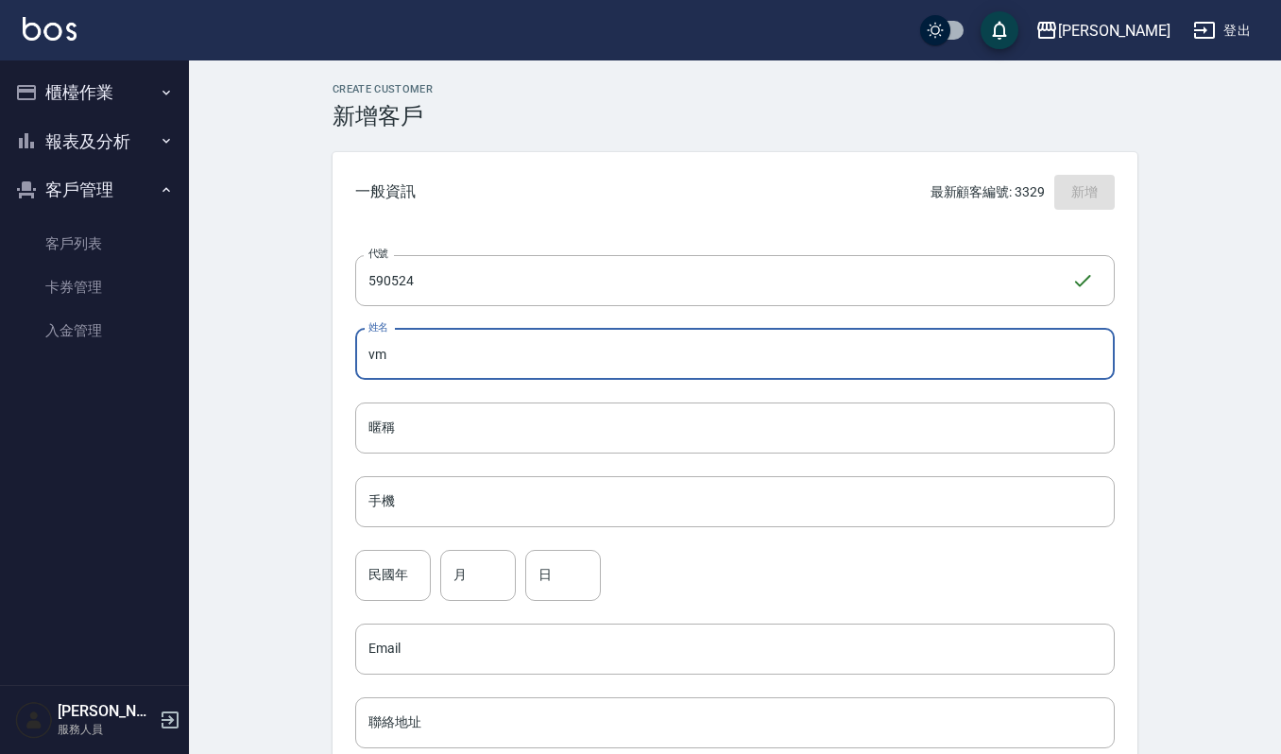
type input "v"
type input "許美惠"
click at [448, 503] on input "手機" at bounding box center [734, 501] width 759 height 51
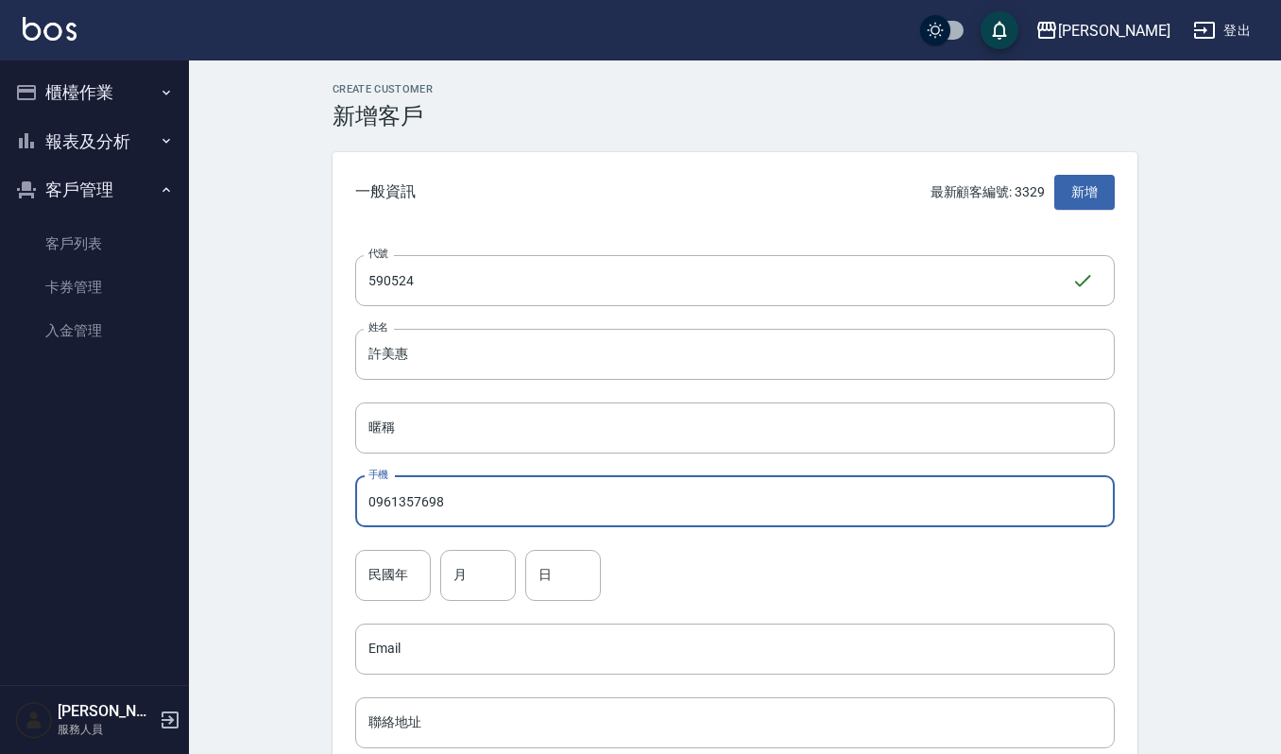
scroll to position [251, 0]
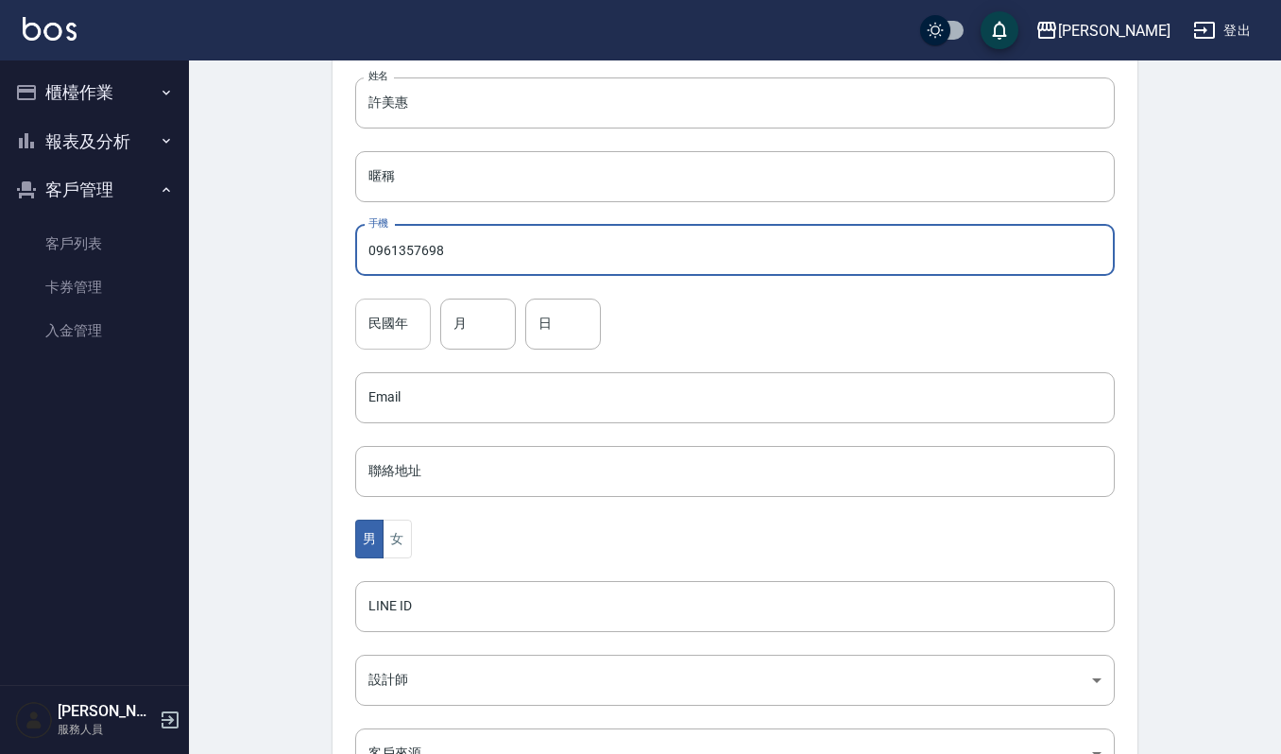
type input "0961357698"
click at [405, 338] on input "民國年" at bounding box center [393, 323] width 76 height 51
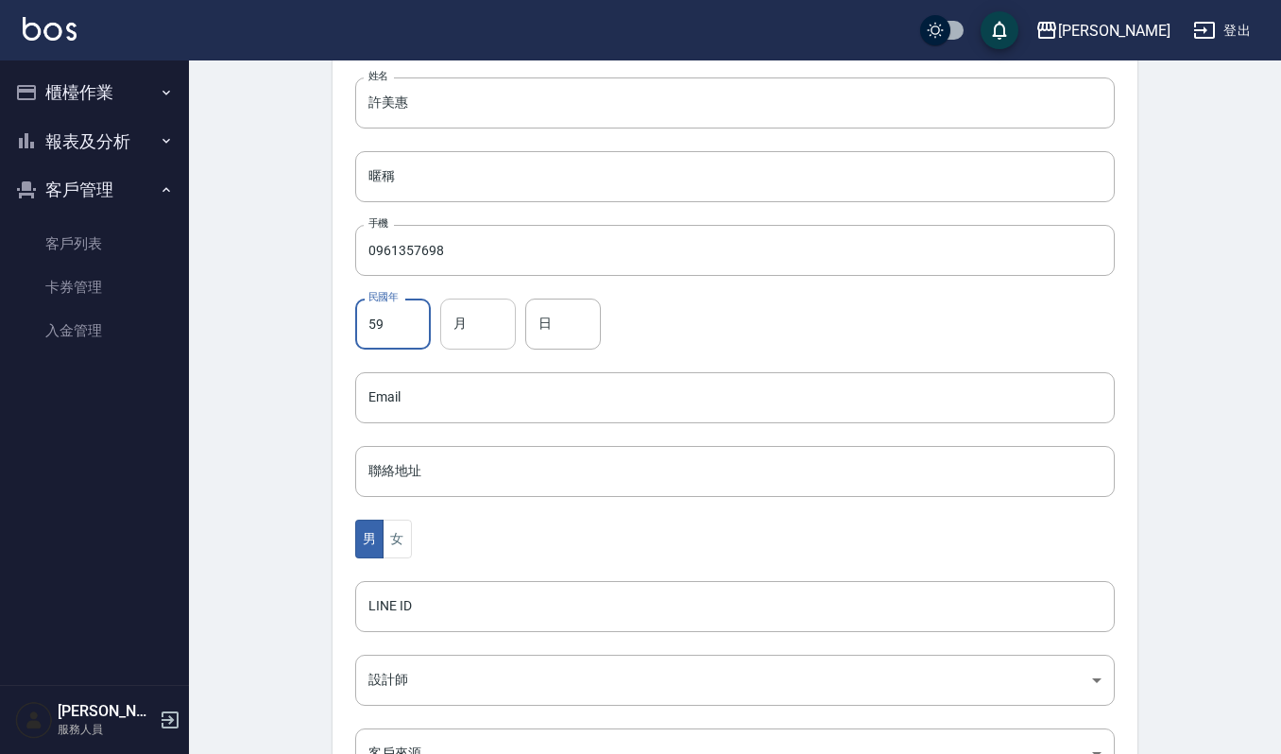
type input "59"
click at [500, 325] on input "月" at bounding box center [478, 323] width 76 height 51
type input "5"
click at [564, 323] on input "日" at bounding box center [563, 323] width 76 height 51
type input "24"
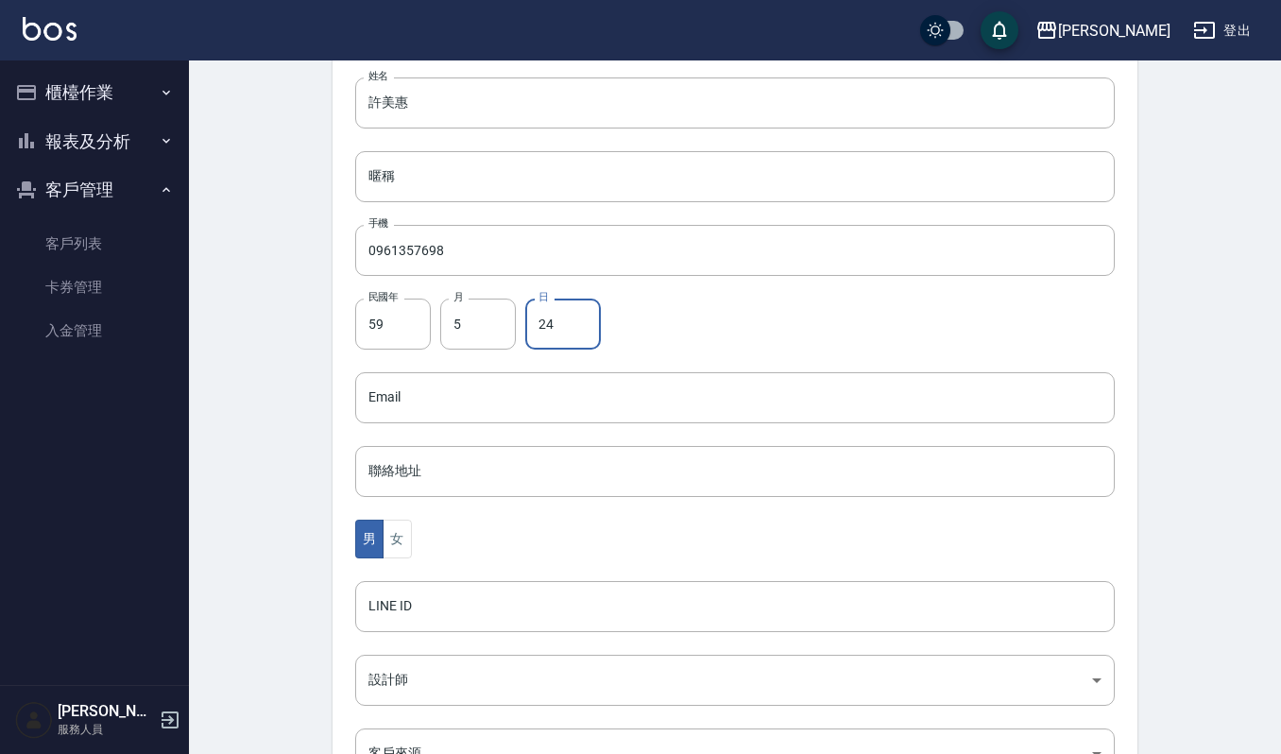
drag, startPoint x: 386, startPoint y: 541, endPoint x: 481, endPoint y: 510, distance: 99.4
click at [394, 545] on button "女" at bounding box center [396, 538] width 28 height 39
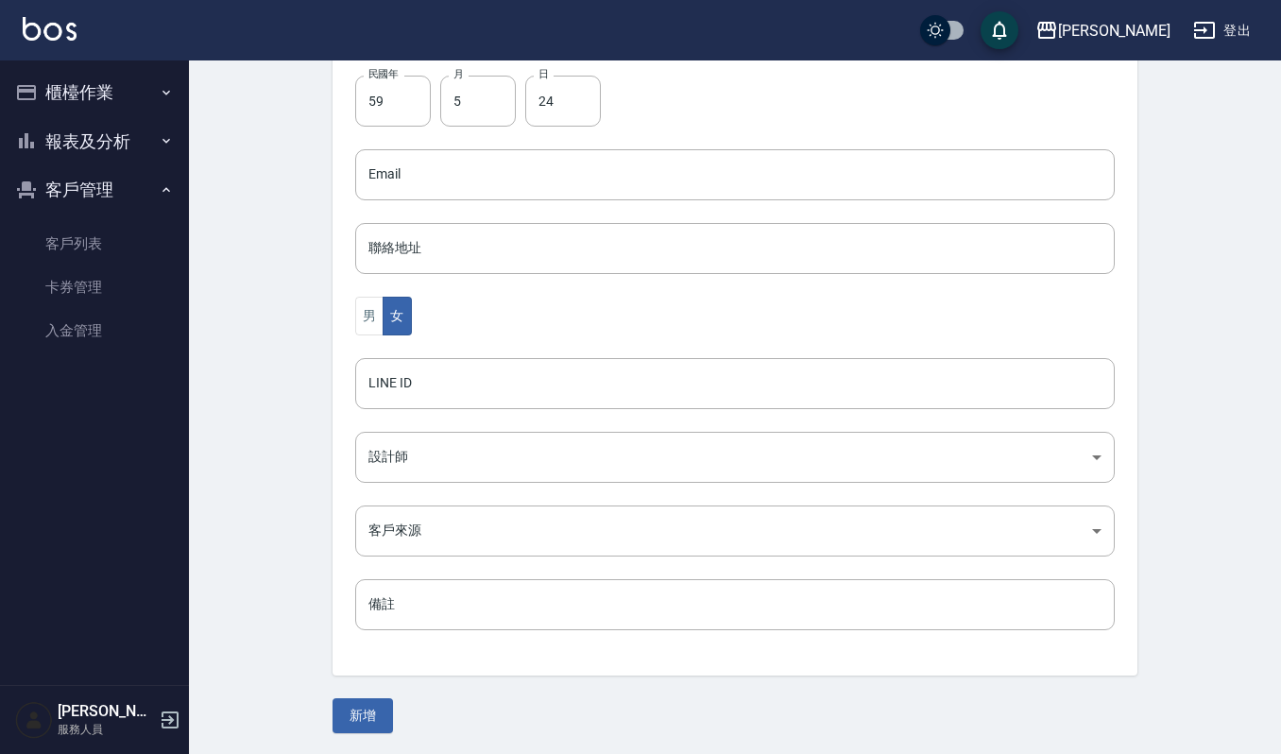
scroll to position [476, 0]
click at [356, 718] on button "新增" at bounding box center [362, 713] width 60 height 35
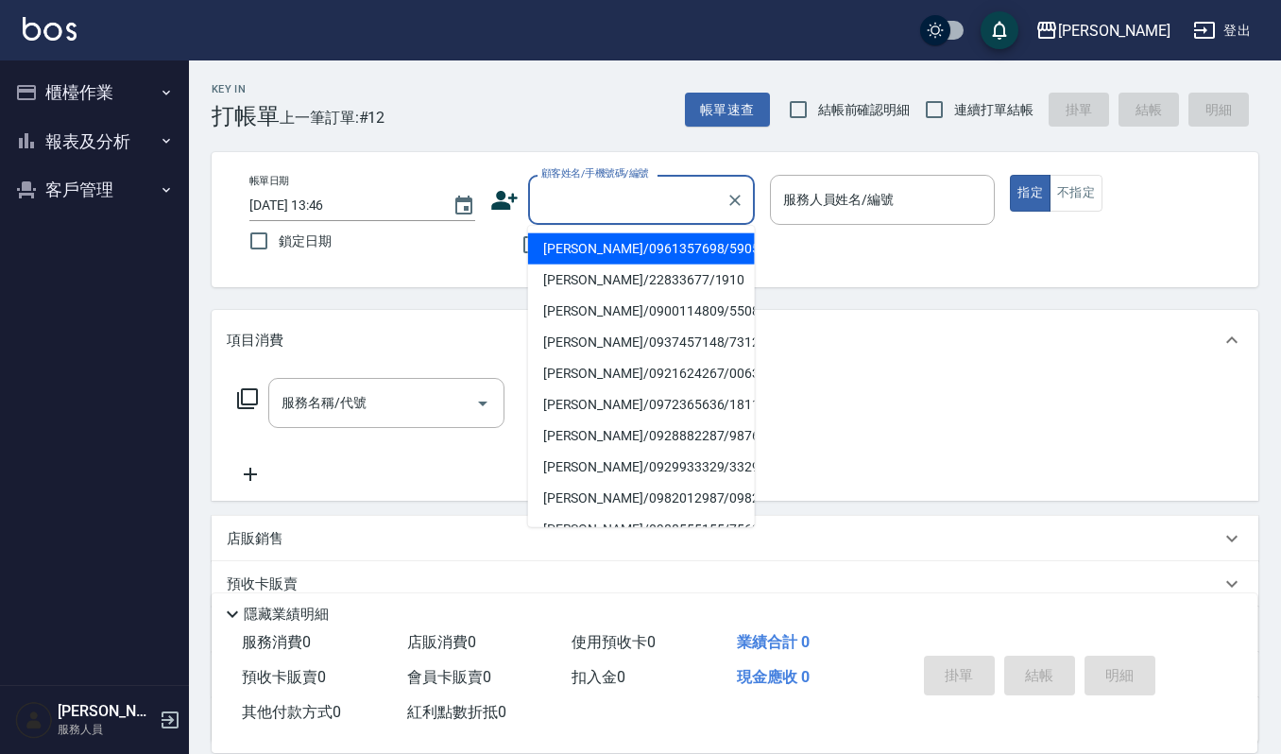
click at [576, 194] on input "顧客姓名/手機號碼/編號" at bounding box center [626, 199] width 181 height 33
click at [574, 246] on li "[PERSON_NAME]/0961357698/590524" at bounding box center [641, 248] width 227 height 31
type input "[PERSON_NAME]/0961357698/590524"
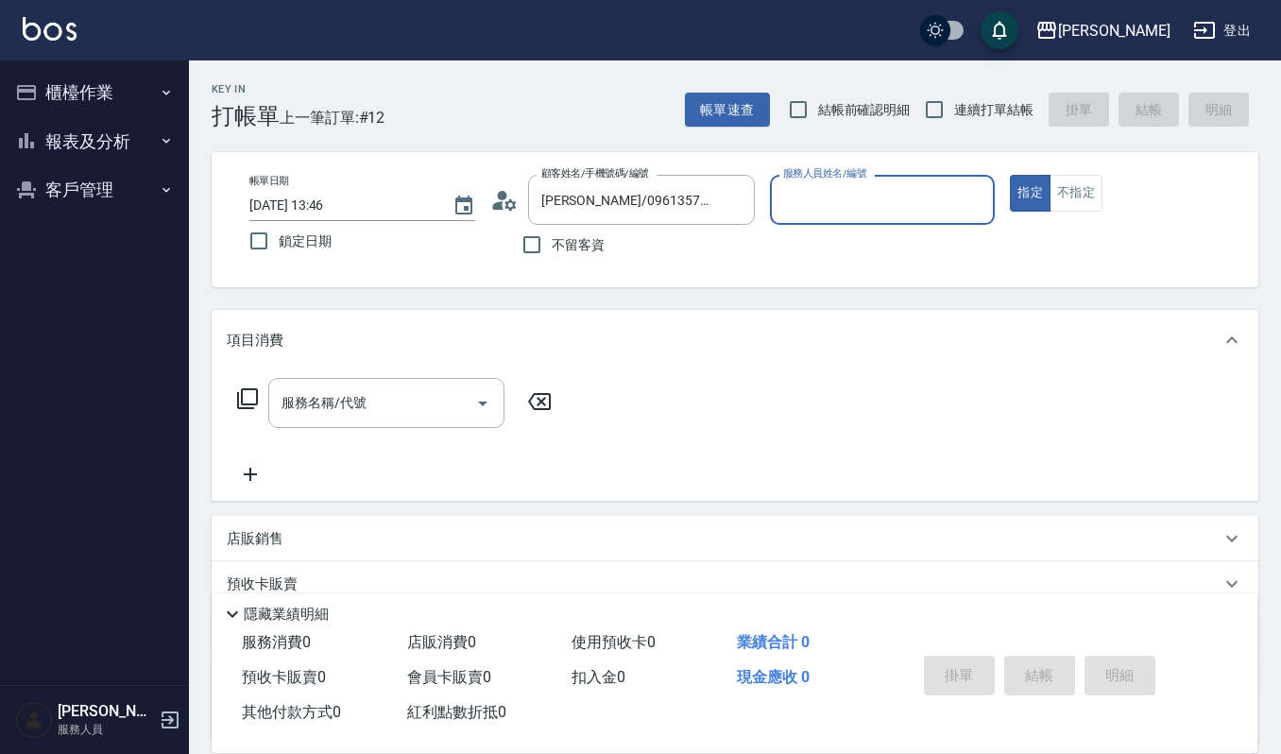
click at [852, 197] on input "服務人員姓名/編號" at bounding box center [882, 199] width 209 height 33
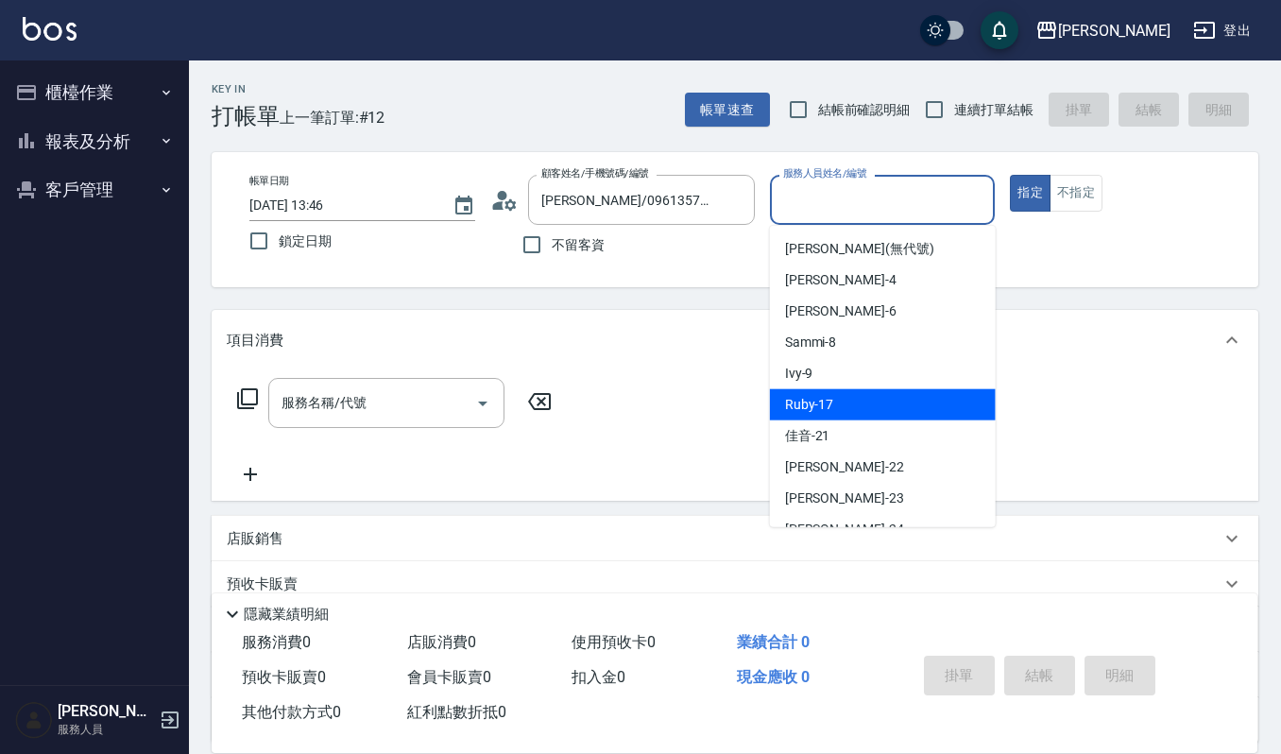
click at [821, 391] on div "Ruby -17" at bounding box center [883, 404] width 226 height 31
type input "Ruby-17"
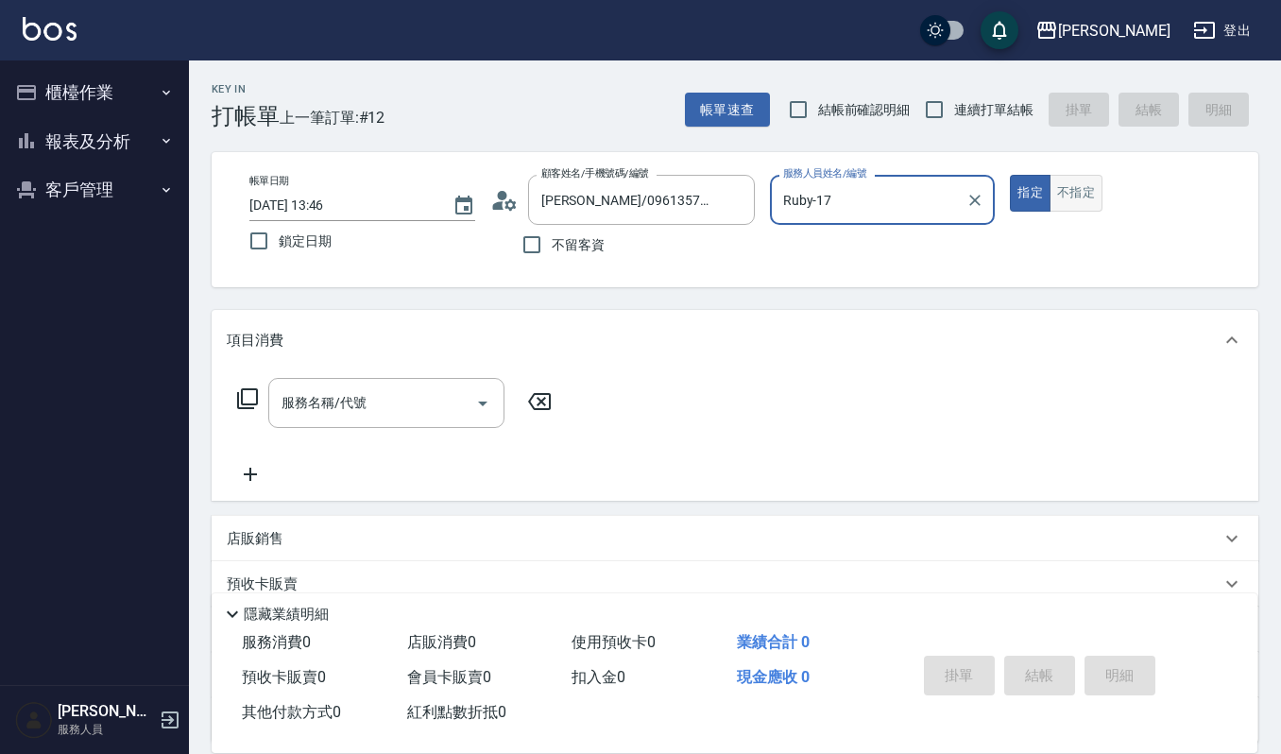
click at [1062, 201] on button "不指定" at bounding box center [1075, 193] width 53 height 37
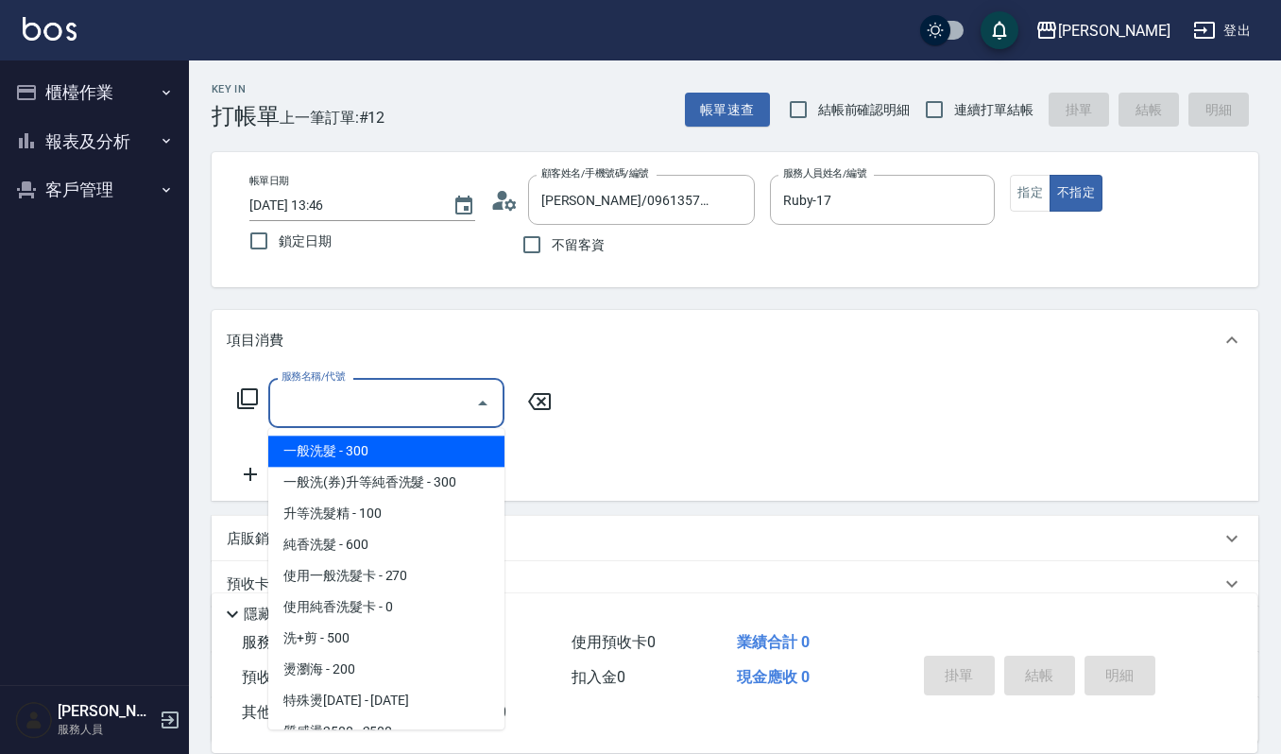
click at [366, 406] on input "服務名稱/代號" at bounding box center [372, 402] width 191 height 33
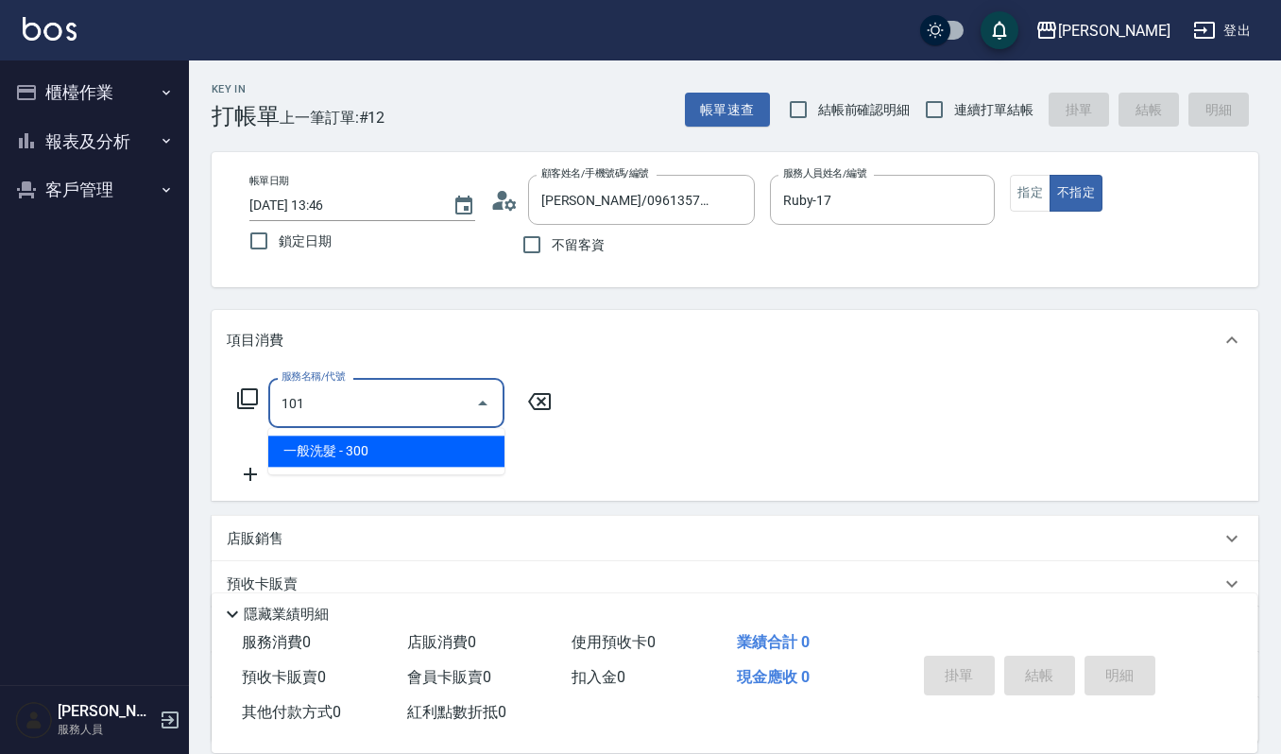
type input "一般洗髮(101)"
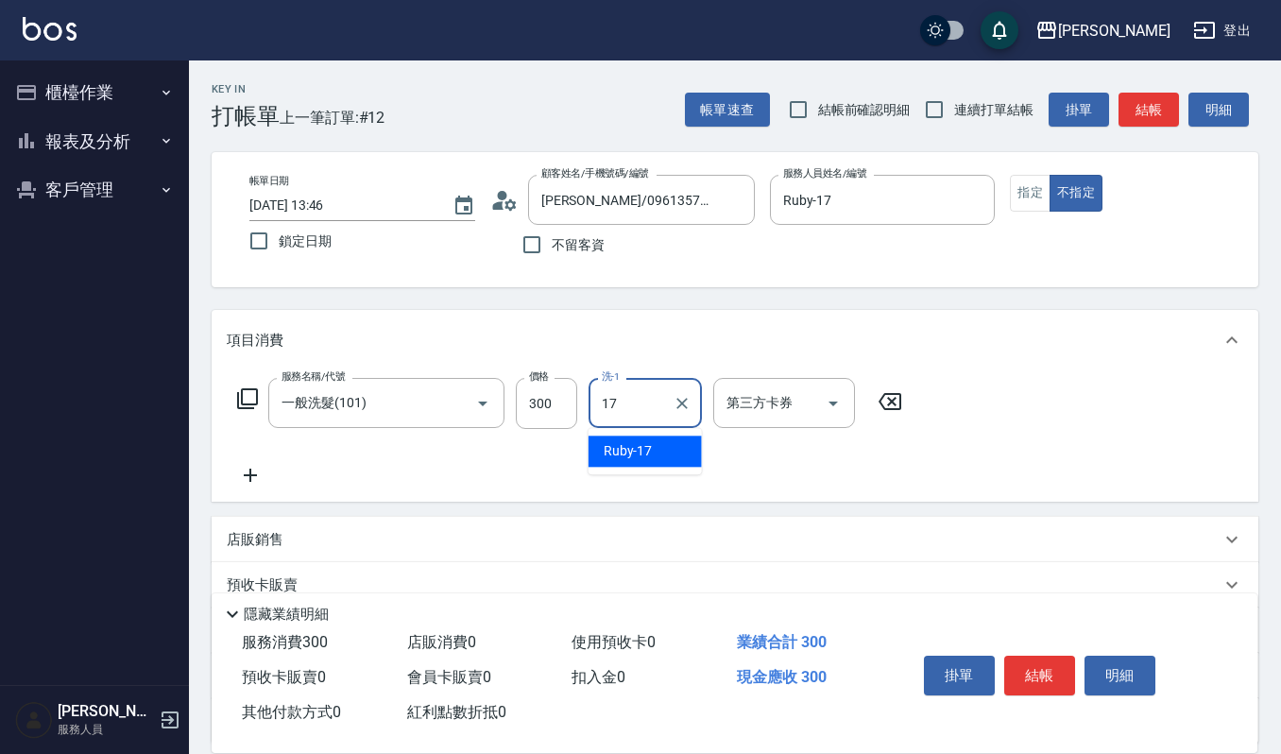
type input "Ruby-17"
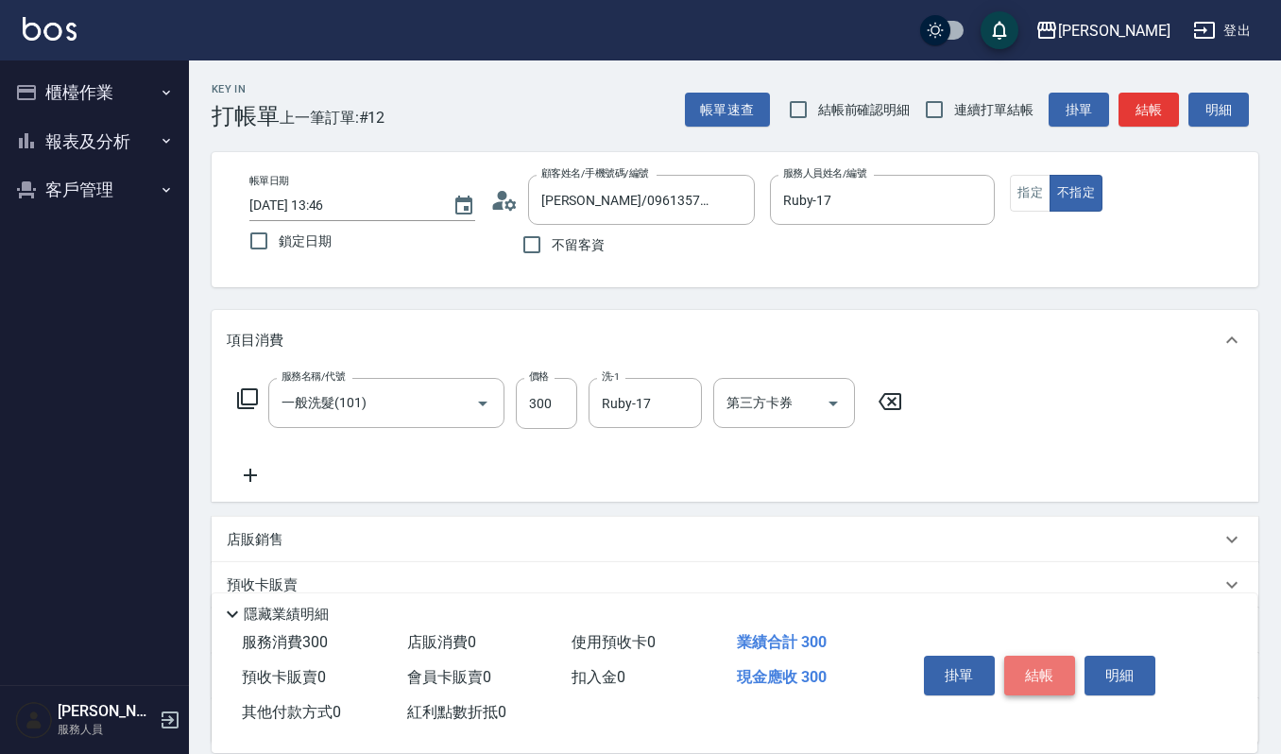
click at [1059, 673] on button "結帳" at bounding box center [1039, 675] width 71 height 40
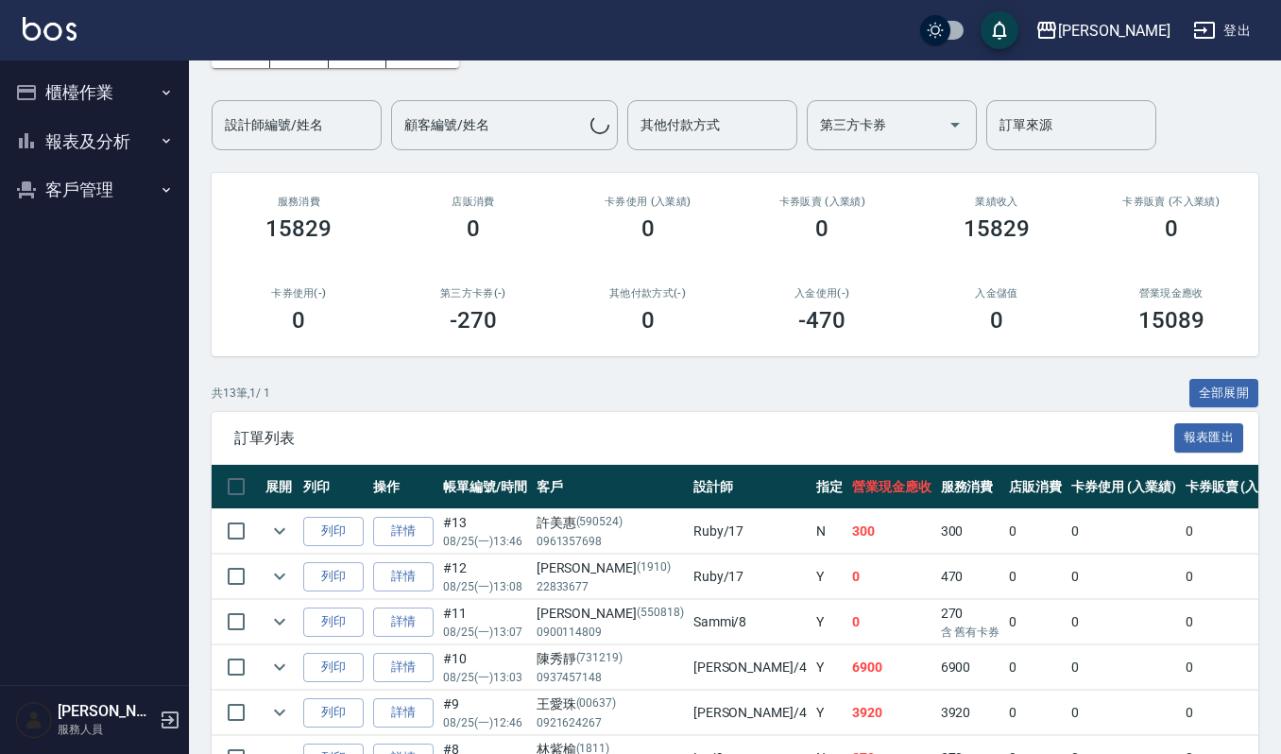
scroll to position [126, 0]
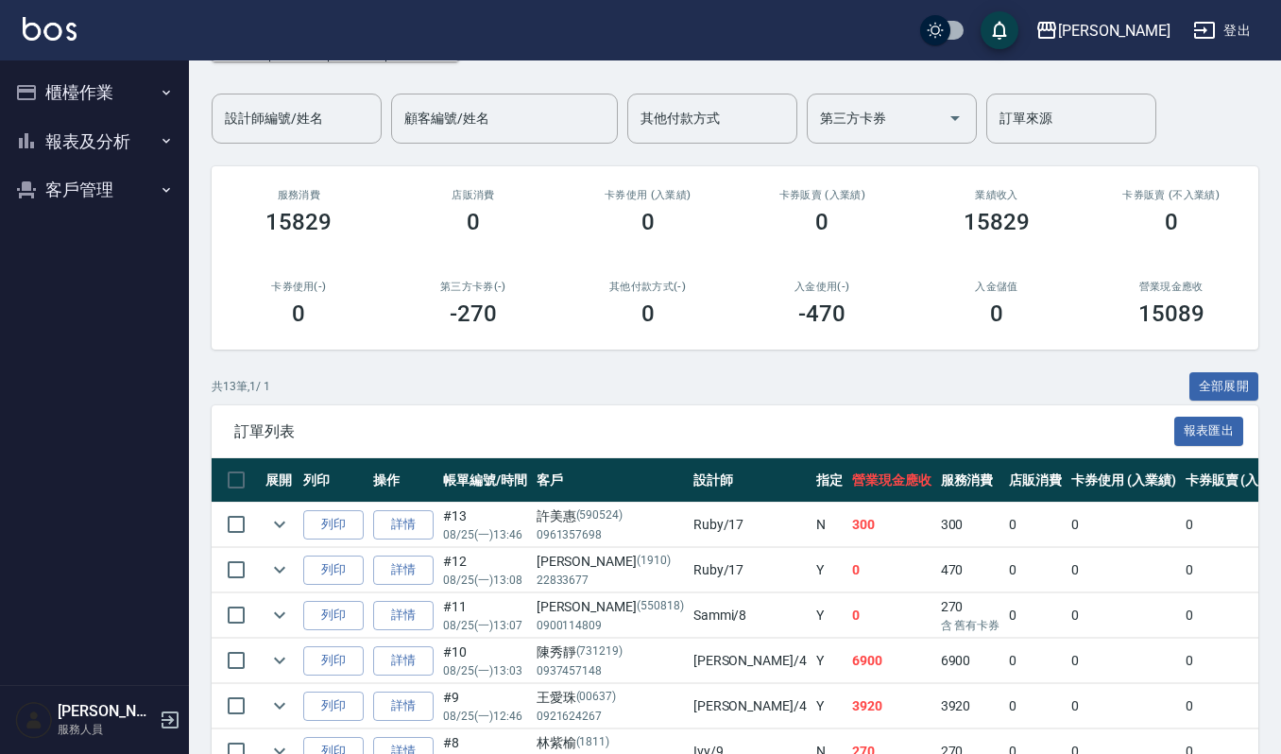
click at [368, 523] on td "詳情" at bounding box center [403, 524] width 70 height 44
click at [352, 526] on button "列印" at bounding box center [333, 524] width 60 height 29
click at [108, 98] on button "櫃檯作業" at bounding box center [95, 92] width 174 height 49
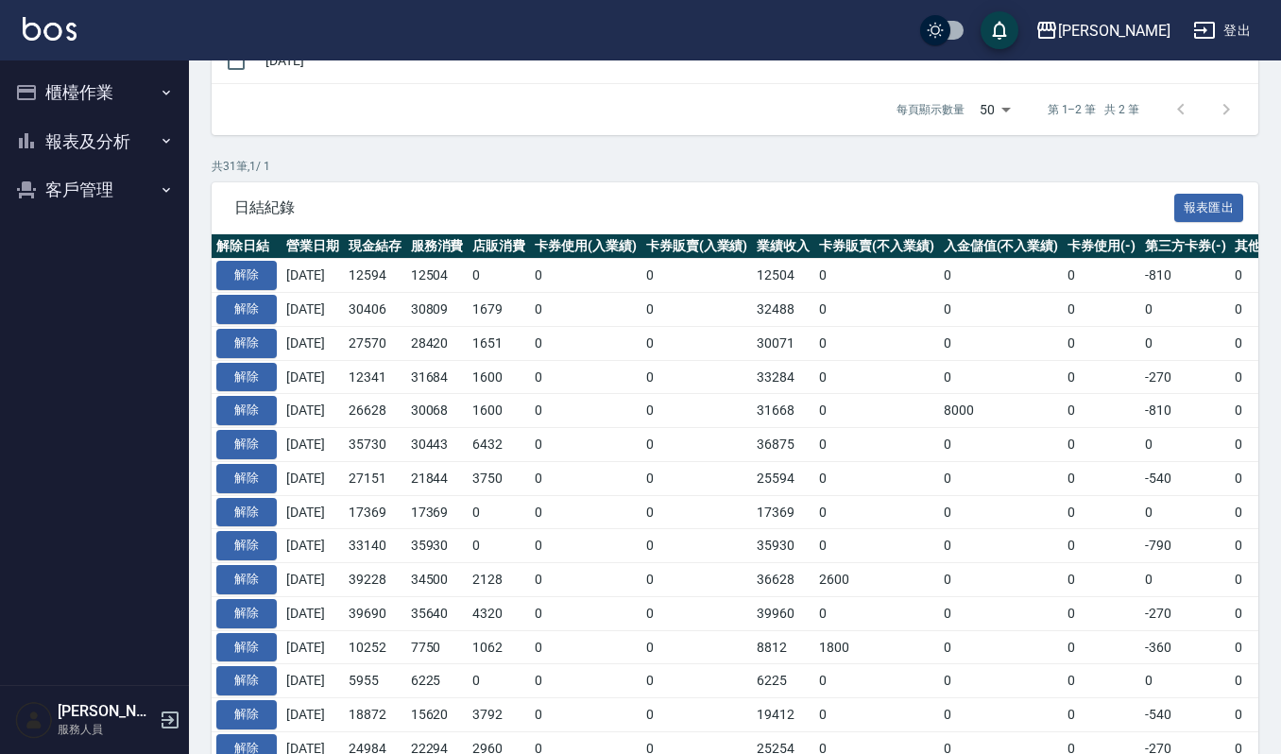
scroll to position [378, 0]
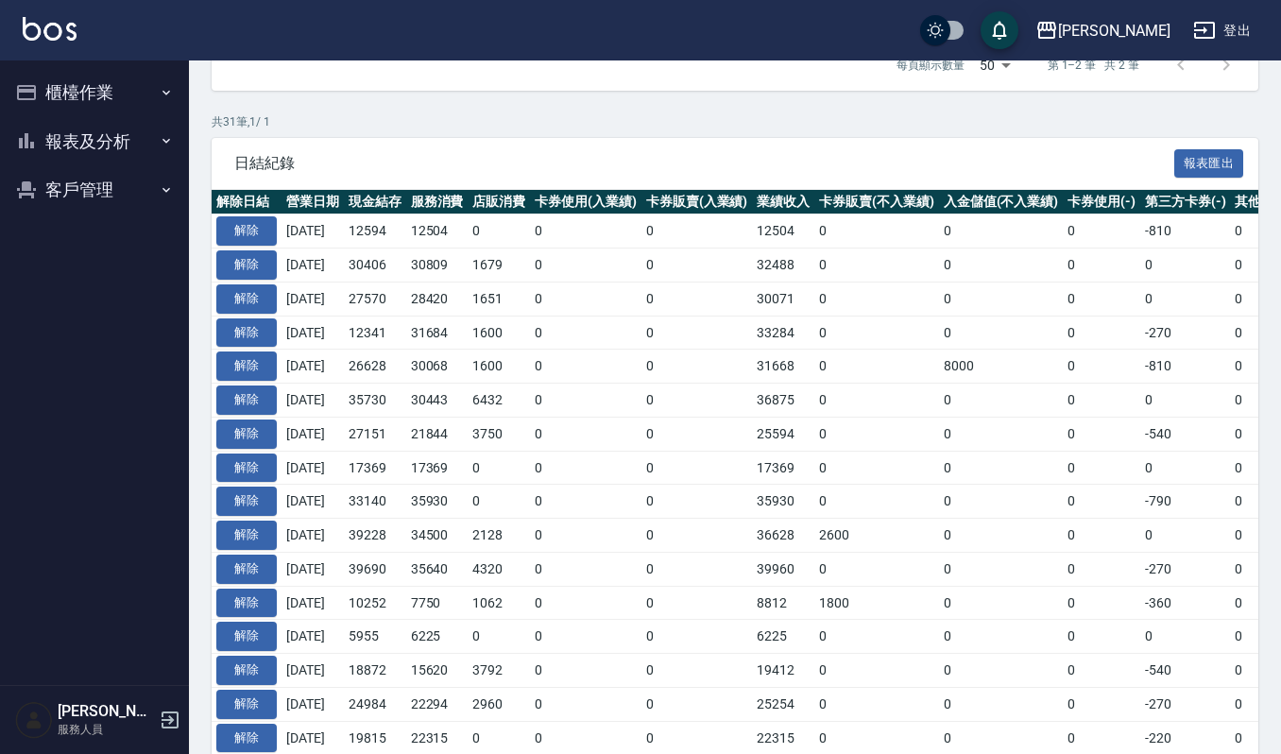
click at [98, 94] on button "櫃檯作業" at bounding box center [95, 92] width 174 height 49
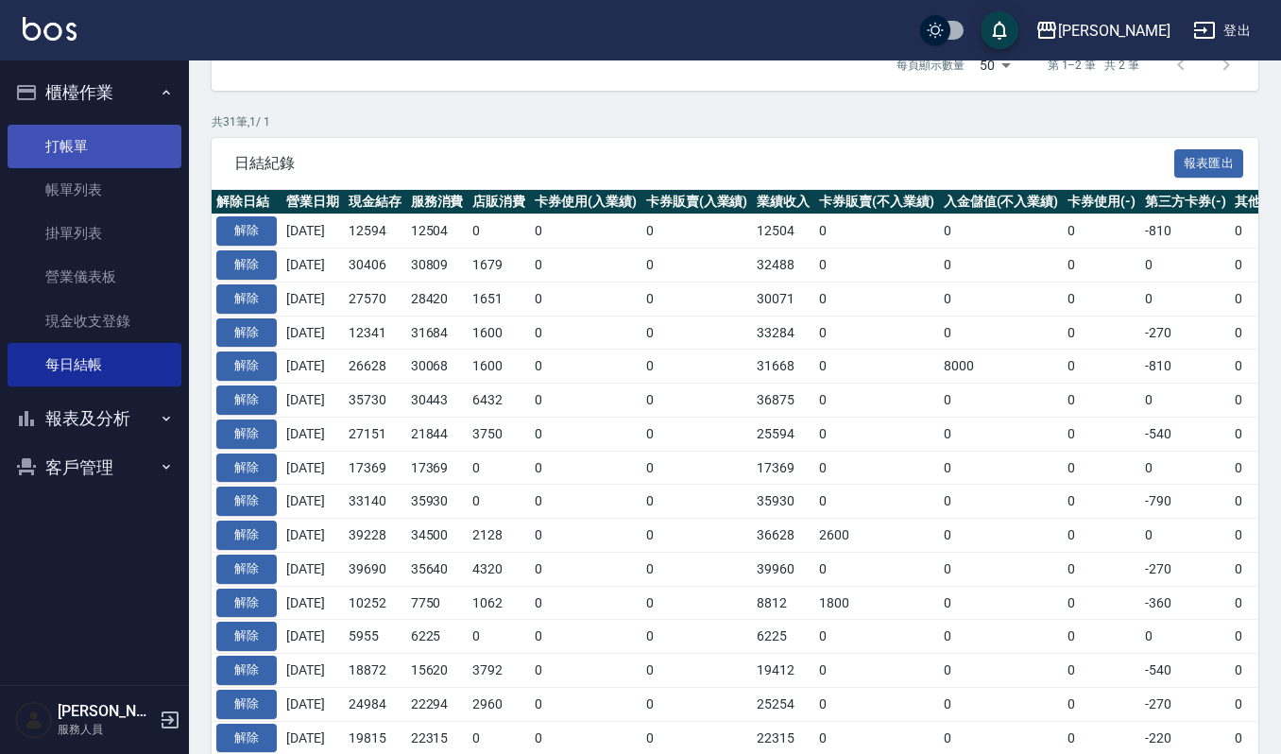
click at [104, 151] on link "打帳單" at bounding box center [95, 146] width 174 height 43
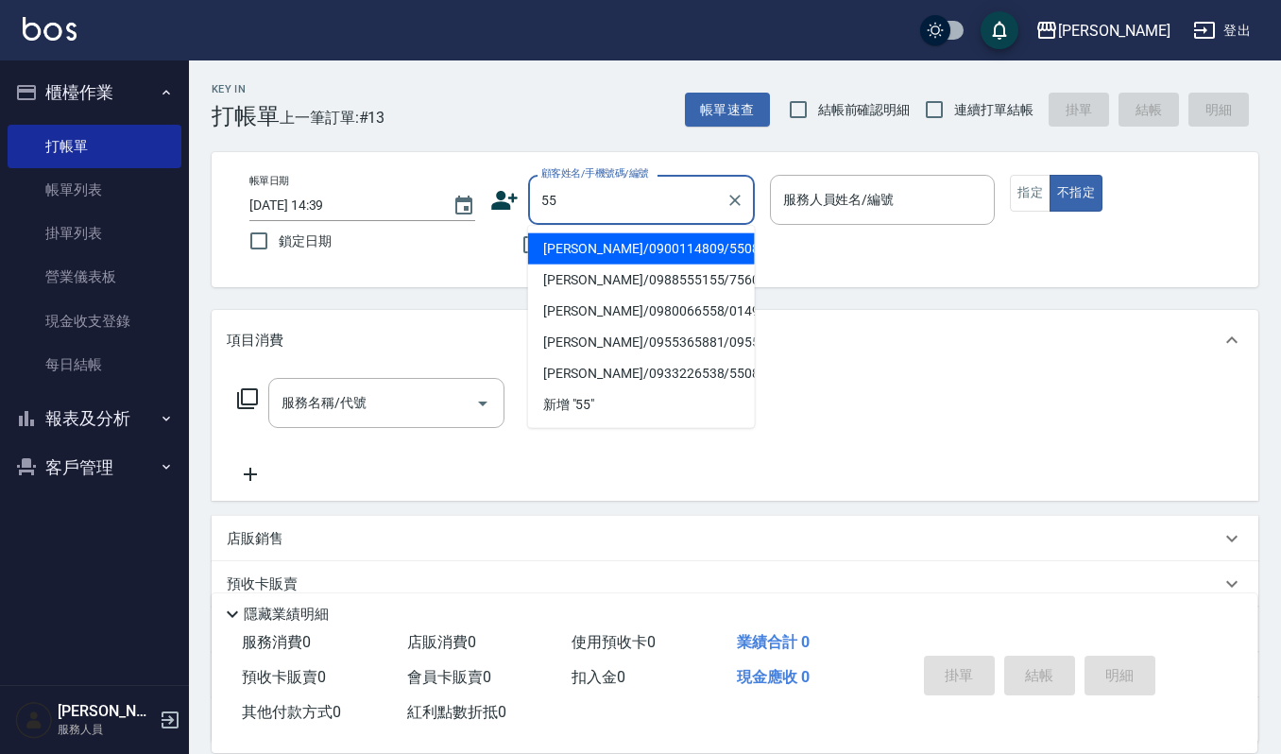
type input "5"
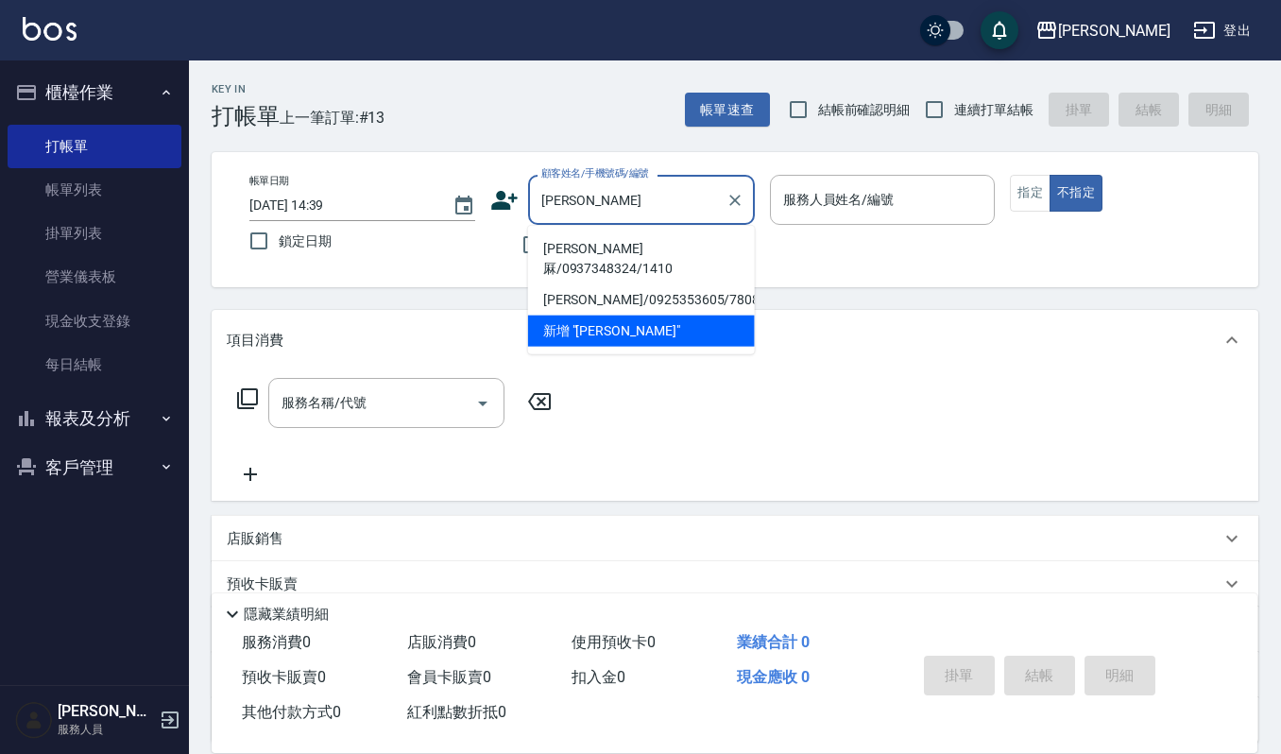
click at [580, 243] on li "[PERSON_NAME]厤/0937348324/1410" at bounding box center [641, 258] width 227 height 51
type input "[PERSON_NAME]厤/0937348324/1410"
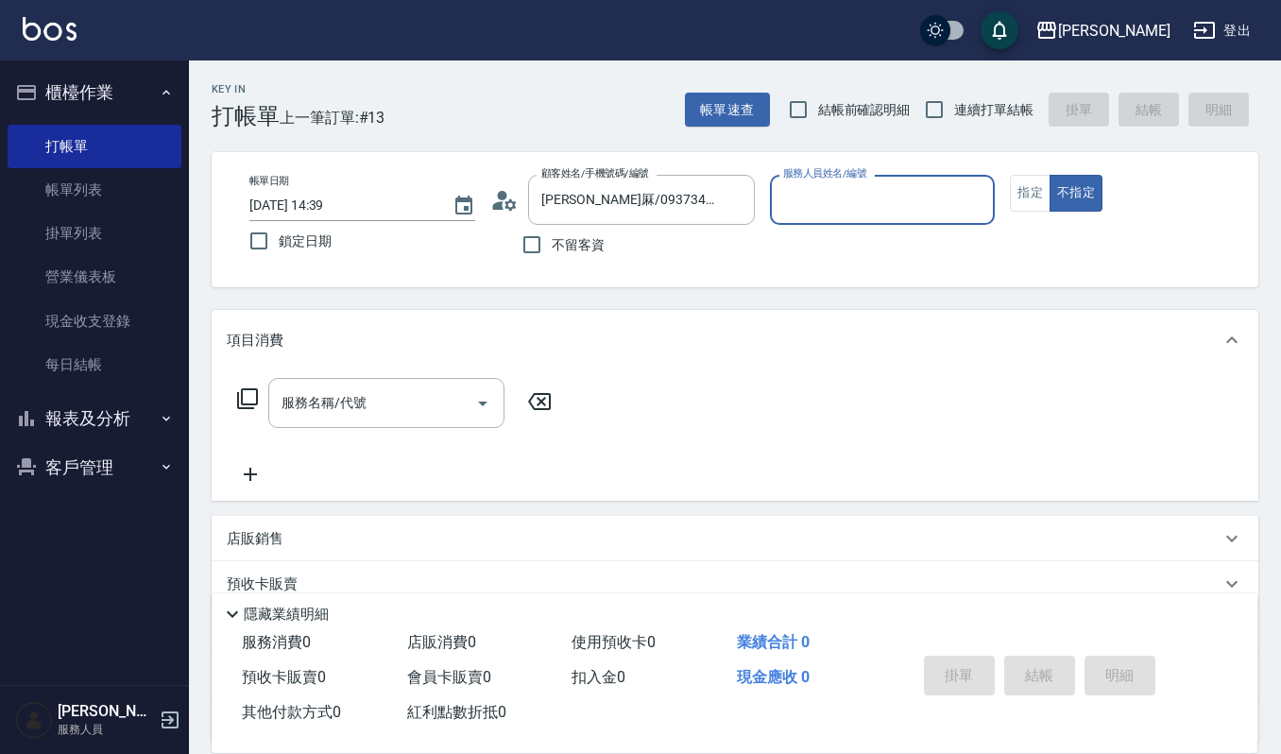
type input "[PERSON_NAME]-4"
drag, startPoint x: 1033, startPoint y: 194, endPoint x: 710, endPoint y: 262, distance: 330.0
click at [1032, 194] on button "指定" at bounding box center [1029, 193] width 41 height 37
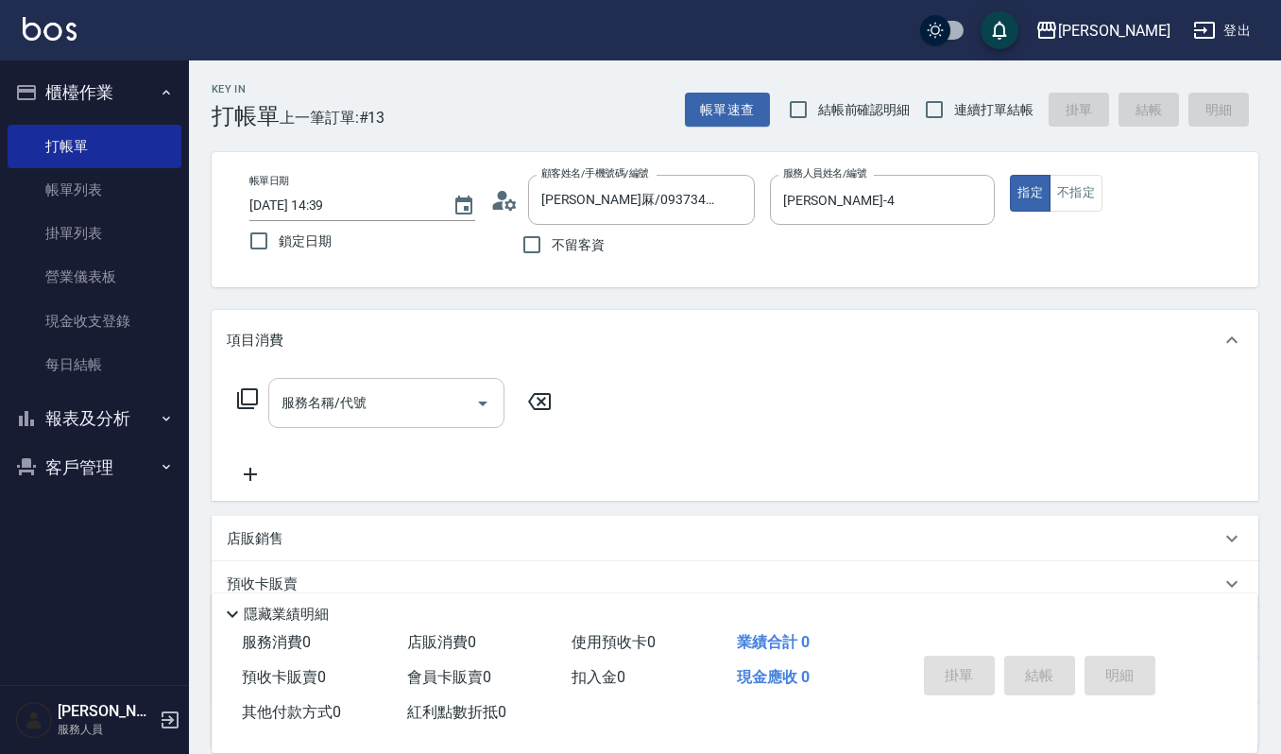
click at [410, 391] on input "服務名稱/代號" at bounding box center [372, 402] width 191 height 33
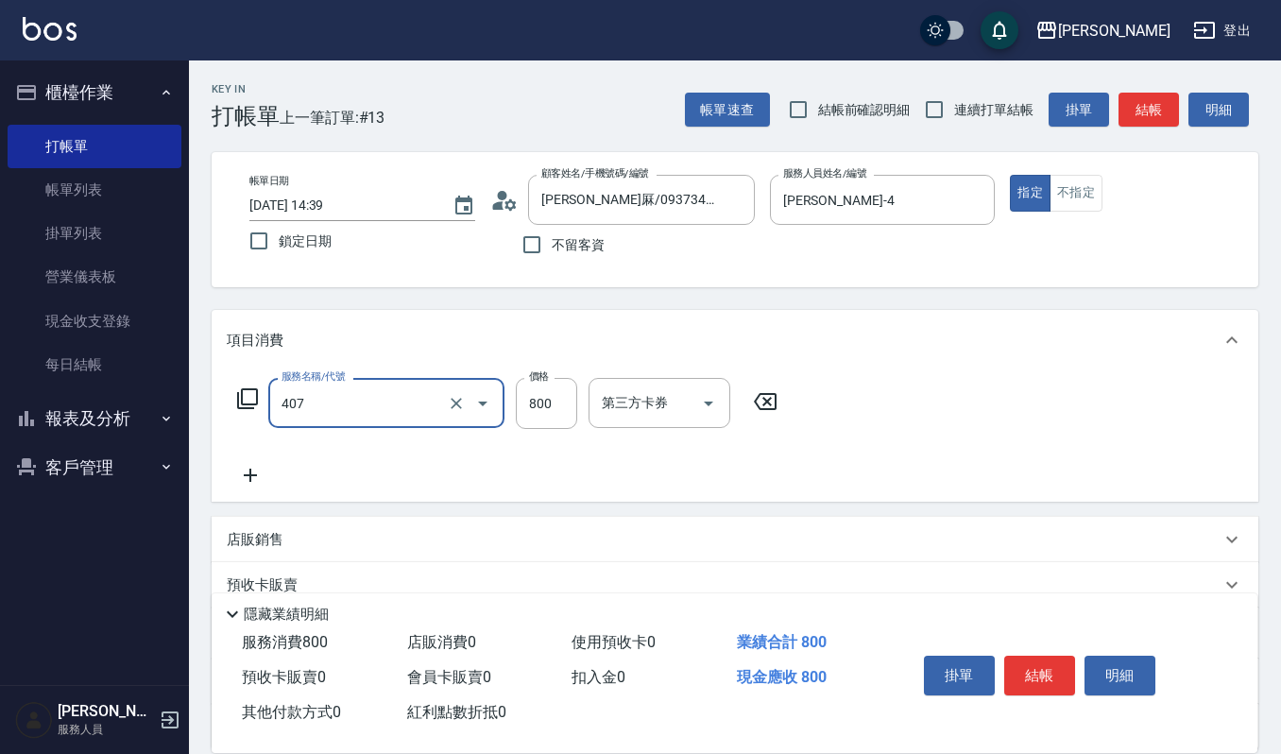
type input "補染(407)"
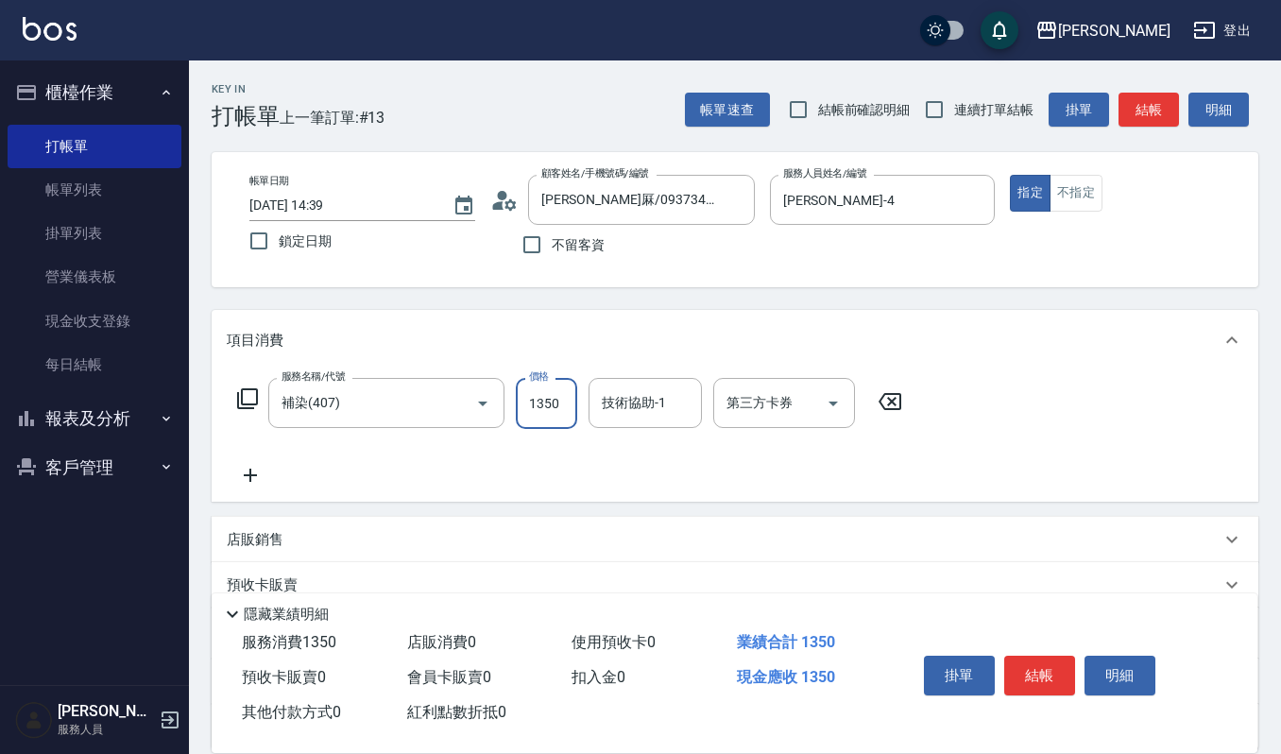
type input "1350"
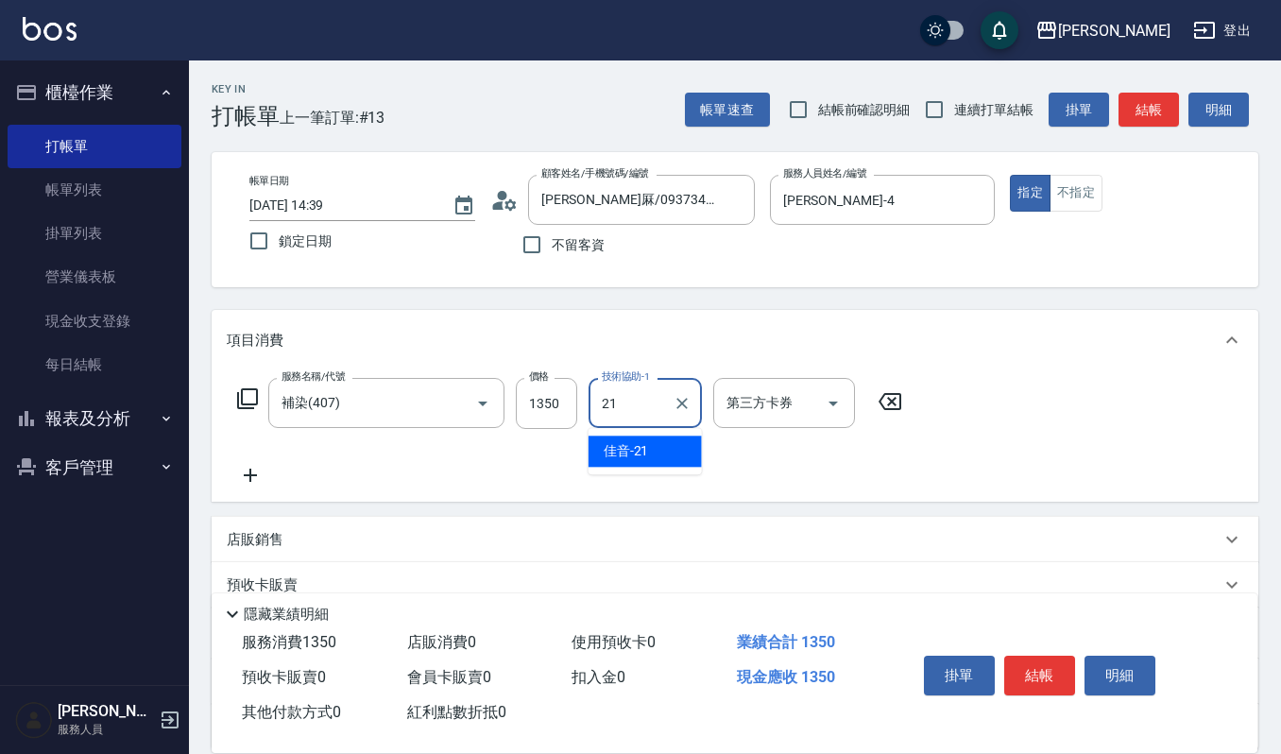
type input "佳音-21"
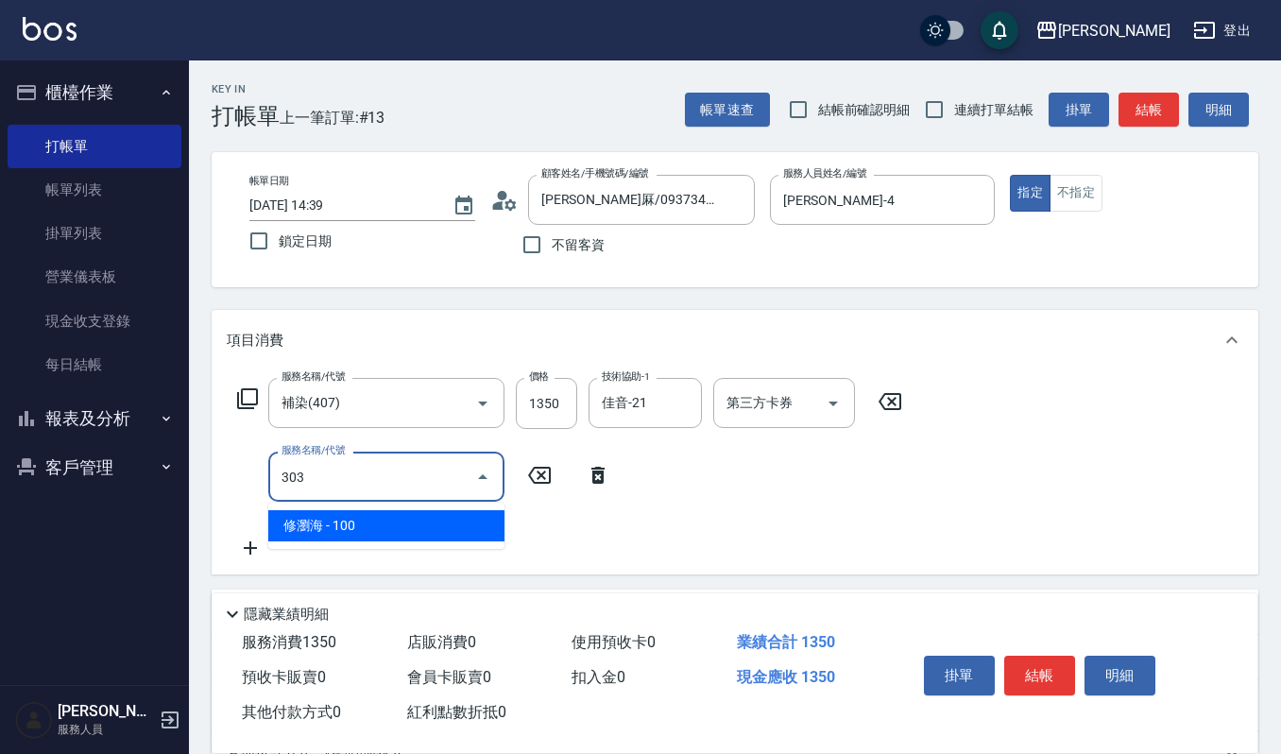
type input "修瀏海(303)"
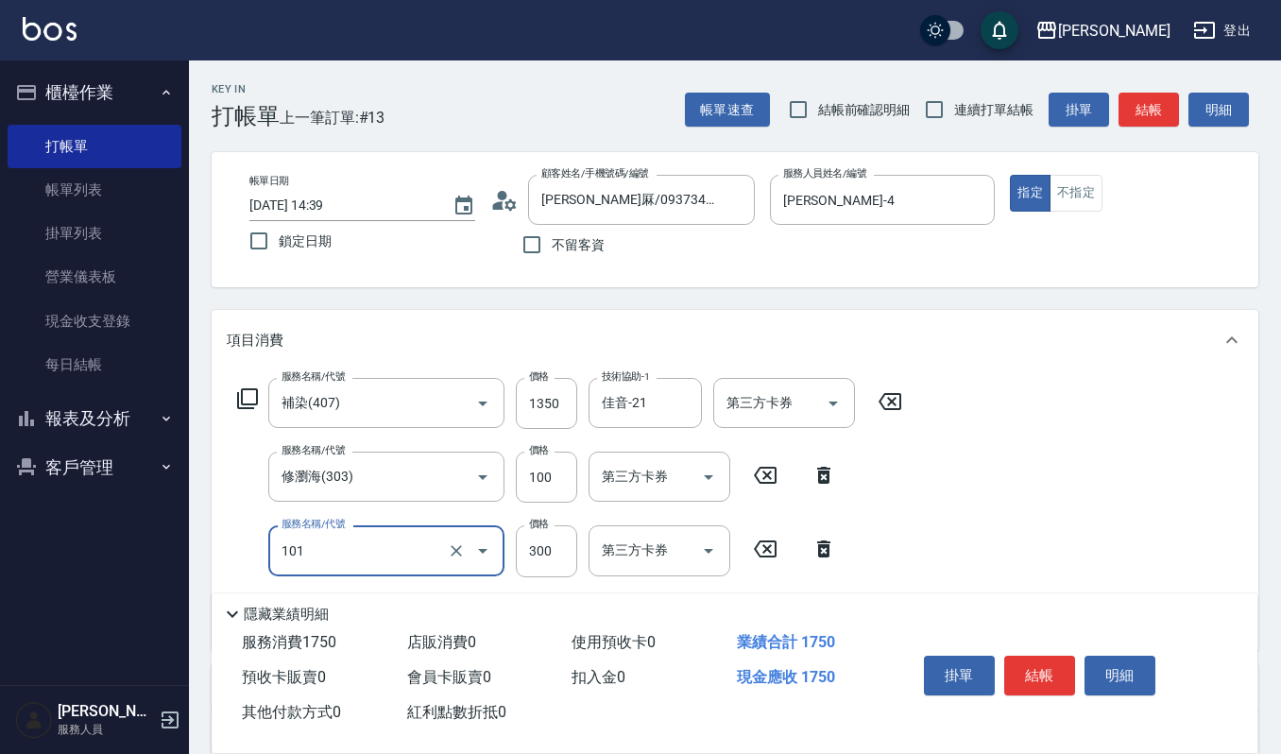
type input "一般洗髮(101)"
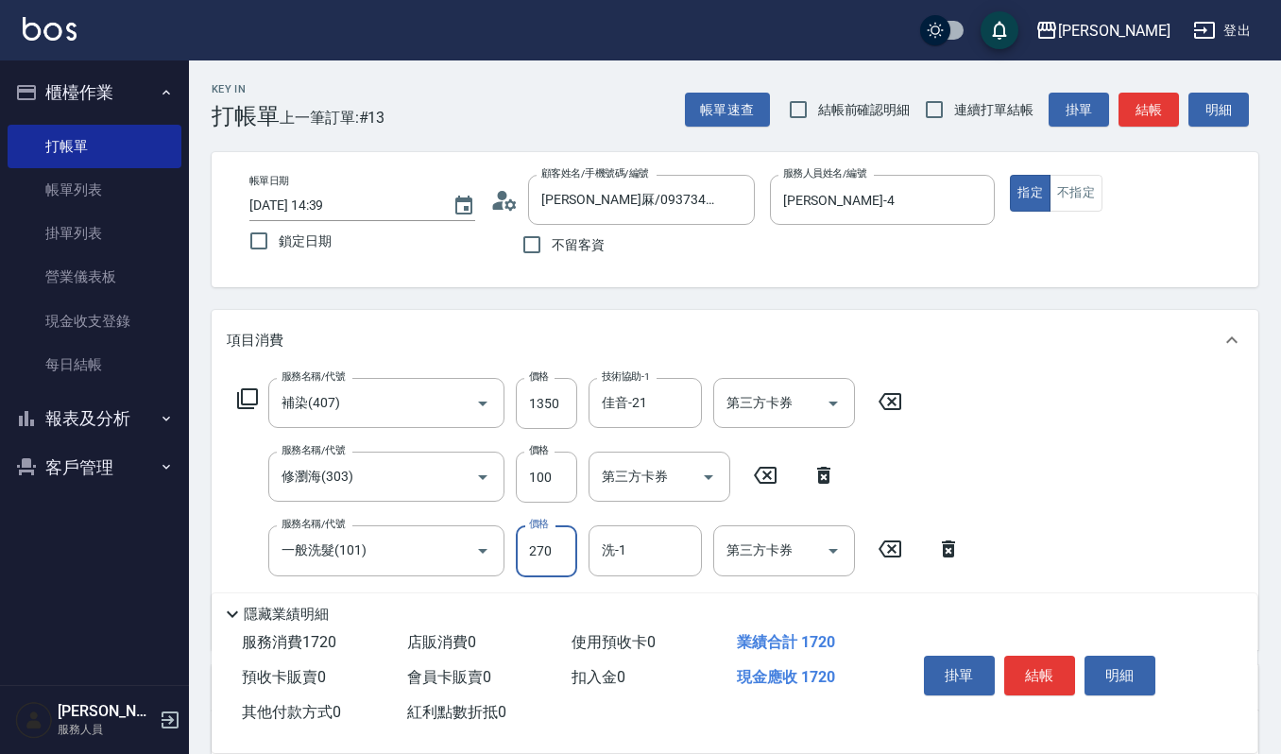
type input "270"
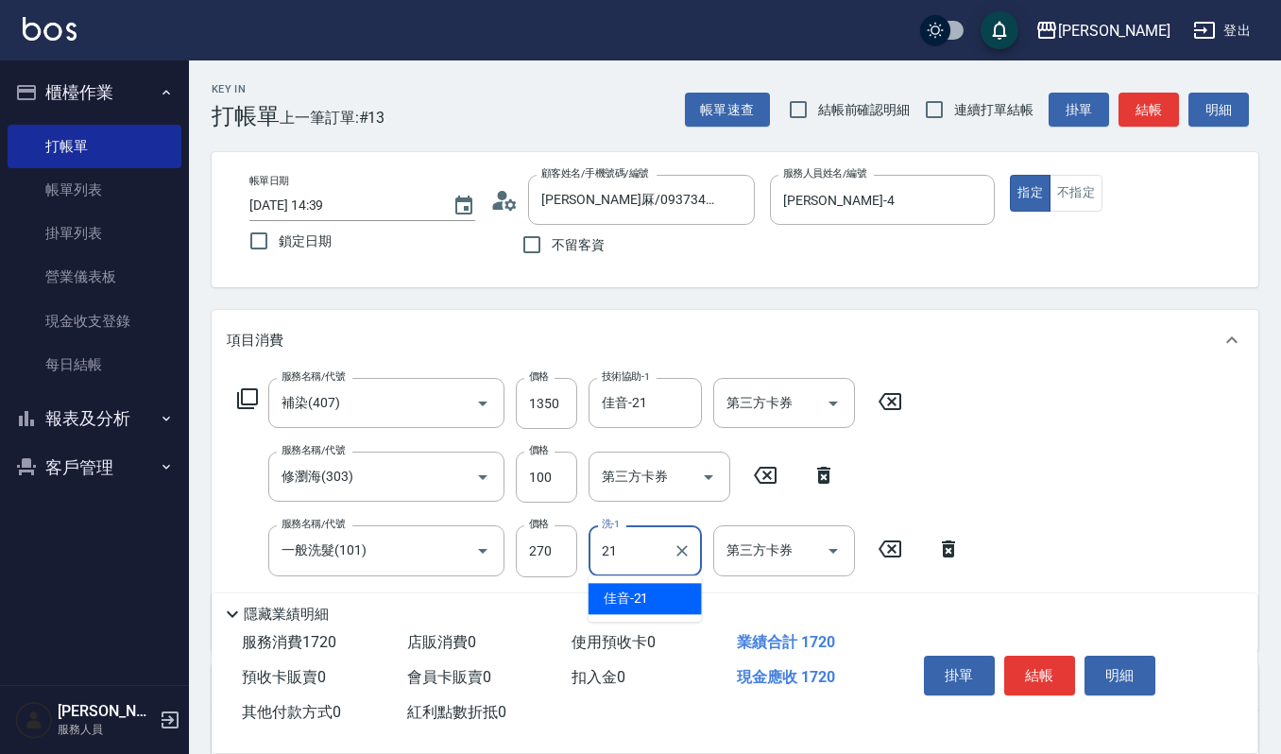
type input "佳音-21"
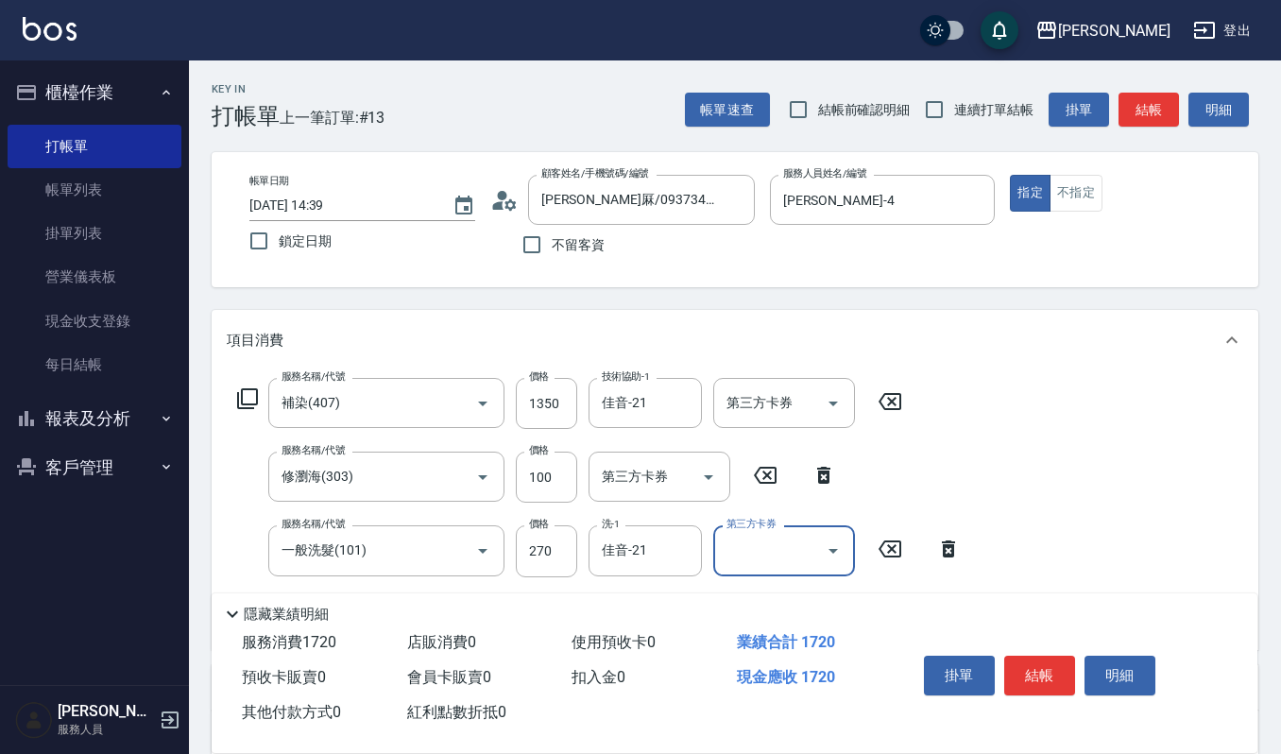
click at [984, 522] on div "服務名稱/代號 補染(407) 服務名稱/代號 價格 1350 價格 技術協助-1 佳音-21 技術協助-1 第三方卡券 第三方卡券 服務名稱/代號 修瀏海(…" at bounding box center [735, 509] width 1046 height 279
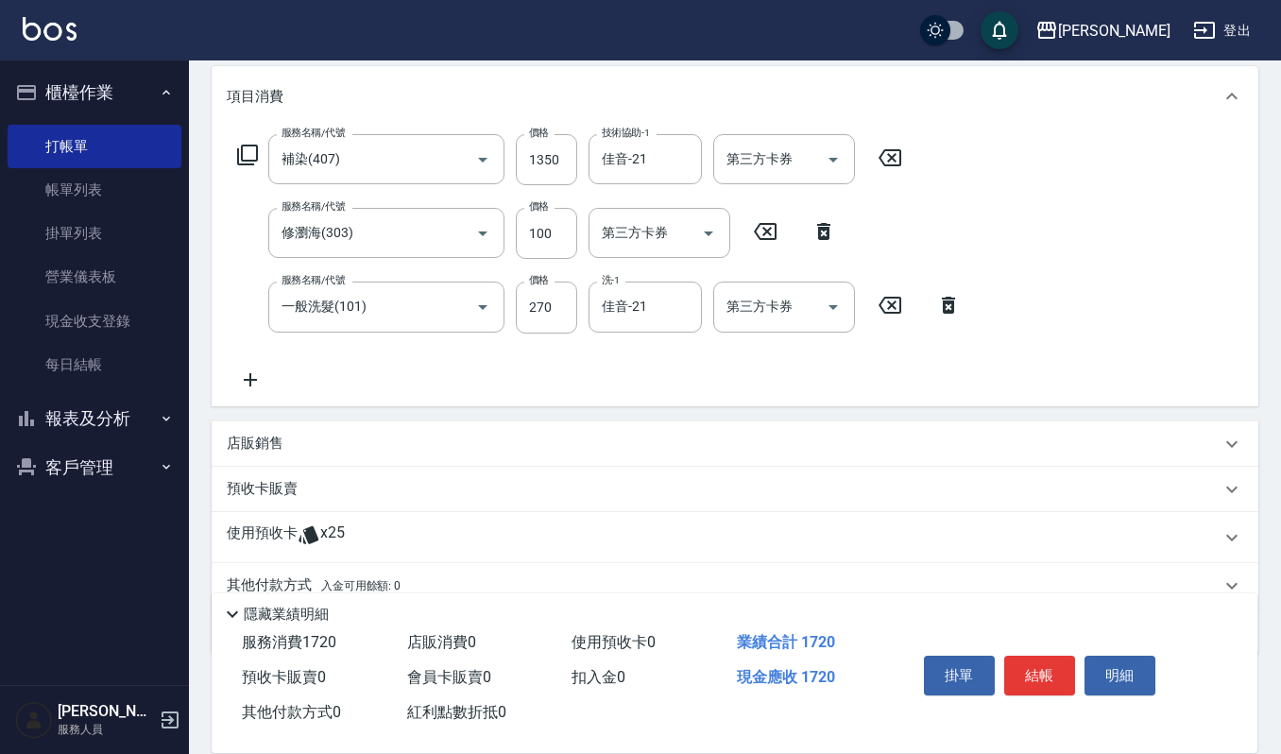
scroll to position [251, 0]
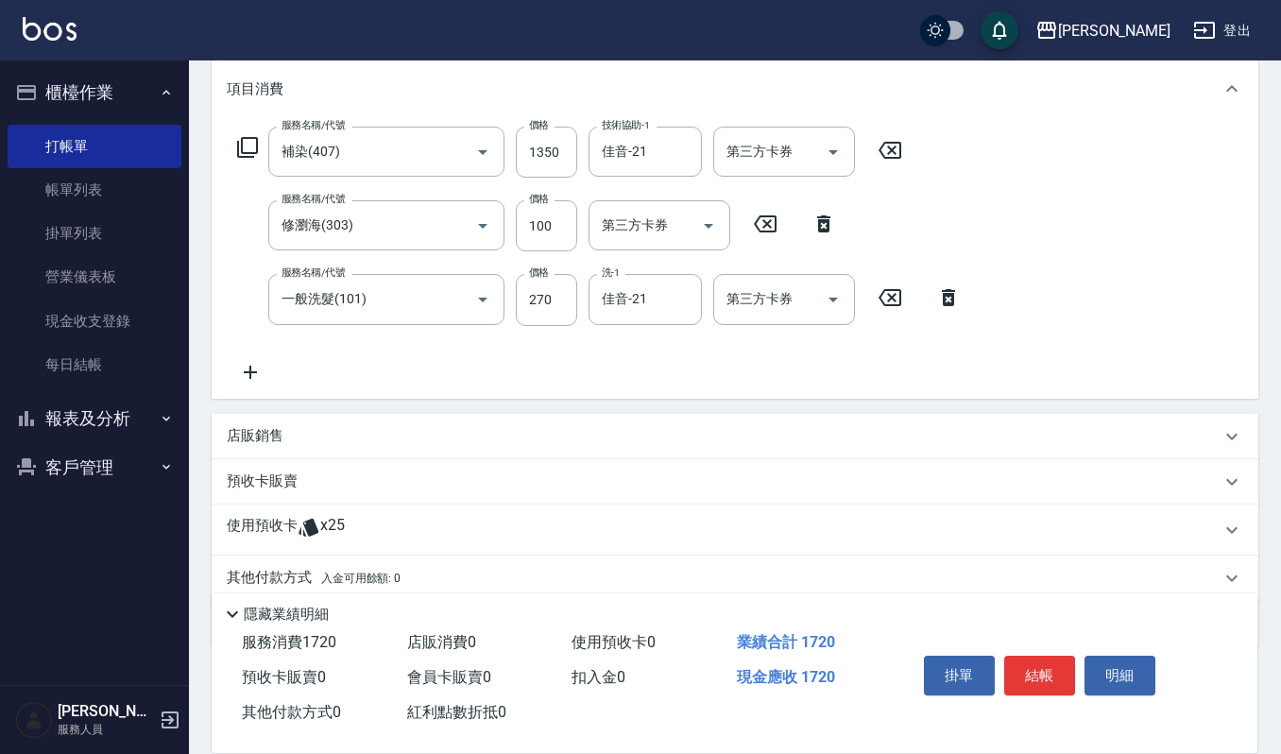
click at [229, 372] on icon at bounding box center [250, 372] width 47 height 23
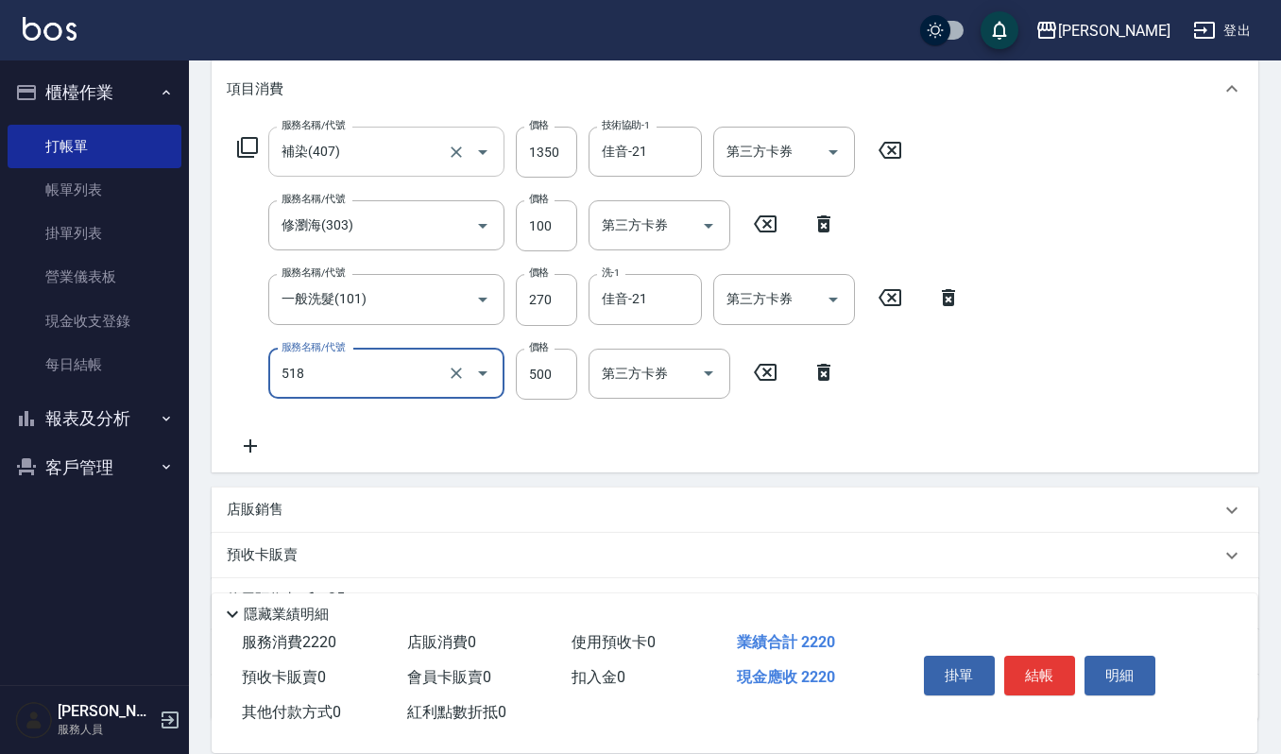
type input "(雲提)燙染前頭皮防護(518)"
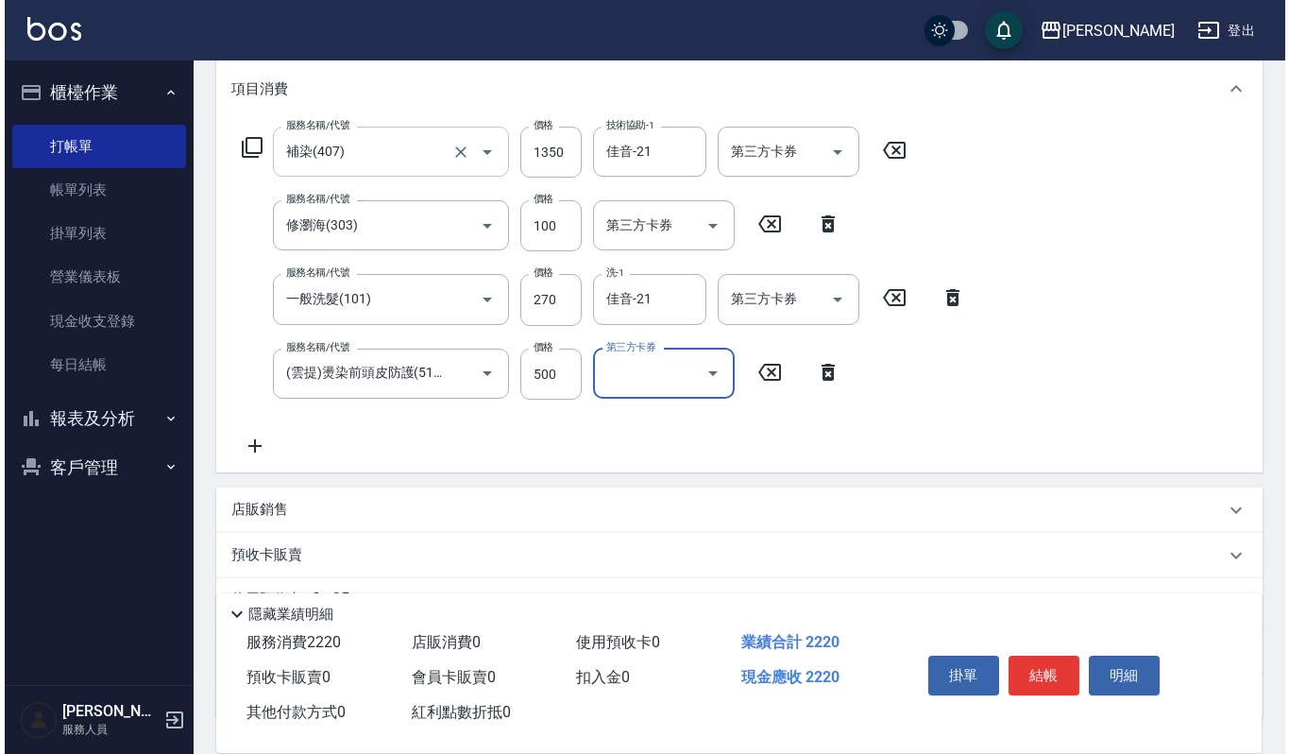
scroll to position [0, 0]
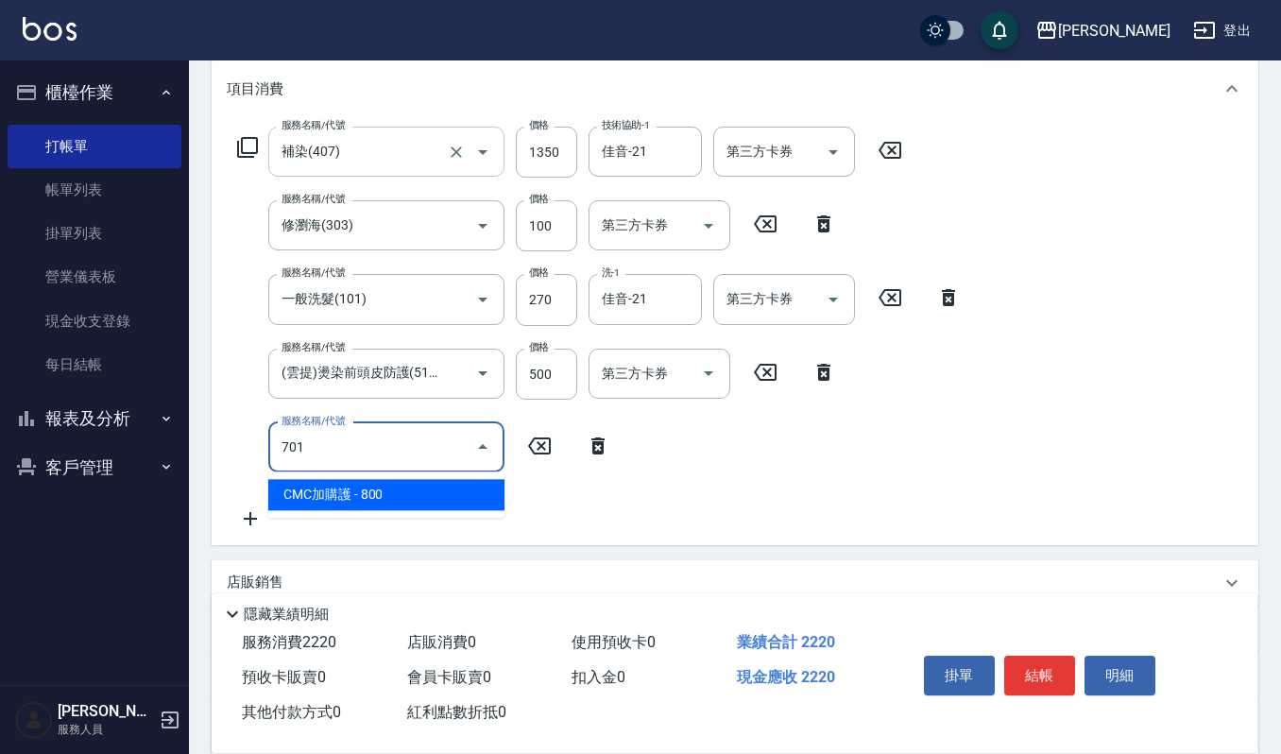
type input "CMC加購護(701)"
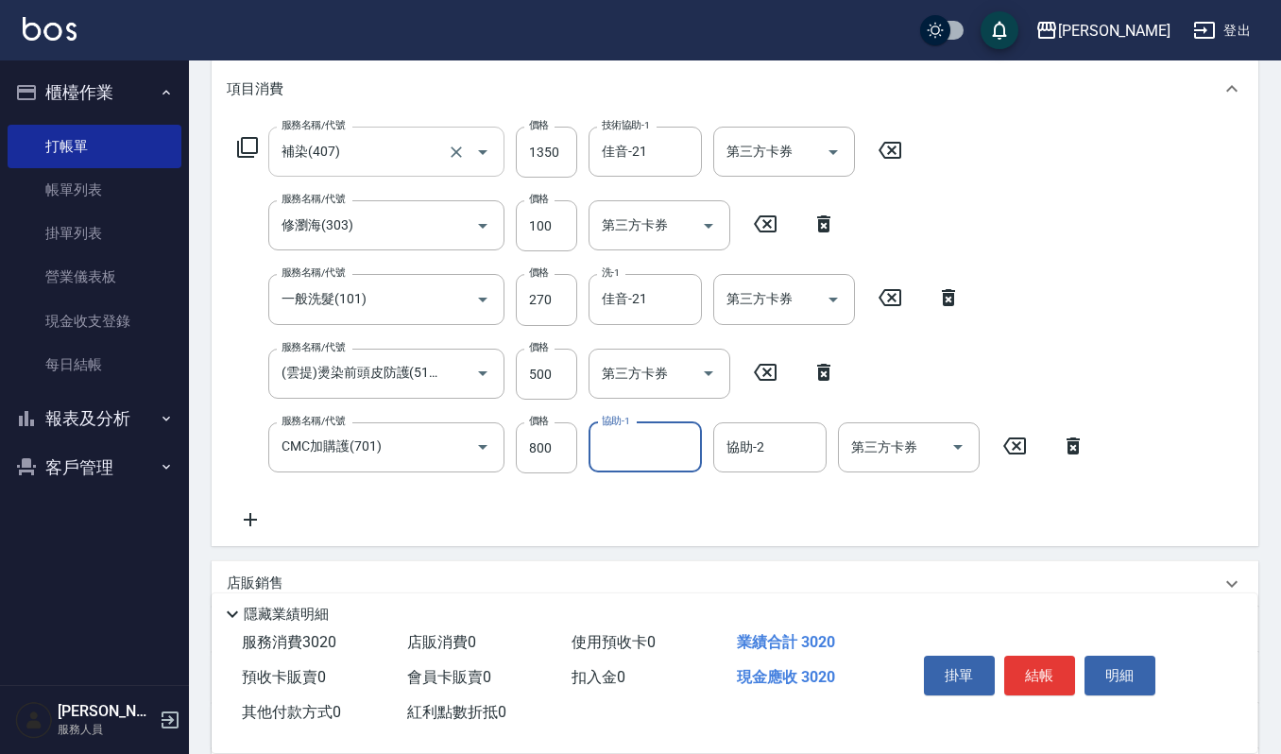
type input "0"
type input "佳音-21"
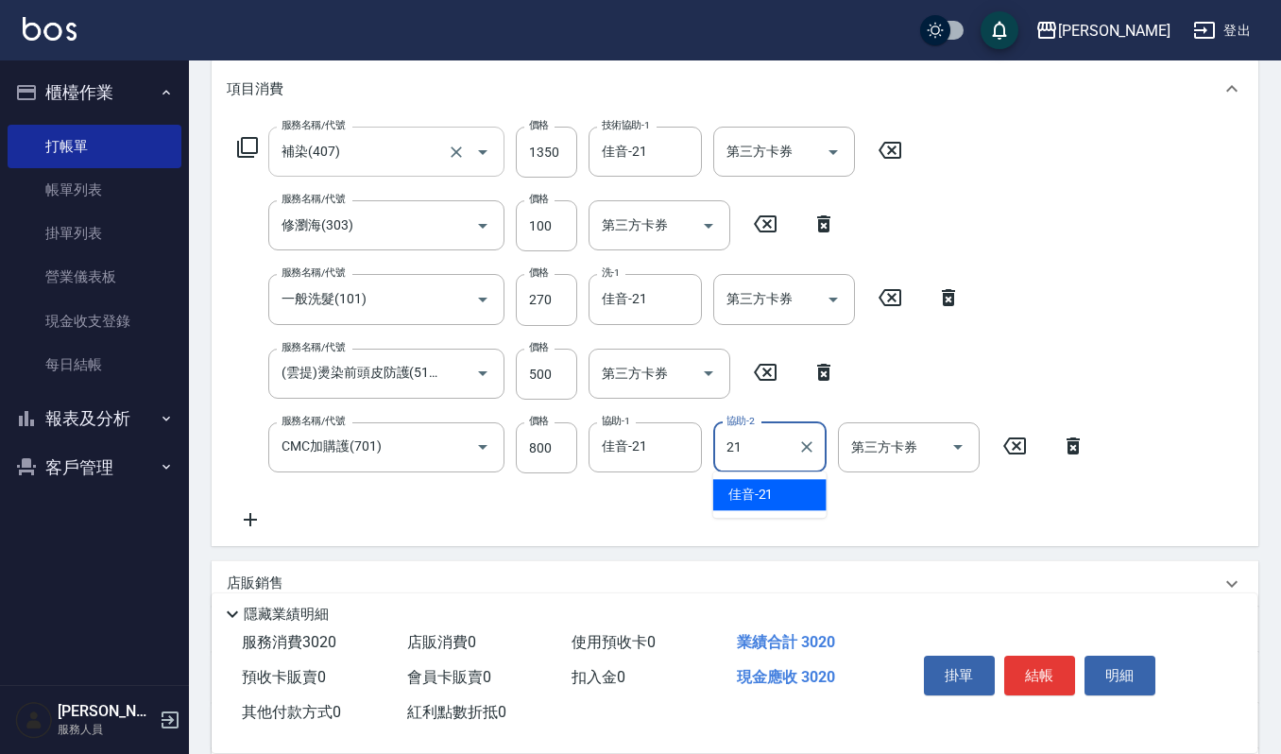
type input "佳音-21"
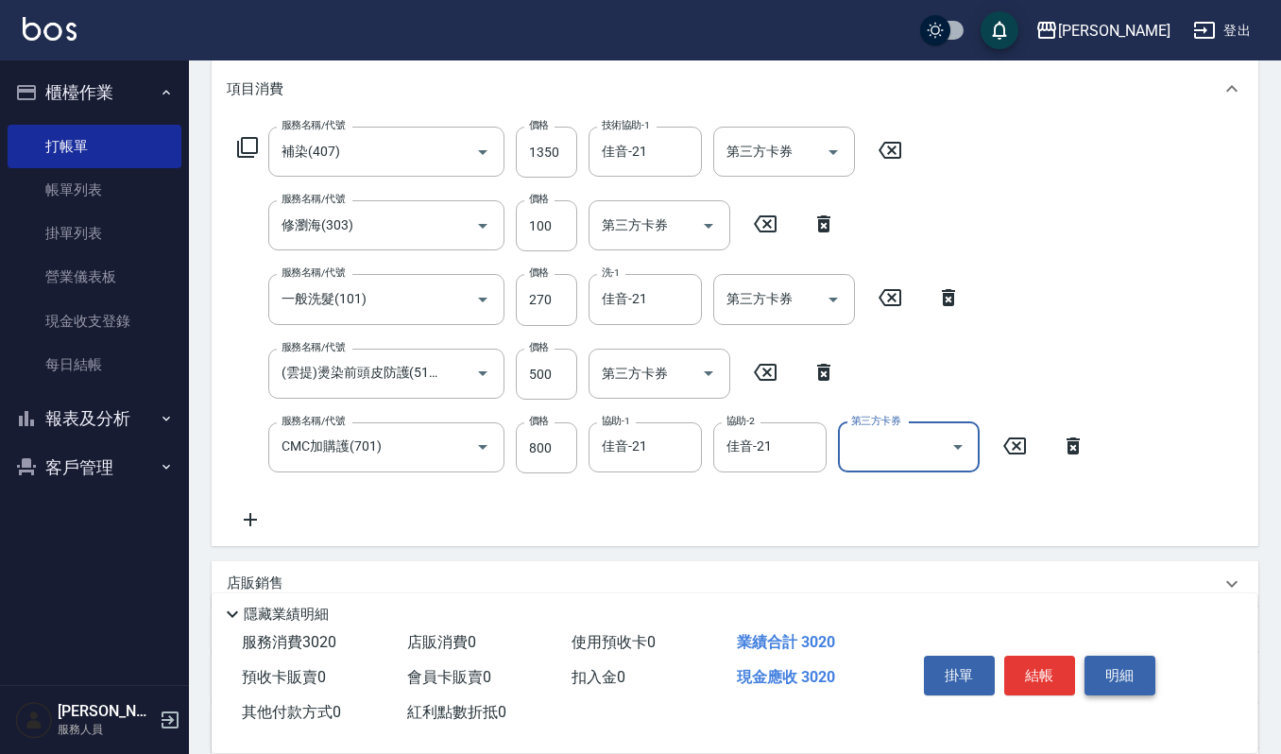
click at [1111, 662] on button "明細" at bounding box center [1119, 675] width 71 height 40
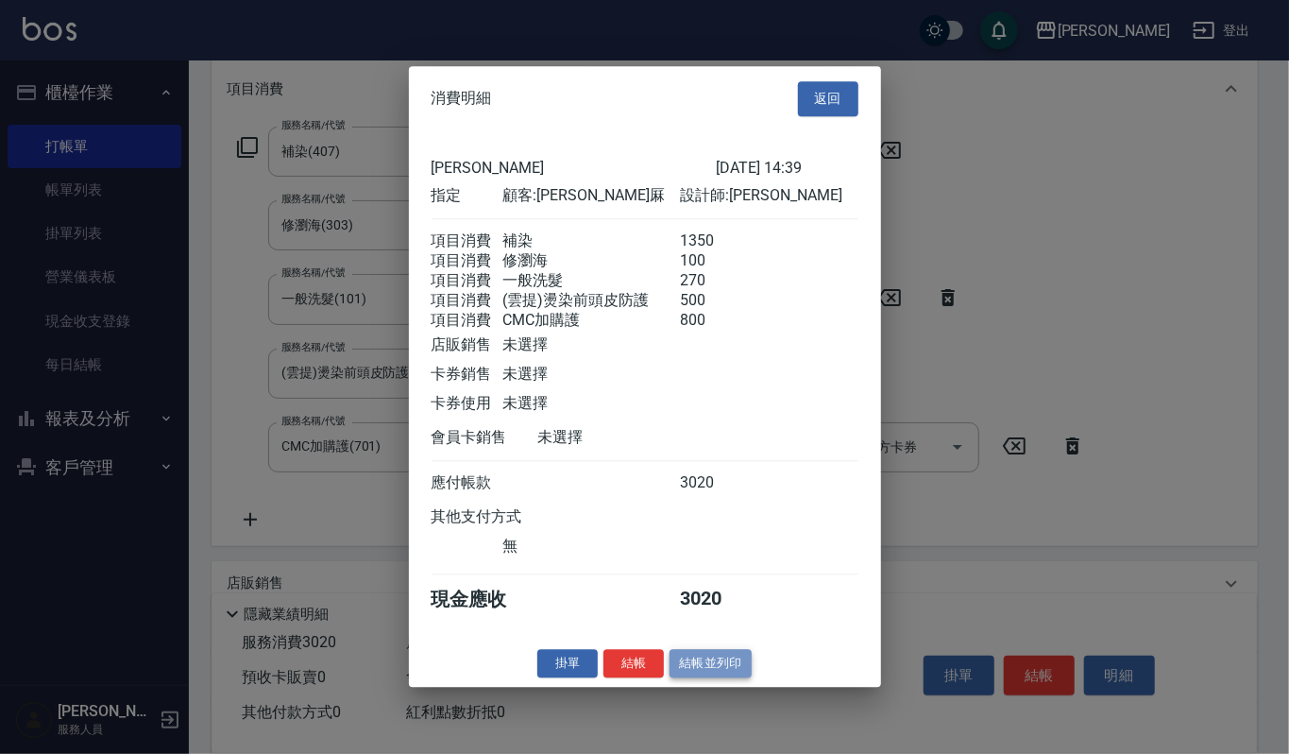
drag, startPoint x: 734, startPoint y: 686, endPoint x: 741, endPoint y: 676, distance: 12.1
click at [734, 678] on button "結帳並列印" at bounding box center [711, 663] width 82 height 29
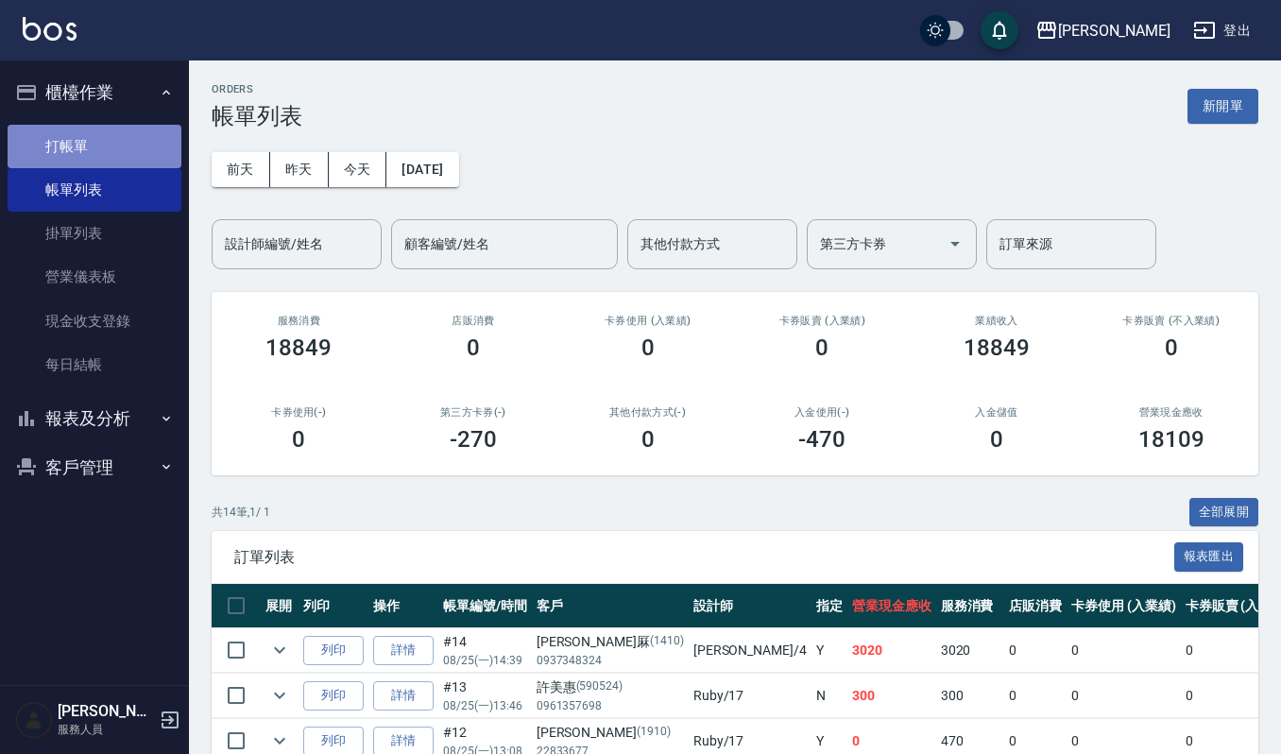
click at [83, 140] on link "打帳單" at bounding box center [95, 146] width 174 height 43
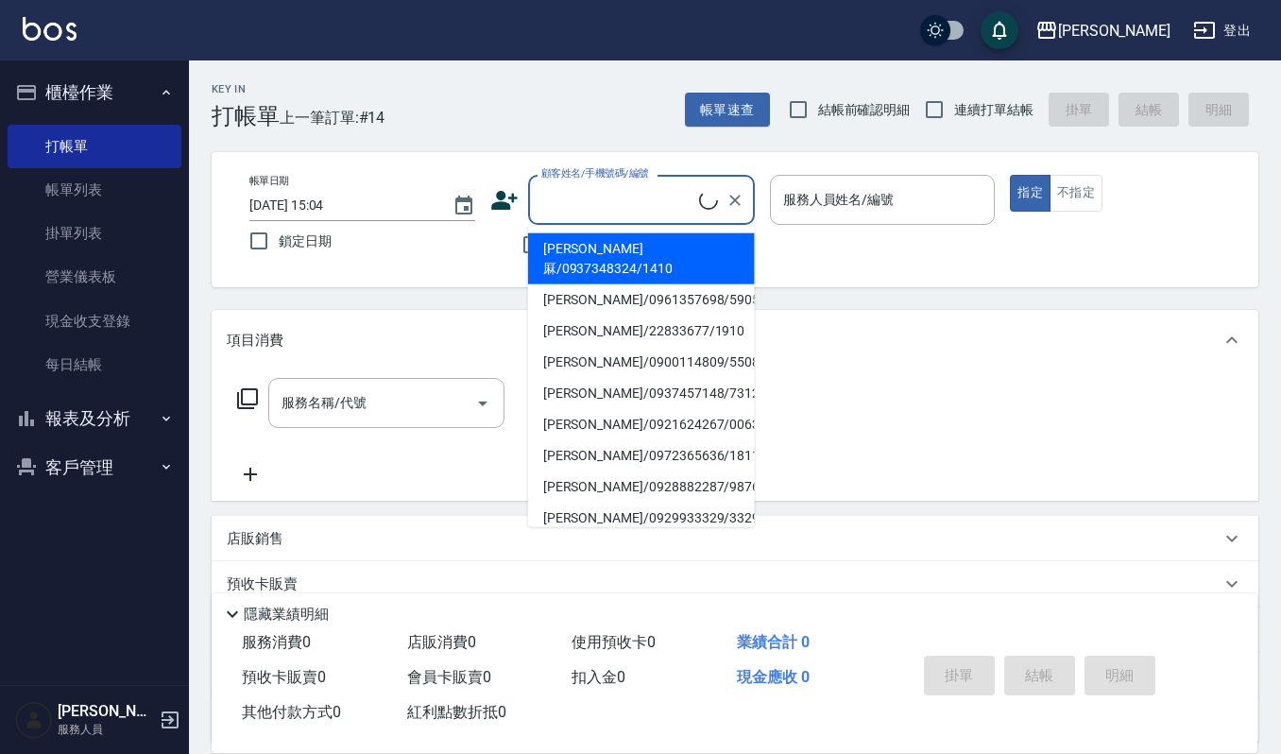
click at [571, 205] on input "顧客姓名/手機號碼/編號" at bounding box center [617, 199] width 162 height 33
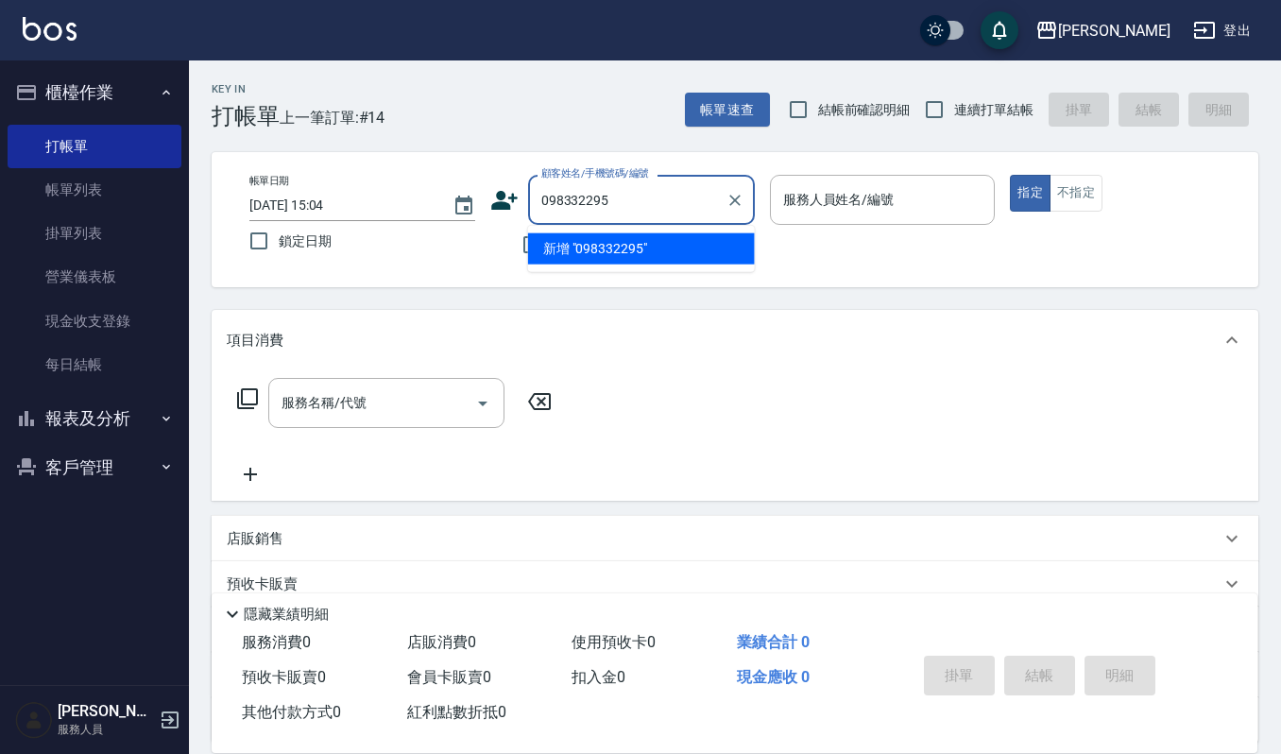
type input "0983322950"
click at [738, 196] on icon "Clear" at bounding box center [734, 200] width 11 height 11
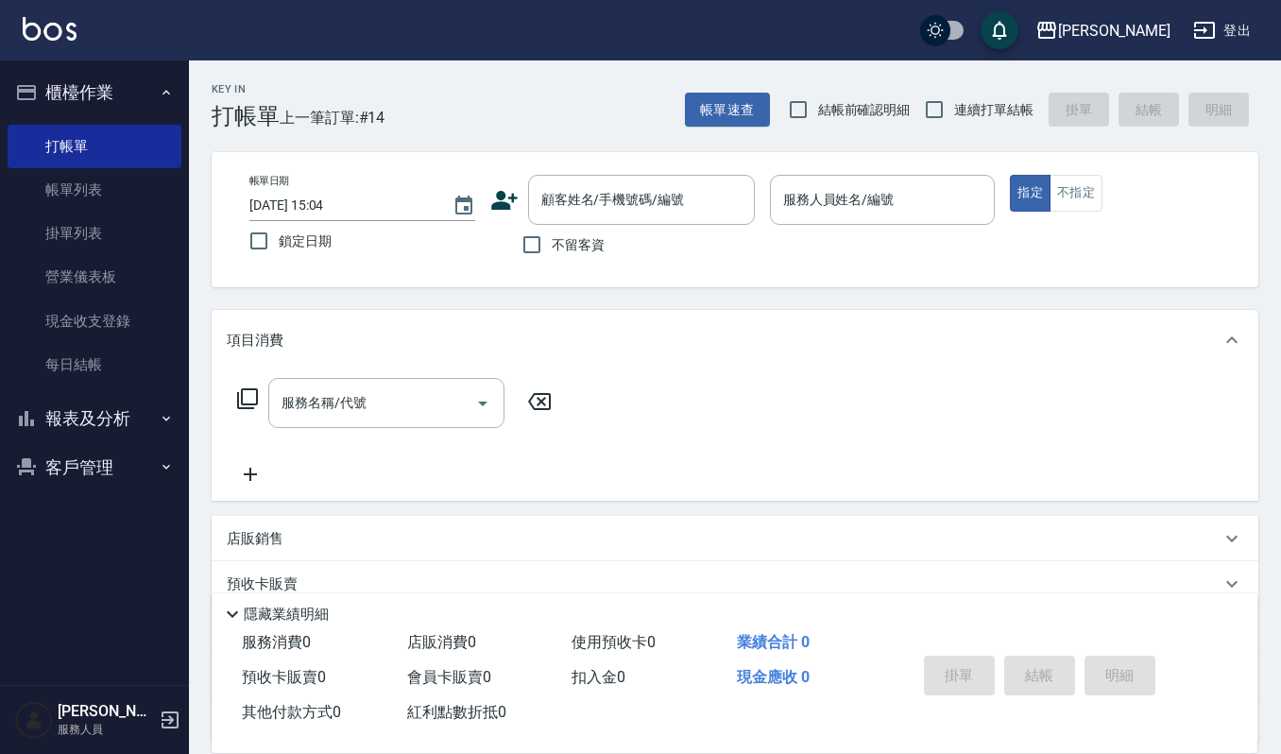
click at [508, 200] on icon at bounding box center [504, 200] width 28 height 28
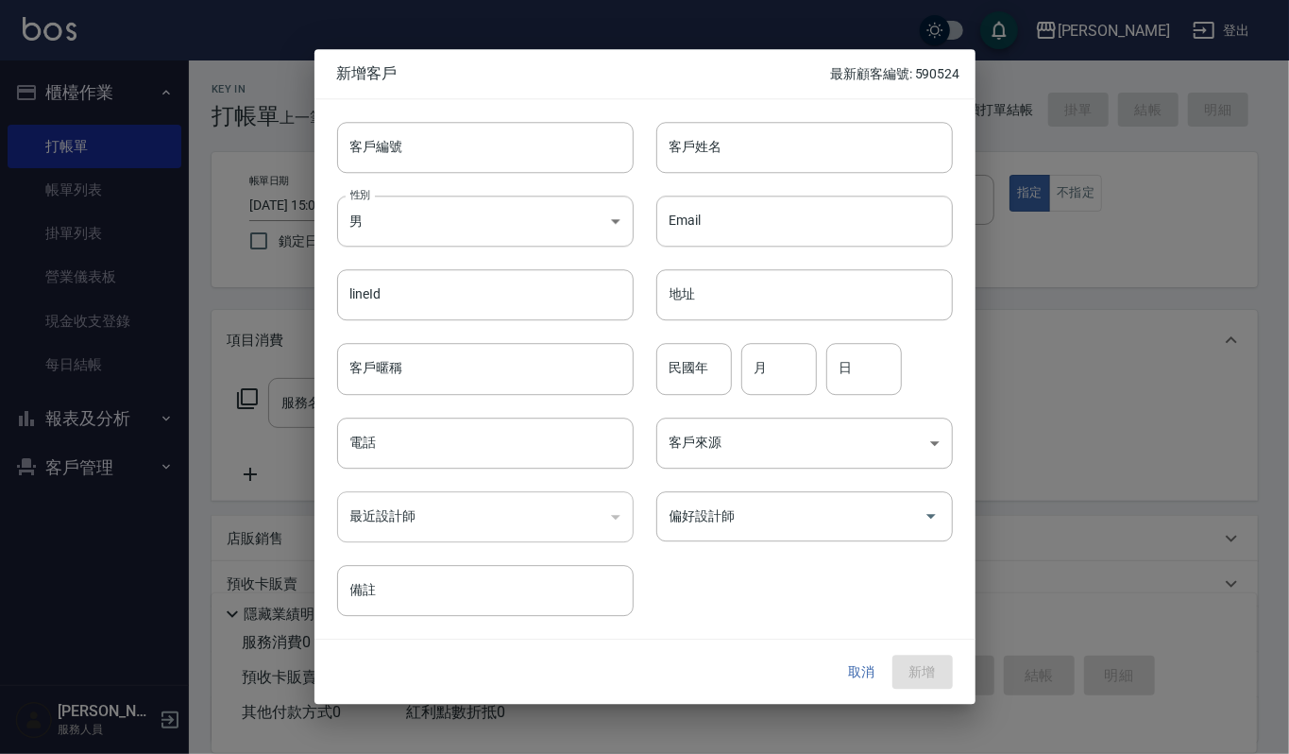
click at [1111, 151] on div at bounding box center [644, 377] width 1289 height 754
click at [1154, 454] on div at bounding box center [644, 377] width 1289 height 754
click at [861, 670] on button "取消" at bounding box center [862, 671] width 60 height 35
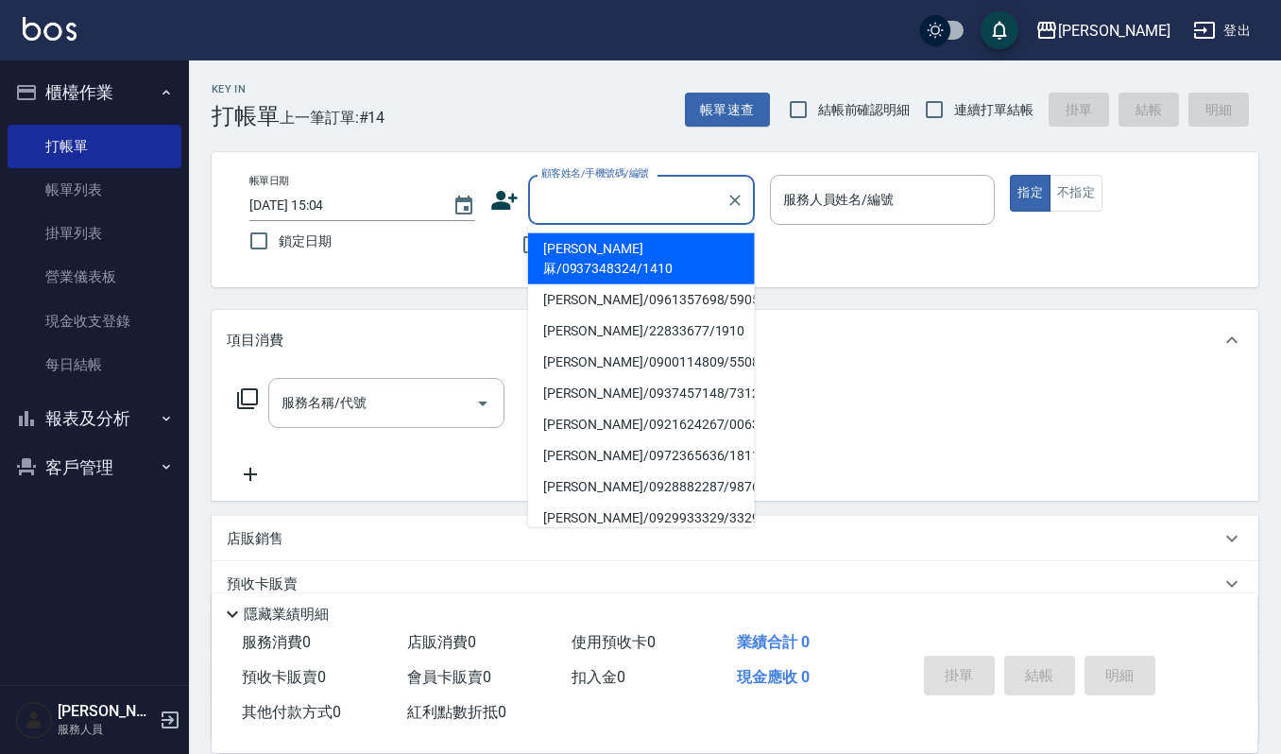
click at [650, 198] on input "顧客姓名/手機號碼/編號" at bounding box center [626, 199] width 181 height 33
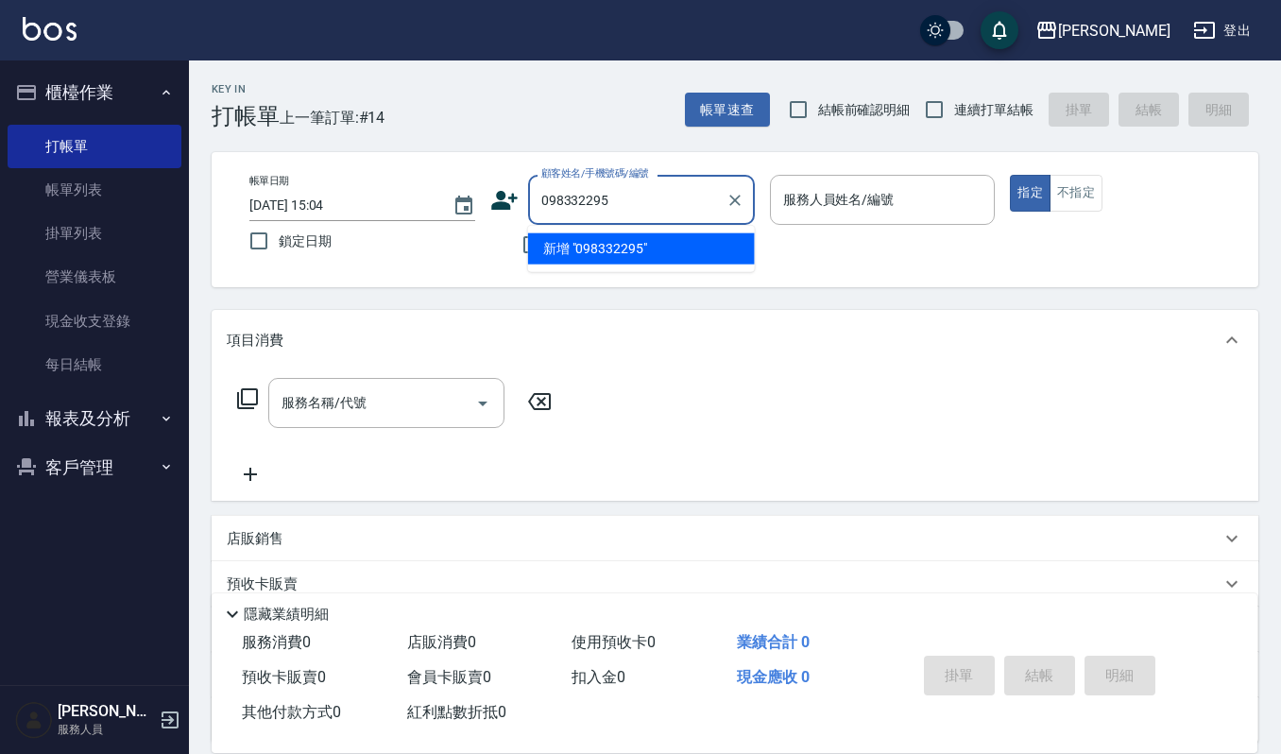
type input "0983322956"
click at [734, 197] on icon "Clear" at bounding box center [734, 200] width 19 height 19
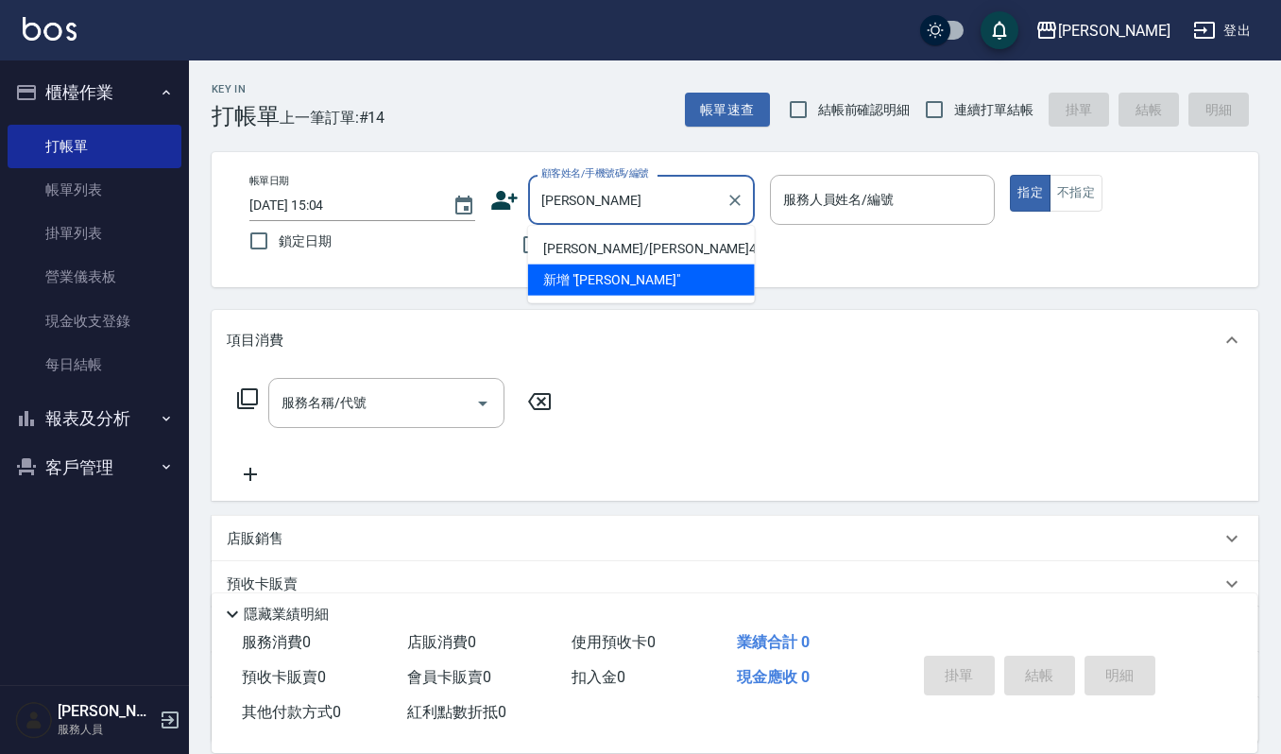
click at [708, 247] on li "[PERSON_NAME]/[PERSON_NAME]480512/480512" at bounding box center [641, 248] width 227 height 31
type input "[PERSON_NAME]/[PERSON_NAME]480512/480512"
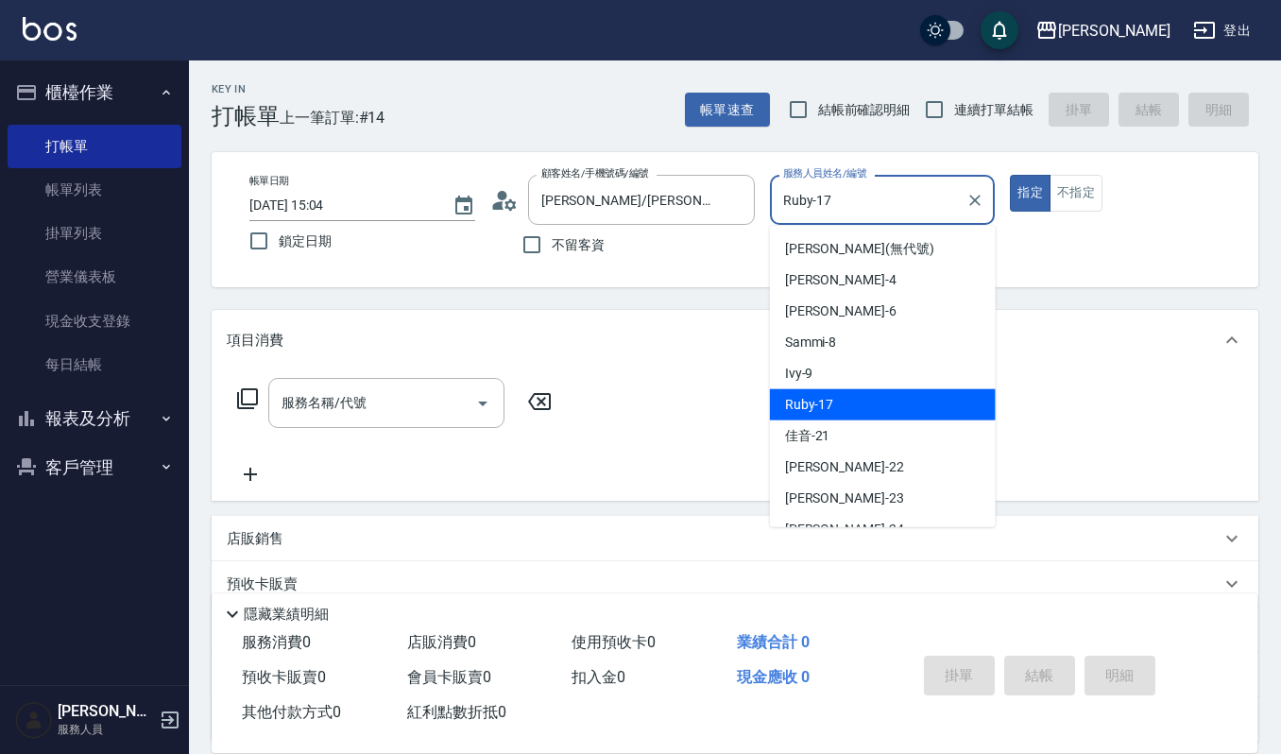
click at [871, 190] on input "Ruby-17" at bounding box center [868, 199] width 180 height 33
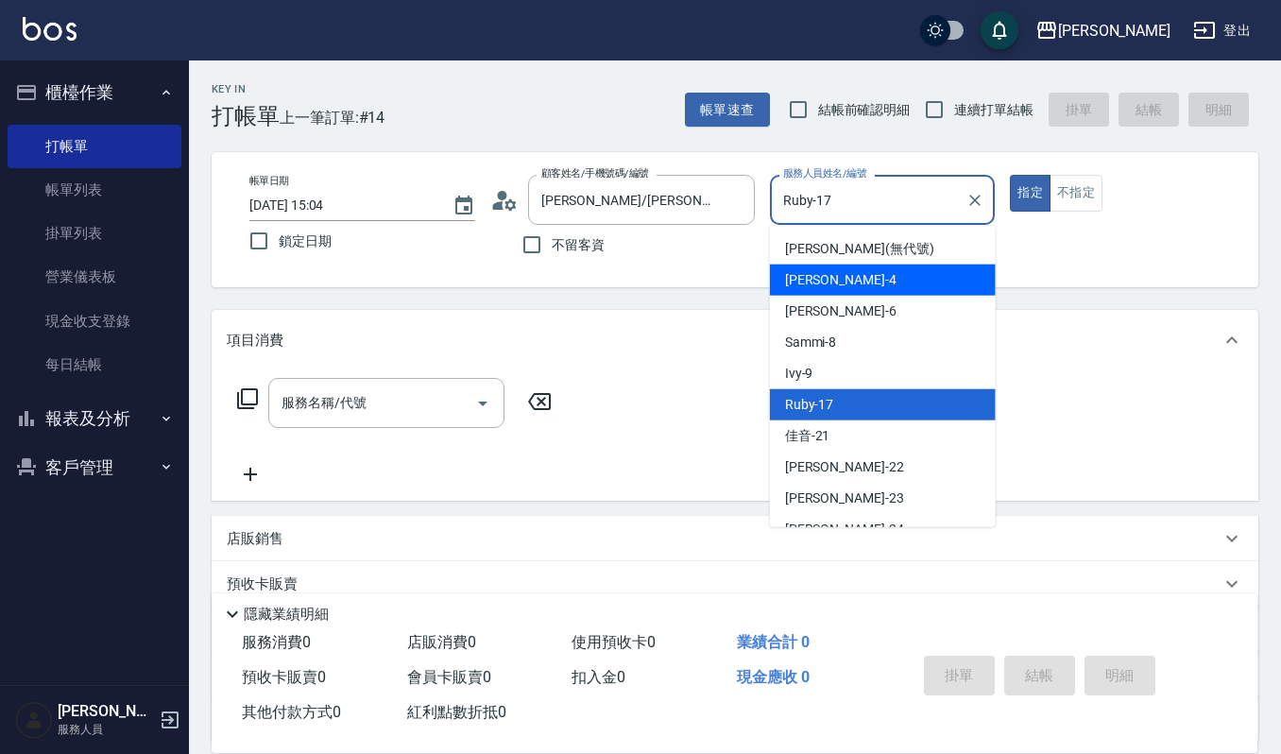
click at [837, 269] on div "[PERSON_NAME] -4" at bounding box center [883, 279] width 226 height 31
type input "[PERSON_NAME]-4"
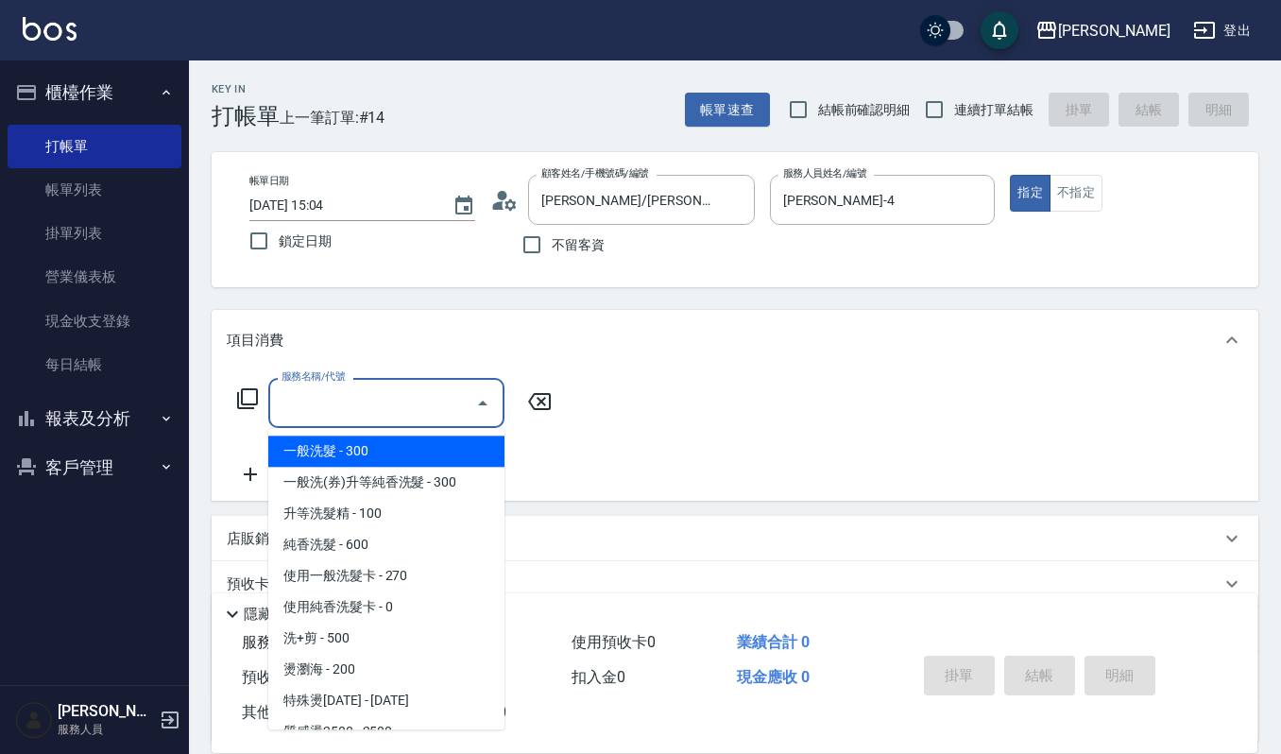
click at [404, 398] on input "服務名稱/代號" at bounding box center [372, 402] width 191 height 33
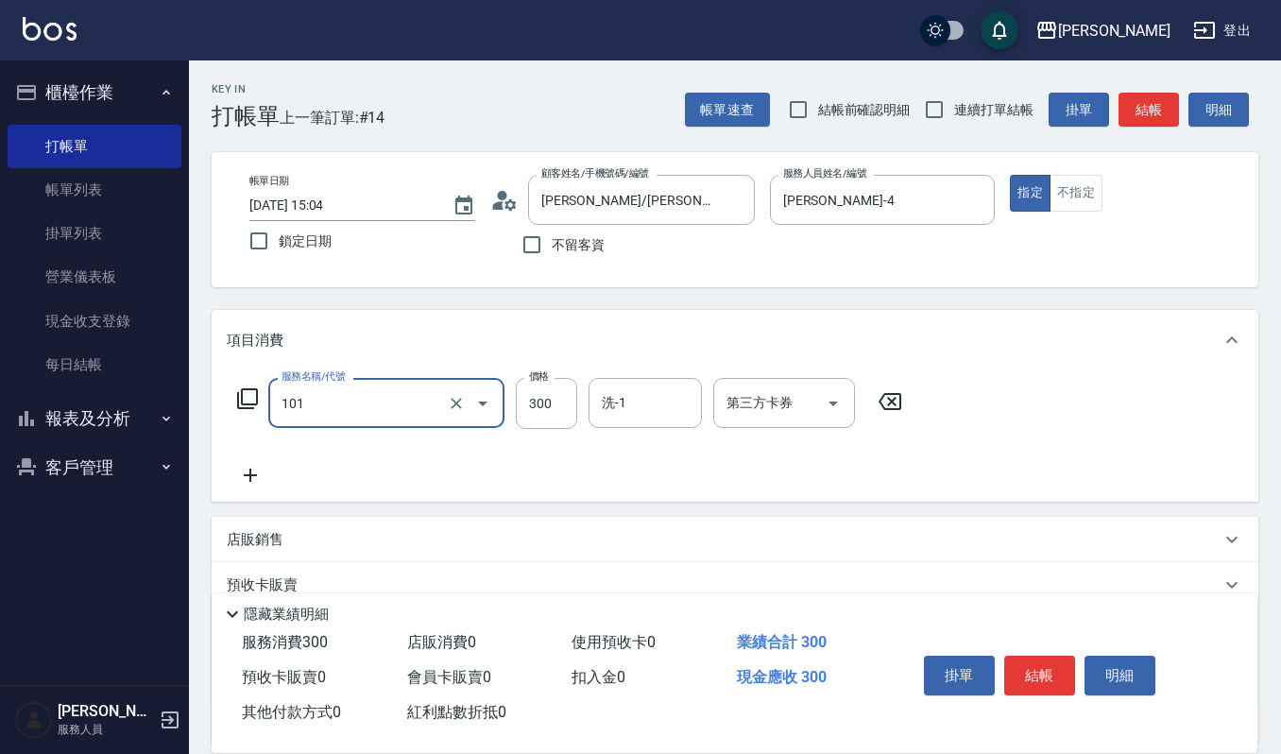
type input "一般洗髮(101)"
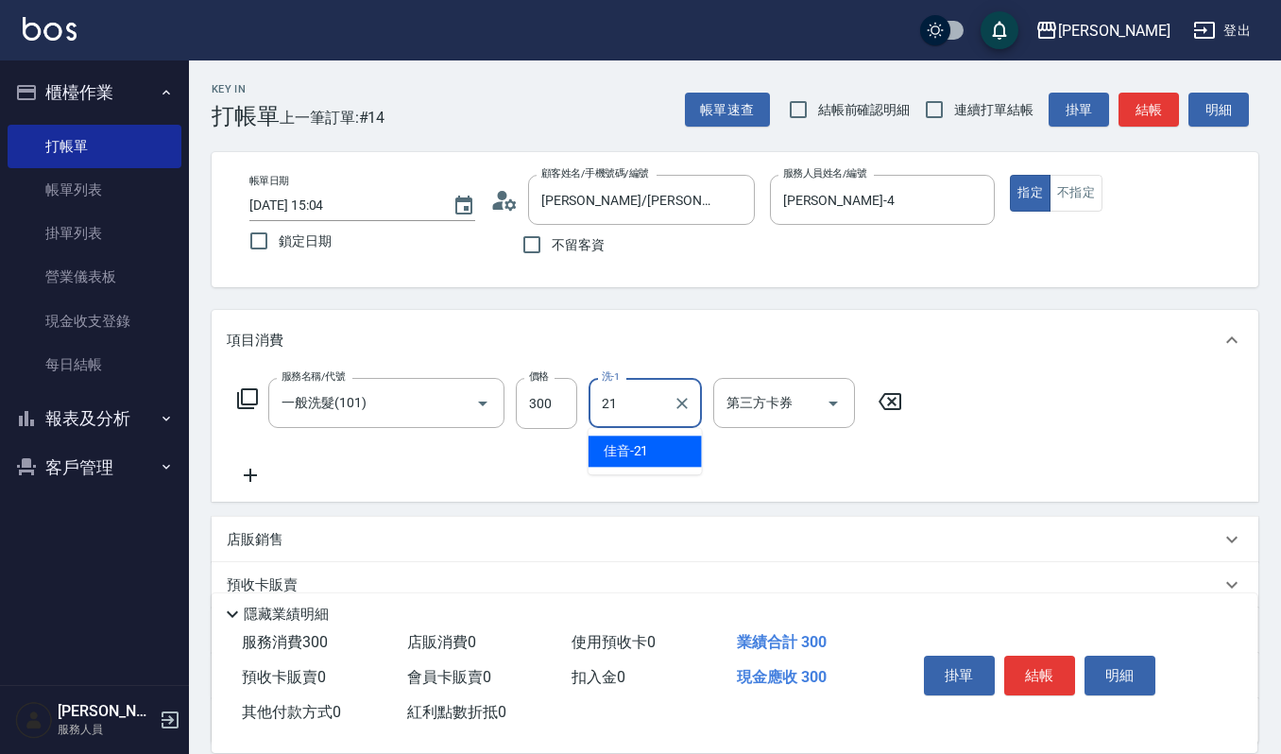
type input "佳音-21"
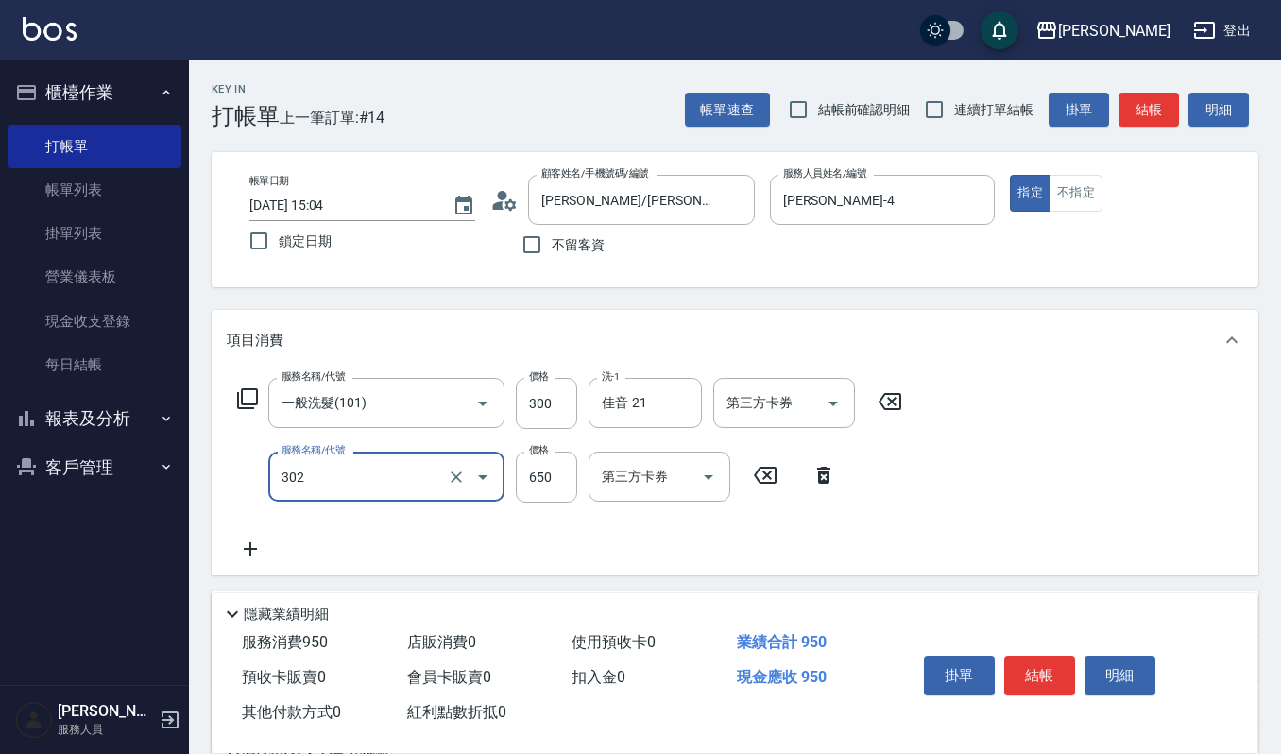
type input "經典剪髮-Gill(302)"
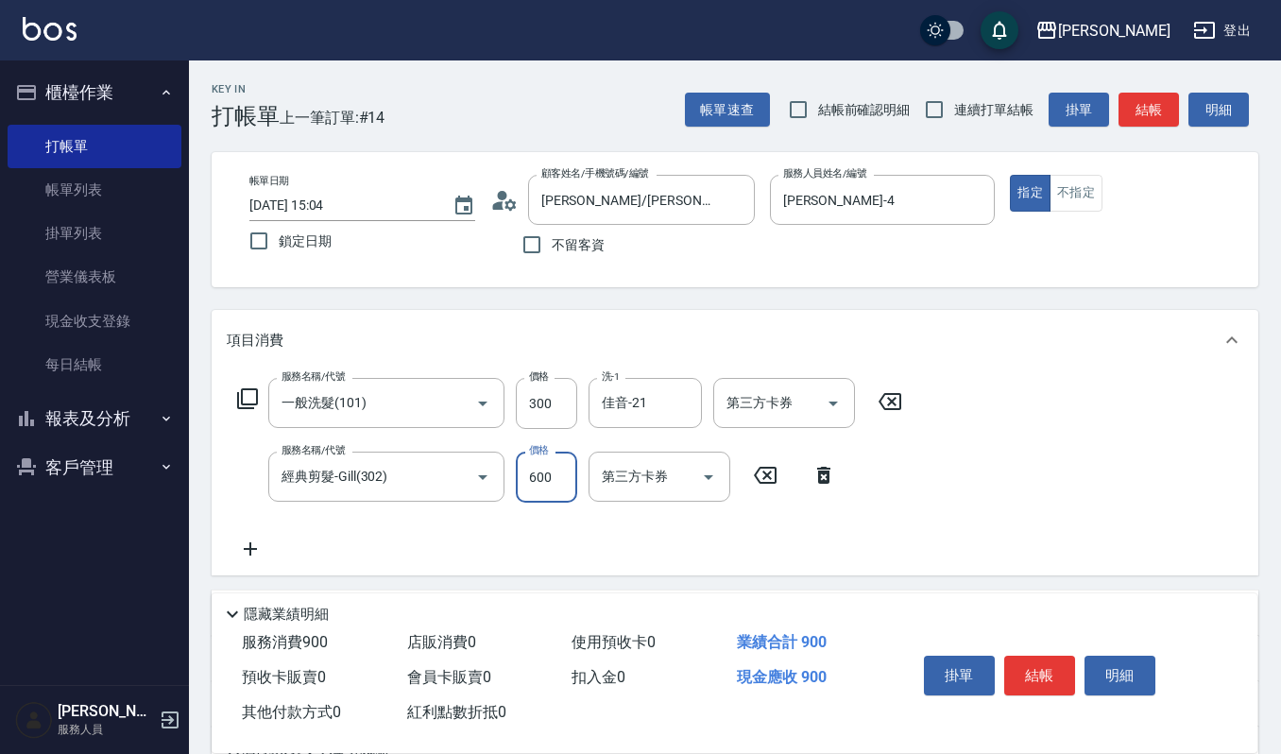
type input "600"
click at [1116, 667] on button "明細" at bounding box center [1119, 675] width 71 height 40
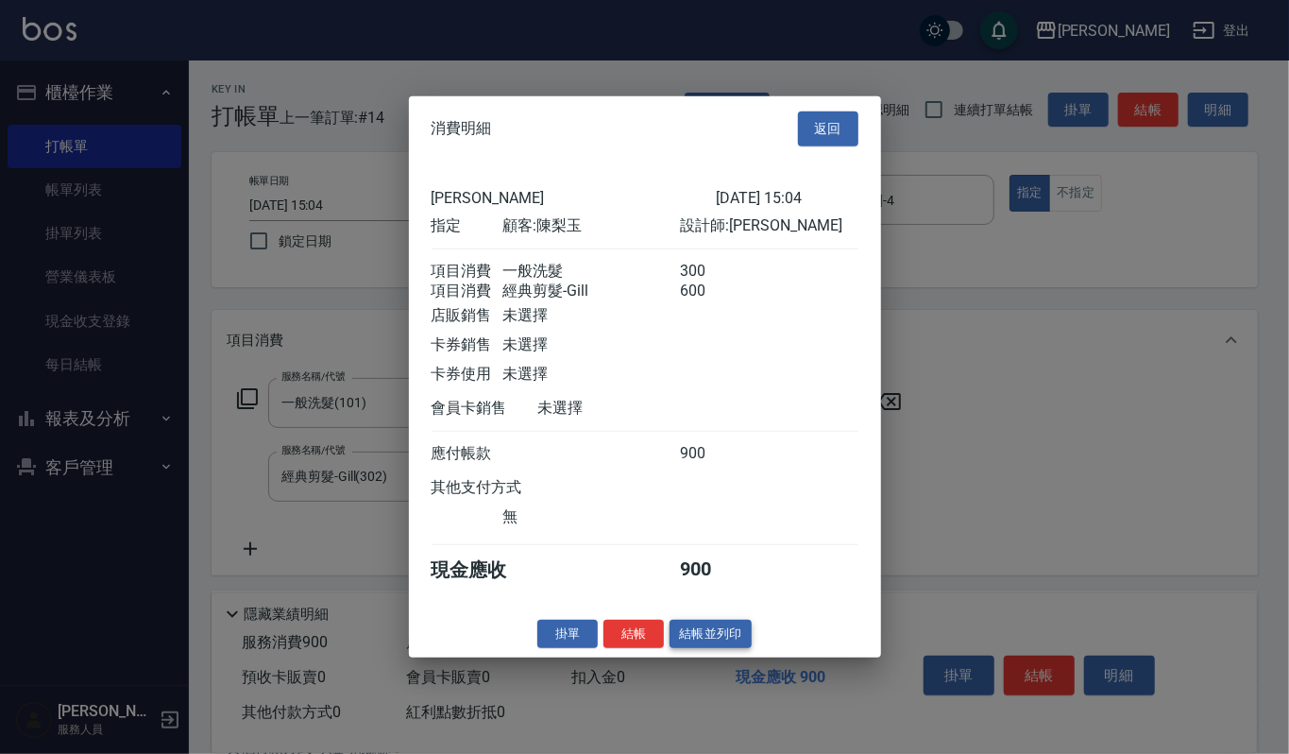
click at [704, 643] on button "結帳並列印" at bounding box center [711, 633] width 82 height 29
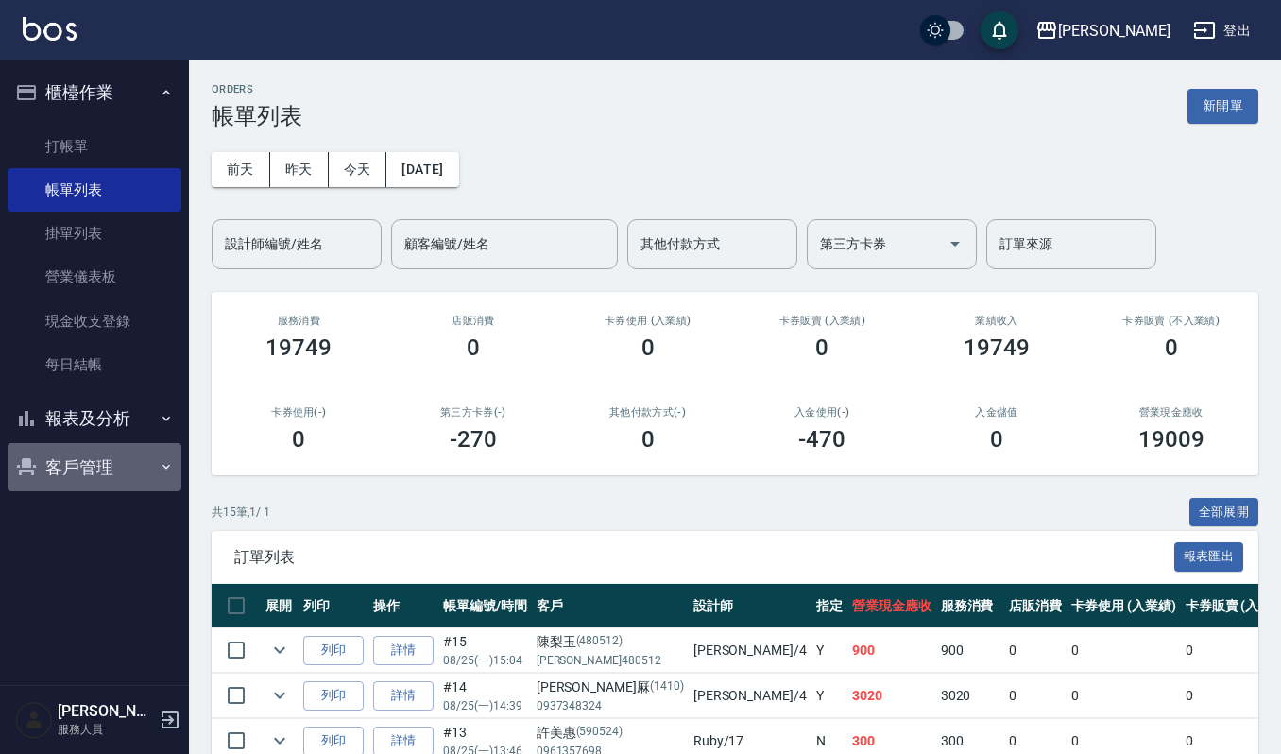
click at [83, 459] on button "客戶管理" at bounding box center [95, 467] width 174 height 49
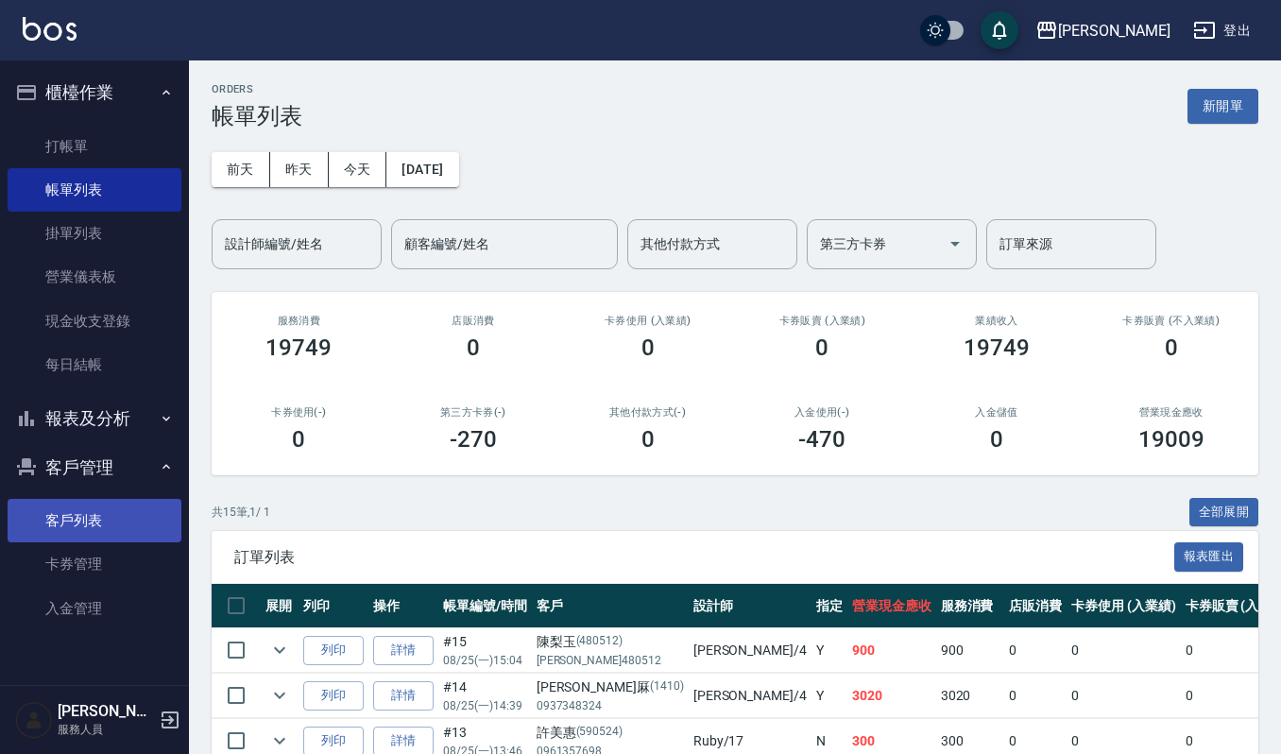
drag, startPoint x: 83, startPoint y: 515, endPoint x: 115, endPoint y: 502, distance: 34.4
click at [84, 516] on link "客戶列表" at bounding box center [95, 520] width 174 height 43
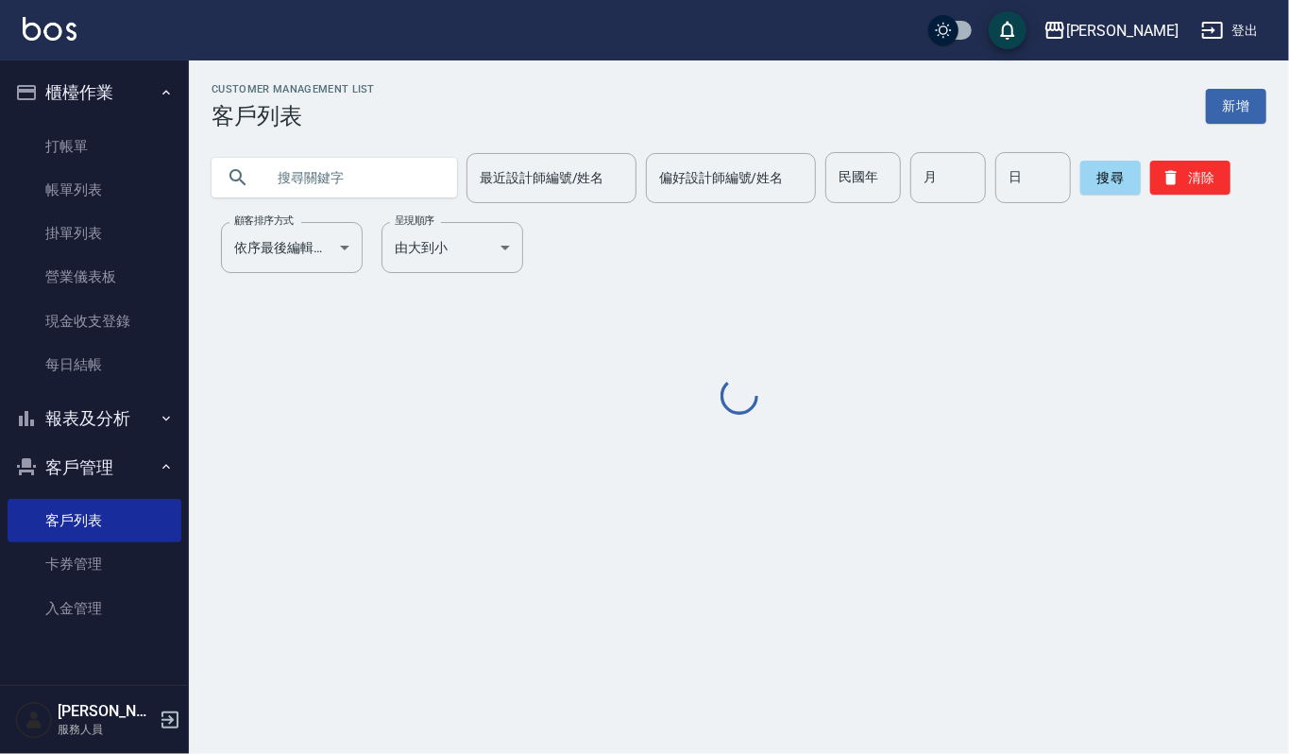
click at [332, 187] on input "text" at bounding box center [353, 177] width 178 height 51
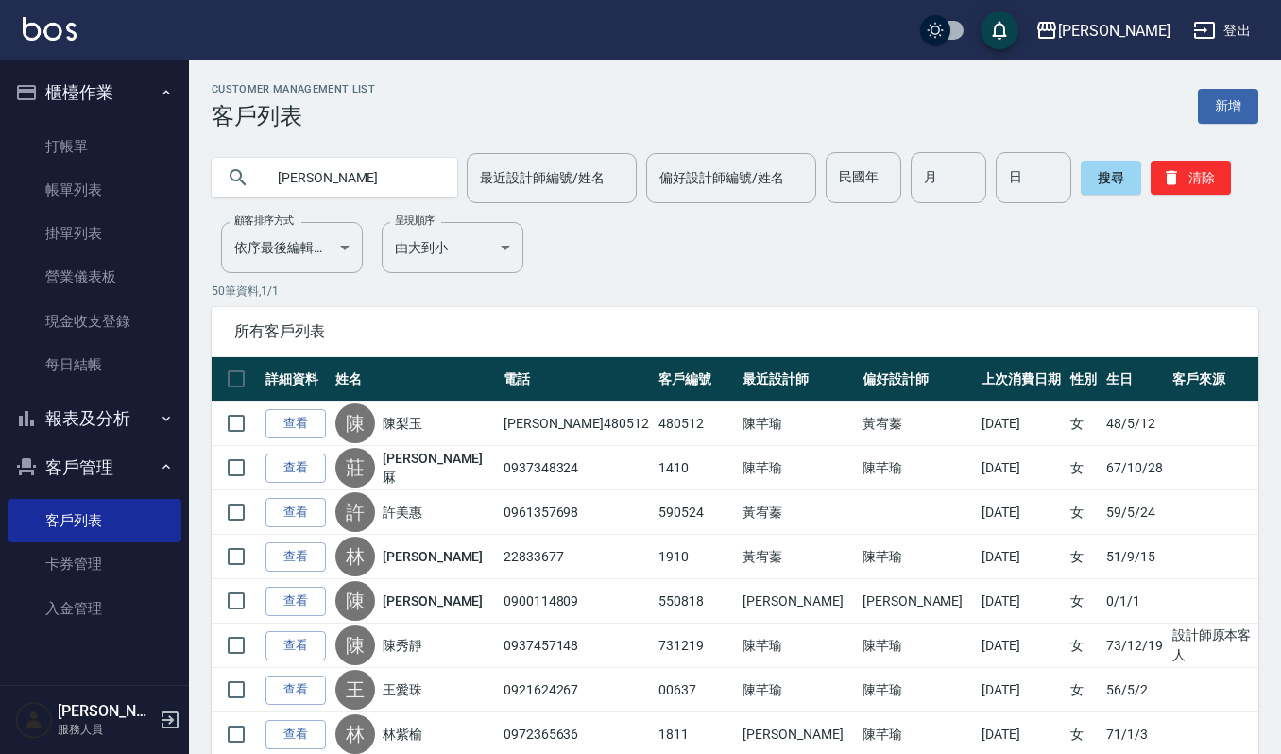
type input "[PERSON_NAME]"
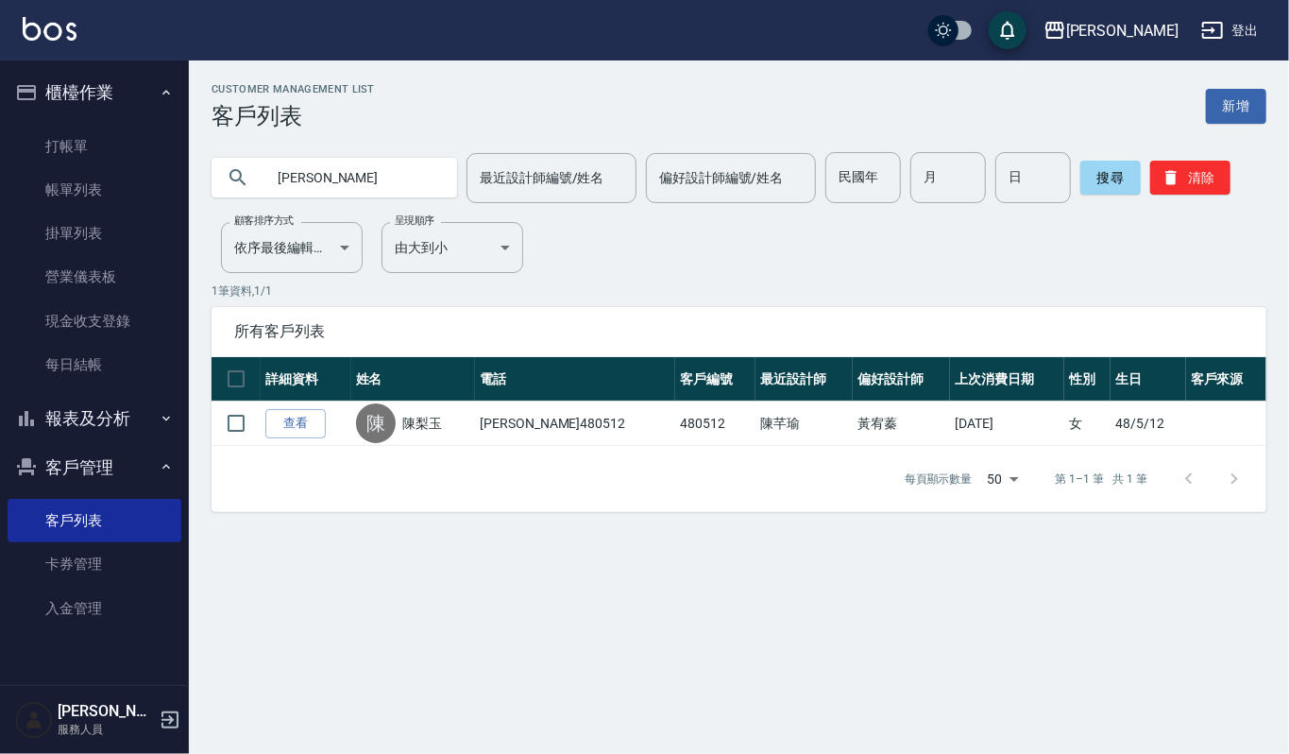
click at [308, 436] on link "查看" at bounding box center [295, 423] width 60 height 29
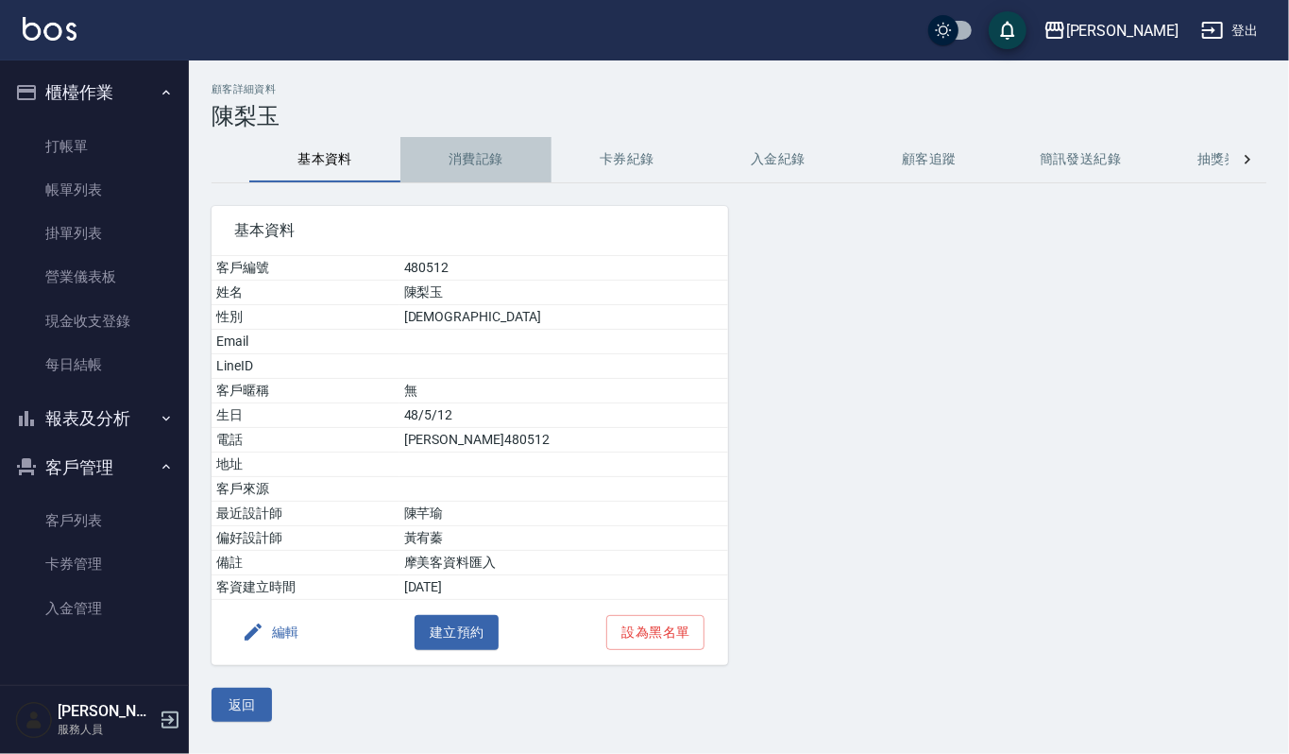
click at [468, 166] on button "消費記錄" at bounding box center [475, 159] width 151 height 45
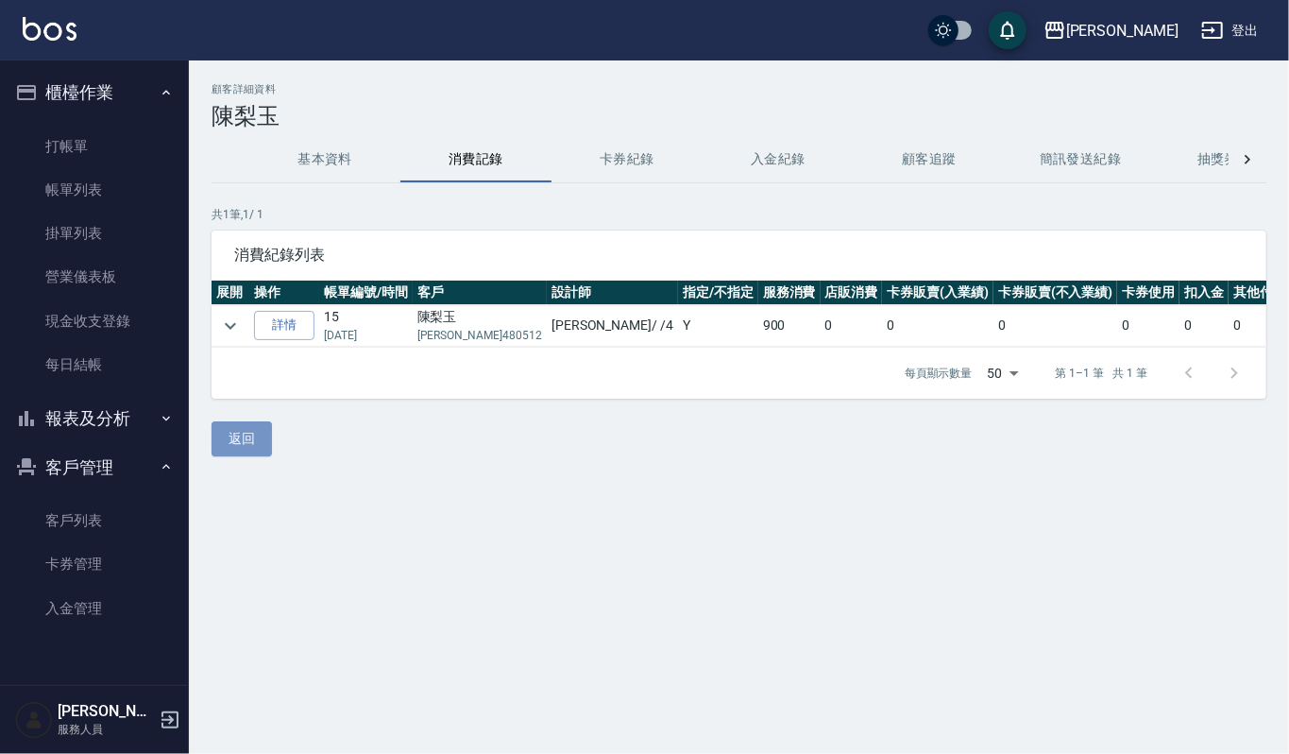
click at [238, 456] on button "返回" at bounding box center [242, 438] width 60 height 35
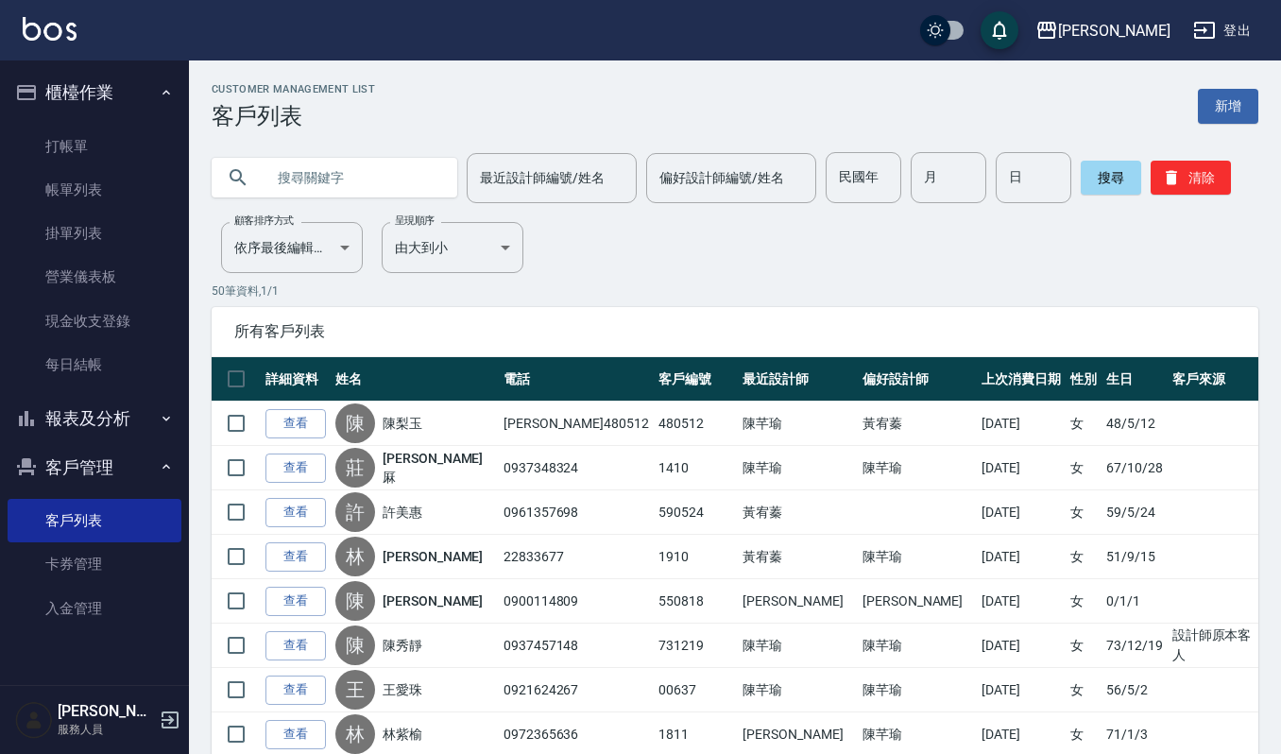
click at [326, 178] on input "text" at bounding box center [353, 177] width 178 height 51
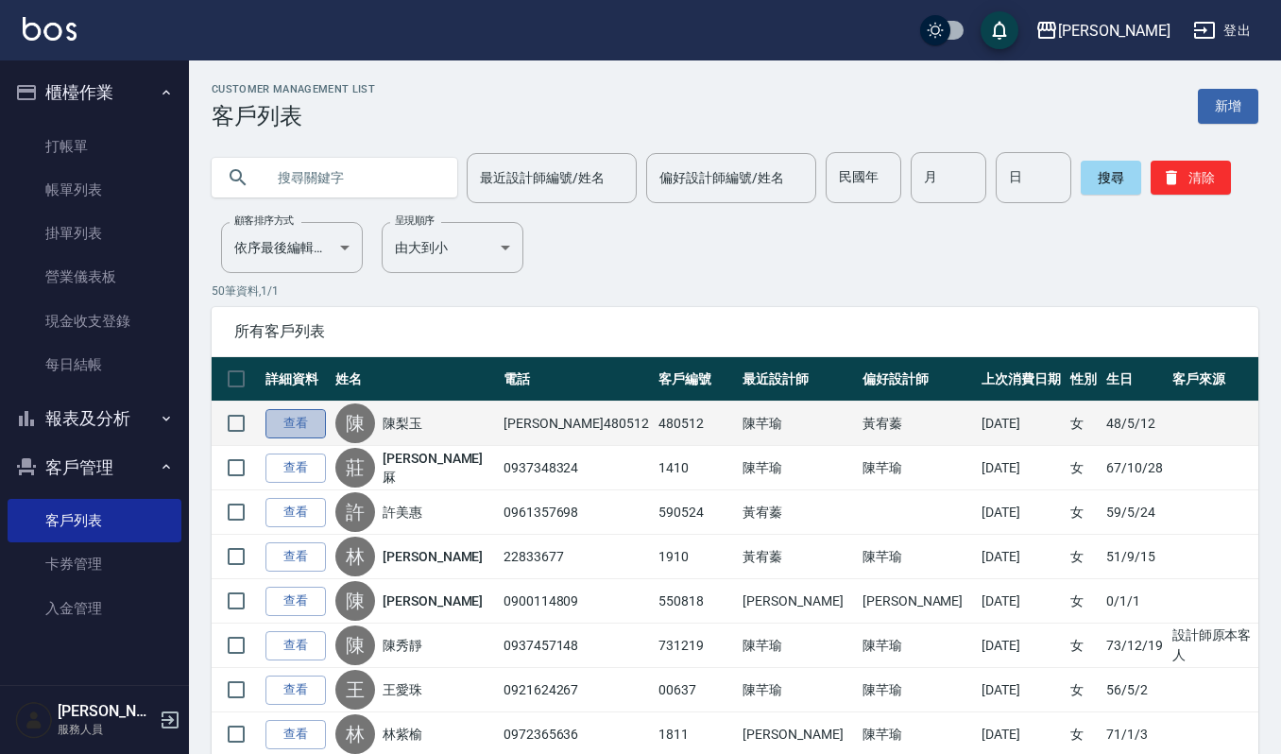
click at [315, 423] on link "查看" at bounding box center [295, 423] width 60 height 29
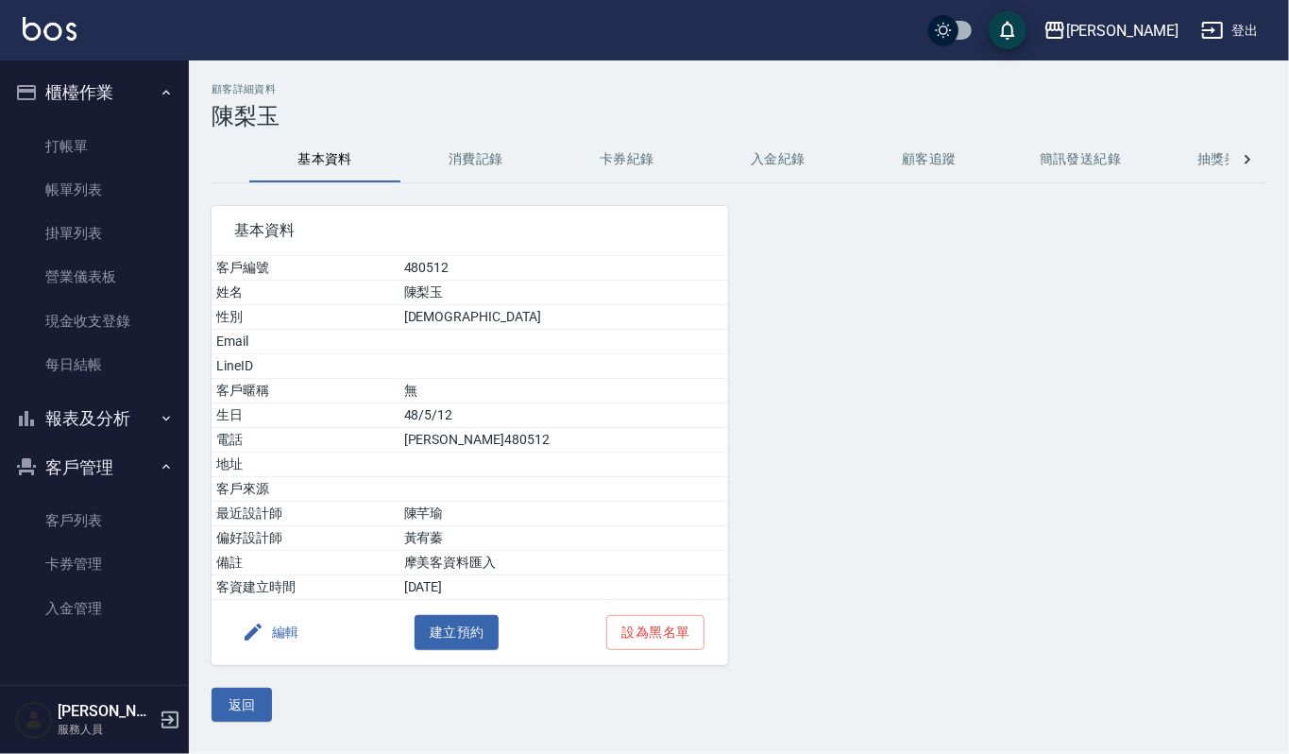
click at [283, 642] on button "編輯" at bounding box center [270, 632] width 73 height 35
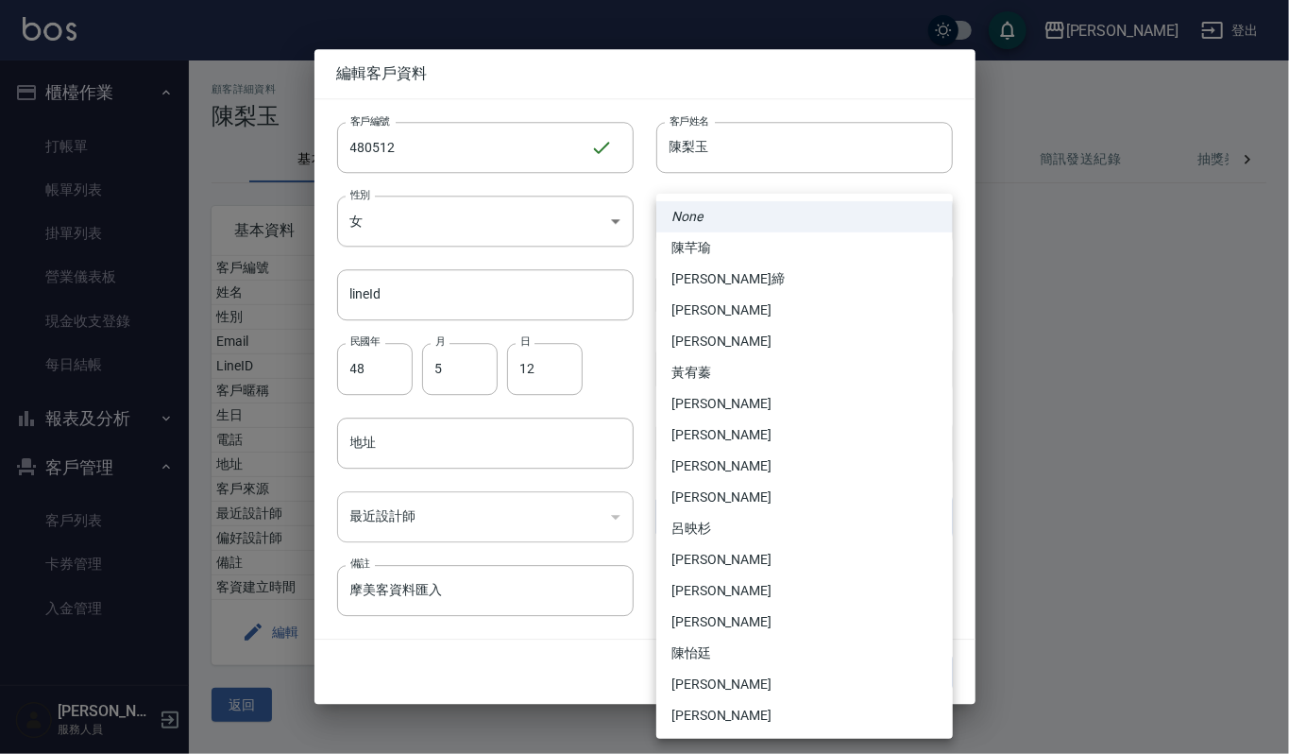
click at [933, 516] on body "上越[PERSON_NAME] 登出 櫃檯作業 打帳單 帳單列表 掛單列表 營業儀表板 現金收支登錄 每日結帳 報表及分析 報表目錄 店家區間累計表 店家日報…" at bounding box center [644, 377] width 1289 height 754
click at [704, 261] on li "陳芊瑜" at bounding box center [804, 247] width 297 height 31
type input "3514225b-4ab7-4f2f-88f6-86a52e2fbbeb"
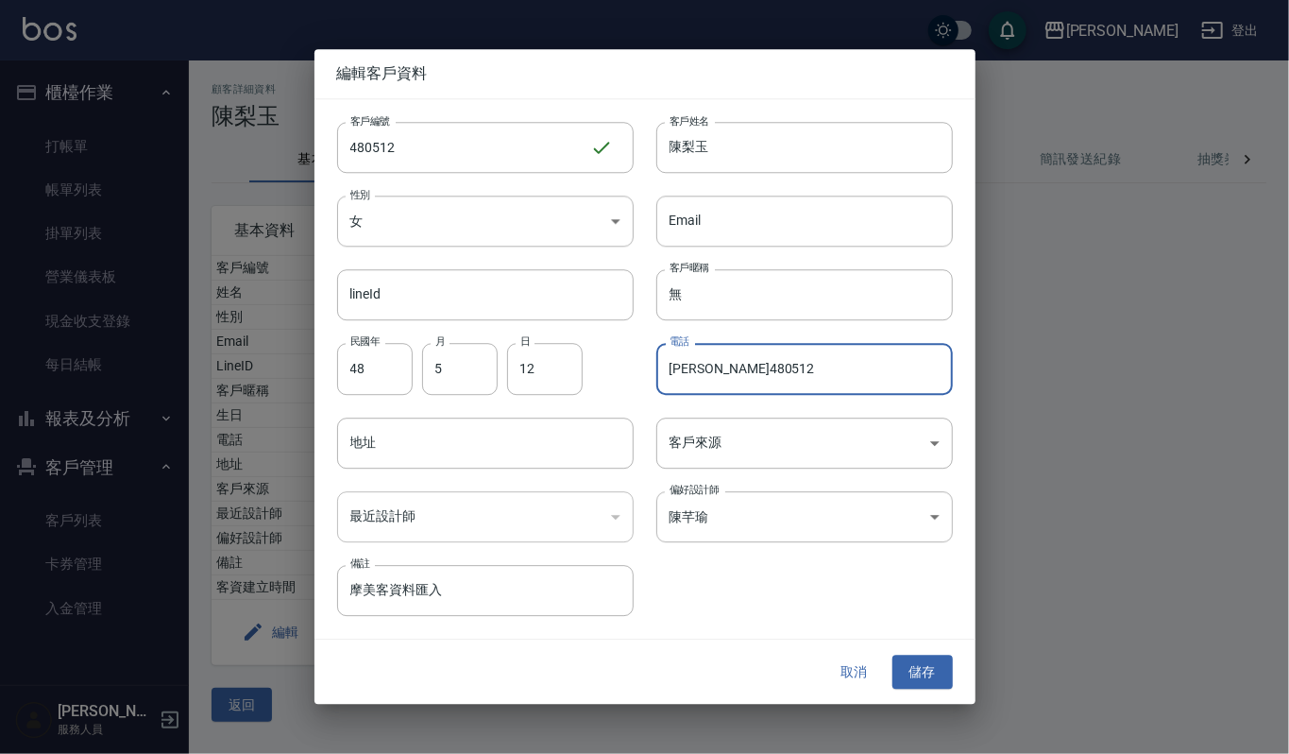
click at [783, 365] on input "[PERSON_NAME]480512" at bounding box center [804, 369] width 297 height 51
type input "陳"
type input "0983322956"
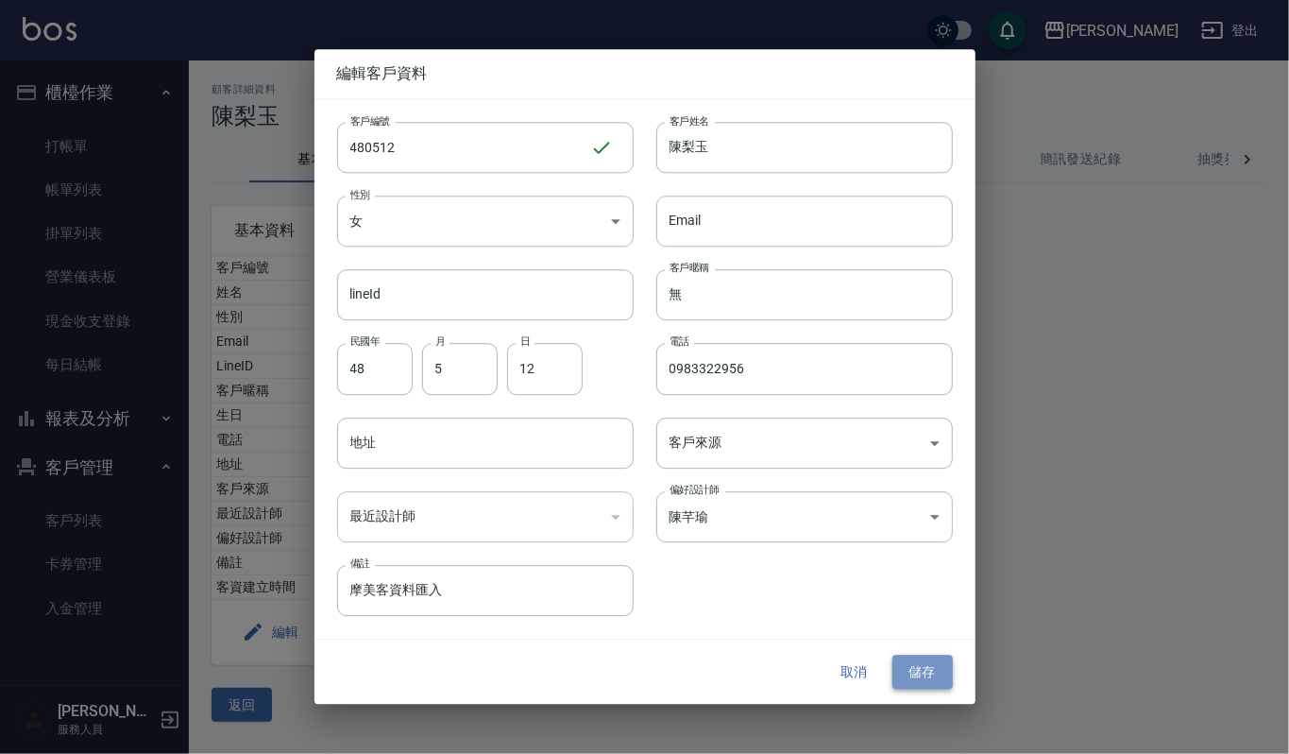
click at [927, 676] on button "儲存" at bounding box center [922, 671] width 60 height 35
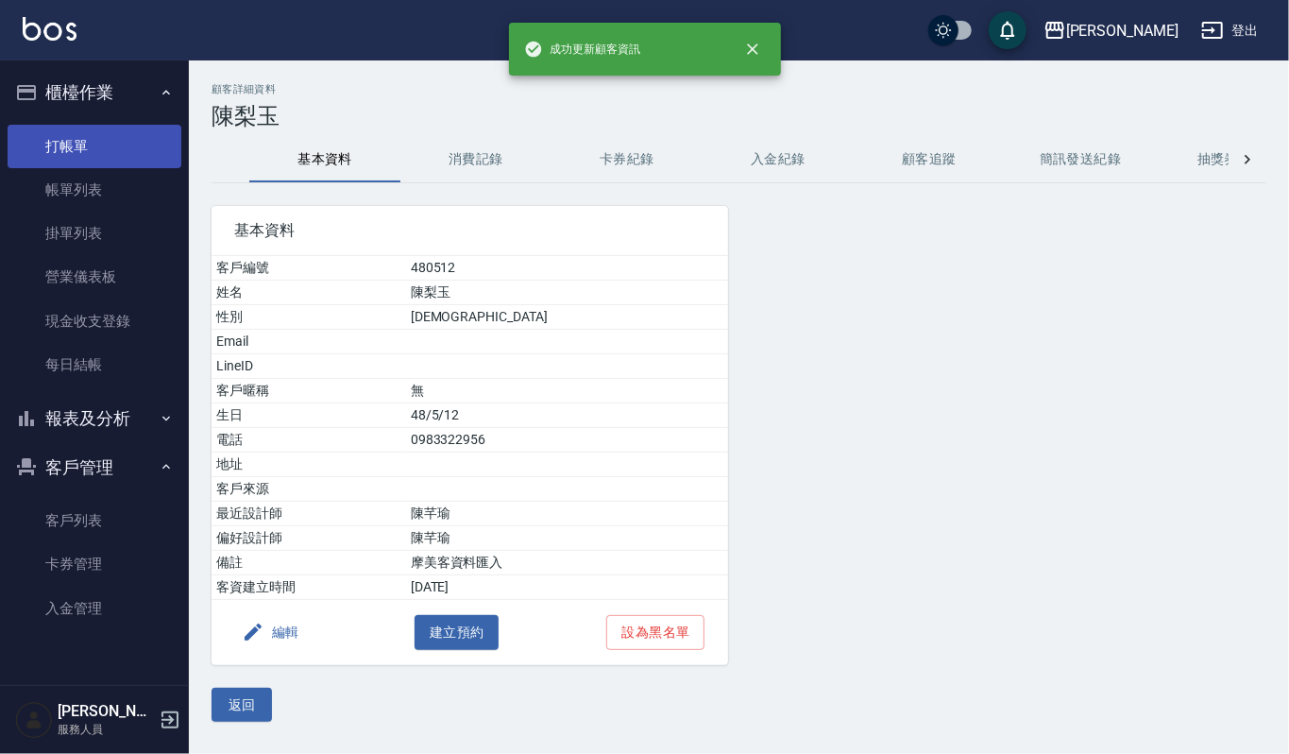
click at [61, 133] on link "打帳單" at bounding box center [95, 146] width 174 height 43
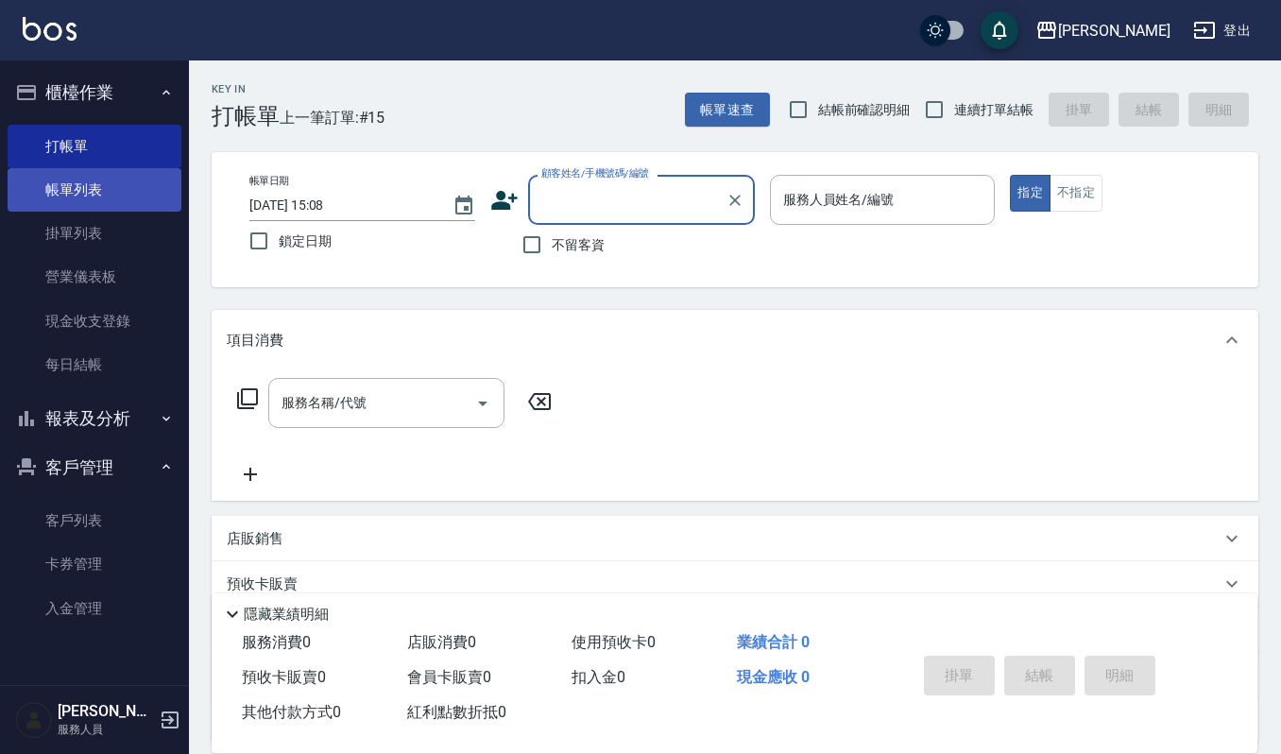
click at [72, 179] on link "帳單列表" at bounding box center [95, 189] width 174 height 43
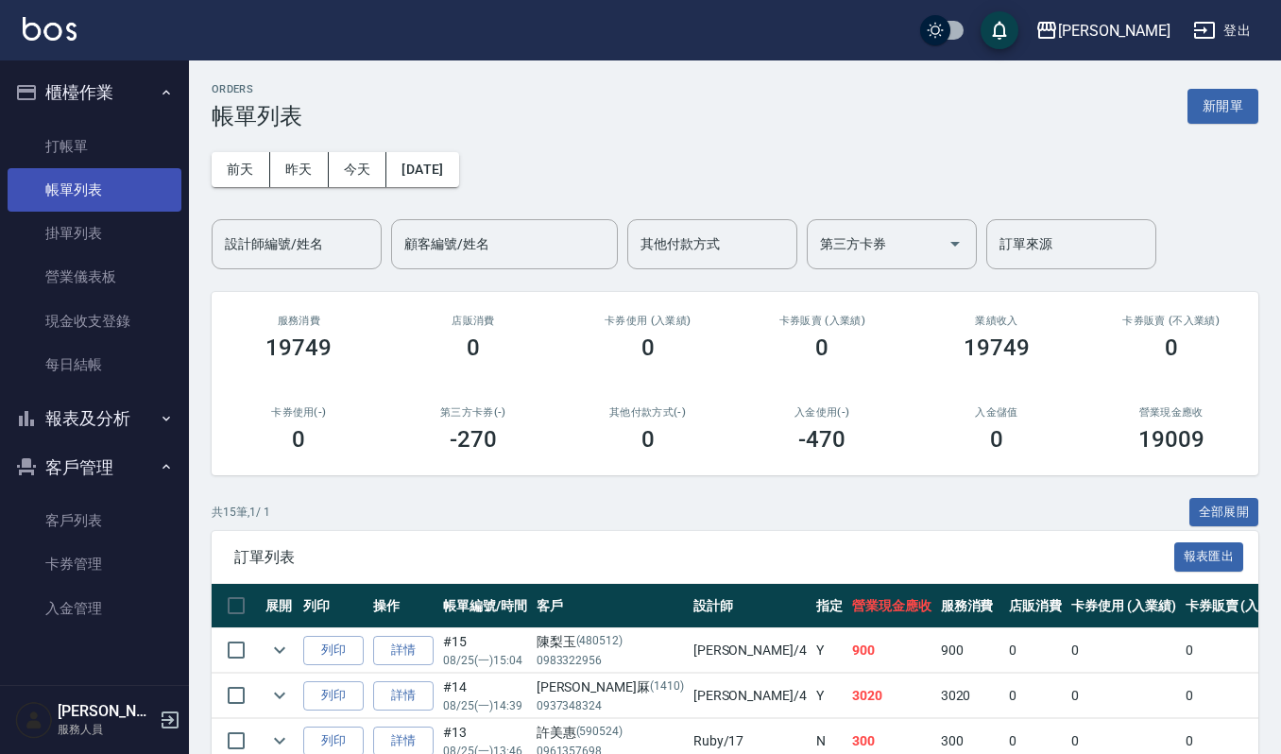
click at [89, 181] on link "帳單列表" at bounding box center [95, 189] width 174 height 43
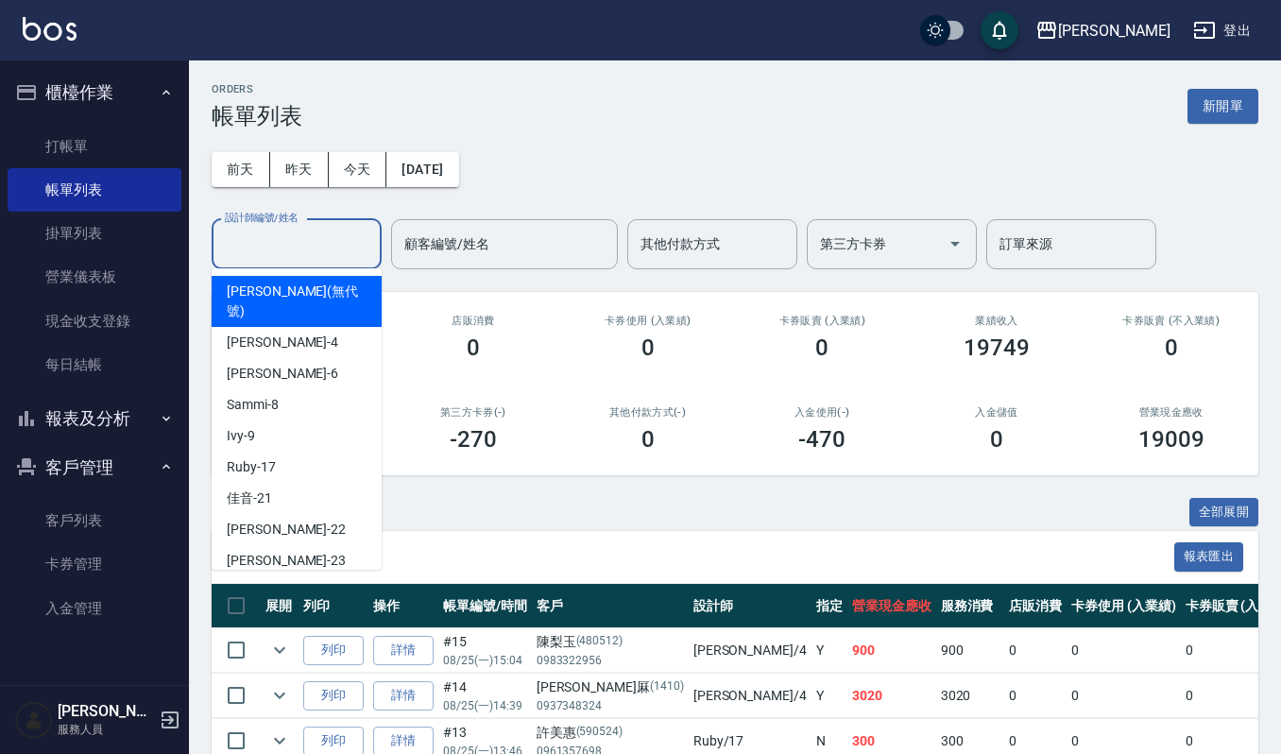
click at [265, 243] on input "設計師編號/姓名" at bounding box center [296, 244] width 153 height 33
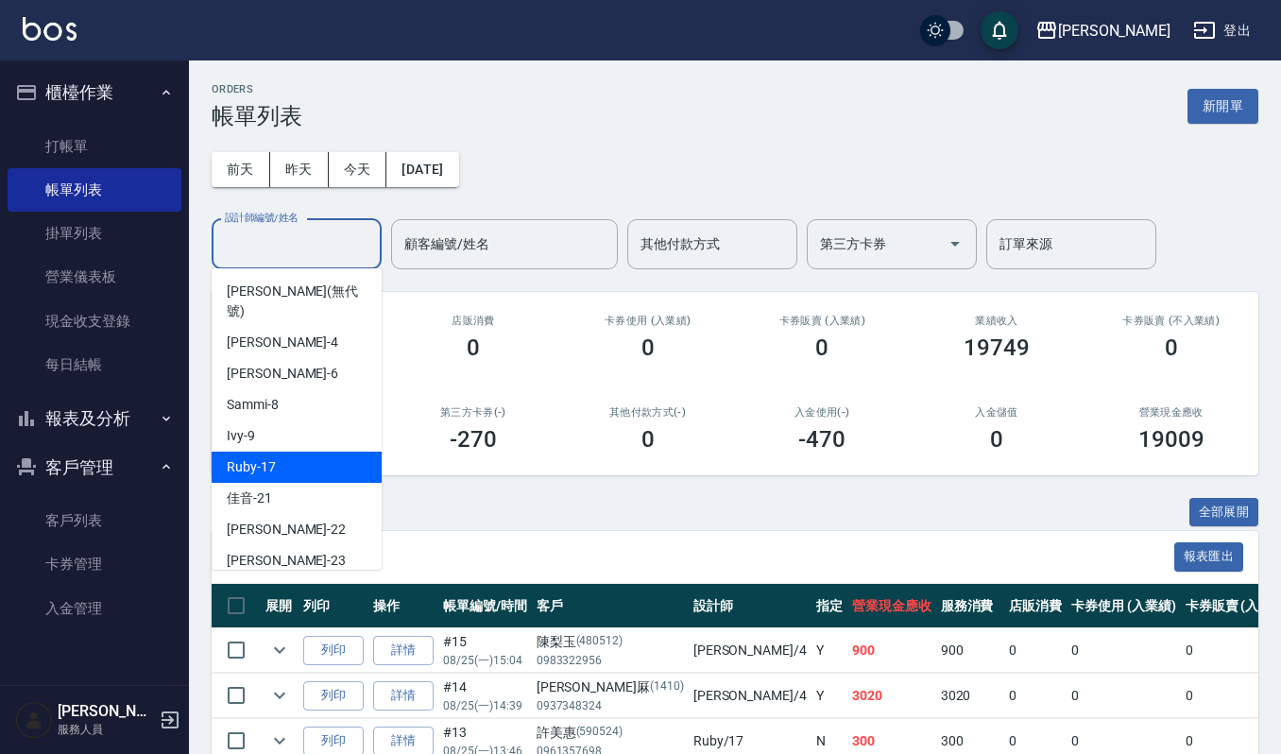
click at [308, 451] on div "Ruby -17" at bounding box center [297, 466] width 170 height 31
type input "Ruby-17"
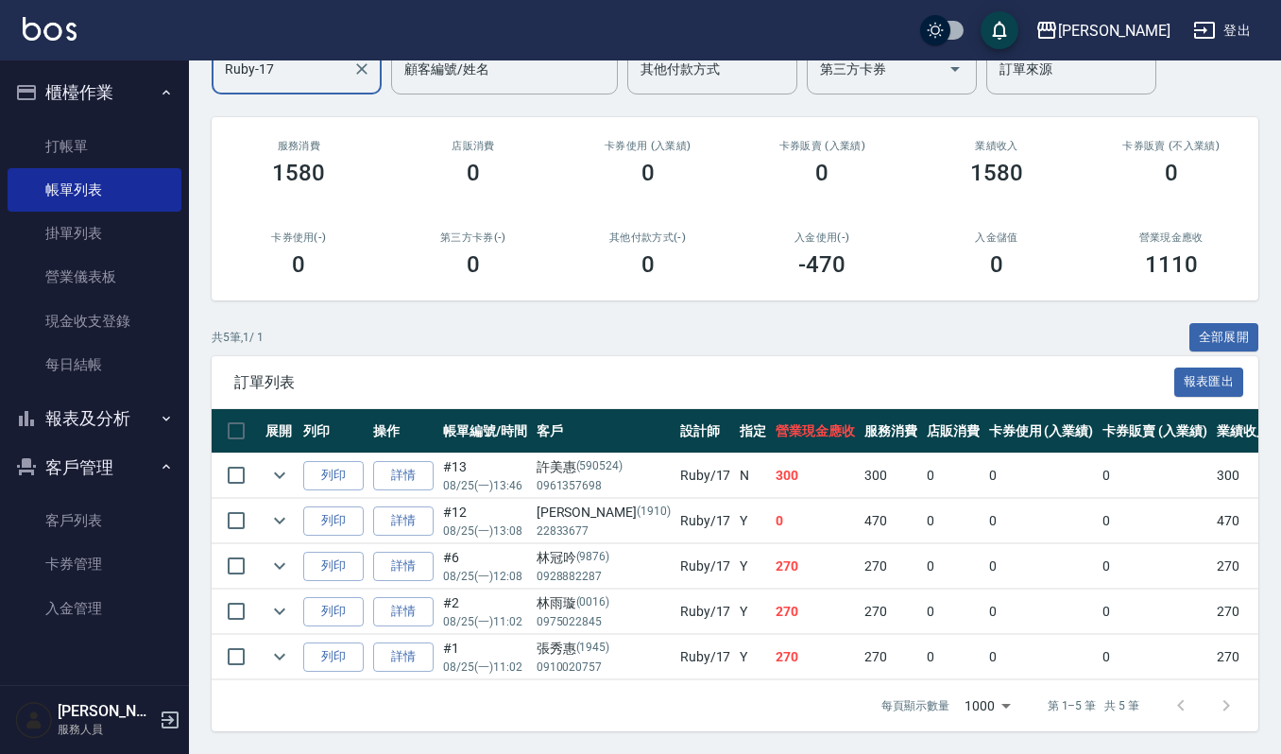
scroll to position [196, 0]
click at [88, 117] on ul "打帳單 帳單列表 掛單列表 營業儀表板 現金收支登錄 每日結帳" at bounding box center [95, 256] width 174 height 278
click at [107, 130] on link "打帳單" at bounding box center [95, 146] width 174 height 43
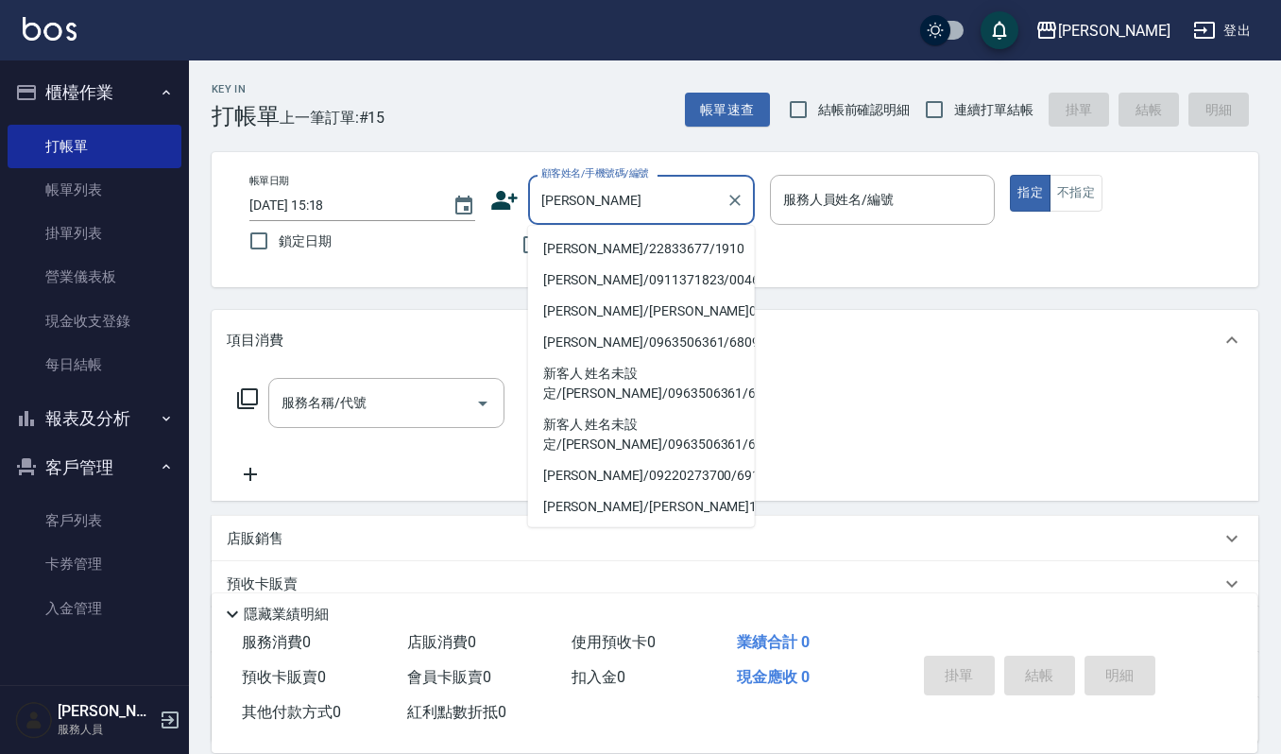
type input "[PERSON_NAME]/22833677/1910"
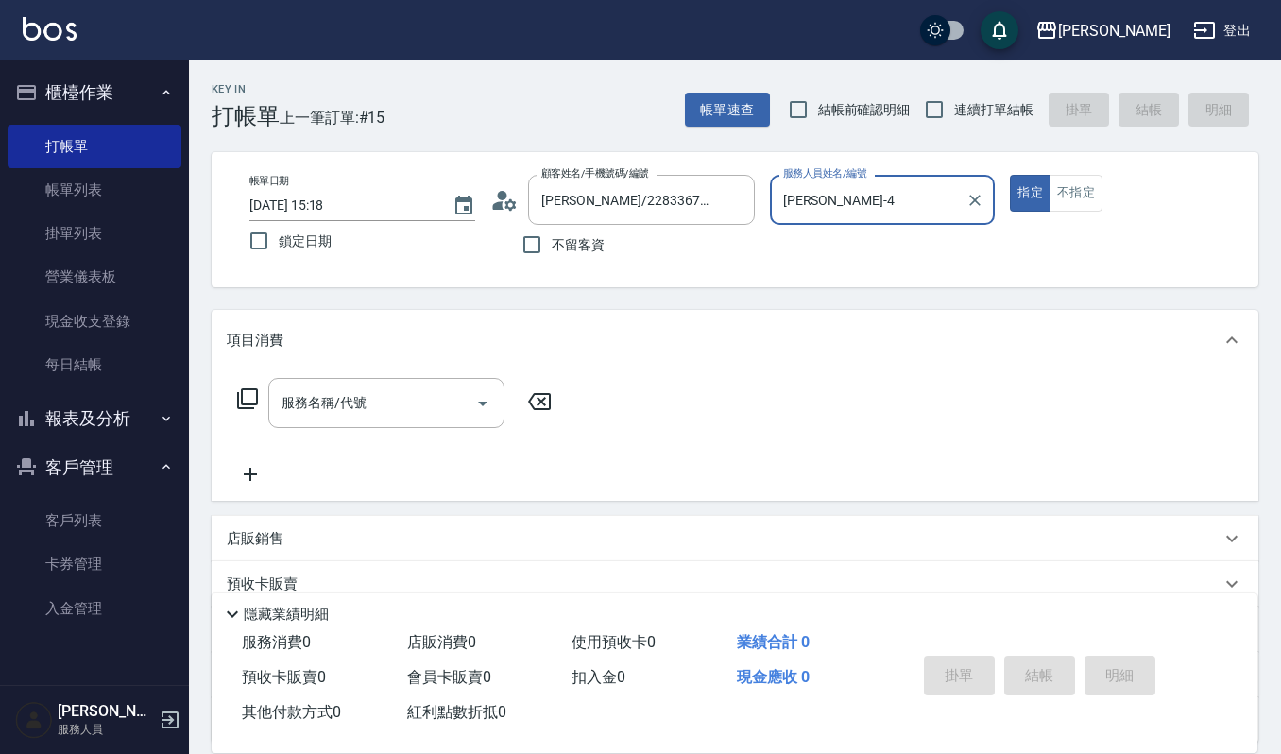
type input "[PERSON_NAME]-4"
click at [735, 198] on icon "Clear" at bounding box center [734, 200] width 11 height 11
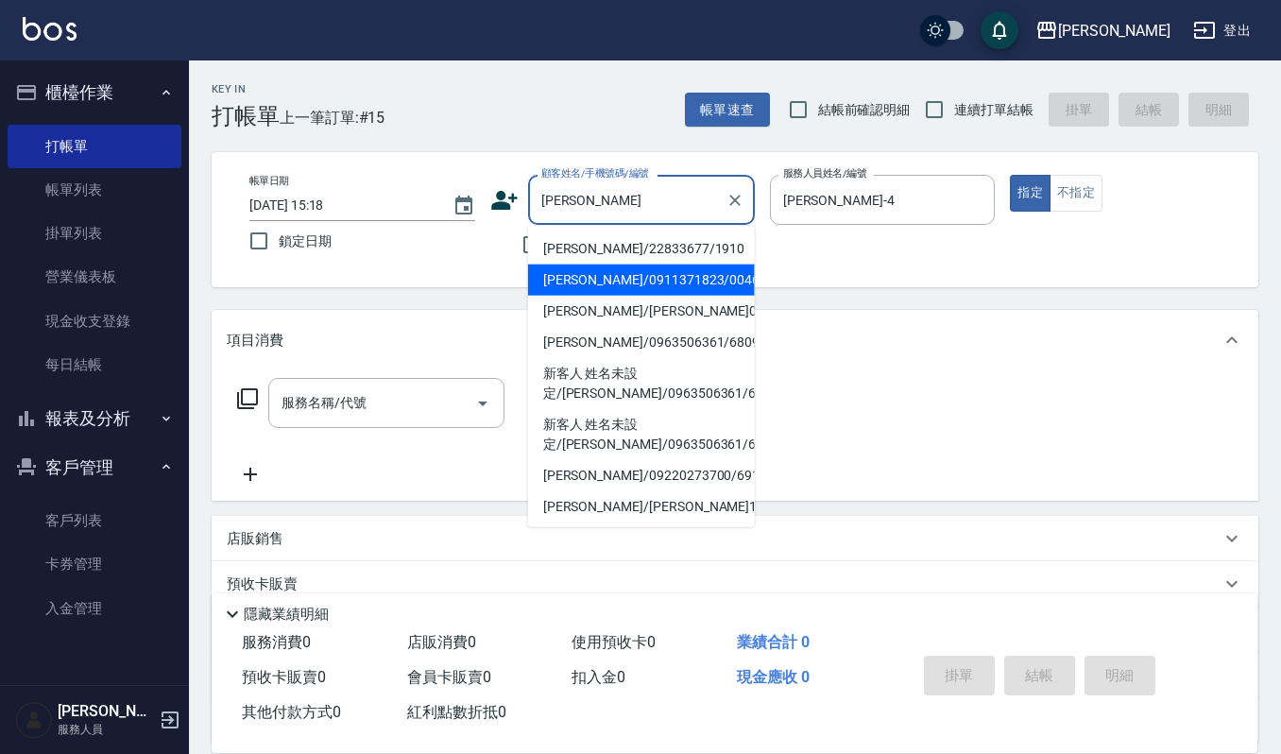
type input "[PERSON_NAME]/0911371823/0046"
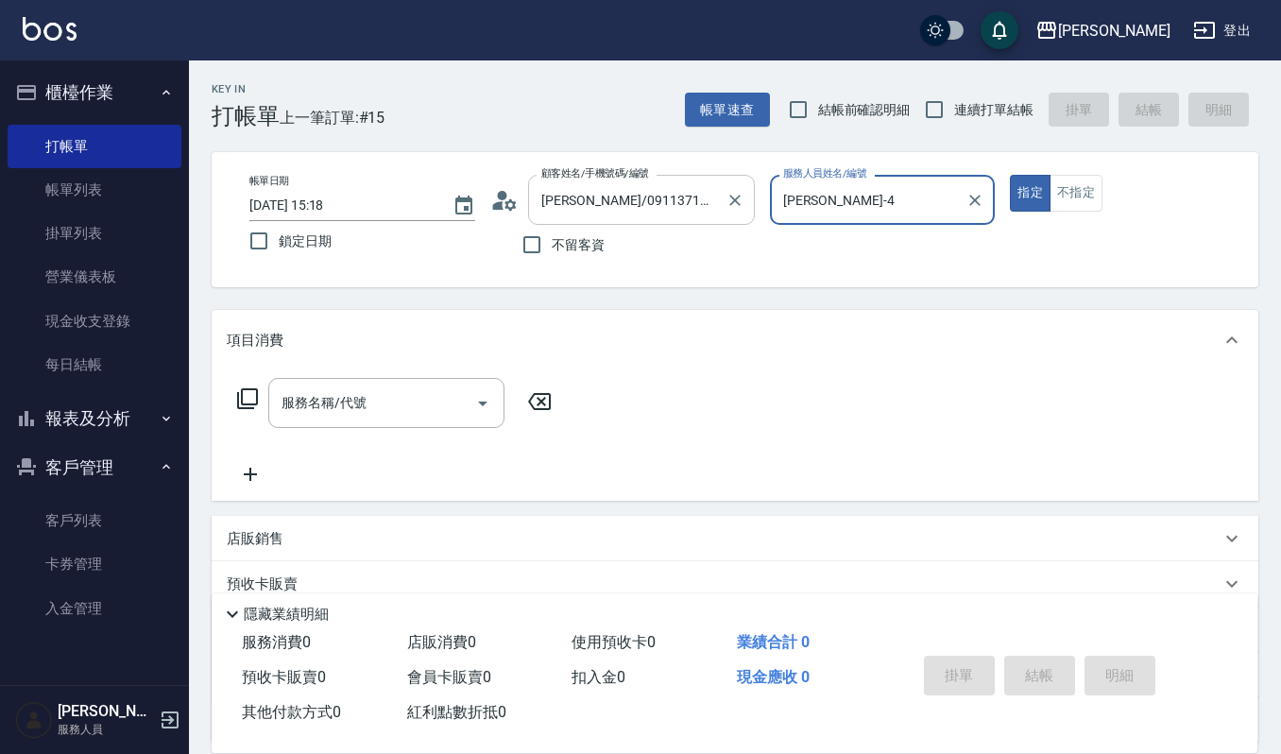
click at [1009, 175] on button "指定" at bounding box center [1029, 193] width 41 height 37
type button "true"
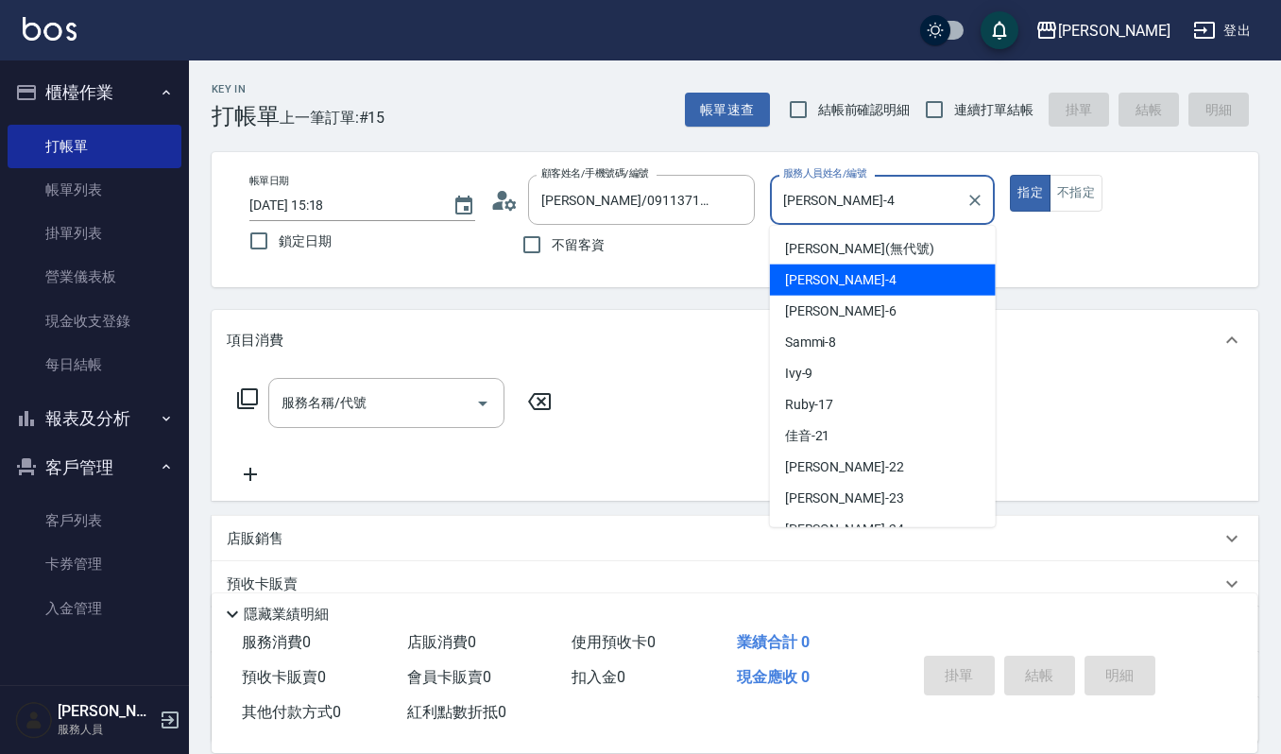
click at [927, 193] on input "[PERSON_NAME]-4" at bounding box center [868, 199] width 180 height 33
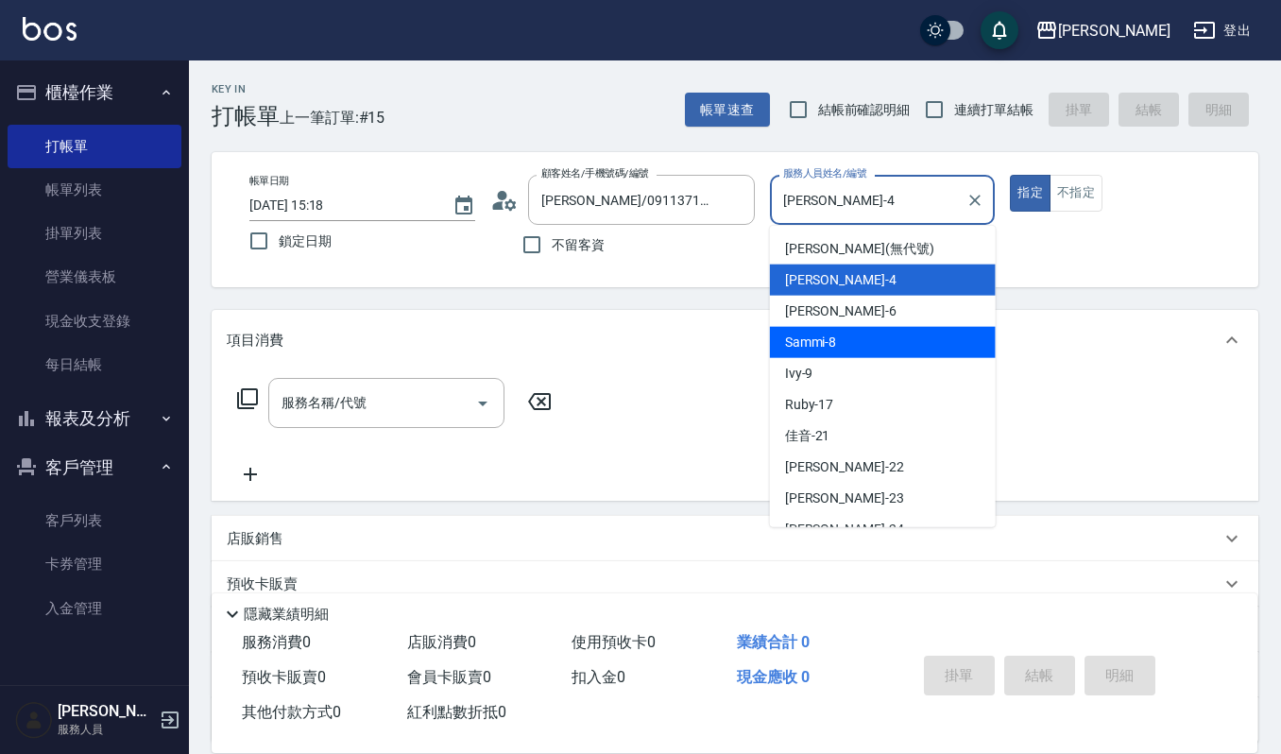
click at [854, 346] on div "Sammi -8" at bounding box center [883, 342] width 226 height 31
type input "Sammi-8"
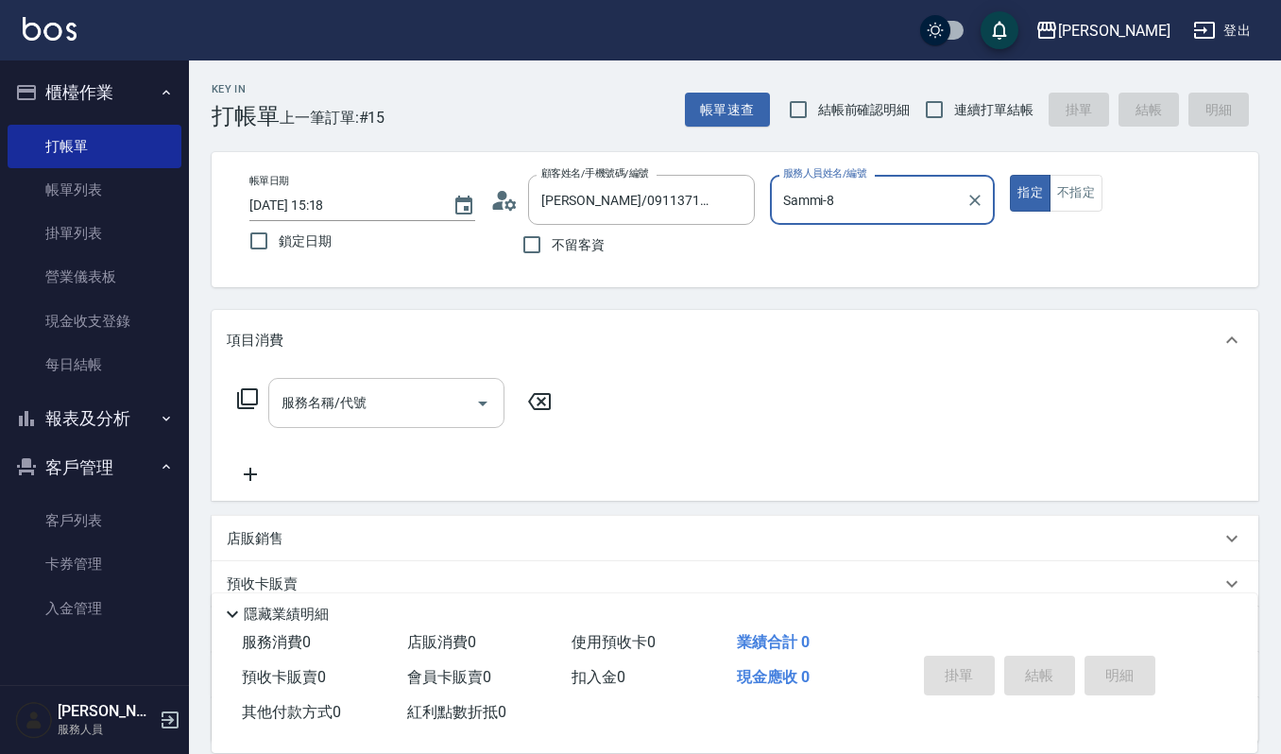
click at [372, 414] on input "服務名稱/代號" at bounding box center [372, 402] width 191 height 33
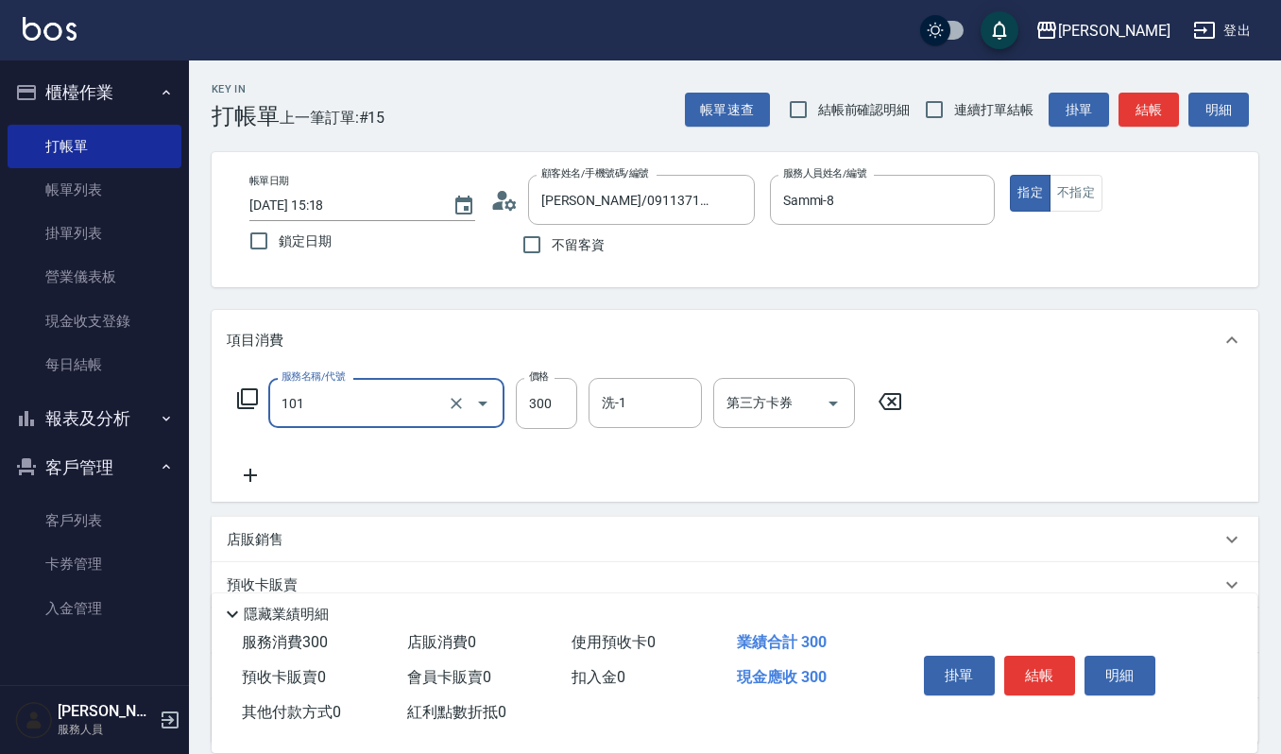
type input "一般洗髮(101)"
drag, startPoint x: 537, startPoint y: 406, endPoint x: 651, endPoint y: 429, distance: 115.6
click at [537, 406] on input "300" at bounding box center [546, 403] width 61 height 51
type input "270"
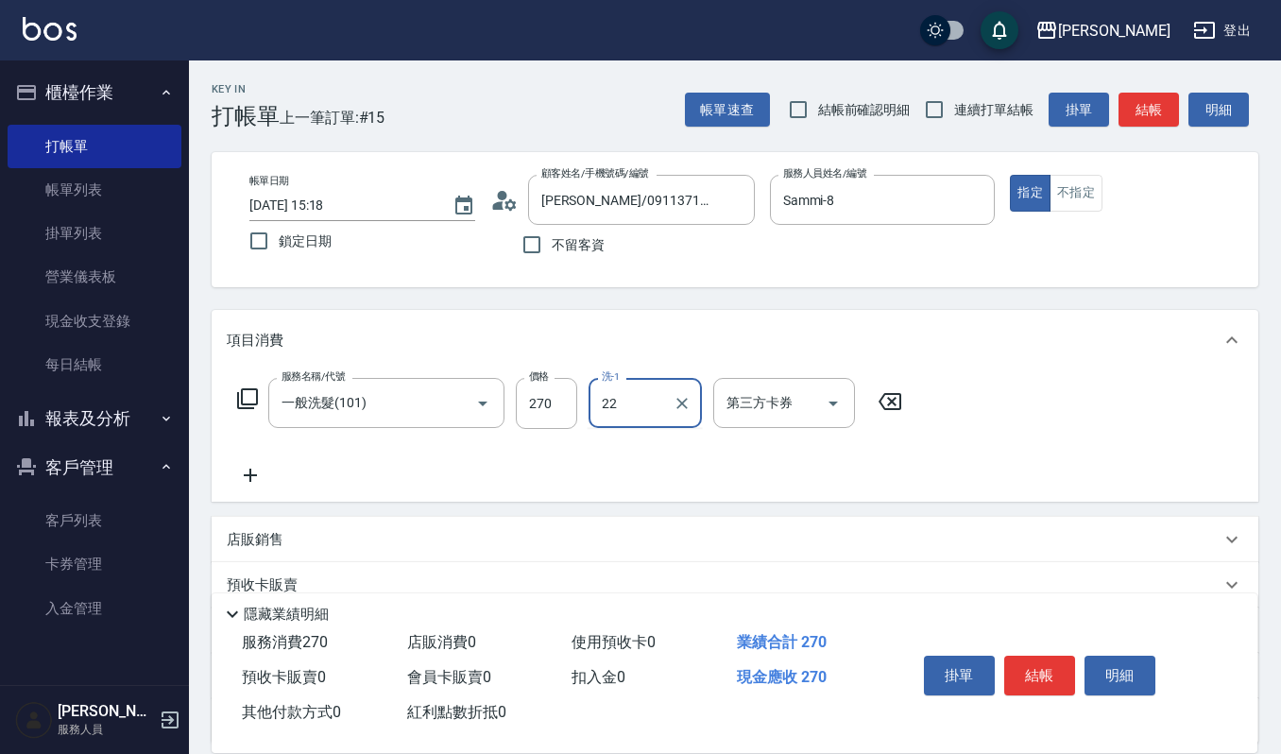
type input "宜芳-22"
click at [1062, 677] on button "結帳" at bounding box center [1039, 675] width 71 height 40
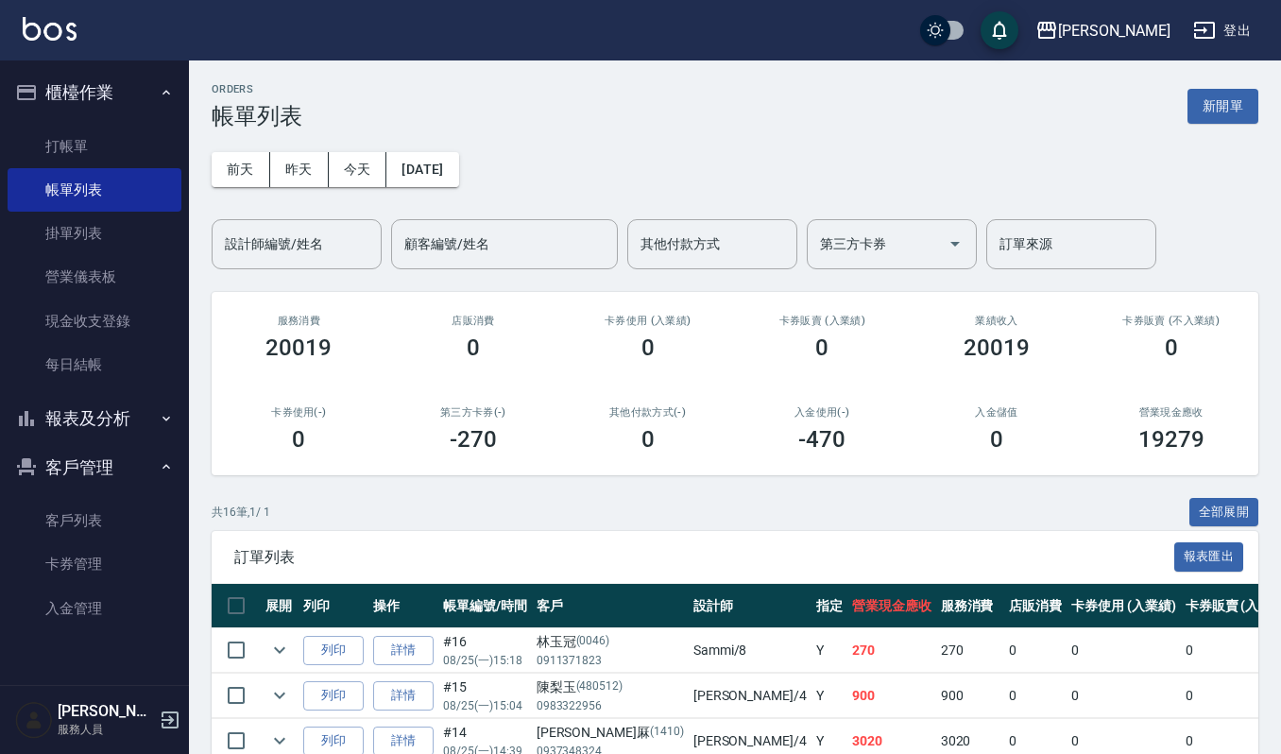
drag, startPoint x: 334, startPoint y: 642, endPoint x: 349, endPoint y: 674, distance: 35.5
click at [334, 642] on button "列印" at bounding box center [333, 650] width 60 height 29
